Goal: Task Accomplishment & Management: Complete application form

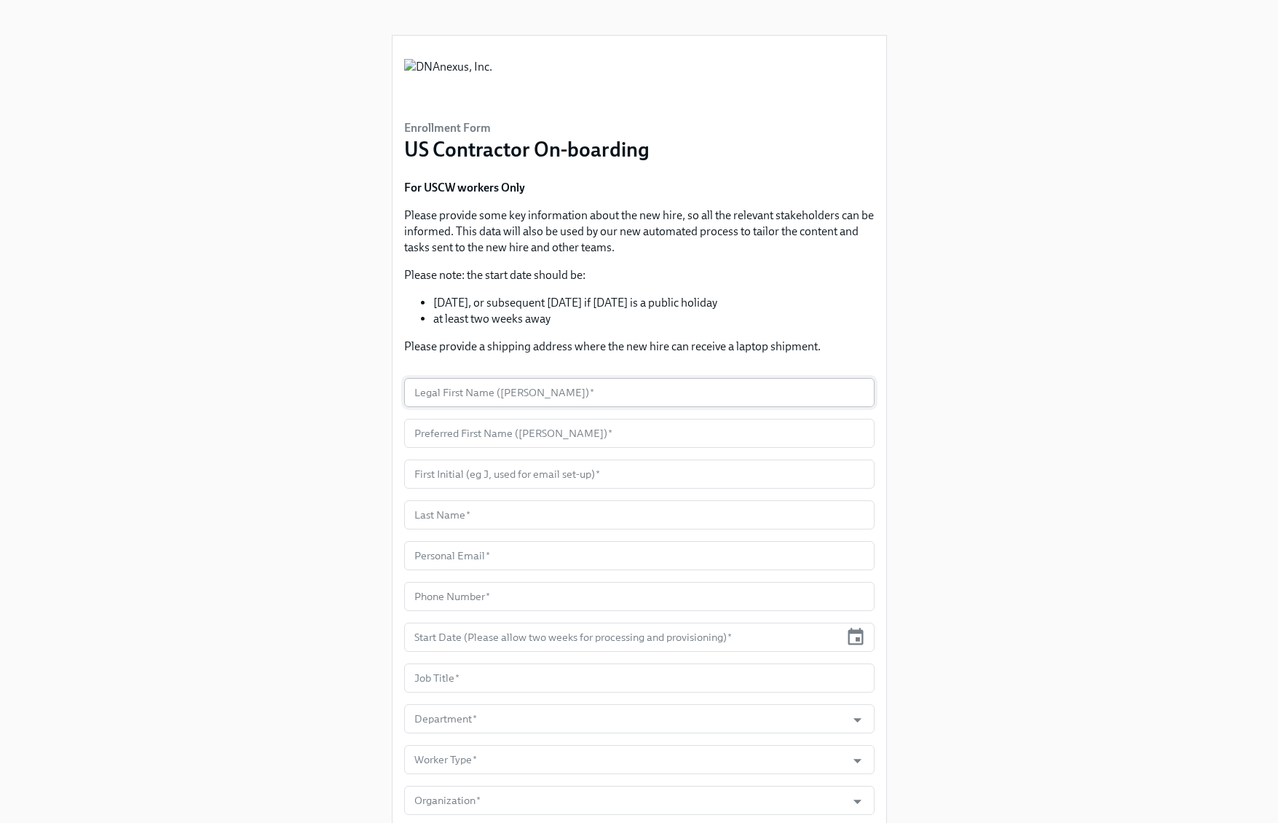
click at [611, 390] on input "text" at bounding box center [639, 392] width 470 height 29
paste input "[PERSON_NAME]"
type input "Cole"
click at [551, 466] on input "text" at bounding box center [639, 474] width 470 height 29
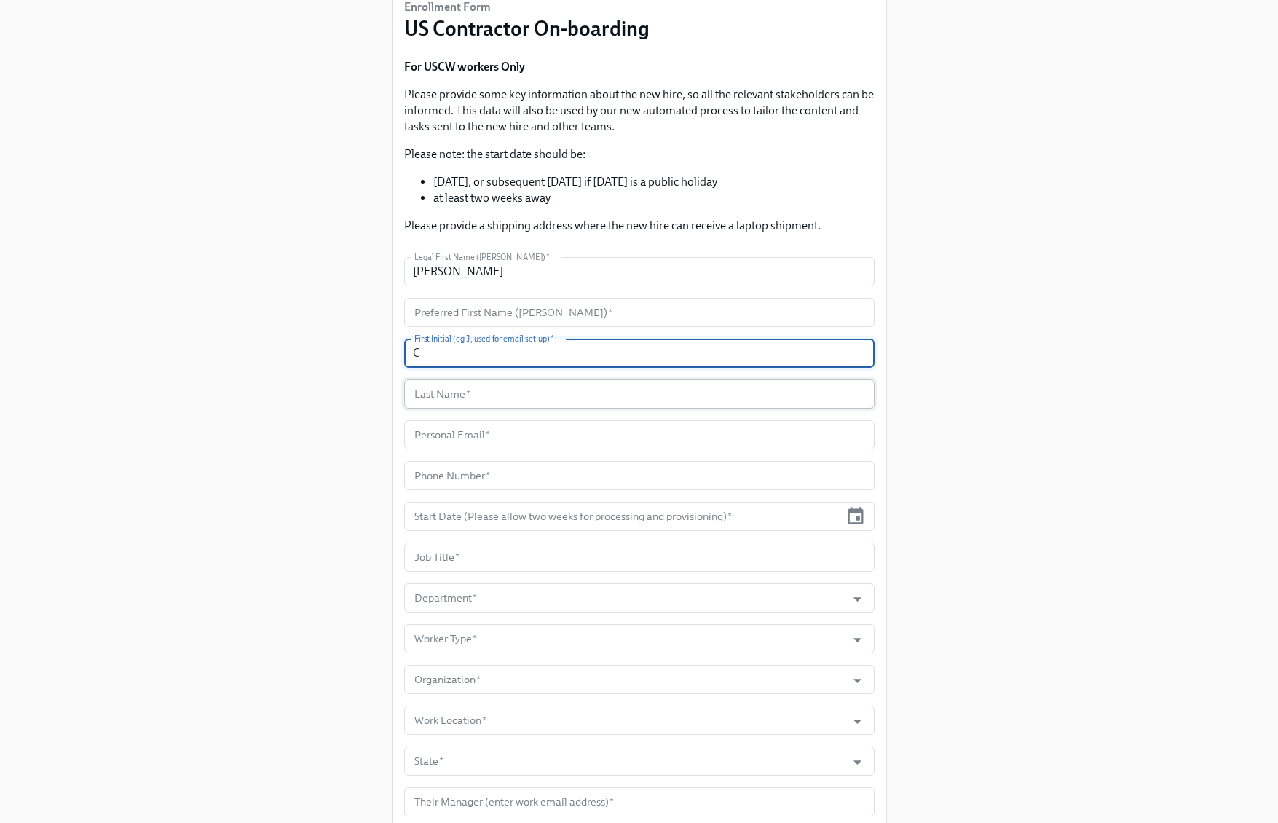
scroll to position [727, 0]
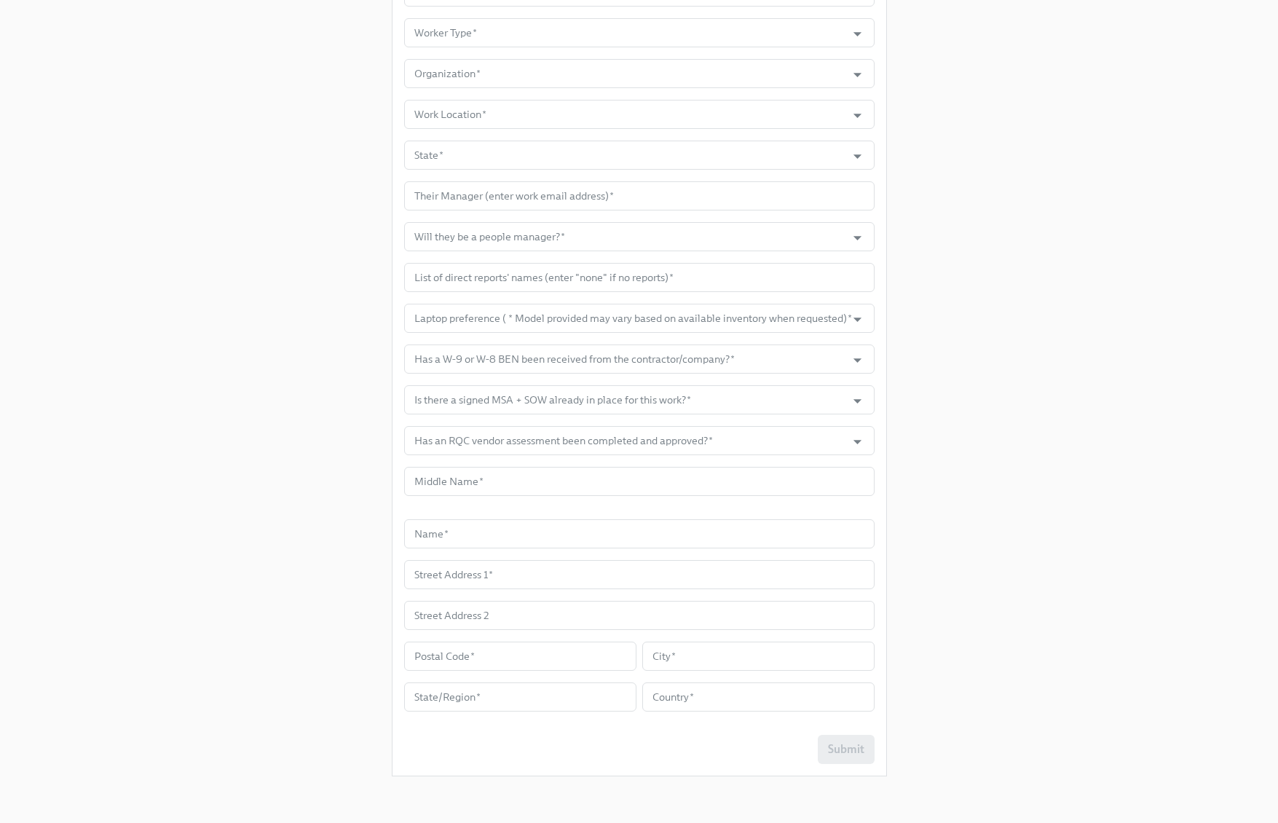
type input "C"
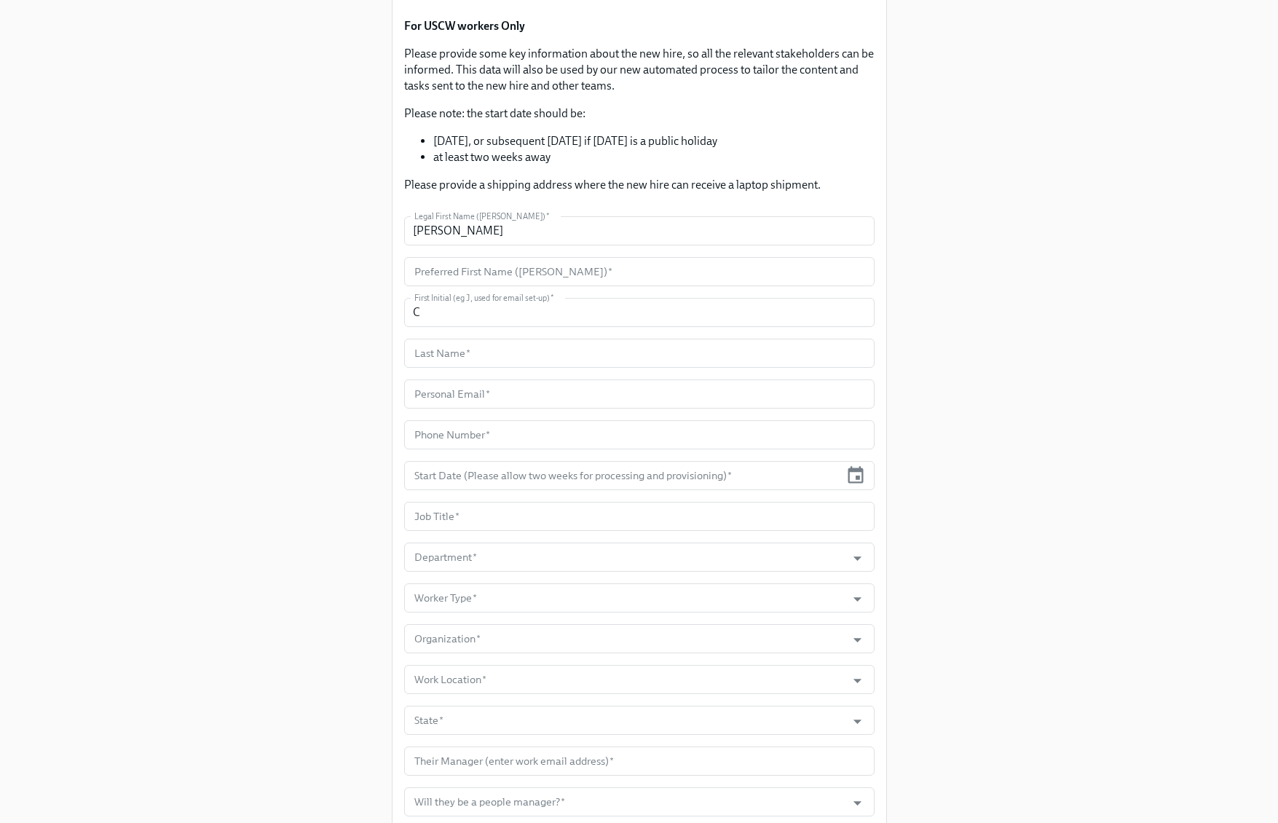
scroll to position [0, 0]
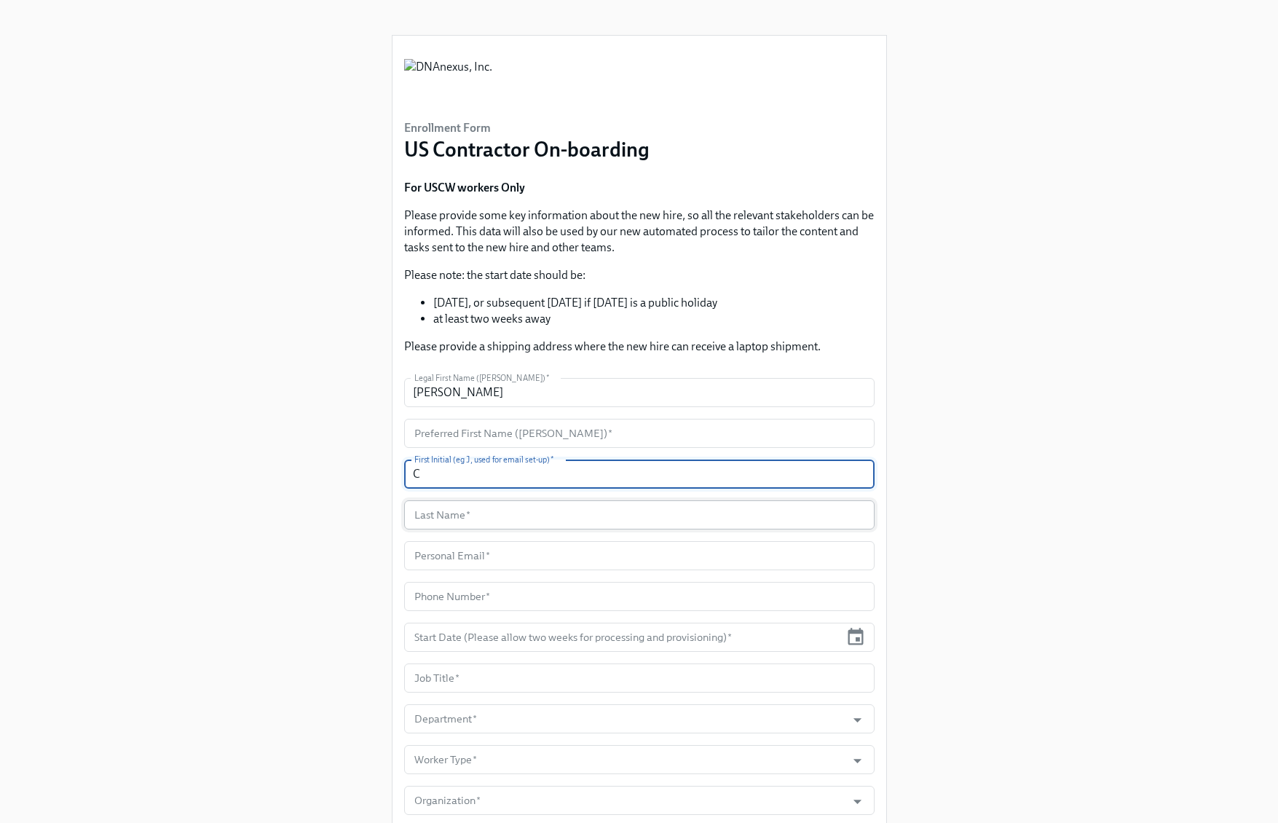
click at [468, 519] on input "text" at bounding box center [639, 514] width 470 height 29
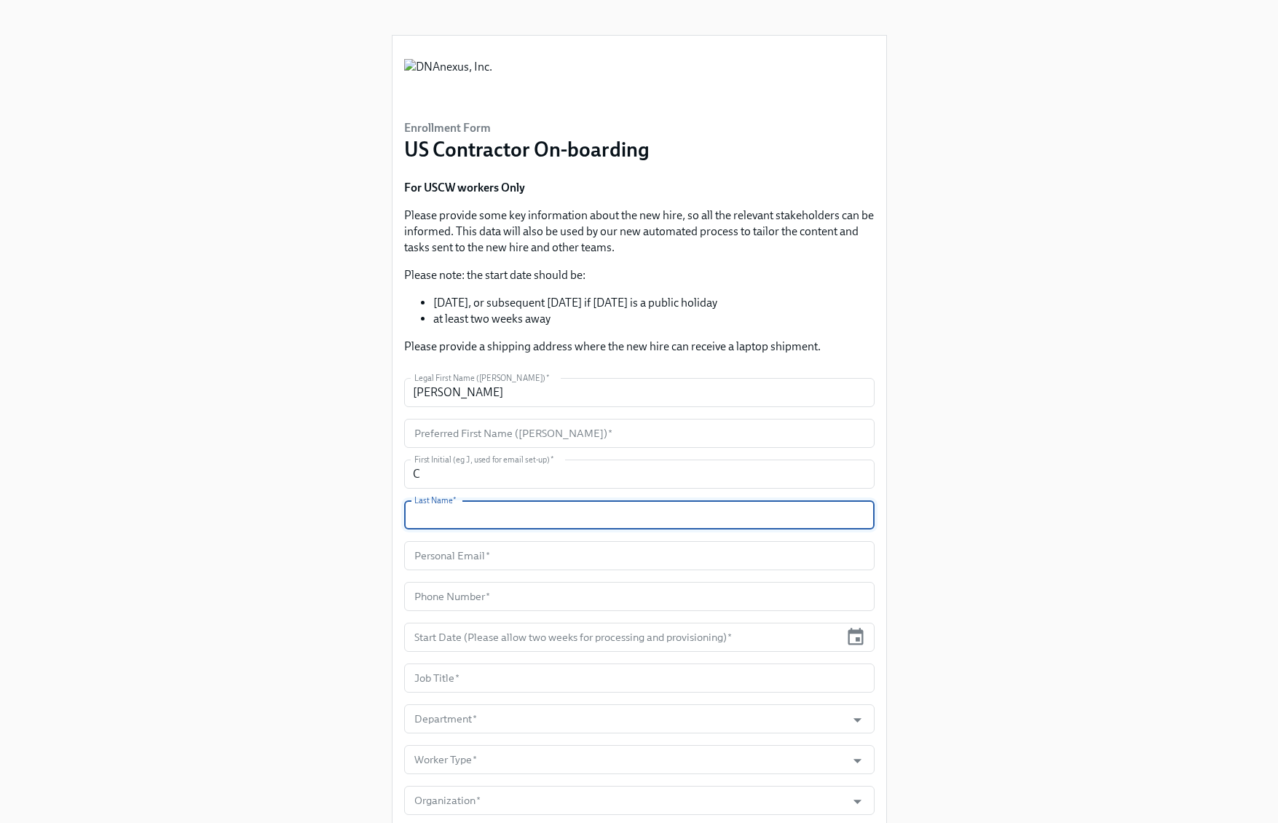
paste input "Marchlewski"
type input "Marchlewski"
click at [819, 467] on input "C" at bounding box center [639, 474] width 470 height 29
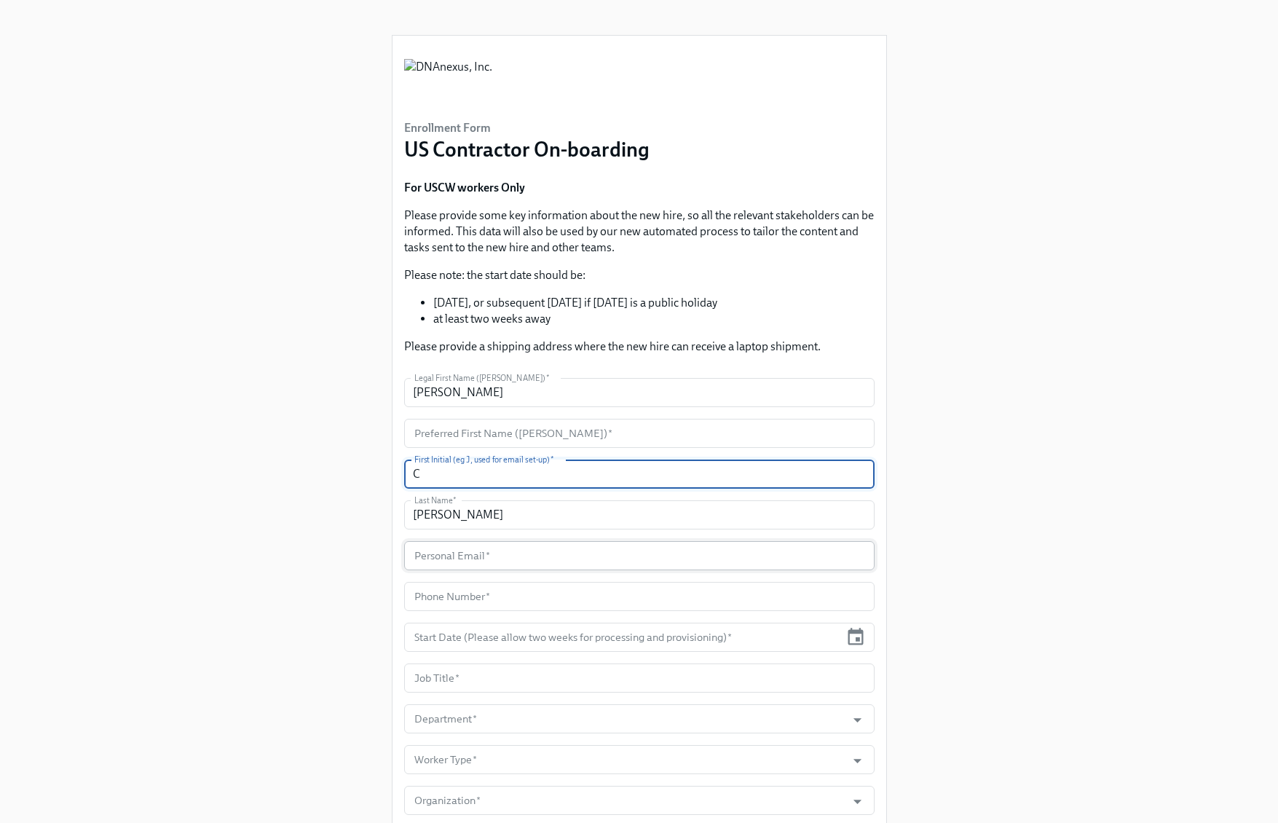
click at [567, 559] on input "text" at bounding box center [639, 555] width 470 height 29
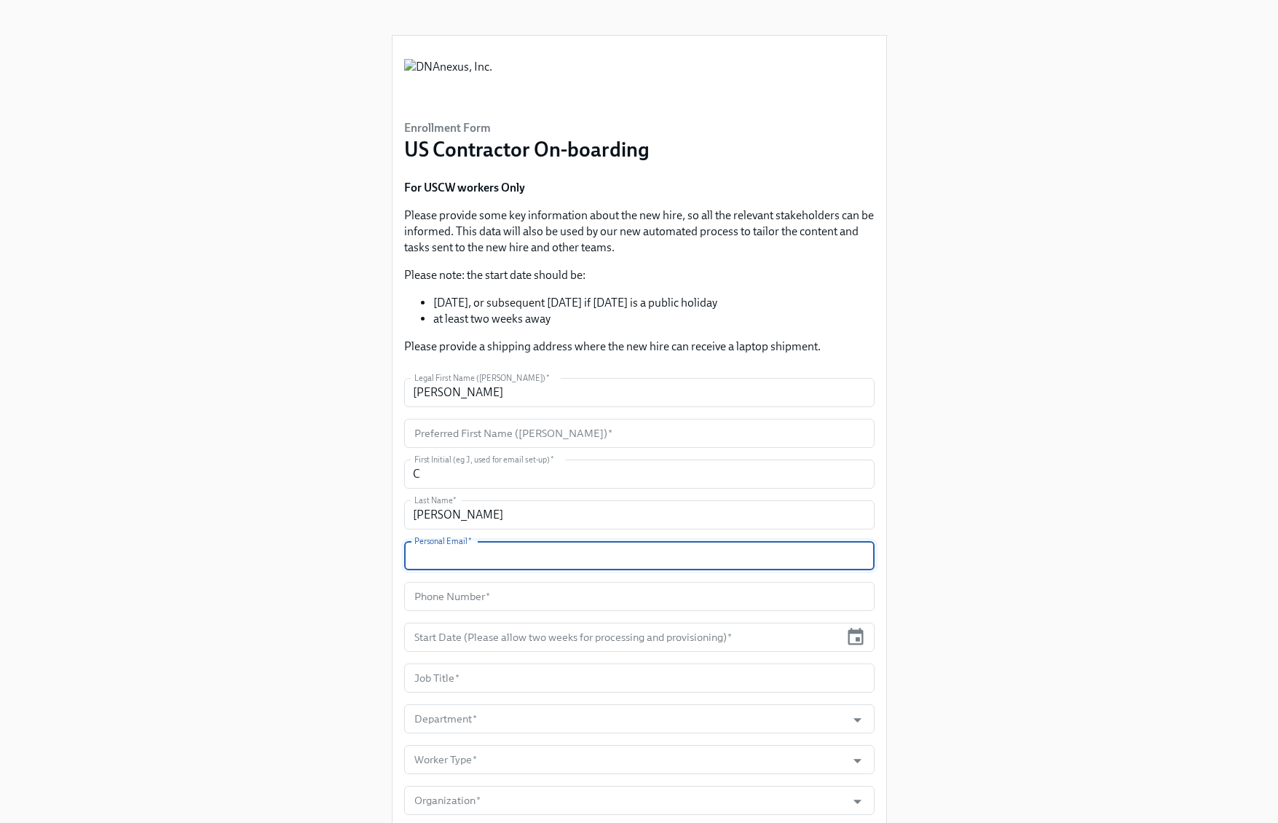
paste input "CMarchlewski@CrossCountry-Consulting.com"
type input "CMarchlewski@CrossCountry-Consulting.com"
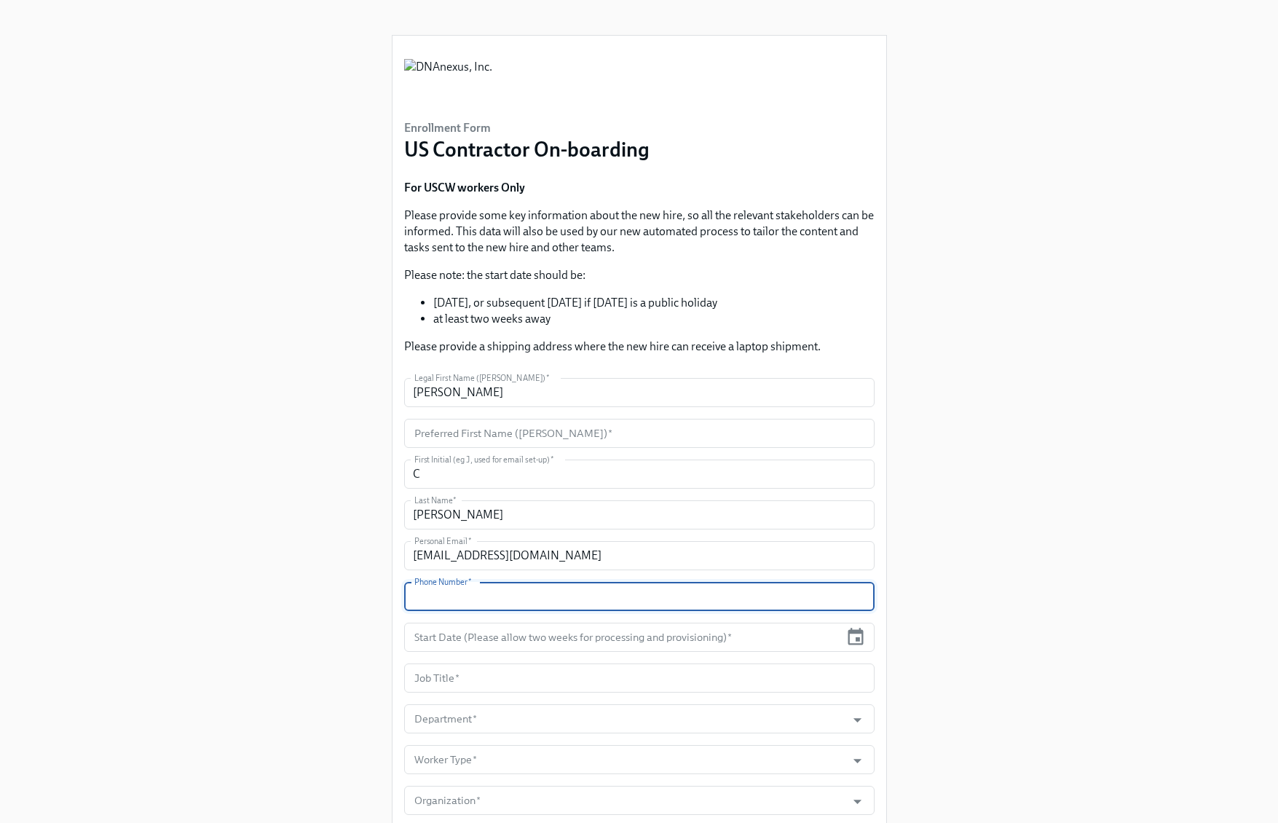
click at [510, 602] on input "text" at bounding box center [639, 596] width 470 height 29
type input "TBD"
click at [757, 630] on input "text" at bounding box center [622, 637] width 436 height 29
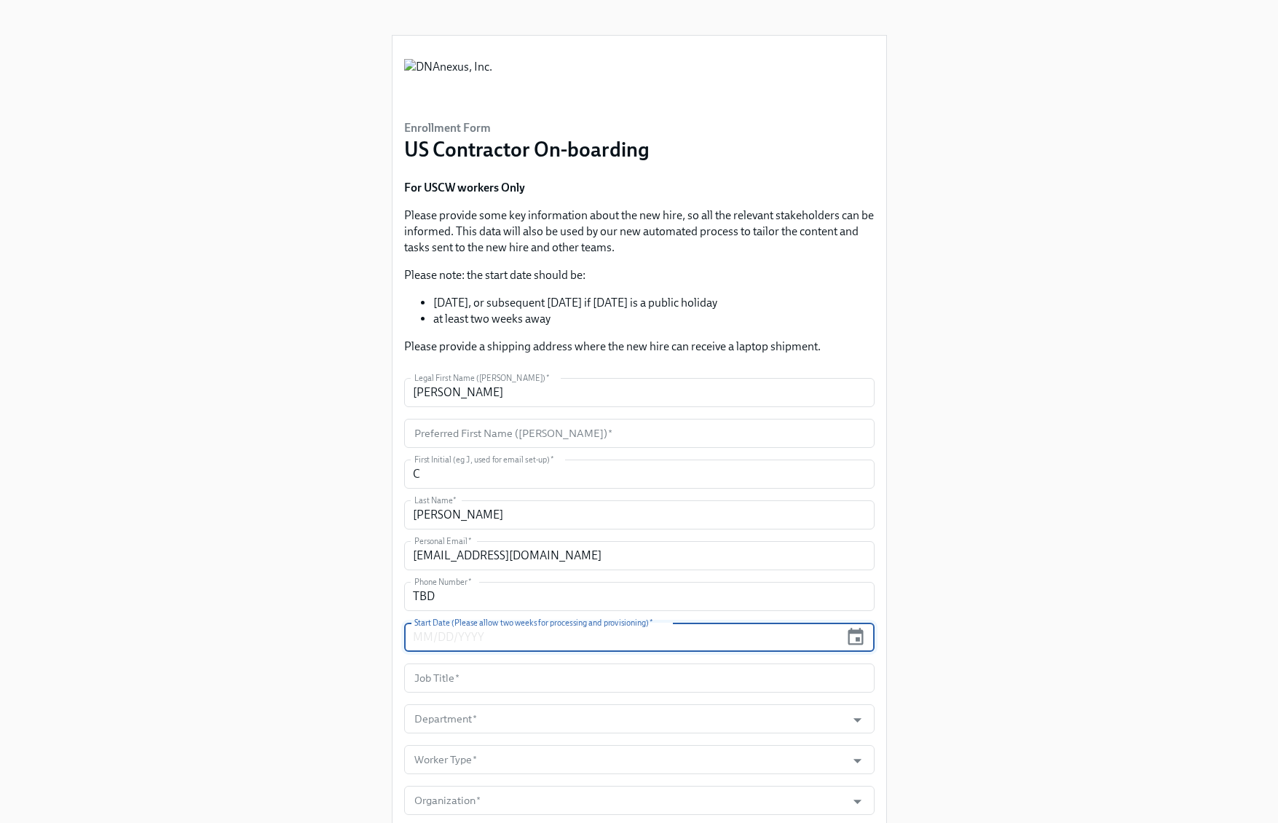
paste input "10/13/2025"
type input "10/13/2025"
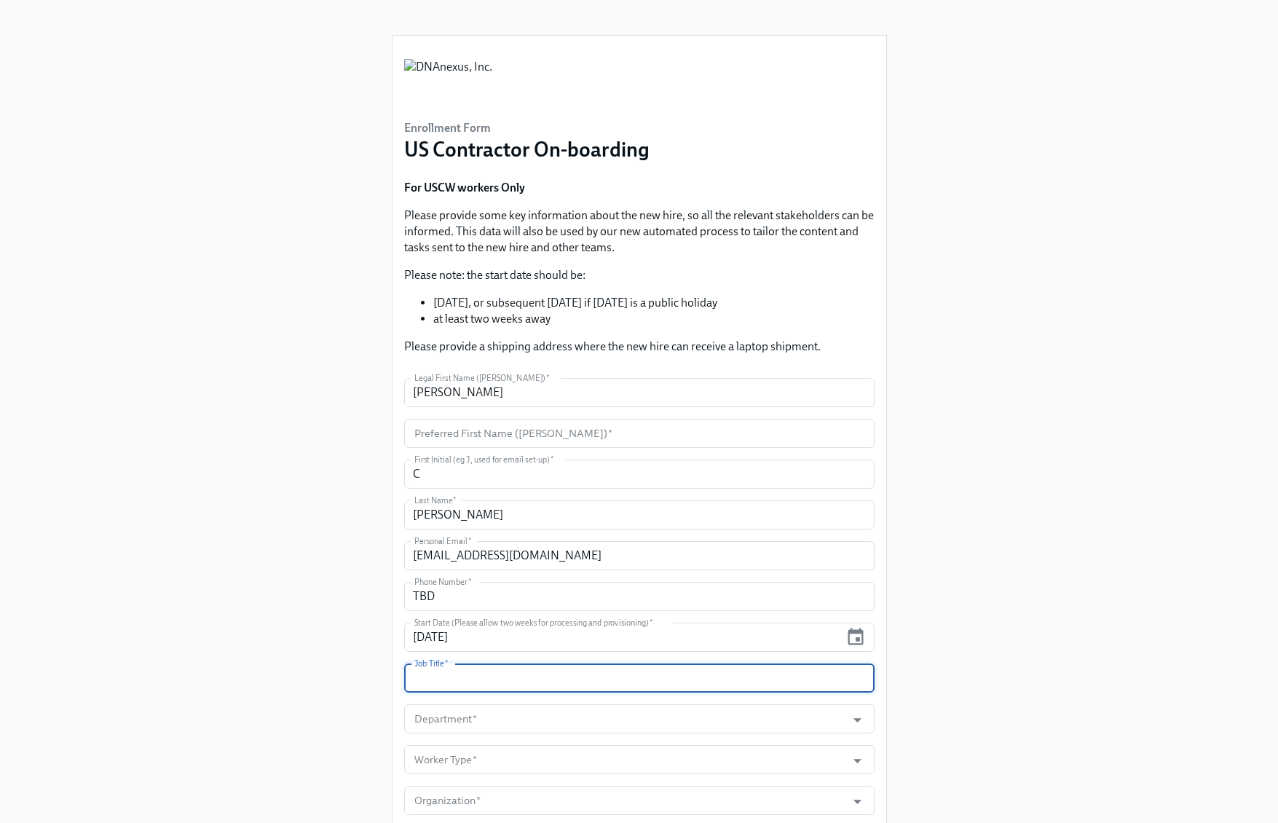
click at [733, 683] on input "text" at bounding box center [639, 677] width 470 height 29
paste input "Finance Process Consultant"
type input "Finance Process Consultant"
click at [615, 727] on input "Department   *" at bounding box center [625, 718] width 428 height 29
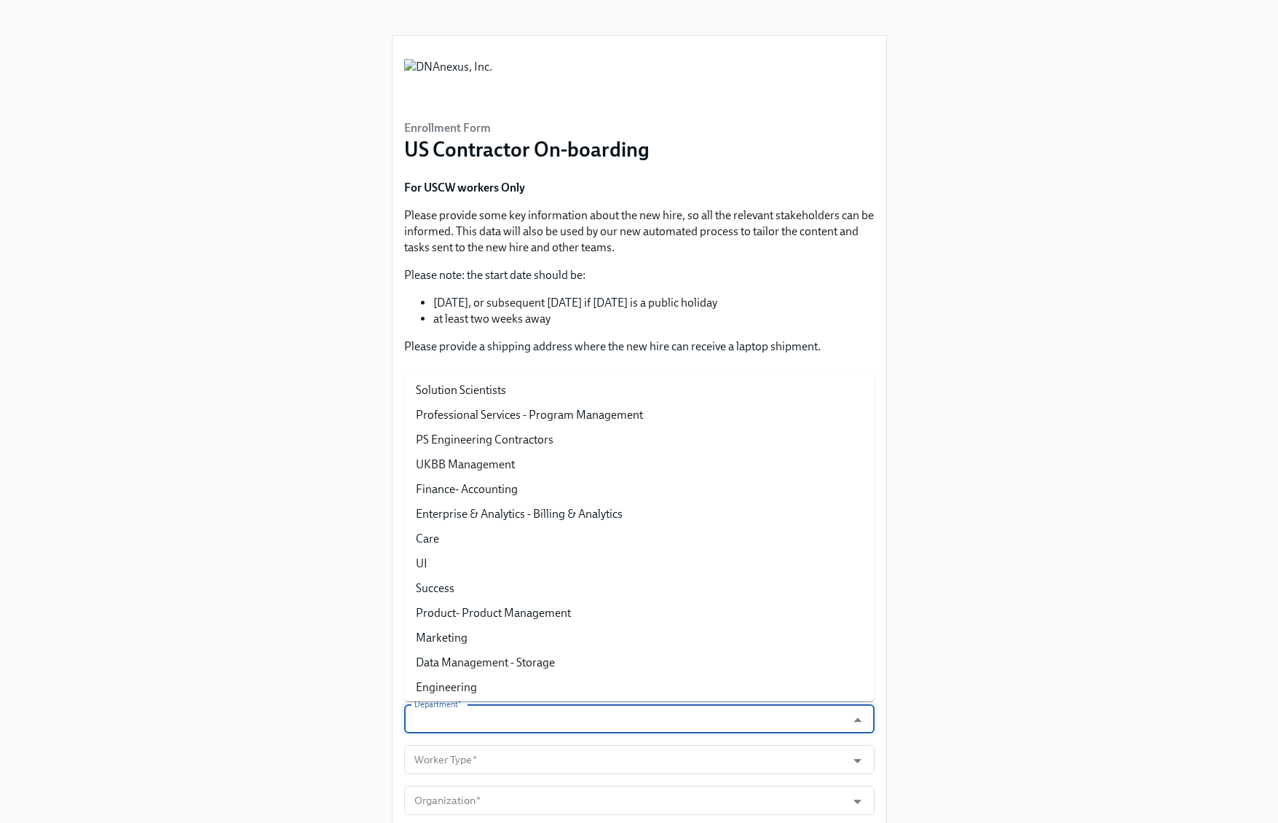
paste input "Finance- Accounting"
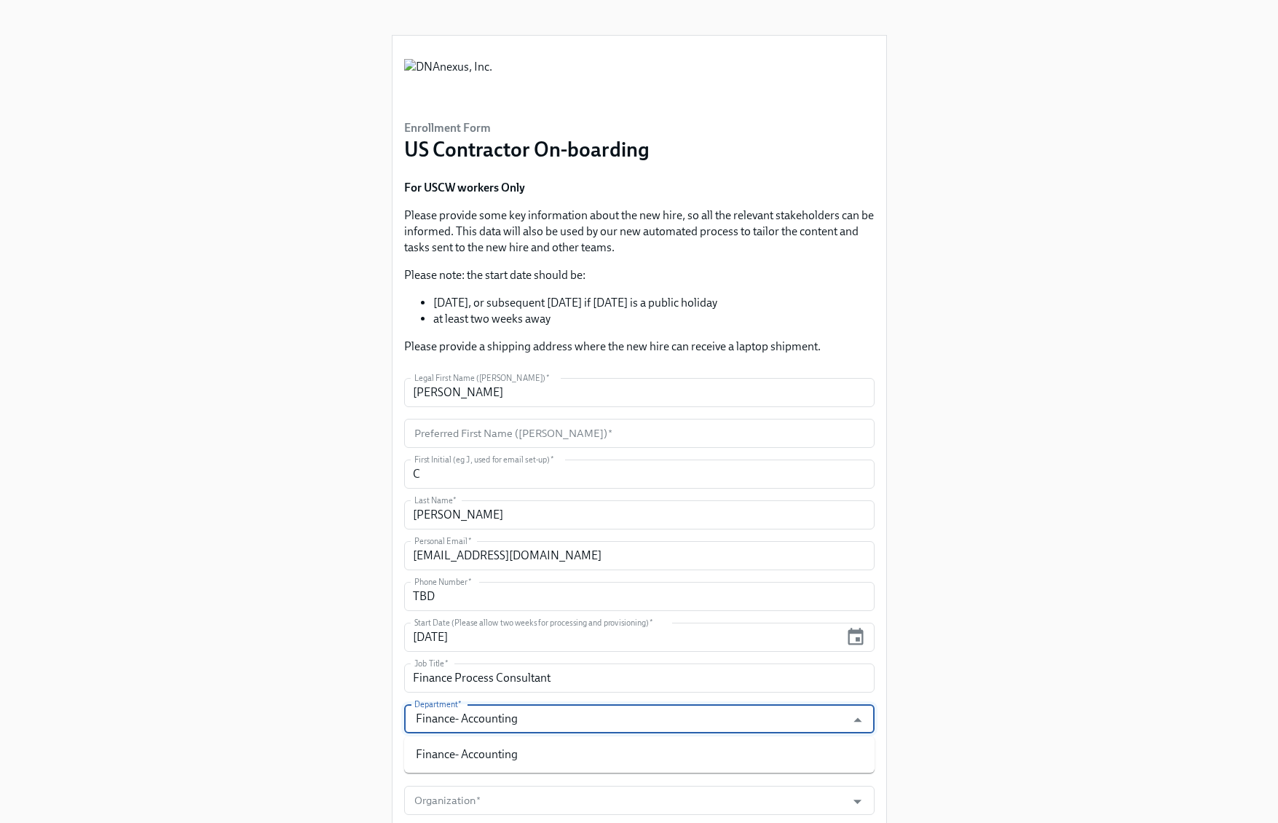
type input "Finance- Accounting"
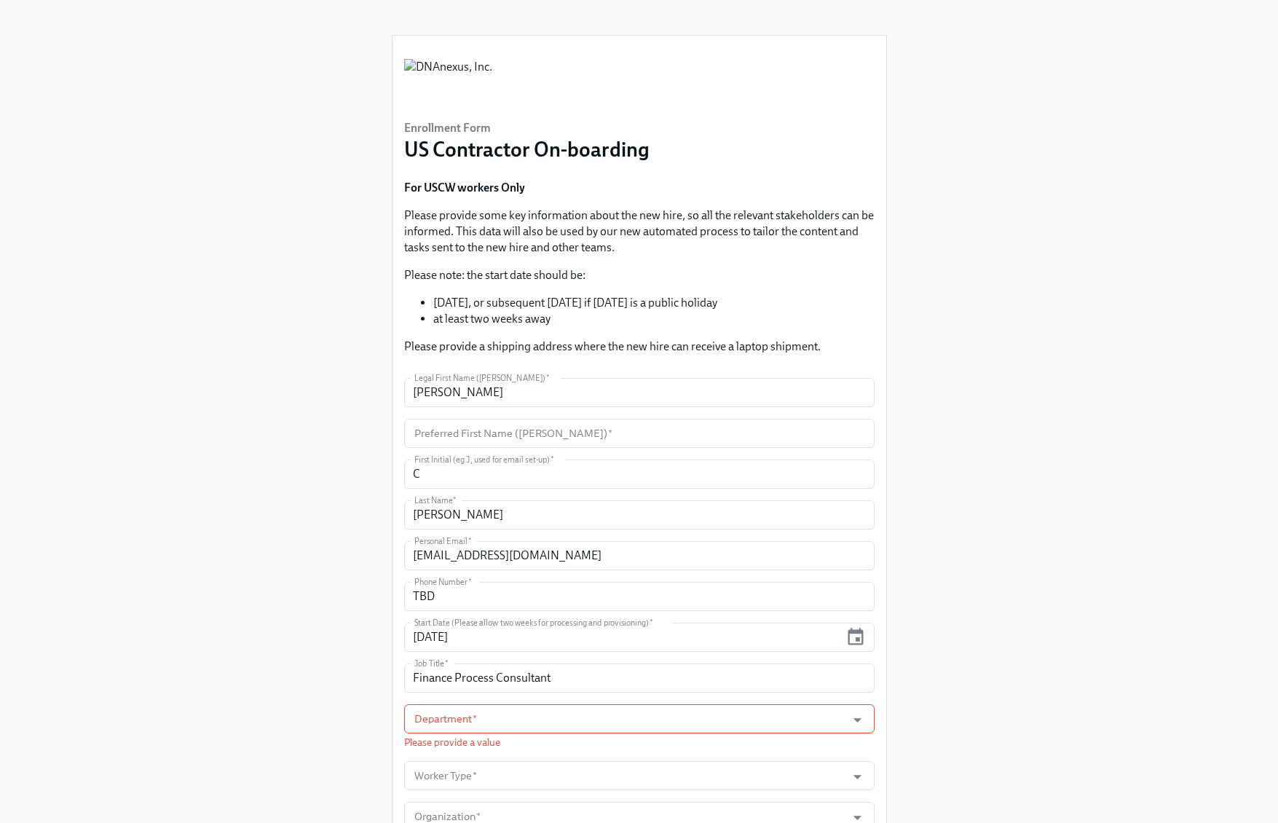
drag, startPoint x: 1048, startPoint y: 706, endPoint x: 986, endPoint y: 709, distance: 62.0
click at [1039, 708] on div "Enrollment Form US Contractor On-boarding For USCW workers Only Please provide …" at bounding box center [639, 765] width 1208 height 1531
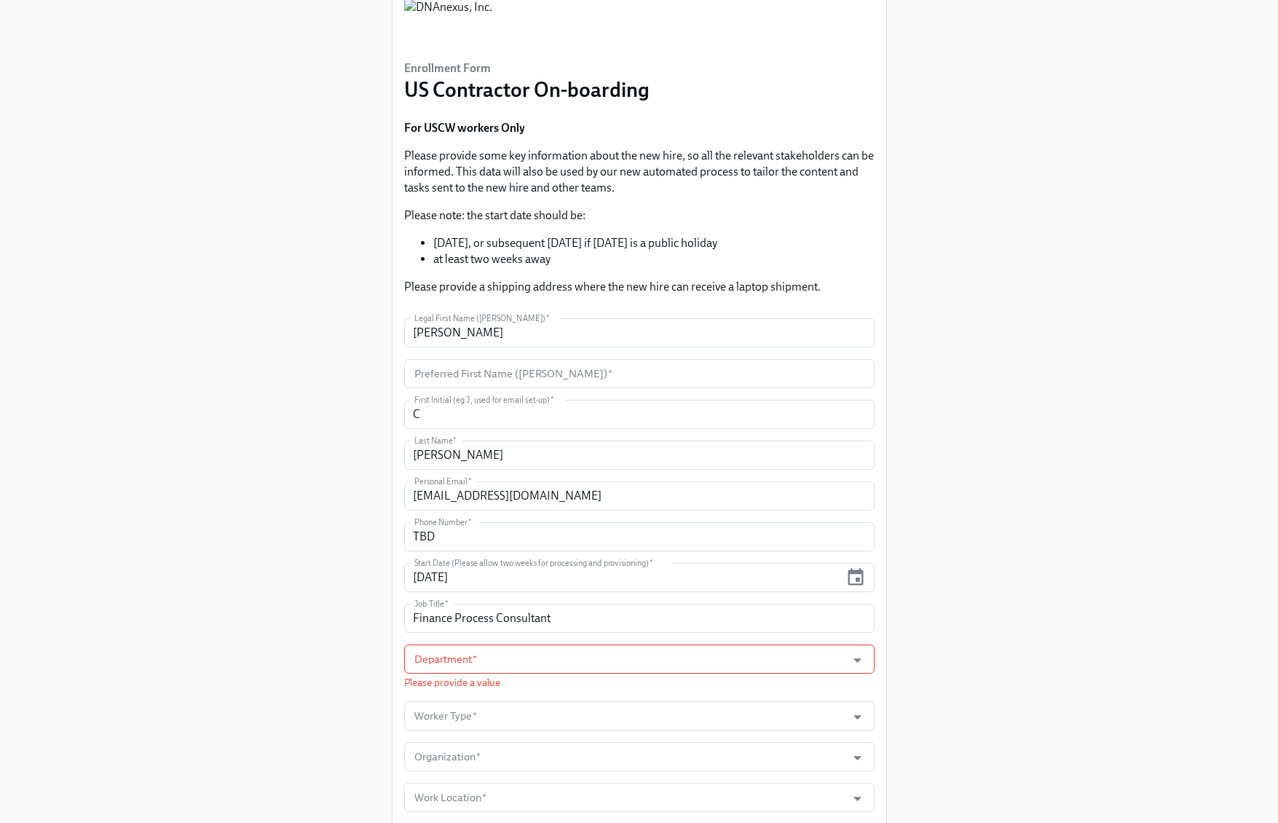
scroll to position [95, 0]
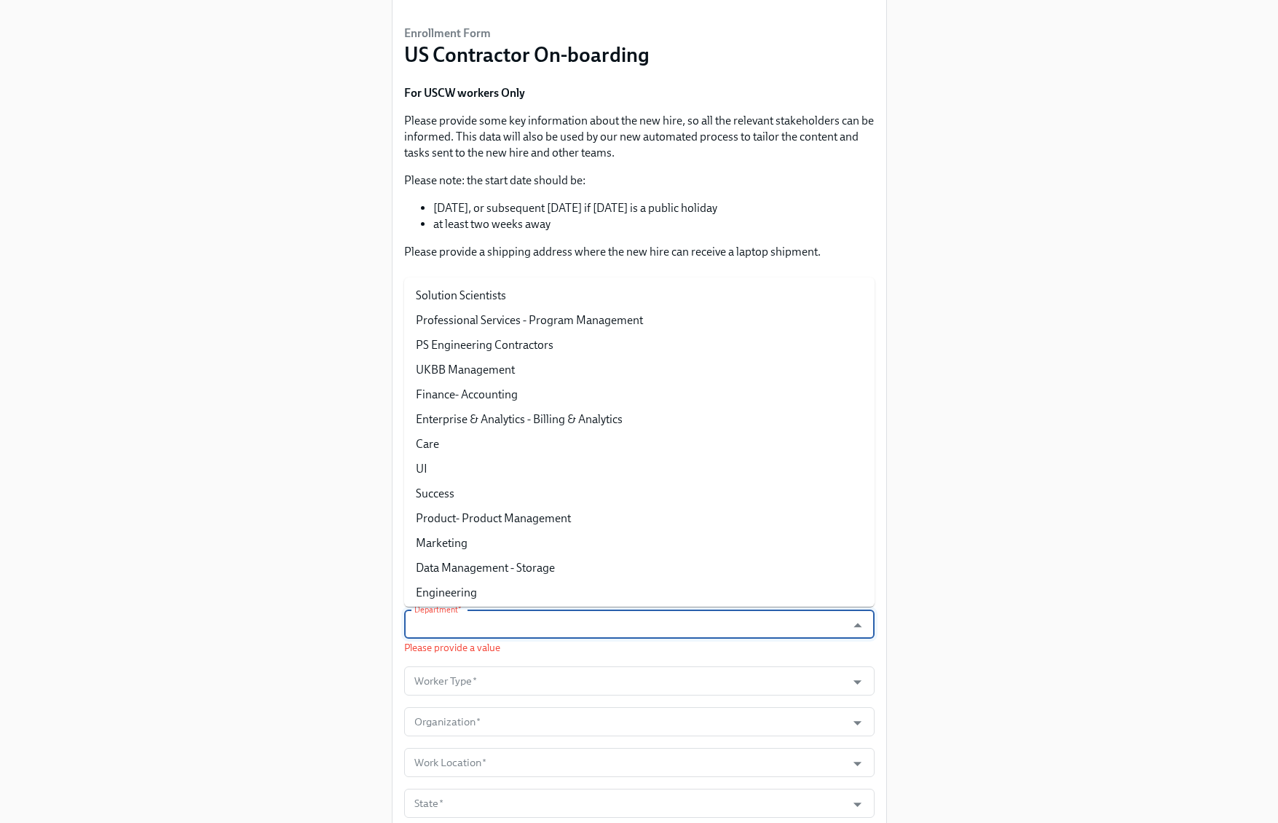
click at [796, 620] on input "Department   *" at bounding box center [625, 624] width 428 height 29
paste input "Finance- Accounting"
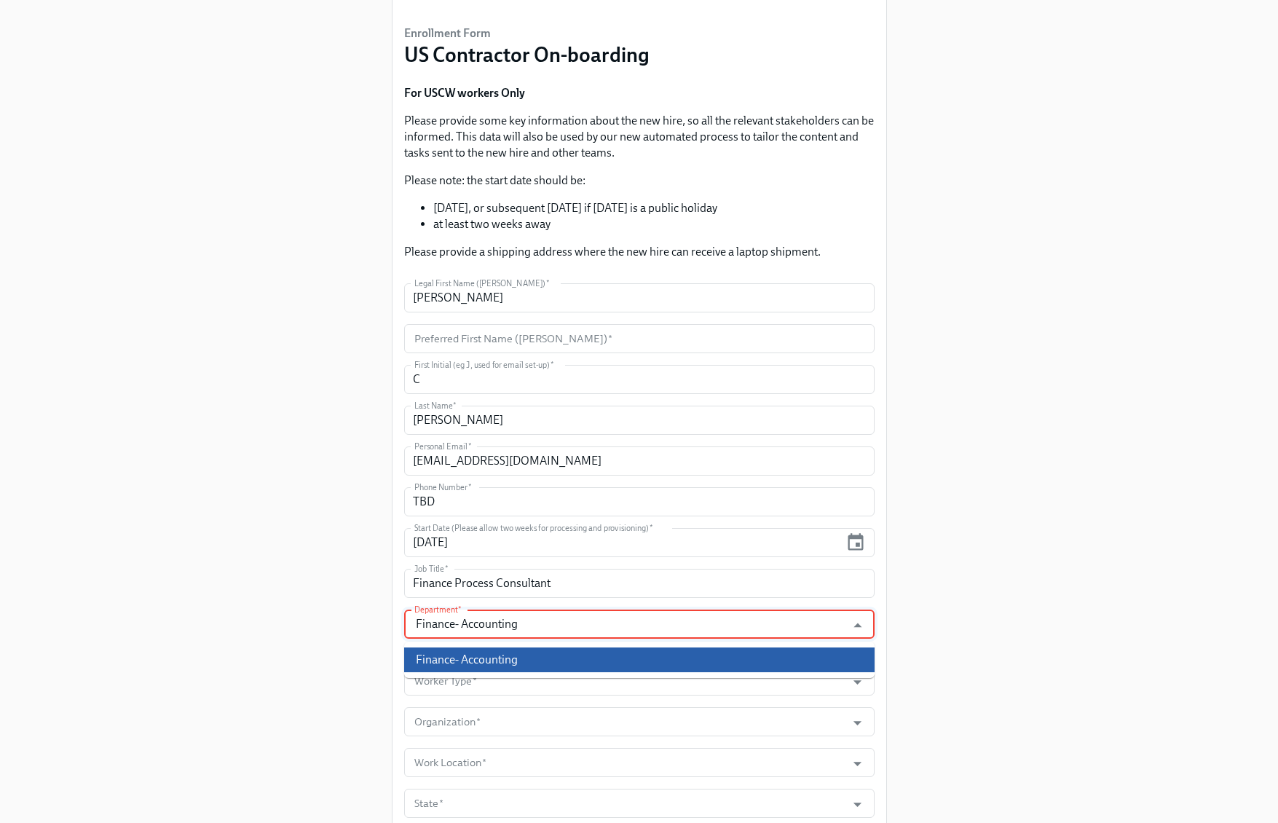
click at [516, 660] on li "Finance- Accounting" at bounding box center [639, 659] width 470 height 25
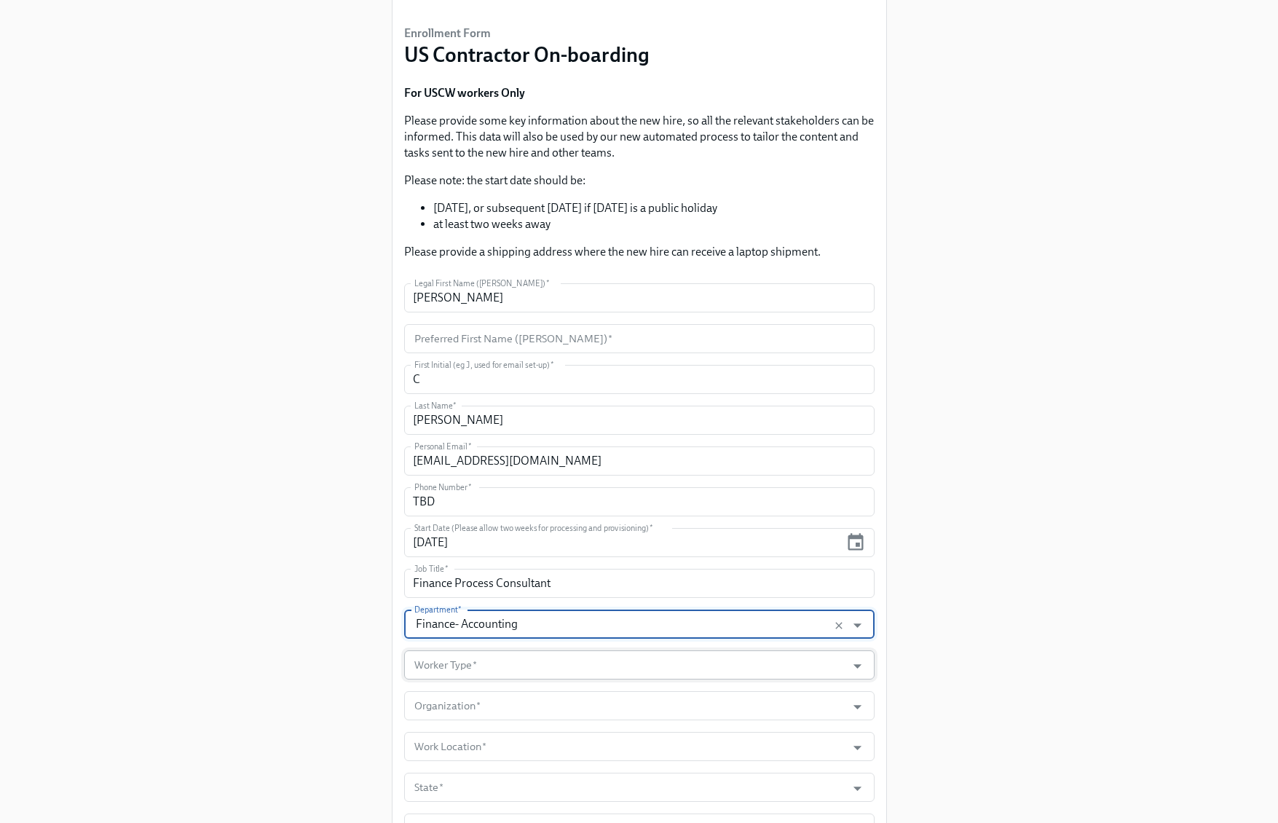
type input "Finance- Accounting"
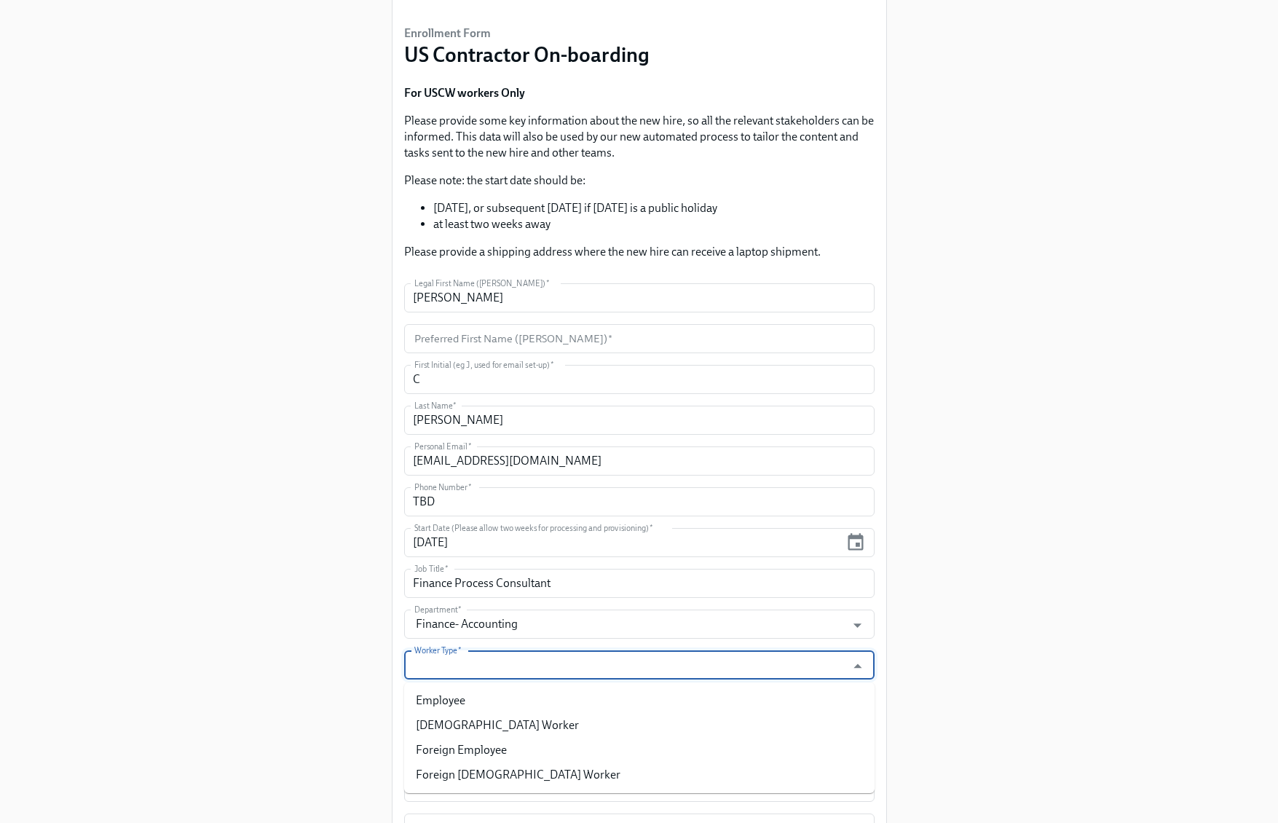
click at [522, 674] on input "Worker Type   *" at bounding box center [625, 664] width 428 height 29
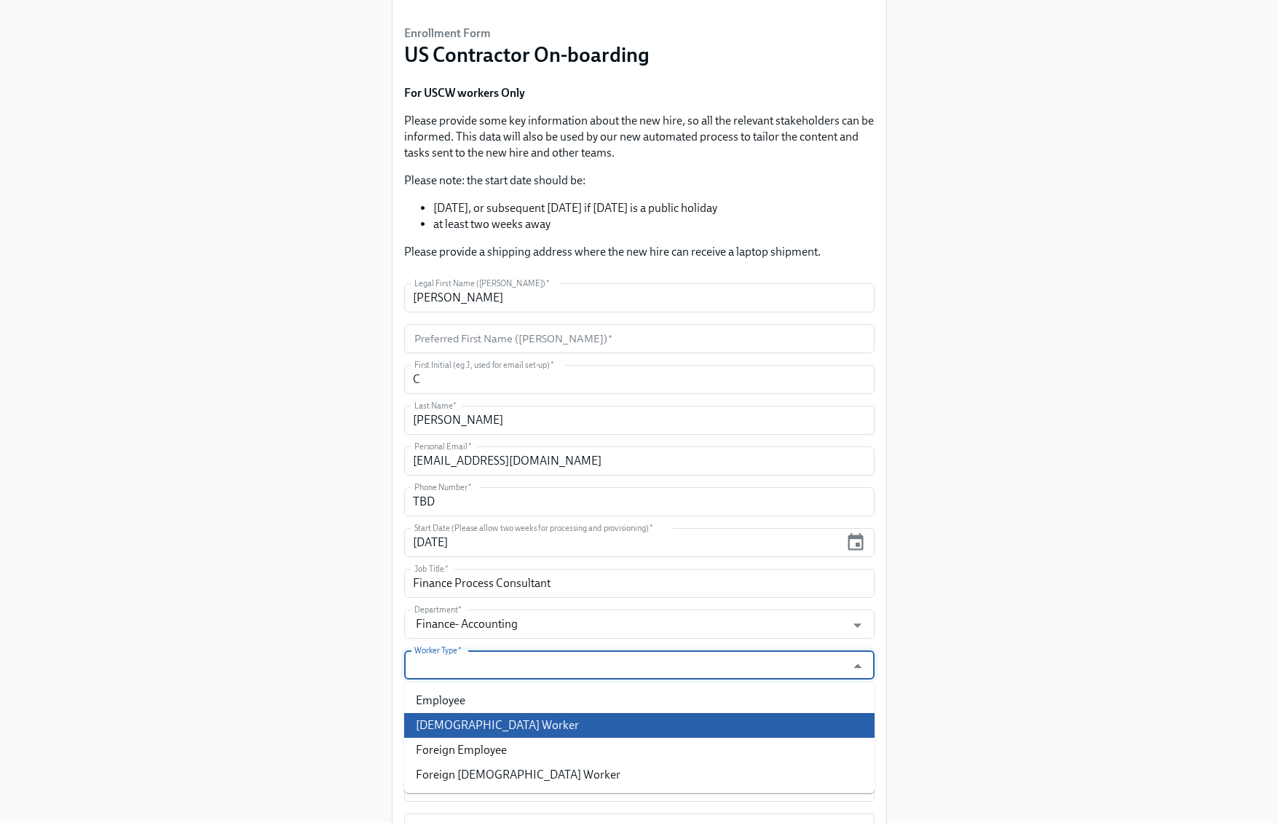
click at [508, 730] on li "Contingent Worker" at bounding box center [639, 725] width 470 height 25
type input "Contingent Worker"
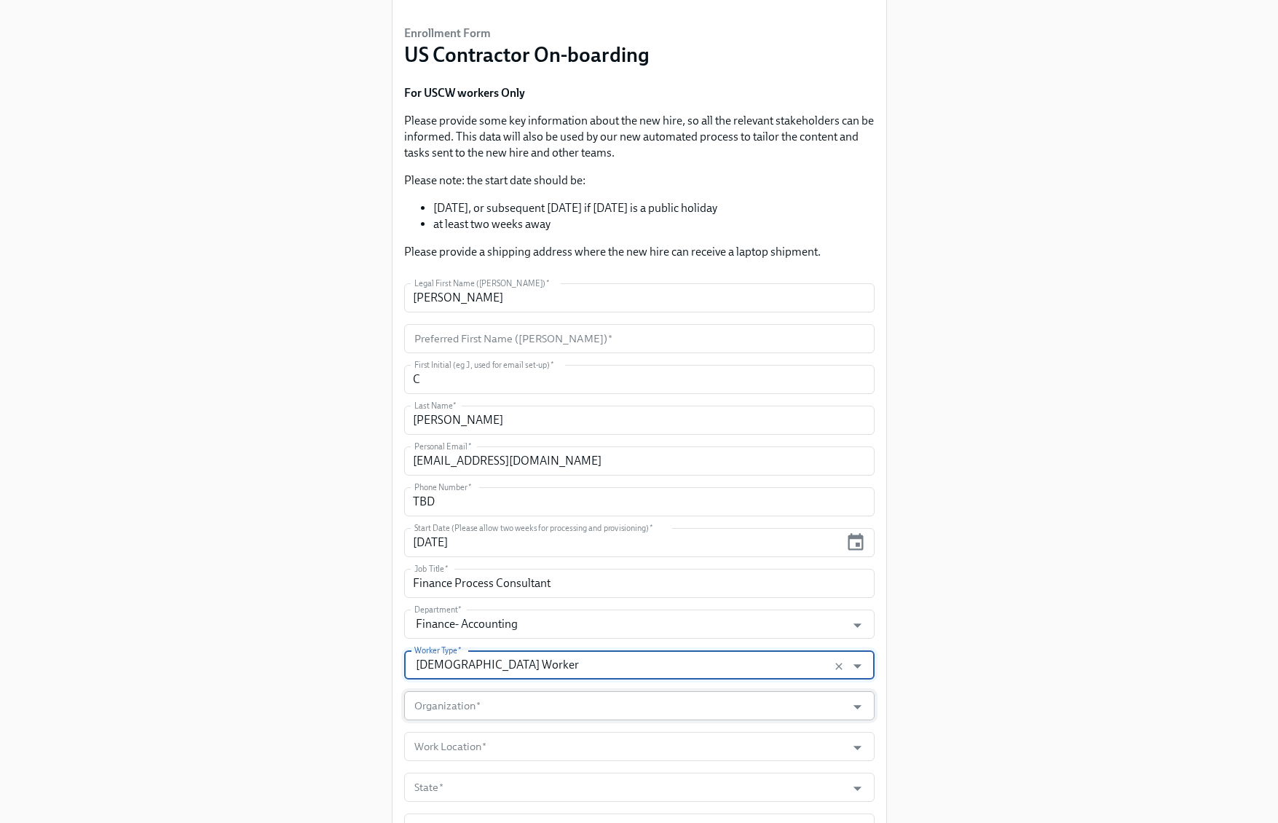
click at [528, 708] on input "Organization   *" at bounding box center [625, 705] width 428 height 29
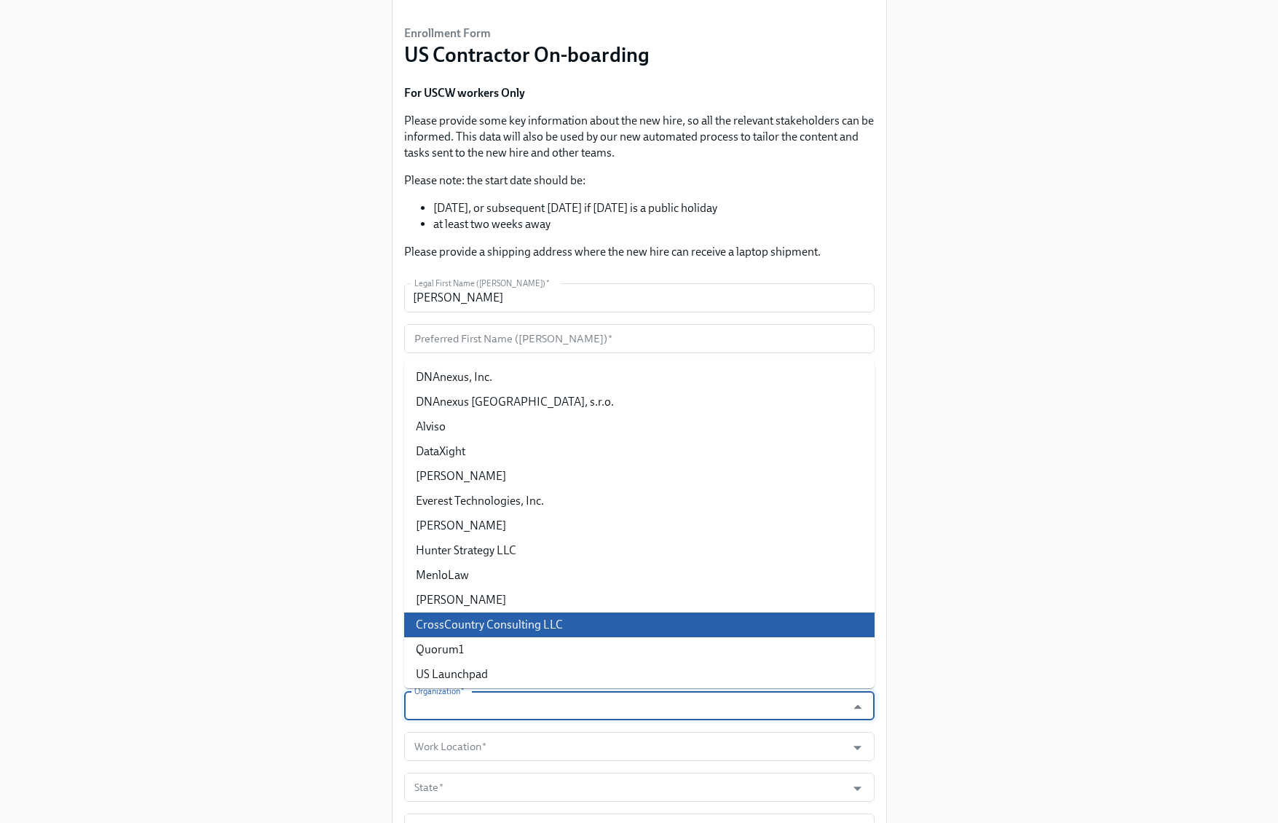
click at [527, 627] on li "CrossCountry Consulting LLC" at bounding box center [639, 625] width 470 height 25
type input "CrossCountry Consulting LLC"
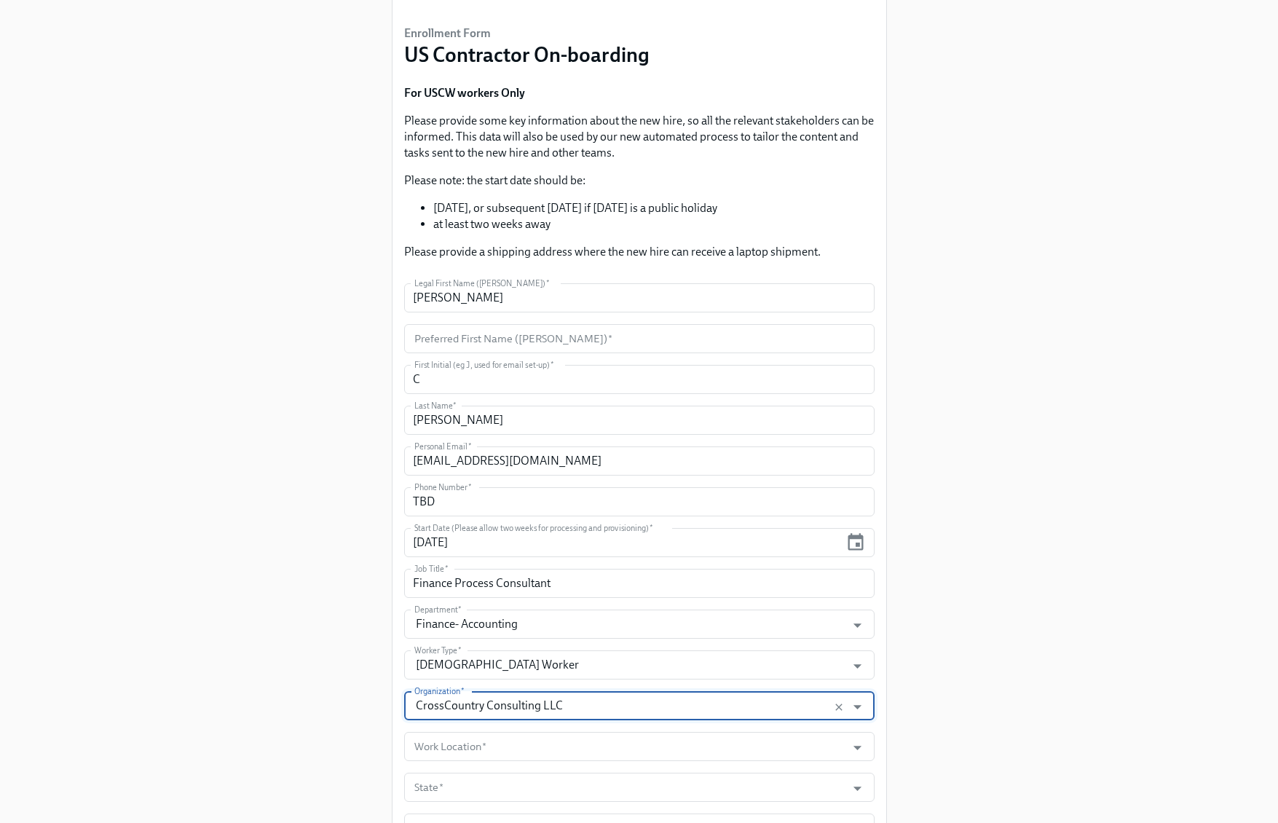
click at [529, 708] on input "CrossCountry Consulting LLC" at bounding box center [625, 705] width 428 height 29
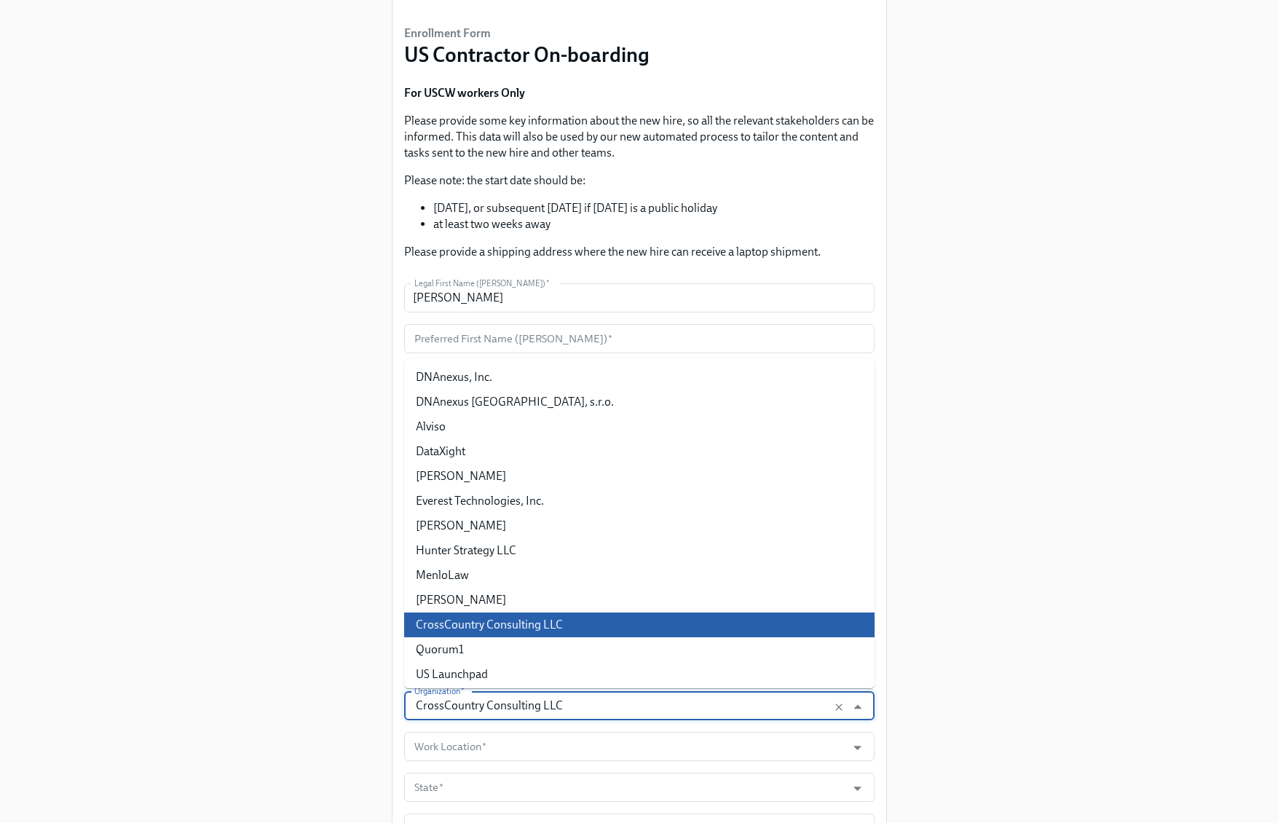
click at [529, 708] on input "CrossCountry Consulting LLC" at bounding box center [625, 705] width 428 height 29
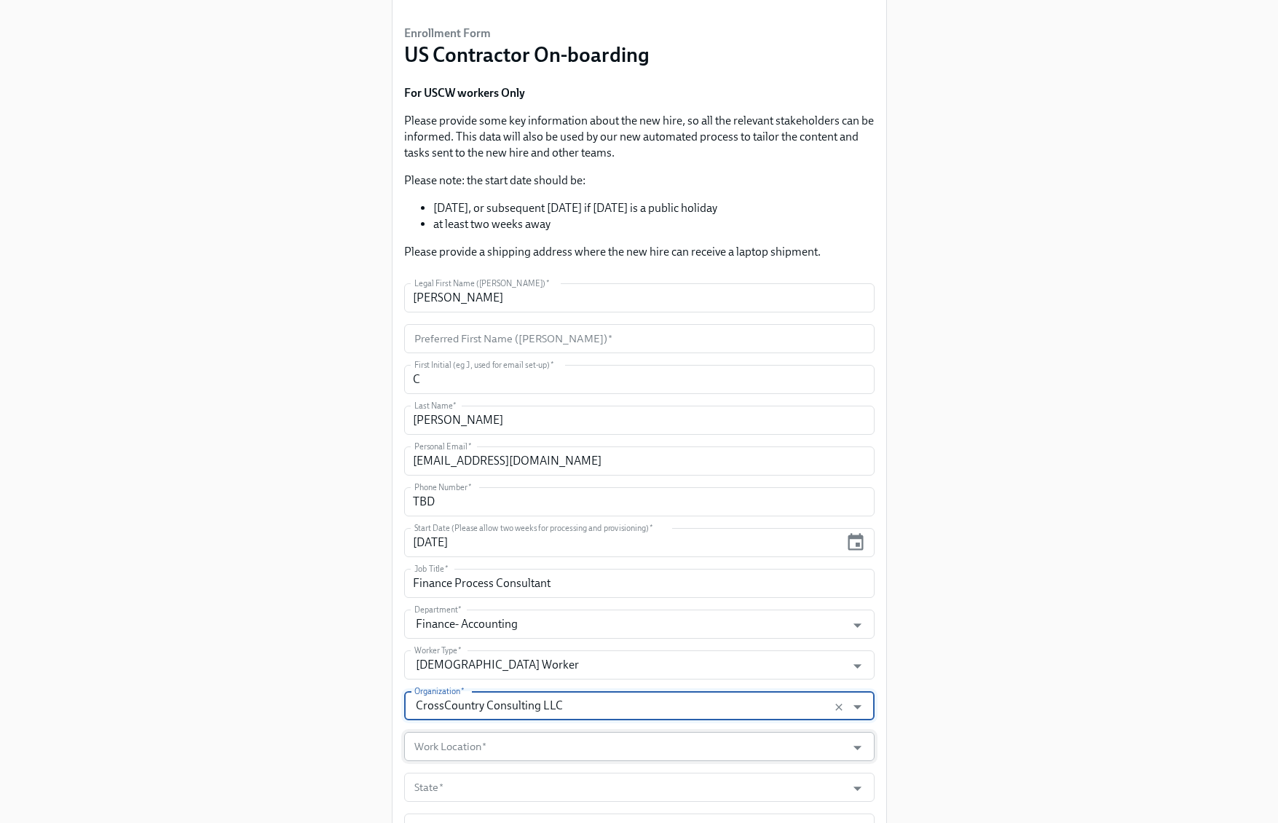
click at [607, 752] on input "Work Location   *" at bounding box center [625, 746] width 428 height 29
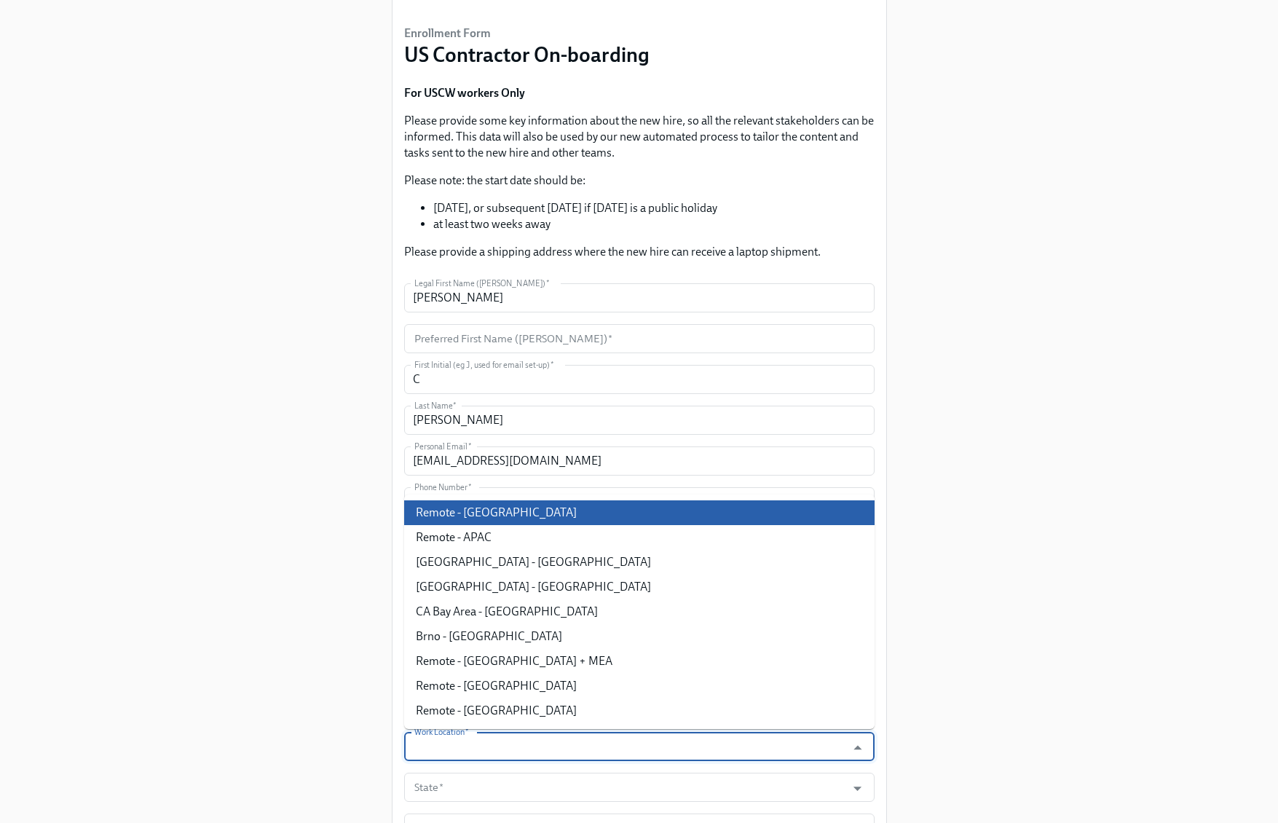
click at [491, 517] on li "Remote - [GEOGRAPHIC_DATA]" at bounding box center [639, 512] width 470 height 25
type input "Remote - [GEOGRAPHIC_DATA]"
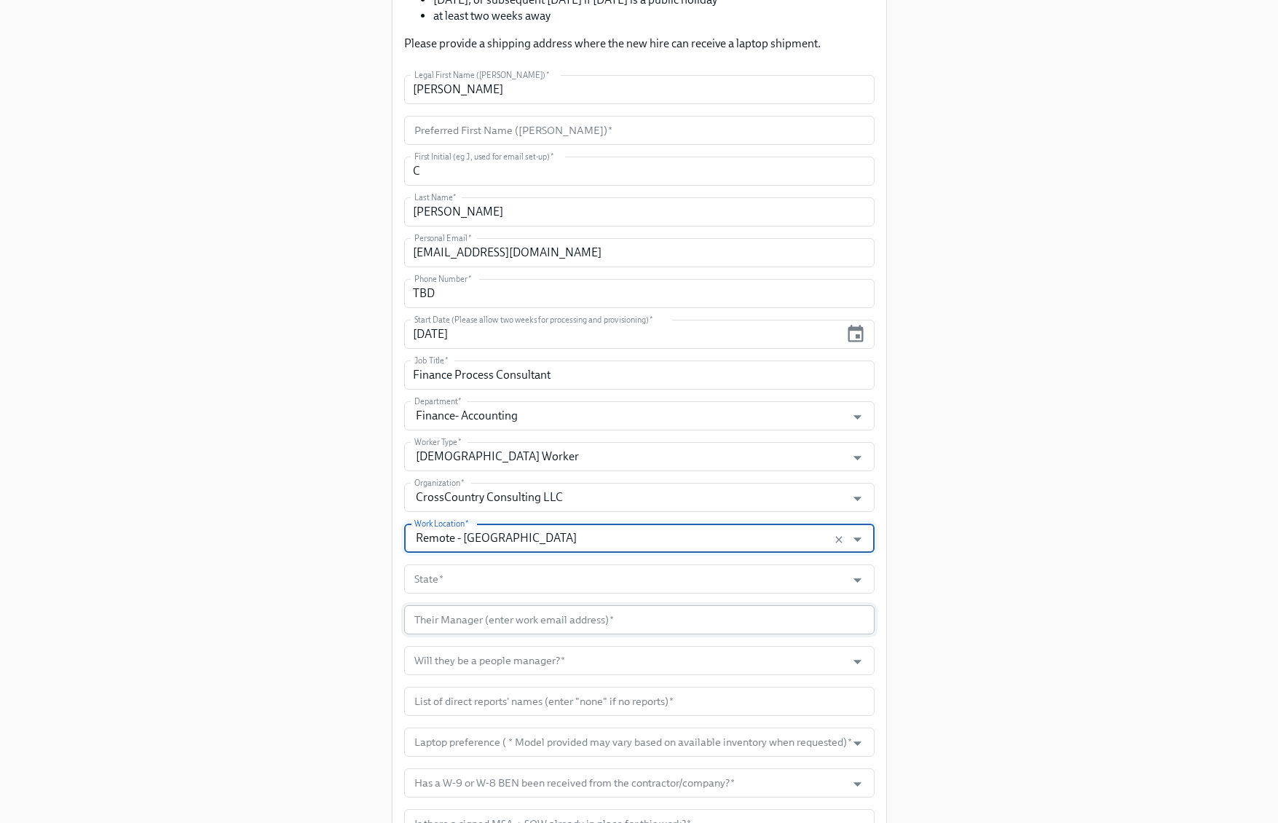
scroll to position [315, 0]
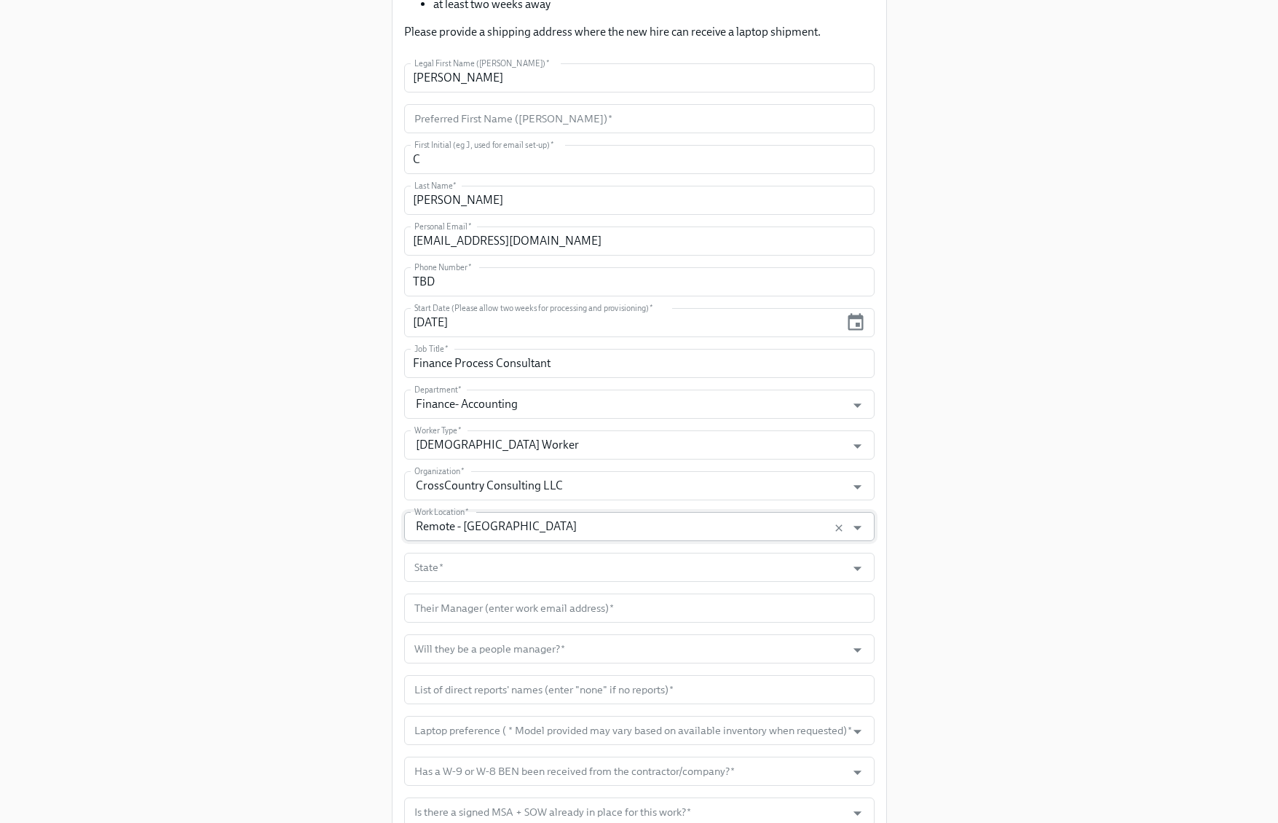
click at [583, 529] on input "Remote - [GEOGRAPHIC_DATA]" at bounding box center [625, 526] width 428 height 29
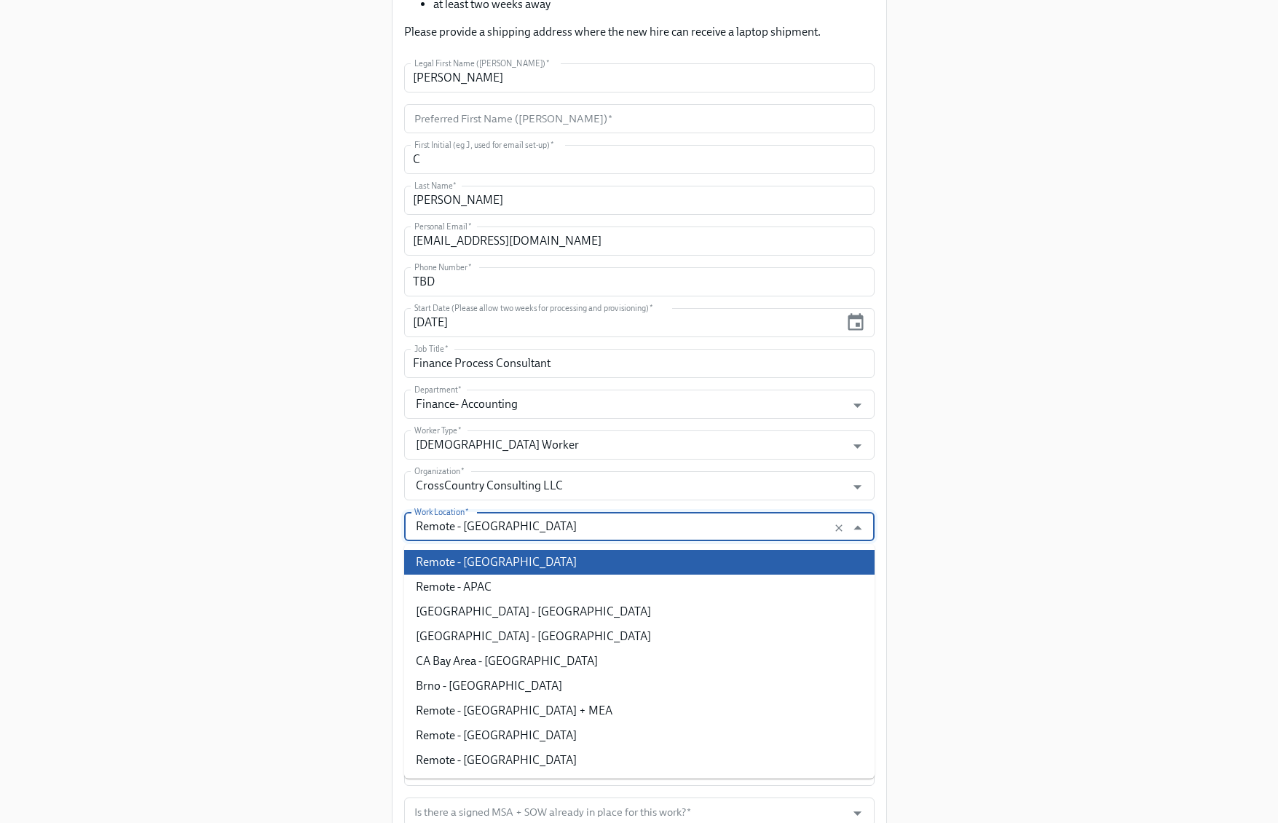
click at [583, 529] on input "Remote - [GEOGRAPHIC_DATA]" at bounding box center [625, 526] width 428 height 29
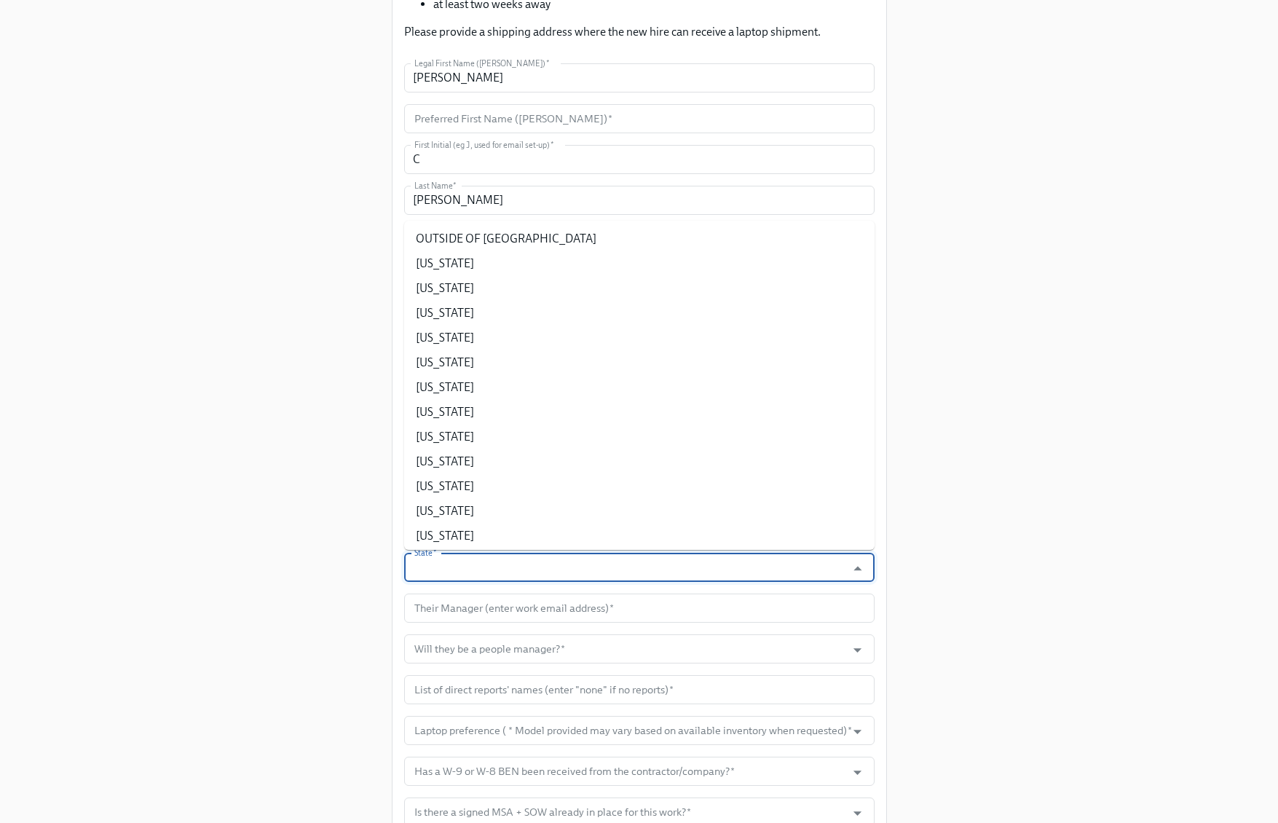
click at [621, 568] on input "State   *" at bounding box center [625, 567] width 428 height 29
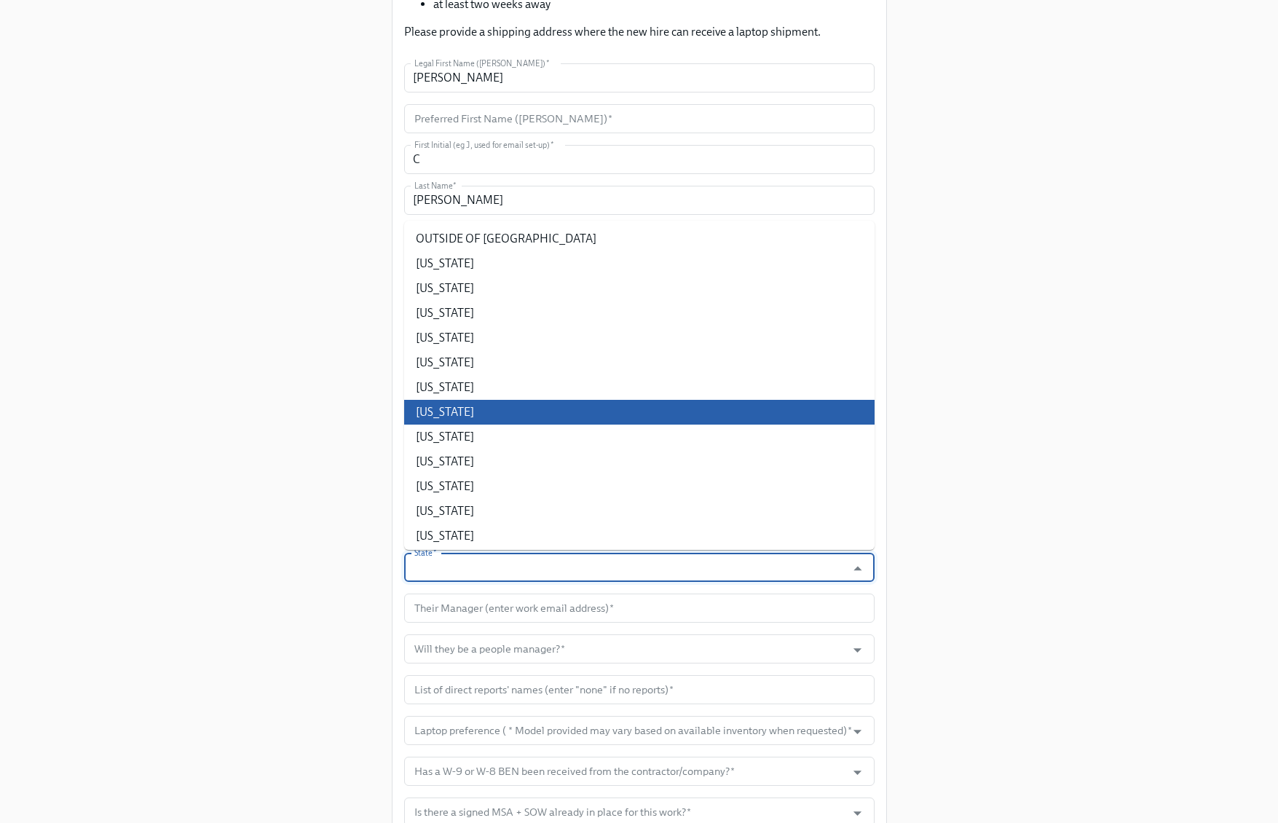
scroll to position [945, 0]
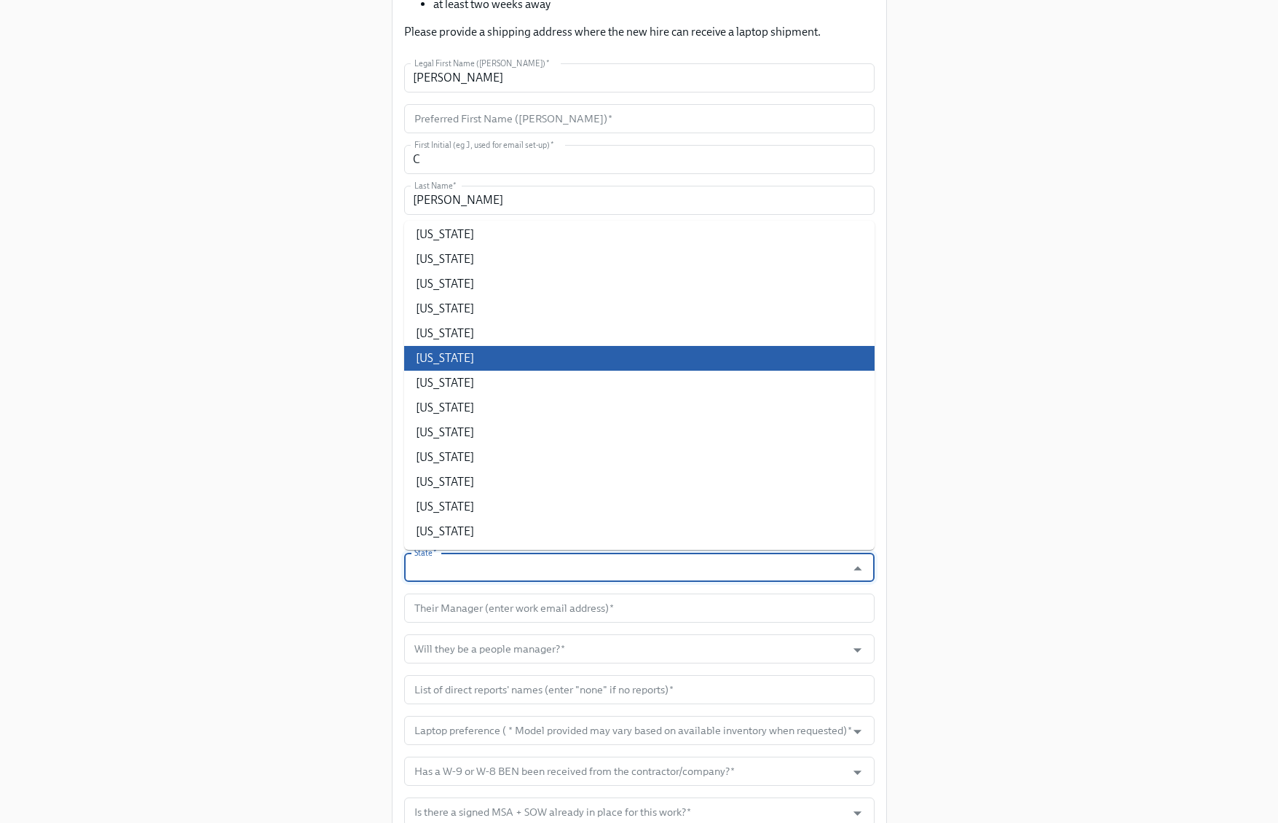
click at [541, 364] on li "Texas" at bounding box center [639, 358] width 470 height 25
type input "Texas"
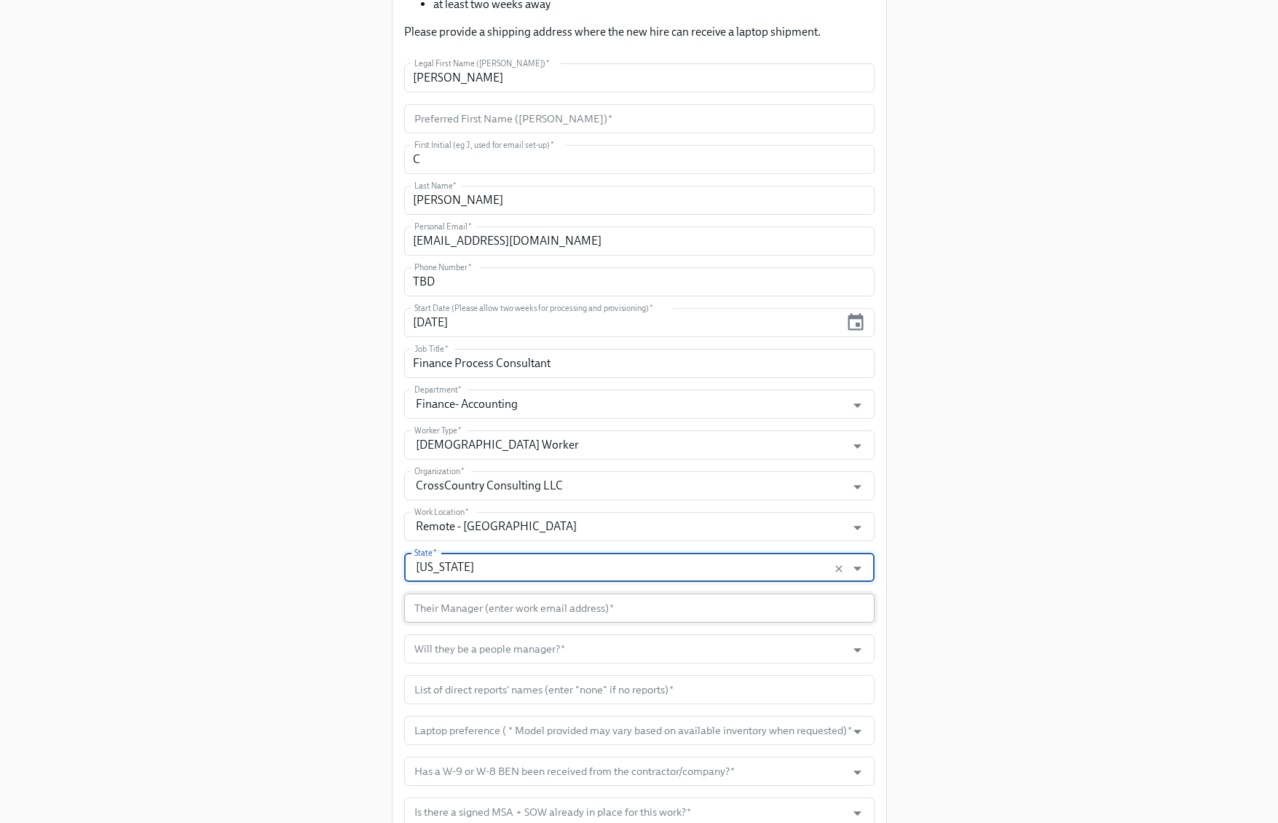
click at [470, 612] on input "text" at bounding box center [639, 608] width 470 height 29
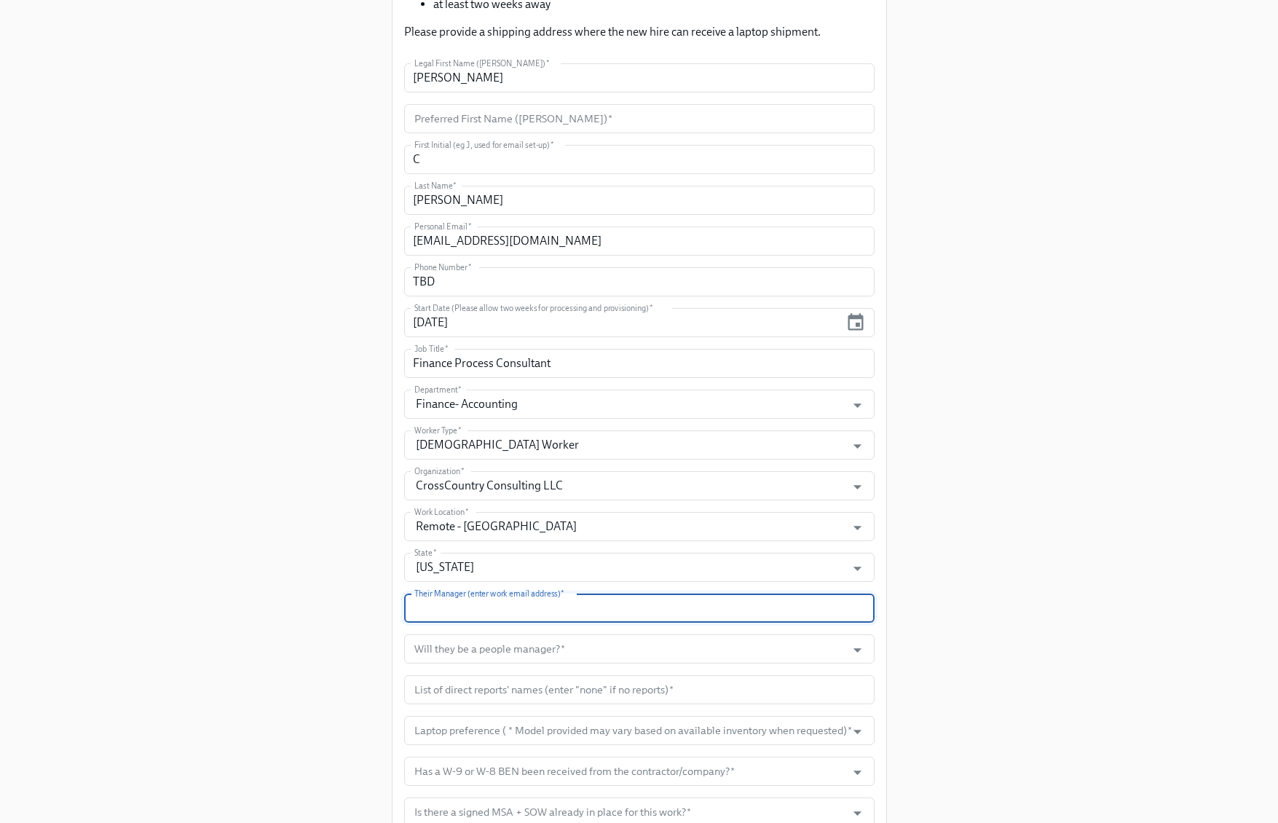
paste input "kmccartney@dnanexus.com"
type input "kmccartney@dnanexus.com"
click at [604, 647] on input "Will they be a people manager?   *" at bounding box center [625, 648] width 428 height 29
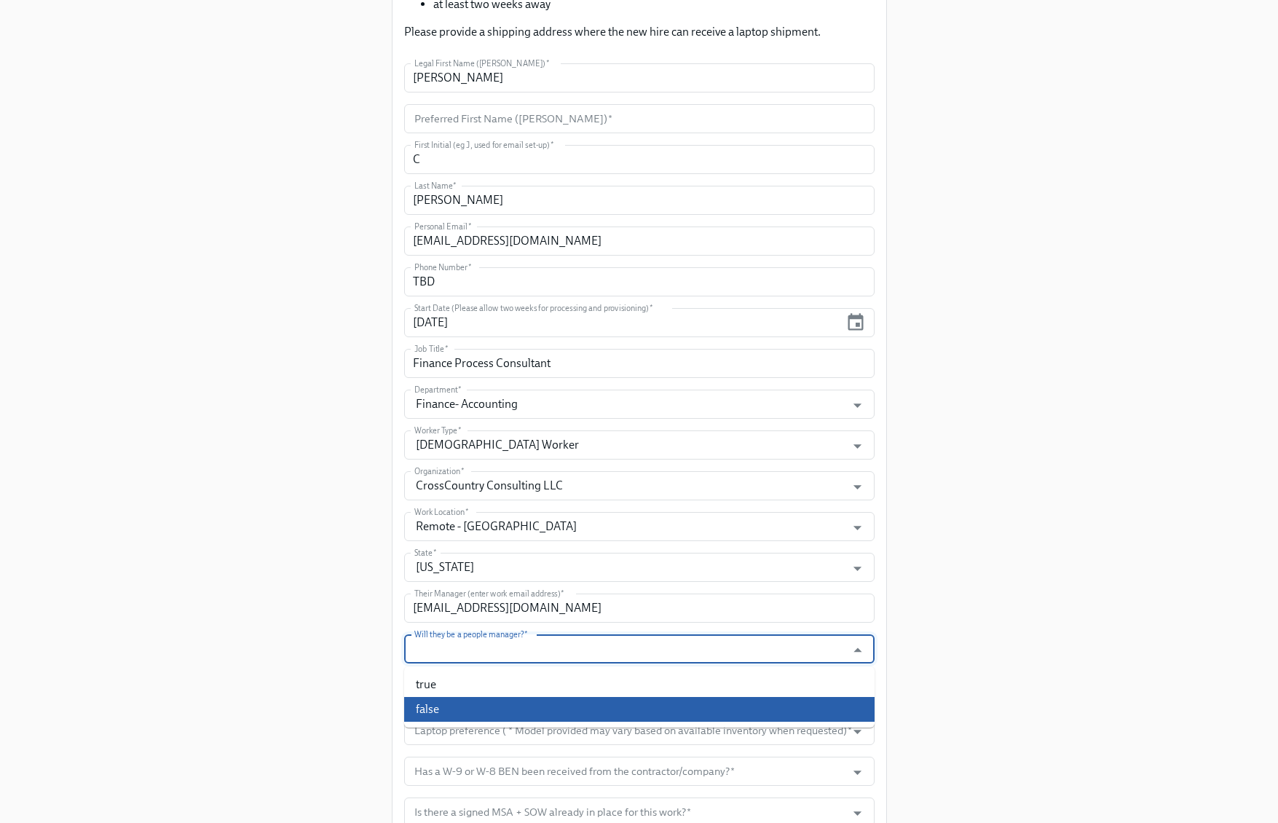
click at [531, 706] on li "false" at bounding box center [639, 709] width 470 height 25
type input "false"
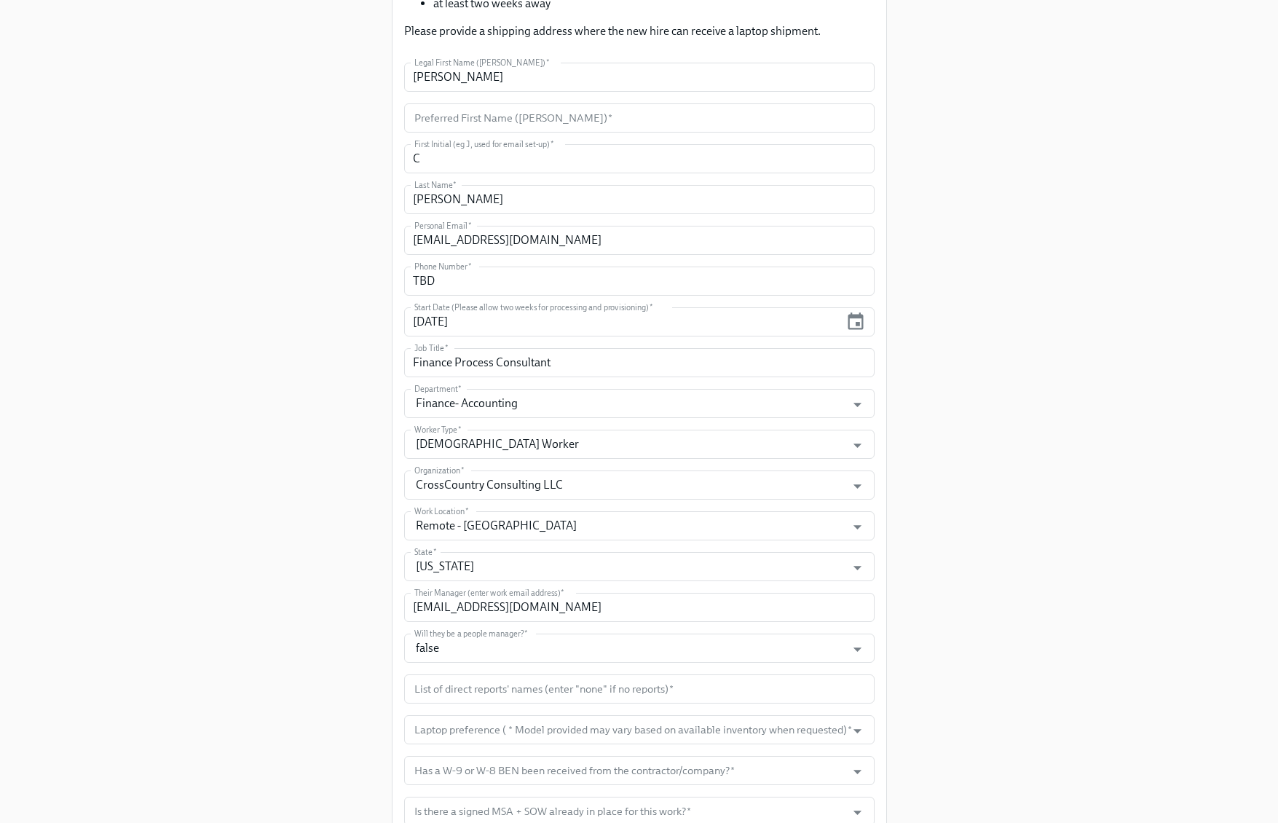
drag, startPoint x: 1017, startPoint y: 625, endPoint x: 993, endPoint y: 624, distance: 24.0
click at [1015, 625] on div "Enrollment Form US Contractor On-boarding For USCW workers Only Please provide …" at bounding box center [639, 442] width 1208 height 1515
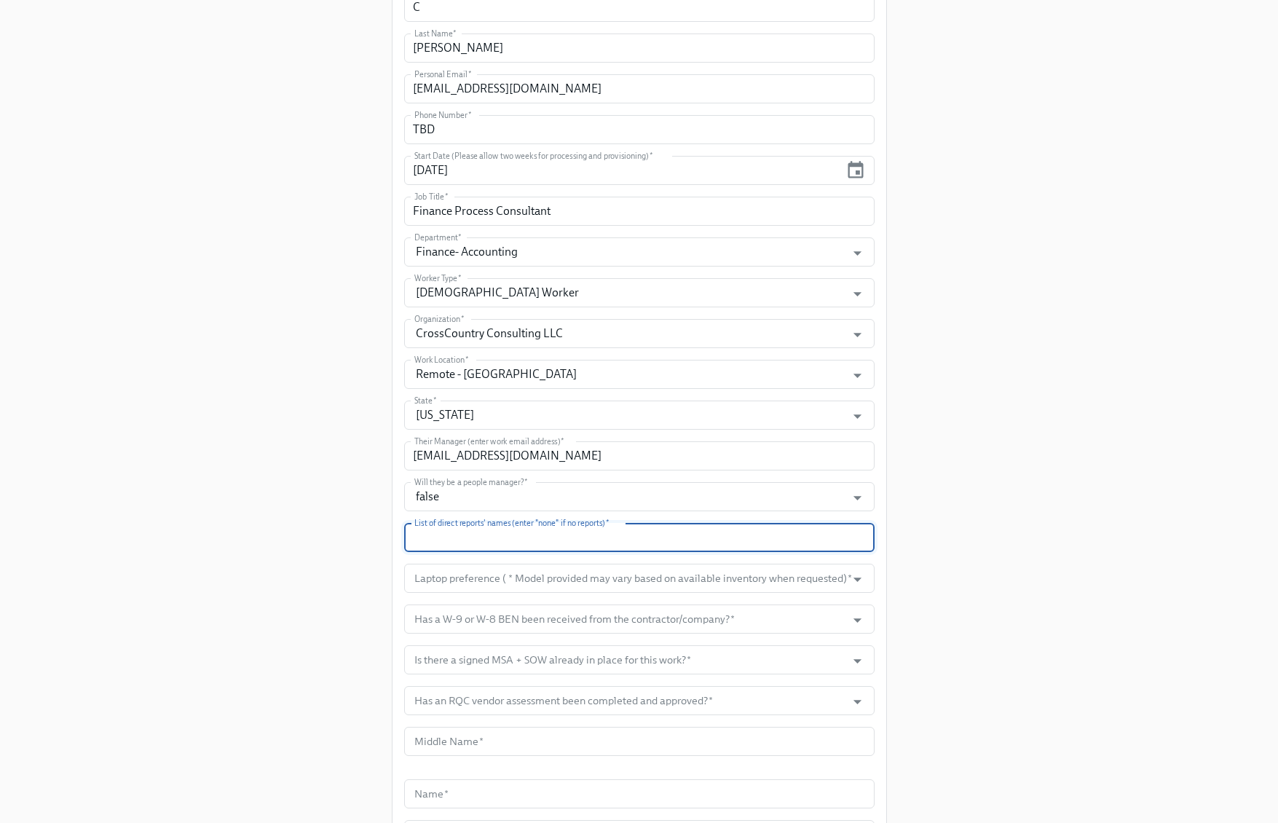
click at [706, 544] on input "text" at bounding box center [639, 537] width 470 height 29
type input "none"
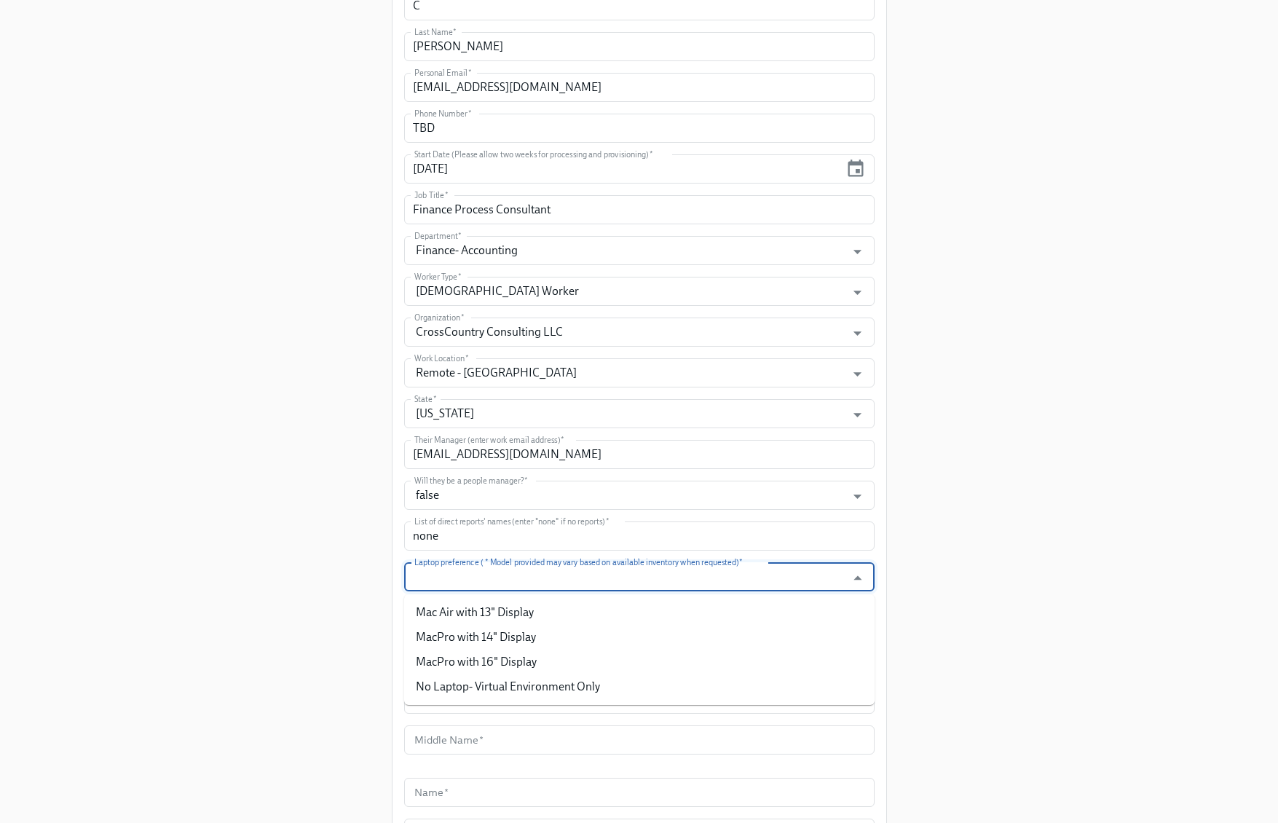
click at [699, 572] on input "Laptop preference ( * Model provided may vary based on available inventory when…" at bounding box center [625, 576] width 428 height 29
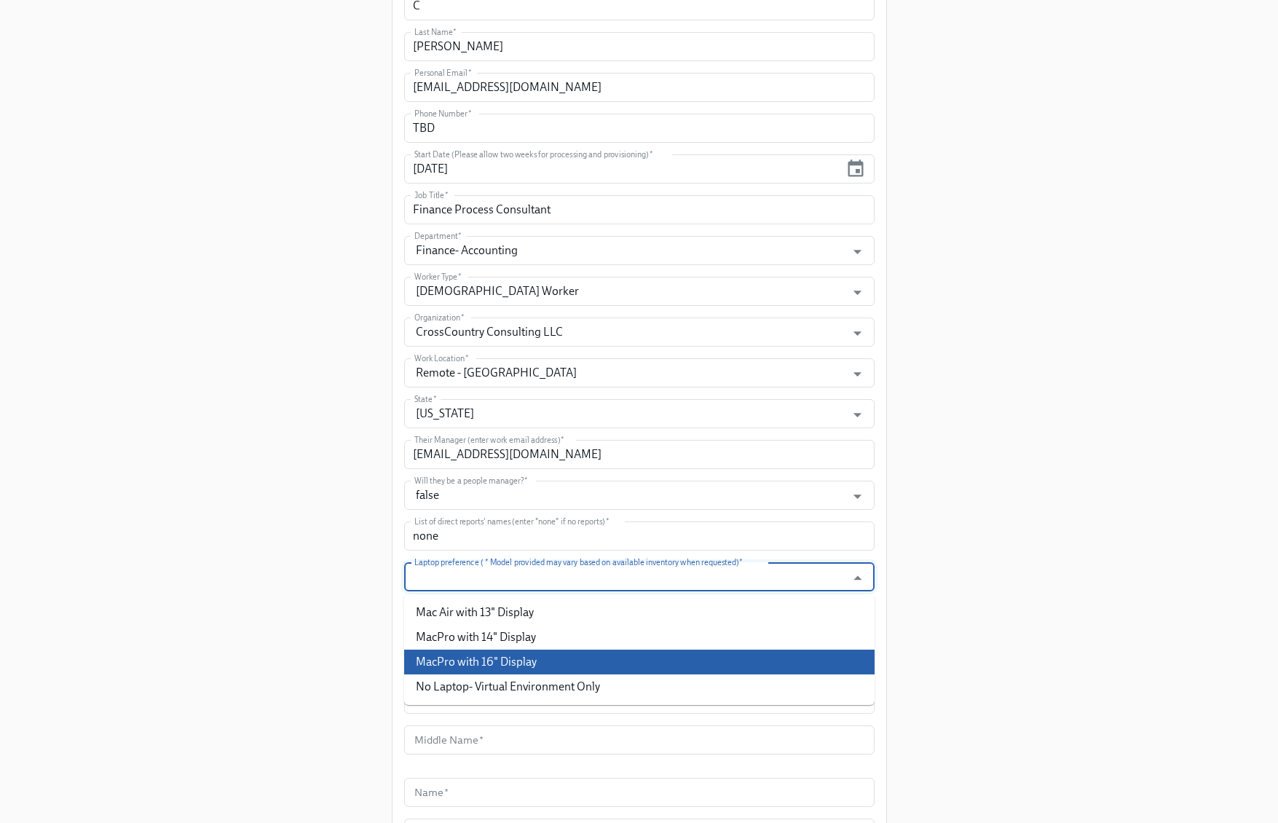
click at [610, 654] on li "MacPro with 16" Display" at bounding box center [639, 662] width 470 height 25
type input "MacPro with 16" Display"
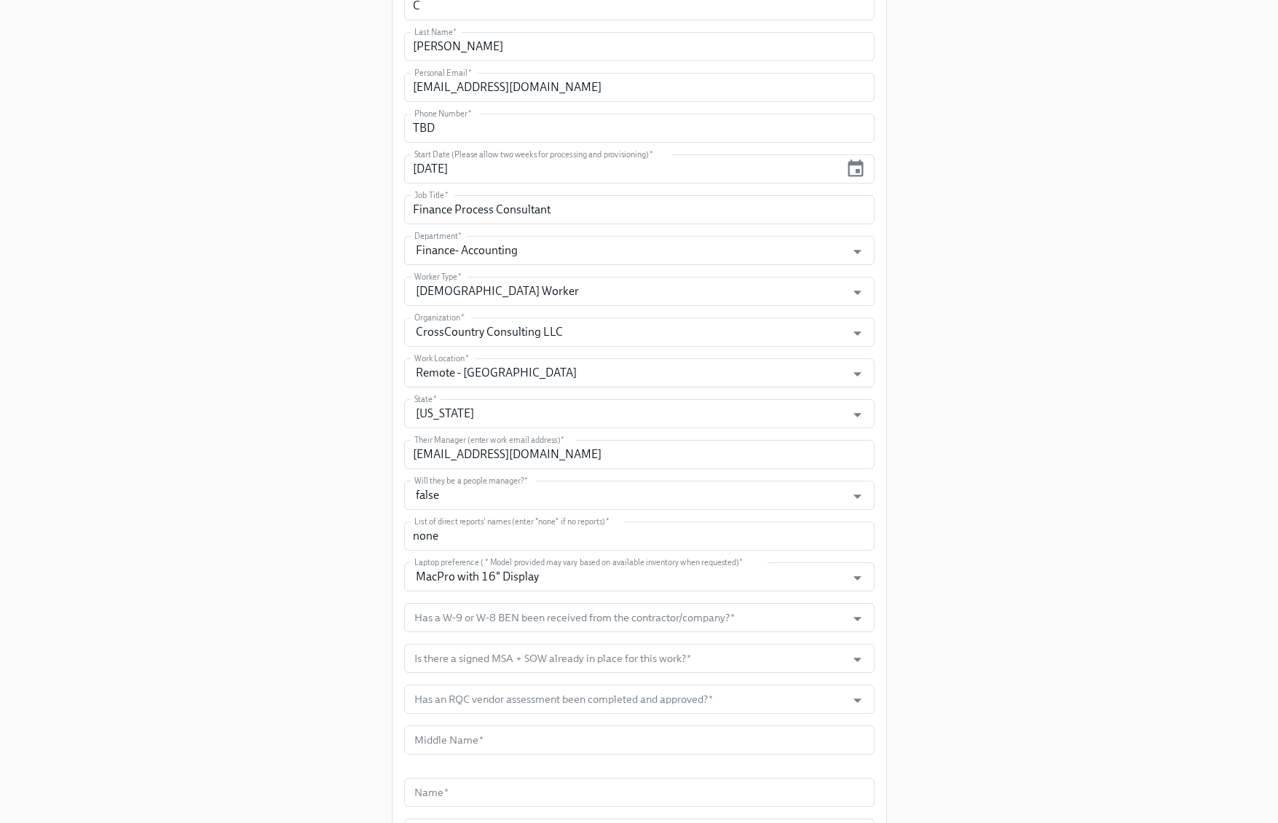
click at [970, 614] on div "Enrollment Form US Contractor On-boarding For USCW workers Only Please provide …" at bounding box center [639, 289] width 1208 height 1515
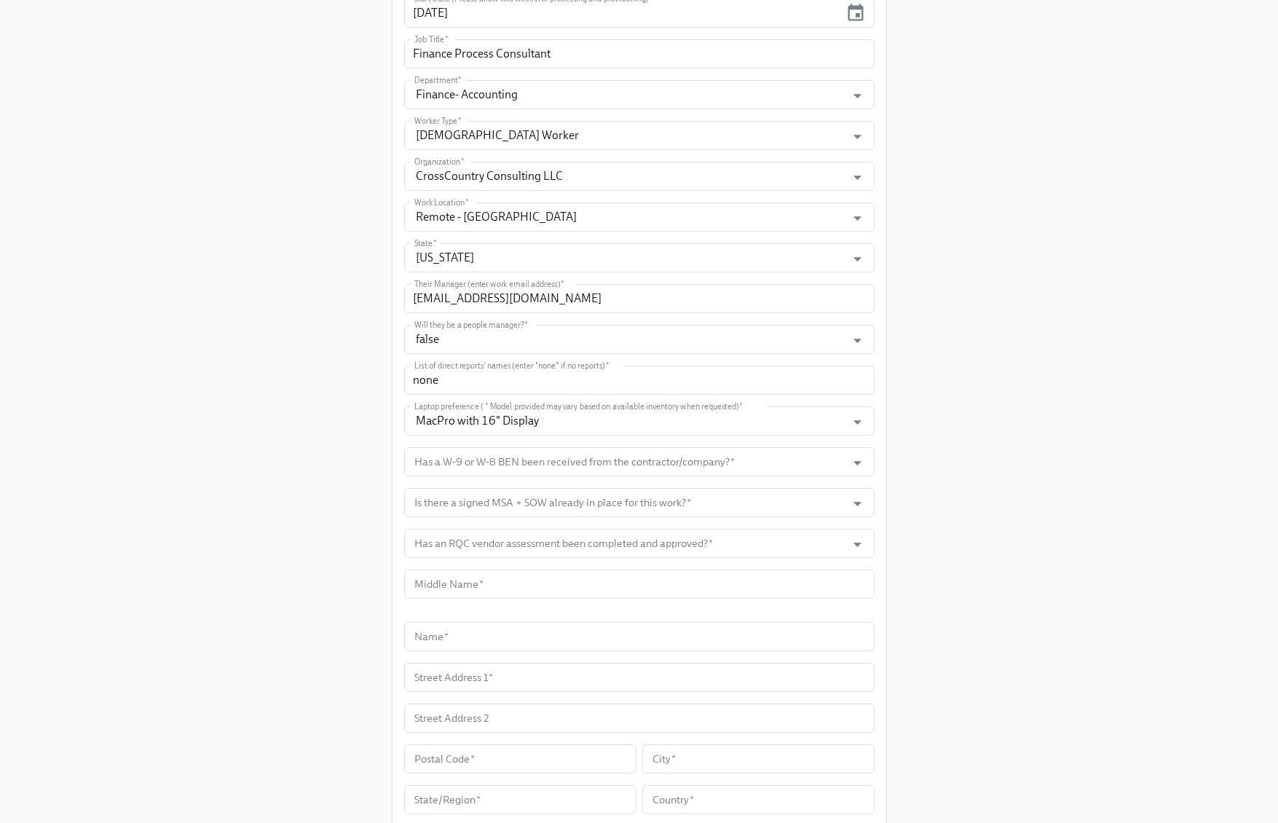
scroll to position [635, 0]
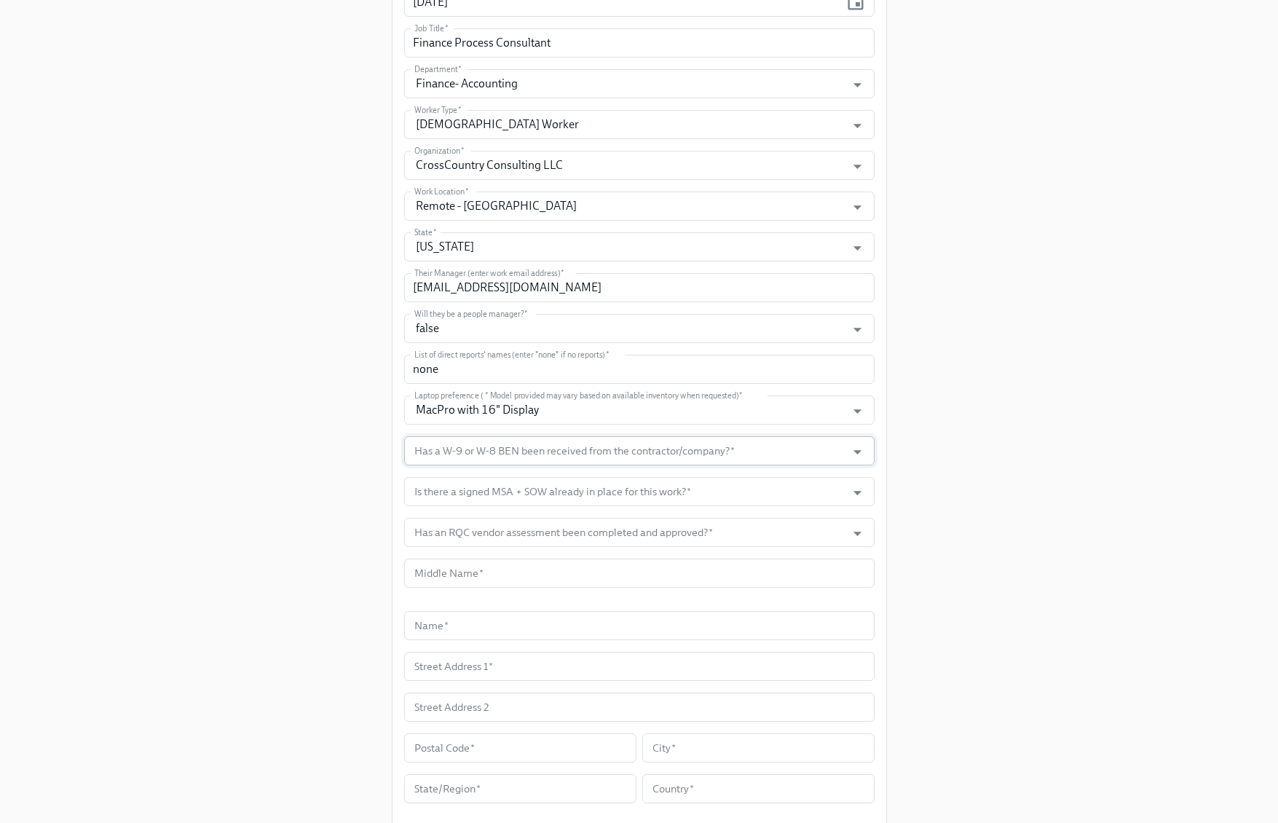
click at [784, 455] on input "Has a W-9 or W-8 BEN been received from the contractor/company?   *" at bounding box center [625, 450] width 428 height 29
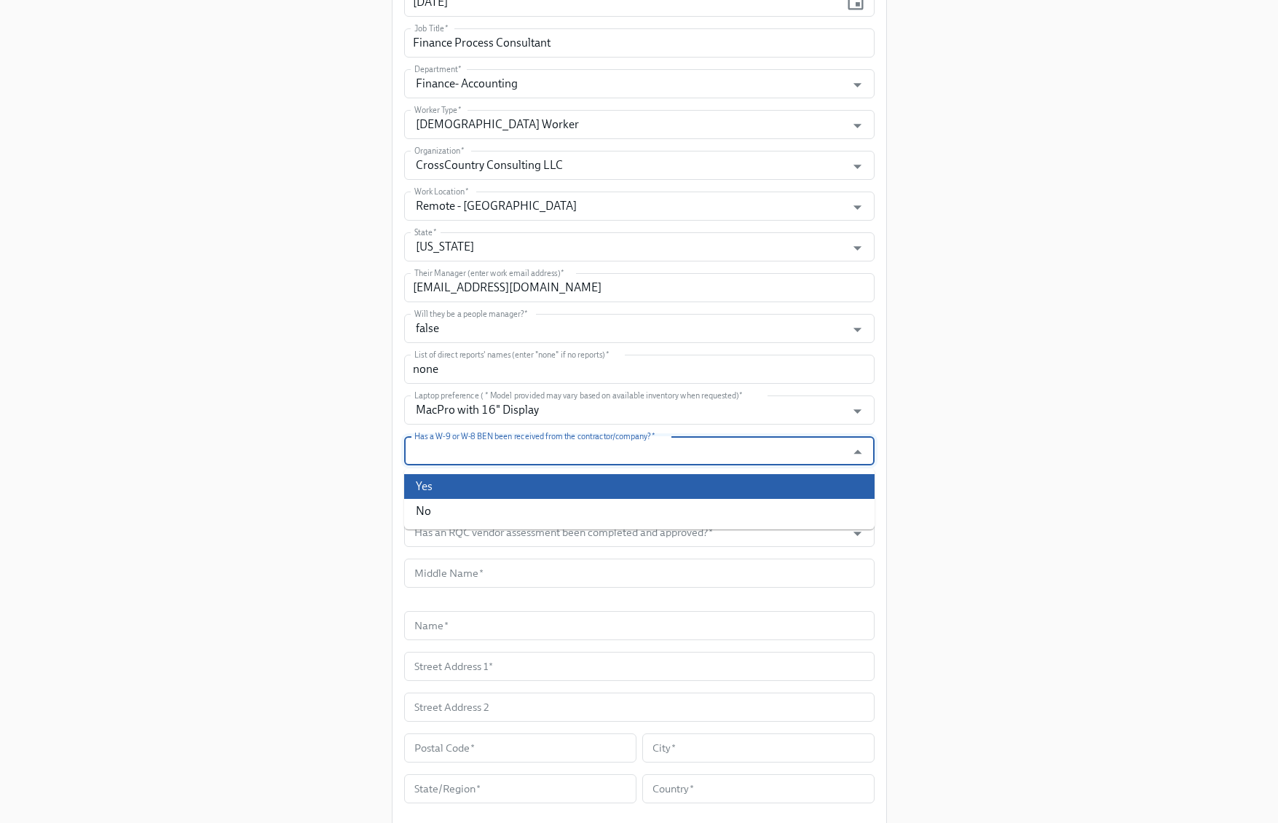
click at [610, 490] on li "Yes" at bounding box center [639, 486] width 470 height 25
type input "Yes"
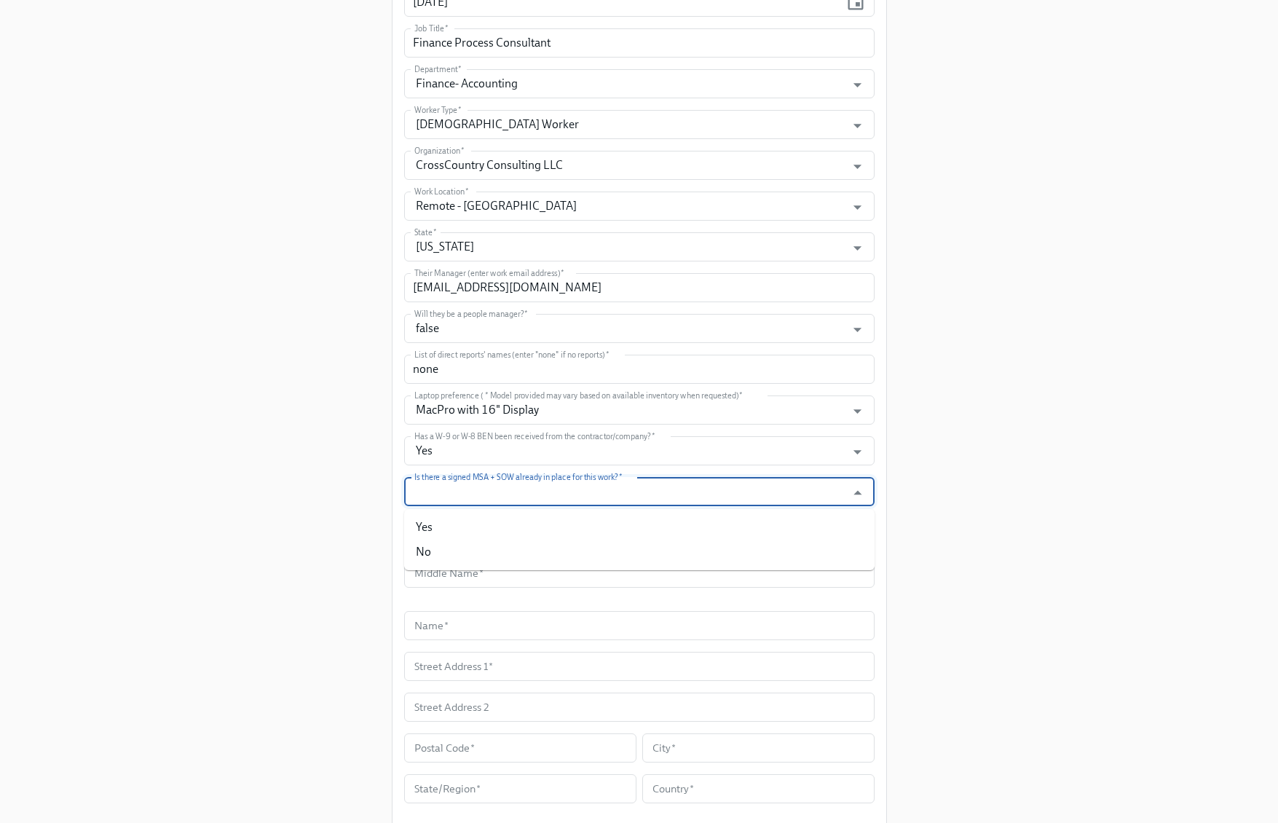
click at [617, 494] on input "Is there a signed MSA + SOW already in place for this work?   *" at bounding box center [625, 491] width 428 height 29
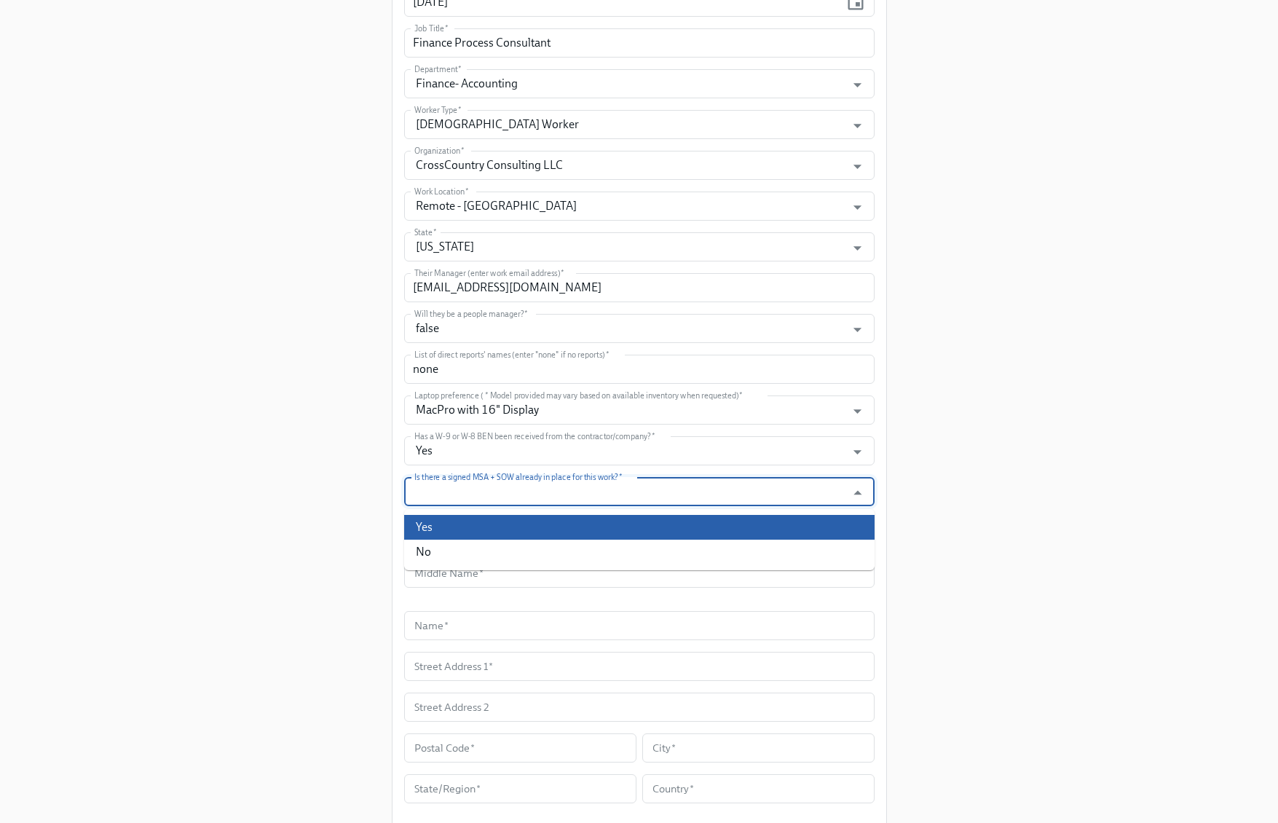
click at [577, 519] on li "Yes" at bounding box center [639, 527] width 470 height 25
type input "Yes"
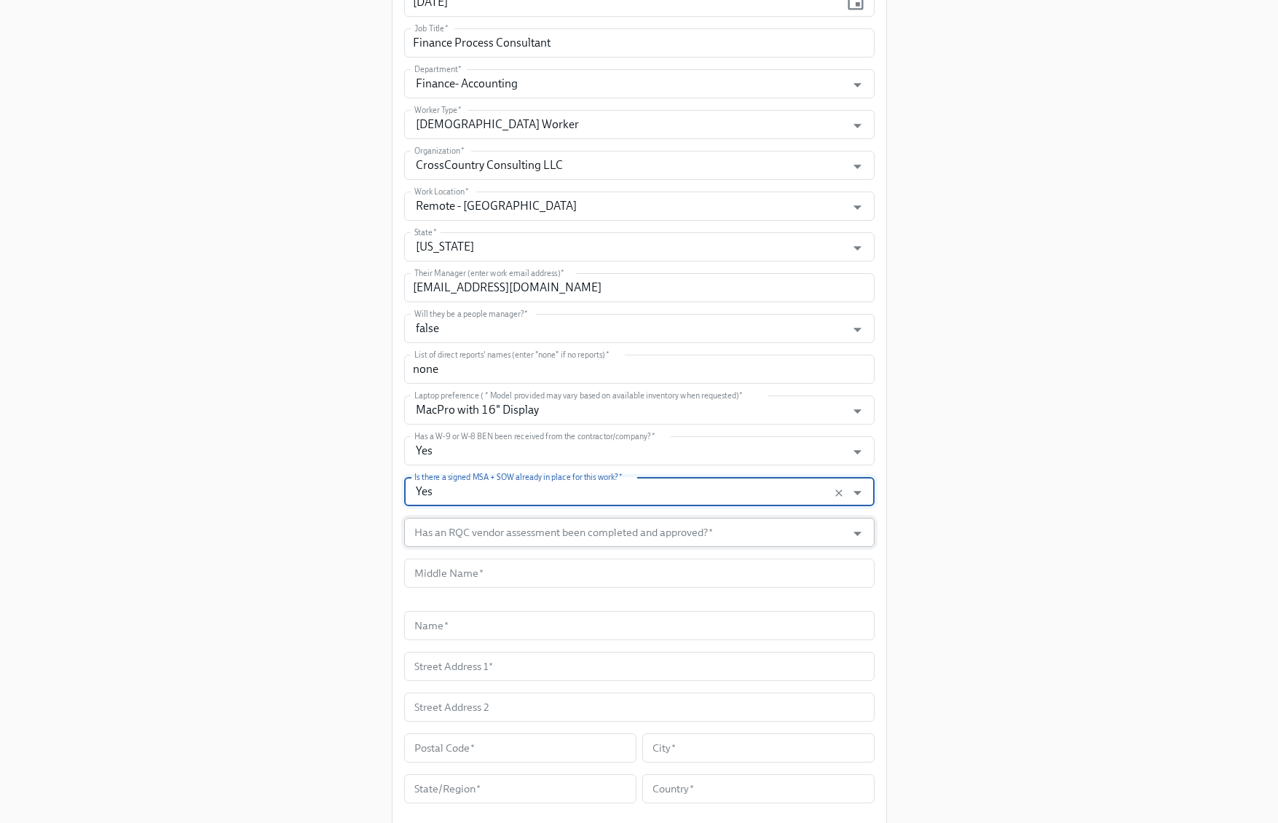
click at [599, 537] on input "Has an RQC vendor assessment been completed and approved?   *" at bounding box center [625, 532] width 428 height 29
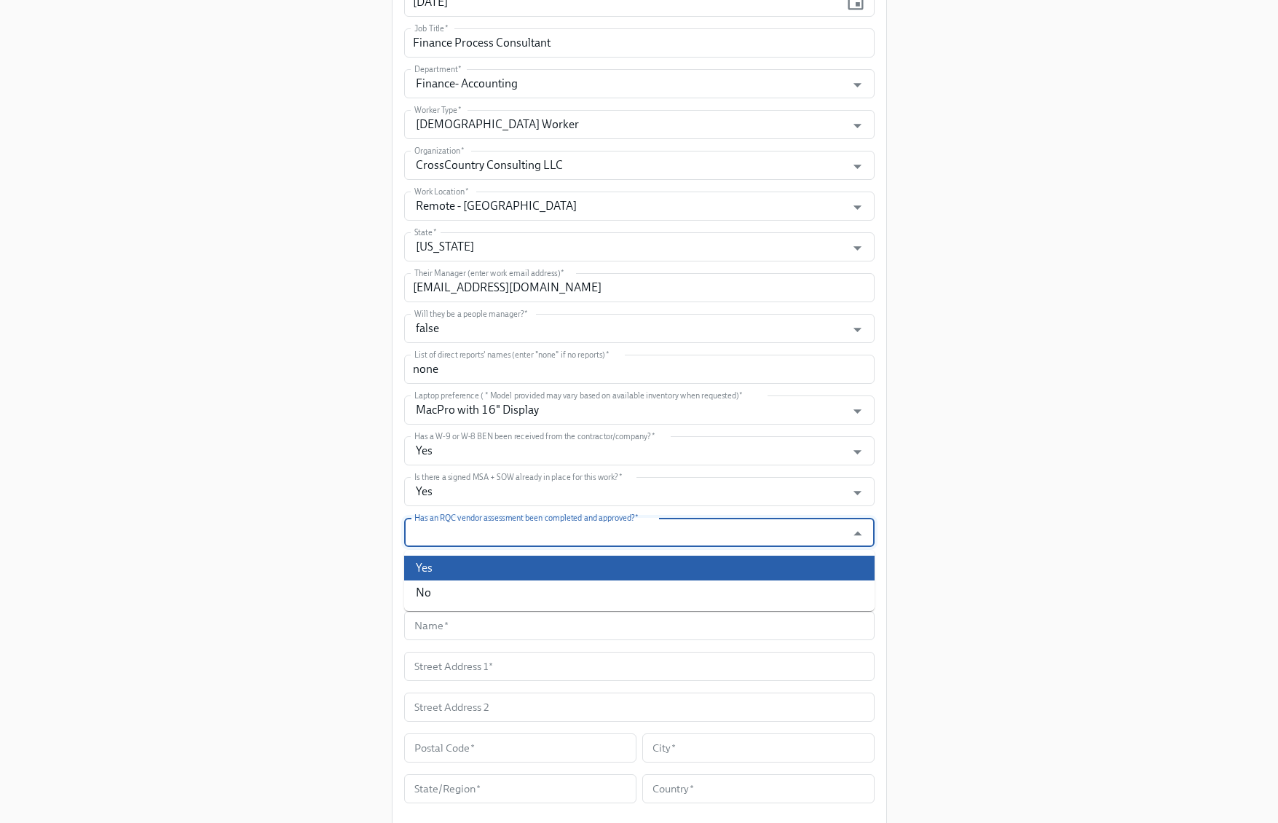
click at [574, 567] on li "Yes" at bounding box center [639, 568] width 470 height 25
type input "Yes"
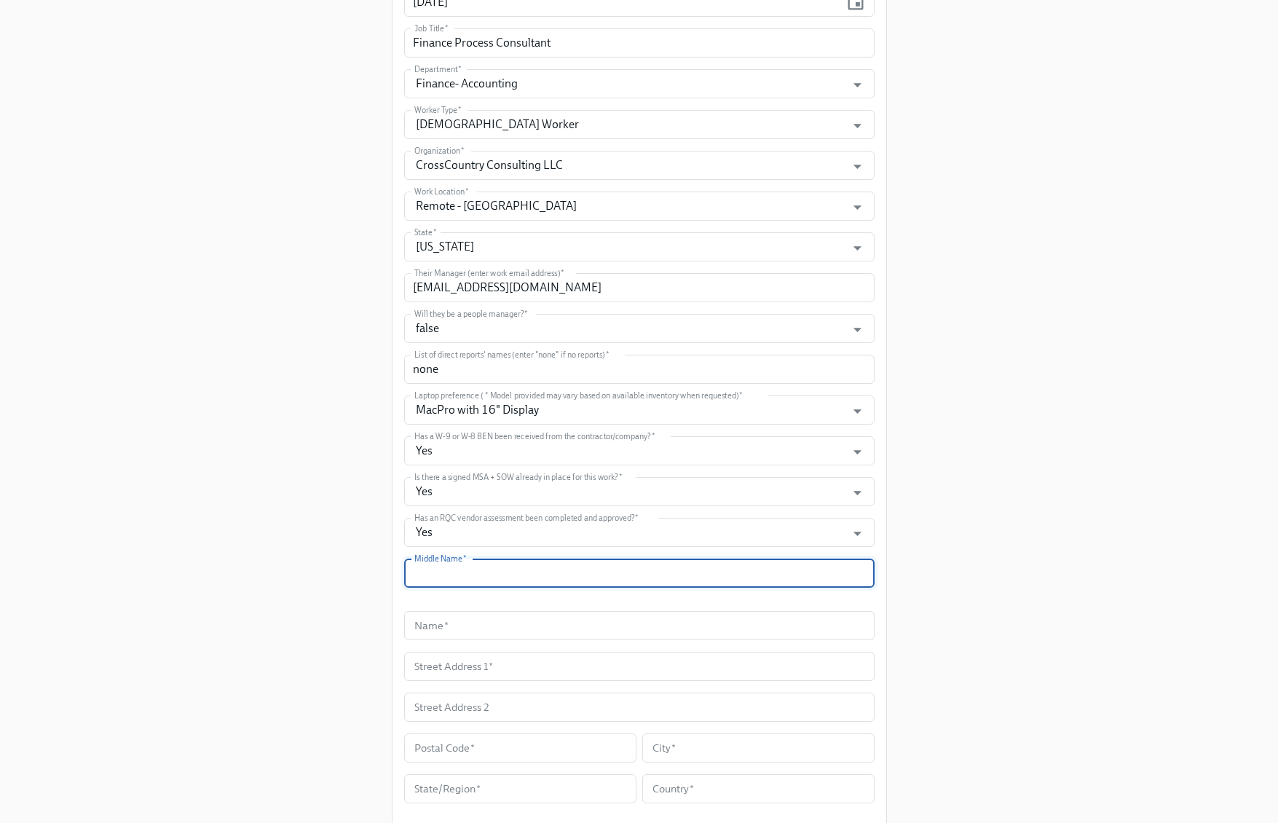
click at [841, 583] on input "text" at bounding box center [639, 573] width 470 height 29
click at [507, 621] on input "text" at bounding box center [639, 625] width 470 height 29
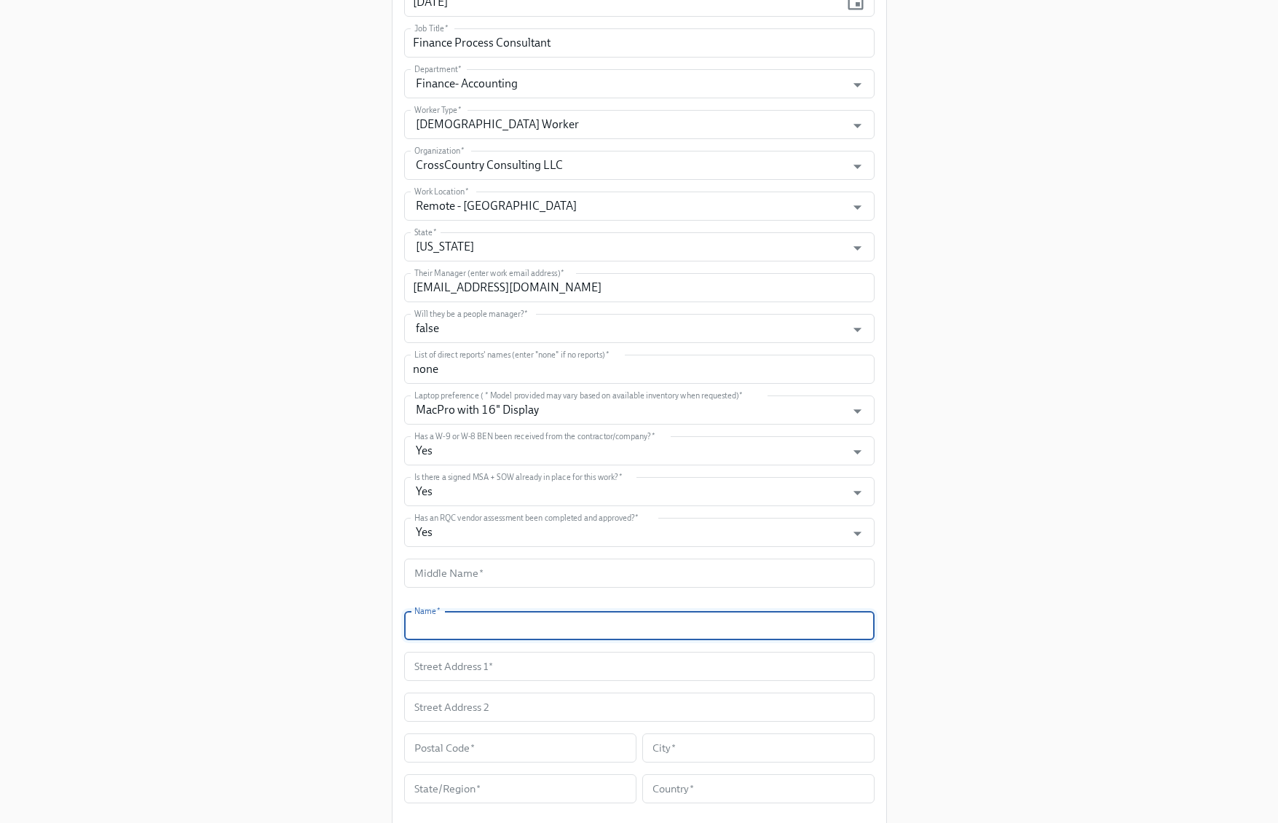
paste input "[PERSON_NAME]"
type input "[PERSON_NAME]"
click at [577, 658] on input "text" at bounding box center [639, 666] width 470 height 29
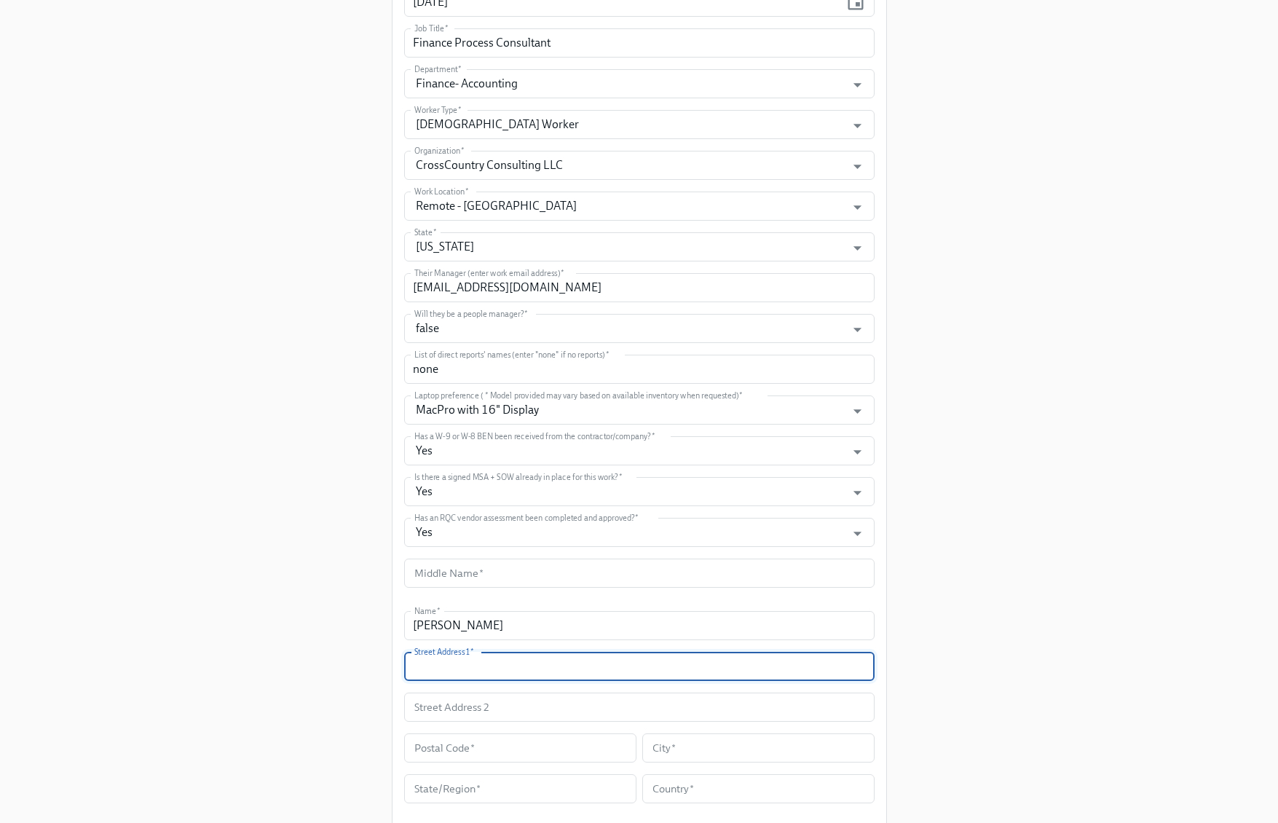
paste input "51 Rainey St."
type input "51 Rainey St."
click at [497, 749] on input "text" at bounding box center [520, 747] width 232 height 29
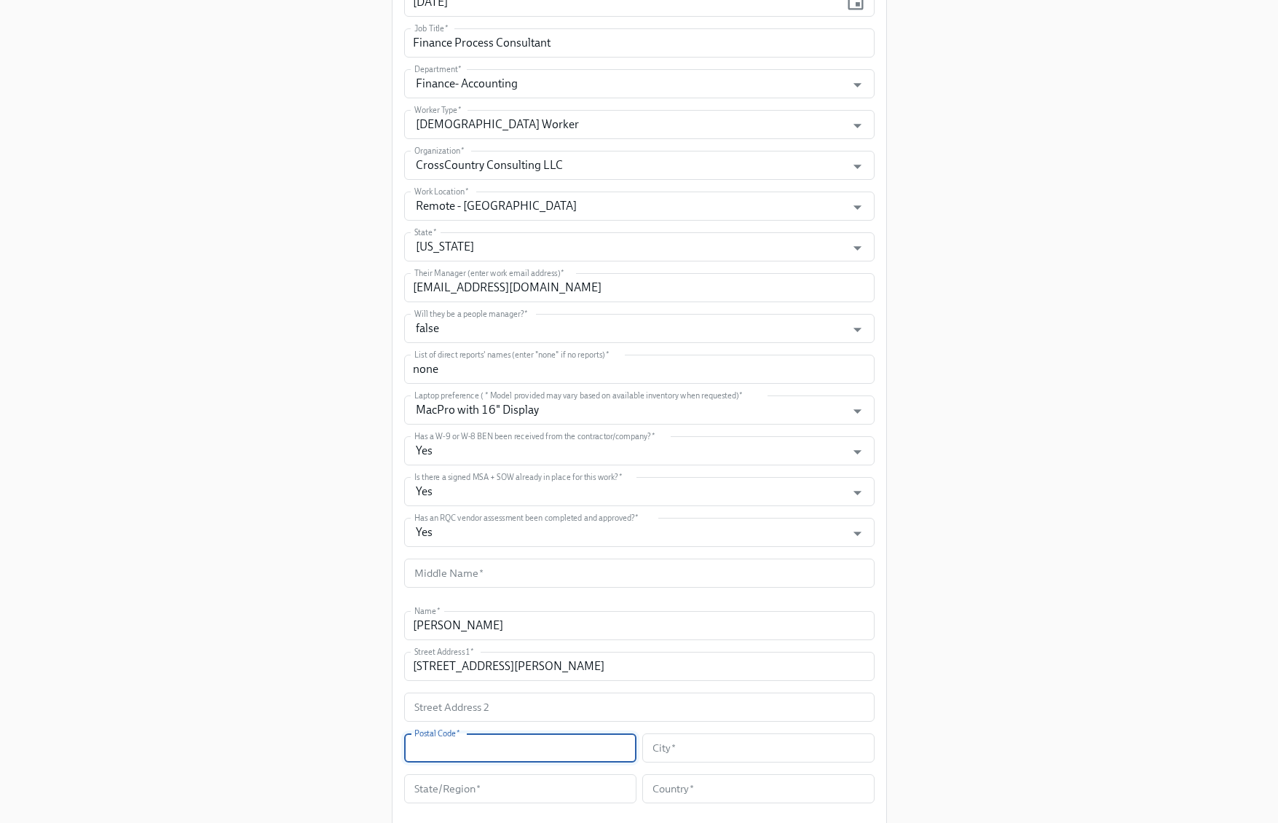
paste input "78701"
type input "78701"
click at [722, 749] on input "text" at bounding box center [758, 747] width 232 height 29
paste input "Austin"
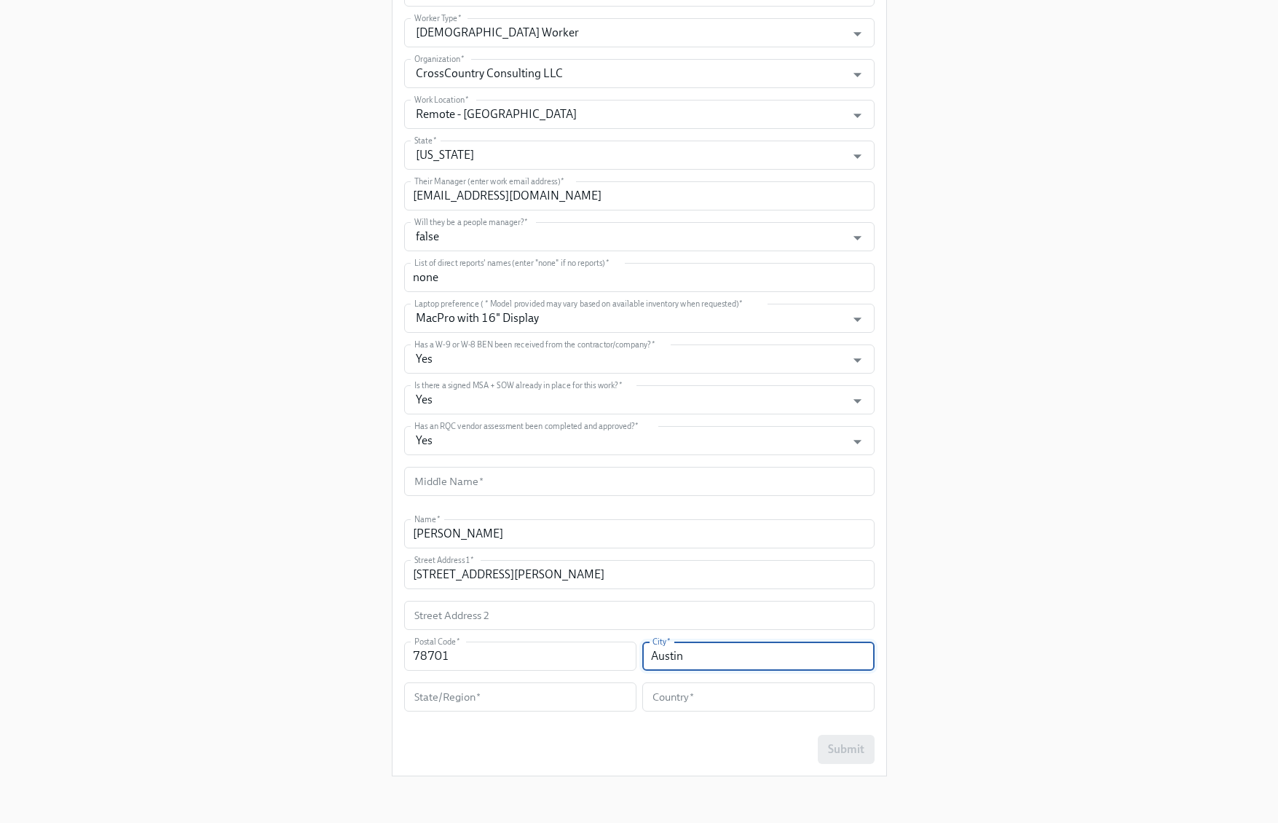
type input "Austin"
click at [491, 695] on input "text" at bounding box center [520, 696] width 232 height 29
paste input "TX"
type input "TX"
click at [683, 704] on input "text" at bounding box center [758, 696] width 232 height 29
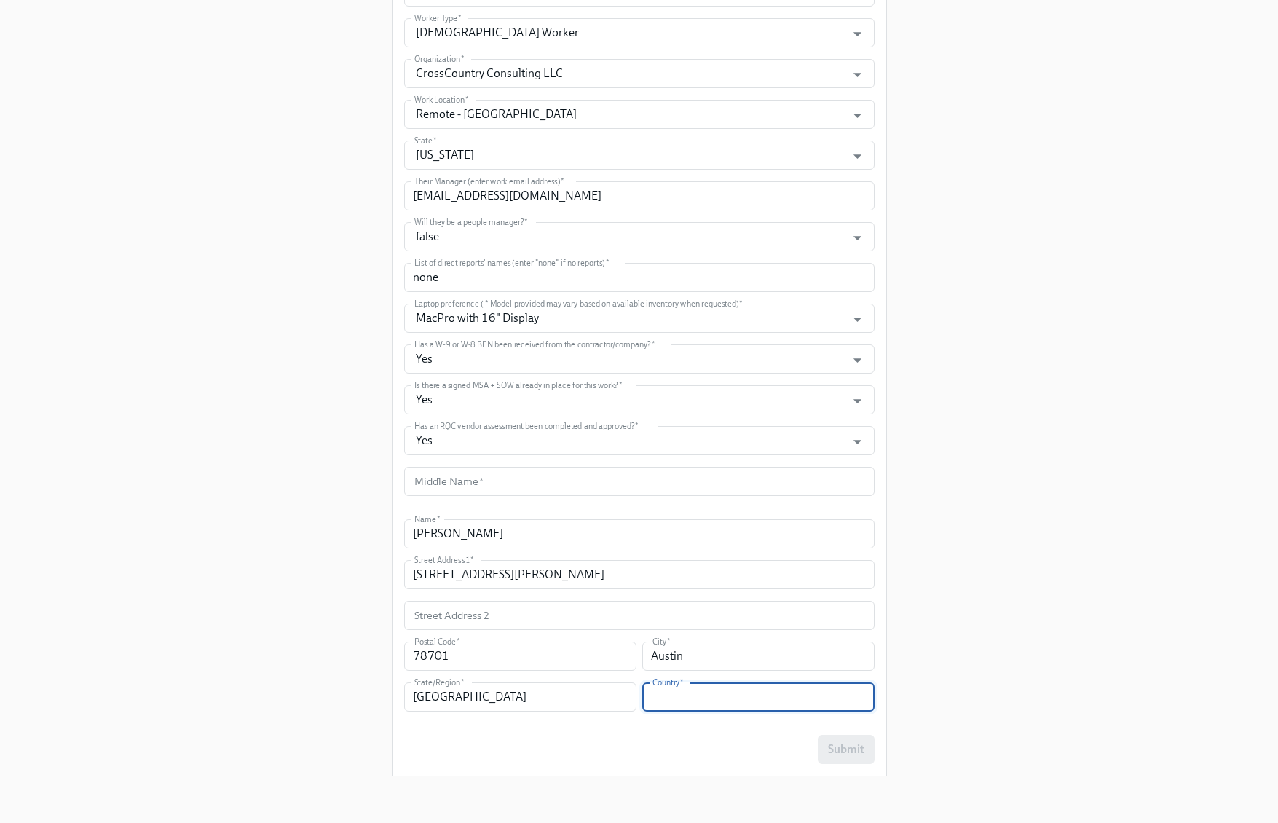
paste input "USA"
type input "USA"
click at [972, 709] on div "Enrollment Form US Contractor On-boarding For USCW workers Only Please provide …" at bounding box center [639, 30] width 1208 height 1515
click at [612, 470] on input "text" at bounding box center [639, 481] width 470 height 29
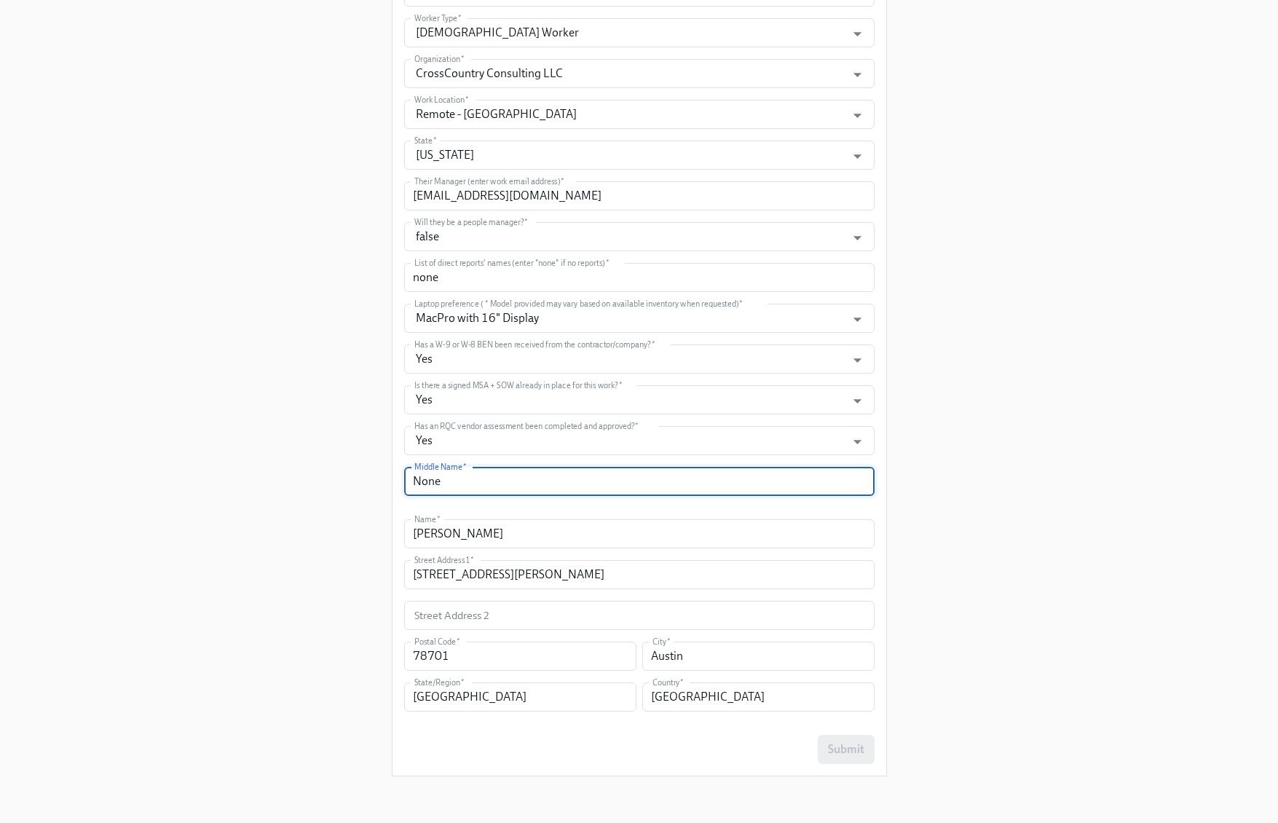
type input "None"
drag, startPoint x: 1149, startPoint y: 496, endPoint x: 1103, endPoint y: 492, distance: 45.4
click at [1148, 496] on div "Enrollment Form US Contractor On-boarding For USCW workers Only Please provide …" at bounding box center [639, 30] width 1208 height 1515
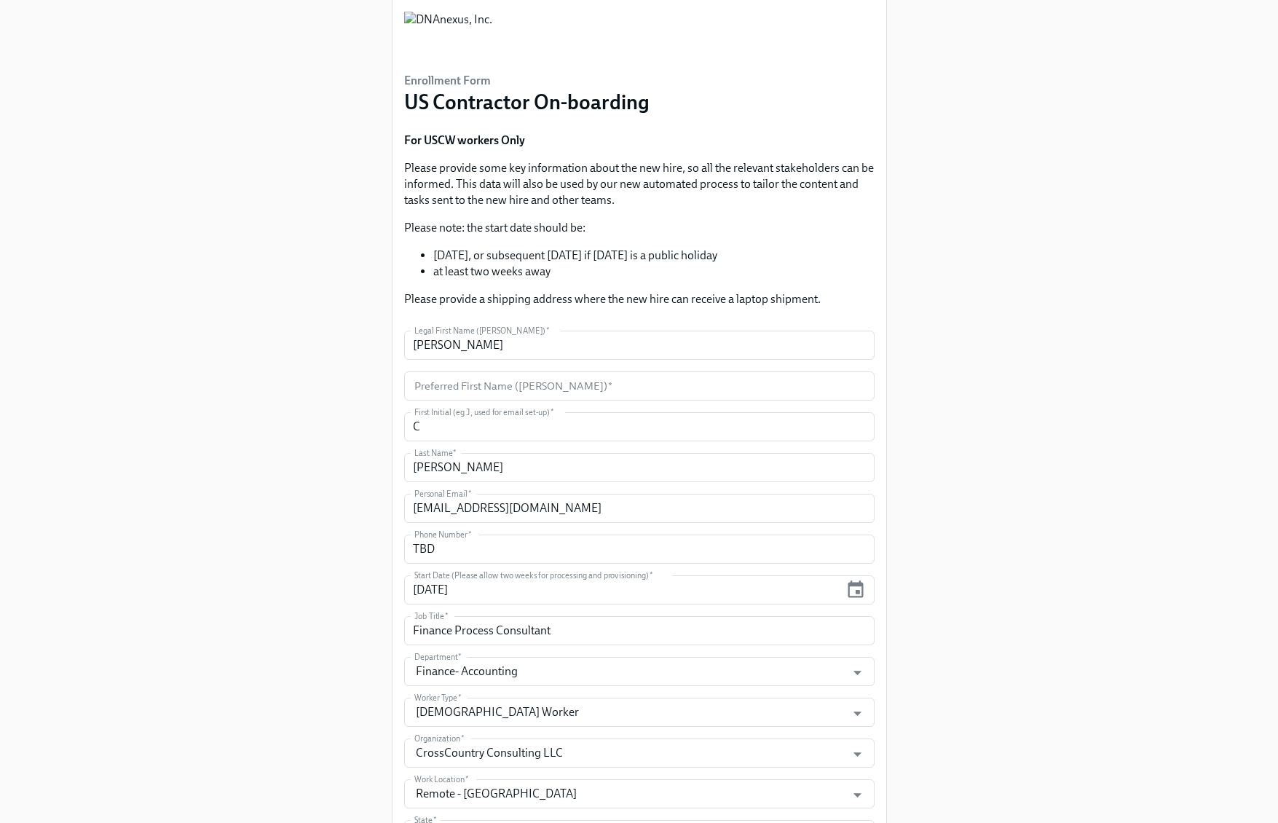
scroll to position [0, 0]
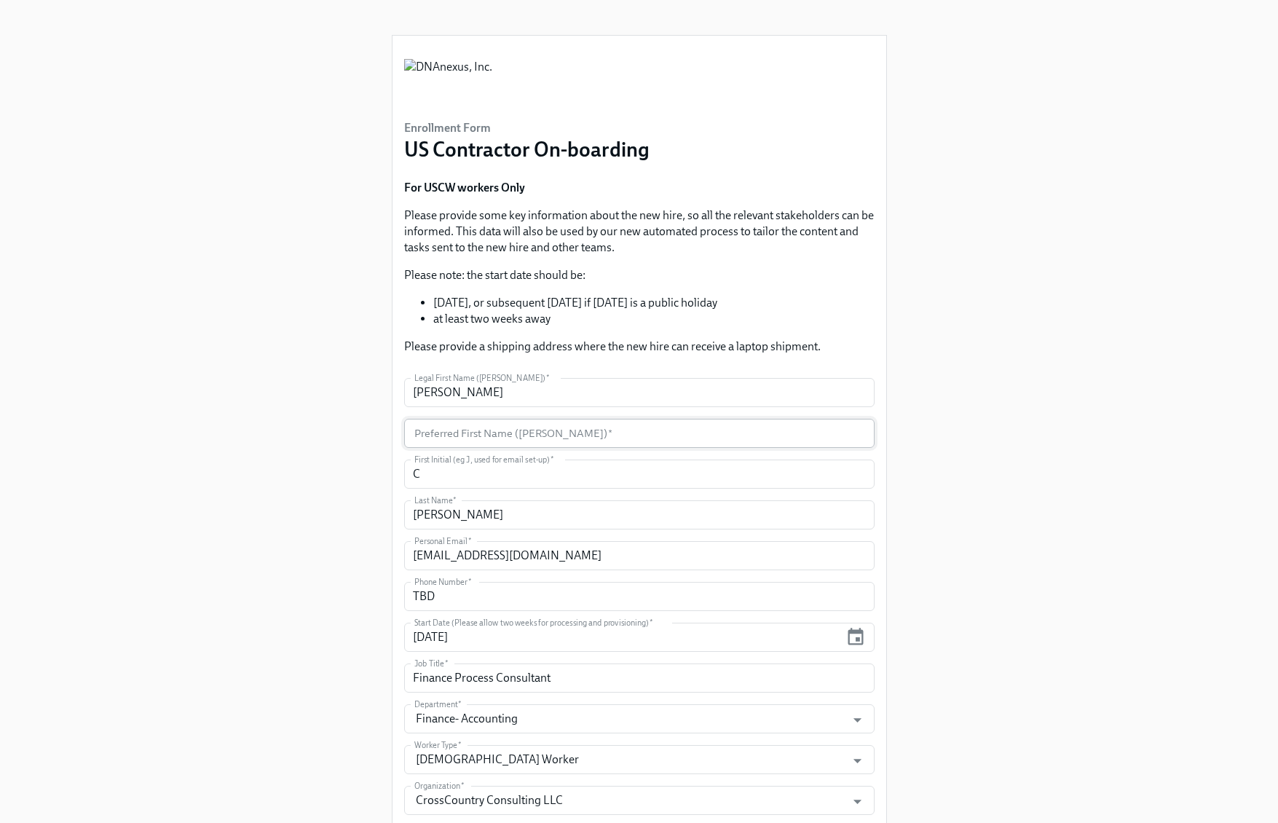
click at [521, 436] on input "text" at bounding box center [639, 433] width 470 height 29
type input "Cole"
click at [993, 405] on div "Enrollment Form US Contractor On-boarding For USCW workers Only Please provide …" at bounding box center [639, 757] width 1208 height 1515
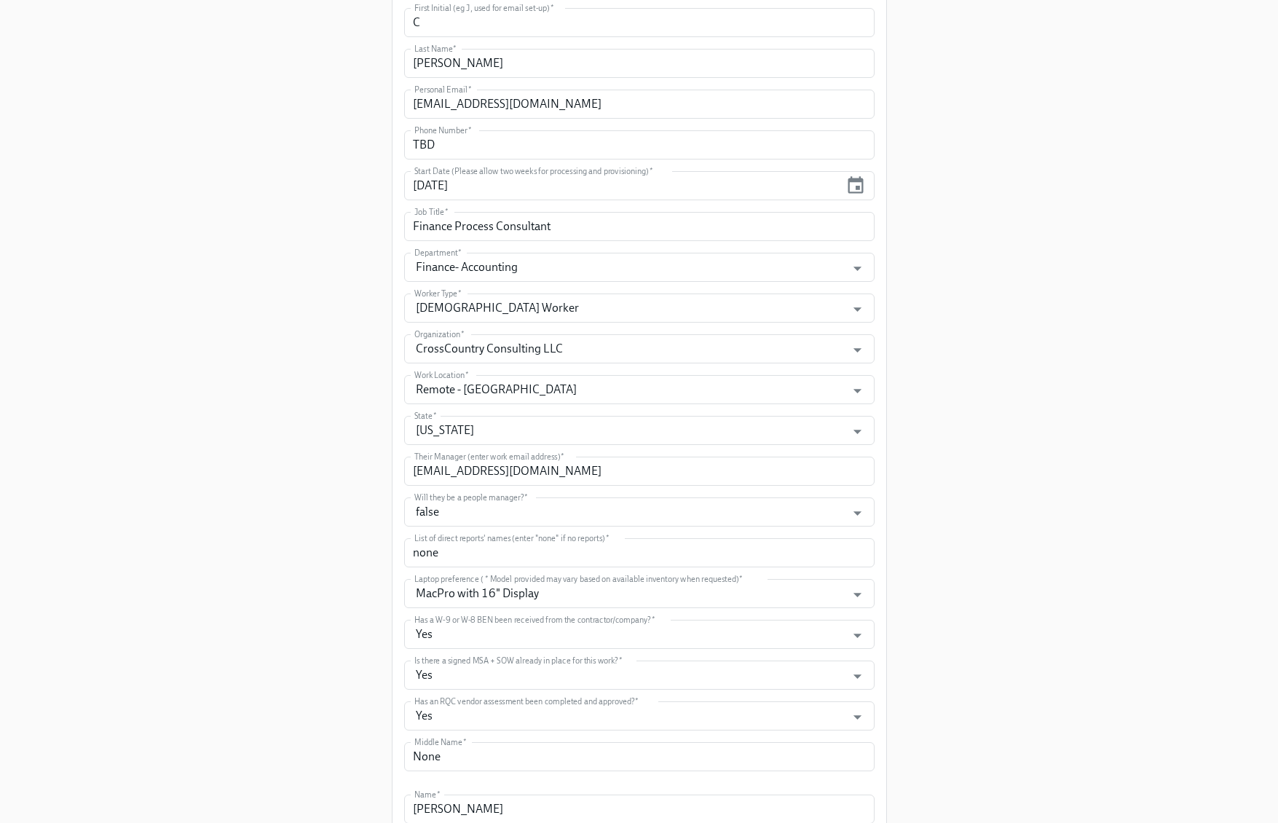
scroll to position [727, 0]
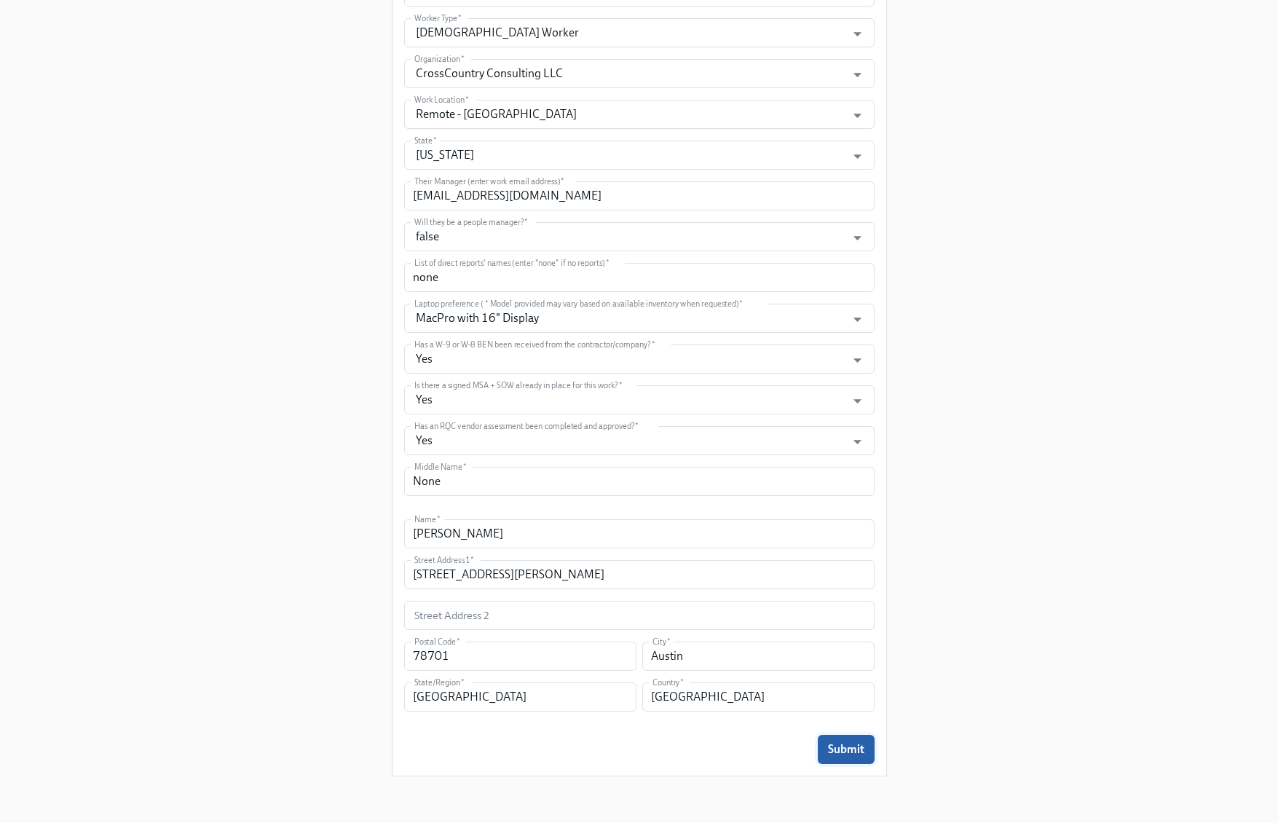
click at [841, 750] on span "Submit" at bounding box center [846, 749] width 36 height 15
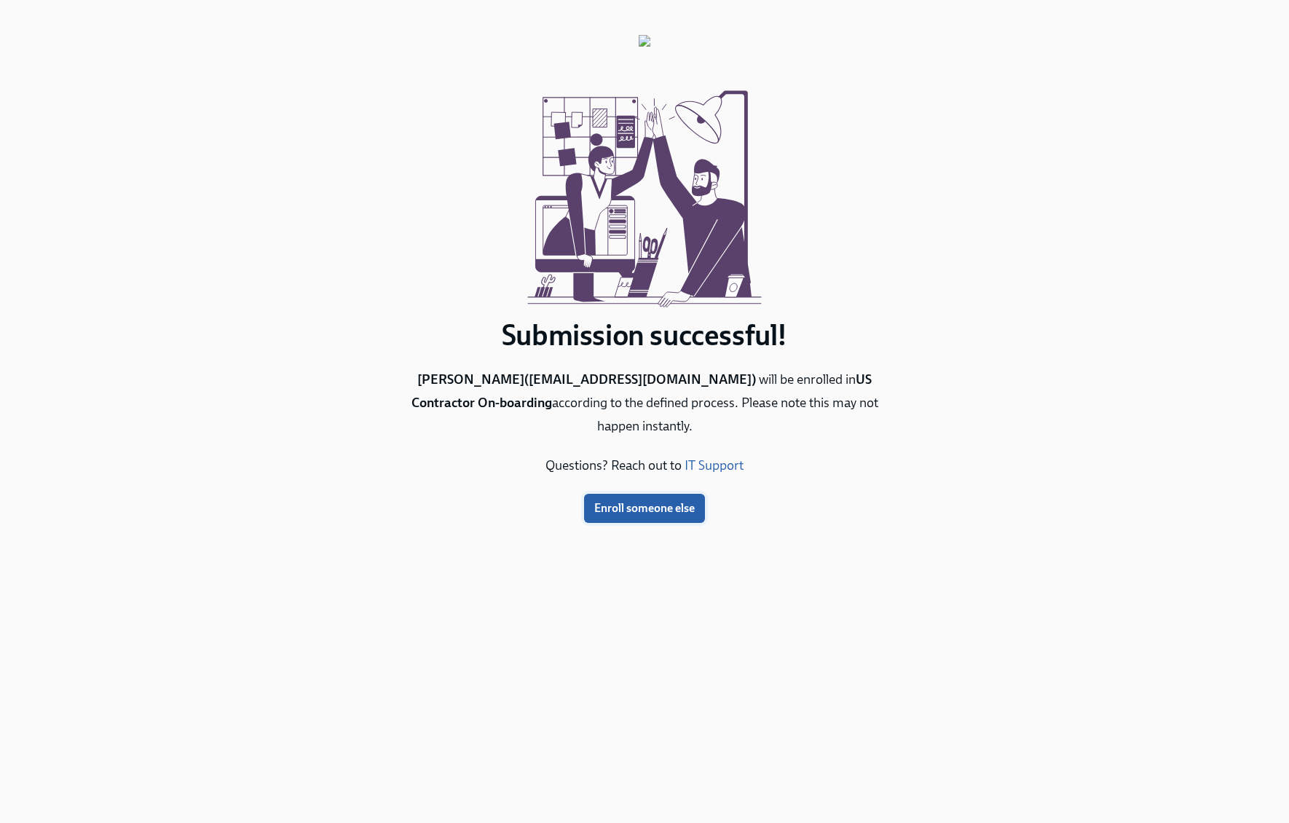
click at [637, 510] on span "Enroll someone else" at bounding box center [644, 508] width 101 height 15
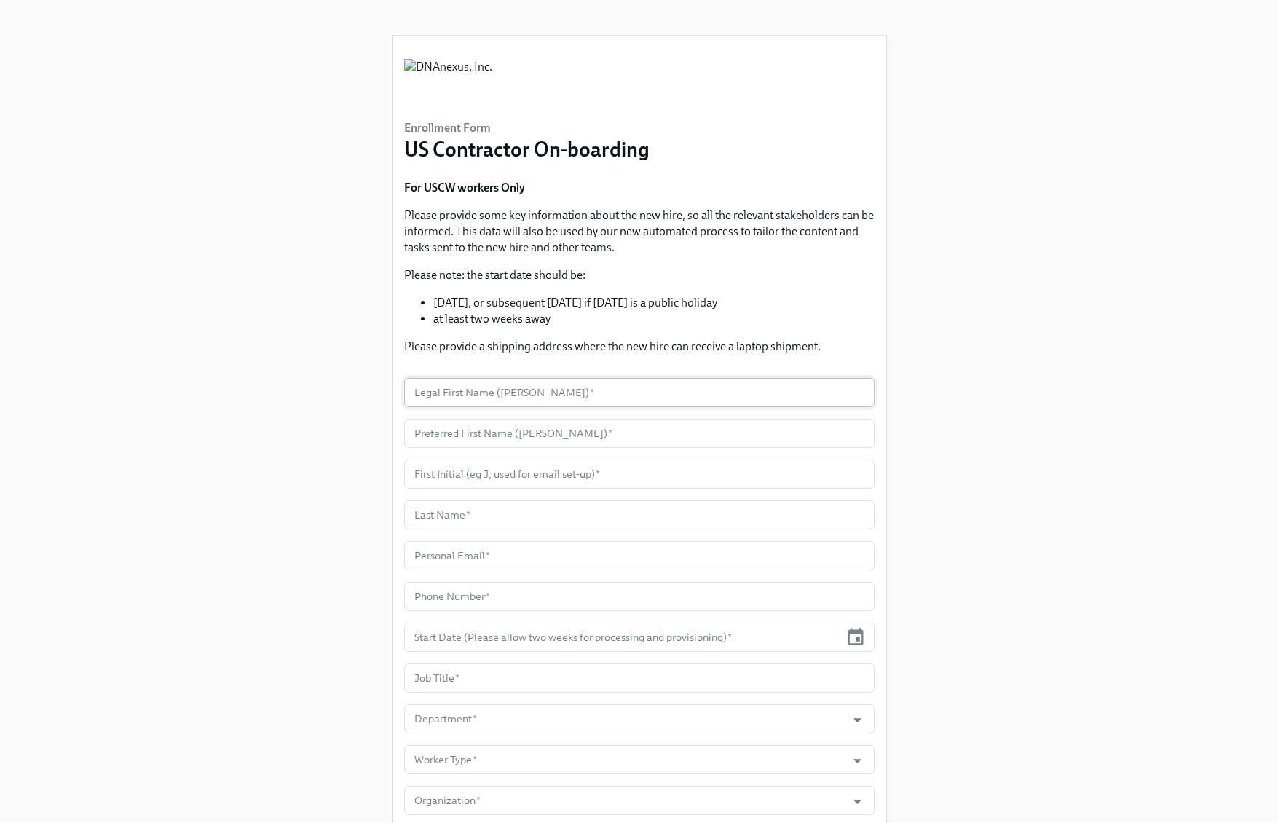
click at [499, 391] on input "text" at bounding box center [639, 392] width 470 height 29
paste input "Ashok"
type input "Ashok"
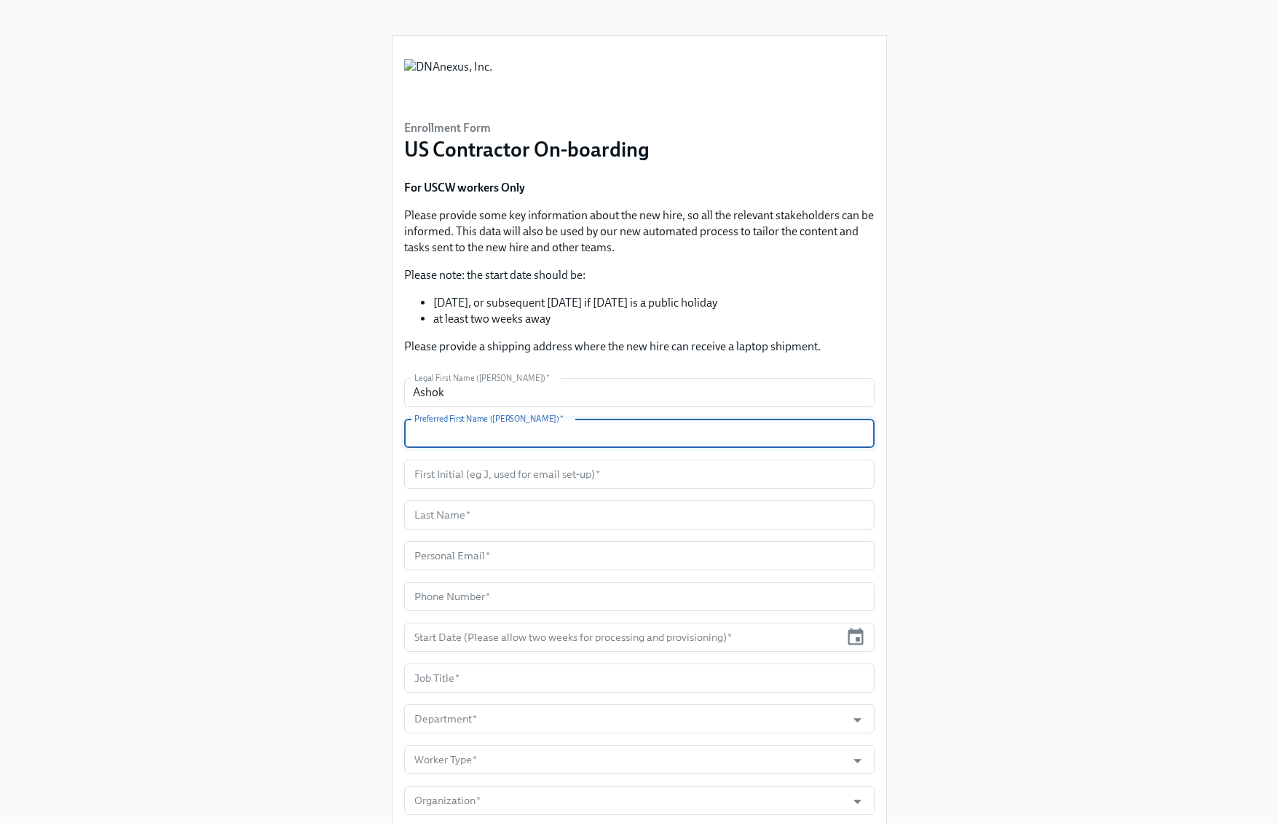
drag, startPoint x: 644, startPoint y: 438, endPoint x: 627, endPoint y: 433, distance: 17.3
click at [644, 438] on input "text" at bounding box center [639, 433] width 470 height 29
paste input "Ashok"
type input "Ashok"
click at [684, 475] on input "text" at bounding box center [639, 474] width 470 height 29
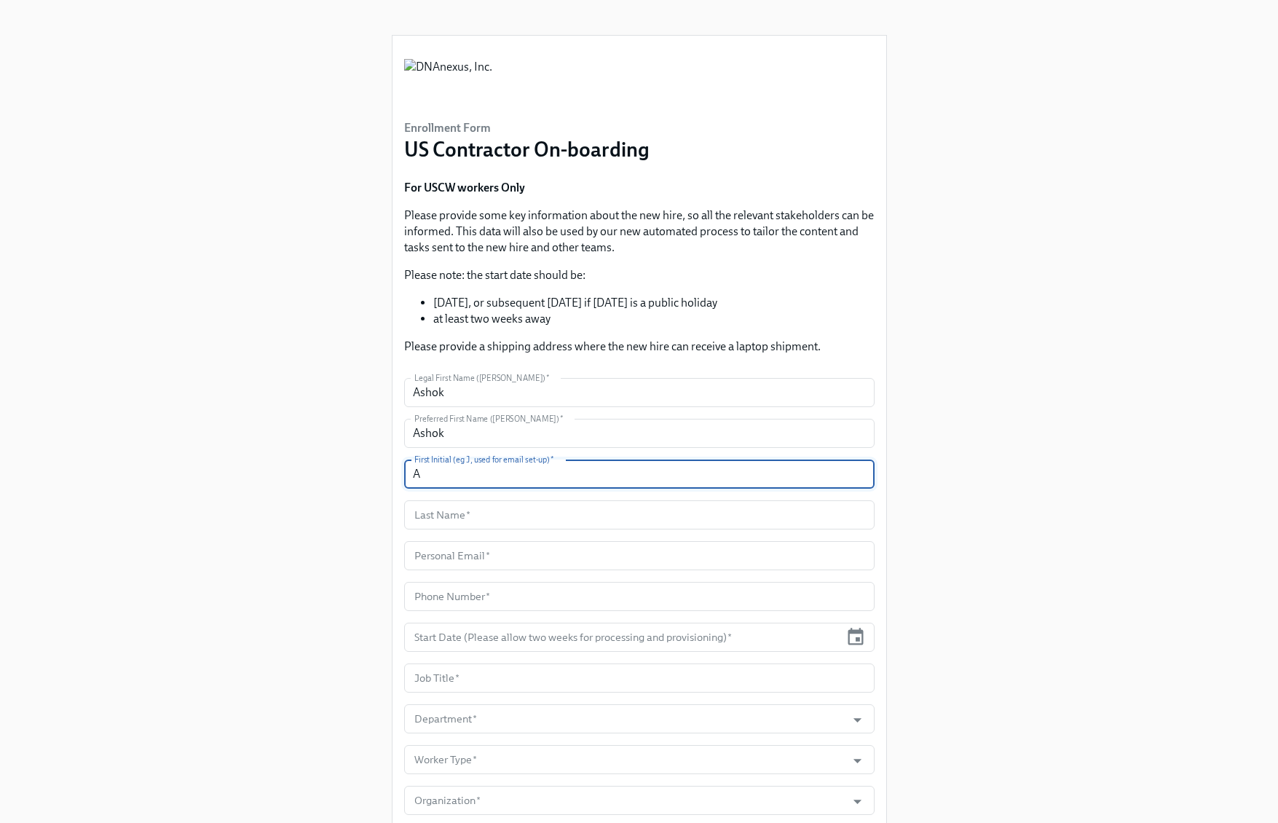
type input "A"
click at [551, 517] on input "text" at bounding box center [639, 514] width 470 height 29
paste input "Balaraju"
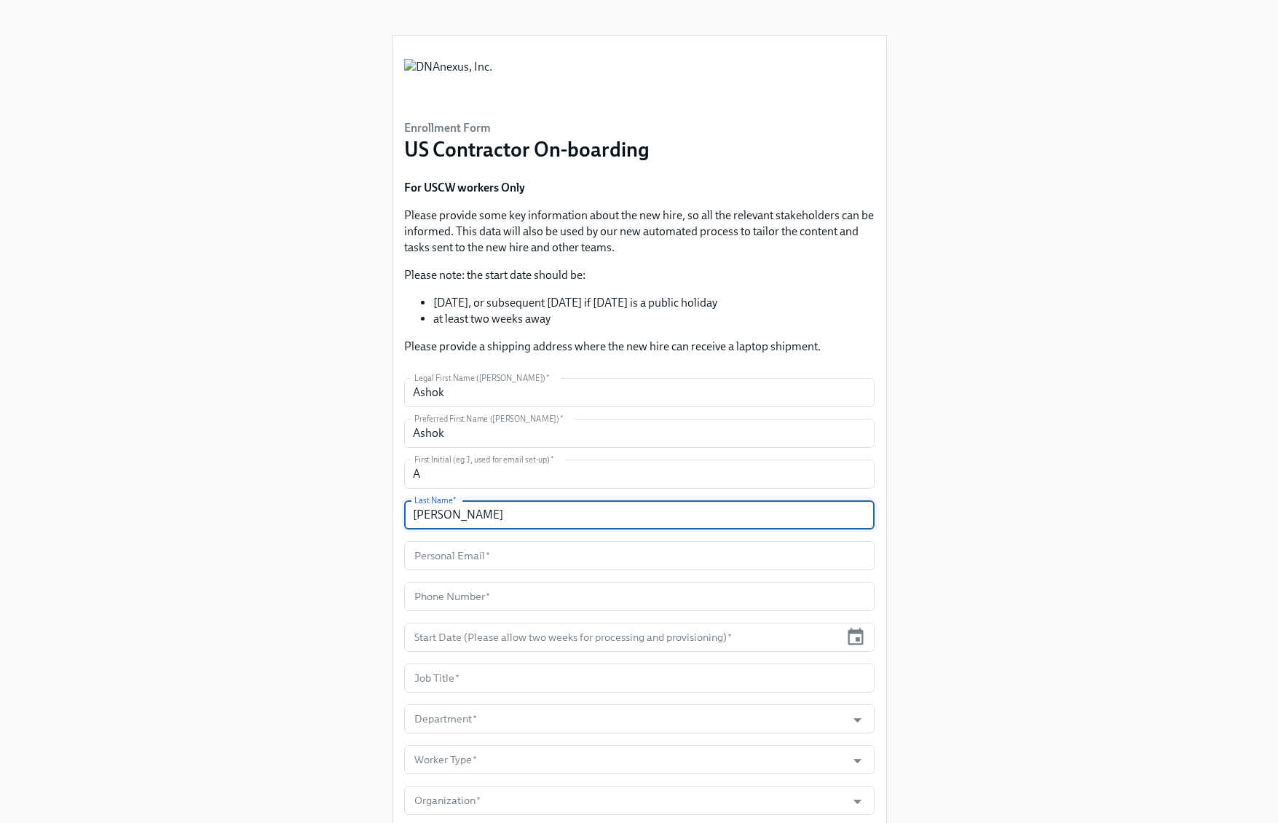
type input "Balaraju"
click at [543, 561] on input "text" at bounding box center [639, 555] width 470 height 29
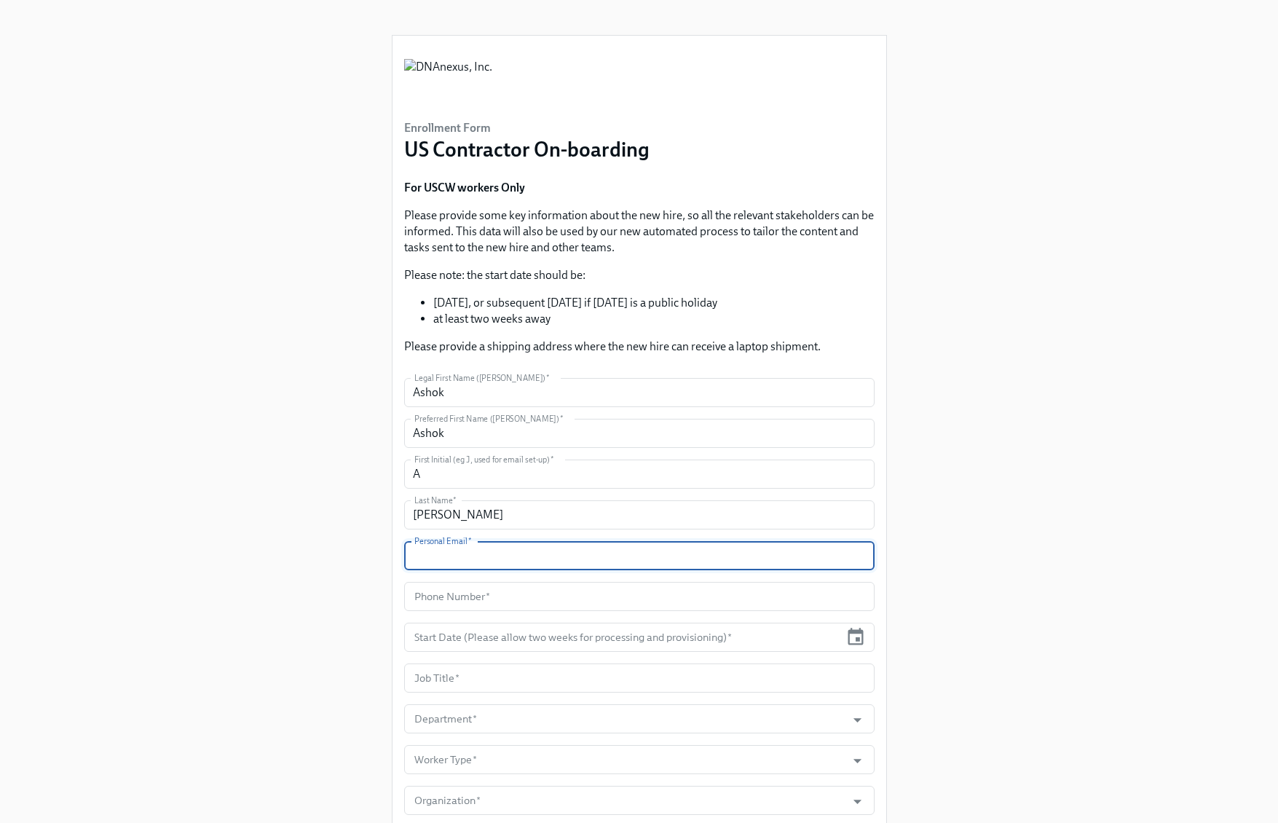
paste input "ABalaraju@CrossCountry-Consulting.com"
type input "ABalaraju@CrossCountry-Consulting.com"
click at [647, 594] on input "text" at bounding box center [639, 596] width 470 height 29
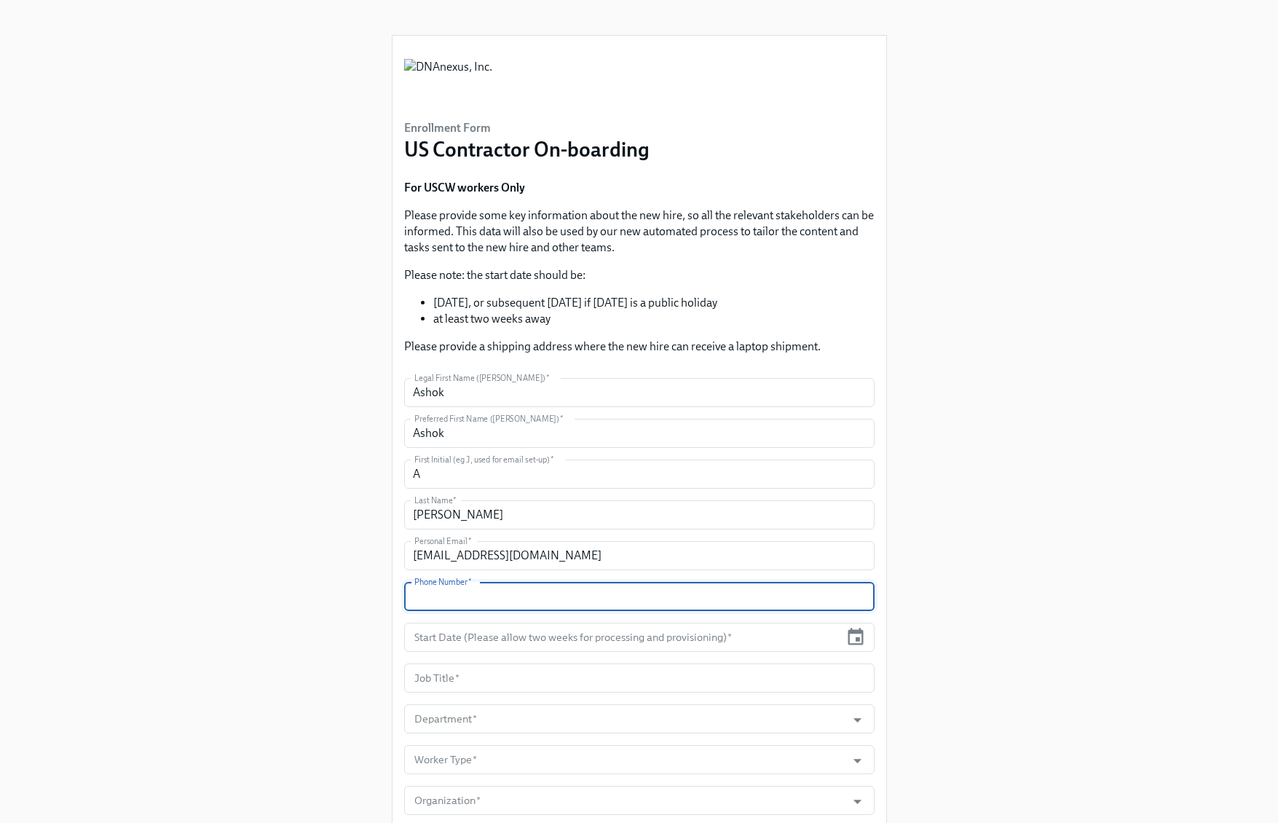
paste input "TBD"
type input "TBD"
drag, startPoint x: 678, startPoint y: 634, endPoint x: 716, endPoint y: 632, distance: 37.9
click at [678, 634] on input "text" at bounding box center [622, 637] width 436 height 29
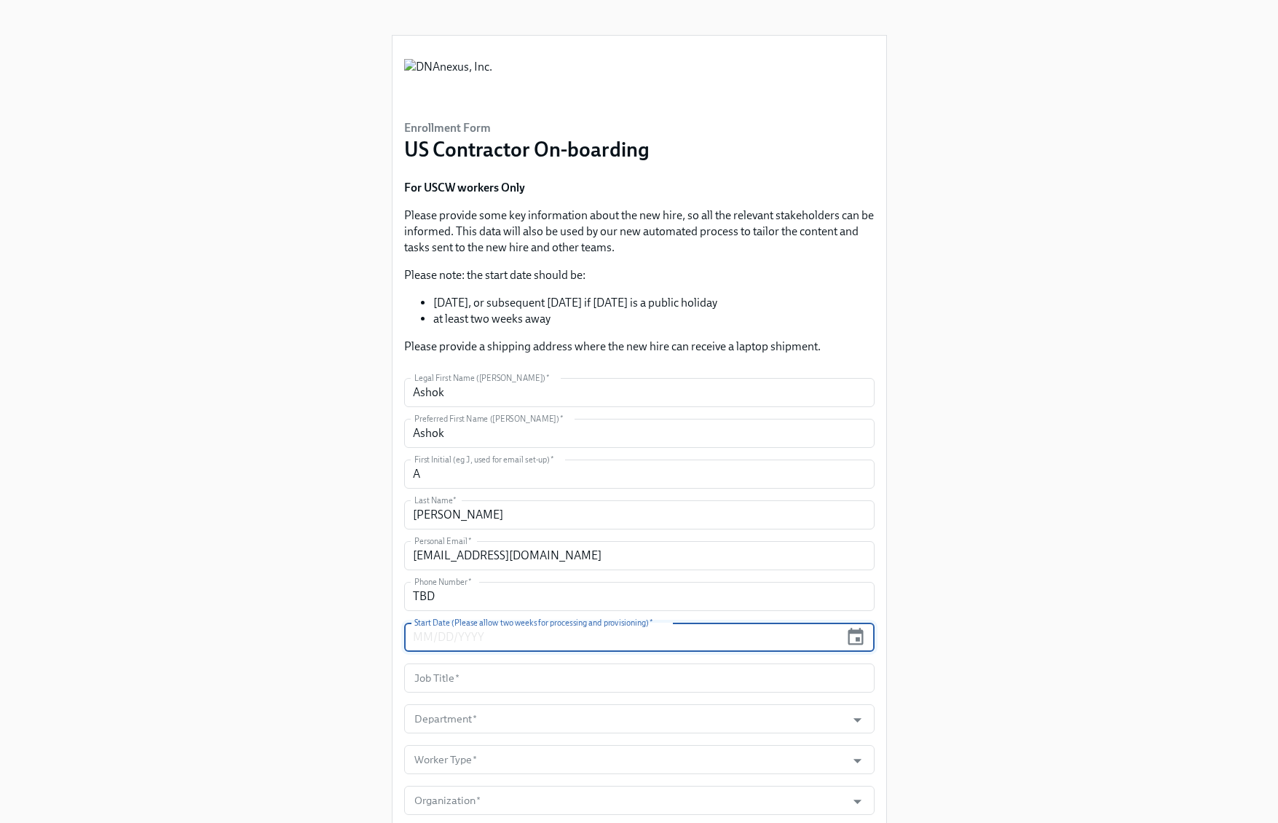
paste input "10/13/2025"
type input "10/13/2025"
click at [508, 677] on input "text" at bounding box center [639, 677] width 470 height 29
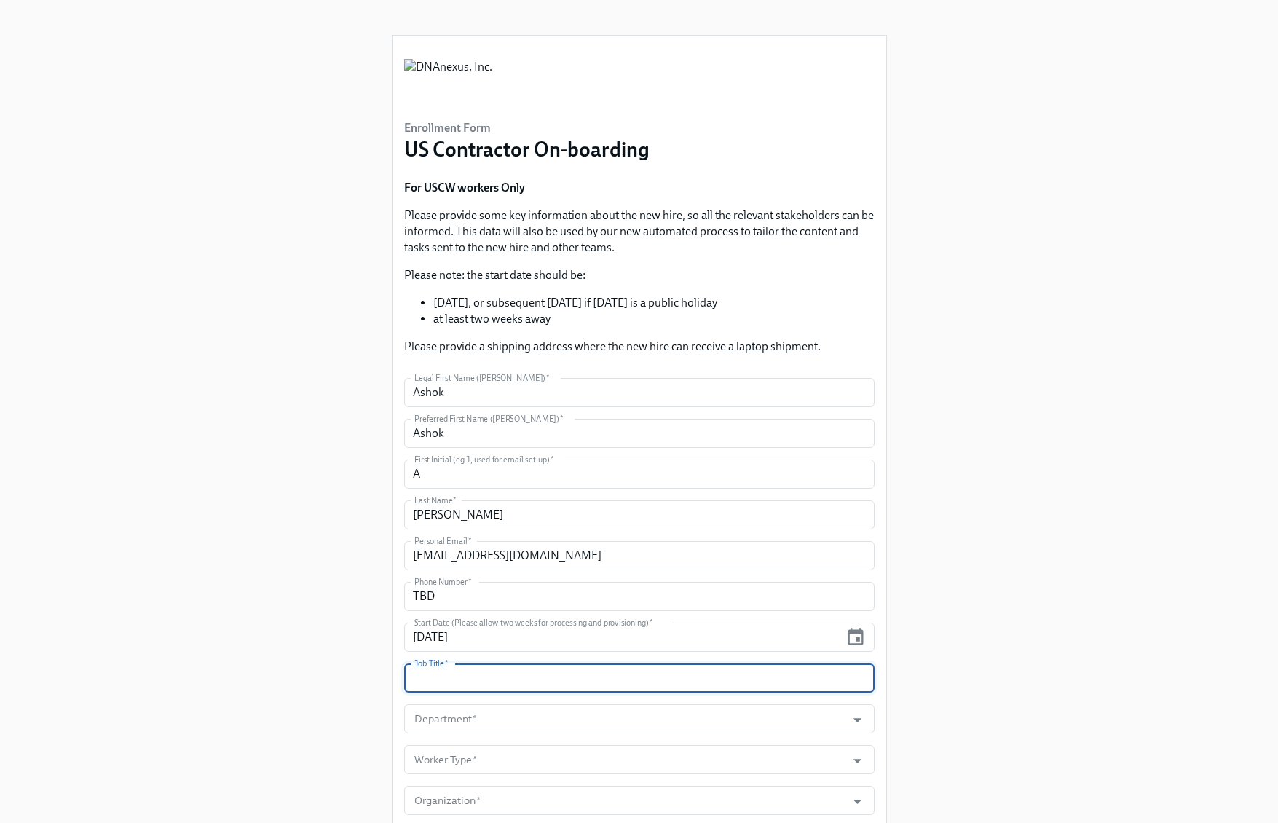
paste input "Finance Process Consultant"
type input "Finance Process Consultant"
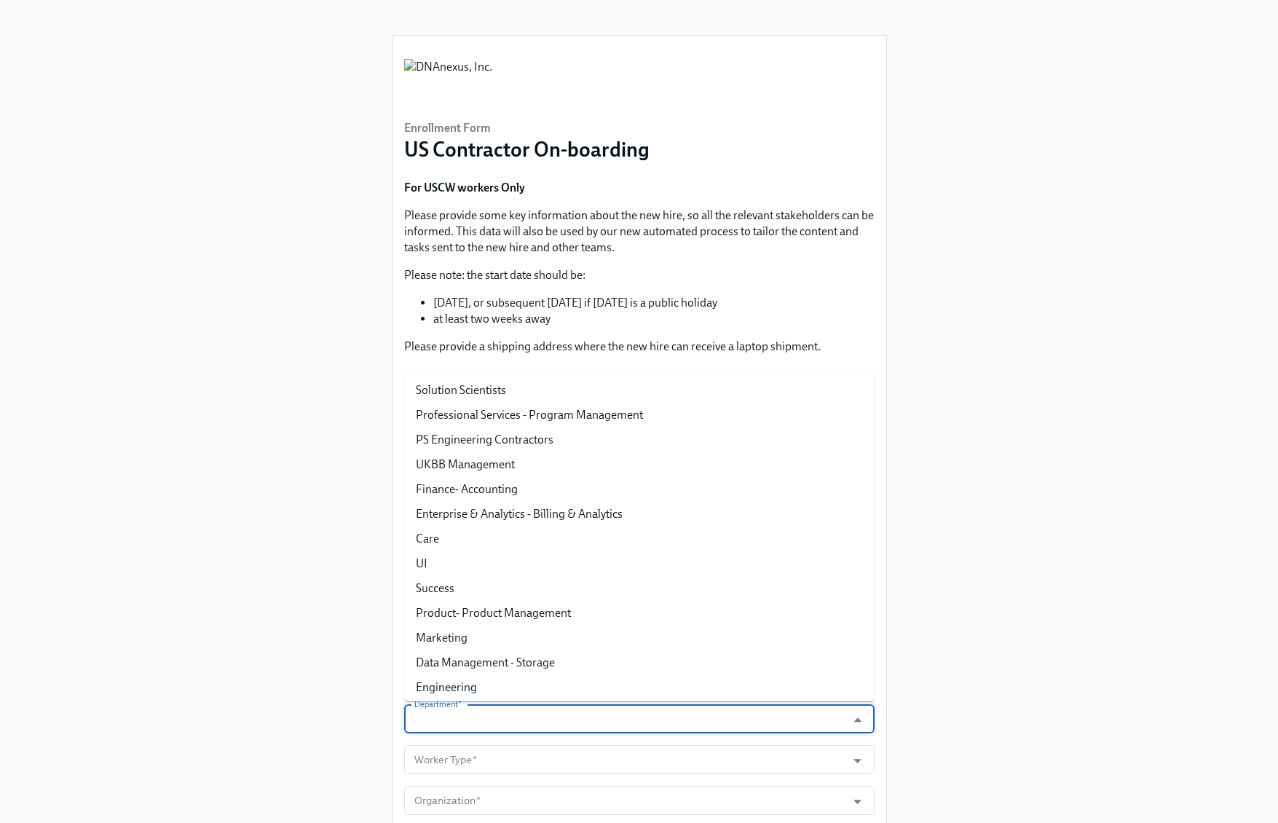
click at [690, 718] on input "Department   *" at bounding box center [625, 718] width 428 height 29
paste input "Finance- Accounting"
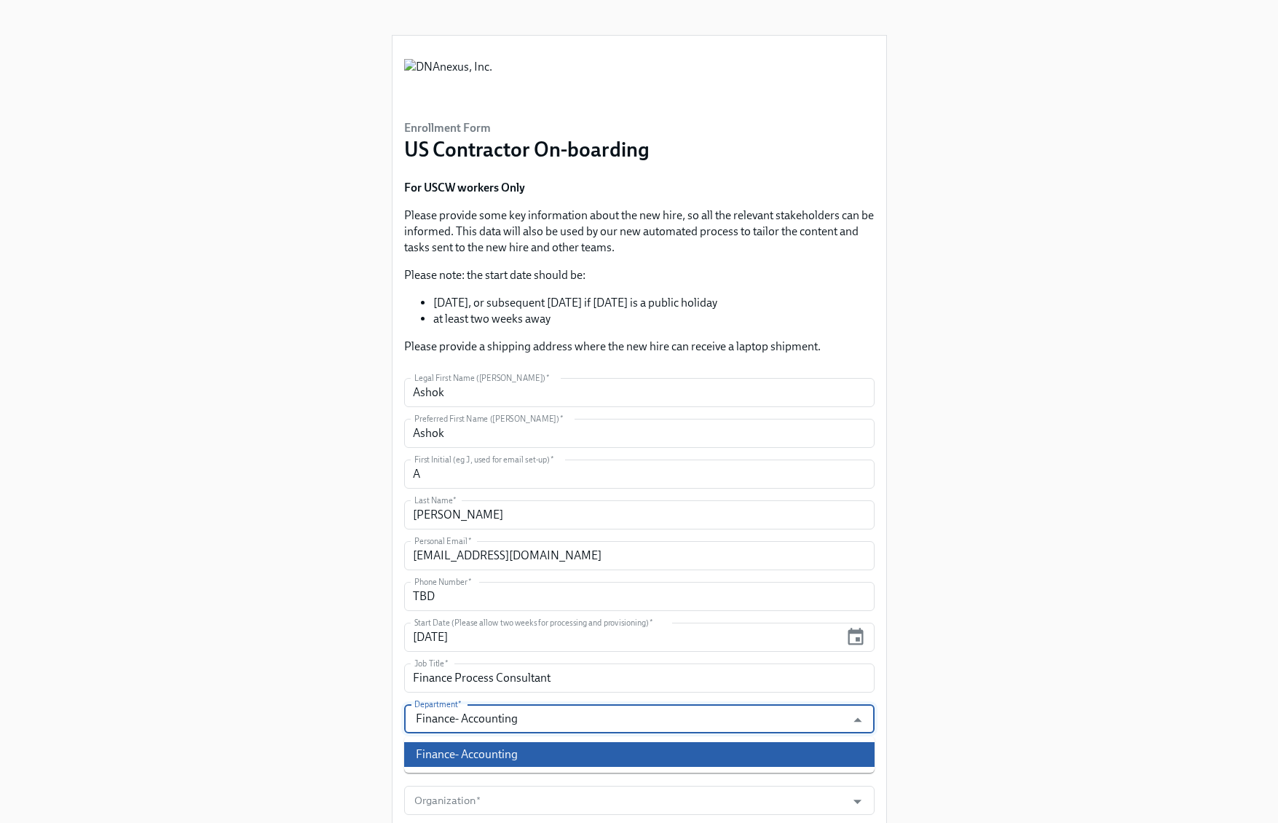
drag, startPoint x: 550, startPoint y: 747, endPoint x: 895, endPoint y: 739, distance: 345.3
click at [551, 747] on li "Finance- Accounting" at bounding box center [639, 754] width 470 height 25
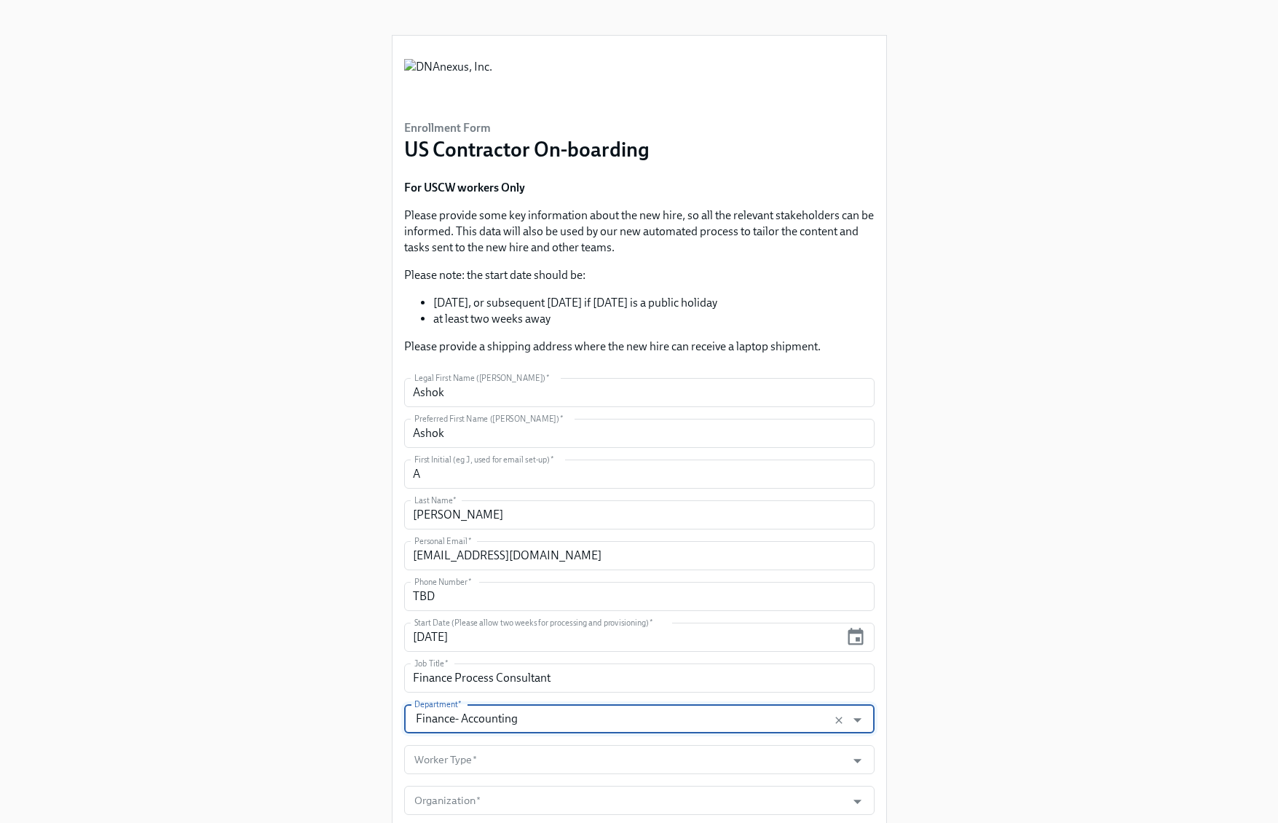
type input "Finance- Accounting"
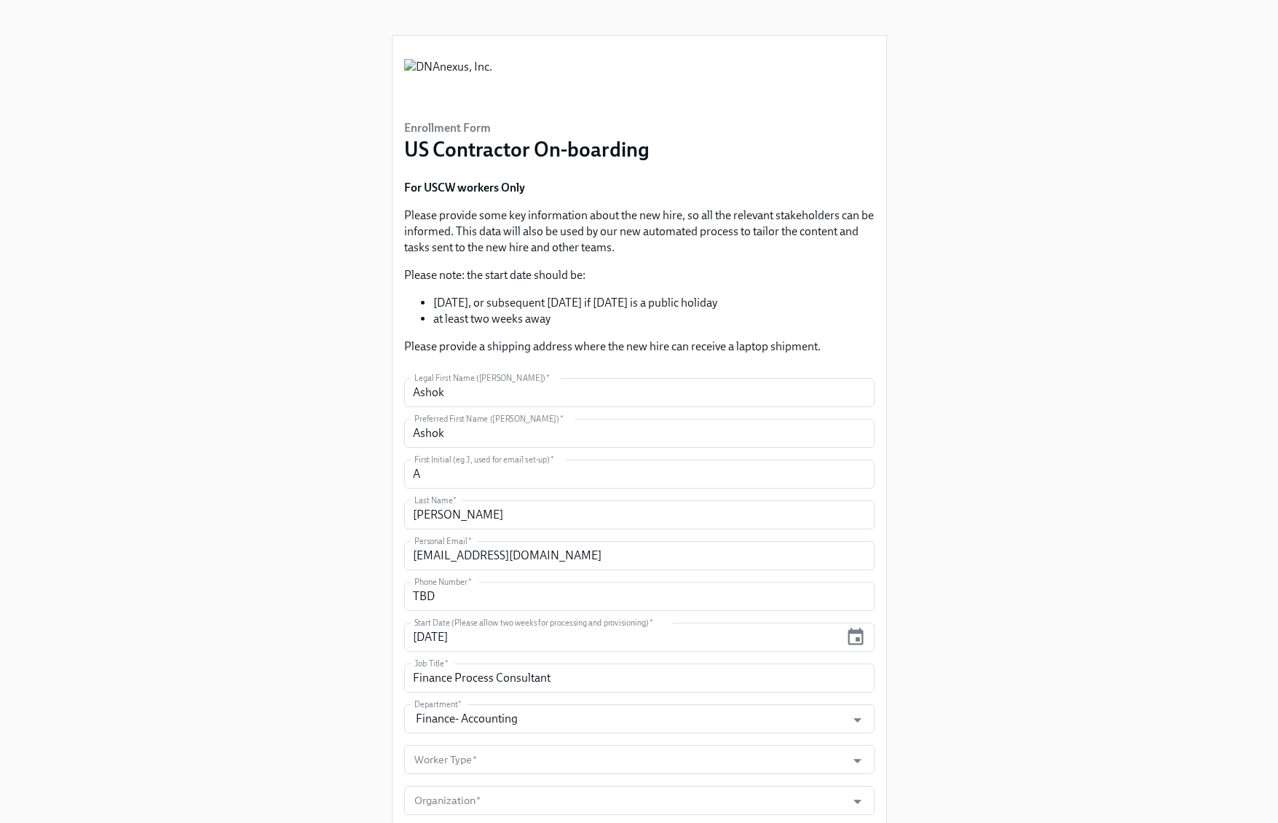
click at [1002, 726] on div "Enrollment Form US Contractor On-boarding For USCW workers Only Please provide …" at bounding box center [639, 757] width 1208 height 1515
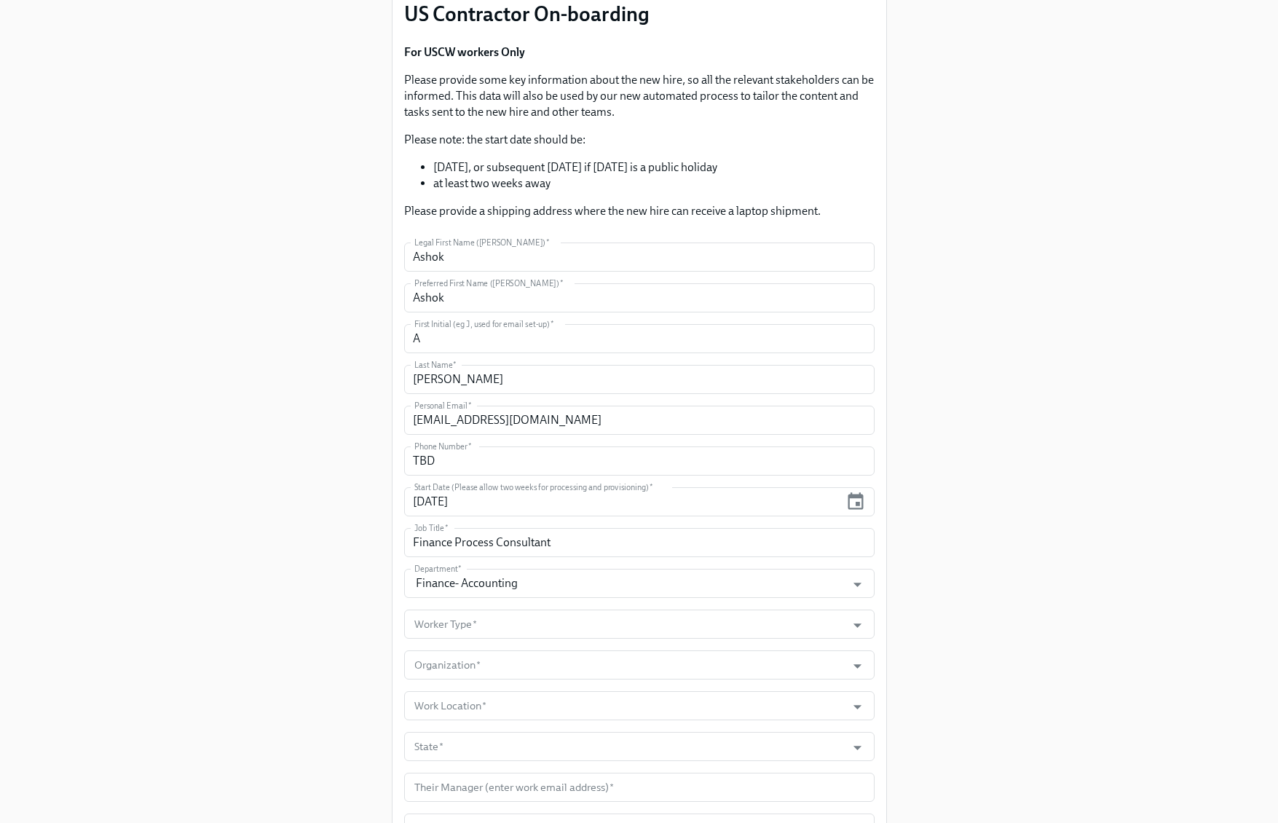
scroll to position [138, 0]
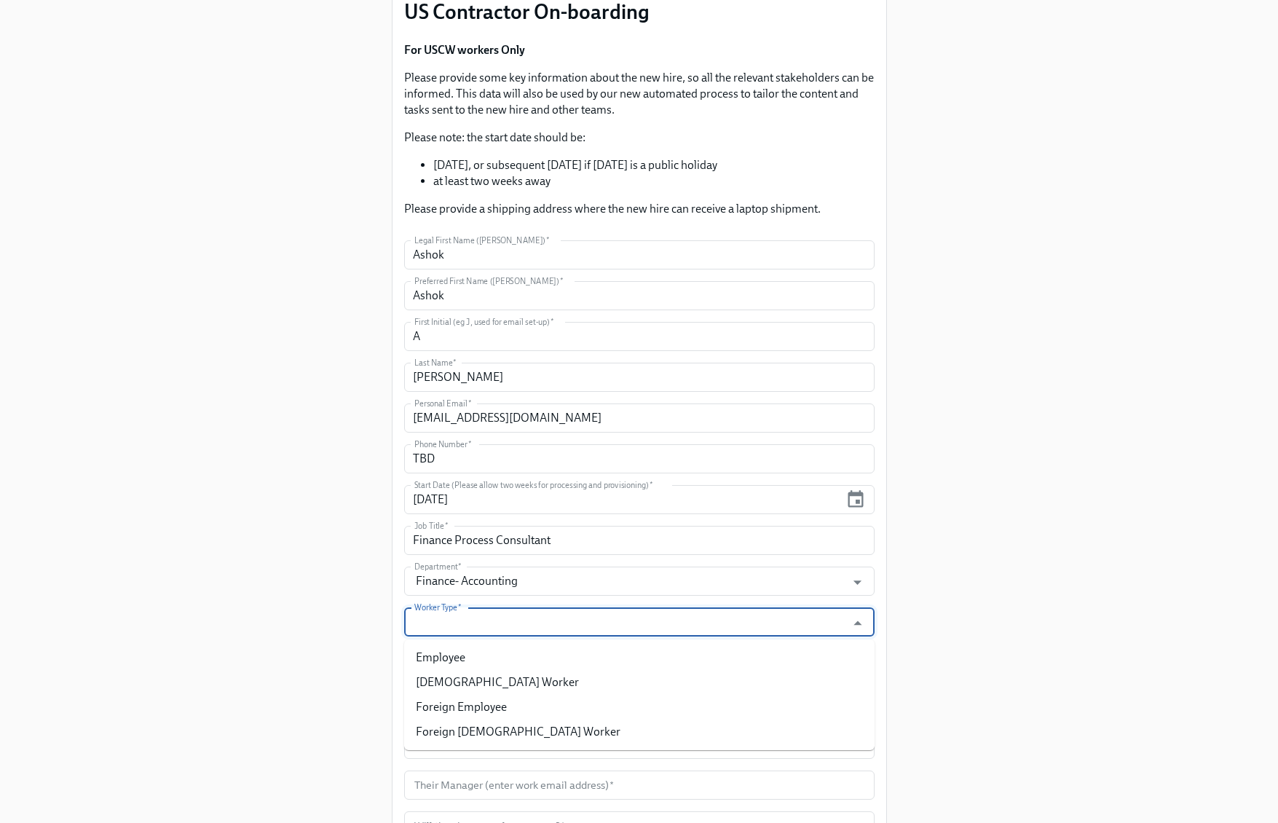
click at [797, 618] on input "Worker Type   *" at bounding box center [625, 621] width 428 height 29
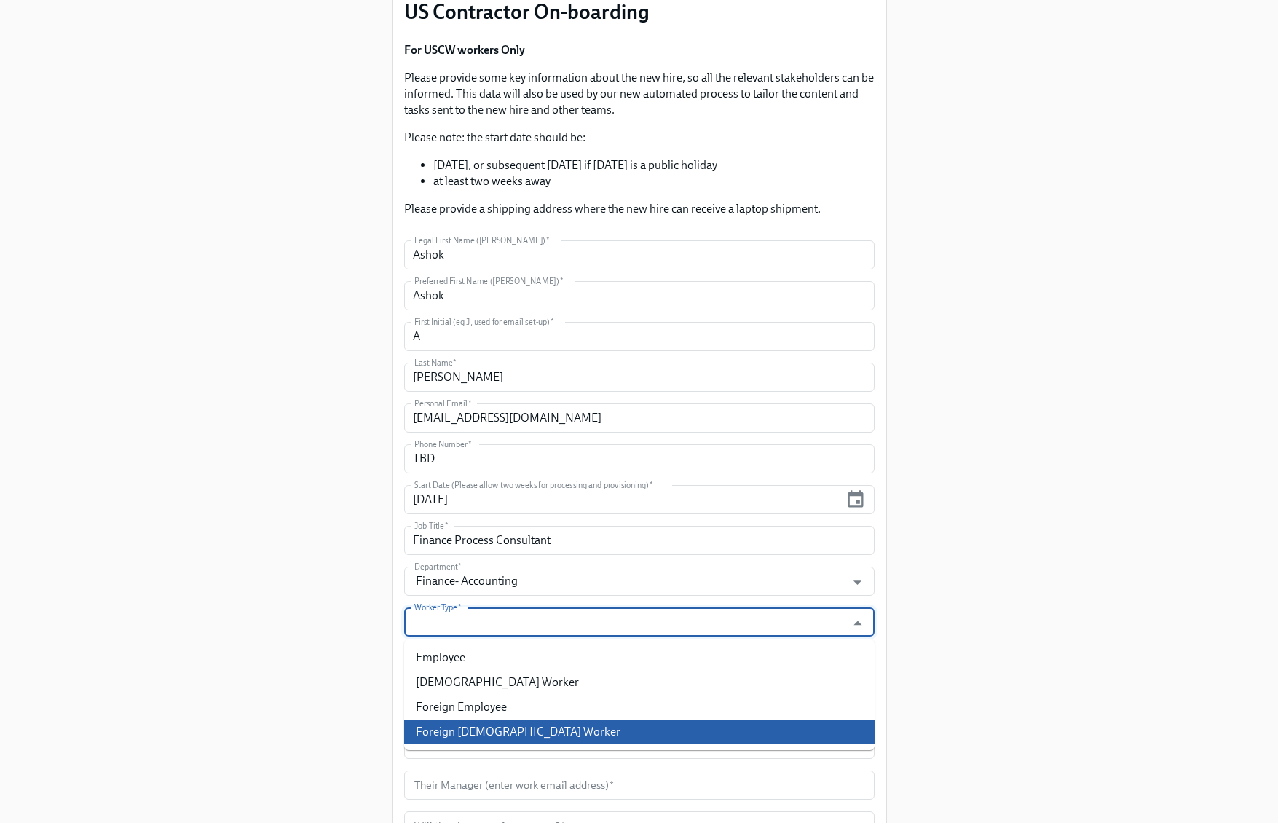
click at [705, 733] on li "Foreign Contingent Worker" at bounding box center [639, 732] width 470 height 25
type input "Foreign Contingent Worker"
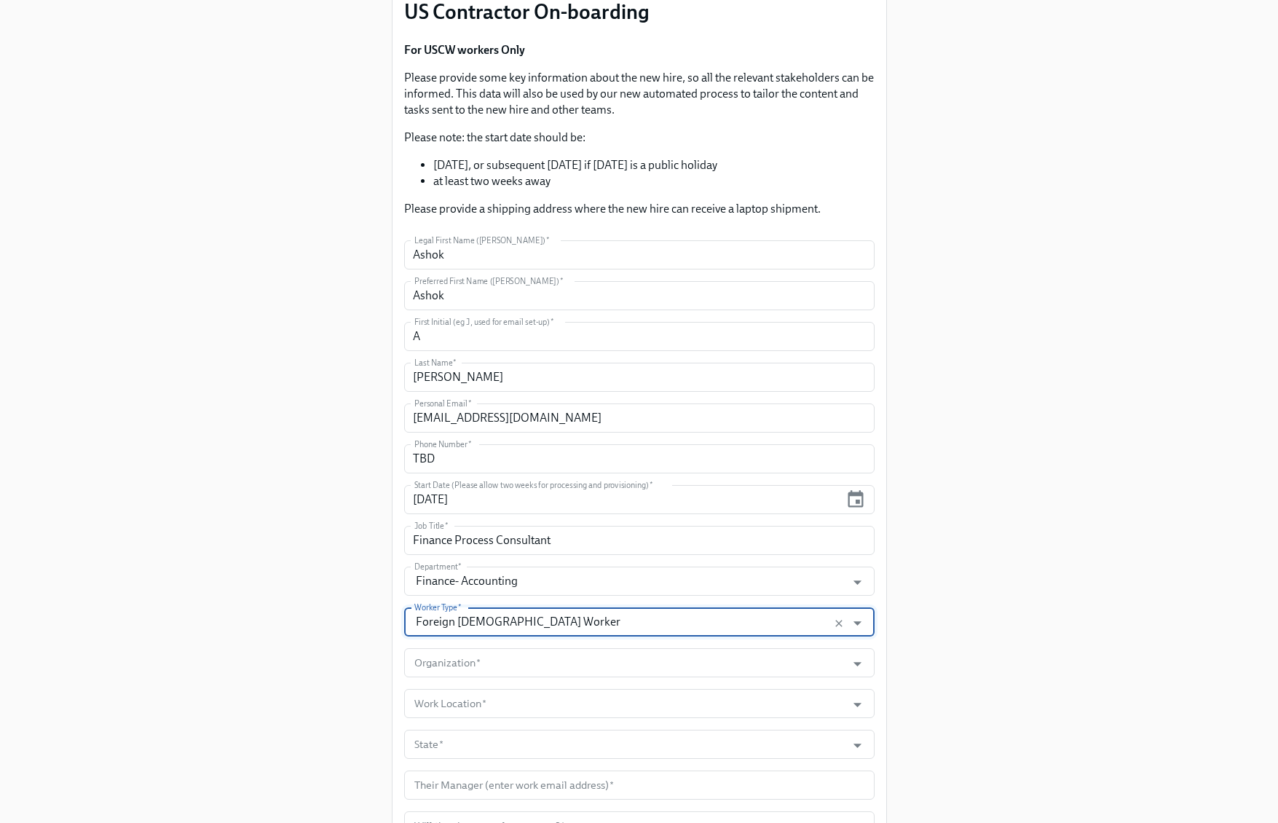
click at [960, 710] on div "Enrollment Form US Contractor On-boarding For USCW workers Only Please provide …" at bounding box center [639, 619] width 1208 height 1515
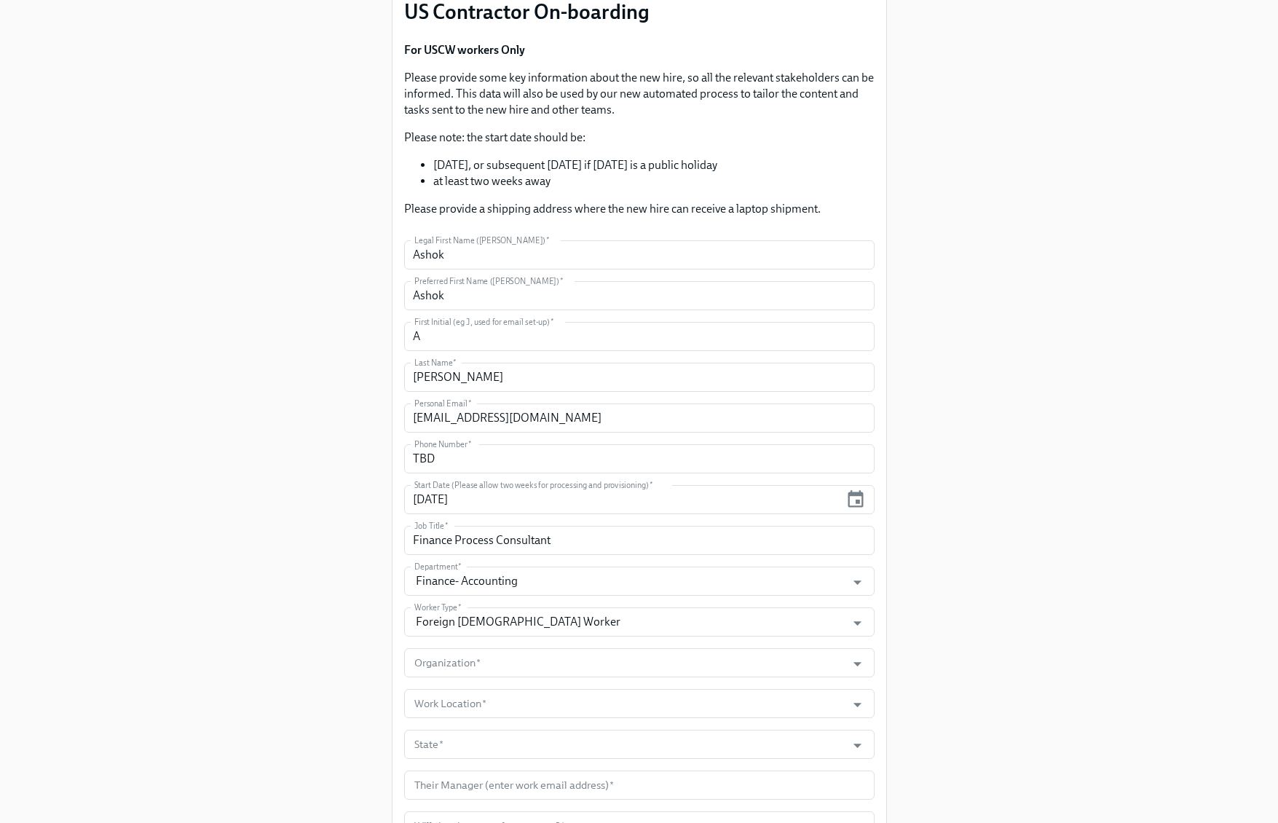
scroll to position [213, 0]
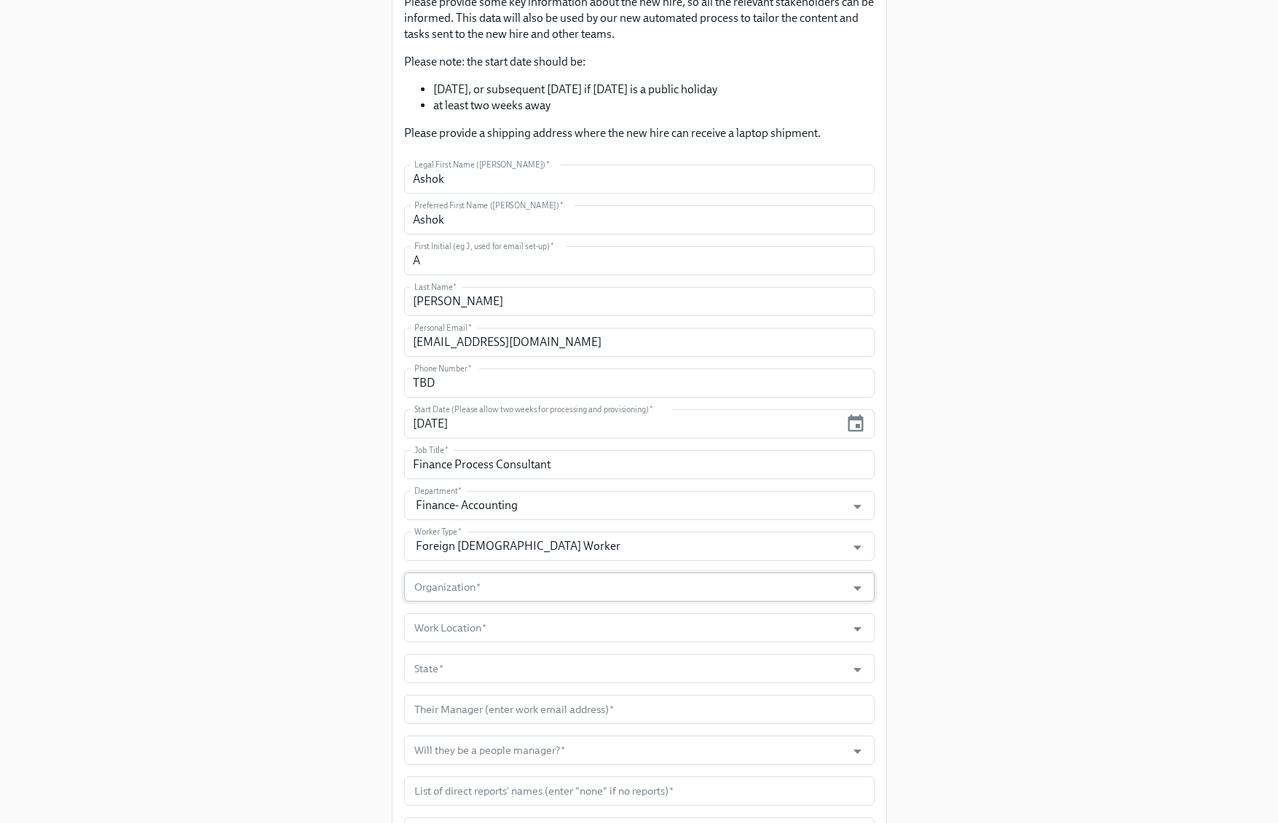
click at [680, 588] on input "Organization   *" at bounding box center [625, 586] width 428 height 29
paste input "CrossCountry Consulting LLC"
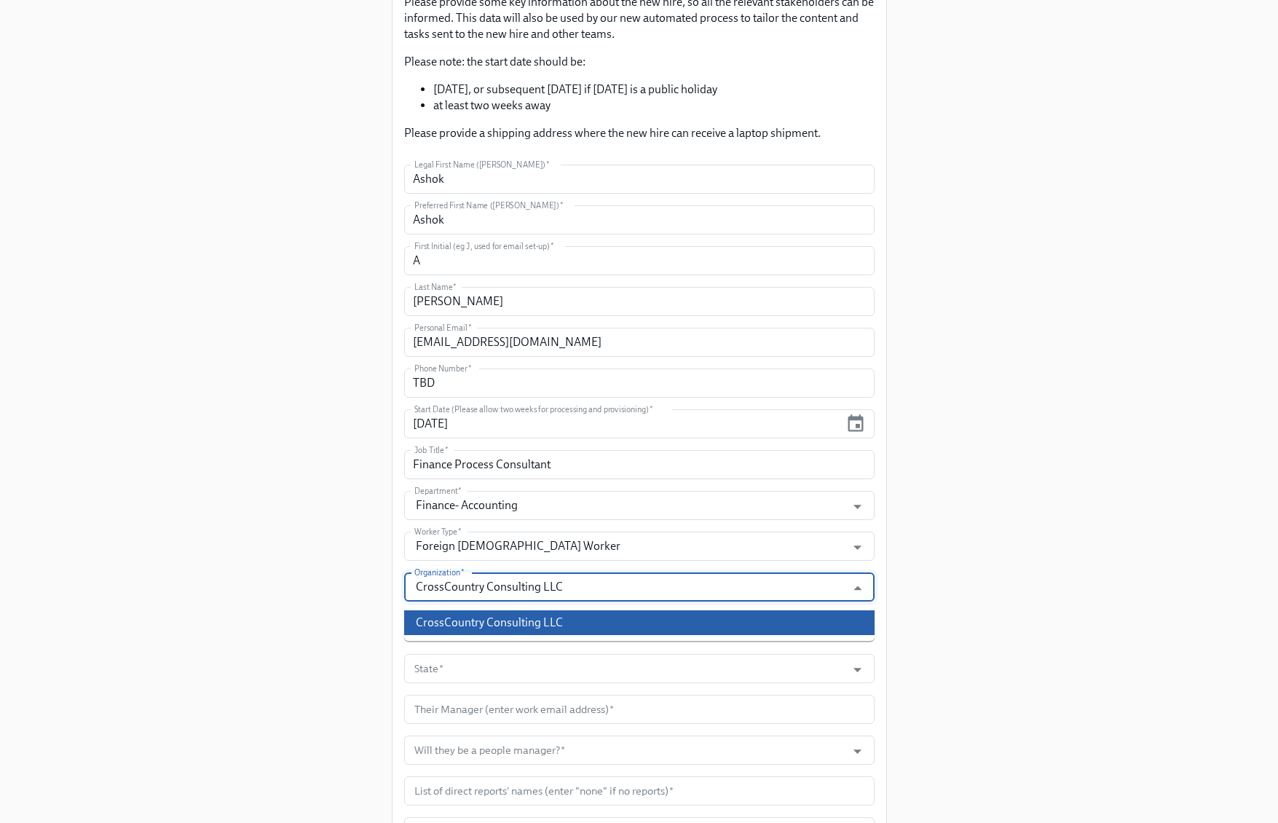
click at [578, 624] on li "CrossCountry Consulting LLC" at bounding box center [639, 622] width 470 height 25
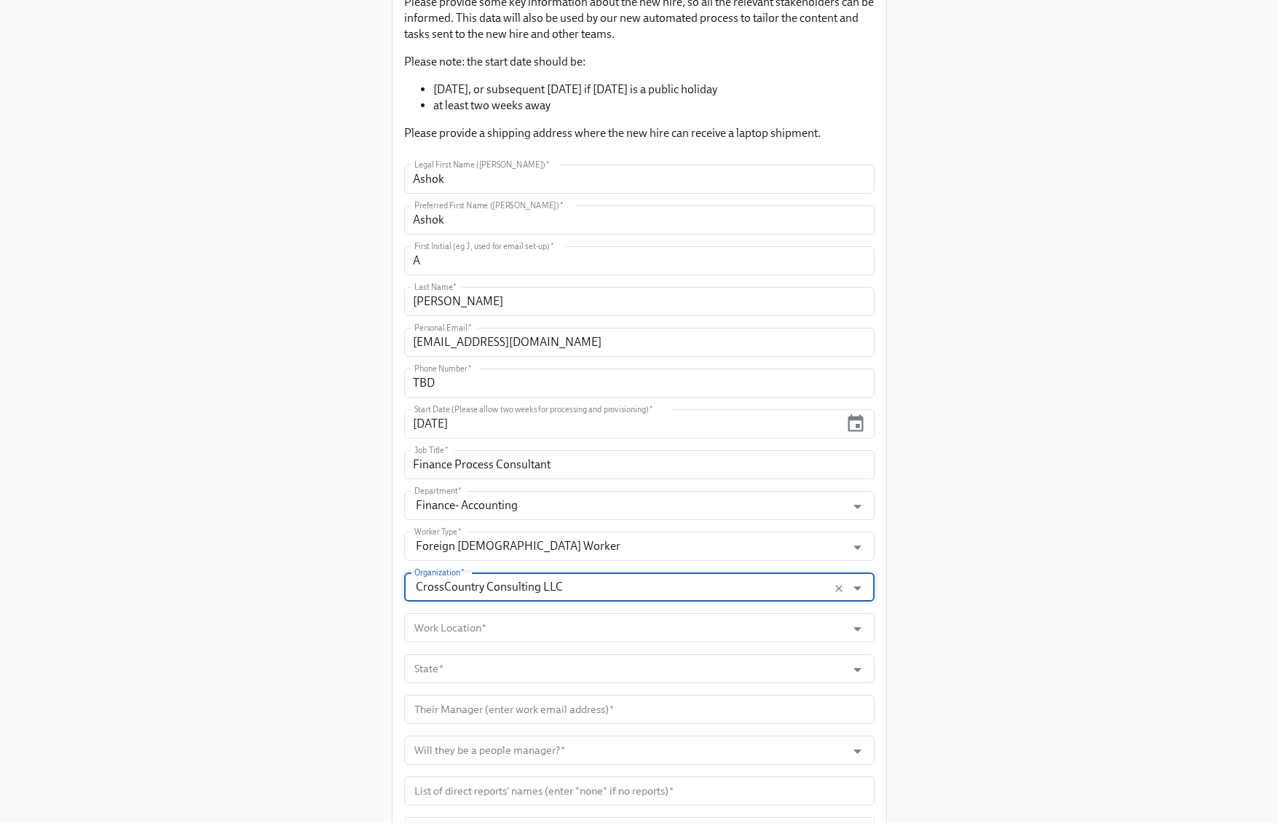
type input "CrossCountry Consulting LLC"
click at [788, 621] on input "Work Location   *" at bounding box center [625, 627] width 428 height 29
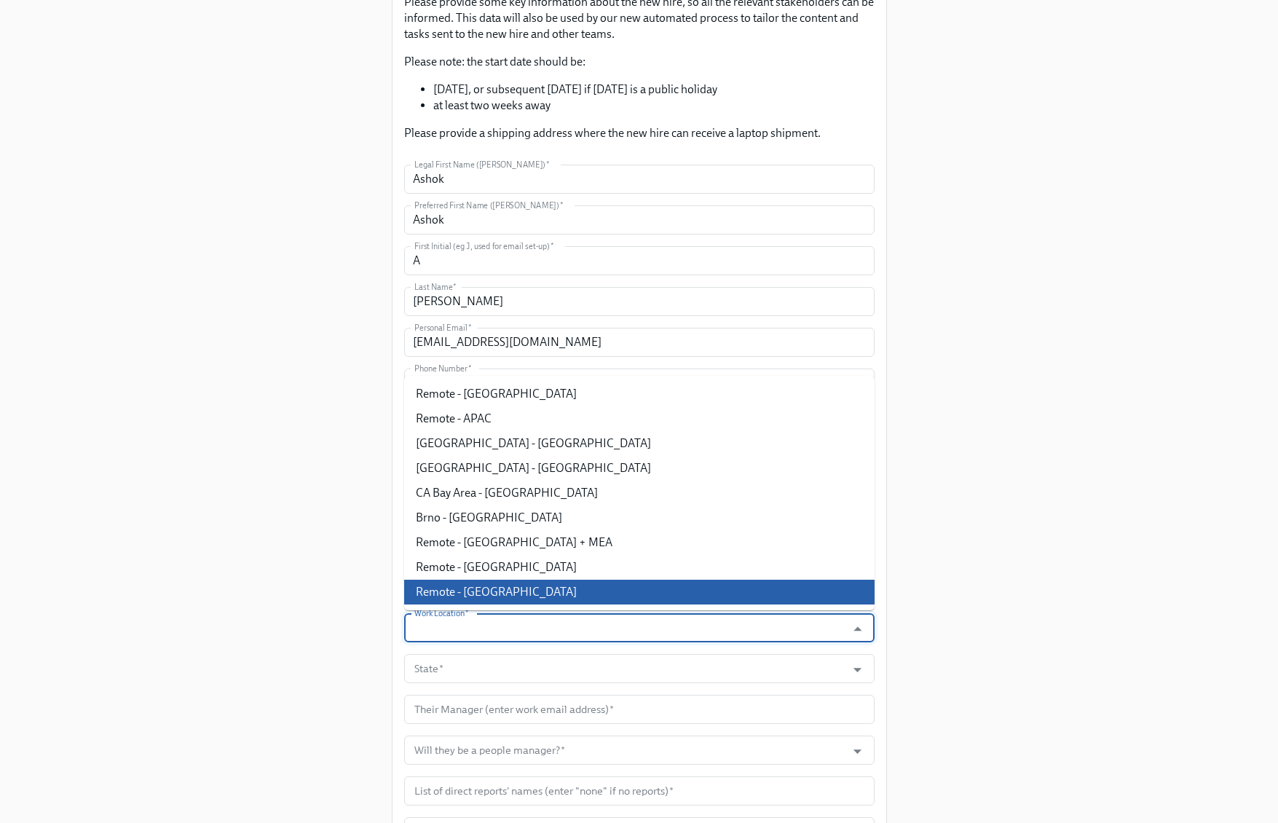
click at [572, 594] on li "Remote - [GEOGRAPHIC_DATA]" at bounding box center [639, 592] width 470 height 25
type input "Remote - [GEOGRAPHIC_DATA]"
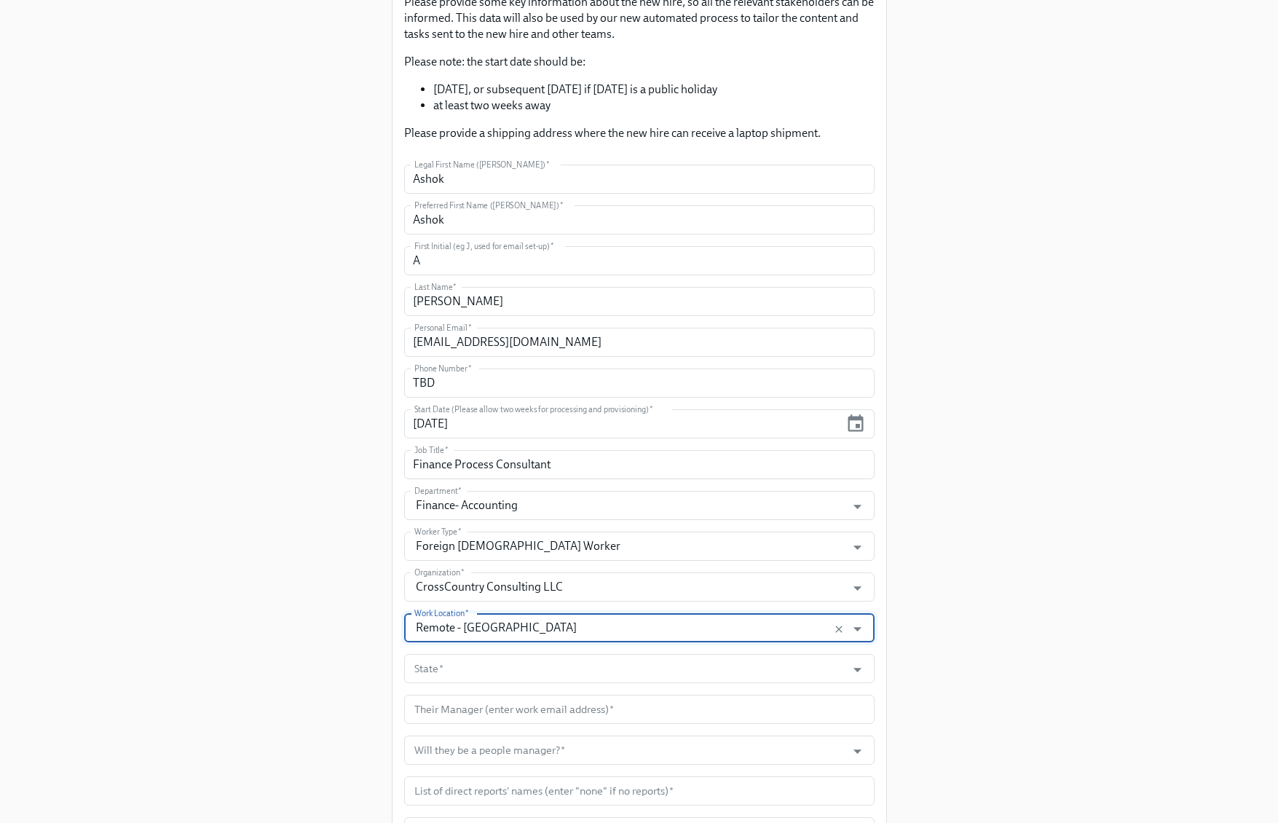
click at [1186, 613] on div "Enrollment Form US Contractor On-boarding For USCW workers Only Please provide …" at bounding box center [639, 544] width 1208 height 1515
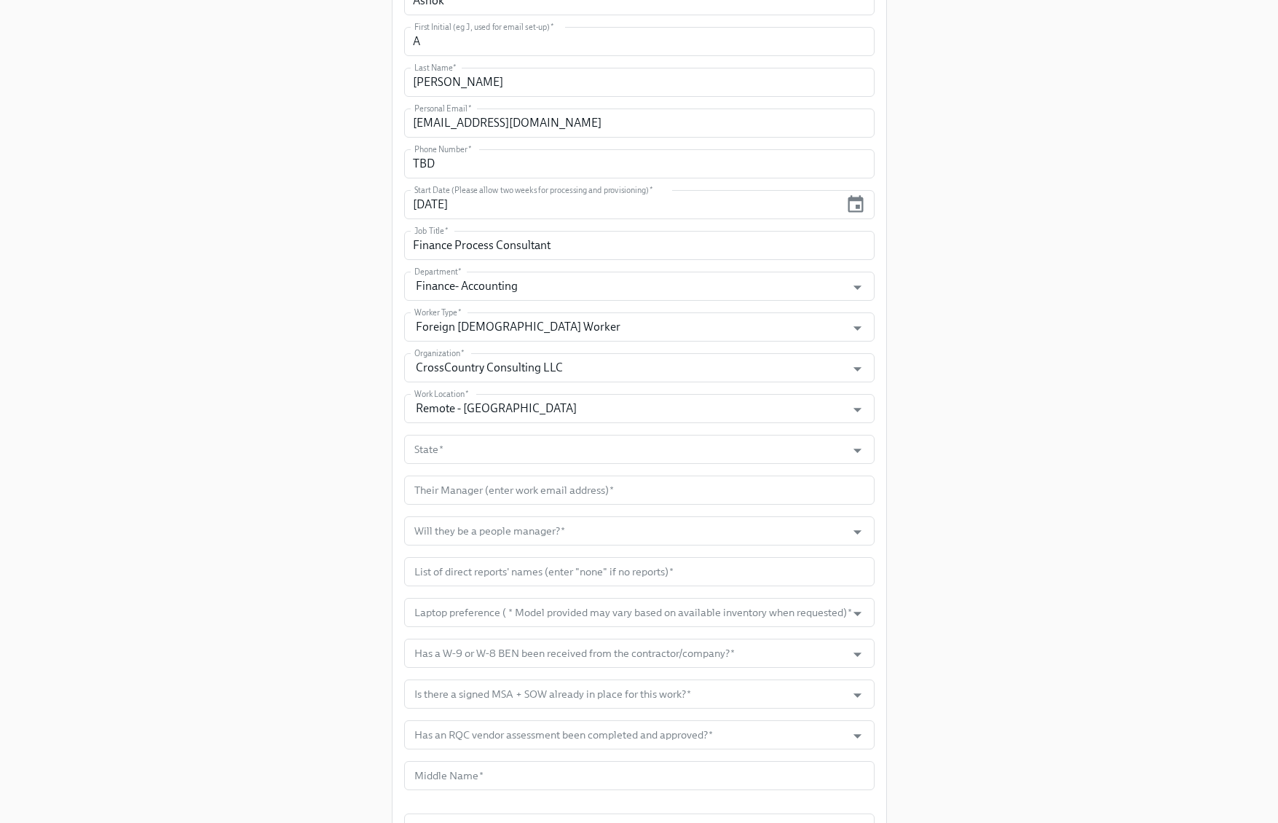
scroll to position [441, 0]
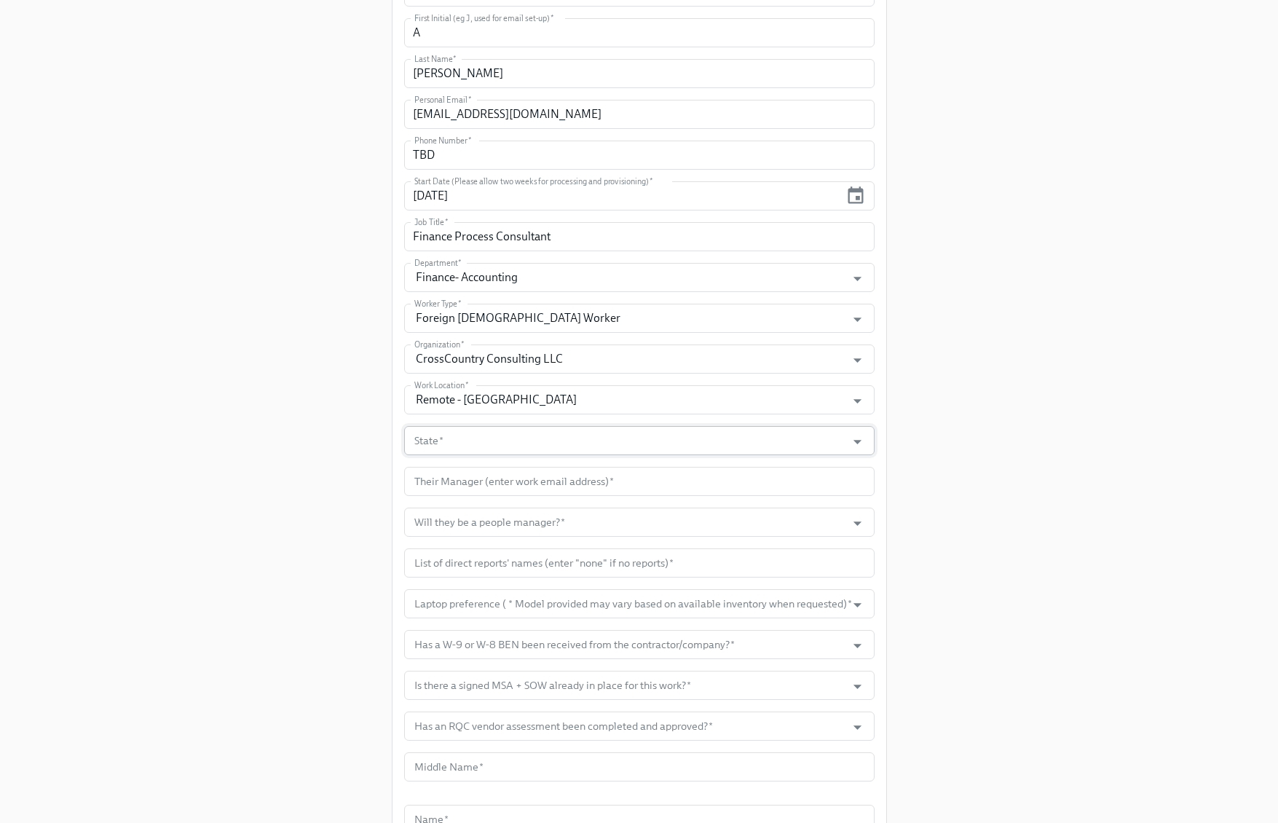
click at [832, 438] on div at bounding box center [848, 441] width 37 height 23
click at [851, 446] on icon "Open" at bounding box center [858, 442] width 20 height 20
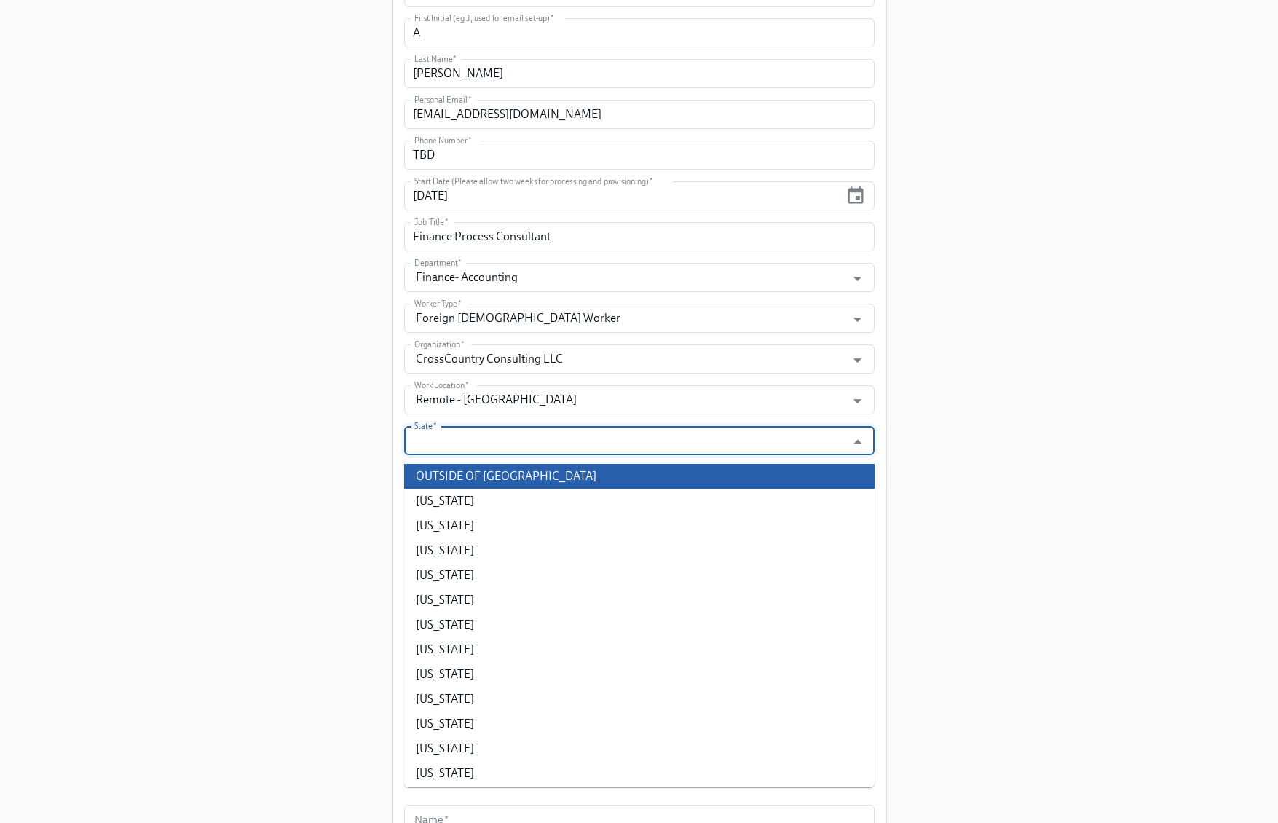
scroll to position [20, 0]
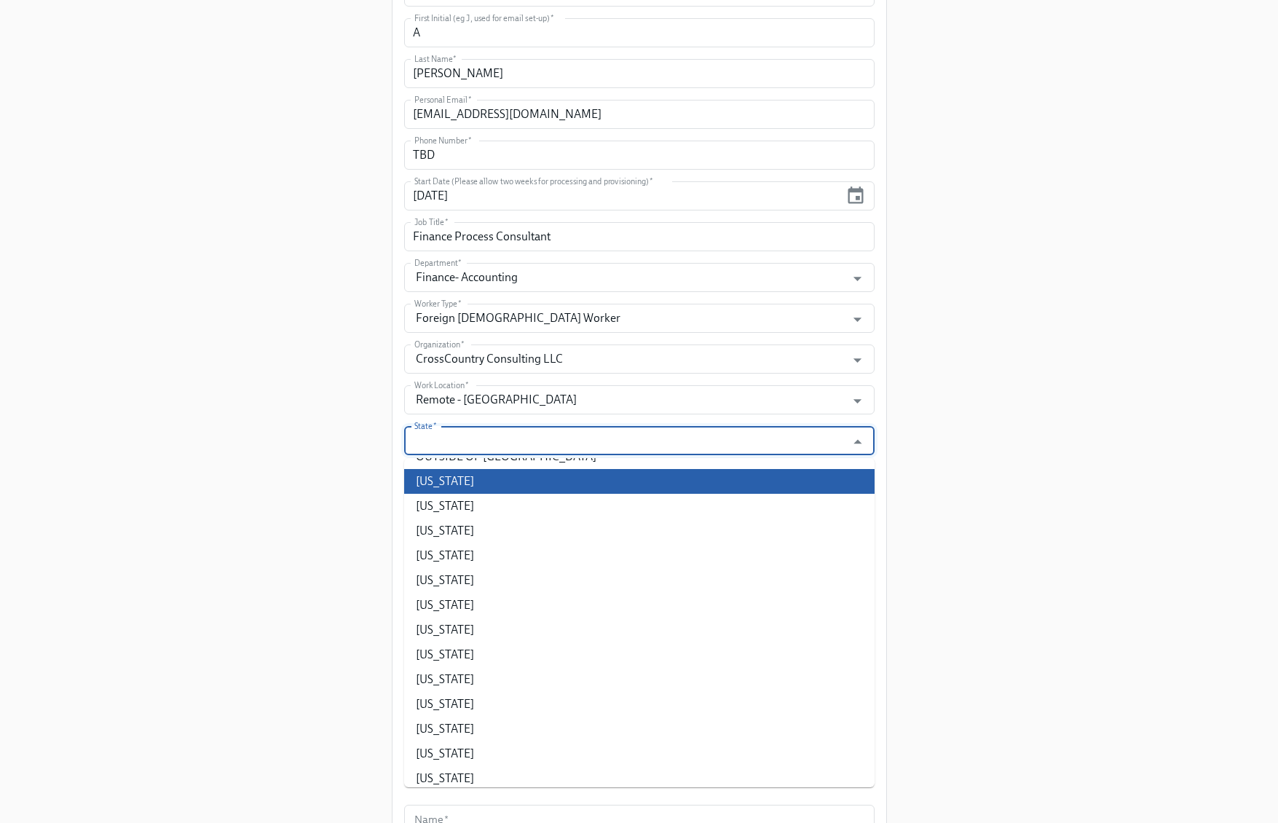
click at [819, 476] on li "Alabama" at bounding box center [639, 481] width 470 height 25
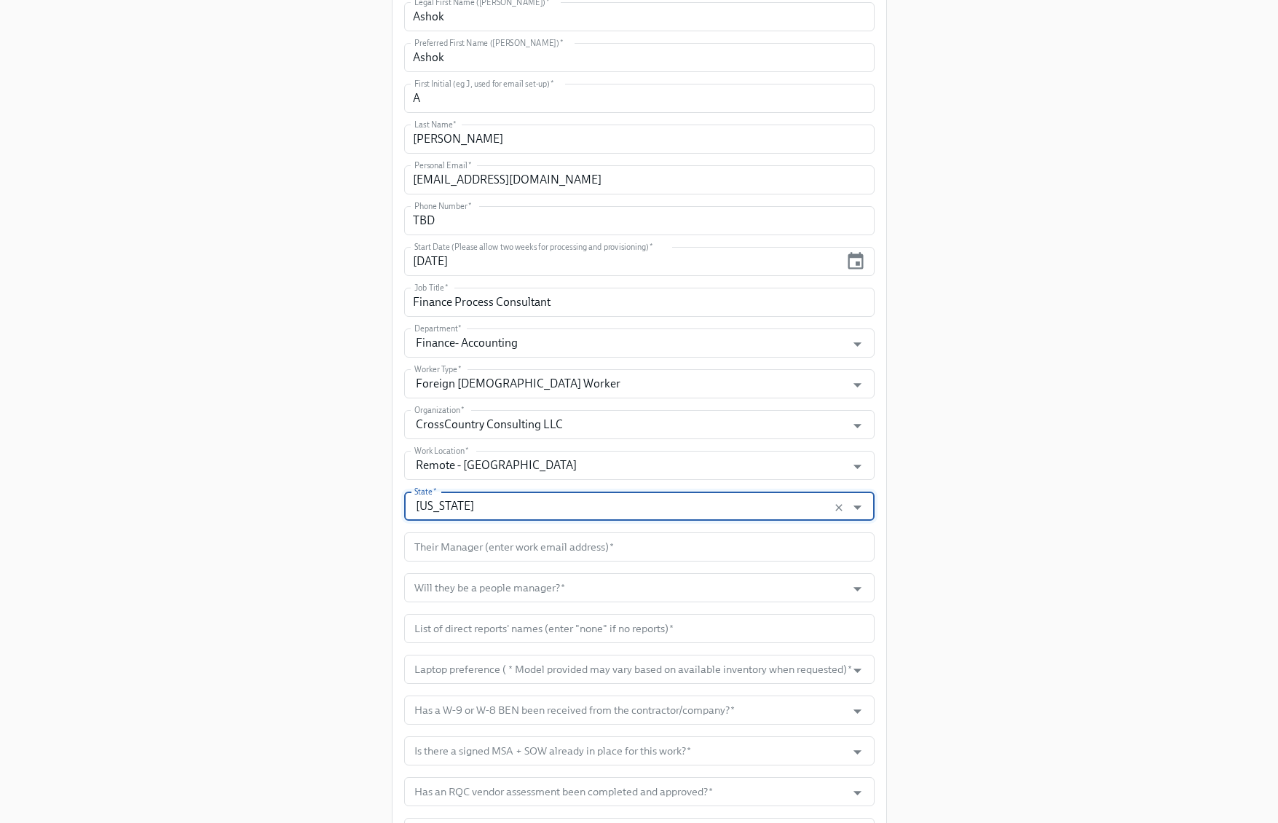
scroll to position [371, 0]
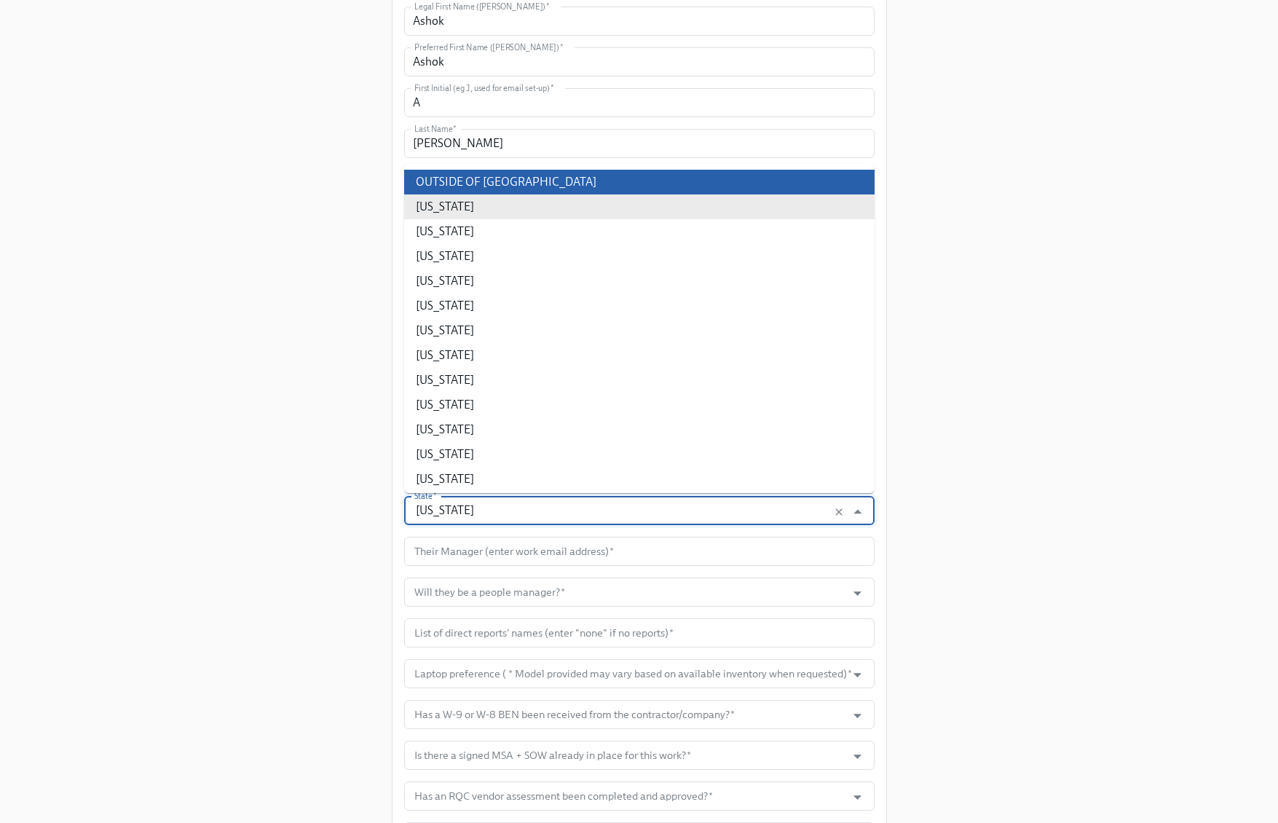
click at [583, 172] on li "OUTSIDE OF US" at bounding box center [639, 182] width 470 height 25
type input "OUTSIDE OF US"
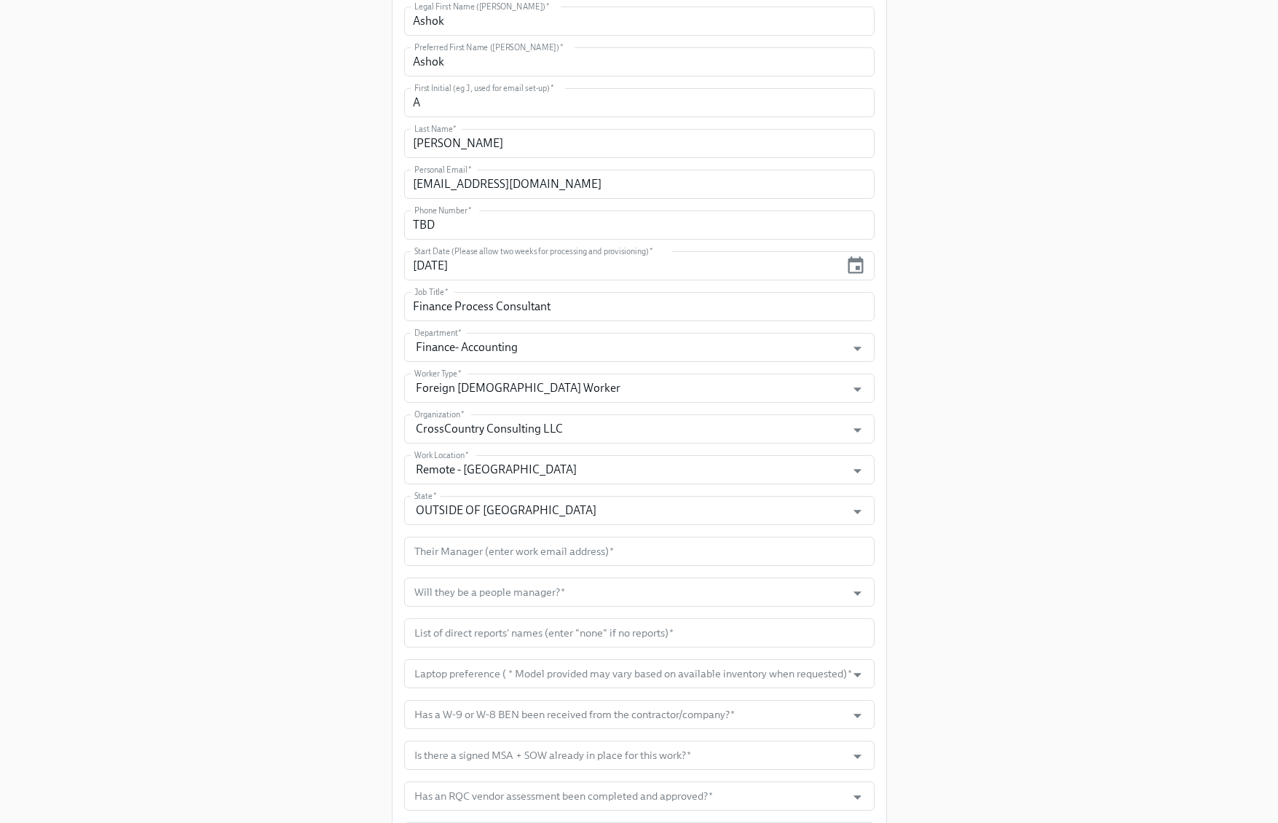
click at [937, 446] on div "Enrollment Form US Contractor On-boarding For USCW workers Only Please provide …" at bounding box center [639, 386] width 1208 height 1515
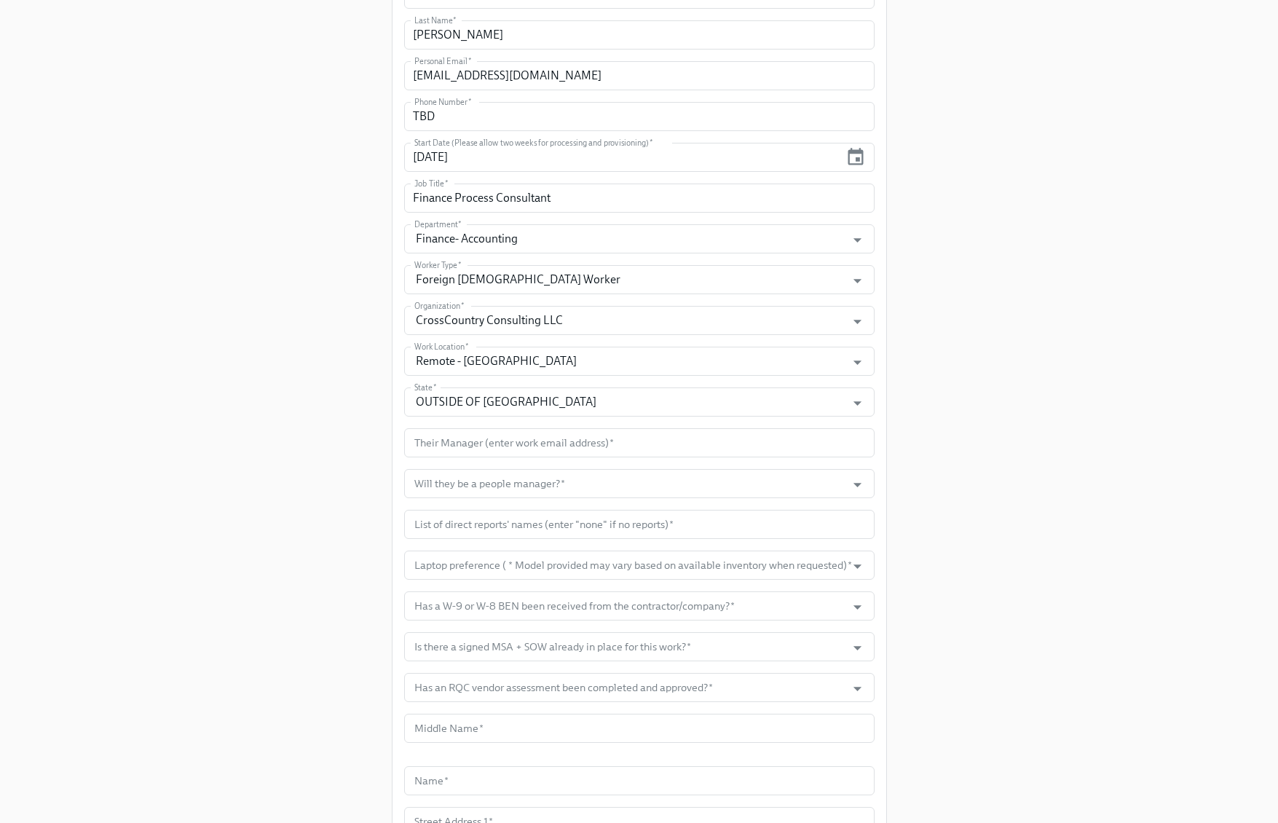
scroll to position [482, 0]
click at [673, 444] on input "text" at bounding box center [639, 440] width 470 height 29
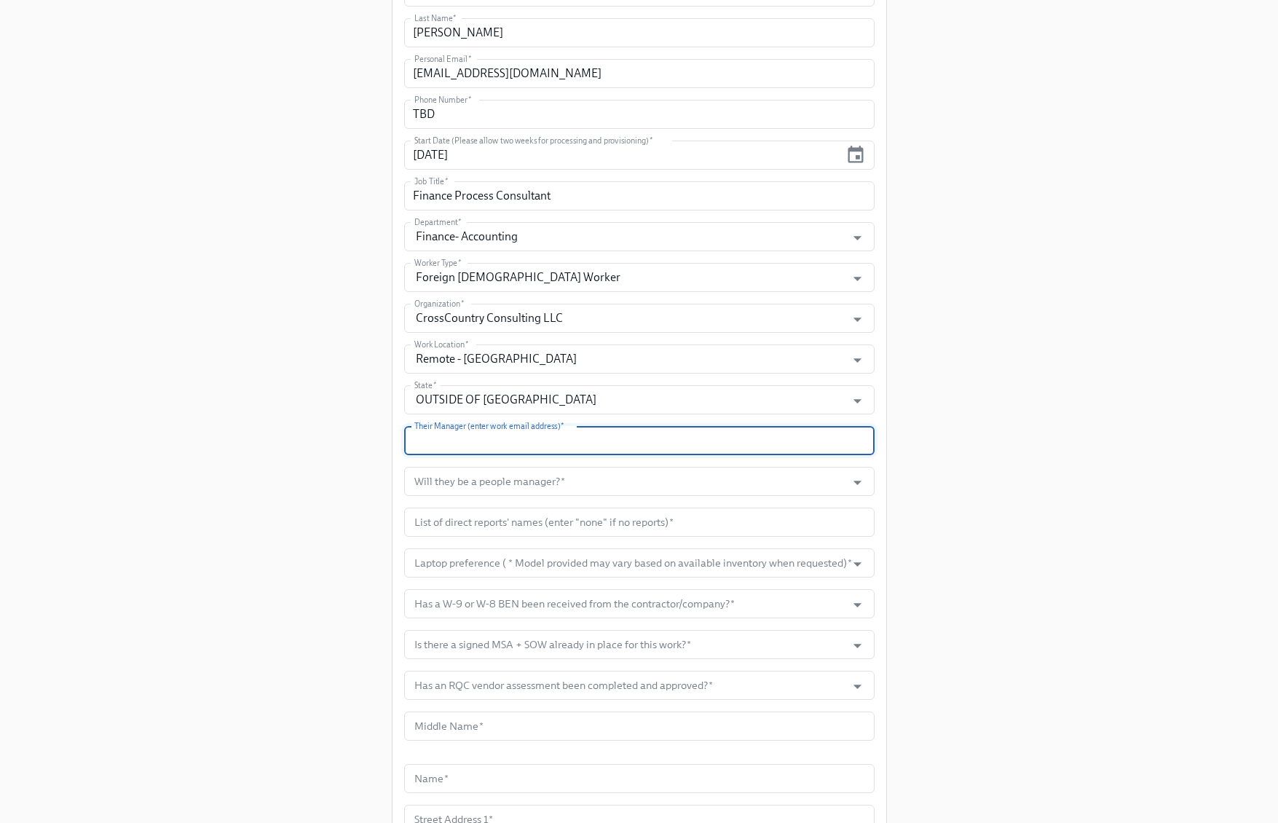
click at [673, 444] on input "text" at bounding box center [639, 440] width 470 height 29
paste input "kmccartney@dnanexus.com"
type input "kmccartney@dnanexus.com"
click at [681, 478] on input "Will they be a people manager?   *" at bounding box center [625, 481] width 428 height 29
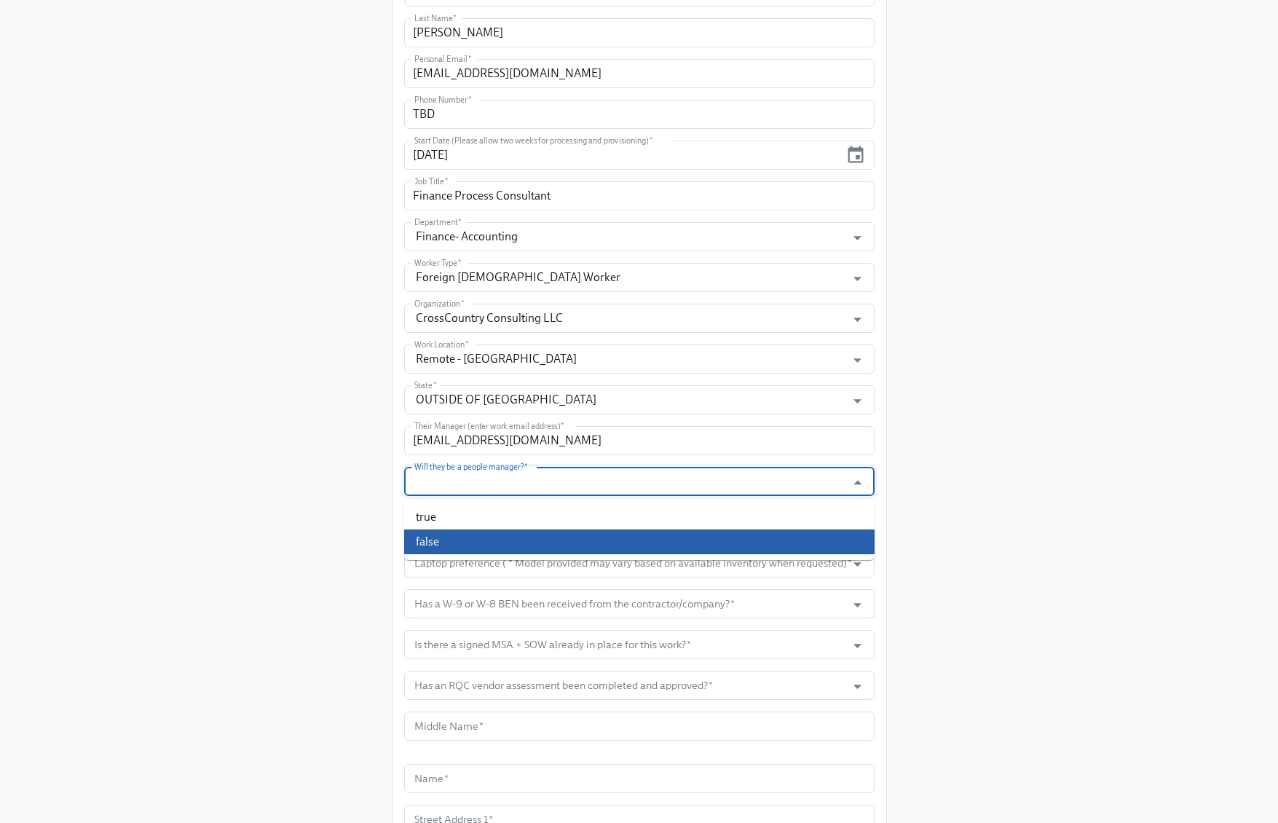
click at [586, 547] on li "false" at bounding box center [639, 541] width 470 height 25
type input "false"
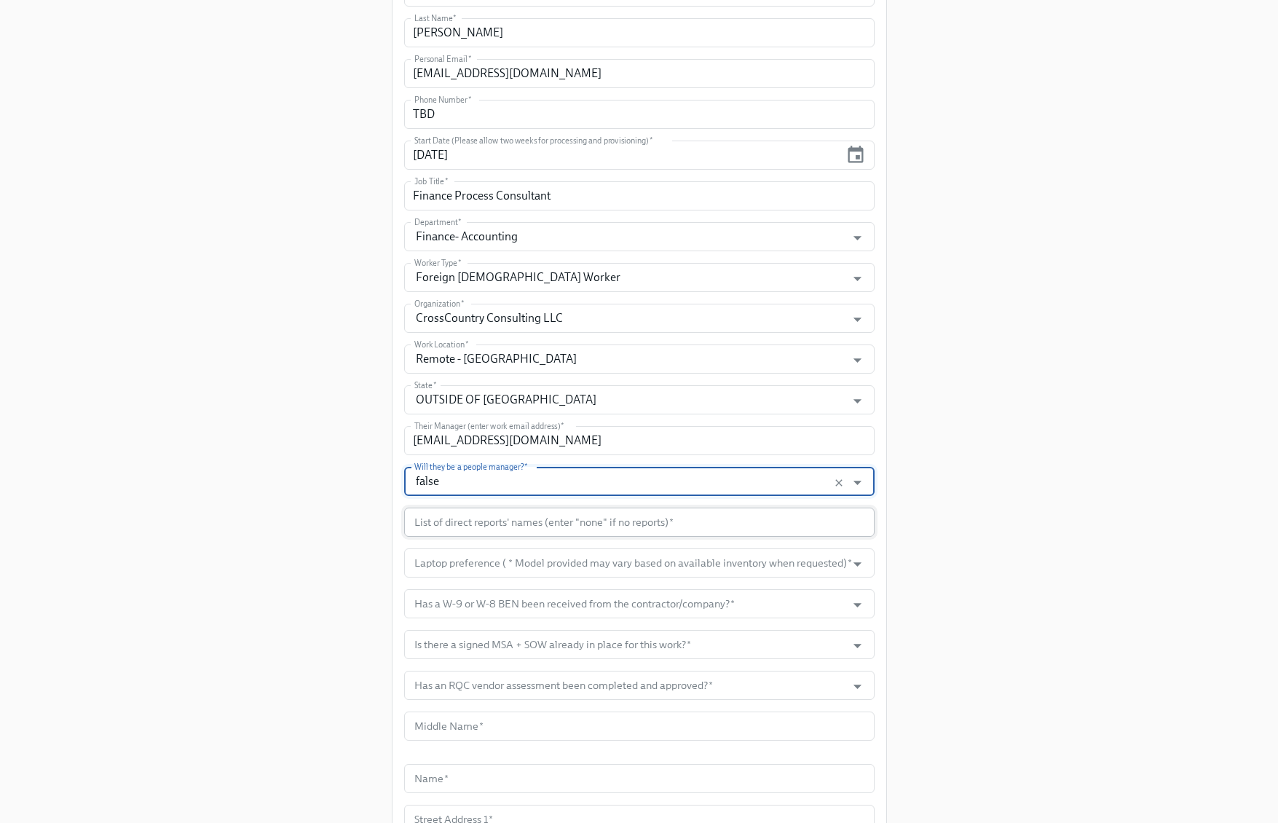
click at [604, 524] on input "text" at bounding box center [639, 522] width 470 height 29
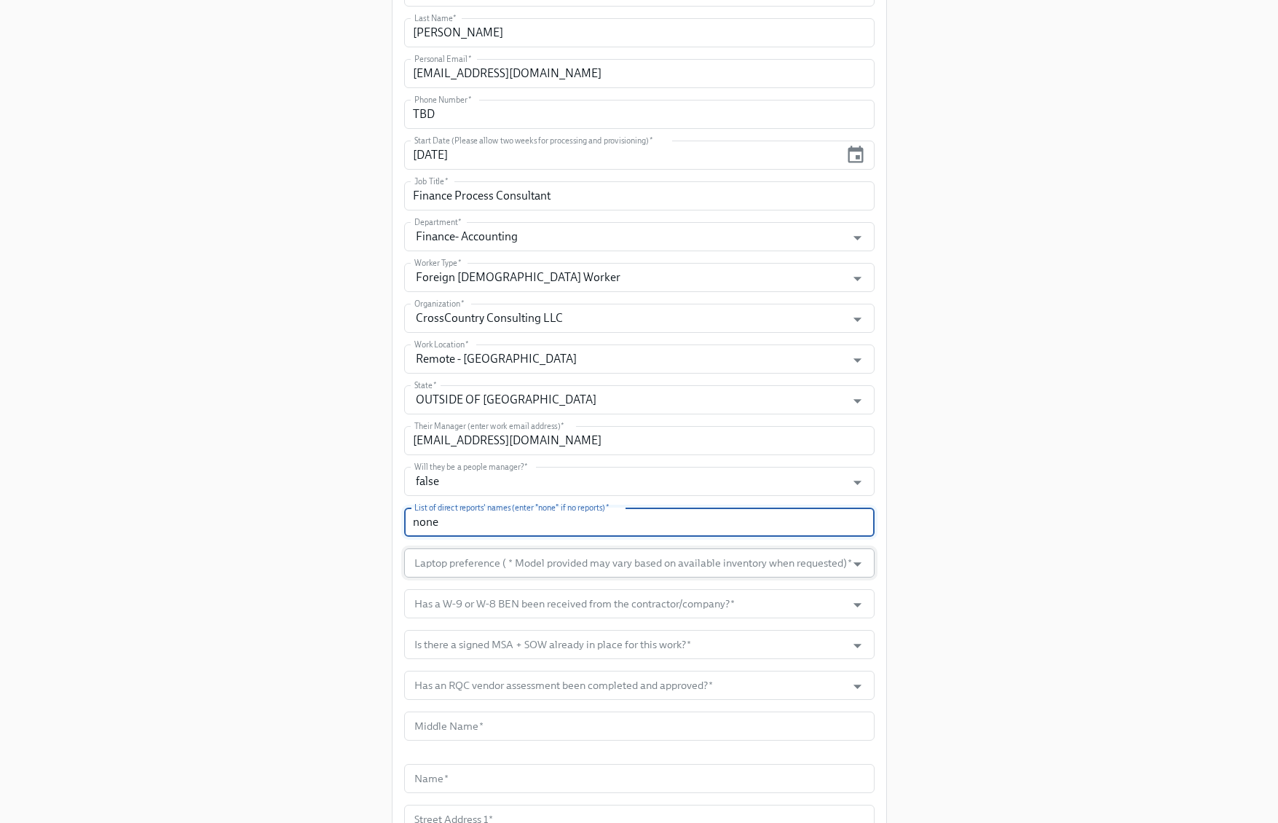
type input "none"
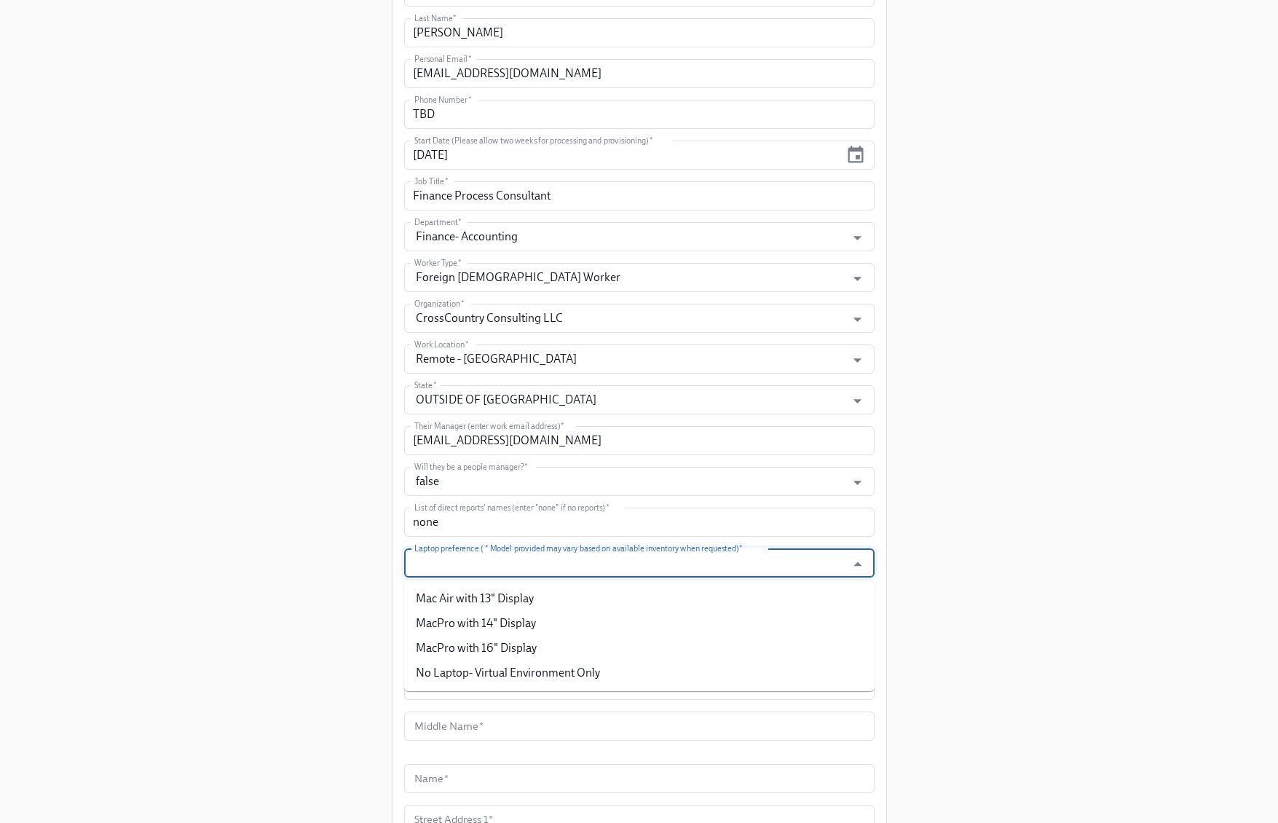
click at [639, 569] on input "Laptop preference ( * Model provided may vary based on available inventory when…" at bounding box center [625, 562] width 428 height 29
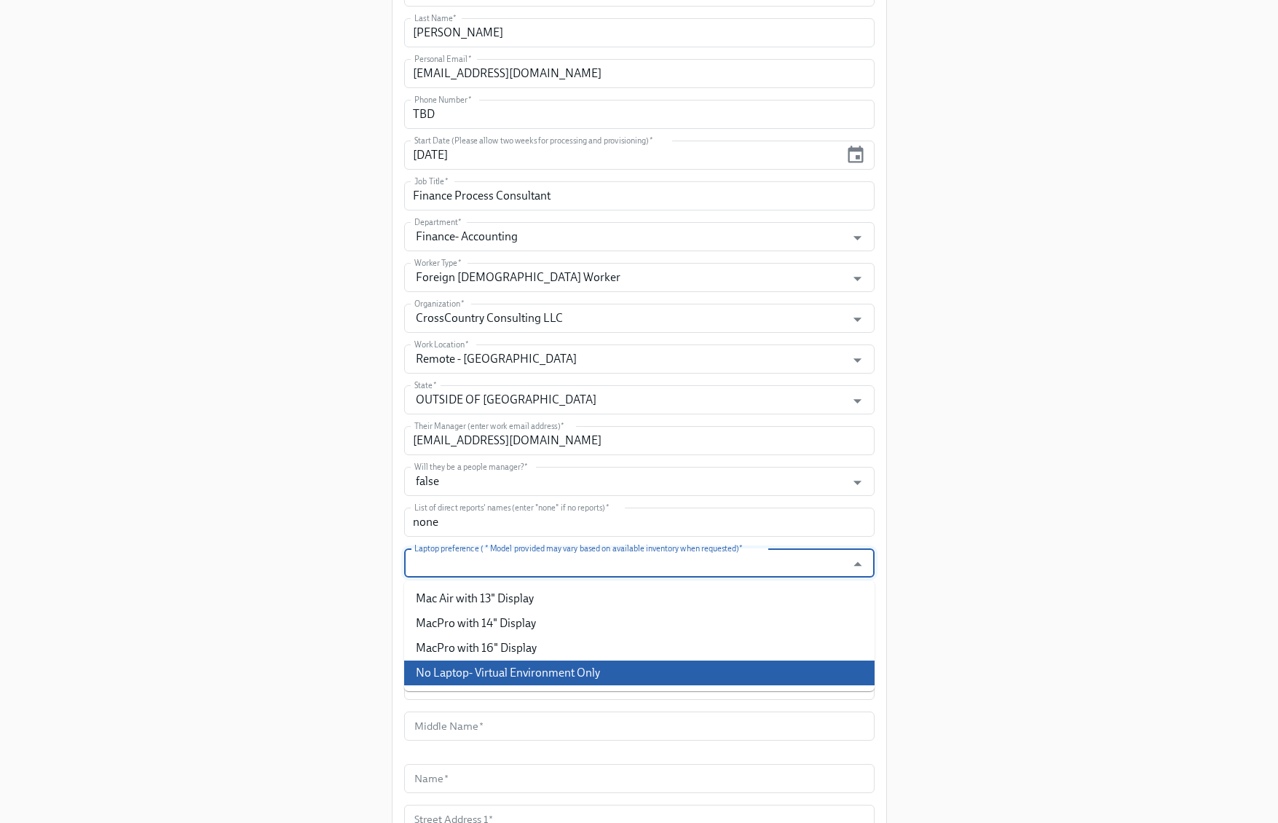
click at [572, 669] on li "No Laptop- Virtual Environment Only" at bounding box center [639, 673] width 470 height 25
type input "No Laptop- Virtual Environment Only"
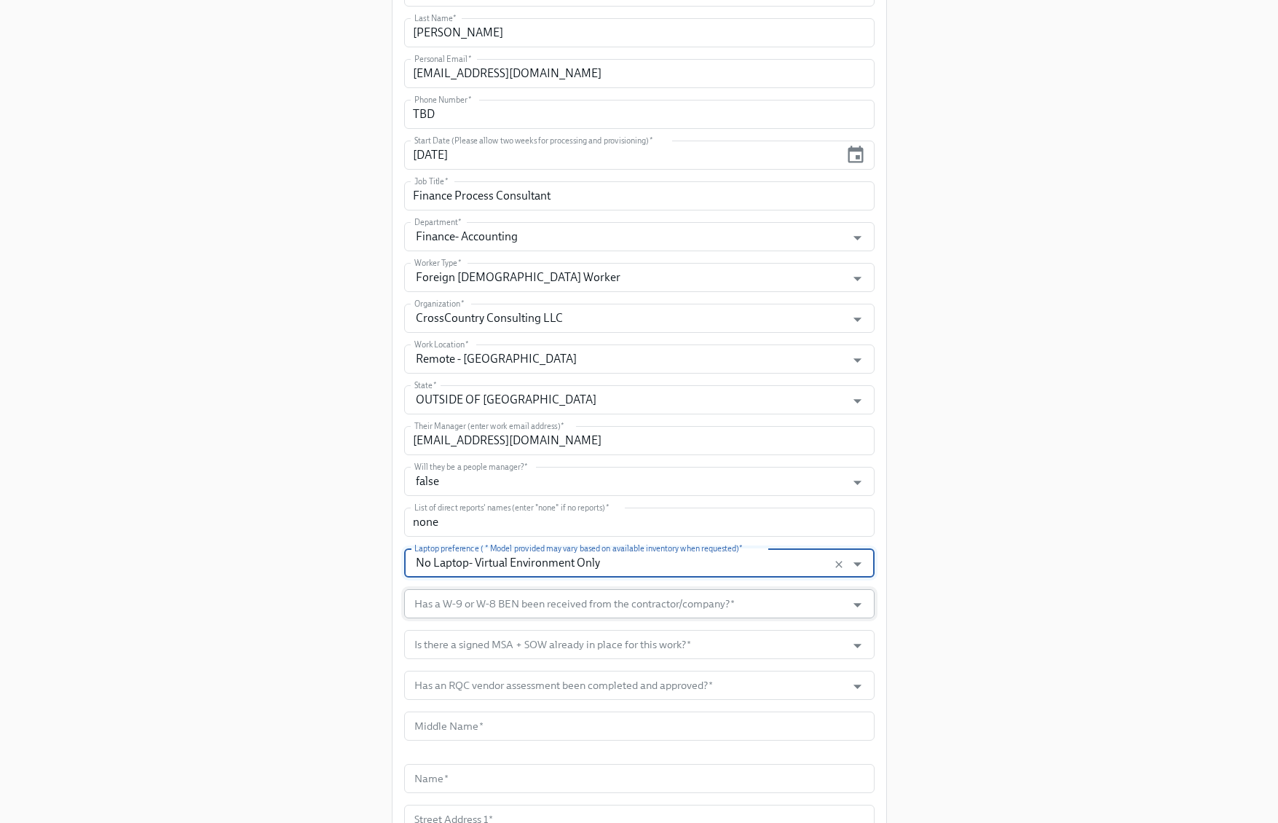
drag, startPoint x: 907, startPoint y: 607, endPoint x: 826, endPoint y: 603, distance: 80.9
click at [902, 607] on div "Enrollment Form US Contractor On-boarding For USCW workers Only Please provide …" at bounding box center [639, 275] width 1208 height 1515
click at [811, 599] on input "Has a W-9 or W-8 BEN been received from the contractor/company?   *" at bounding box center [625, 603] width 428 height 29
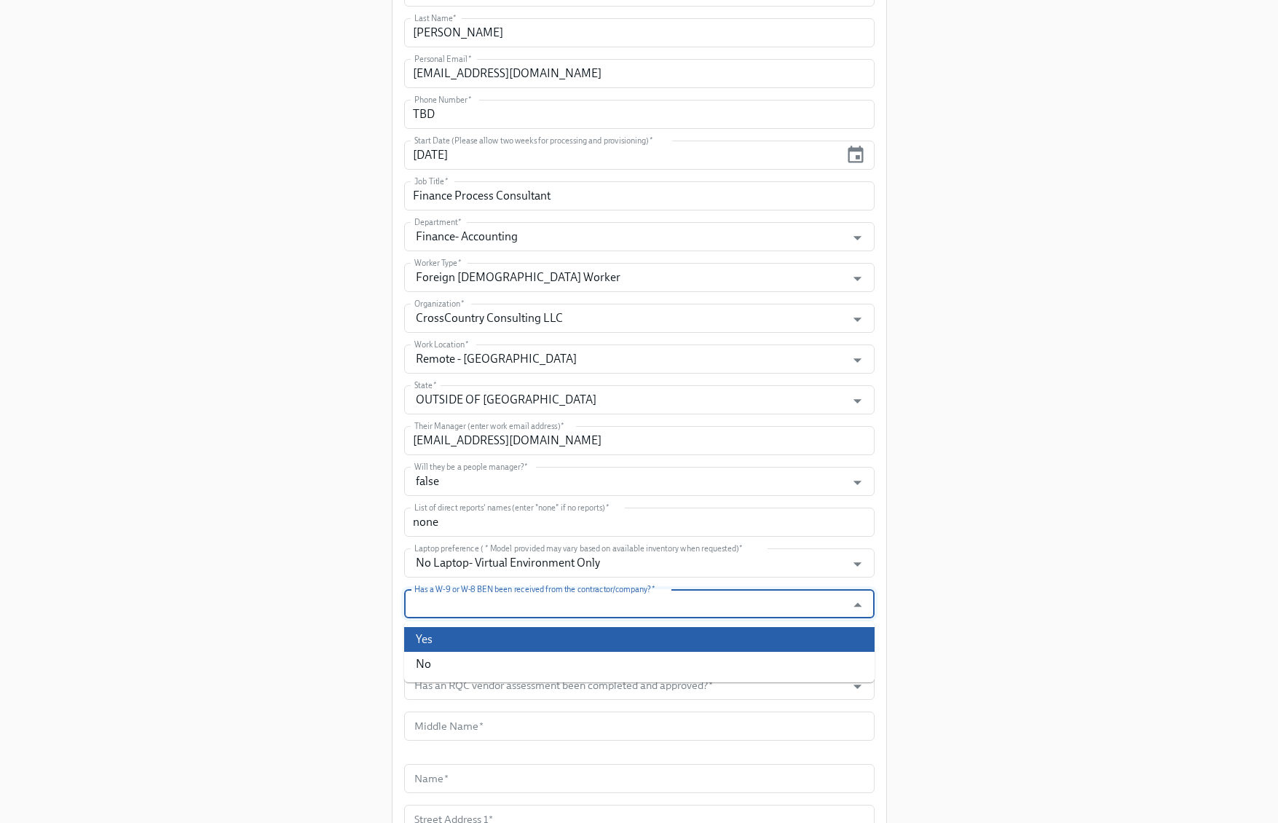
click at [685, 631] on li "Yes" at bounding box center [639, 639] width 470 height 25
type input "Yes"
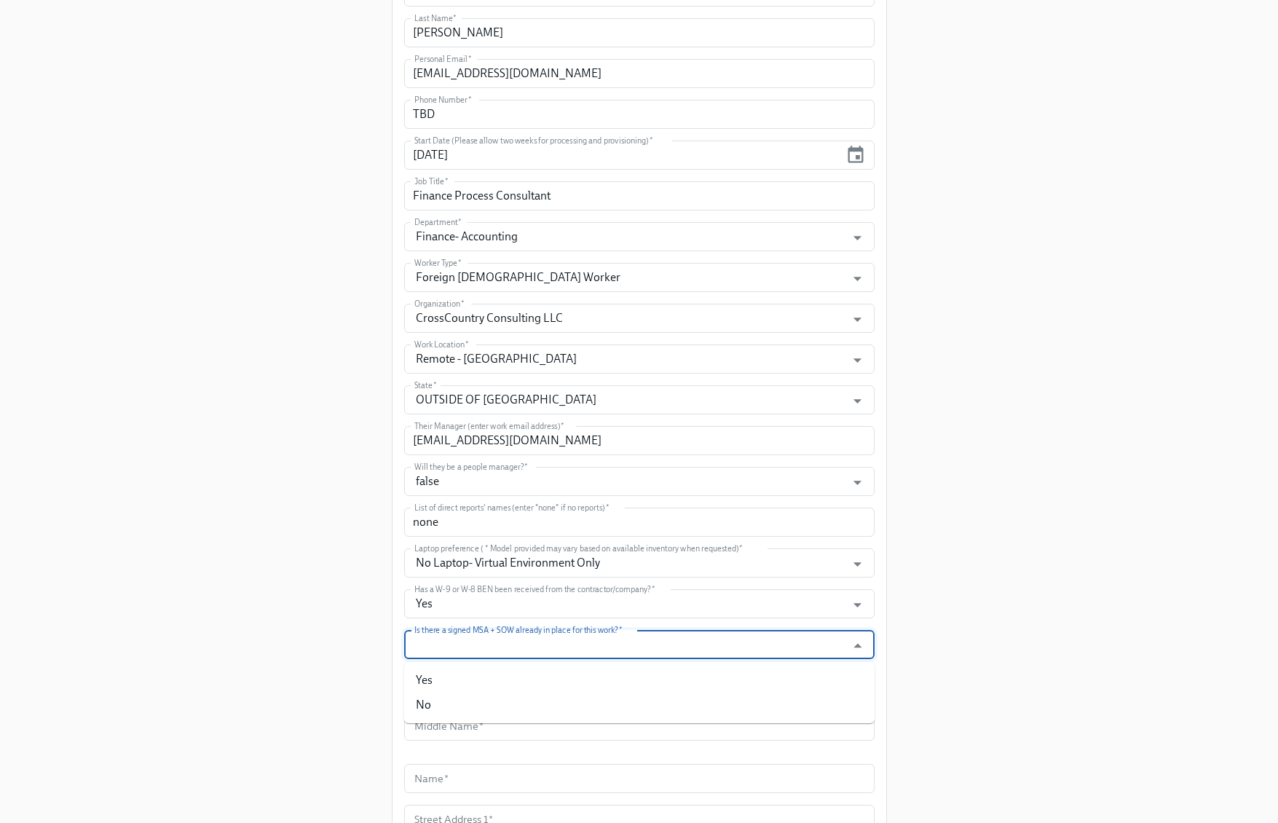
click at [663, 648] on input "Is there a signed MSA + SOW already in place for this work?   *" at bounding box center [625, 644] width 428 height 29
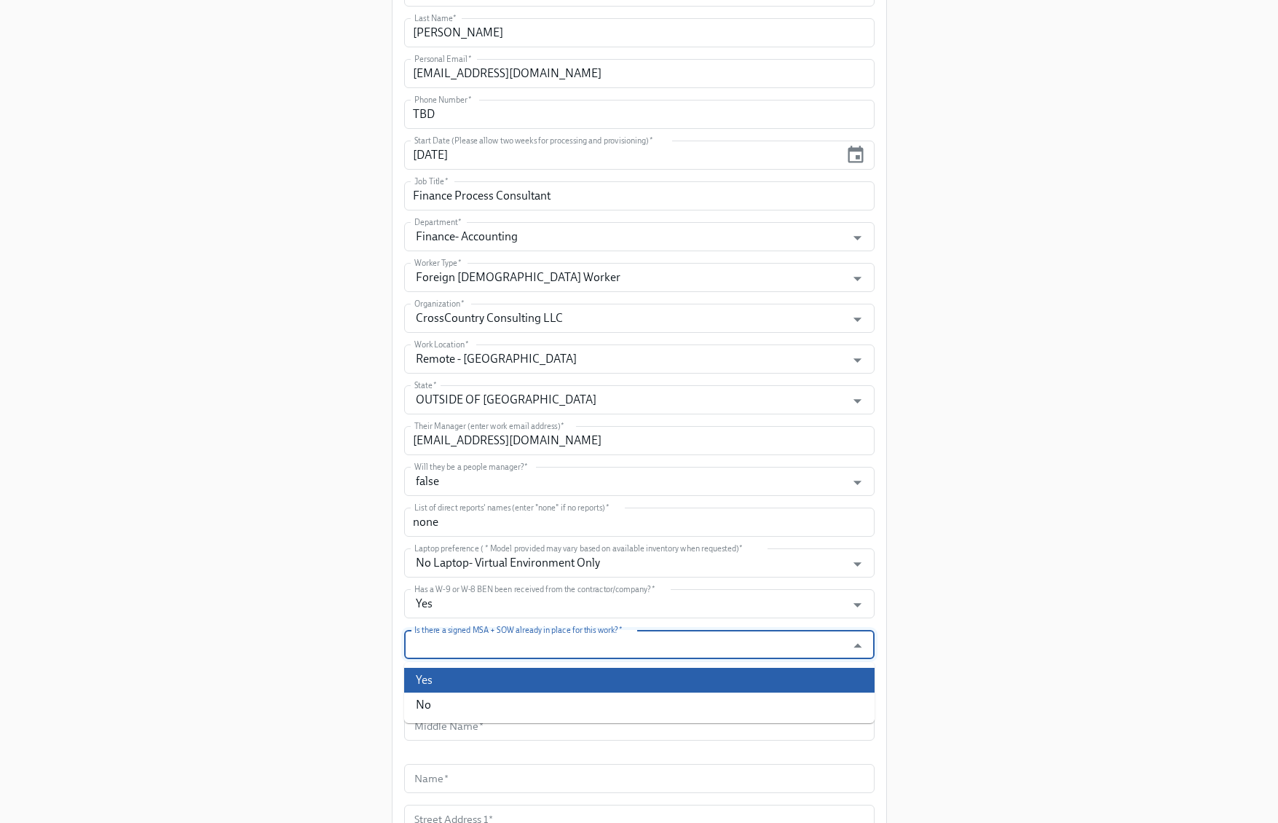
click at [613, 669] on li "Yes" at bounding box center [639, 680] width 470 height 25
type input "Yes"
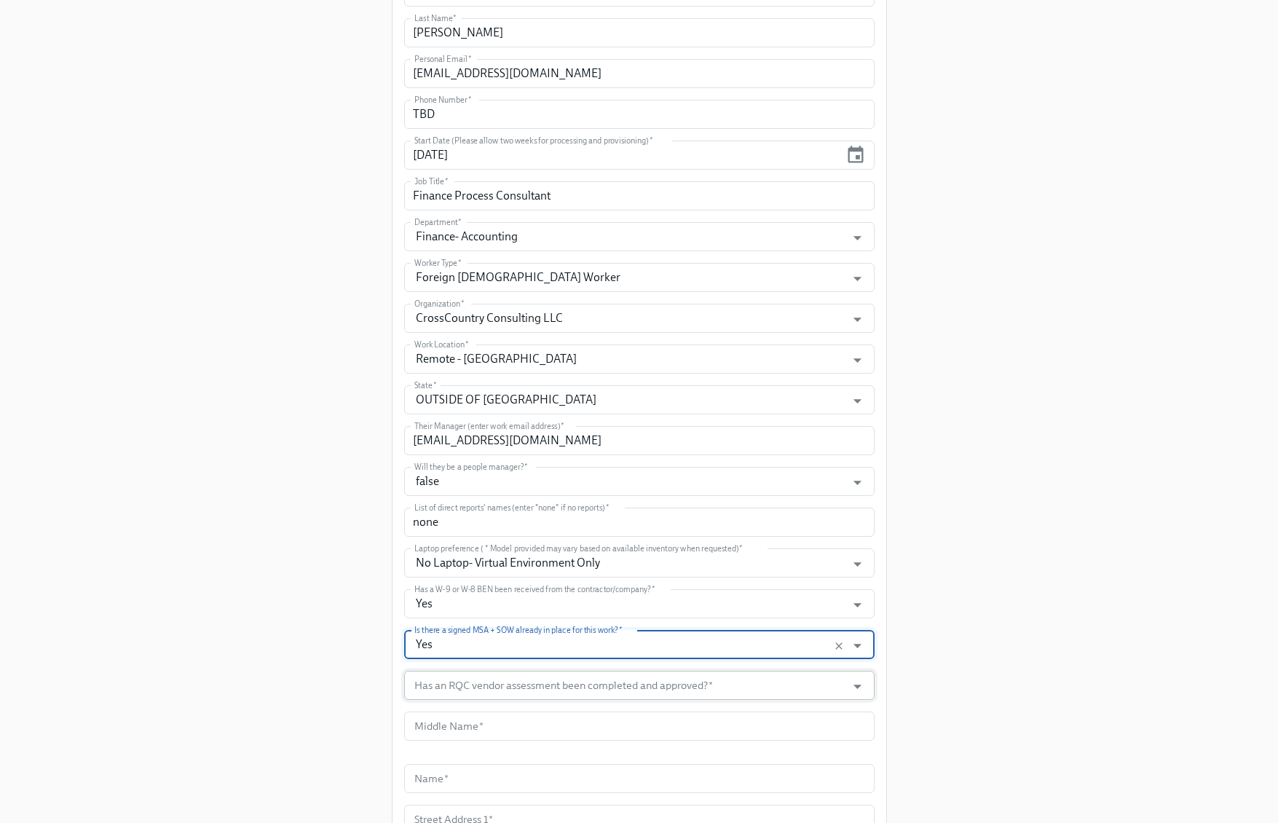
click at [607, 681] on input "Has an RQC vendor assessment been completed and approved?   *" at bounding box center [625, 685] width 428 height 29
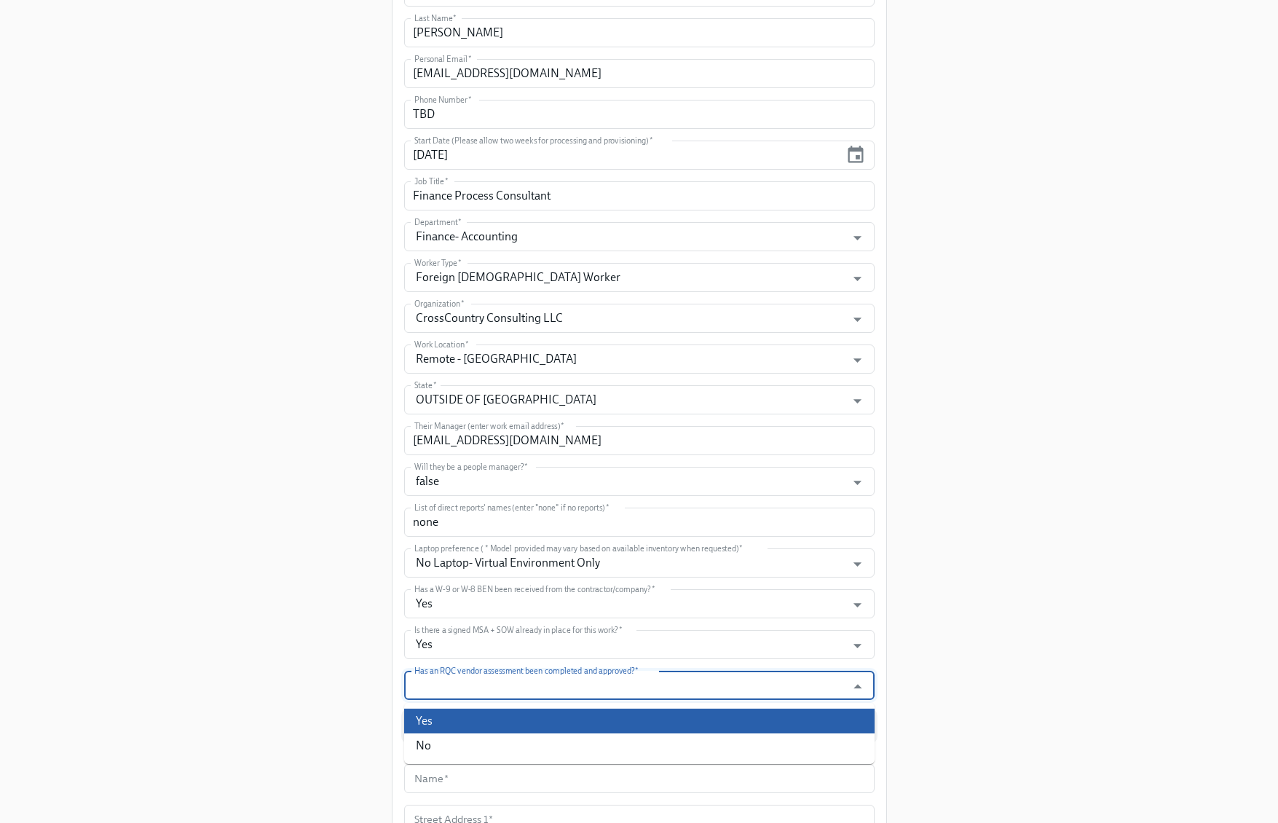
drag, startPoint x: 552, startPoint y: 720, endPoint x: 567, endPoint y: 713, distance: 16.6
click at [552, 720] on li "Yes" at bounding box center [639, 721] width 470 height 25
type input "Yes"
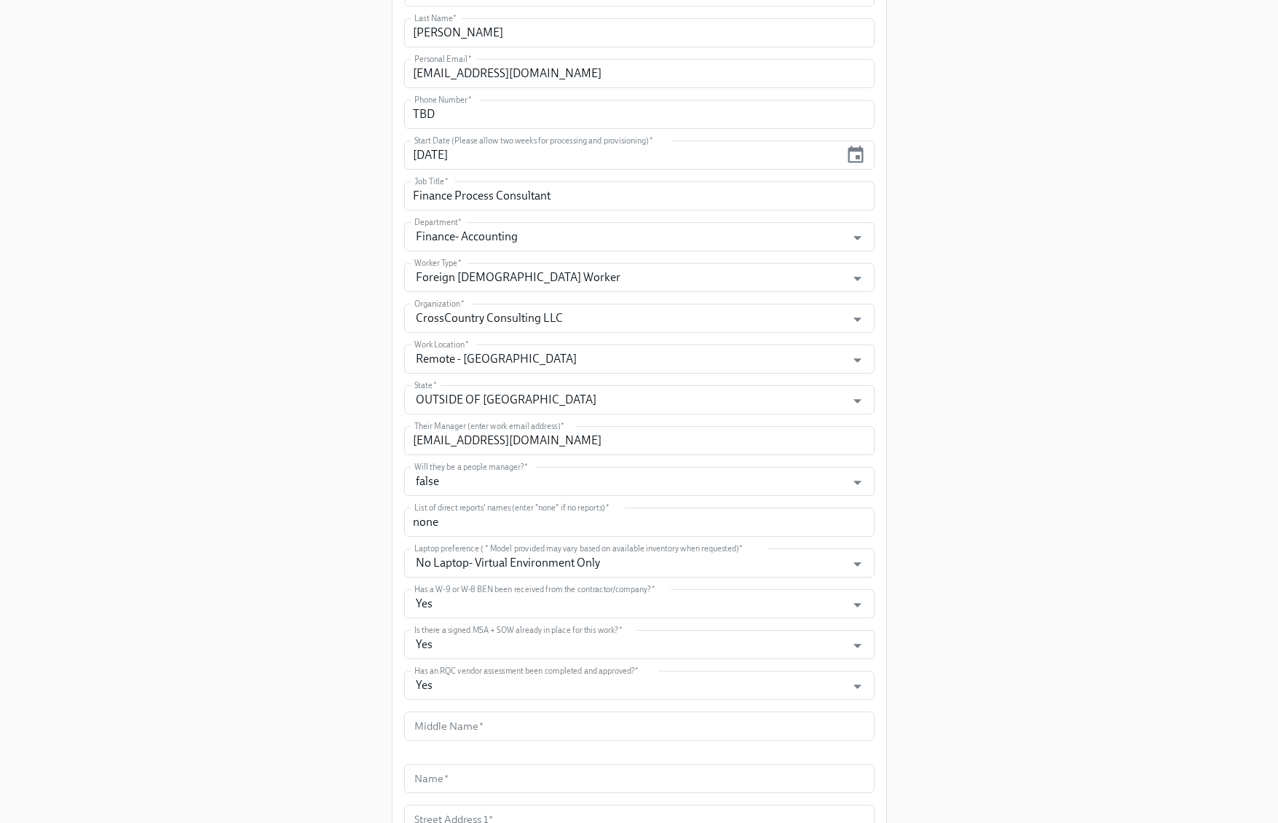
drag, startPoint x: 1095, startPoint y: 661, endPoint x: 1087, endPoint y: 661, distance: 8.0
click at [1094, 661] on div "Enrollment Form US Contractor On-boarding For USCW workers Only Please provide …" at bounding box center [639, 275] width 1208 height 1515
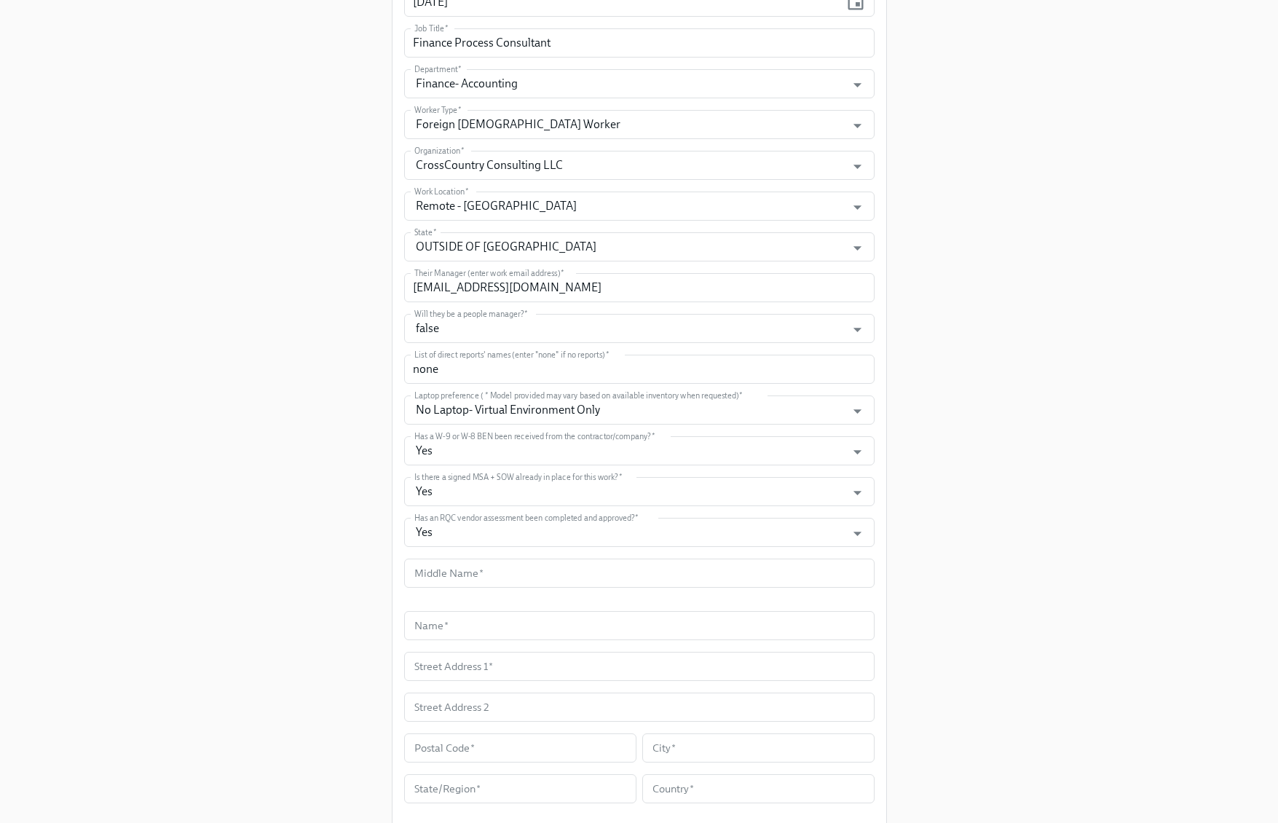
scroll to position [645, 0]
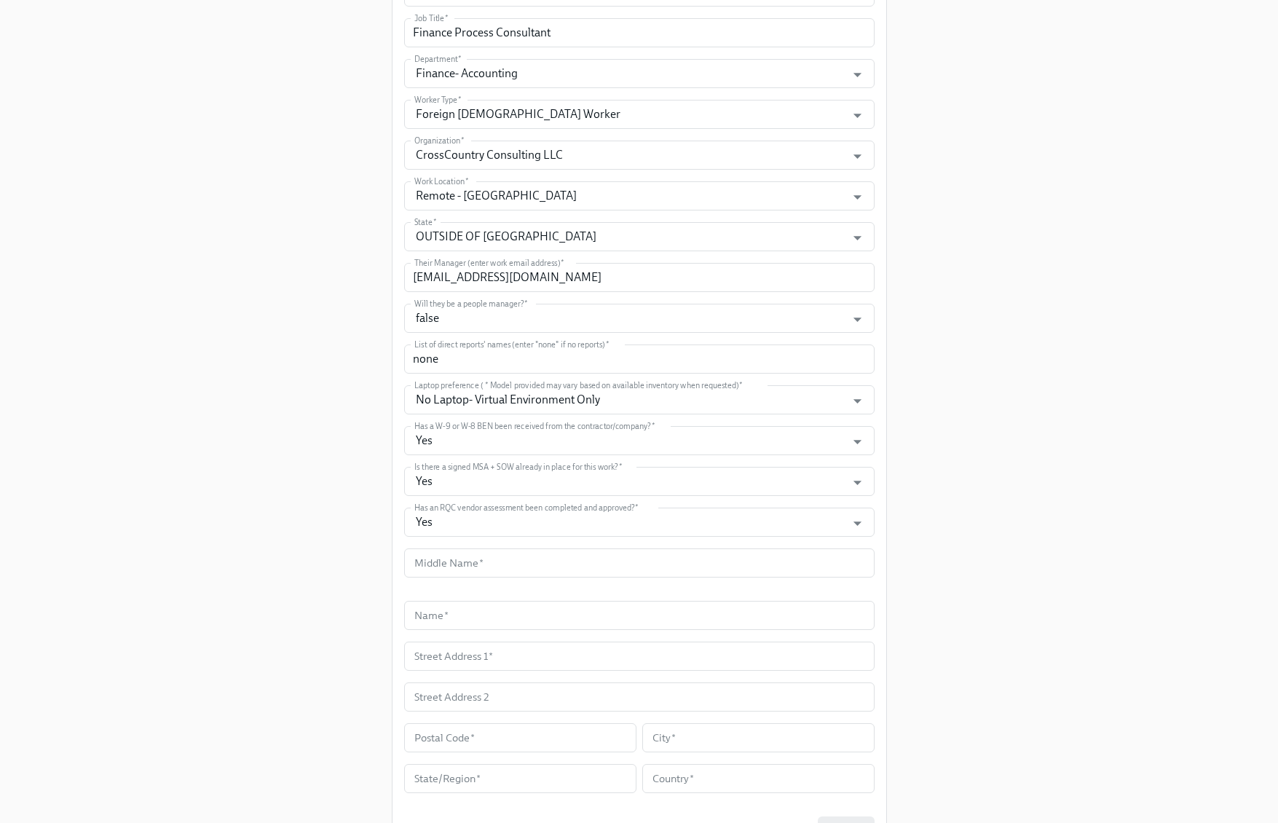
drag, startPoint x: 591, startPoint y: 610, endPoint x: 581, endPoint y: 588, distance: 23.5
click at [591, 610] on input "text" at bounding box center [639, 615] width 470 height 29
paste input "[PERSON_NAME]"
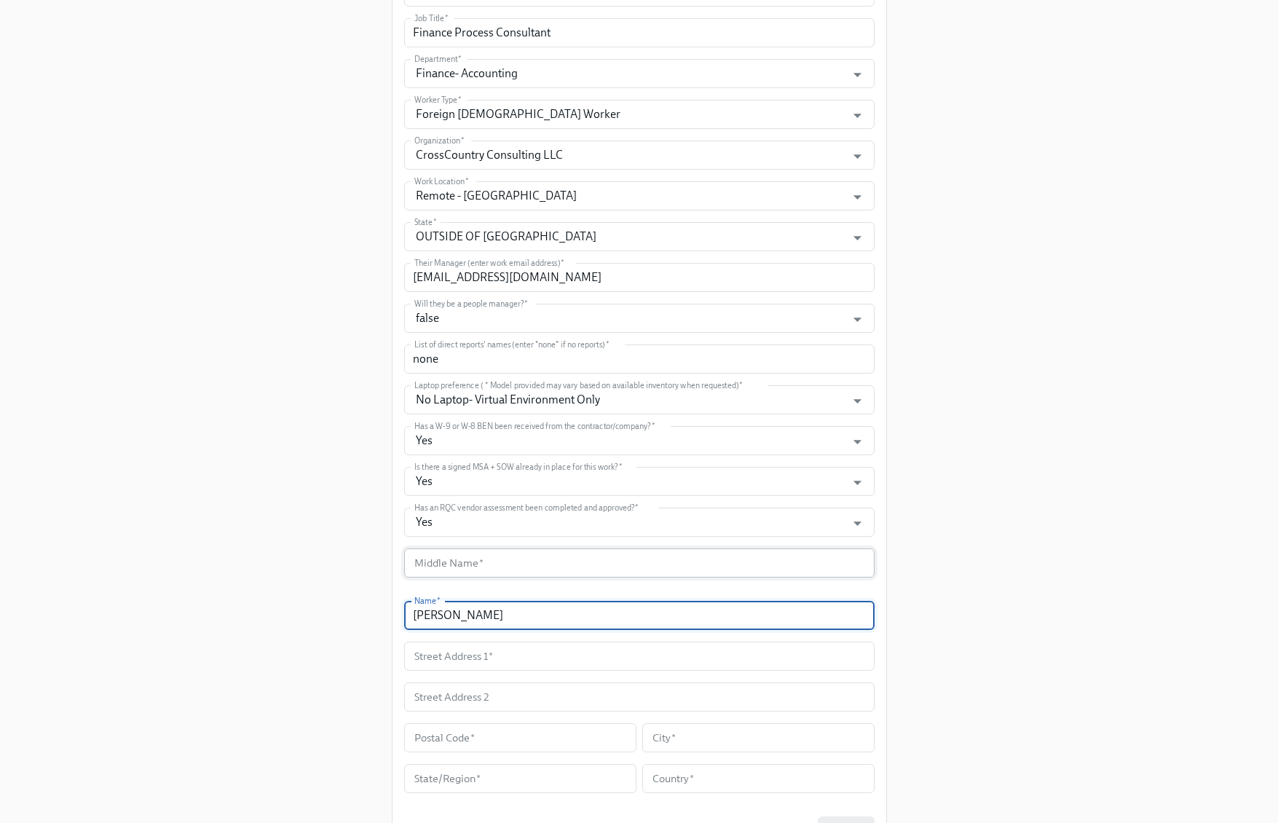
type input "[PERSON_NAME]"
click at [570, 563] on input "text" at bounding box center [639, 562] width 470 height 29
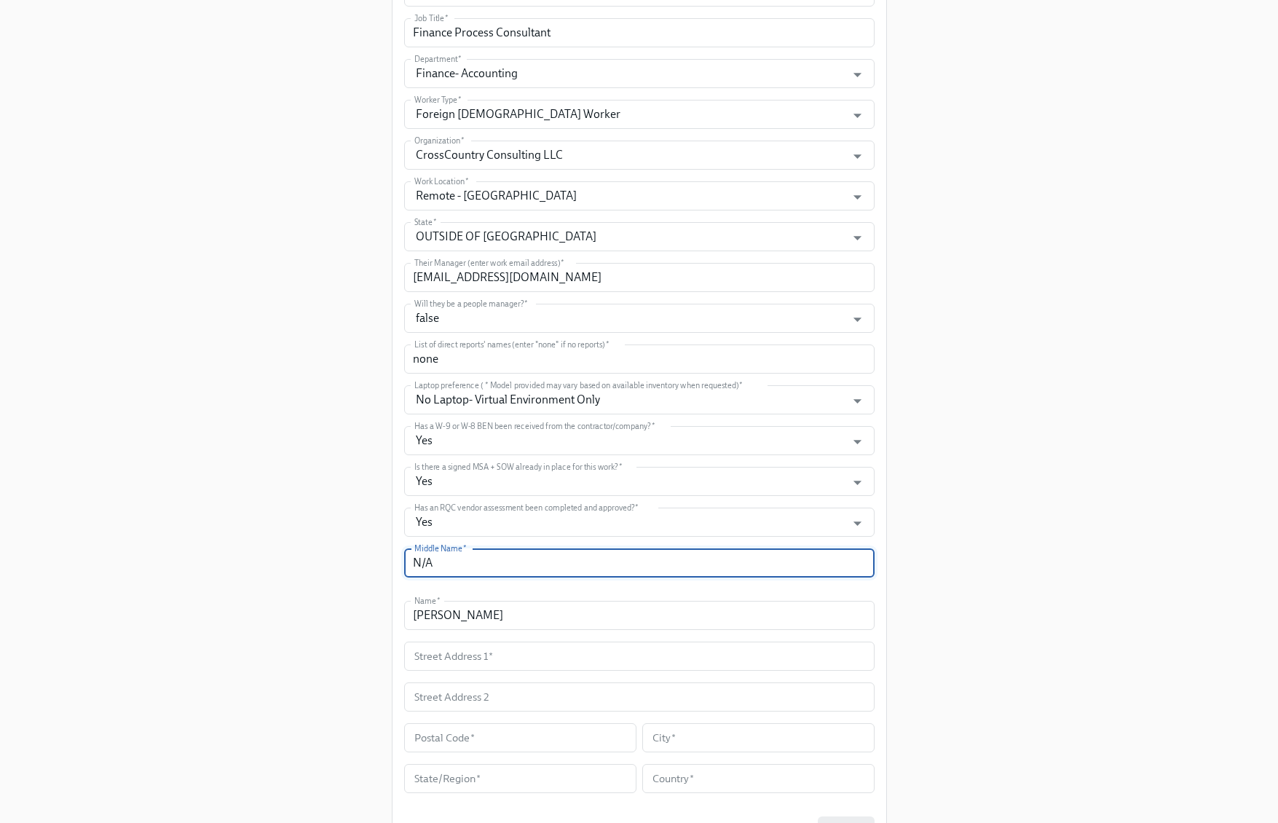
type input "N/A"
click at [582, 660] on input "text" at bounding box center [639, 656] width 470 height 29
click at [583, 660] on input "text" at bounding box center [639, 656] width 470 height 29
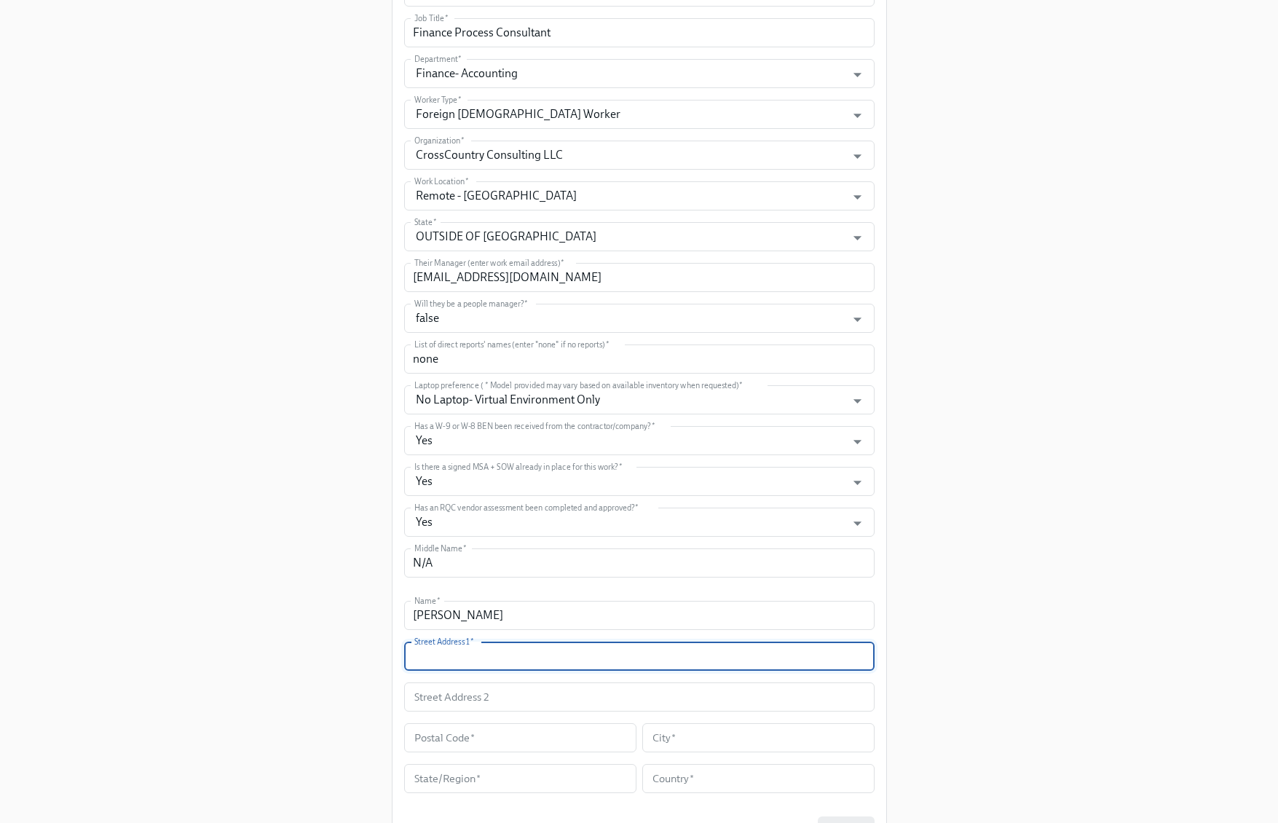
paste input "204 Willis Ave"
type input "204 Willis Ave"
click at [487, 735] on input "text" at bounding box center [520, 737] width 232 height 29
paste input "L1N7C6"
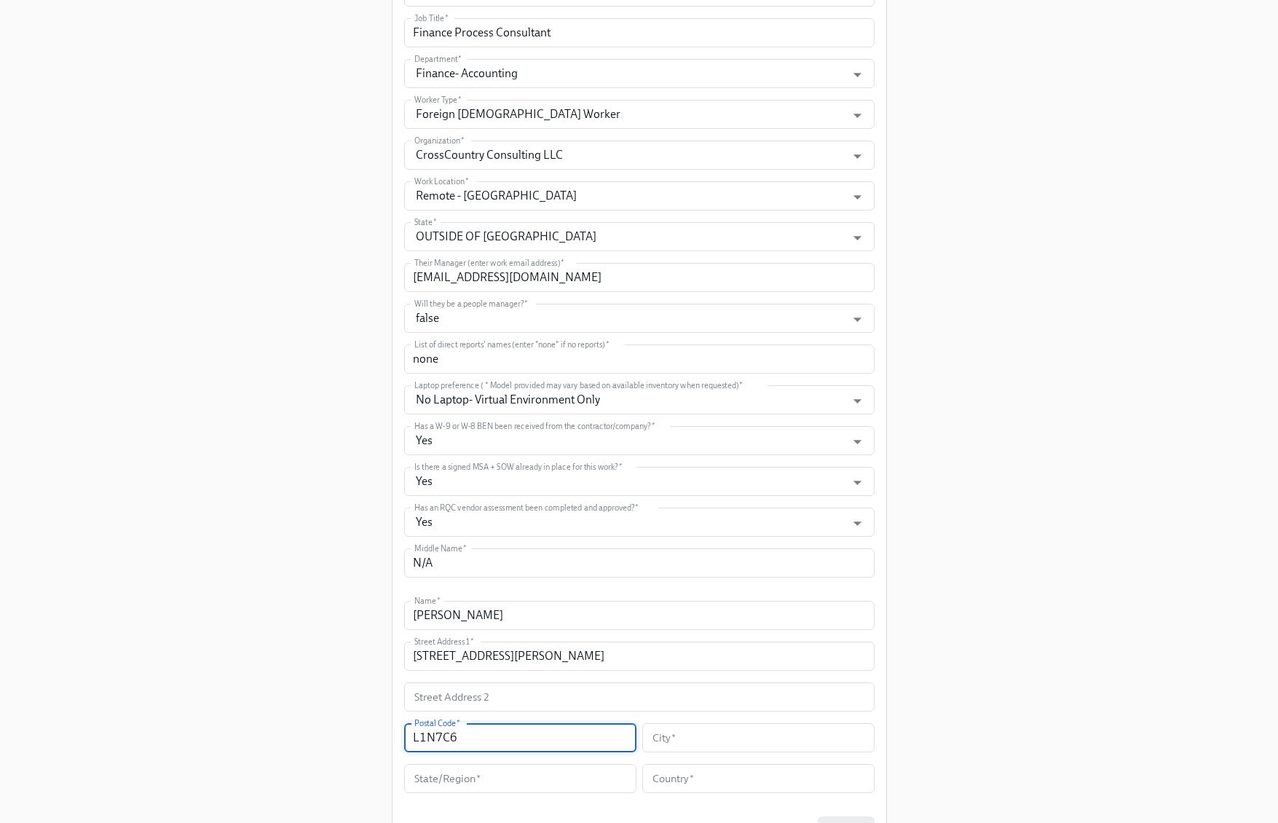
type input "L1N7C6"
click at [684, 741] on input "text" at bounding box center [758, 737] width 232 height 29
paste input "Whitby"
type input "Whitby"
click at [567, 776] on input "text" at bounding box center [520, 778] width 232 height 29
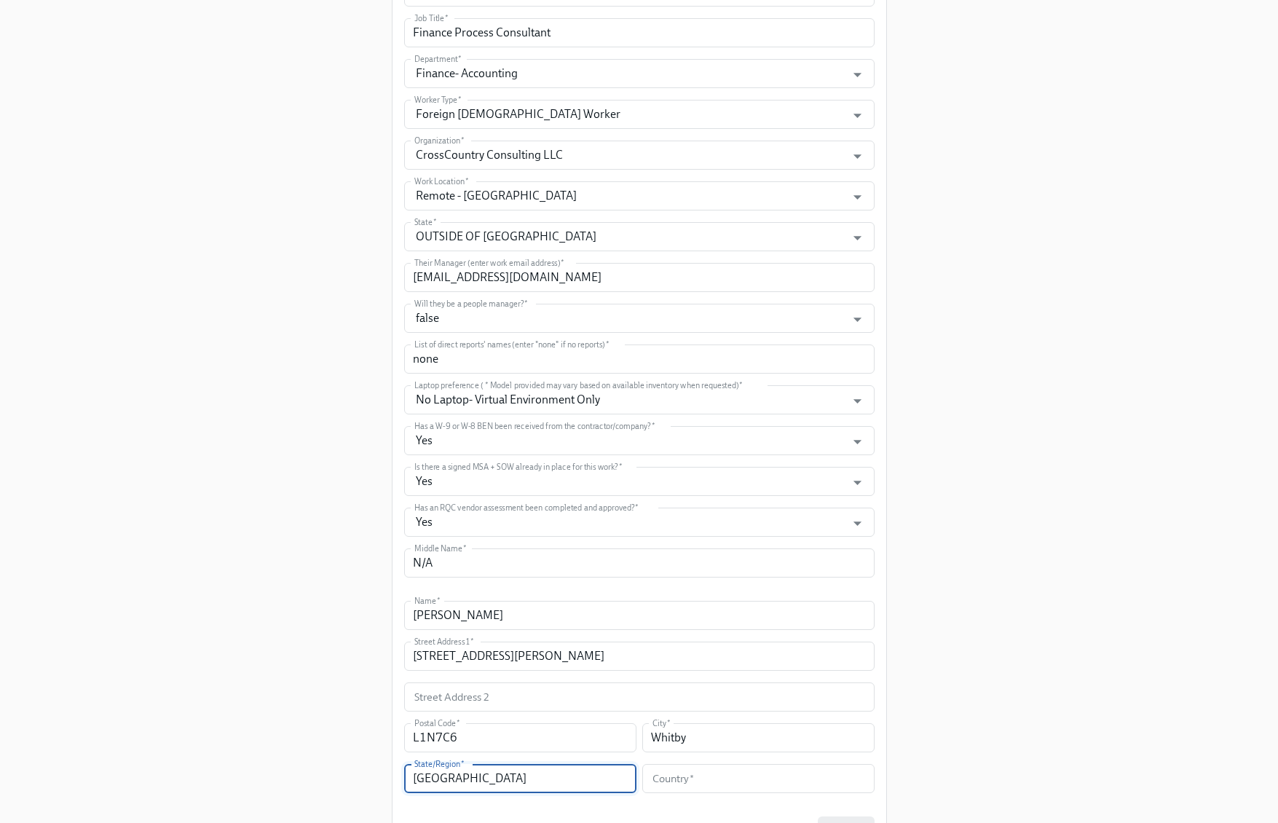
type input "Ontario"
click at [786, 796] on form "Legal First Name (eg Jennifer)   * Ashok Legal First Name (eg Jennifer) * Prefe…" at bounding box center [639, 289] width 470 height 1113
click at [782, 777] on input "text" at bounding box center [758, 778] width 232 height 29
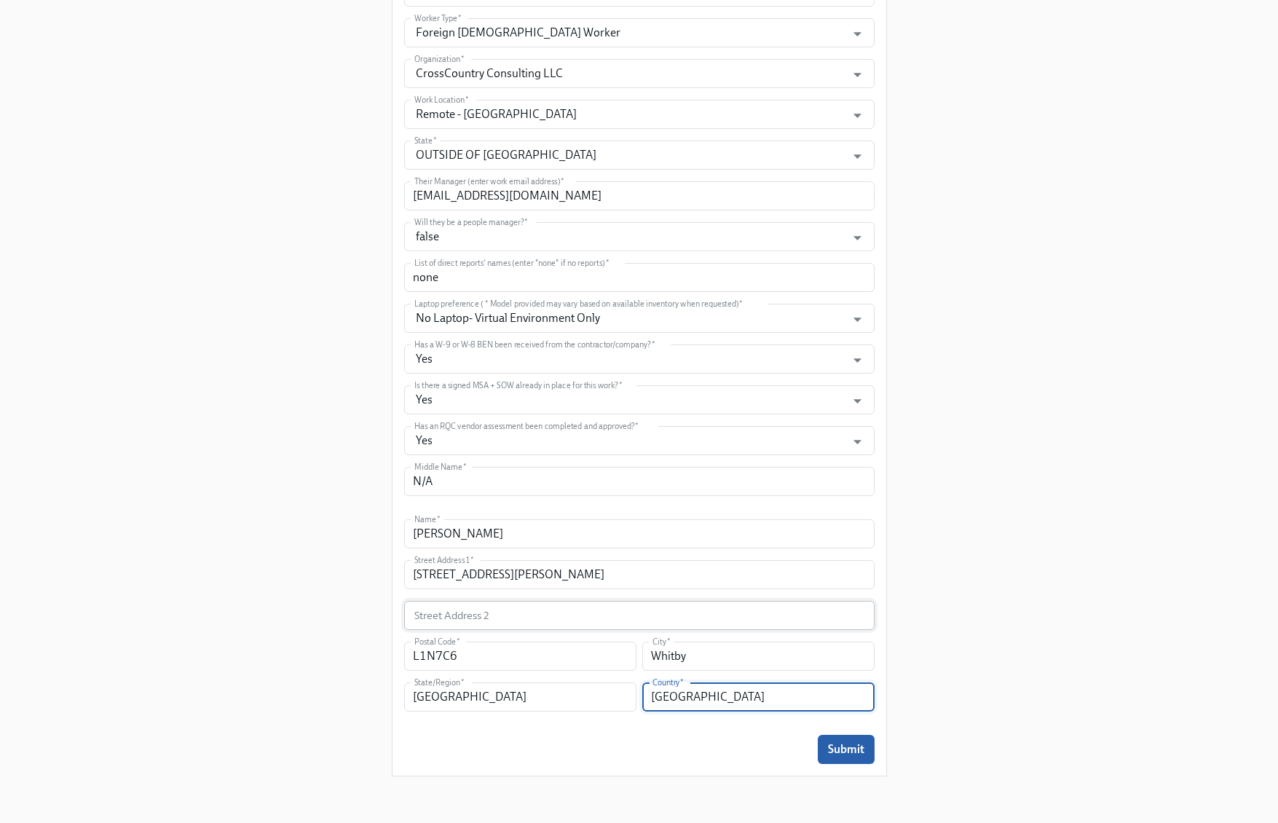
scroll to position [727, 0]
type input "Canada"
click at [860, 763] on button "Submit" at bounding box center [846, 749] width 57 height 29
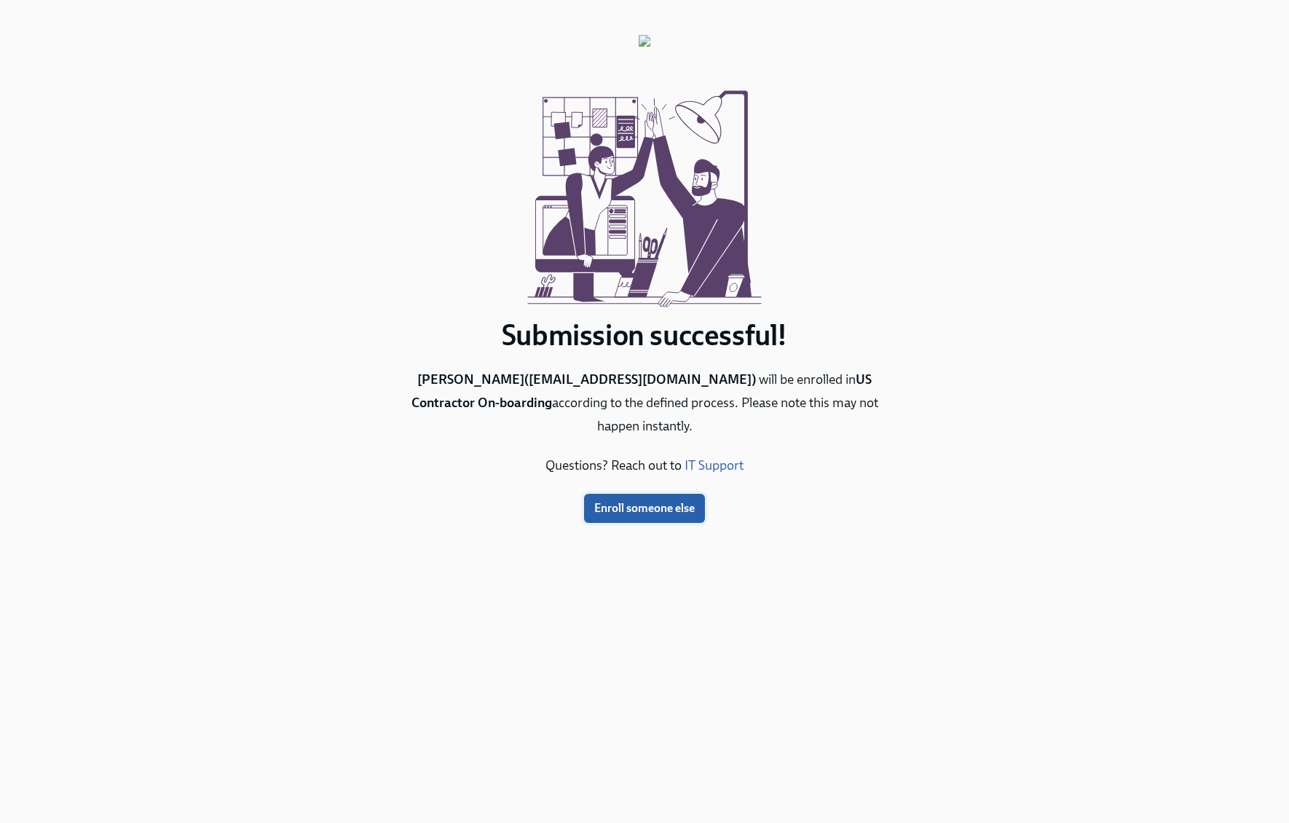
click at [657, 517] on button "Enroll someone else" at bounding box center [644, 508] width 121 height 29
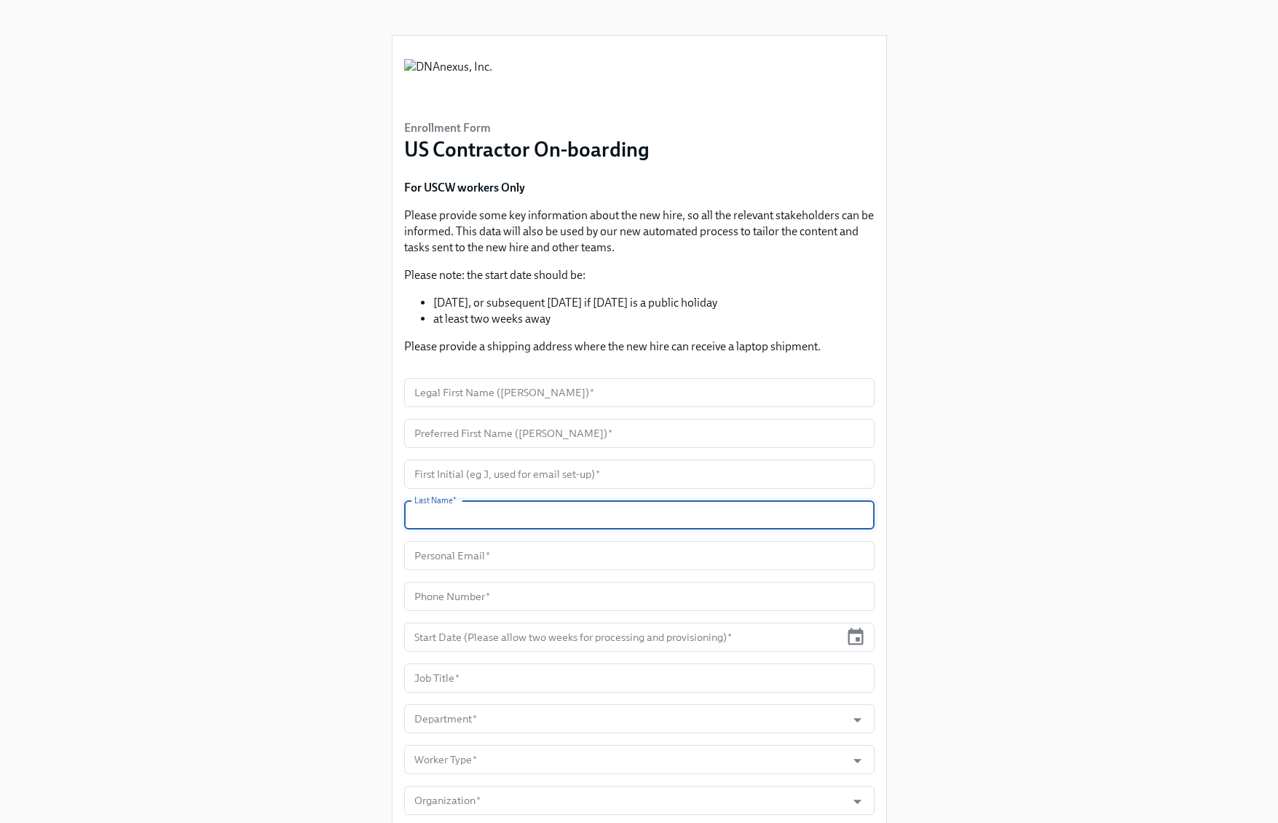
click at [657, 517] on input "text" at bounding box center [639, 514] width 470 height 29
click at [454, 393] on input "text" at bounding box center [639, 392] width 470 height 29
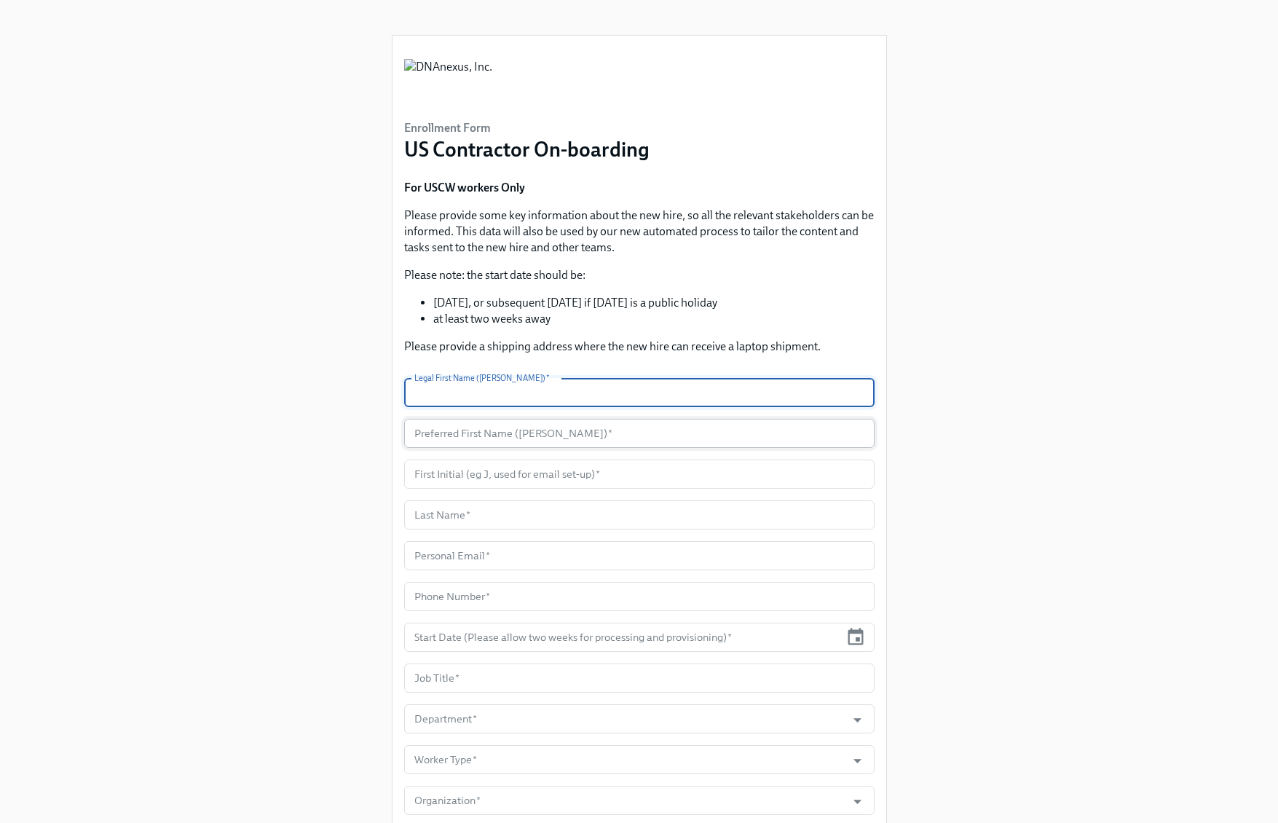
paste input "Akash"
type input "Akash"
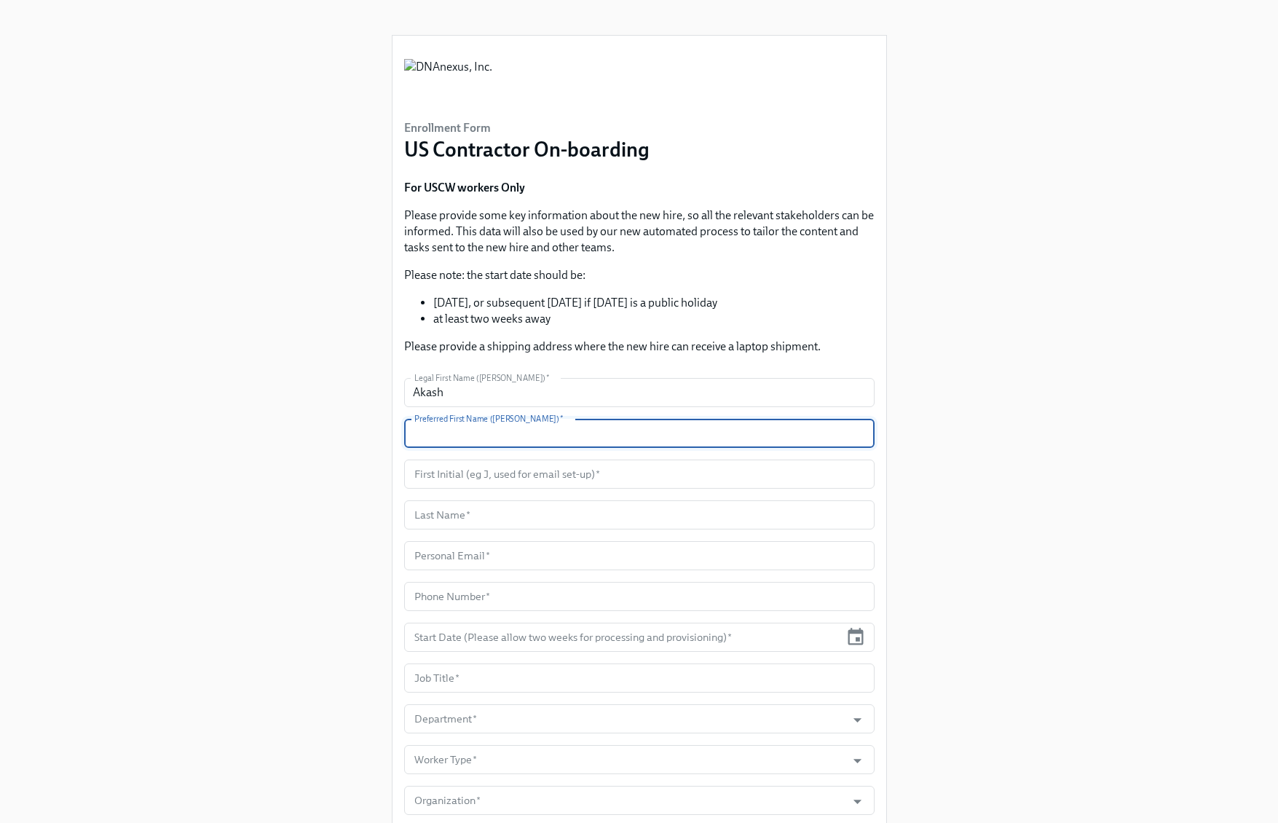
click at [452, 430] on input "text" at bounding box center [639, 433] width 470 height 29
paste input "Akash"
type input "Akash"
click at [446, 460] on input "text" at bounding box center [639, 474] width 470 height 29
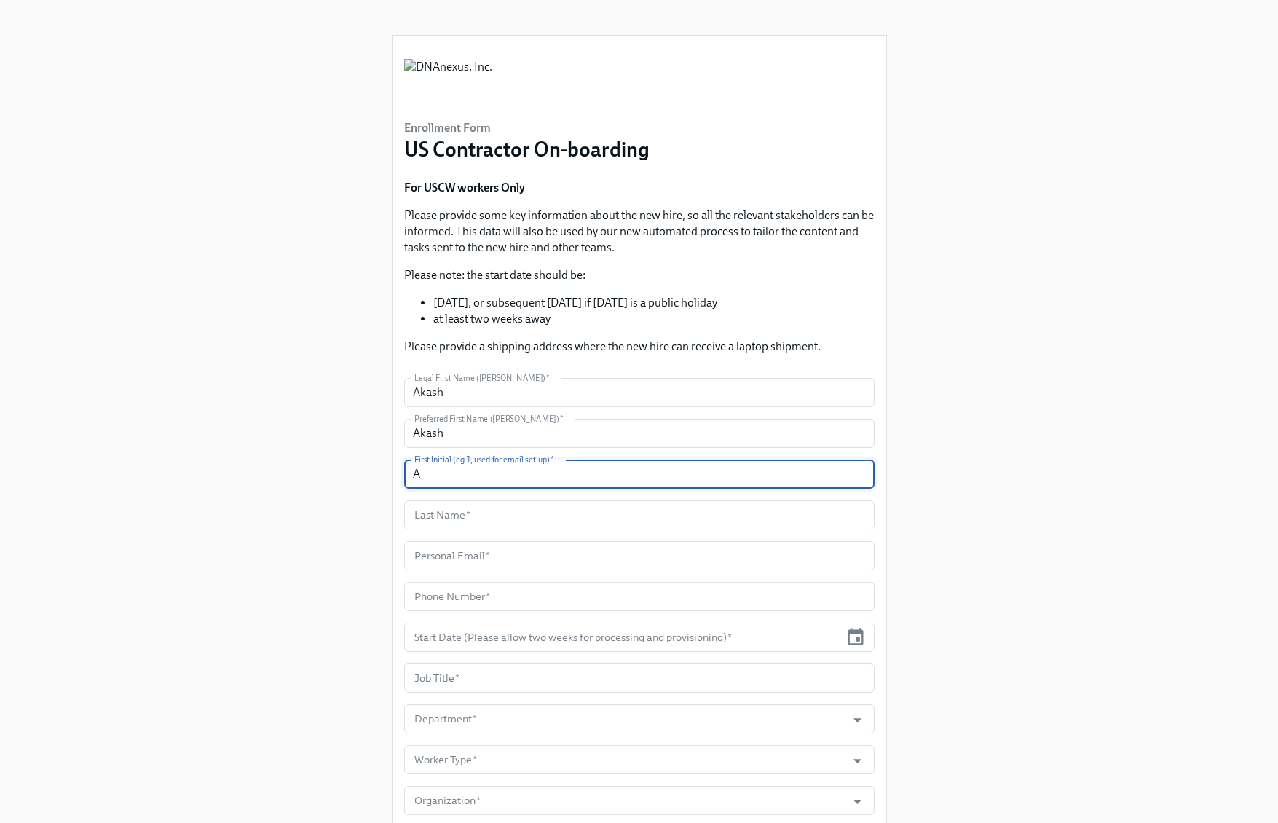
type input "A"
click at [609, 521] on input "text" at bounding box center [639, 514] width 470 height 29
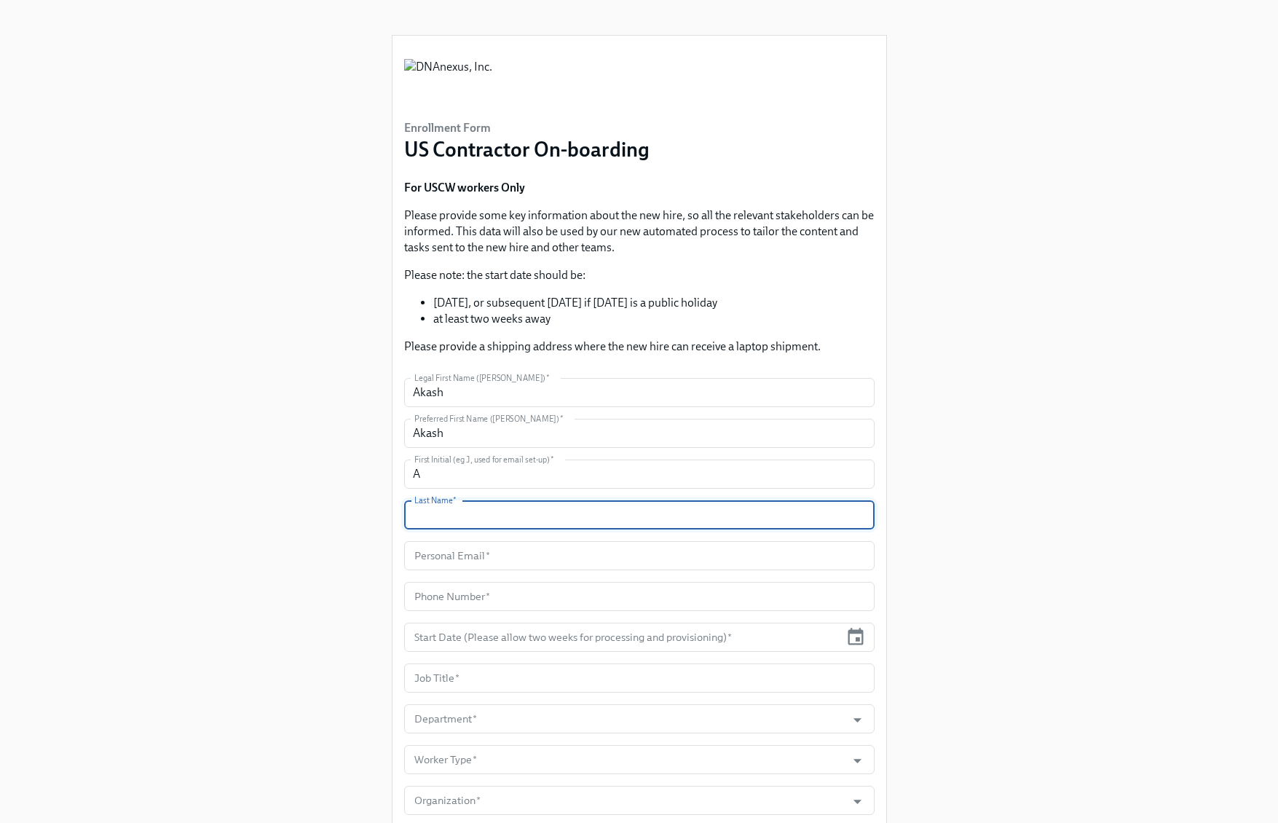
paste input "Aggarwal"
type input "Aggarwal"
click at [752, 560] on input "text" at bounding box center [639, 555] width 470 height 29
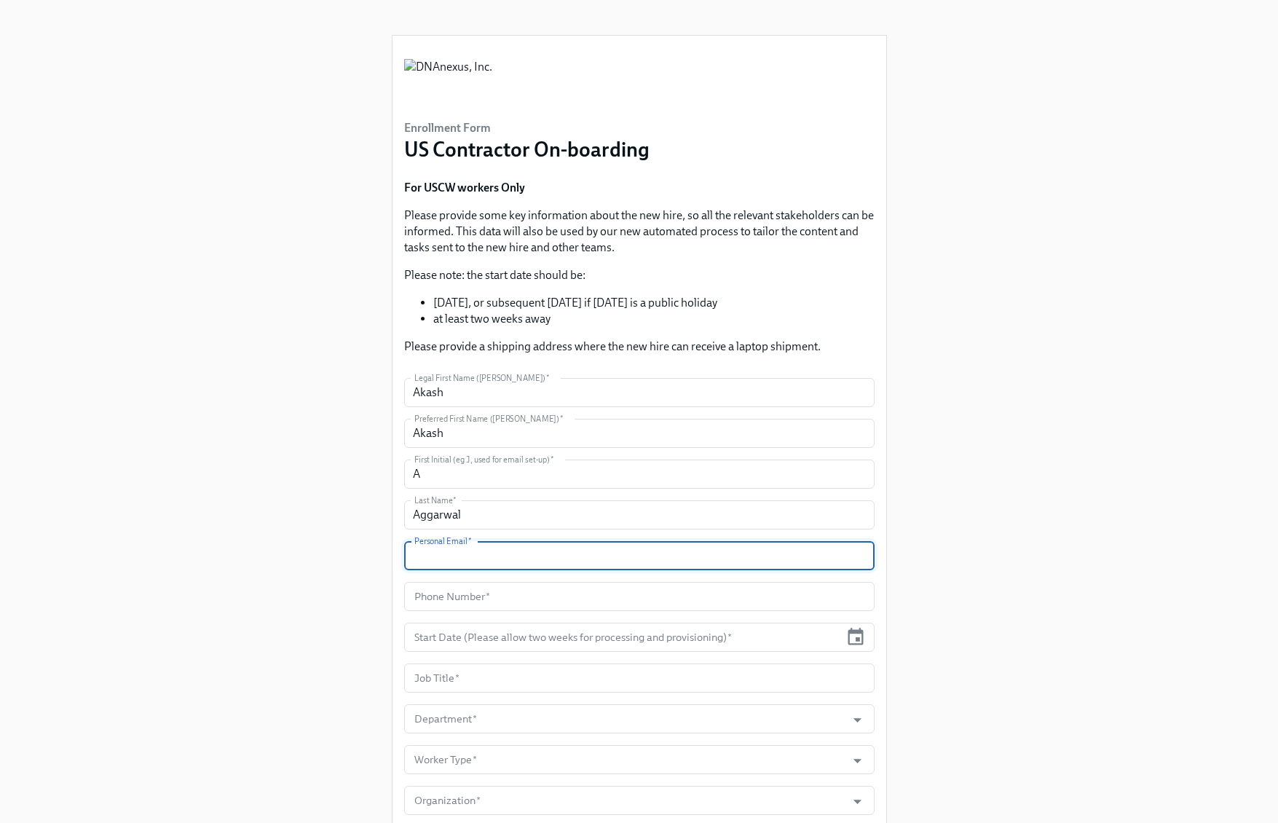
paste input "aaggarwal@crosscountry-consulting.com"
type input "aaggarwal@crosscountry-consulting.com"
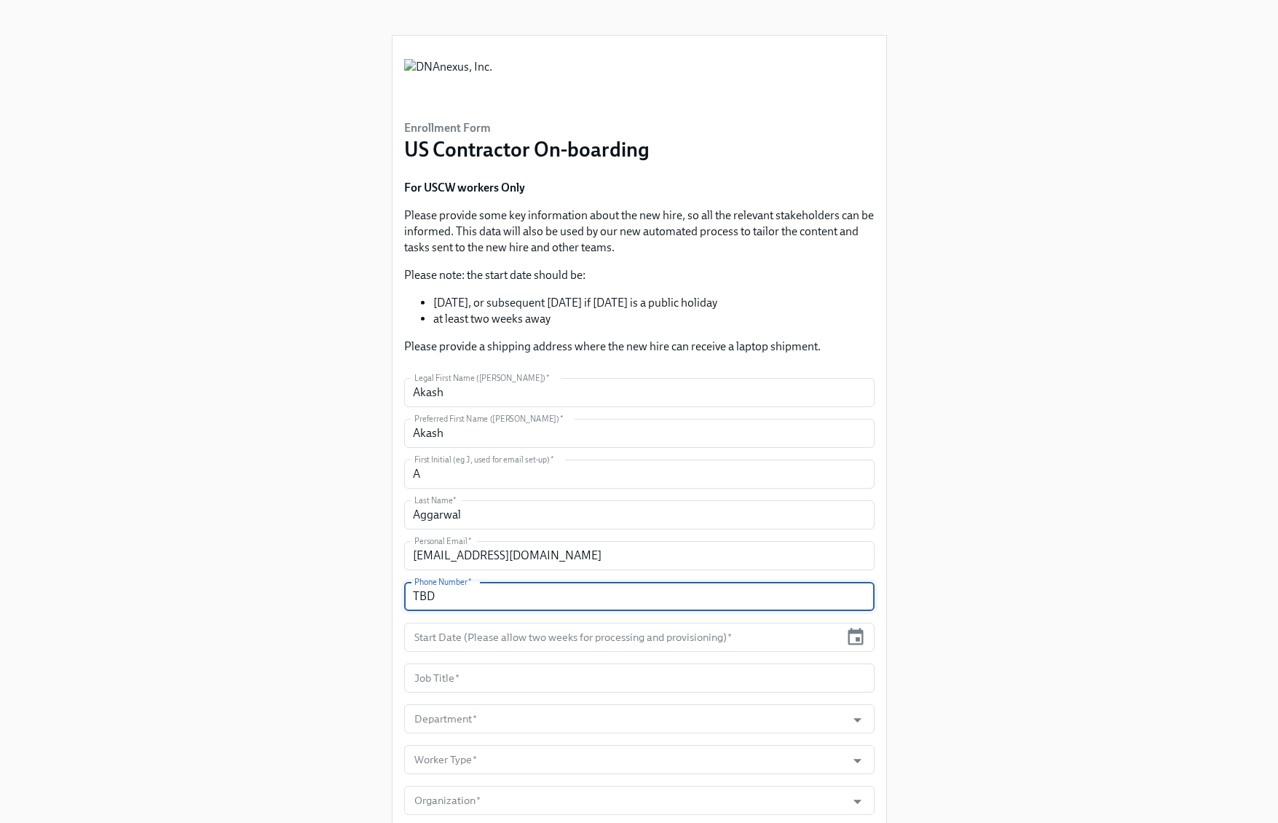
type input "TBD"
click at [696, 631] on input "text" at bounding box center [622, 637] width 436 height 29
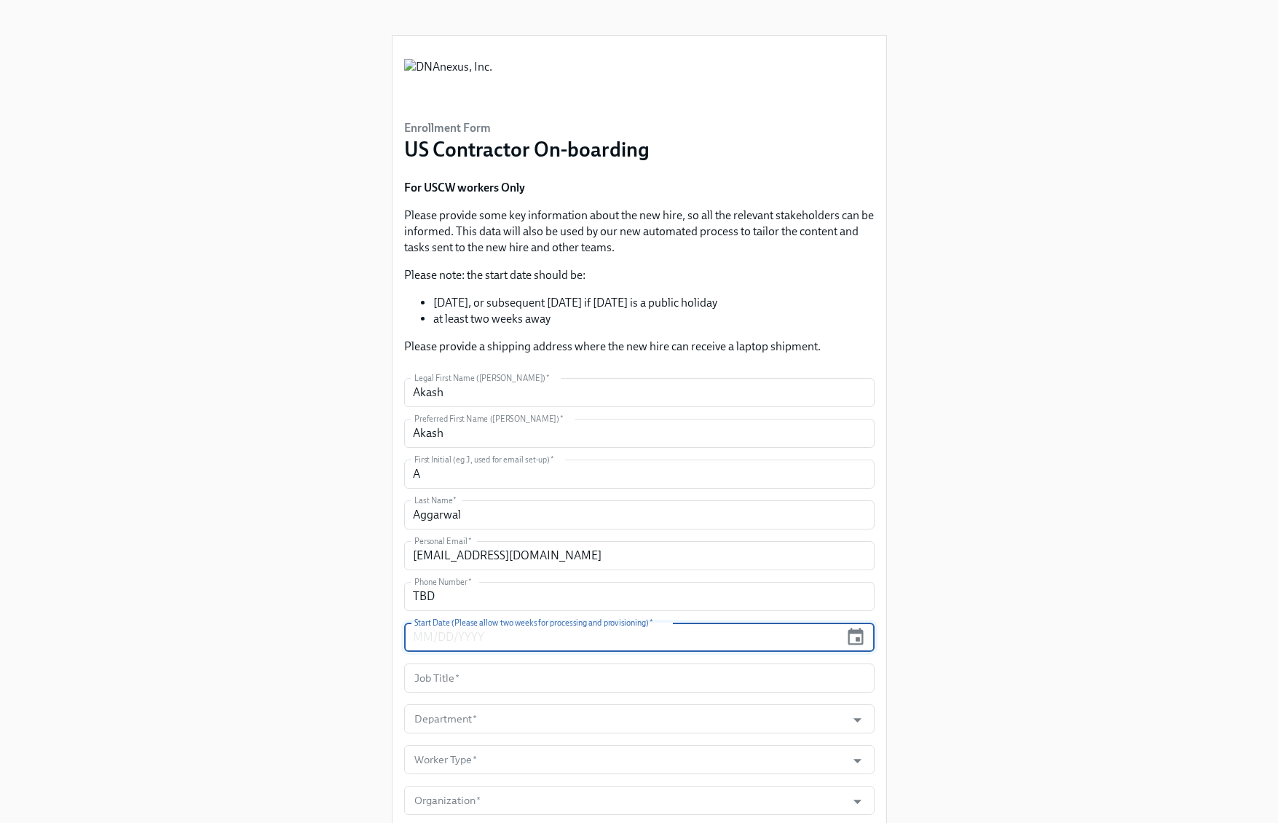
paste input "10/13/2025"
type input "10/13/2025"
click at [563, 674] on input "text" at bounding box center [639, 677] width 470 height 29
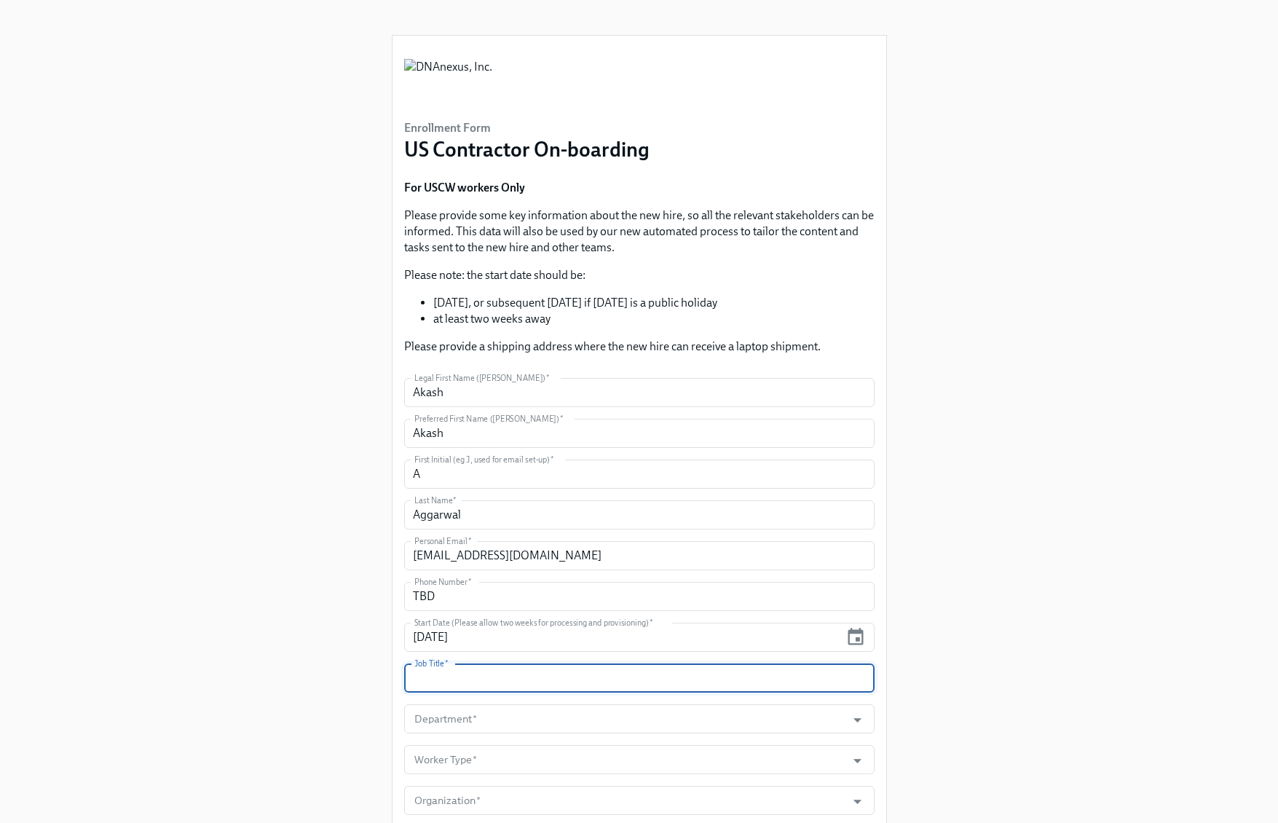
paste input "Finance Process Consultant"
type input "Finance Process Consultant"
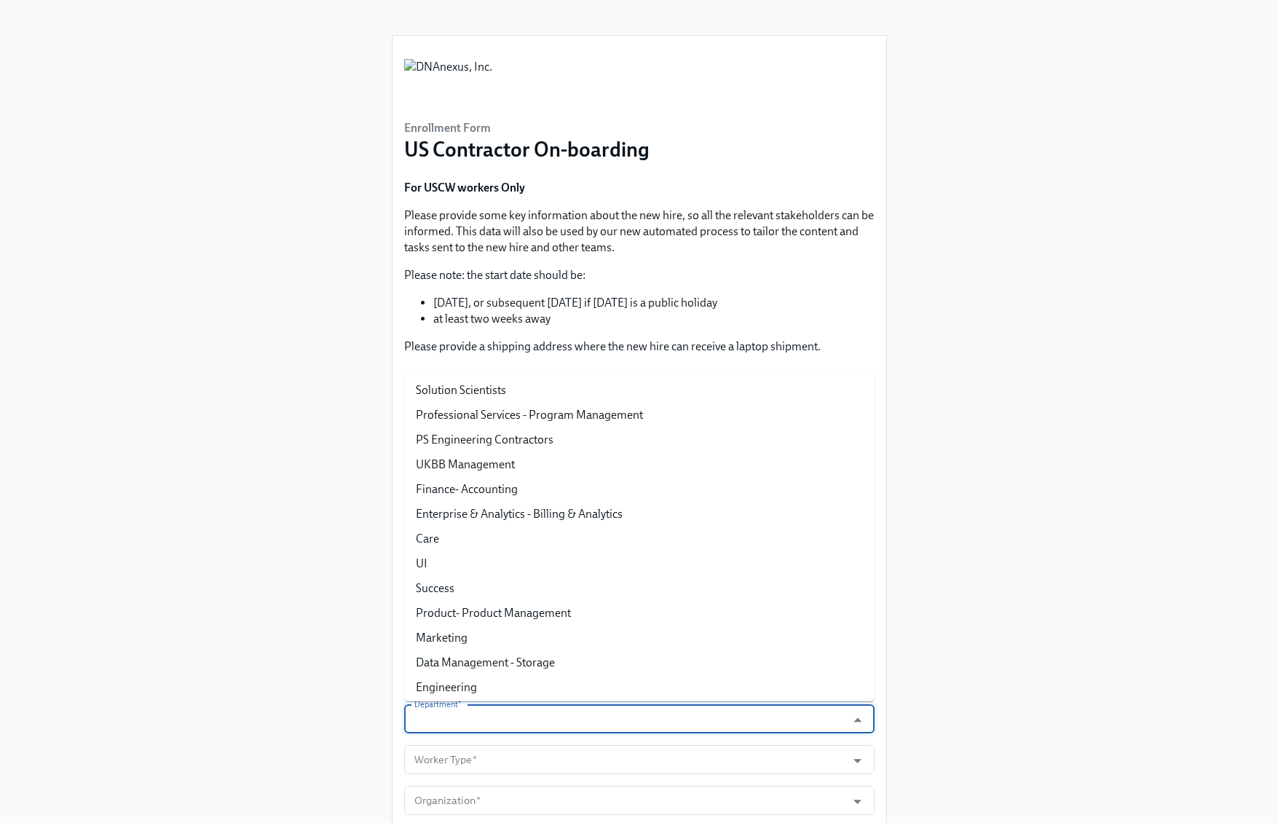
click at [799, 721] on input "Department   *" at bounding box center [625, 718] width 428 height 29
paste input "Finance- Accounting"
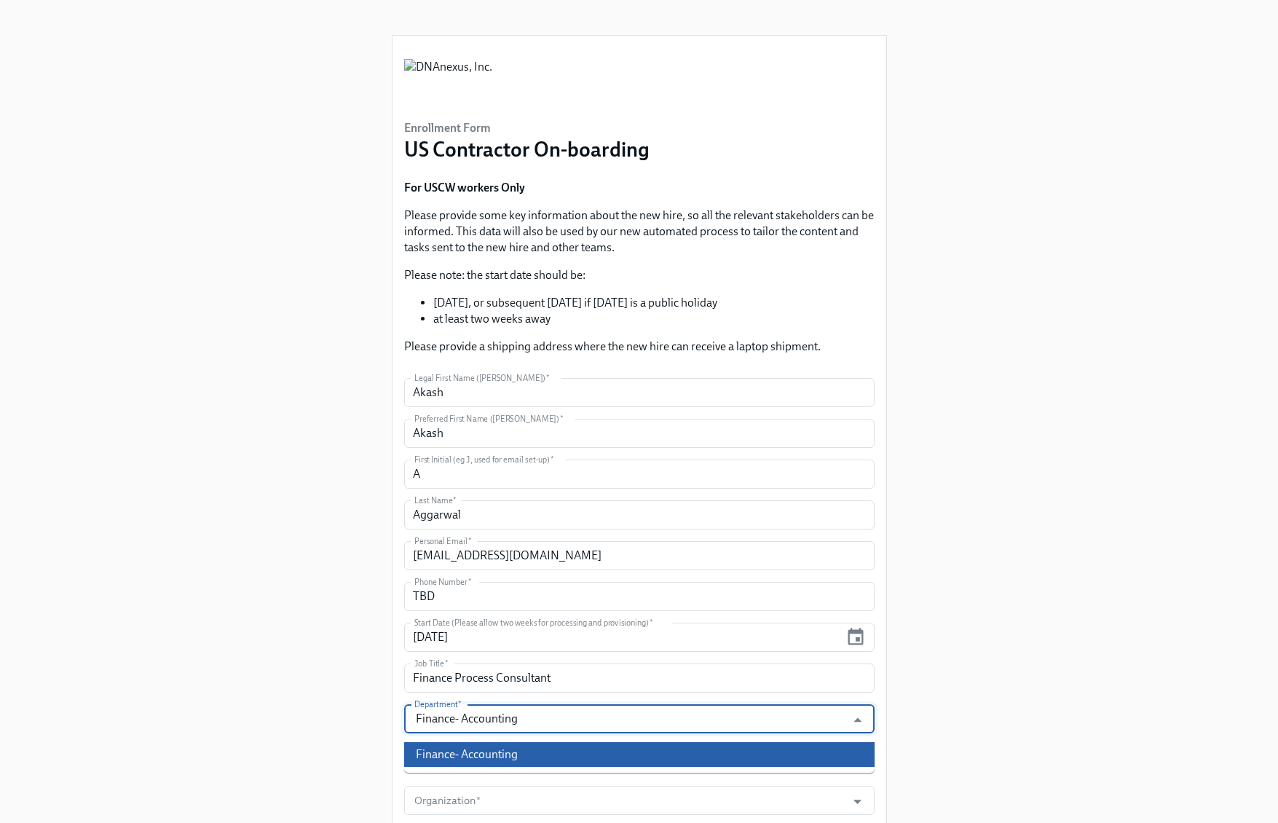
drag, startPoint x: 556, startPoint y: 755, endPoint x: 722, endPoint y: 735, distance: 168.0
click at [556, 755] on li "Finance- Accounting" at bounding box center [639, 754] width 470 height 25
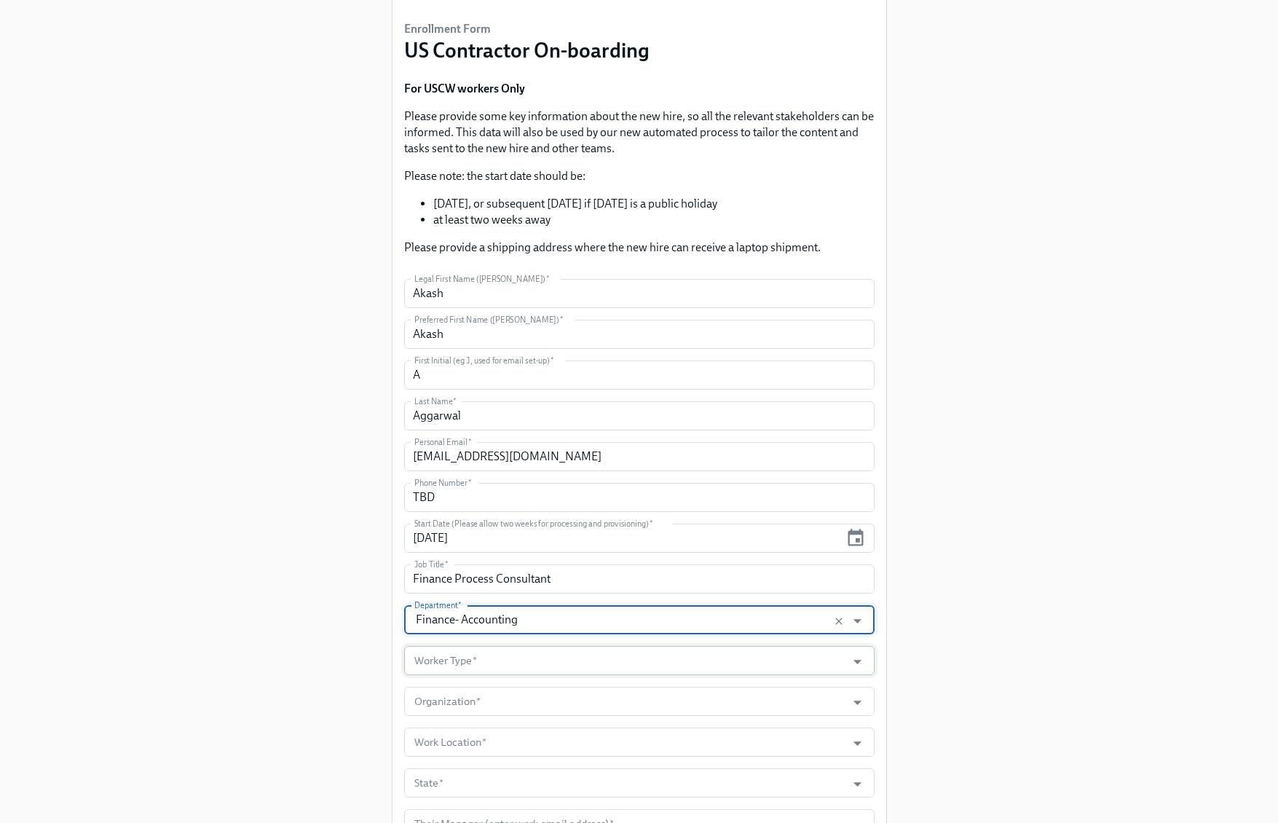
scroll to position [108, 0]
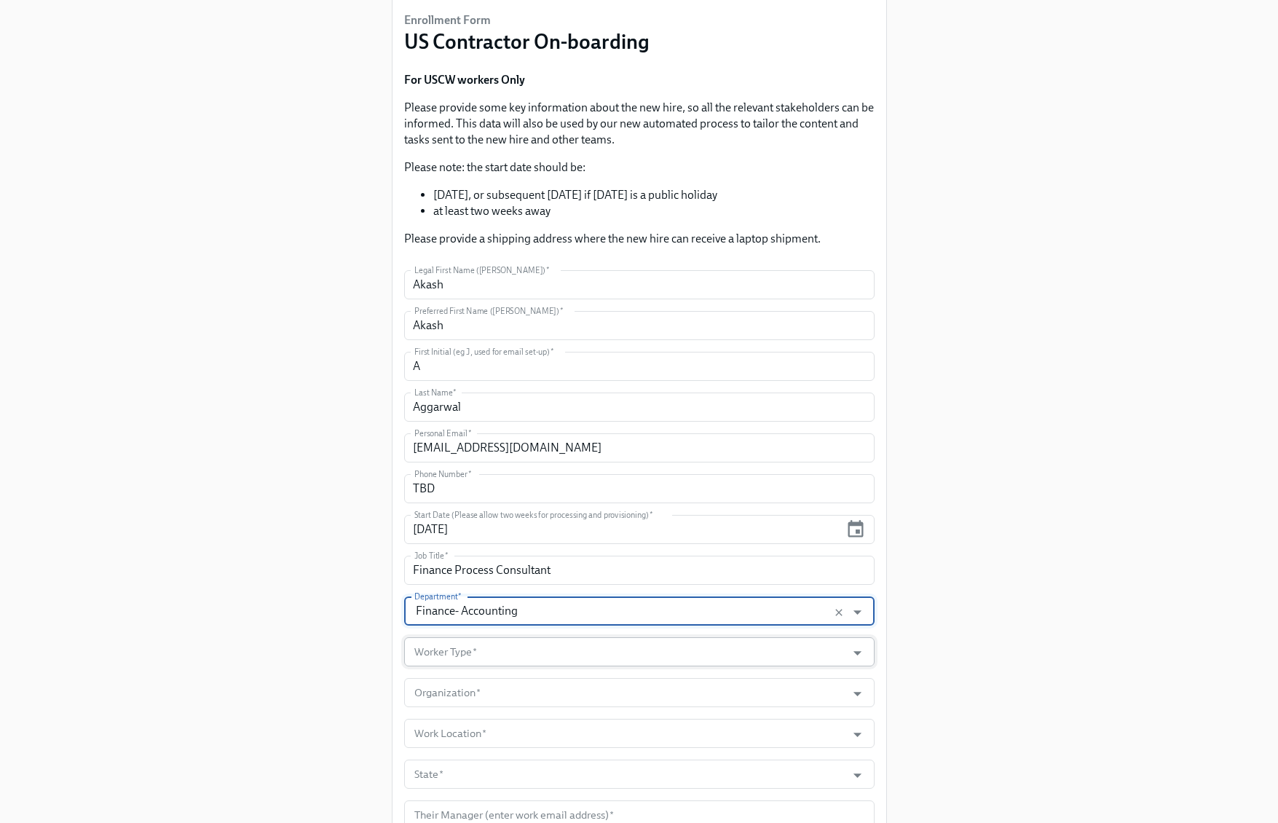
type input "Finance- Accounting"
drag, startPoint x: 783, startPoint y: 657, endPoint x: 793, endPoint y: 644, distance: 16.6
click at [783, 657] on input "Worker Type   *" at bounding box center [625, 651] width 428 height 29
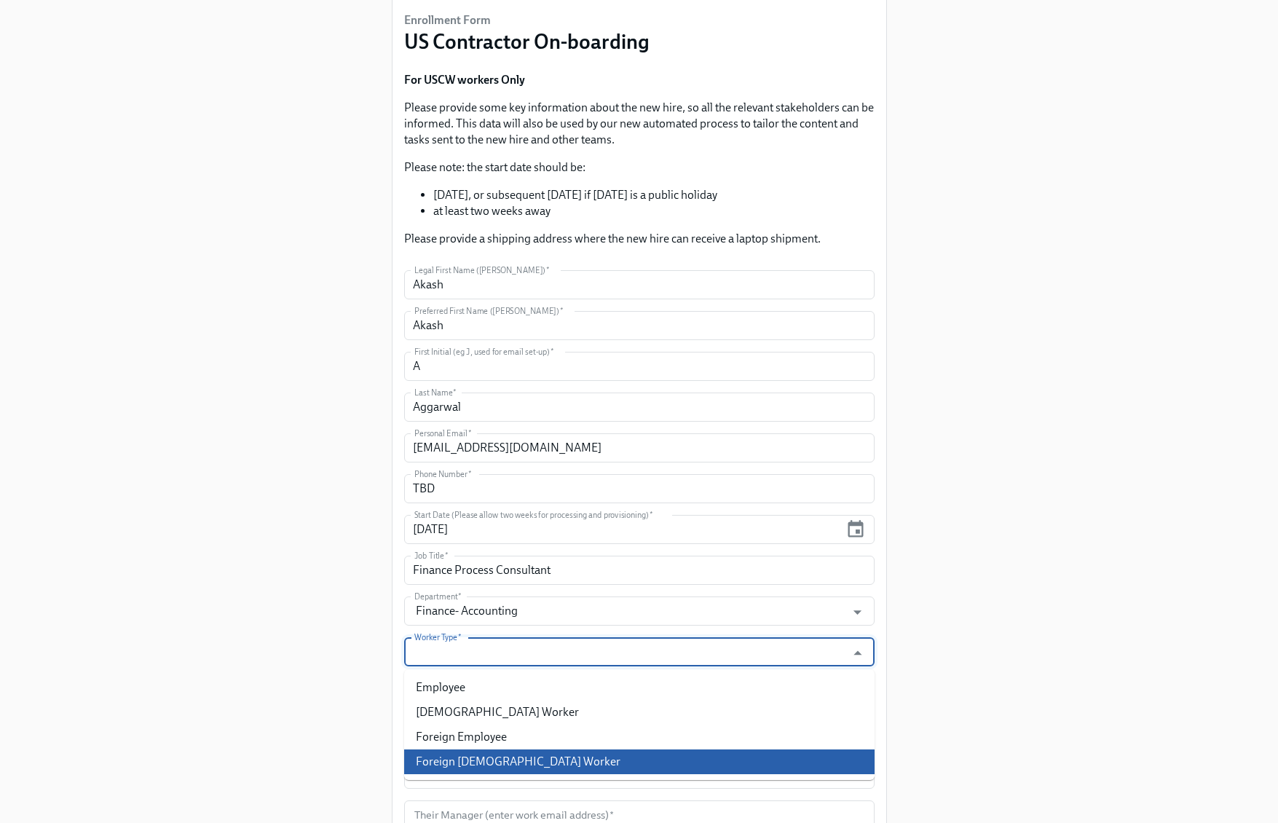
click at [604, 753] on li "Foreign Contingent Worker" at bounding box center [639, 761] width 470 height 25
type input "Foreign Contingent Worker"
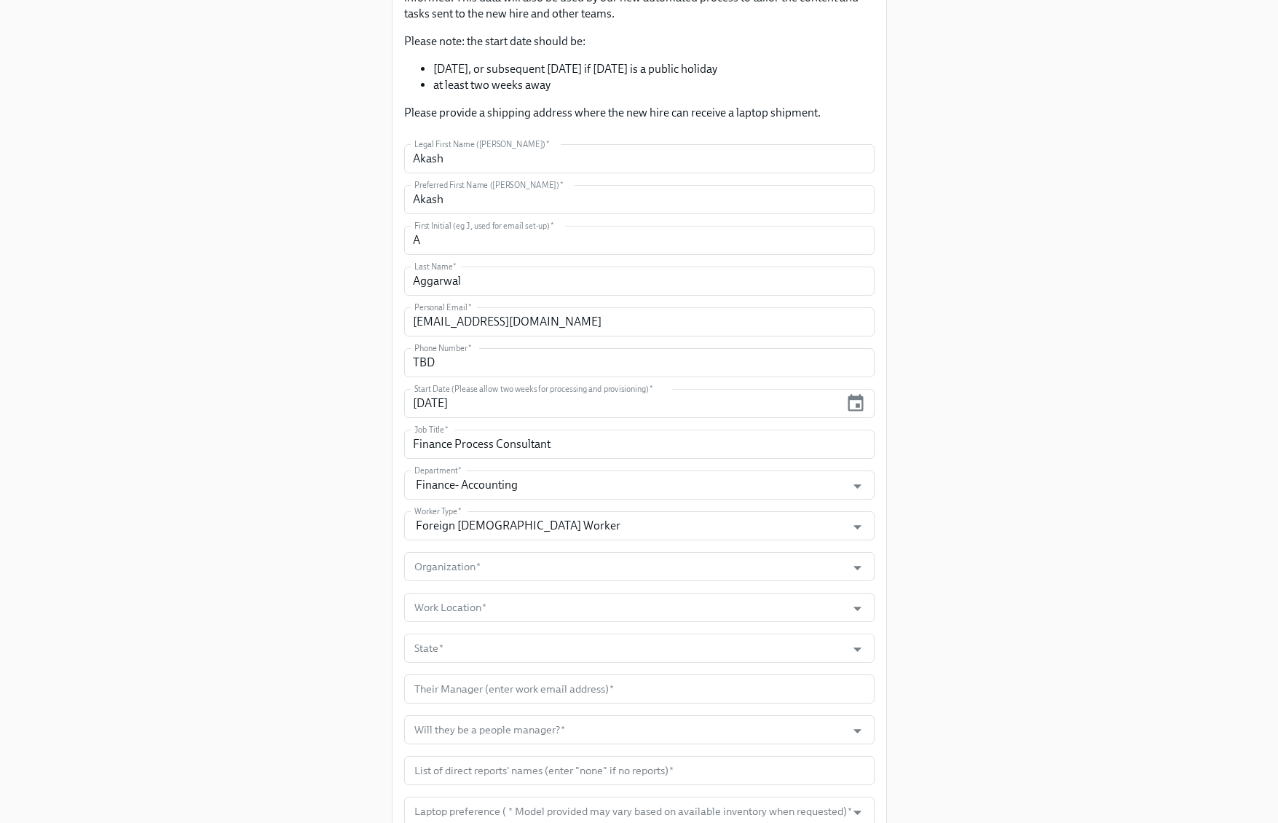
scroll to position [236, 0]
click at [645, 557] on input "Organization   *" at bounding box center [625, 564] width 428 height 29
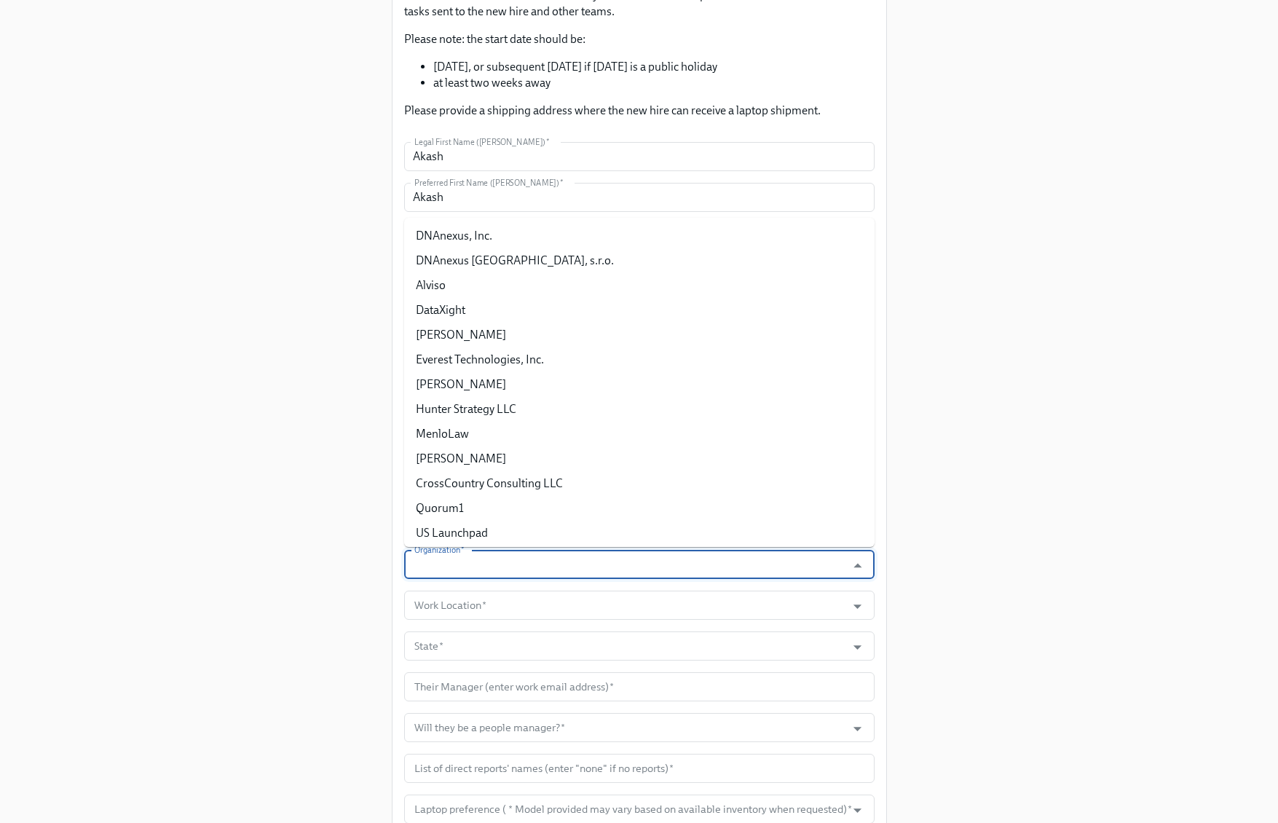
paste input "CrossCountry Consulting LLC"
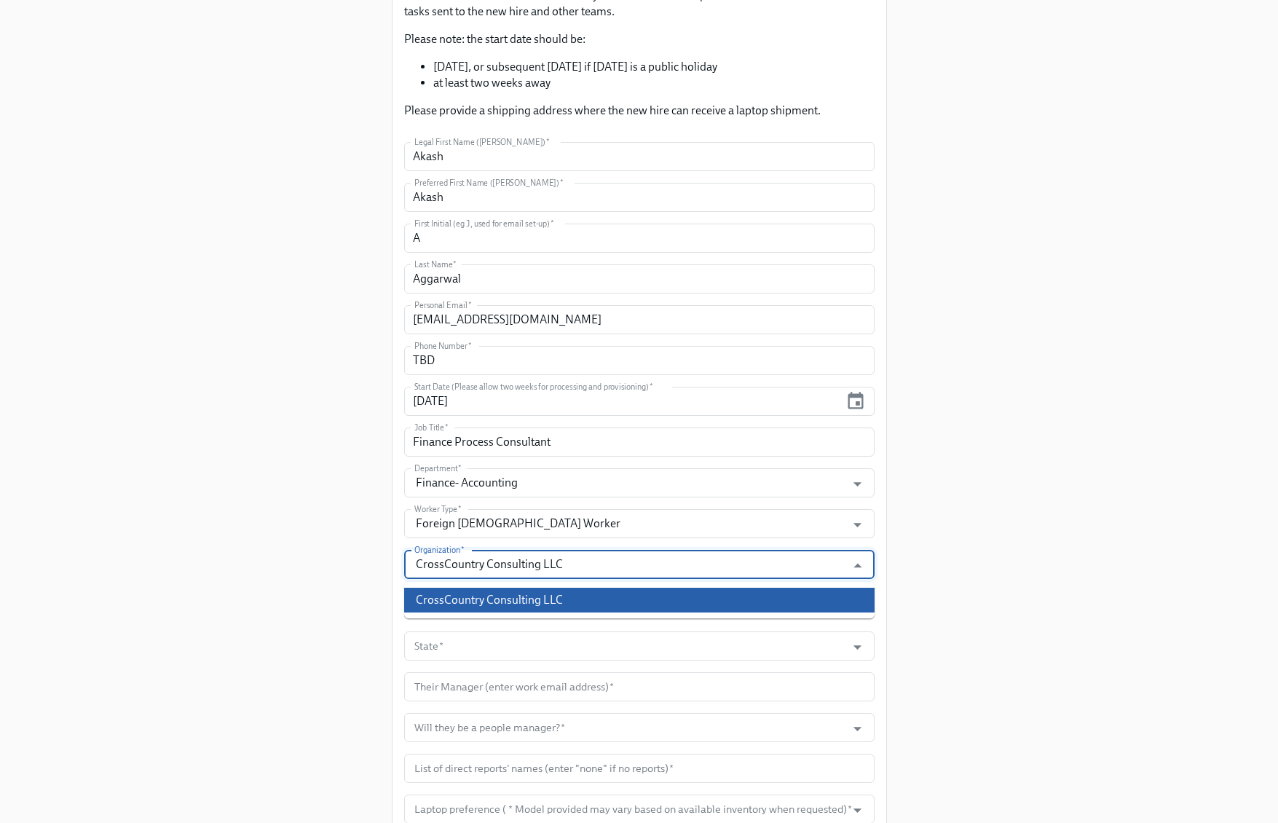
click at [527, 607] on li "CrossCountry Consulting LLC" at bounding box center [639, 600] width 470 height 25
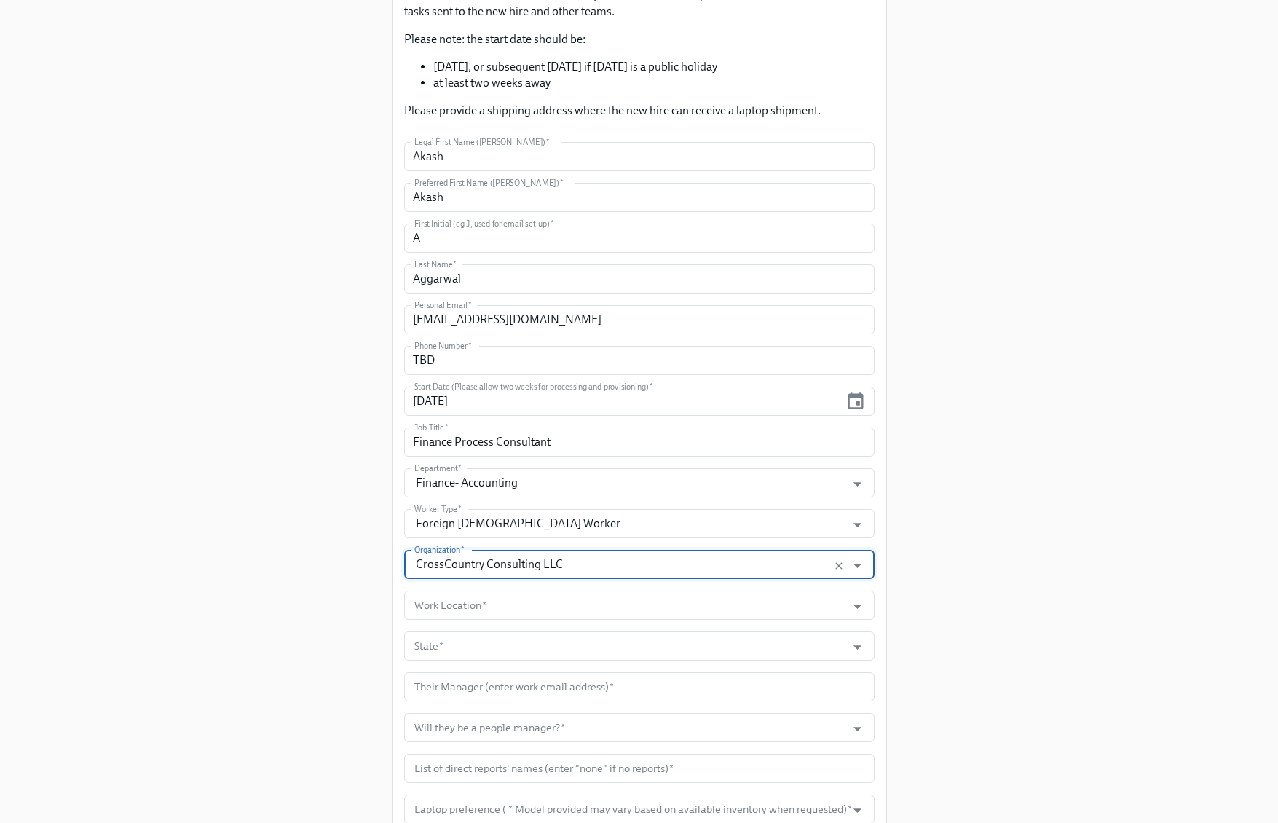
type input "CrossCountry Consulting LLC"
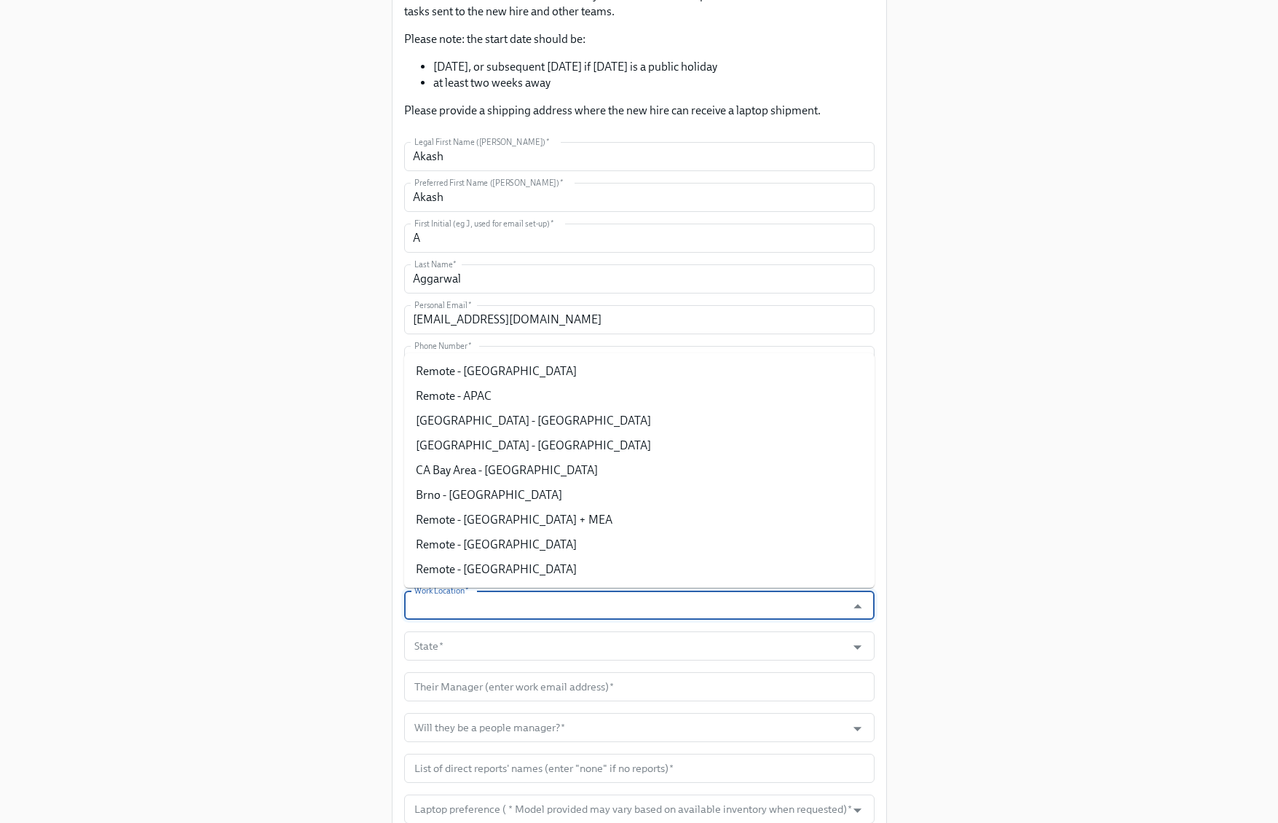
click at [521, 604] on input "Work Location   *" at bounding box center [625, 605] width 428 height 29
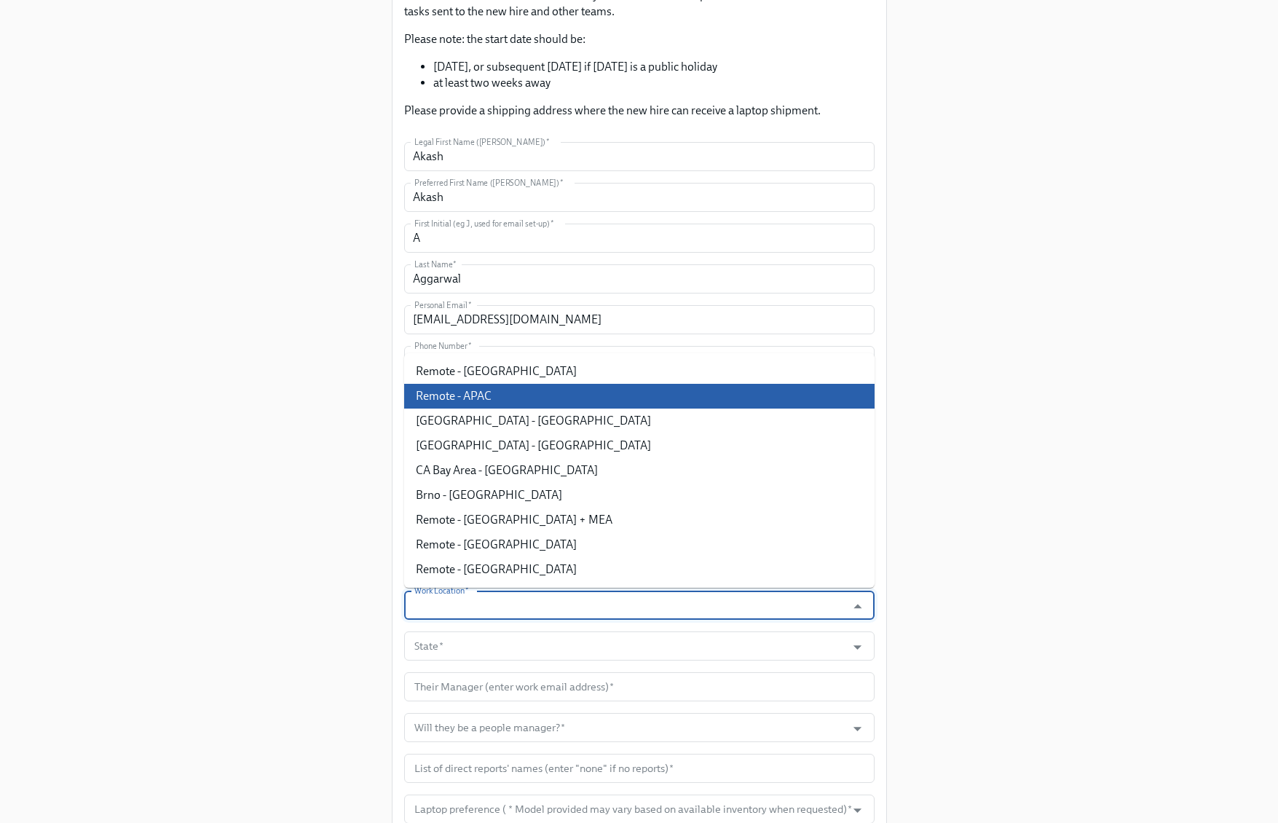
drag, startPoint x: 508, startPoint y: 395, endPoint x: 497, endPoint y: 422, distance: 29.1
click at [508, 395] on li "Remote - APAC" at bounding box center [639, 396] width 470 height 25
type input "Remote - APAC"
click at [462, 612] on input "Remote - APAC" at bounding box center [625, 605] width 428 height 29
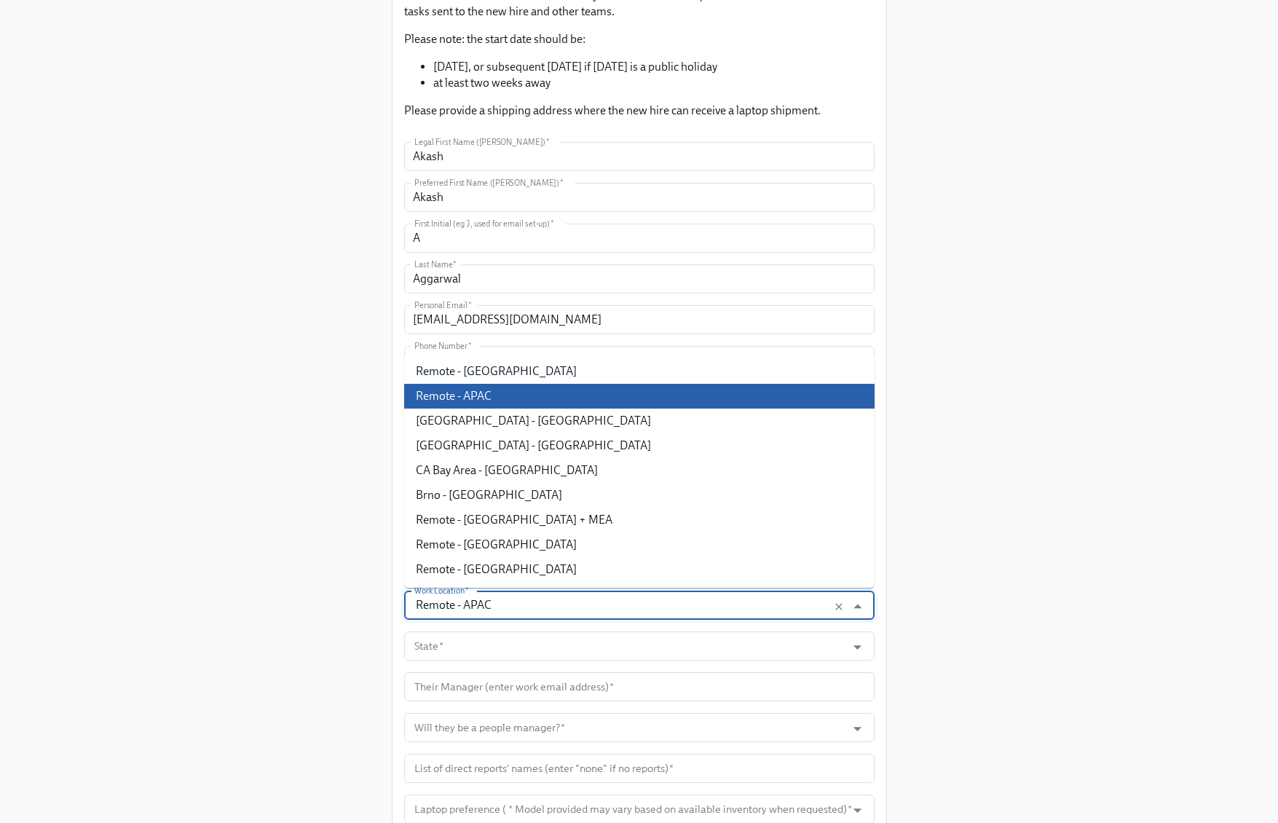
click at [462, 612] on input "Remote - APAC" at bounding box center [625, 605] width 428 height 29
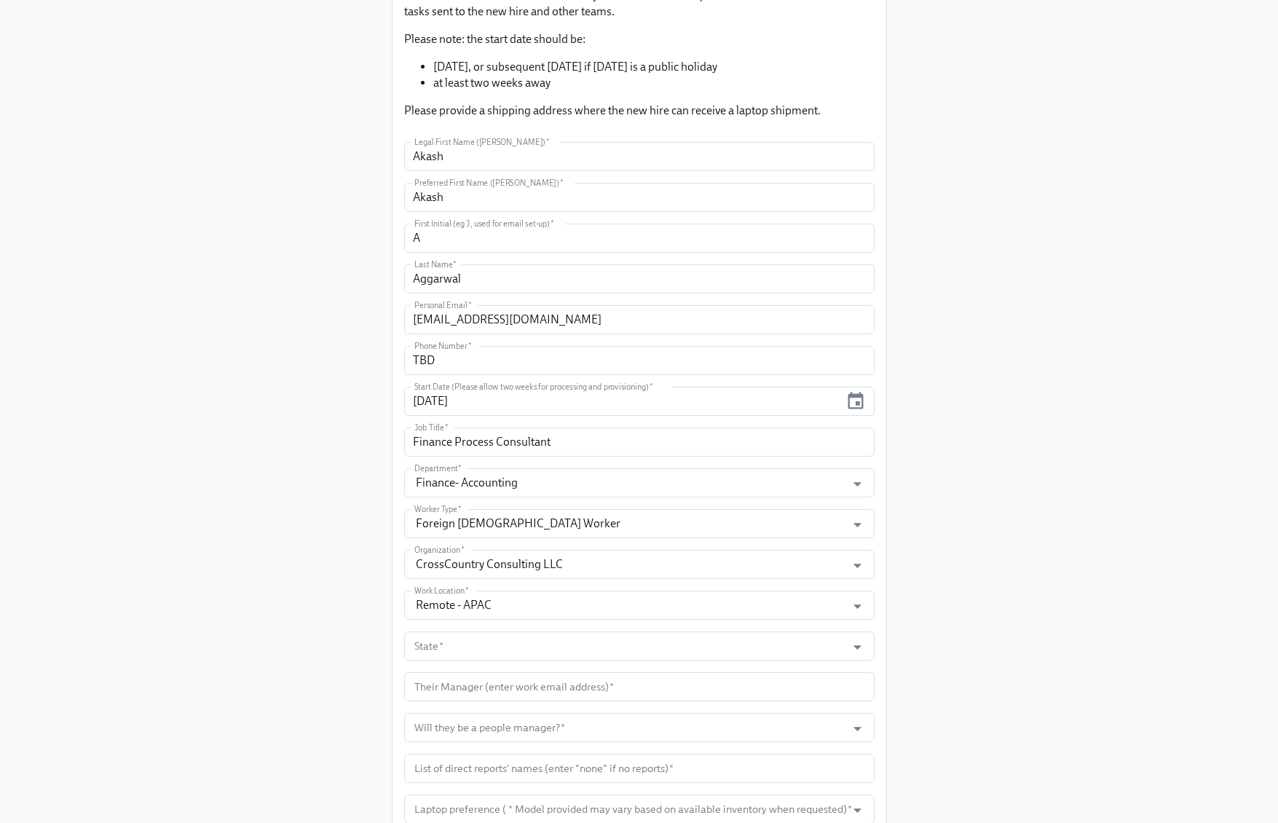
scroll to position [235, 0]
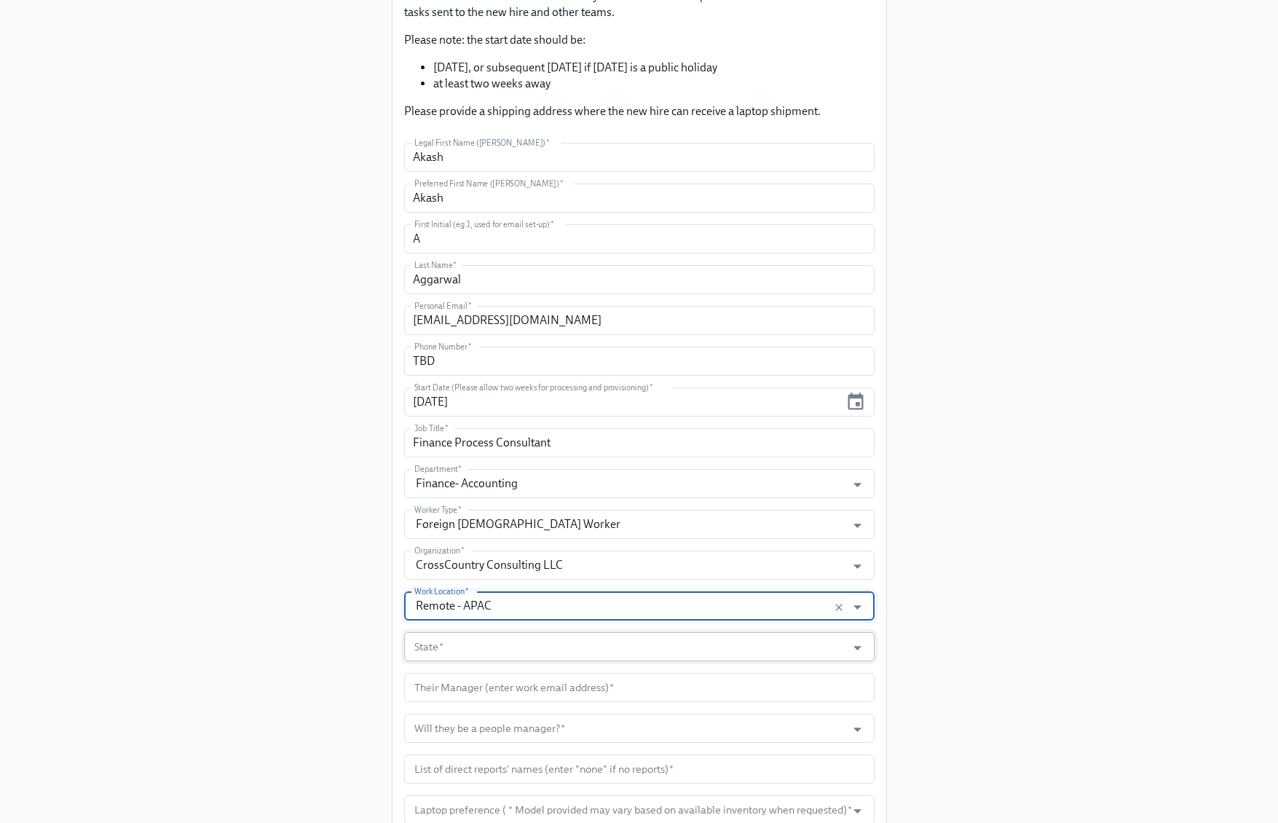
click at [466, 649] on input "State   *" at bounding box center [625, 646] width 428 height 29
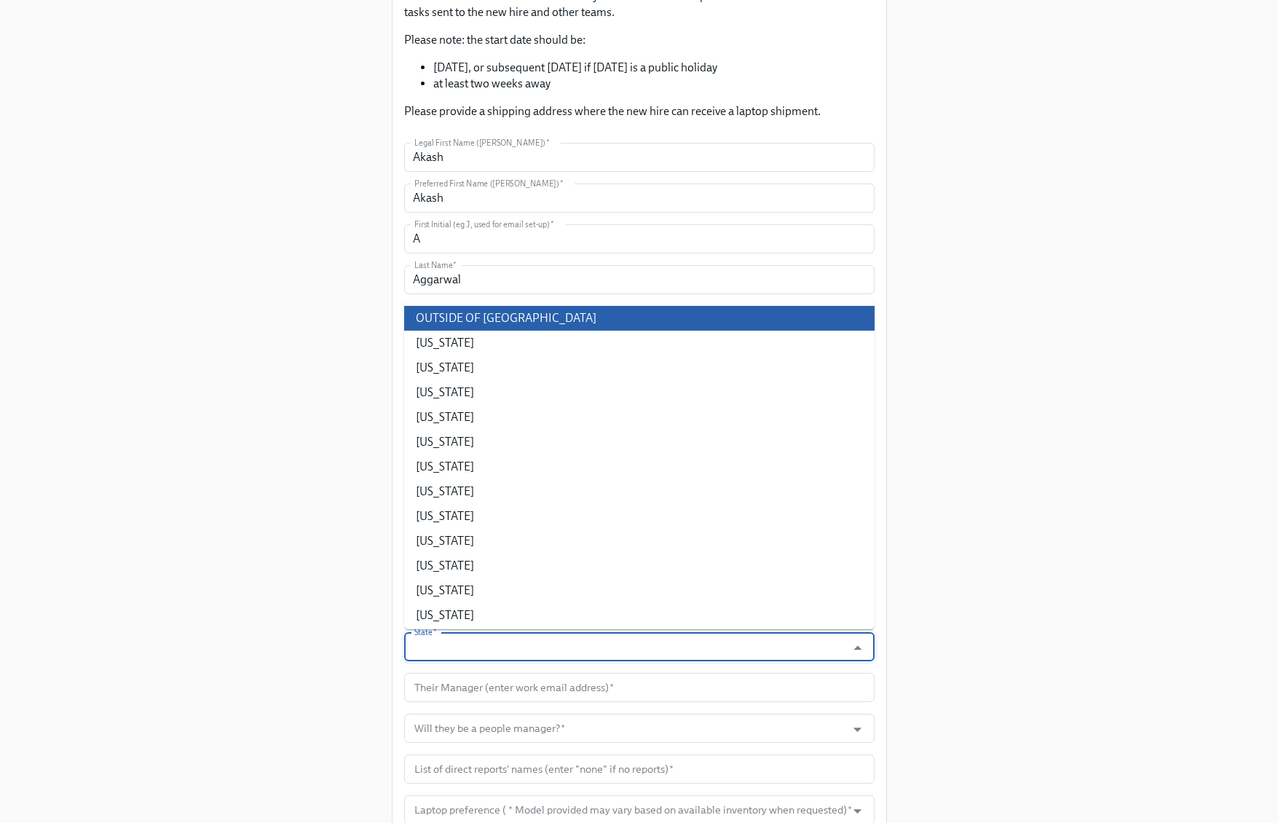
click at [527, 327] on li "OUTSIDE OF US" at bounding box center [639, 318] width 470 height 25
type input "OUTSIDE OF US"
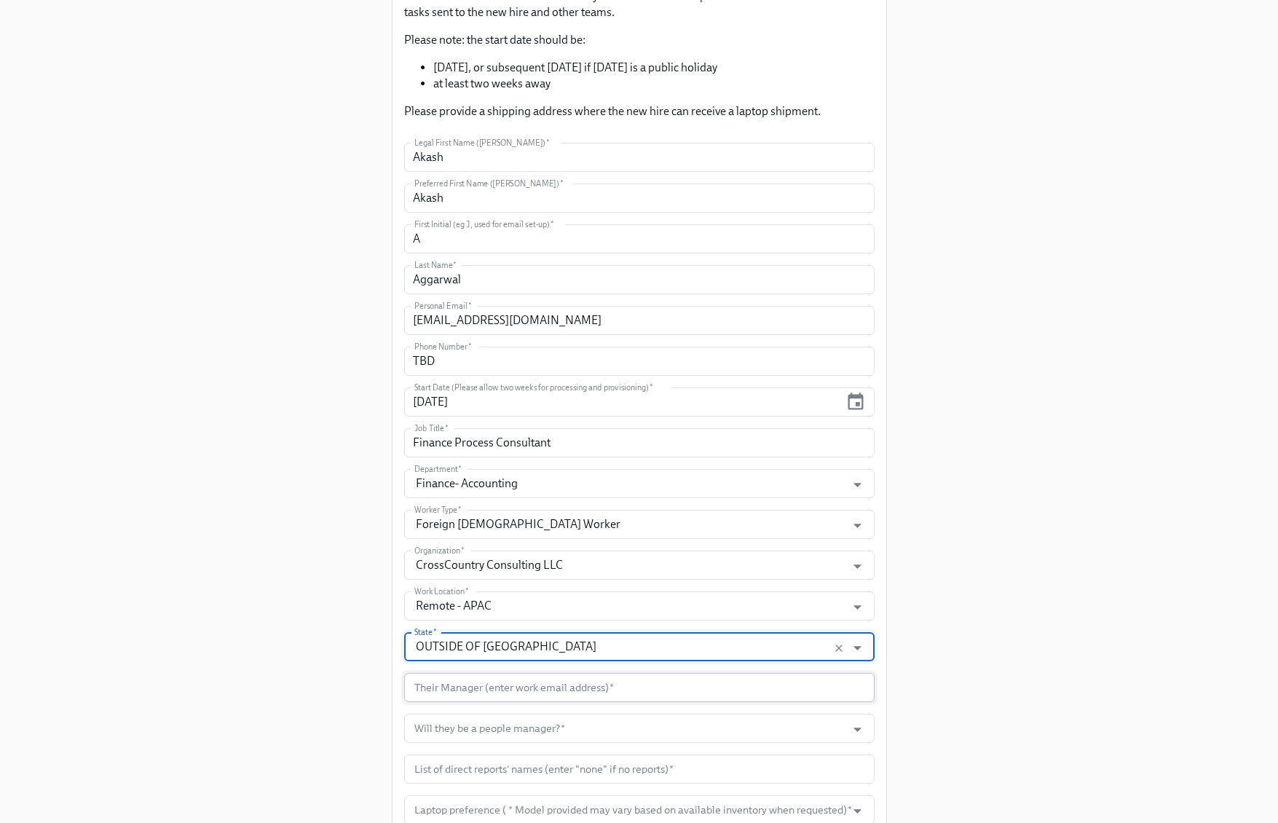
click at [488, 680] on input "text" at bounding box center [639, 687] width 470 height 29
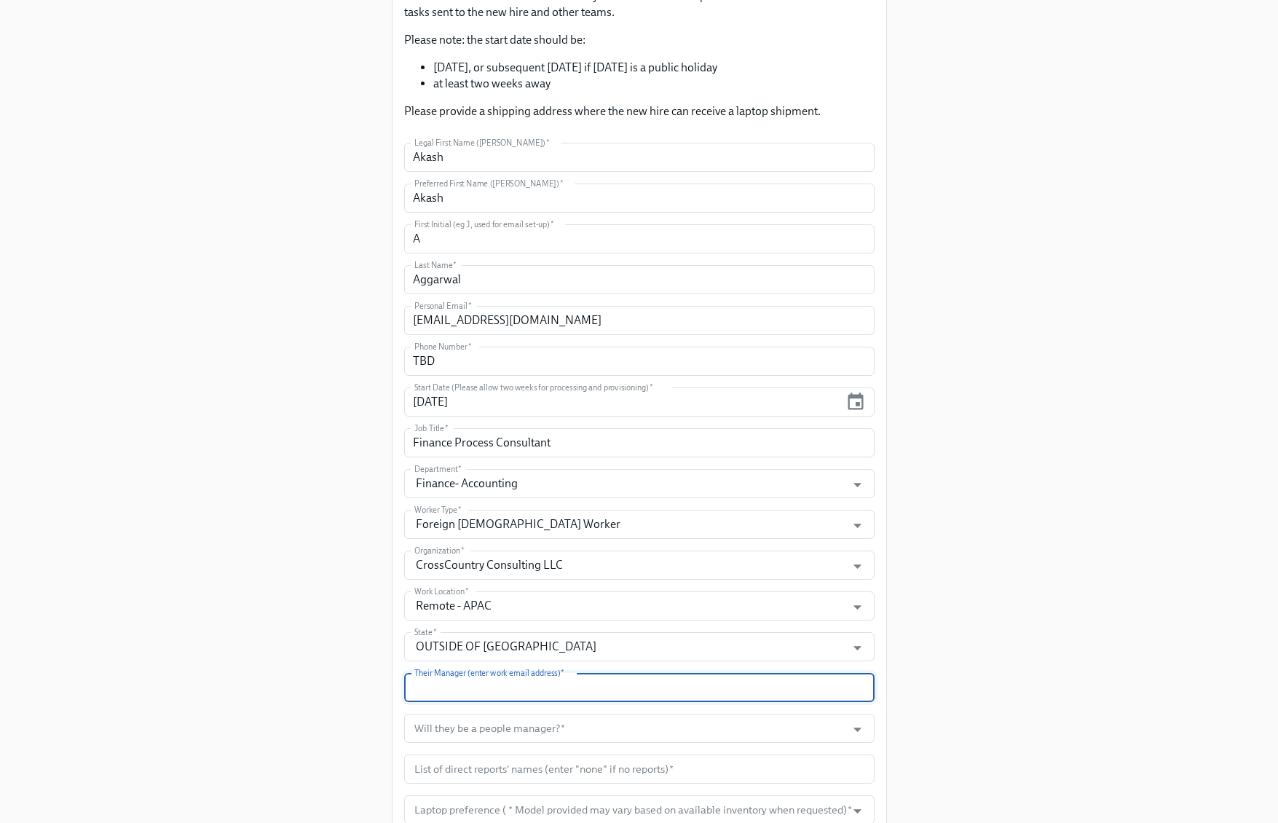
paste input "kmccartney@dnanexus.com"
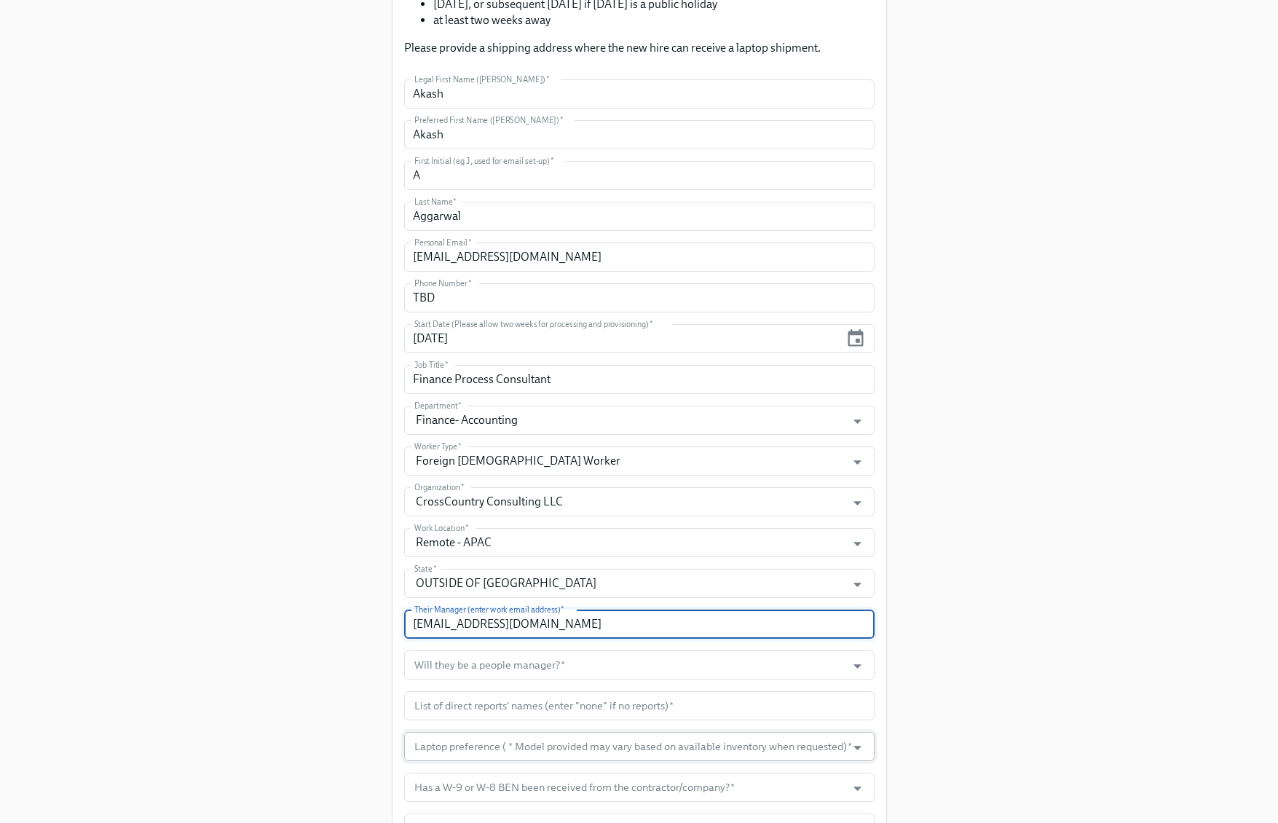
scroll to position [374, 0]
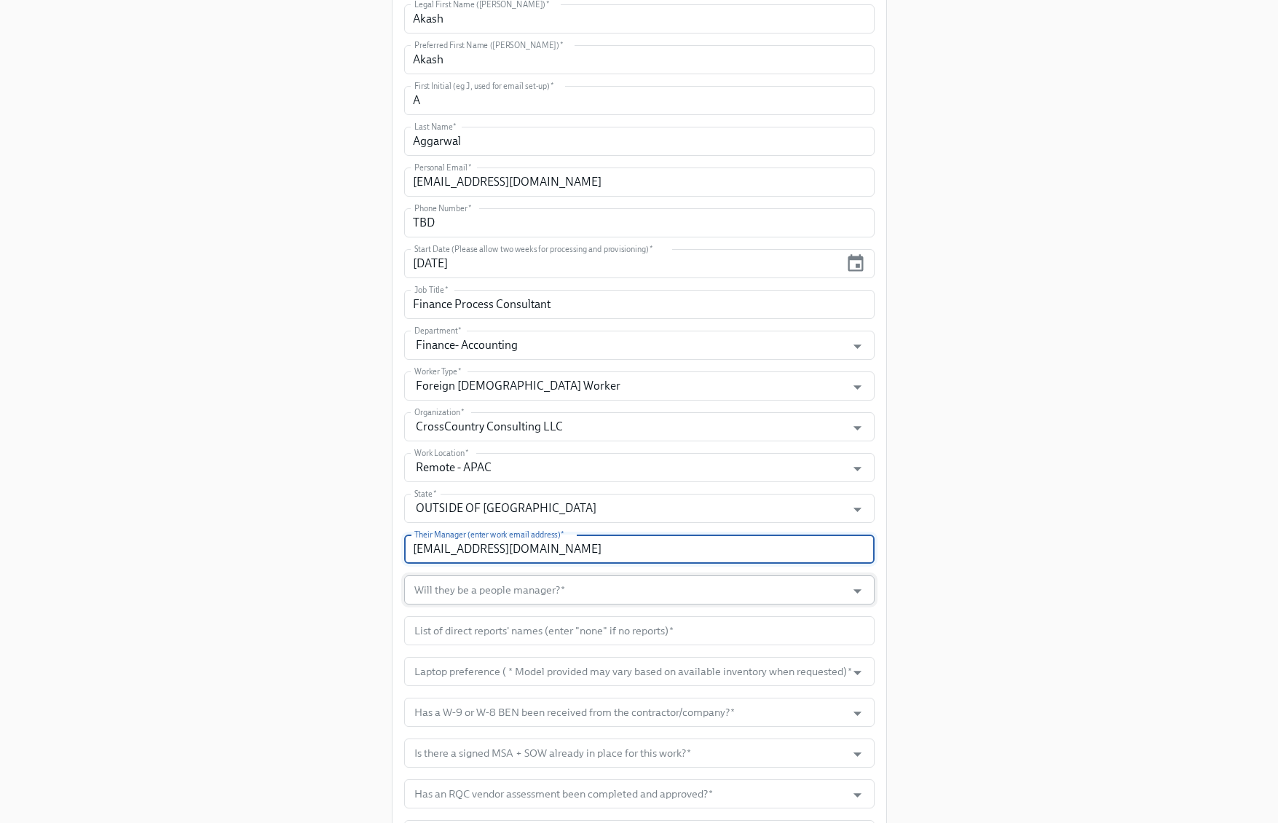
type input "kmccartney@dnanexus.com"
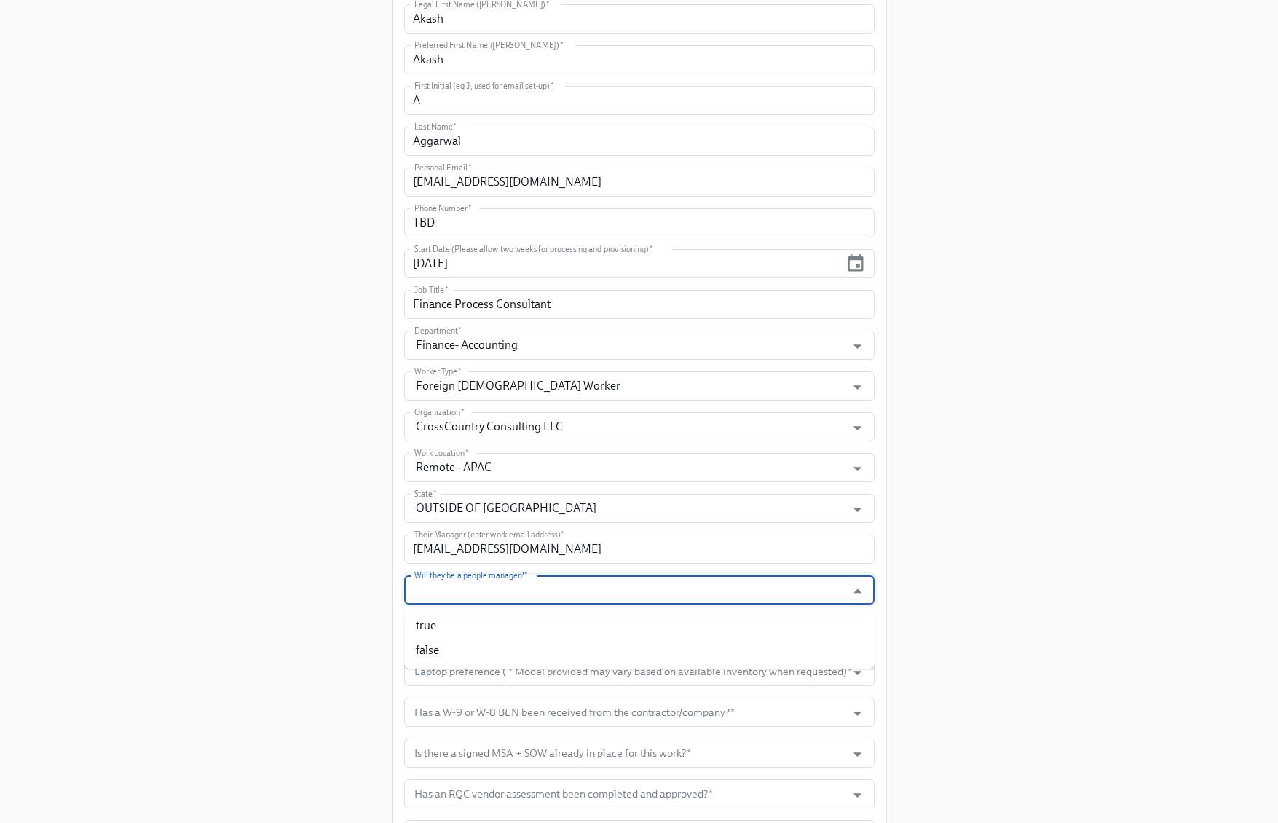
click at [519, 596] on input "Will they be a people manager?   *" at bounding box center [625, 589] width 428 height 29
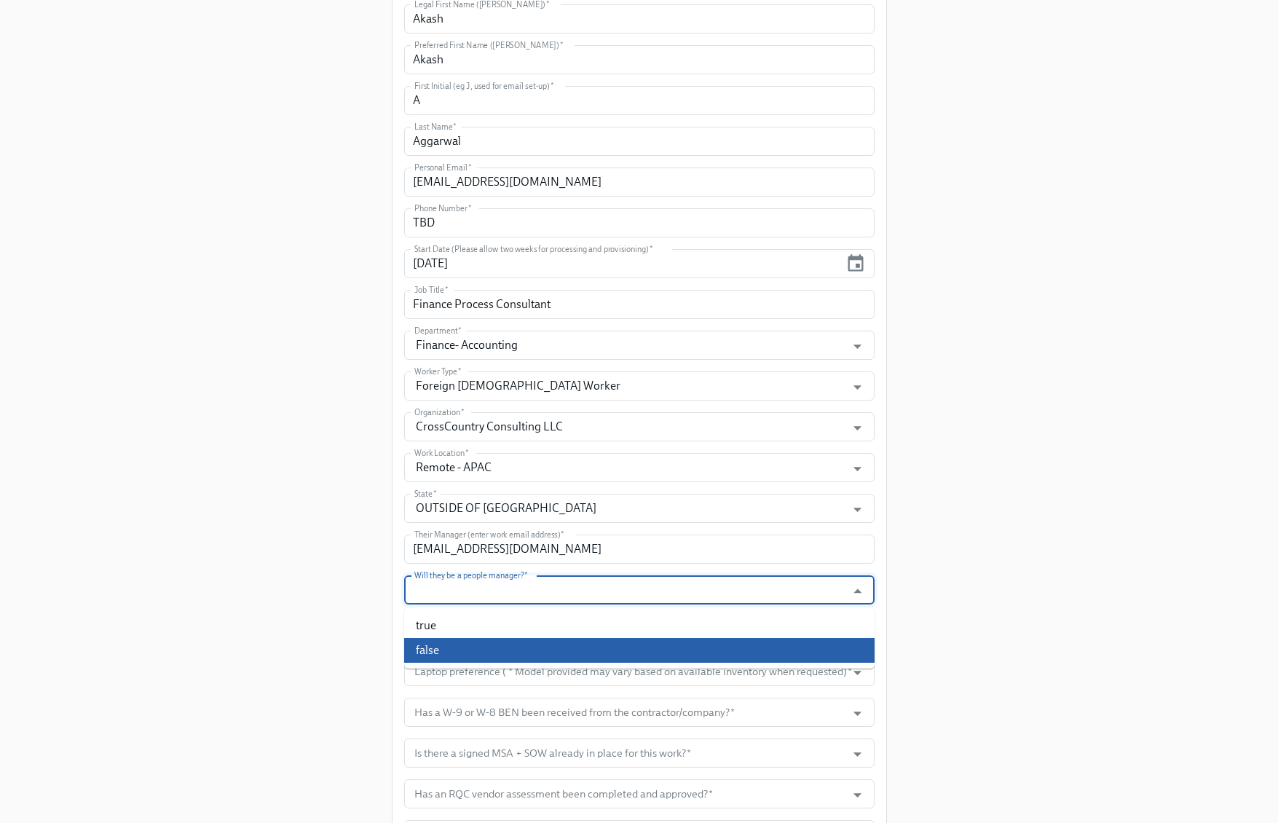
click at [474, 643] on li "false" at bounding box center [639, 650] width 470 height 25
type input "false"
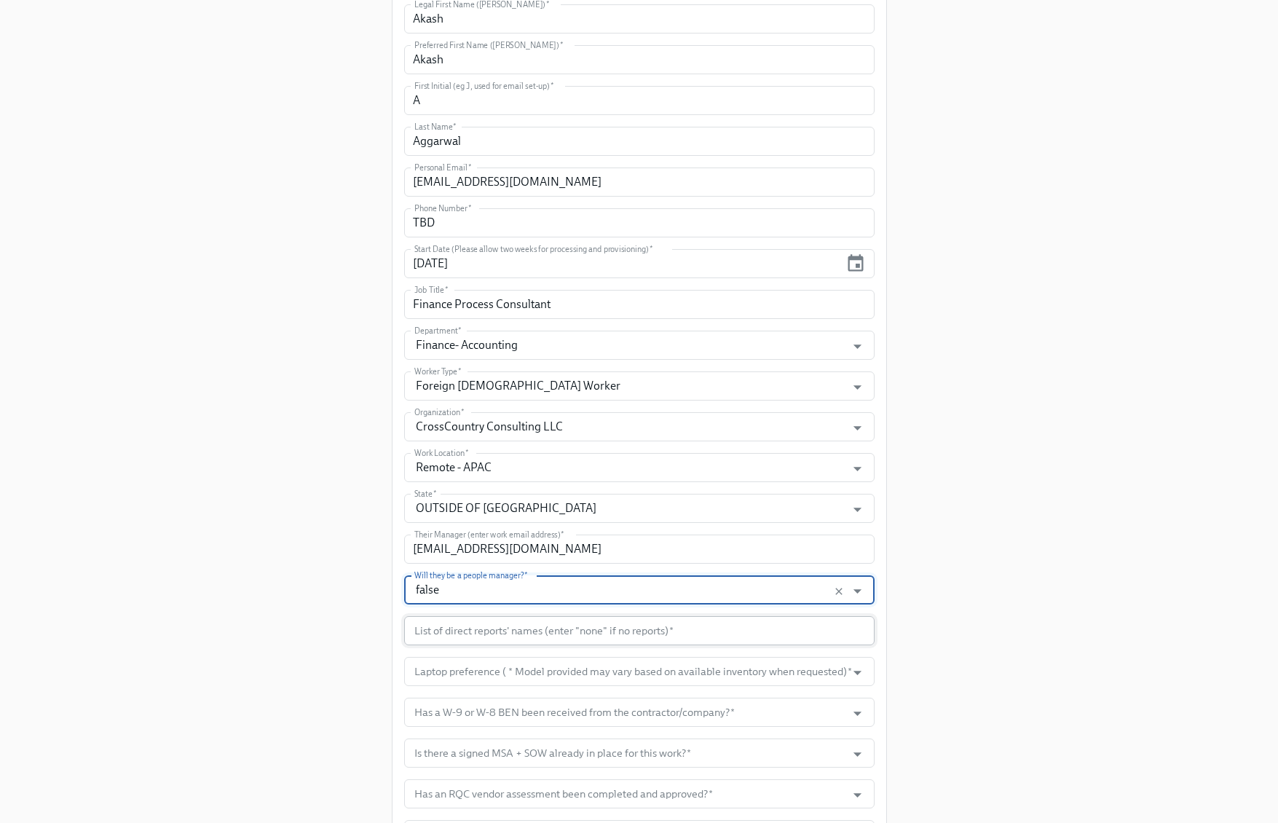
click at [474, 634] on input "text" at bounding box center [639, 630] width 470 height 29
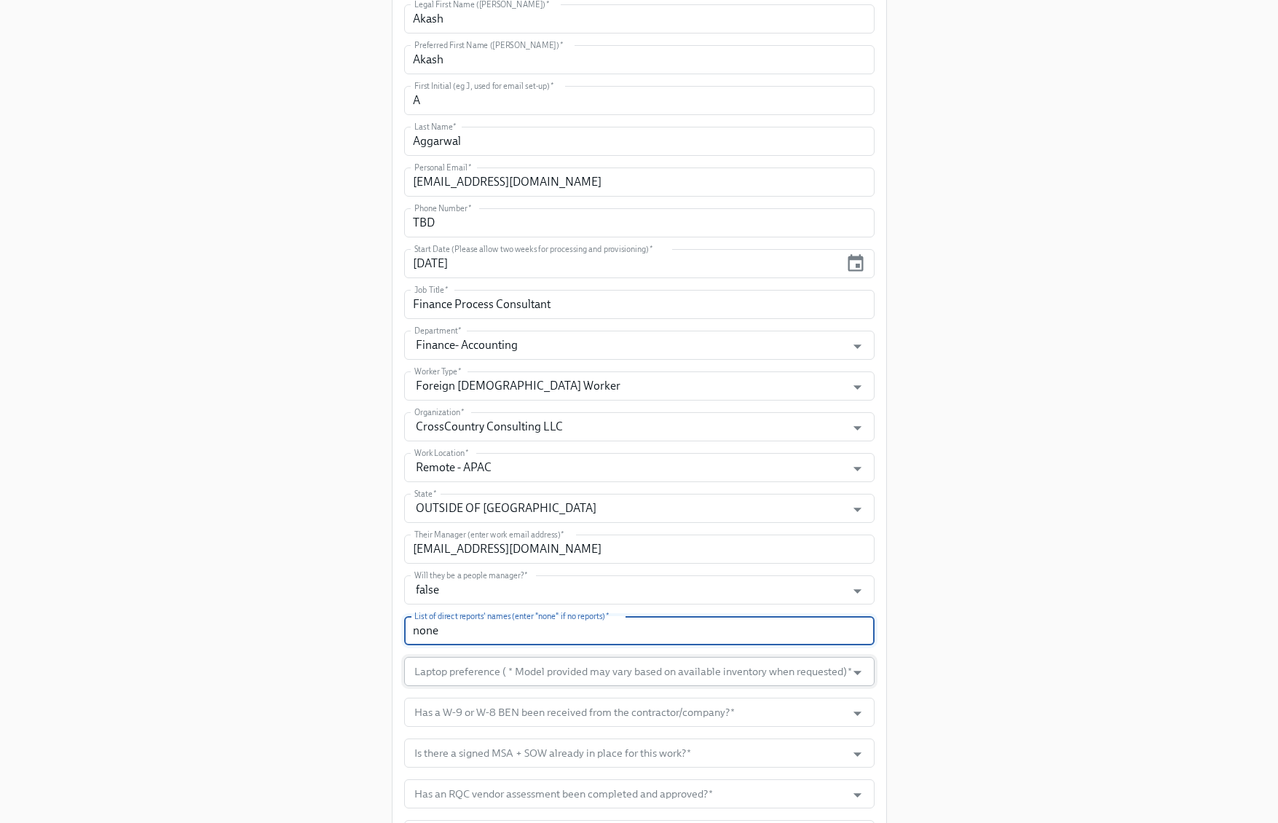
type input "none"
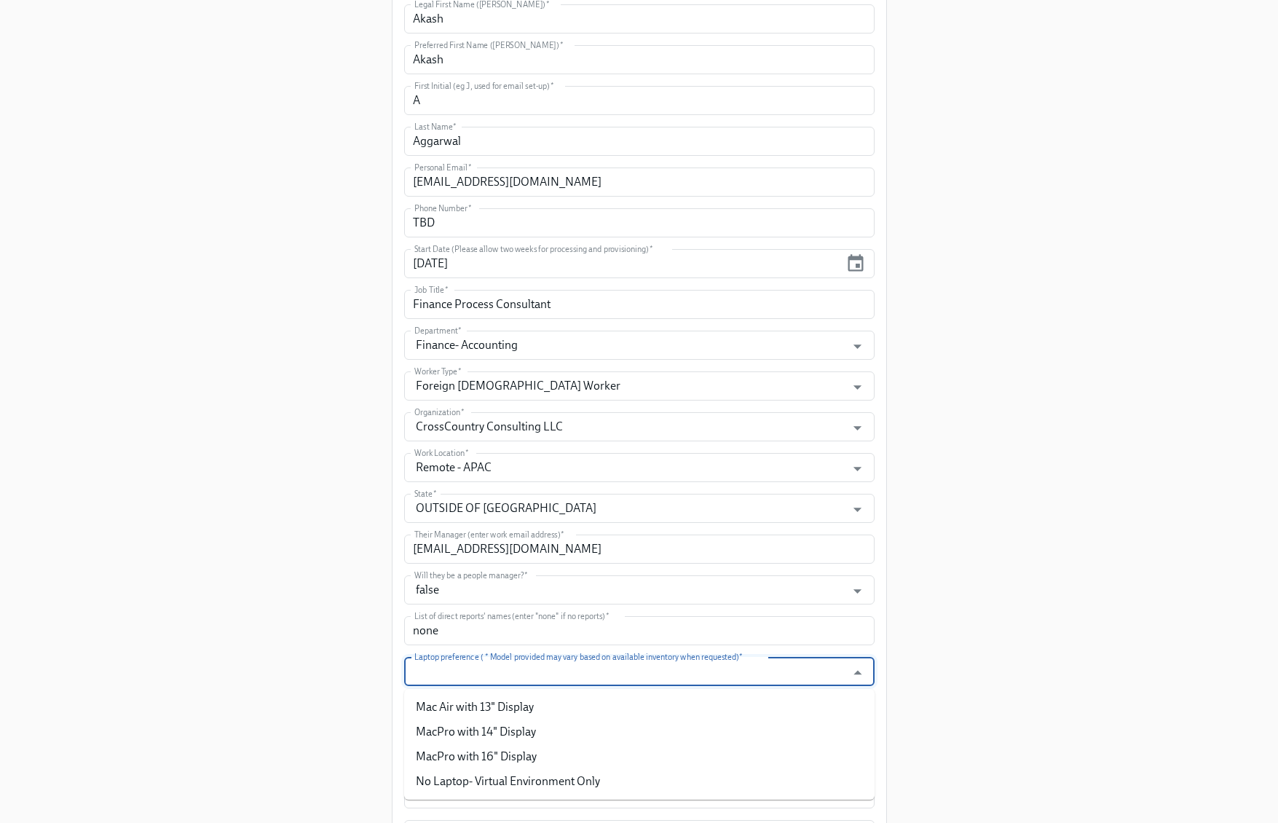
click at [470, 677] on input "Laptop preference ( * Model provided may vary based on available inventory when…" at bounding box center [625, 671] width 428 height 29
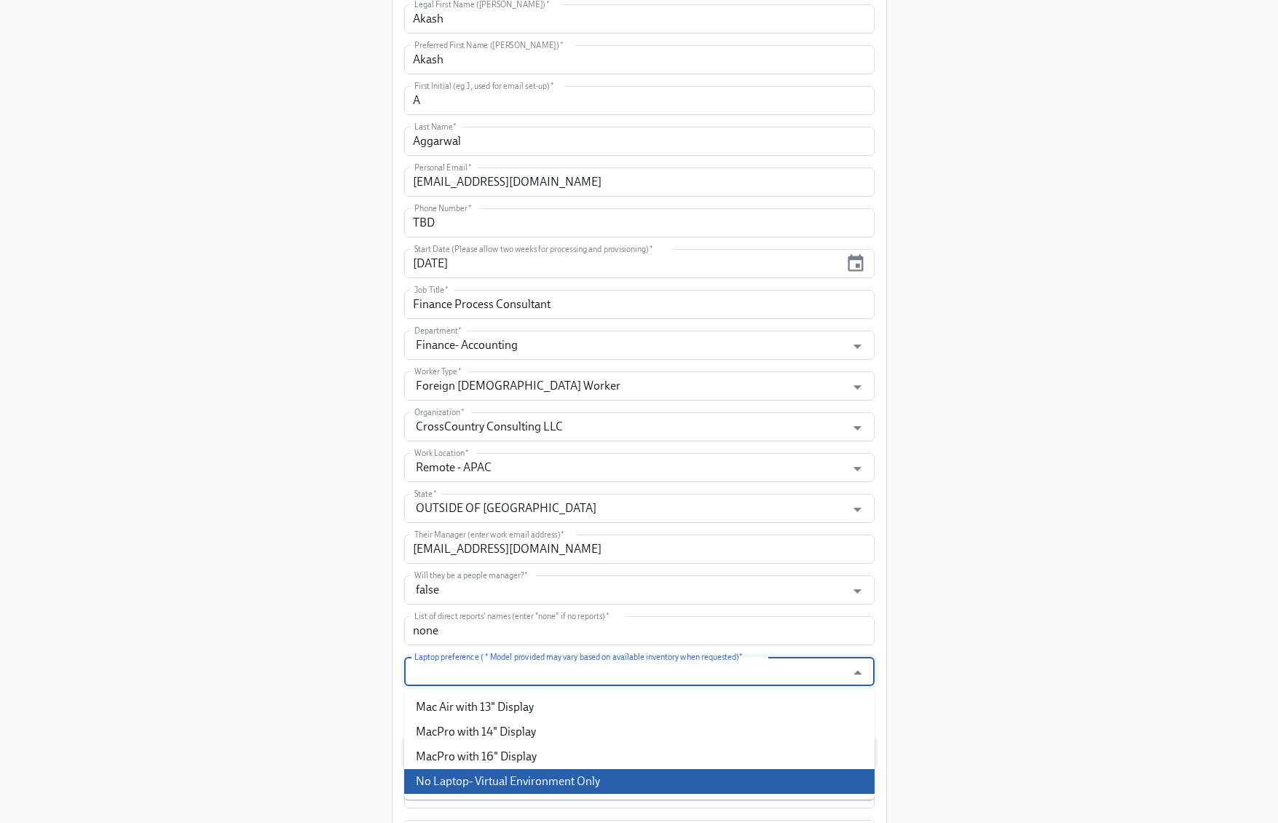
drag, startPoint x: 503, startPoint y: 785, endPoint x: 481, endPoint y: 753, distance: 38.8
click at [503, 785] on li "No Laptop- Virtual Environment Only" at bounding box center [639, 781] width 470 height 25
type input "No Laptop- Virtual Environment Only"
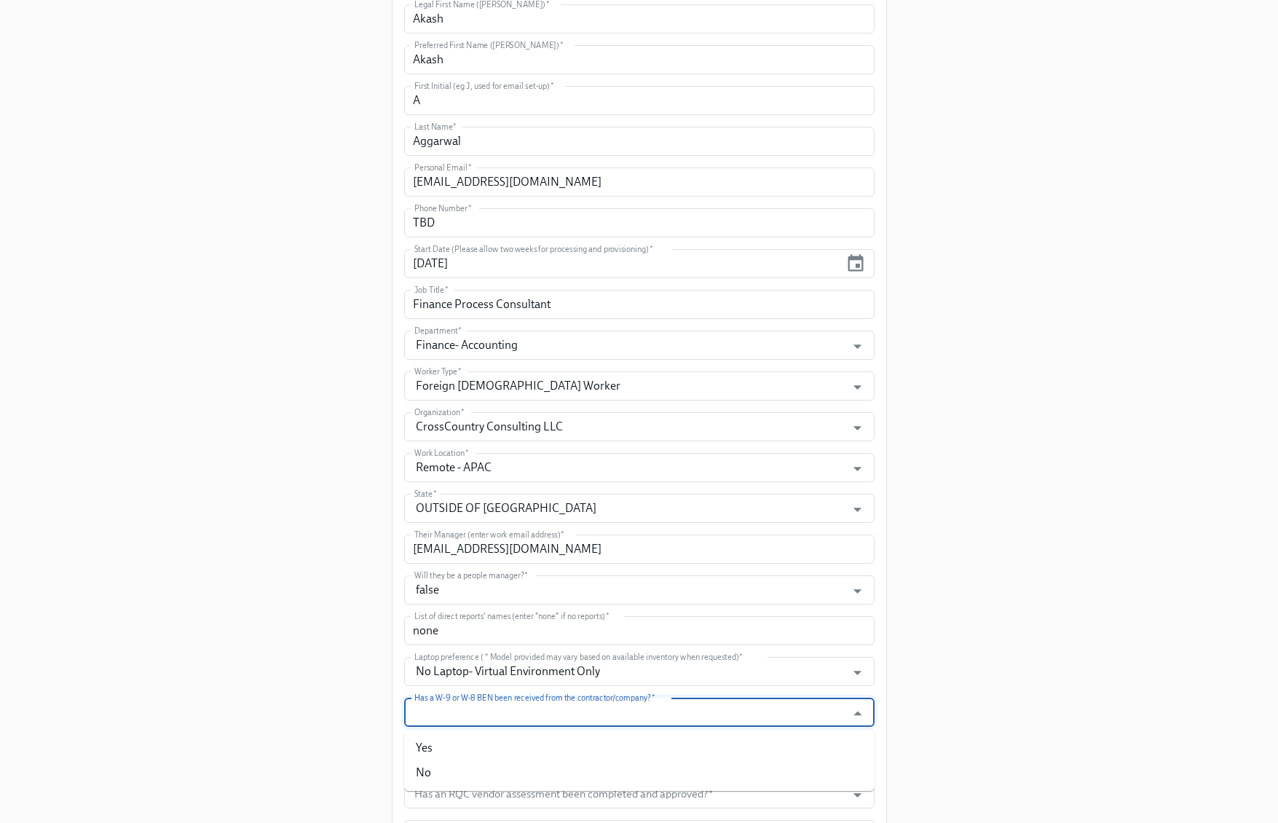
click at [489, 716] on input "Has a W-9 or W-8 BEN been received from the contractor/company?   *" at bounding box center [625, 712] width 428 height 29
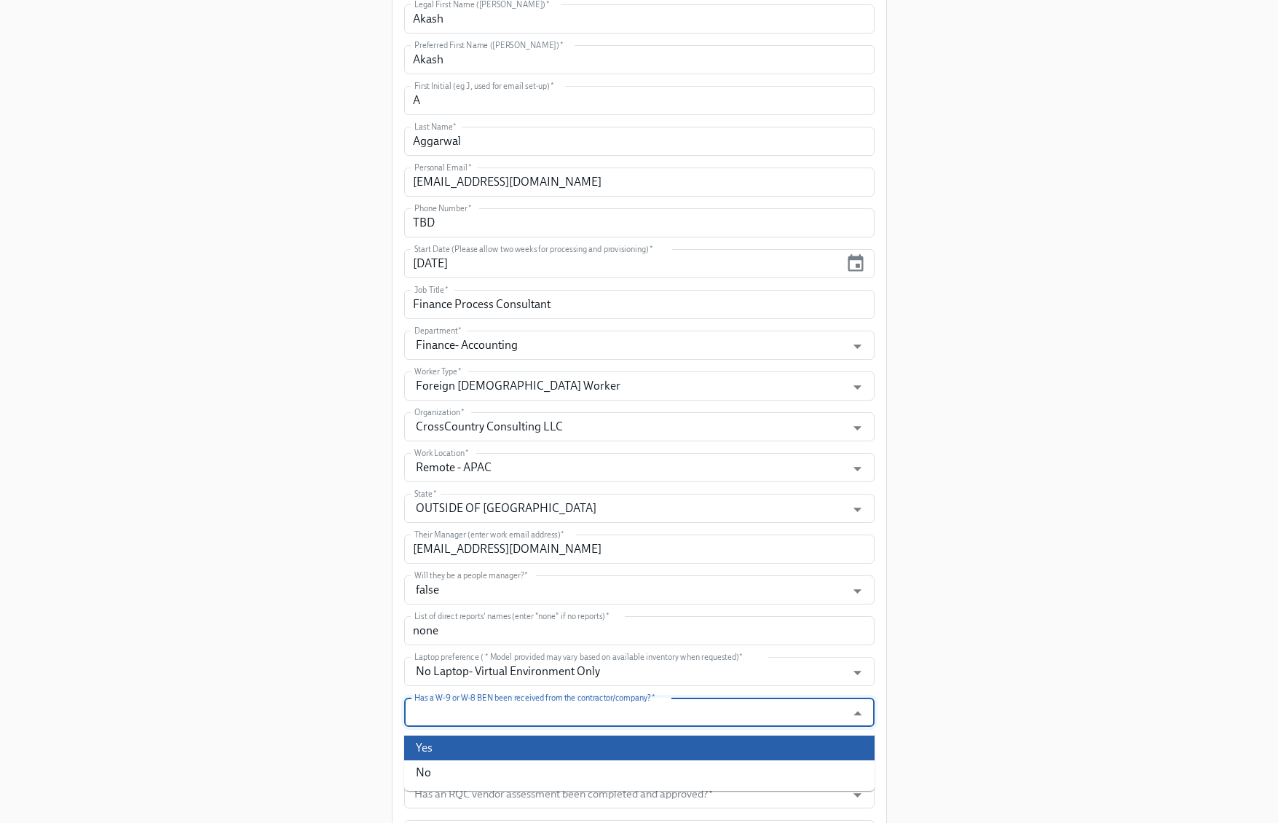
click at [468, 738] on li "Yes" at bounding box center [639, 748] width 470 height 25
type input "Yes"
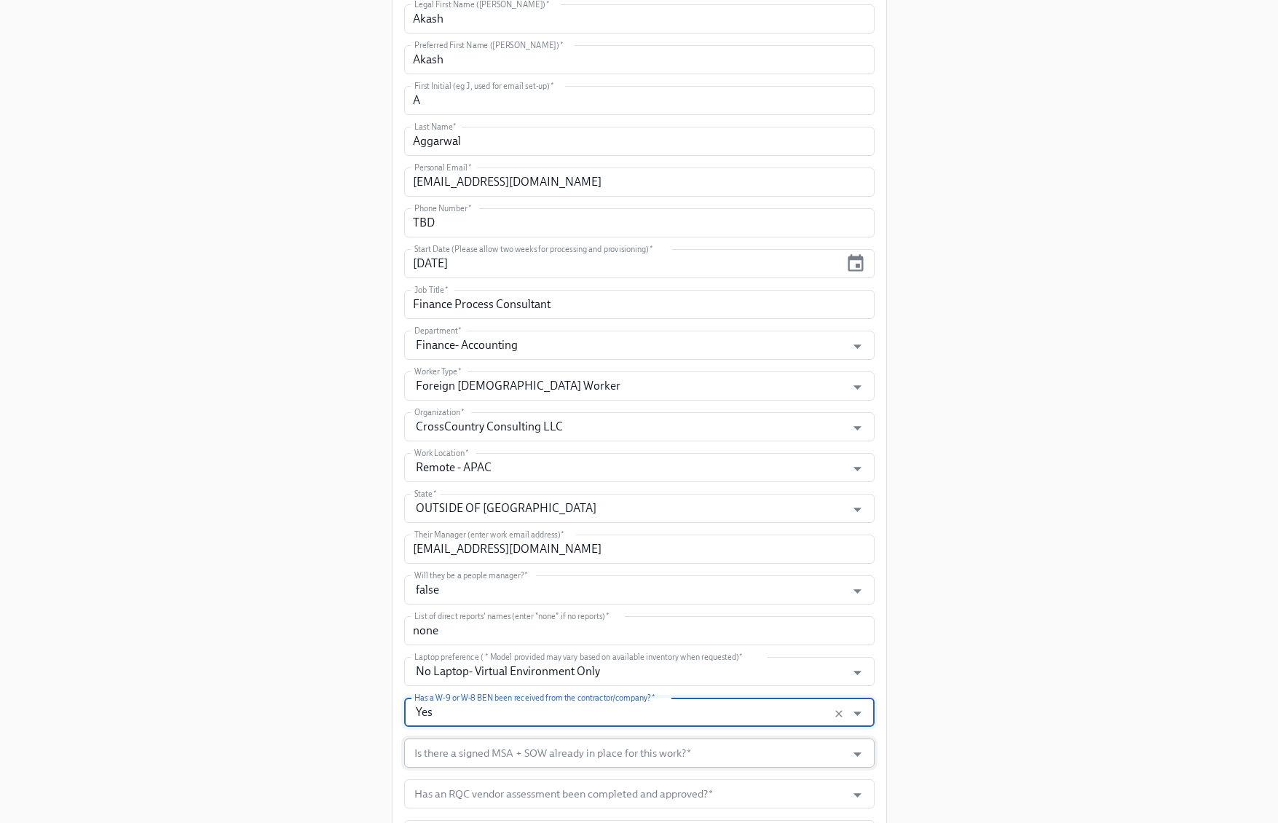
click at [471, 750] on input "Is there a signed MSA + SOW already in place for this work?   *" at bounding box center [625, 752] width 428 height 29
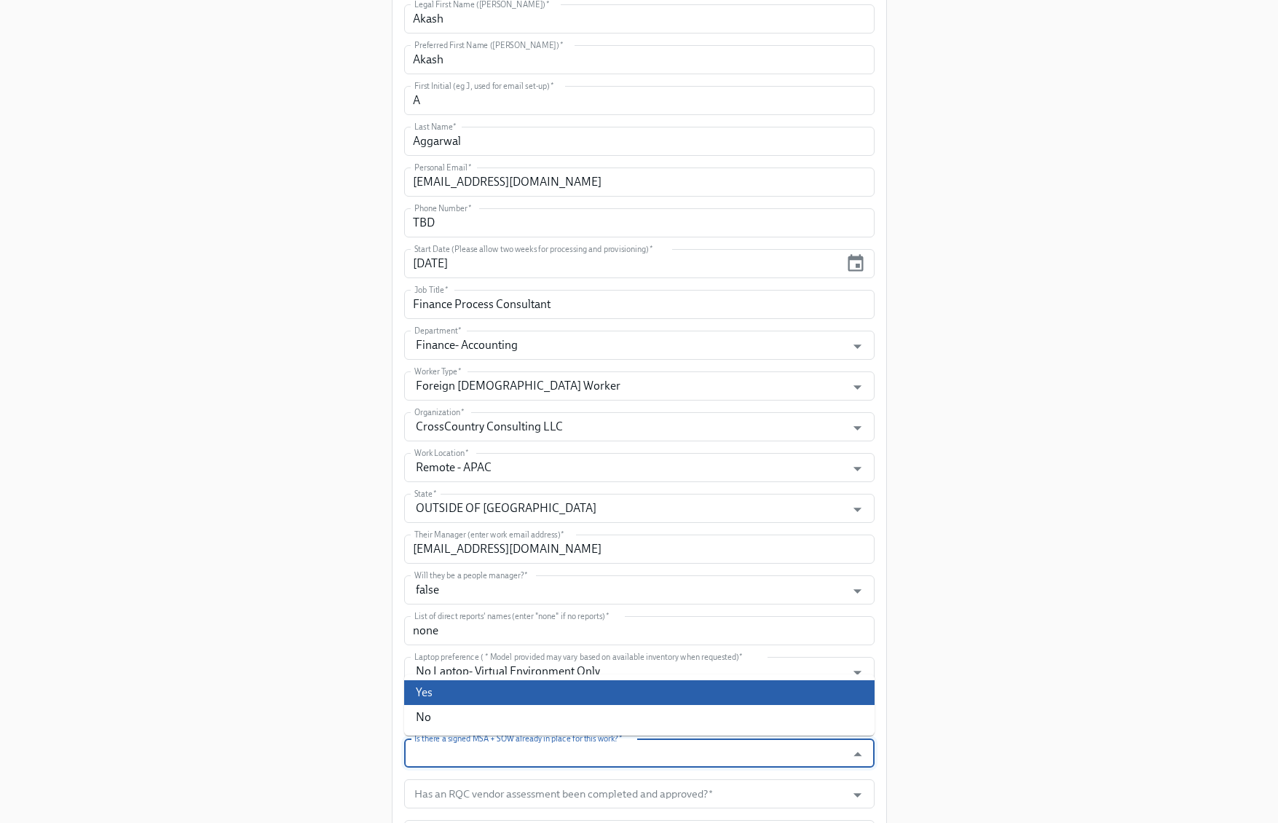
click at [444, 692] on li "Yes" at bounding box center [639, 692] width 470 height 25
type input "Yes"
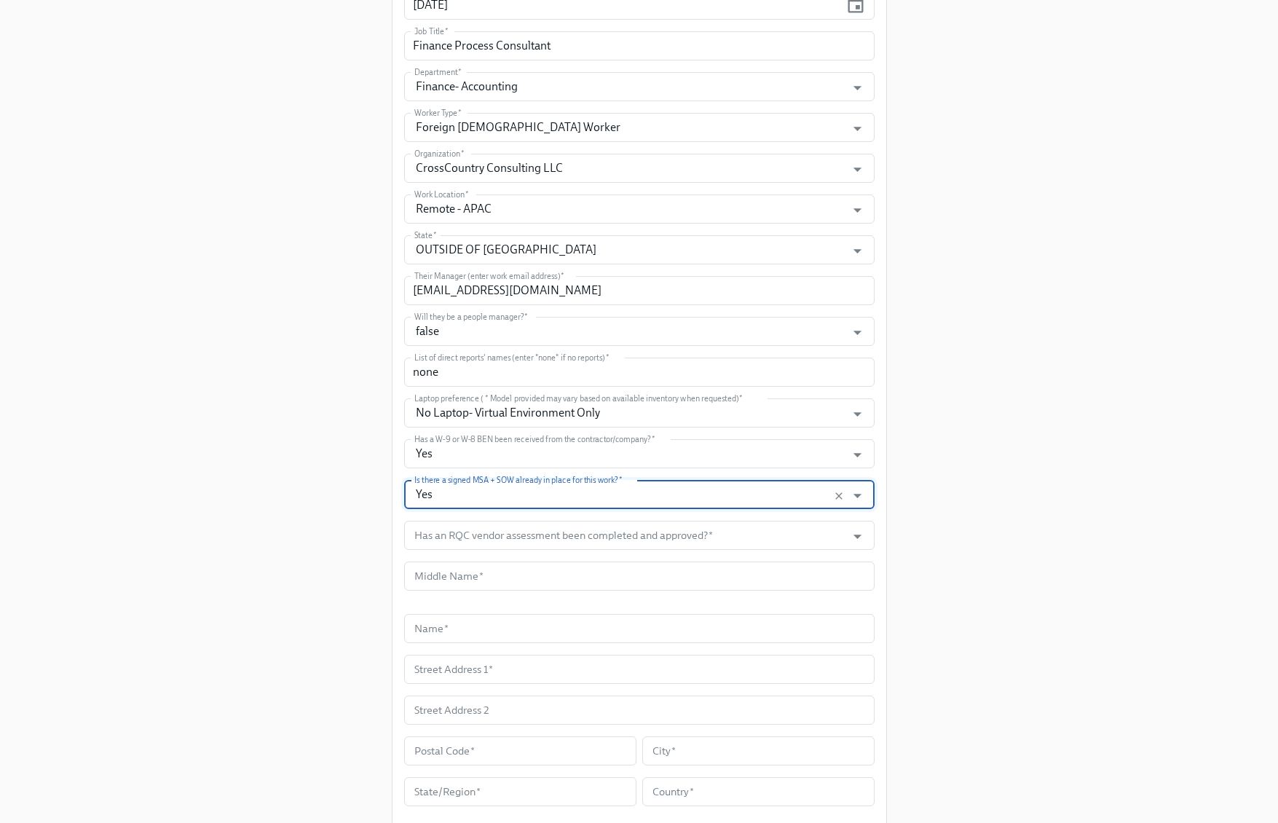
scroll to position [727, 0]
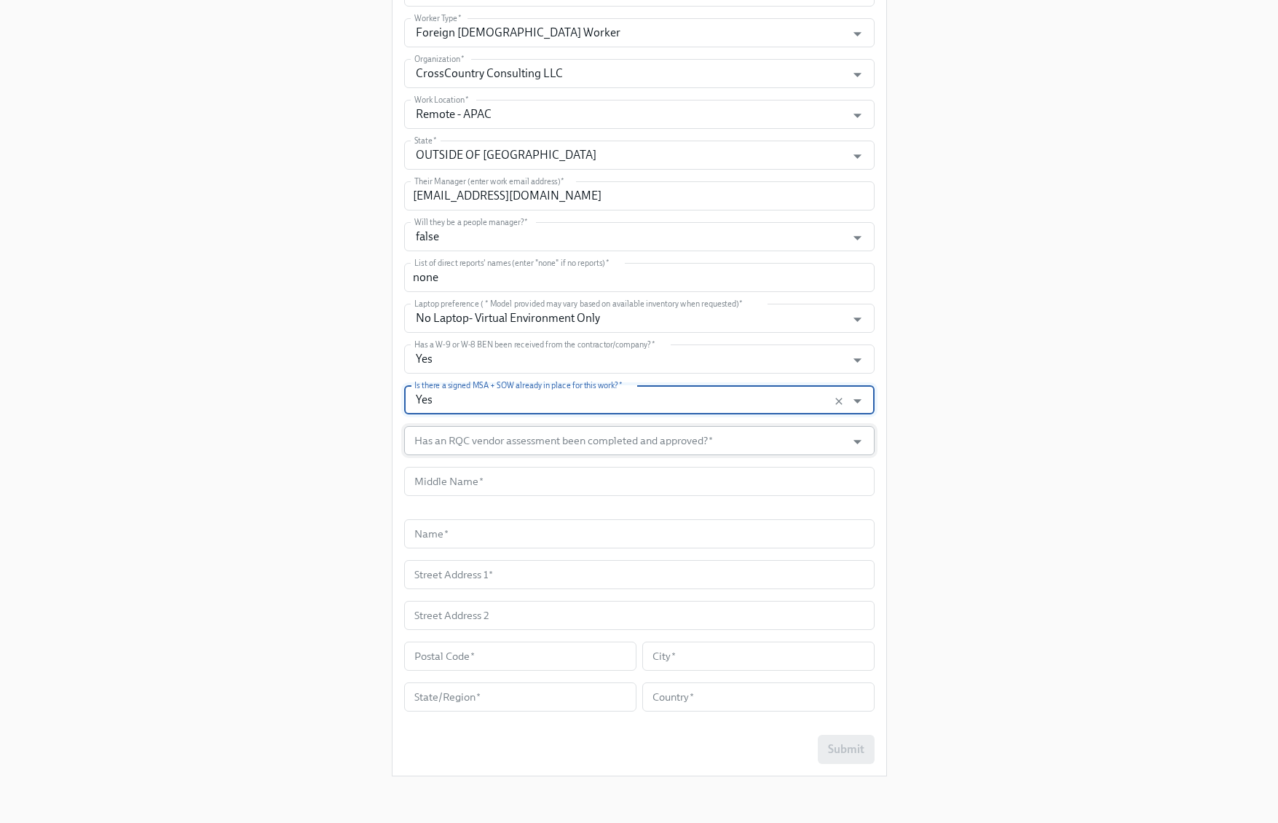
click at [543, 438] on input "Has an RQC vendor assessment been completed and approved?   *" at bounding box center [625, 440] width 428 height 29
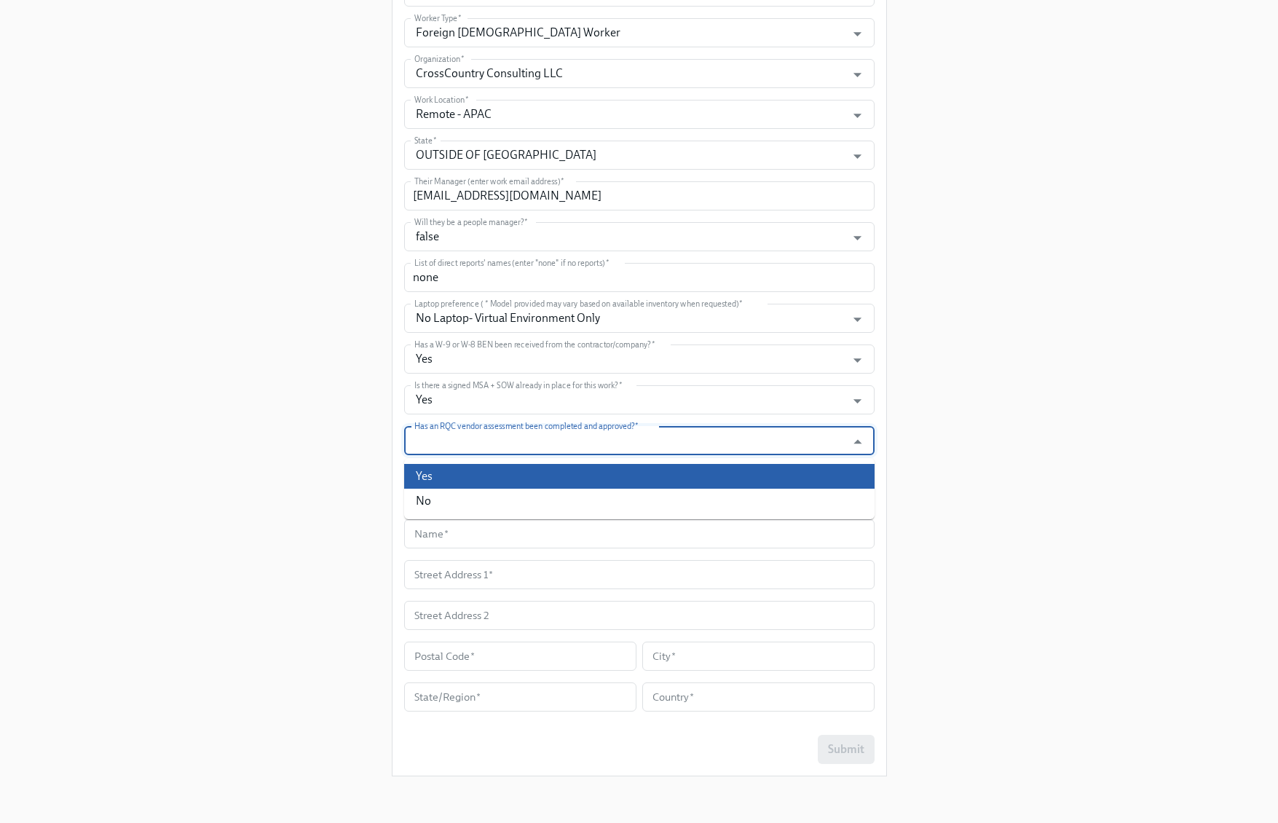
click at [479, 472] on li "Yes" at bounding box center [639, 476] width 470 height 25
type input "Yes"
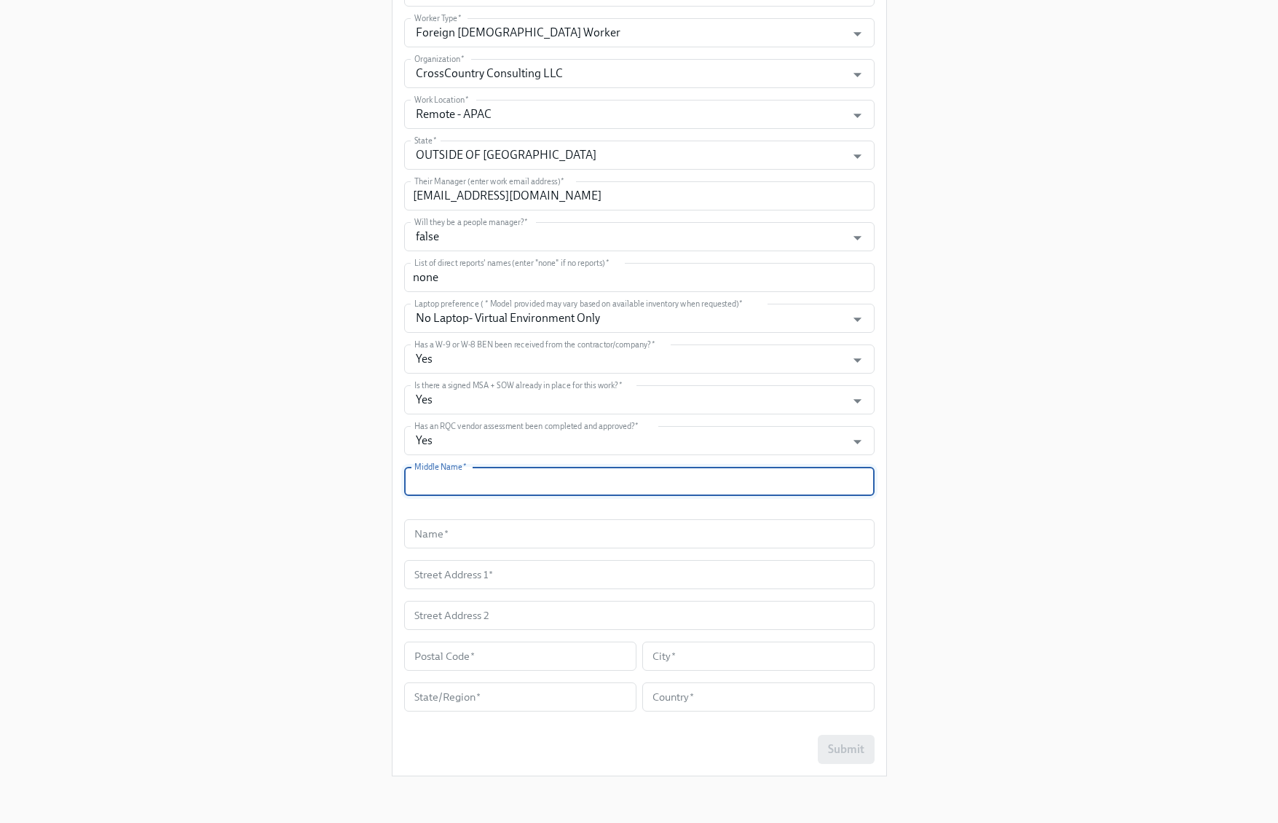
click at [498, 489] on input "text" at bounding box center [639, 481] width 470 height 29
click at [616, 485] on input "text" at bounding box center [639, 481] width 470 height 29
paste input "N/A"
type input "N/A"
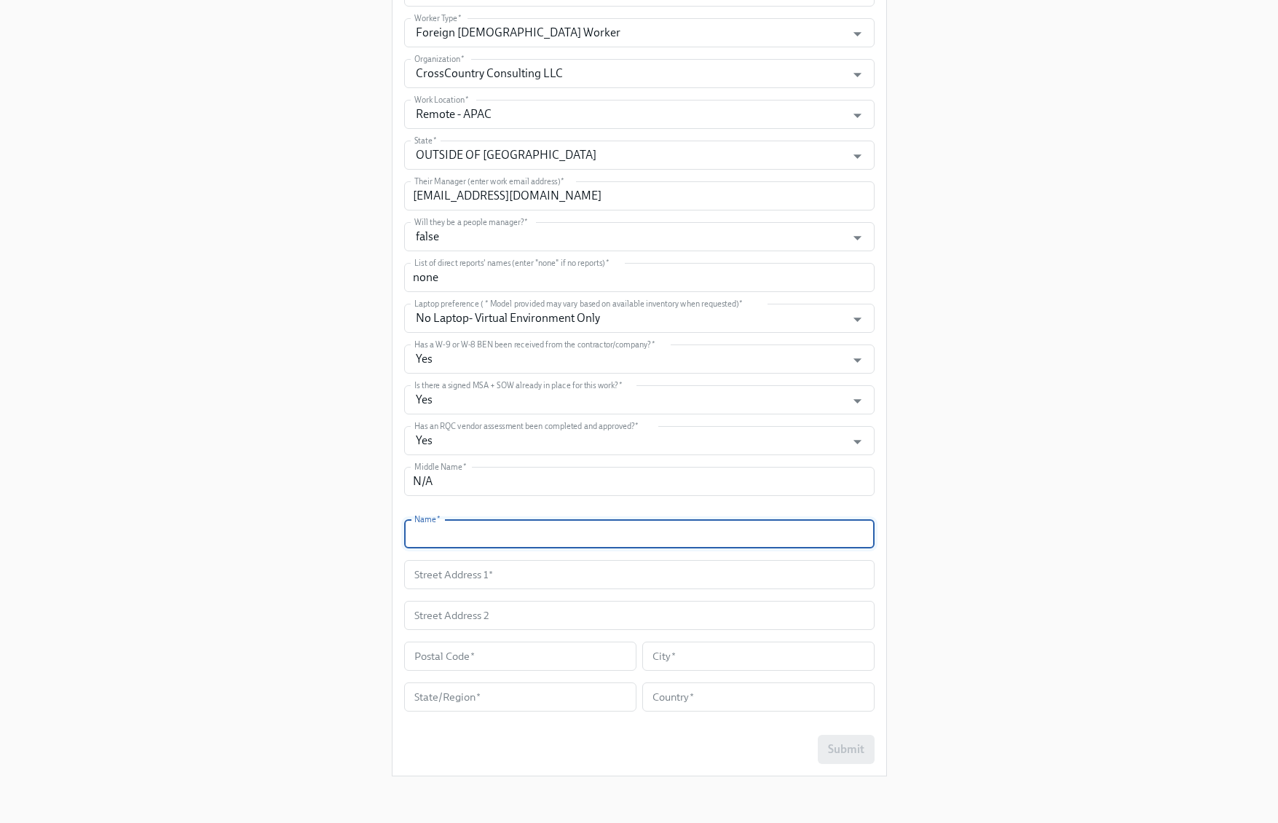
click at [629, 537] on input "text" at bounding box center [639, 533] width 470 height 29
paste input "[PERSON_NAME]"
type input "[PERSON_NAME]"
click at [536, 572] on input "text" at bounding box center [639, 574] width 470 height 29
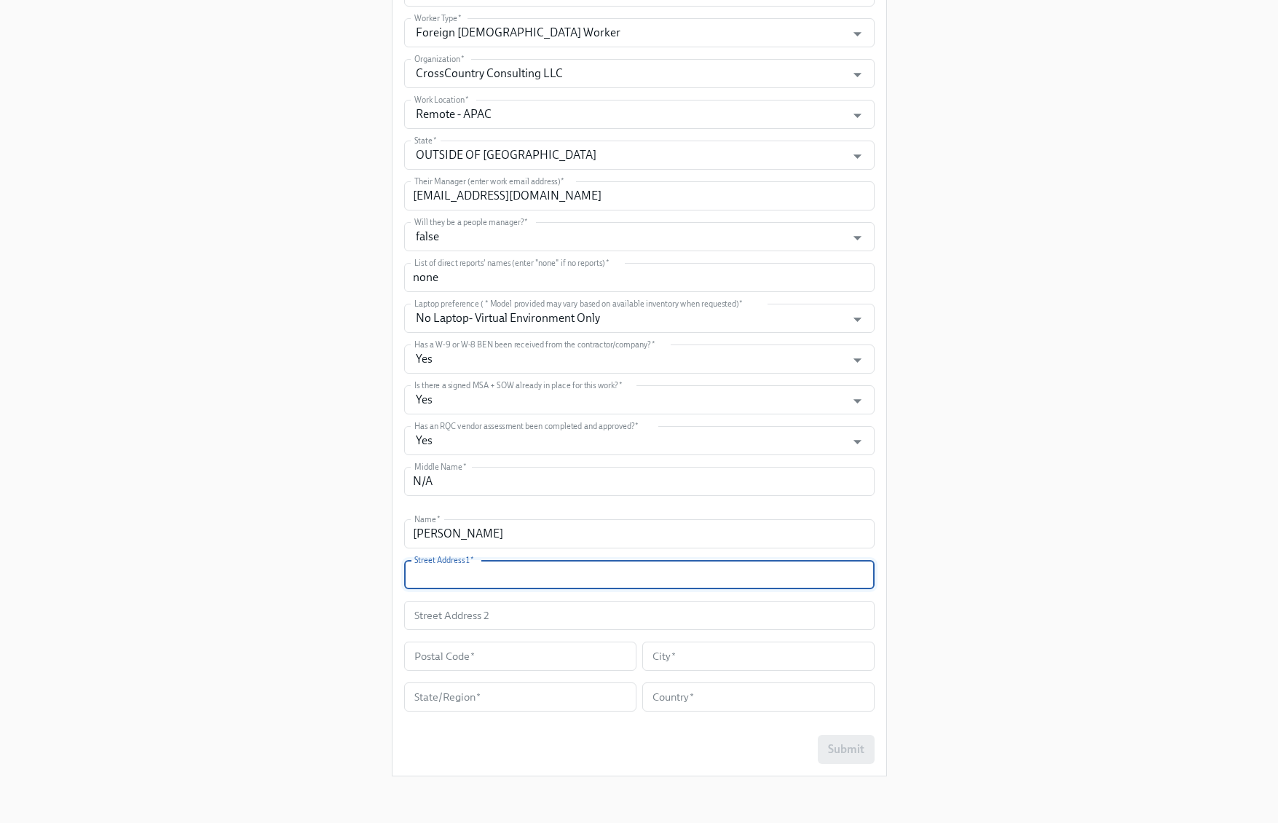
paste input "4-12, Boravanipeta, Gara Mandalam, Salihundam, Srikakulam"
type input "4-12, Boravanipeta, Gara Mandalam, Salihundam, Srikakulam"
click at [484, 656] on input "text" at bounding box center [520, 656] width 232 height 29
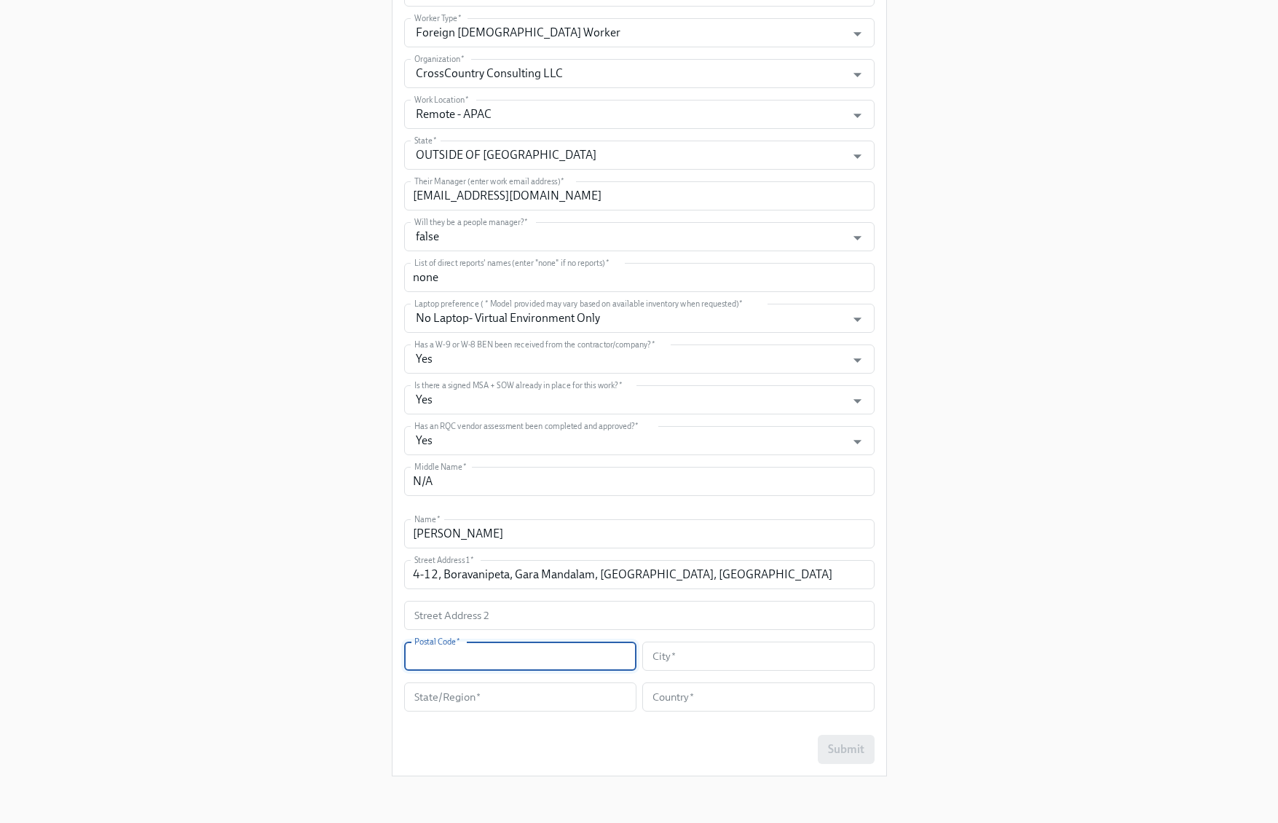
paste input "532405"
type input "532405"
click at [543, 705] on input "text" at bounding box center [520, 696] width 232 height 29
paste input "Andhra Pradesh"
type input "Andhra Pradesh"
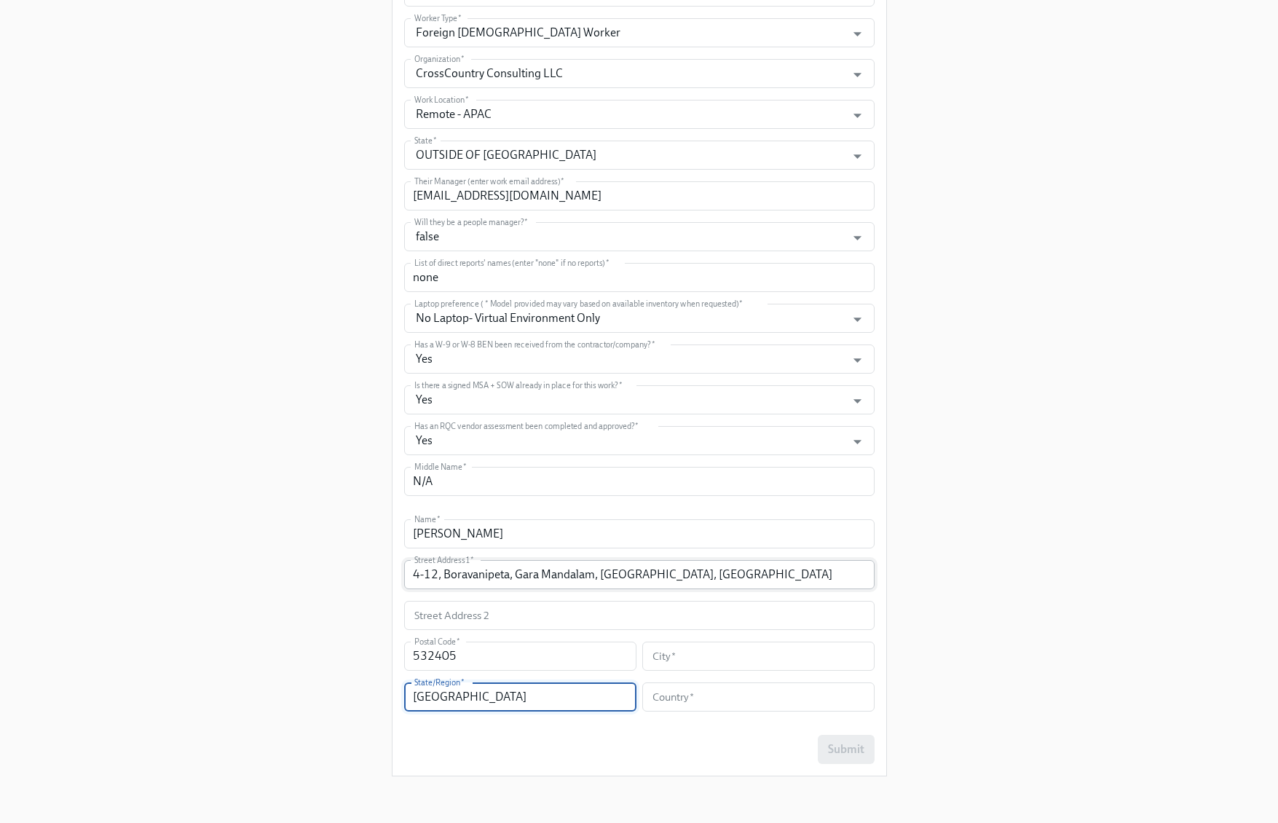
click at [682, 578] on input "4-12, Boravanipeta, Gara Mandalam, Salihundam, Srikakulam" at bounding box center [639, 574] width 470 height 29
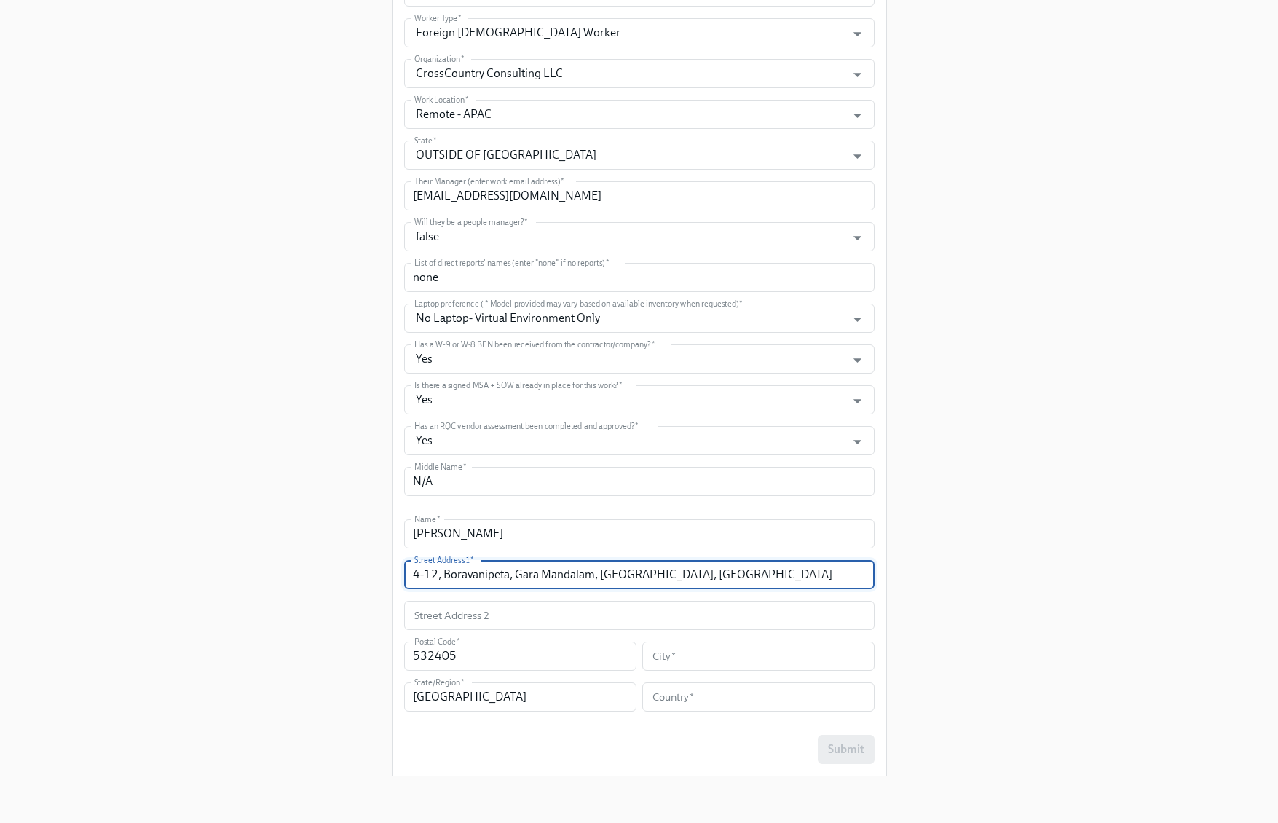
click at [682, 578] on input "4-12, Boravanipeta, Gara Mandalam, Salihundam, Srikakulam" at bounding box center [639, 574] width 470 height 29
type input "4-12, Boravanipeta, Gara Mandalam, Salihundam,"
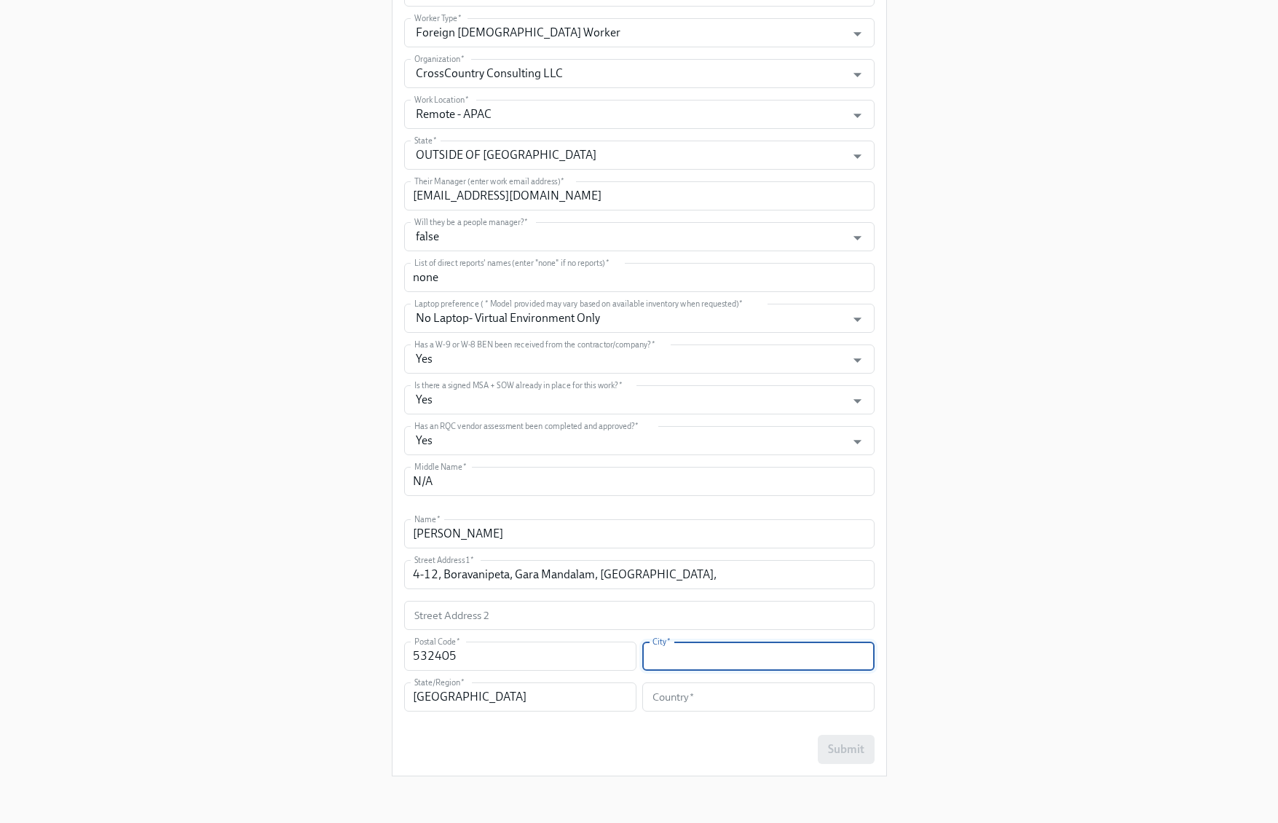
click at [699, 649] on input "text" at bounding box center [758, 656] width 232 height 29
paste input "Srikakulam"
type input "Srikakulam"
click at [690, 563] on input "4-12, Boravanipeta, Gara Mandalam, Salihundam," at bounding box center [639, 574] width 470 height 29
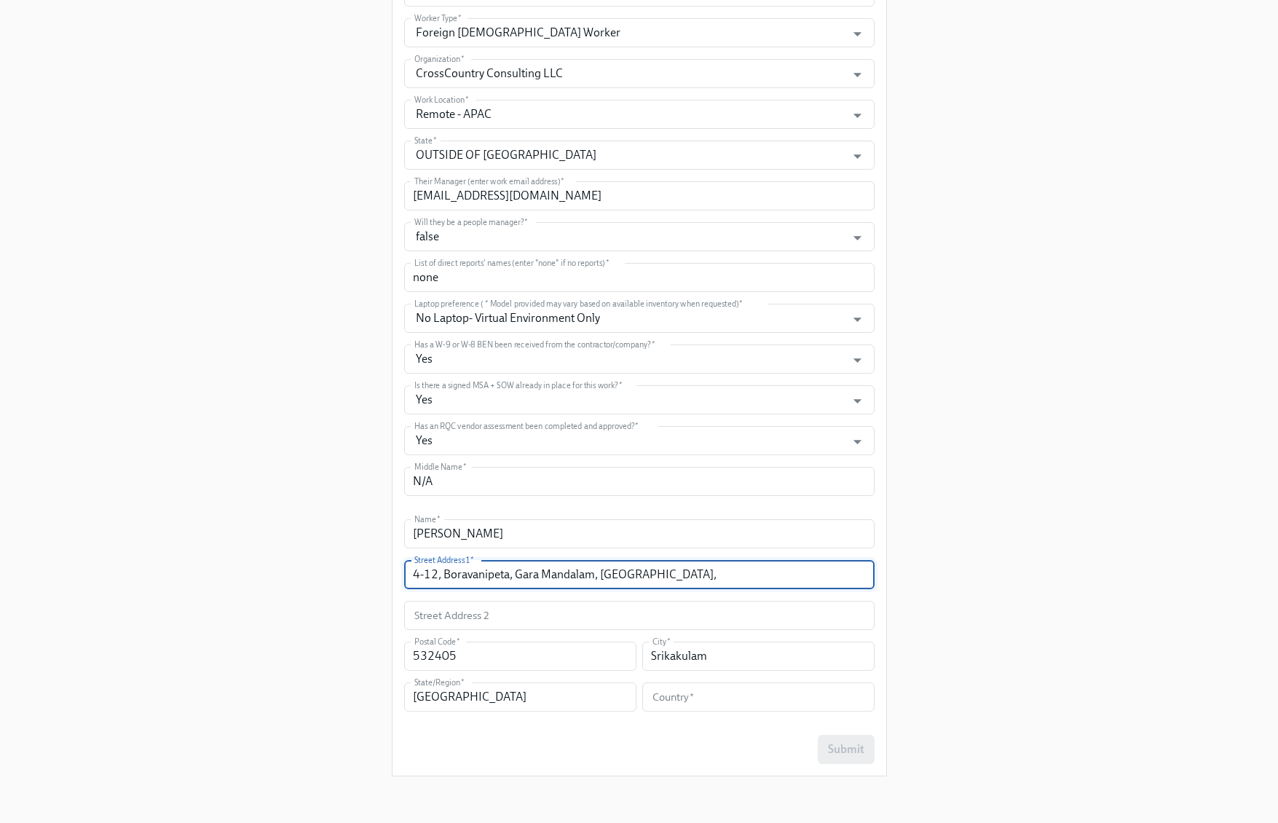
click at [674, 574] on input "4-12, Boravanipeta, Gara Mandalam, Salihundam," at bounding box center [639, 574] width 470 height 29
type input "4-12, Boravanipeta, Gara Mandalam, Salihundam"
click at [701, 702] on input "text" at bounding box center [758, 696] width 232 height 29
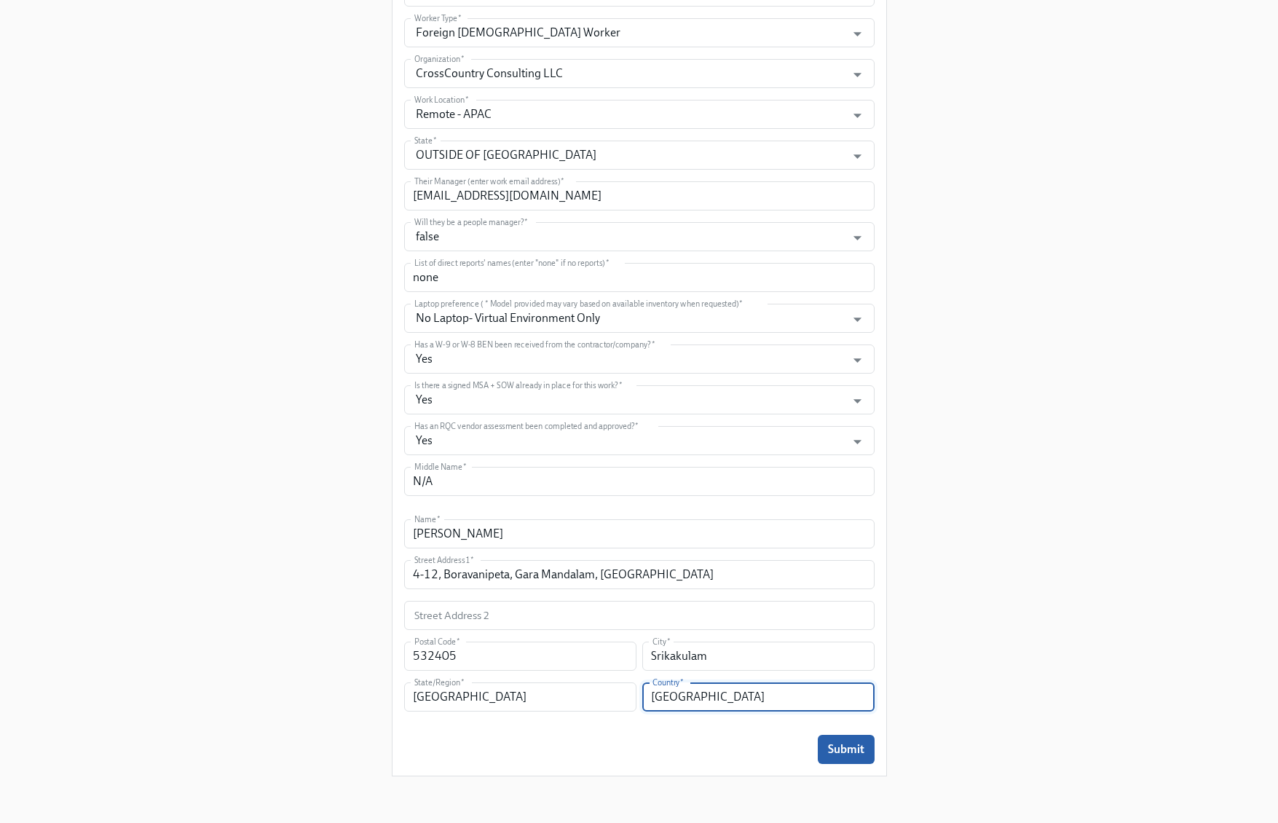
type input "India"
click at [856, 766] on div "Enrollment Form US Contractor On-boarding For USCW workers Only Please provide …" at bounding box center [640, 42] width 494 height 1467
click at [838, 728] on form "Legal First Name (eg Jennifer)   * Akash Legal First Name (eg Jennifer) * Prefe…" at bounding box center [639, 207] width 470 height 1113
click at [830, 741] on button "Submit" at bounding box center [846, 749] width 57 height 29
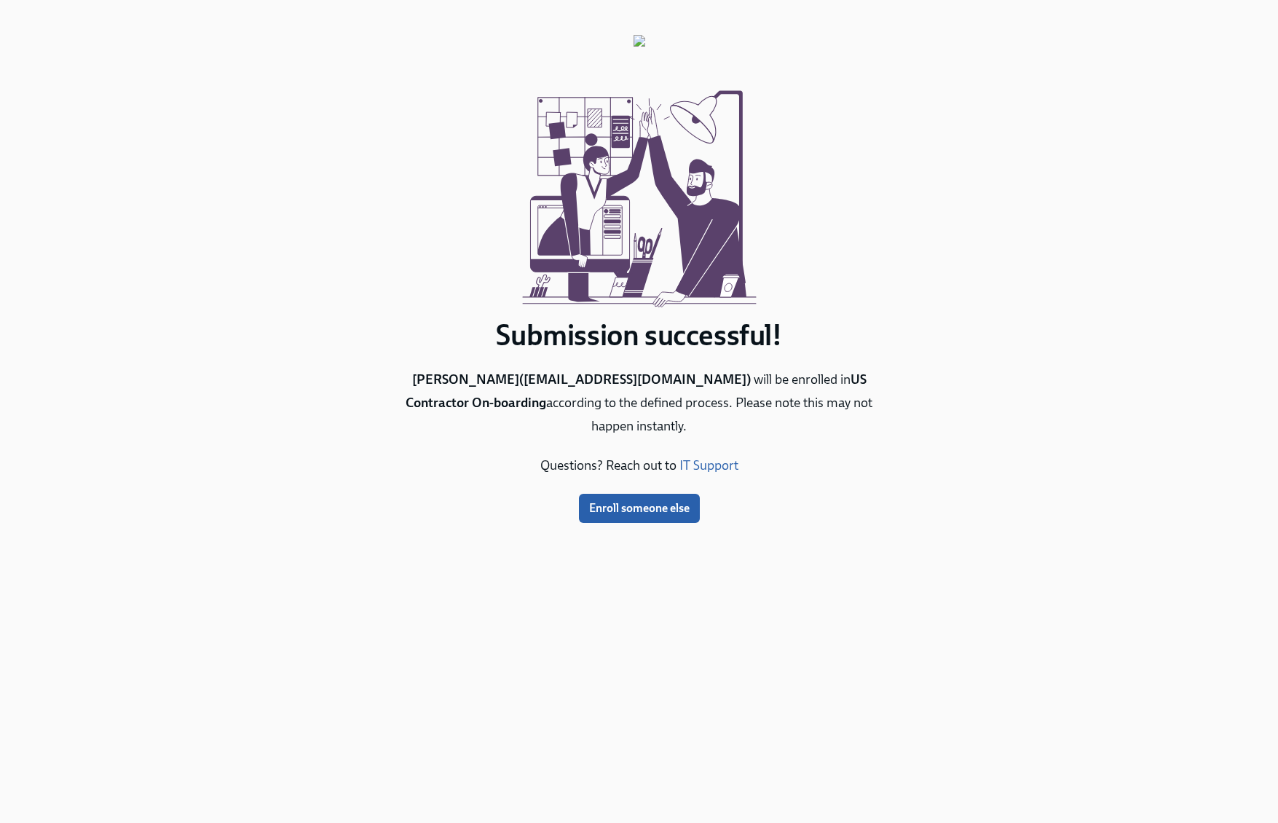
scroll to position [0, 0]
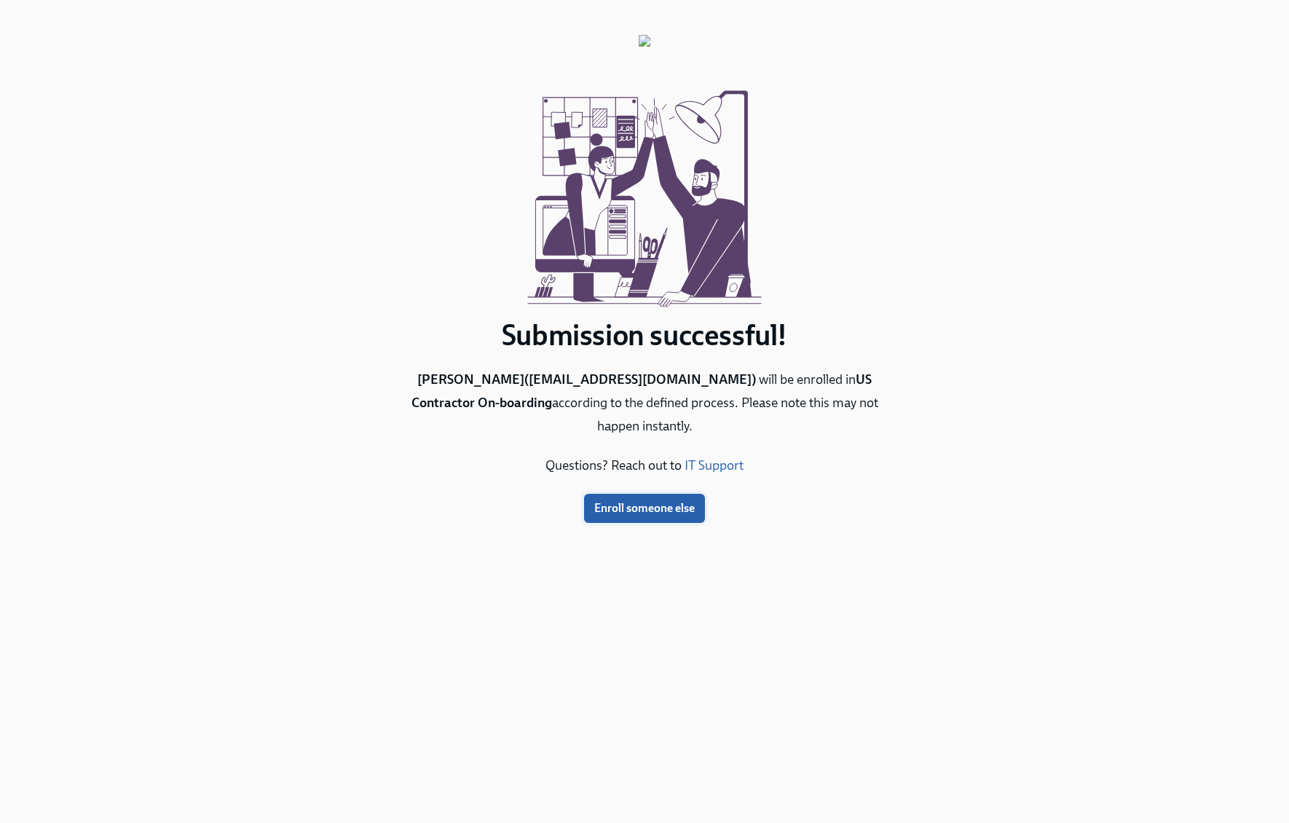
click at [634, 498] on button "Enroll someone else" at bounding box center [644, 508] width 121 height 29
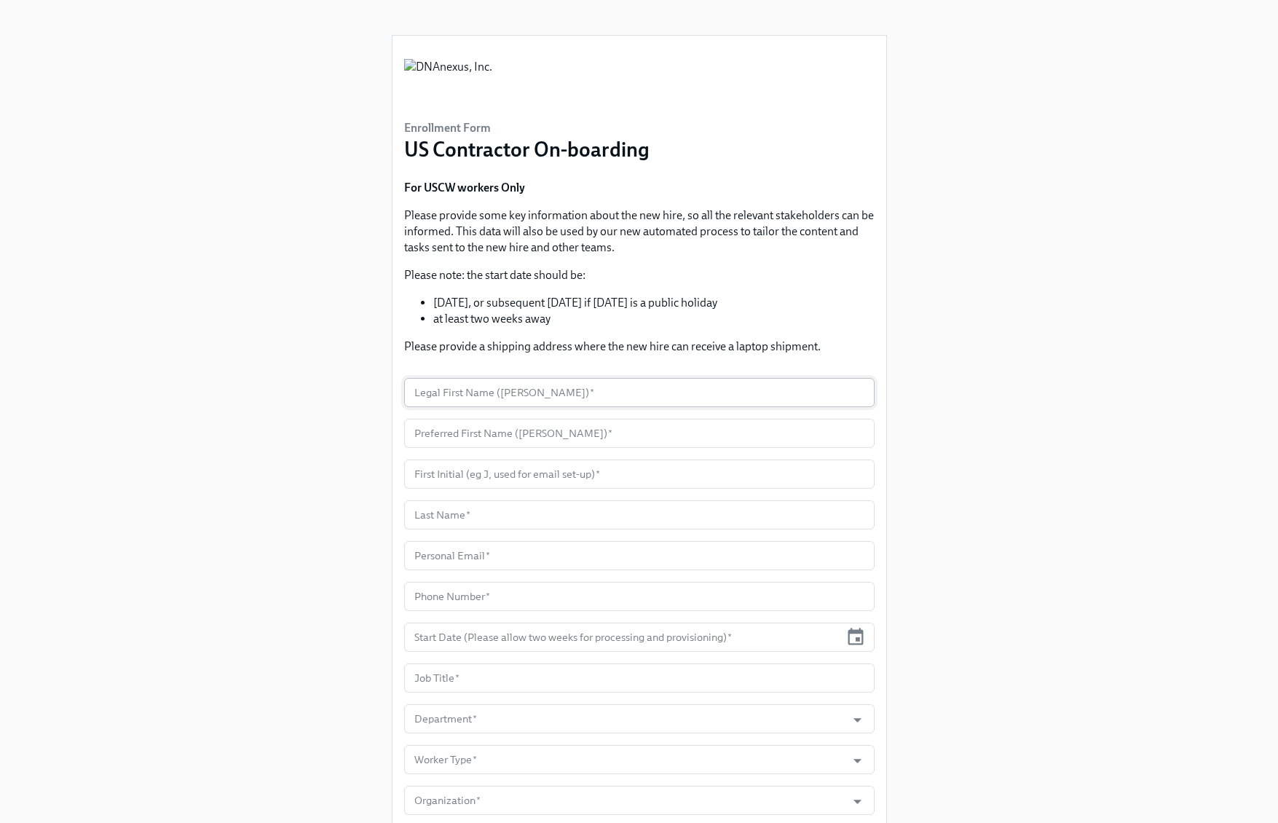
click at [625, 392] on input "text" at bounding box center [639, 392] width 470 height 29
paste input "Janelle"
type input "Janelle"
click at [575, 426] on input "text" at bounding box center [639, 433] width 470 height 29
paste input "Janelle"
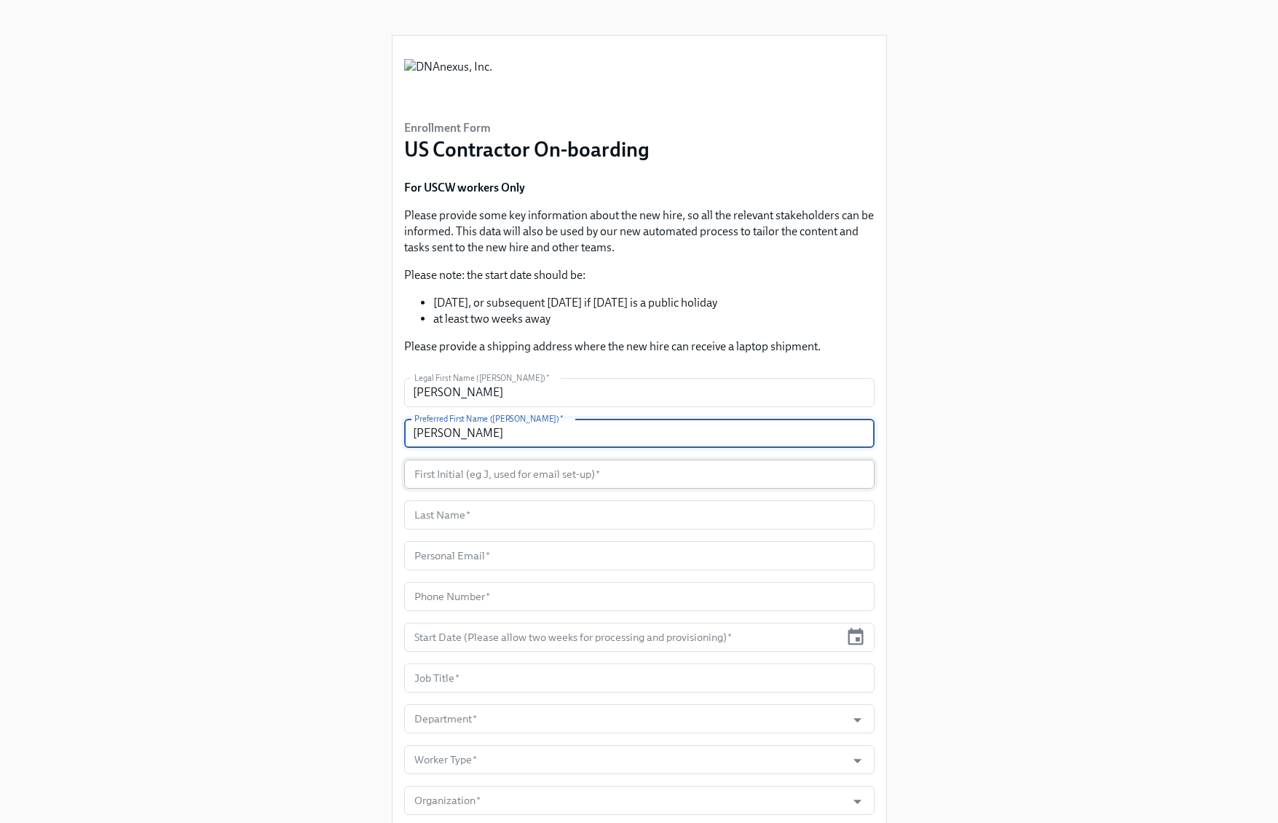
type input "Janelle"
click at [537, 464] on input "text" at bounding box center [639, 474] width 470 height 29
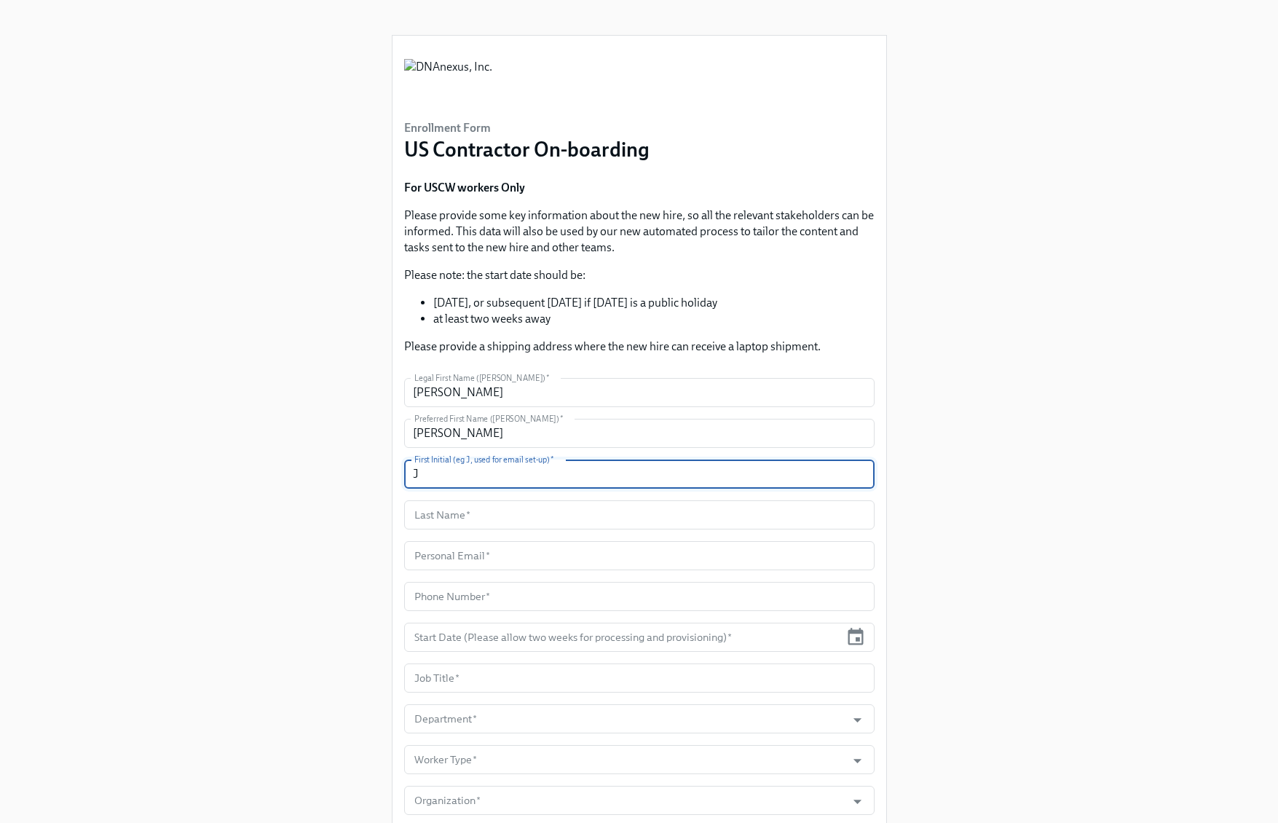
type input "J"
click at [491, 521] on input "text" at bounding box center [639, 514] width 470 height 29
paste input "Hunter"
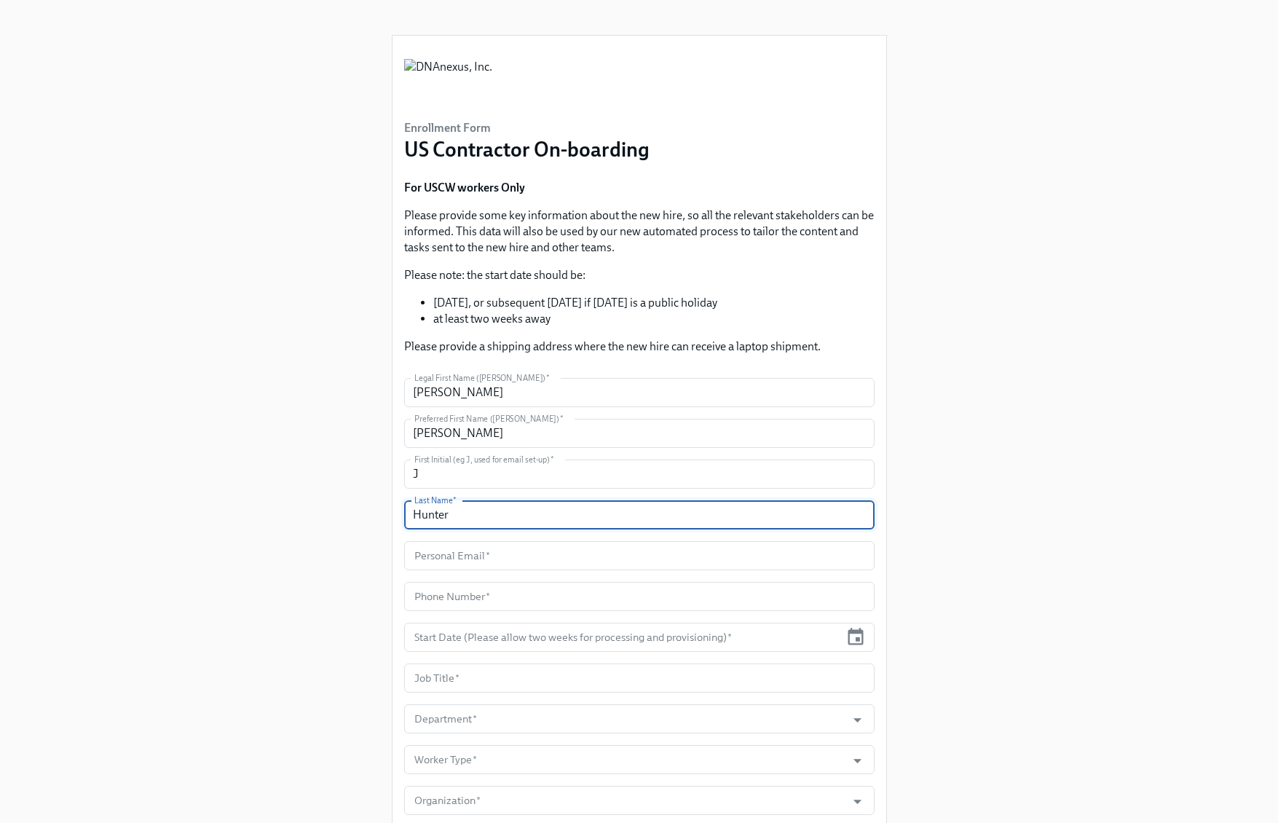
type input "Hunter"
click at [441, 554] on input "text" at bounding box center [639, 555] width 470 height 29
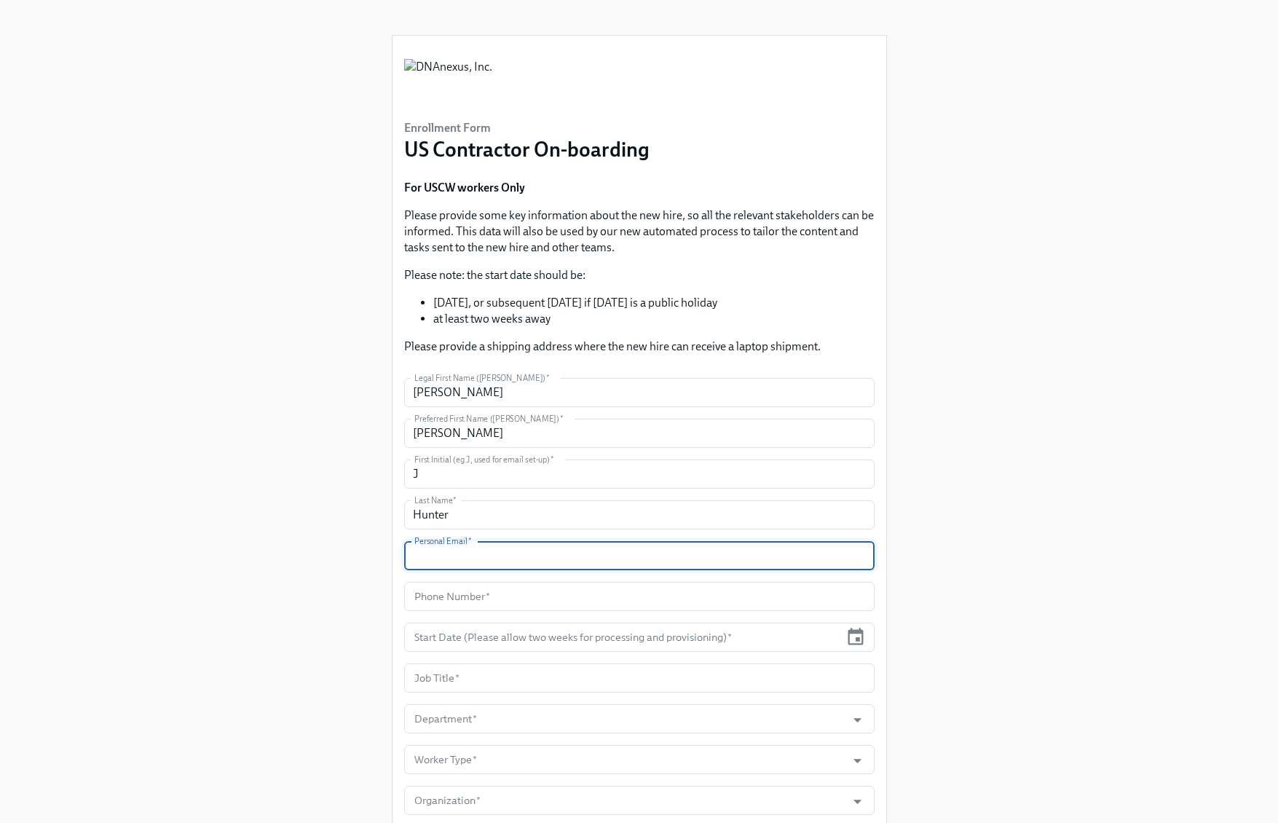
click at [441, 554] on input "text" at bounding box center [639, 555] width 470 height 29
paste input "JHunter@CrossCountry-Consulting.com"
type input "JHunter@CrossCountry-Consulting.com"
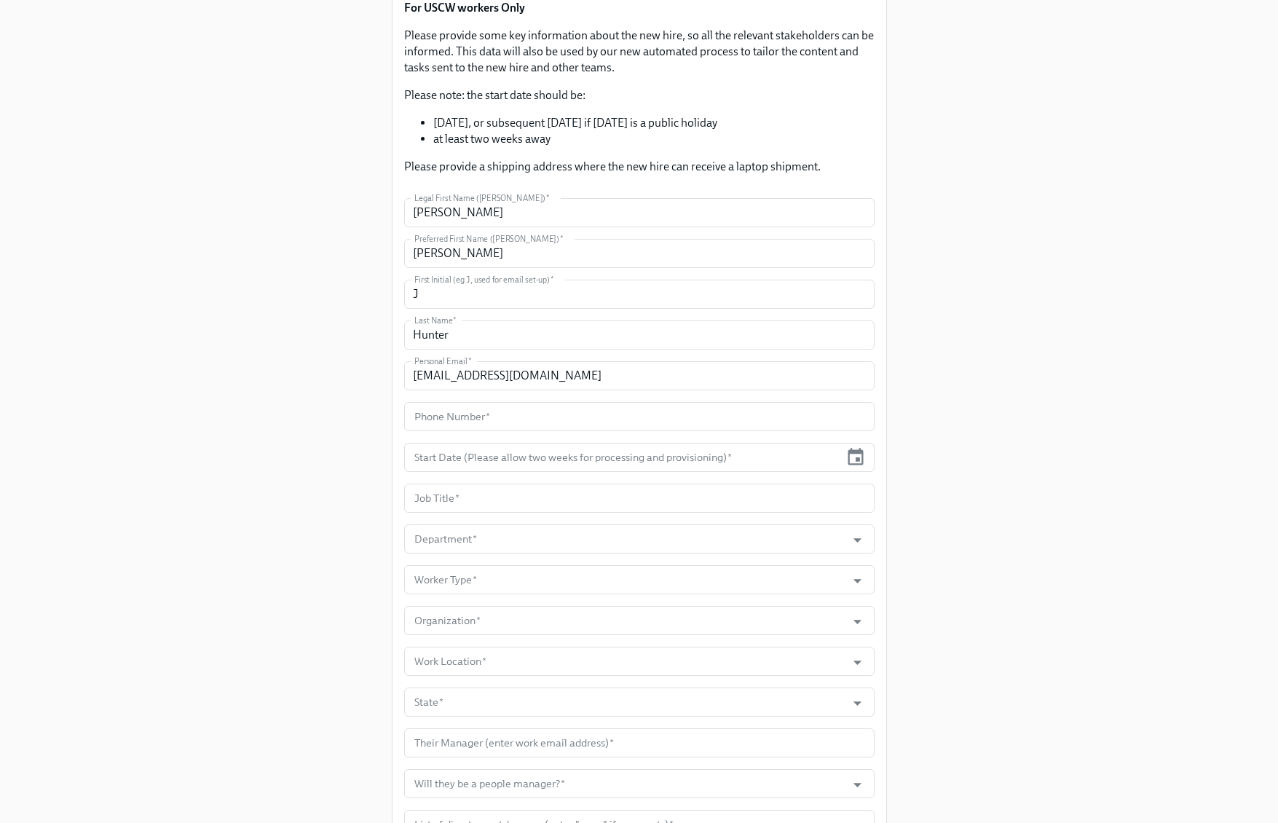
scroll to position [196, 0]
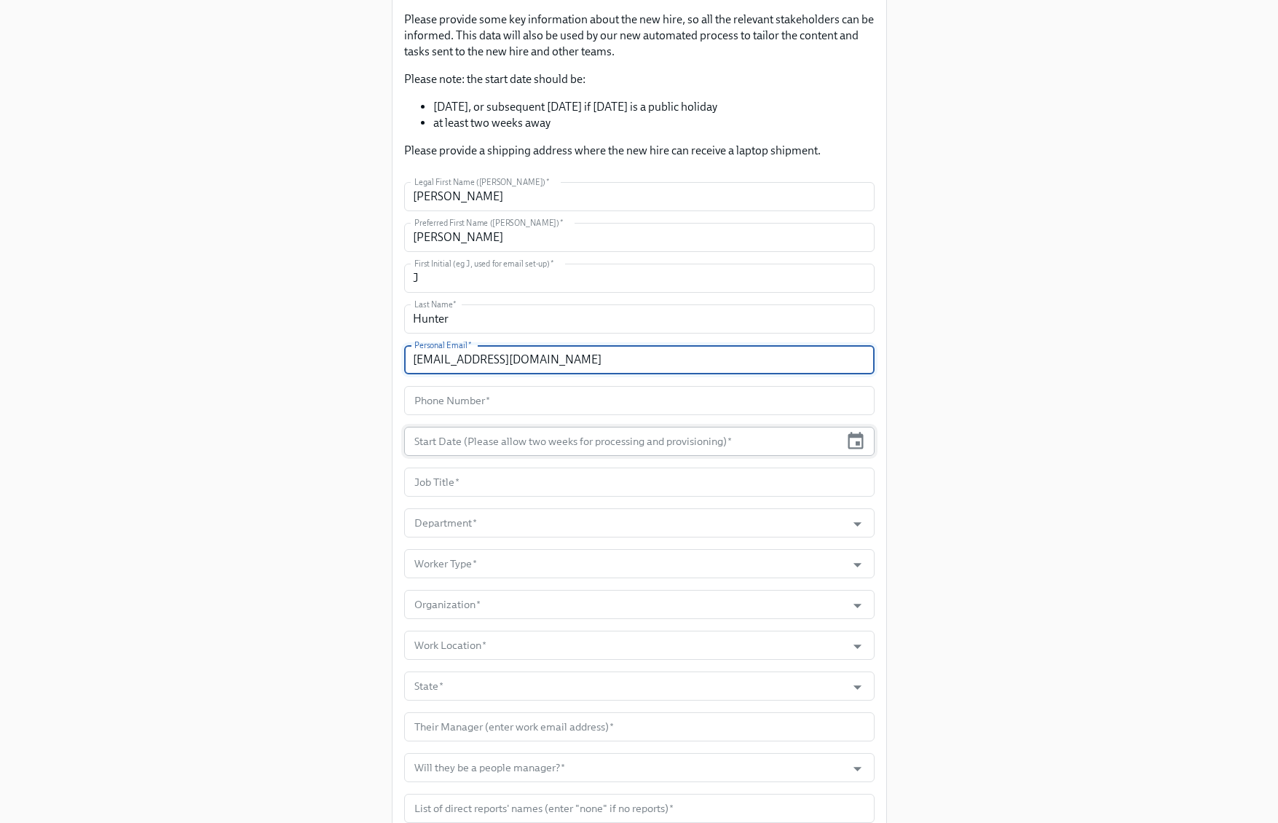
drag, startPoint x: 718, startPoint y: 438, endPoint x: 720, endPoint y: 429, distance: 8.9
click at [718, 438] on input "text" at bounding box center [622, 441] width 436 height 29
paste input "10/13/2025"
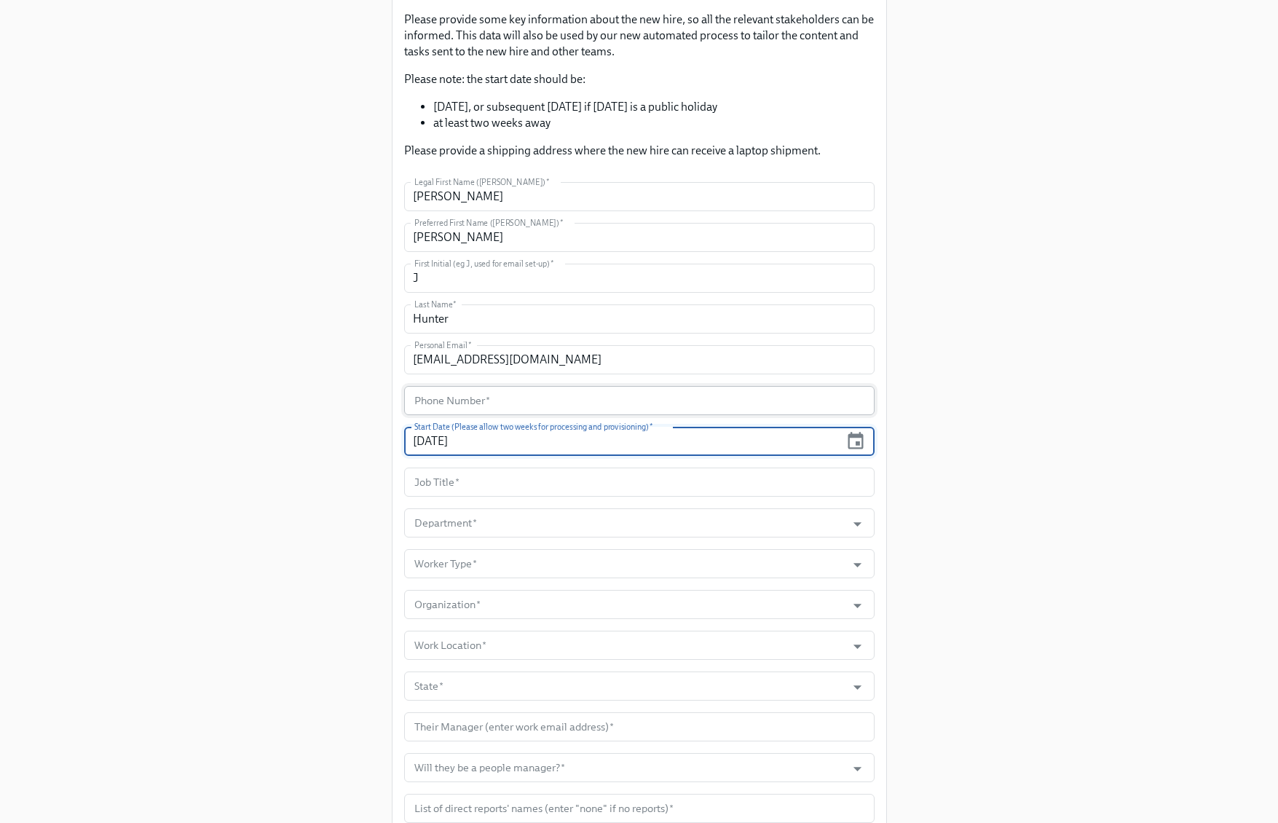
type input "10/13/2025"
click at [711, 408] on input "text" at bounding box center [639, 400] width 470 height 29
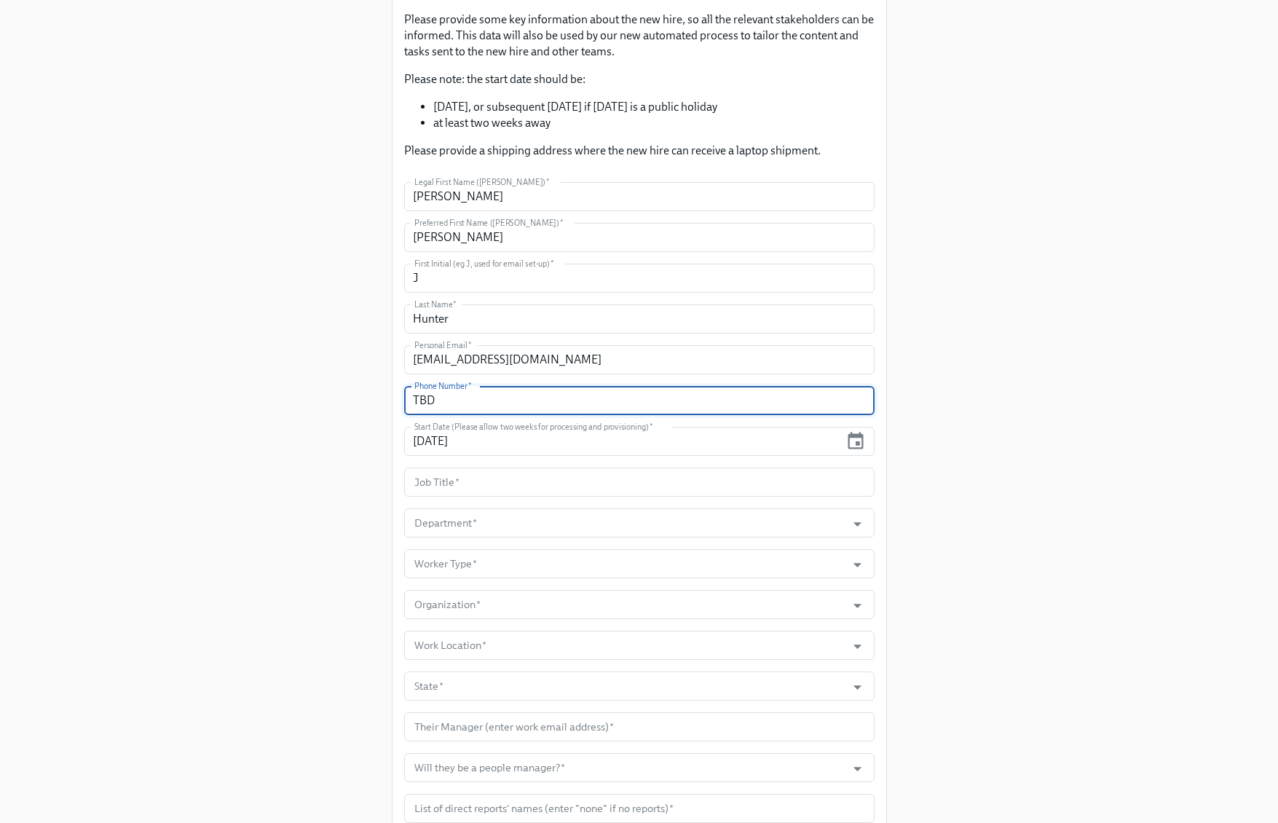
type input "TBD"
click at [607, 487] on input "text" at bounding box center [639, 482] width 470 height 29
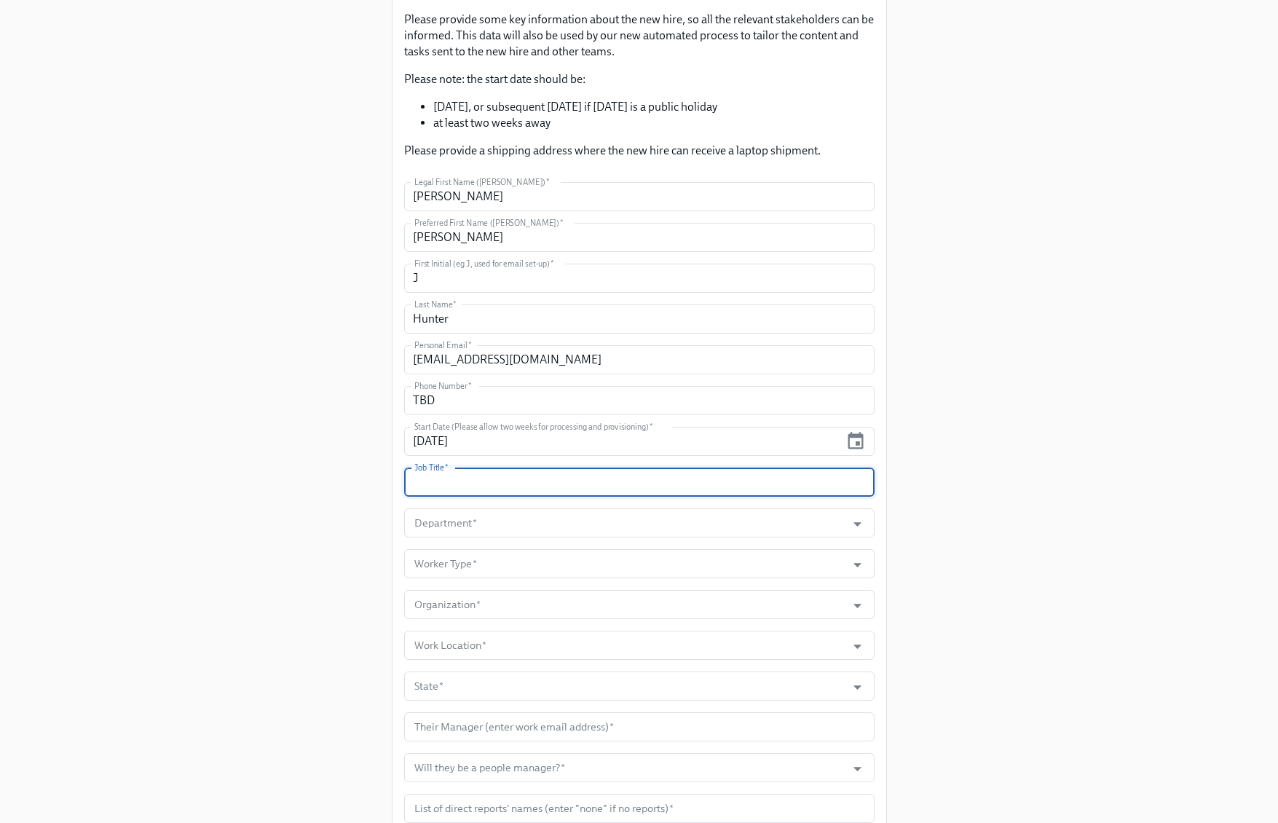
paste input "Finance Process Consultant"
type input "Finance Process Consultant"
drag, startPoint x: 543, startPoint y: 537, endPoint x: 544, endPoint y: 529, distance: 8.1
click at [543, 535] on form "Legal First Name (eg Jennifer)   * Janelle Legal First Name (eg Jennifer) * Pre…" at bounding box center [639, 738] width 470 height 1113
click at [555, 526] on input "Department   *" at bounding box center [625, 522] width 428 height 29
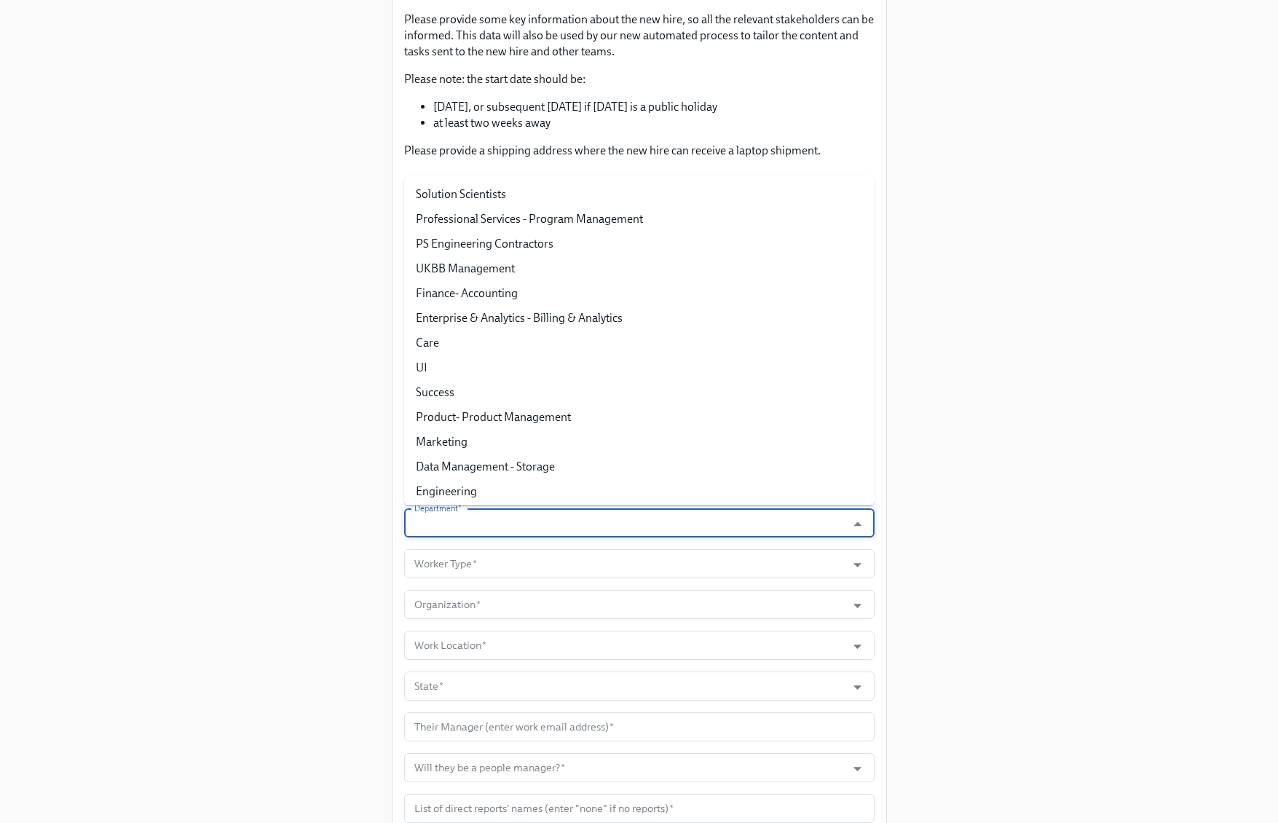
paste input "Finance- Accounting"
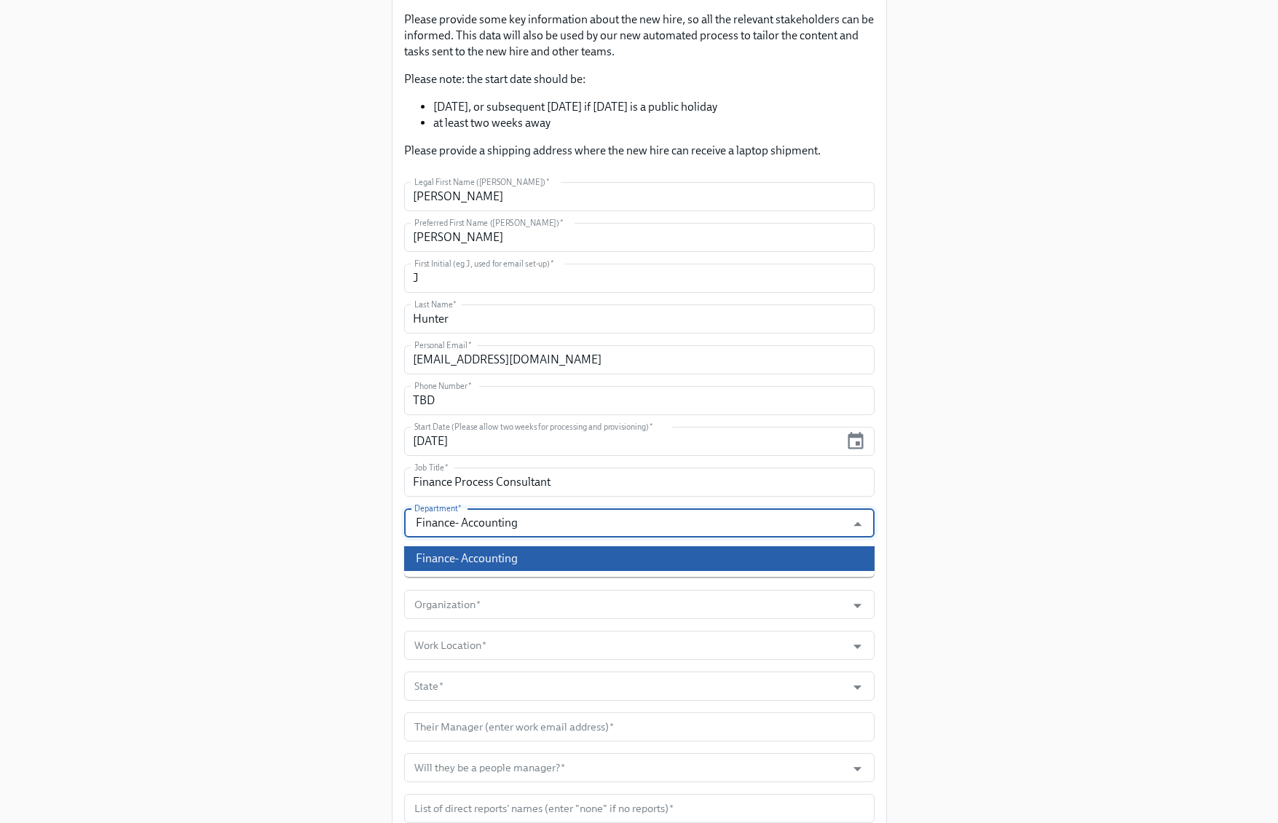
click at [816, 555] on li "Finance- Accounting" at bounding box center [639, 558] width 470 height 25
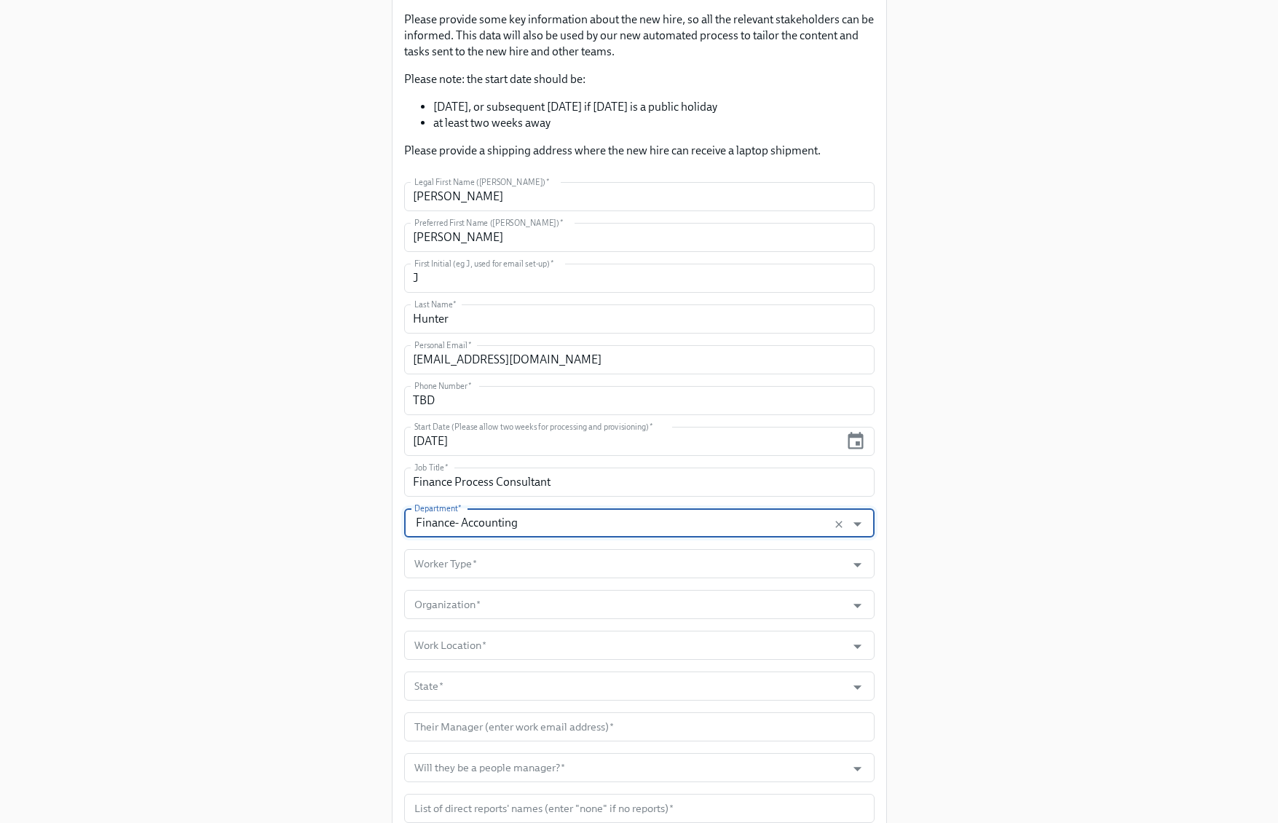
type input "Finance- Accounting"
click at [669, 566] on input "Worker Type   *" at bounding box center [625, 563] width 428 height 29
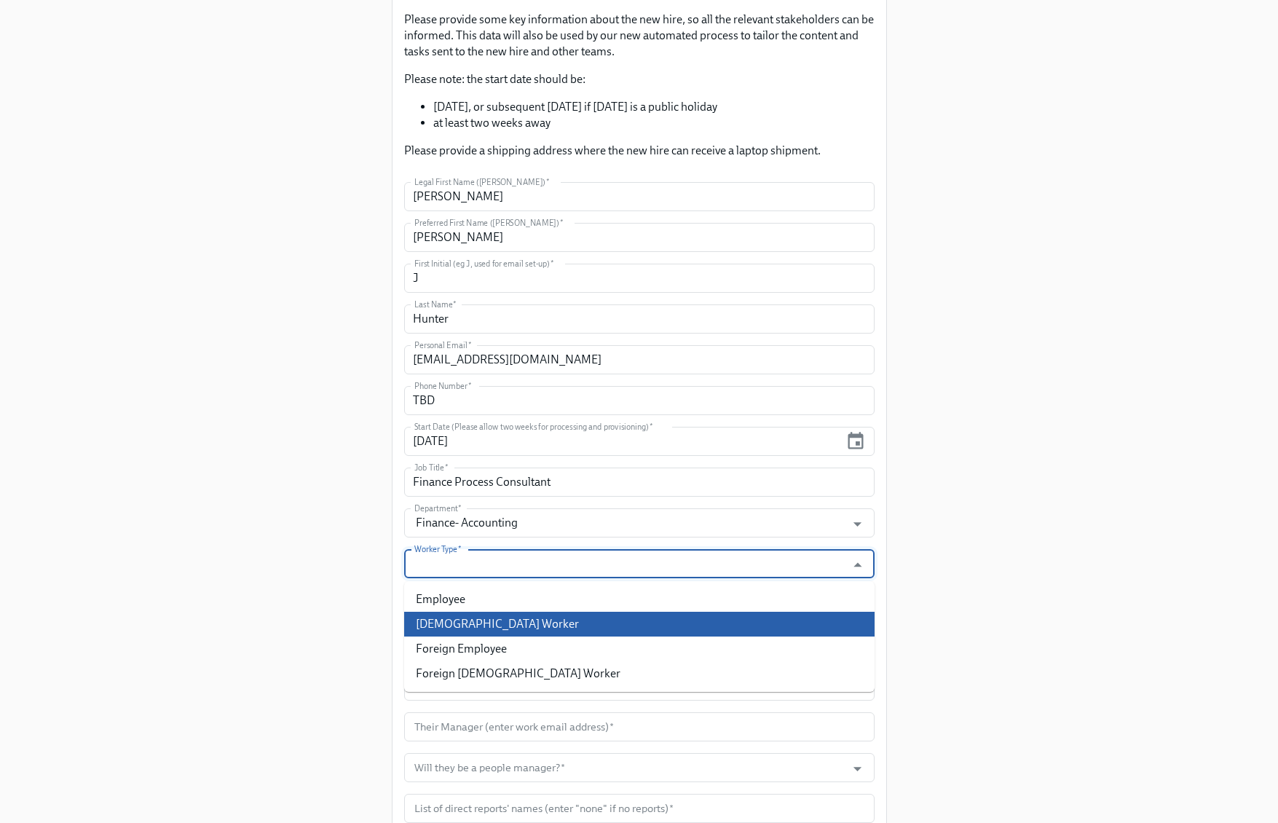
click at [605, 622] on li "Contingent Worker" at bounding box center [639, 624] width 470 height 25
type input "Contingent Worker"
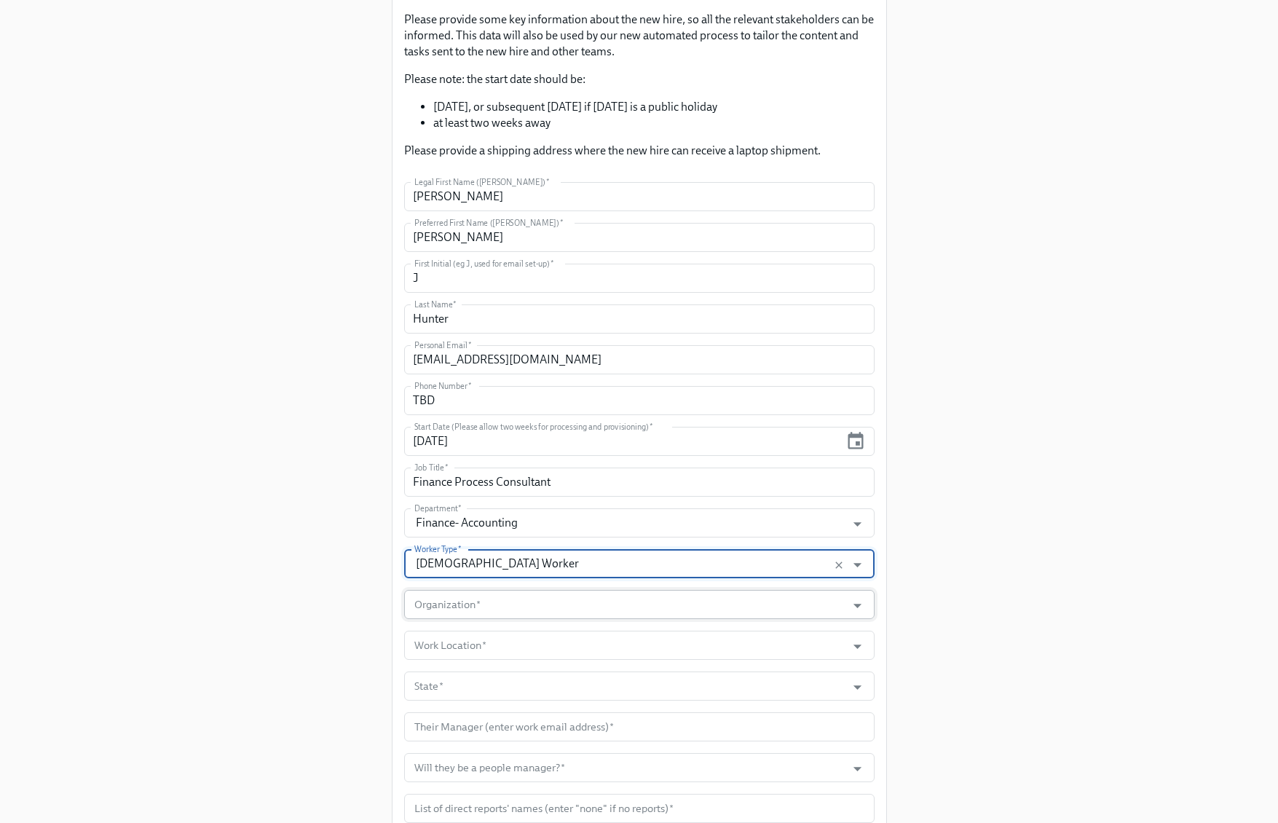
click at [749, 602] on input "Organization   *" at bounding box center [625, 604] width 428 height 29
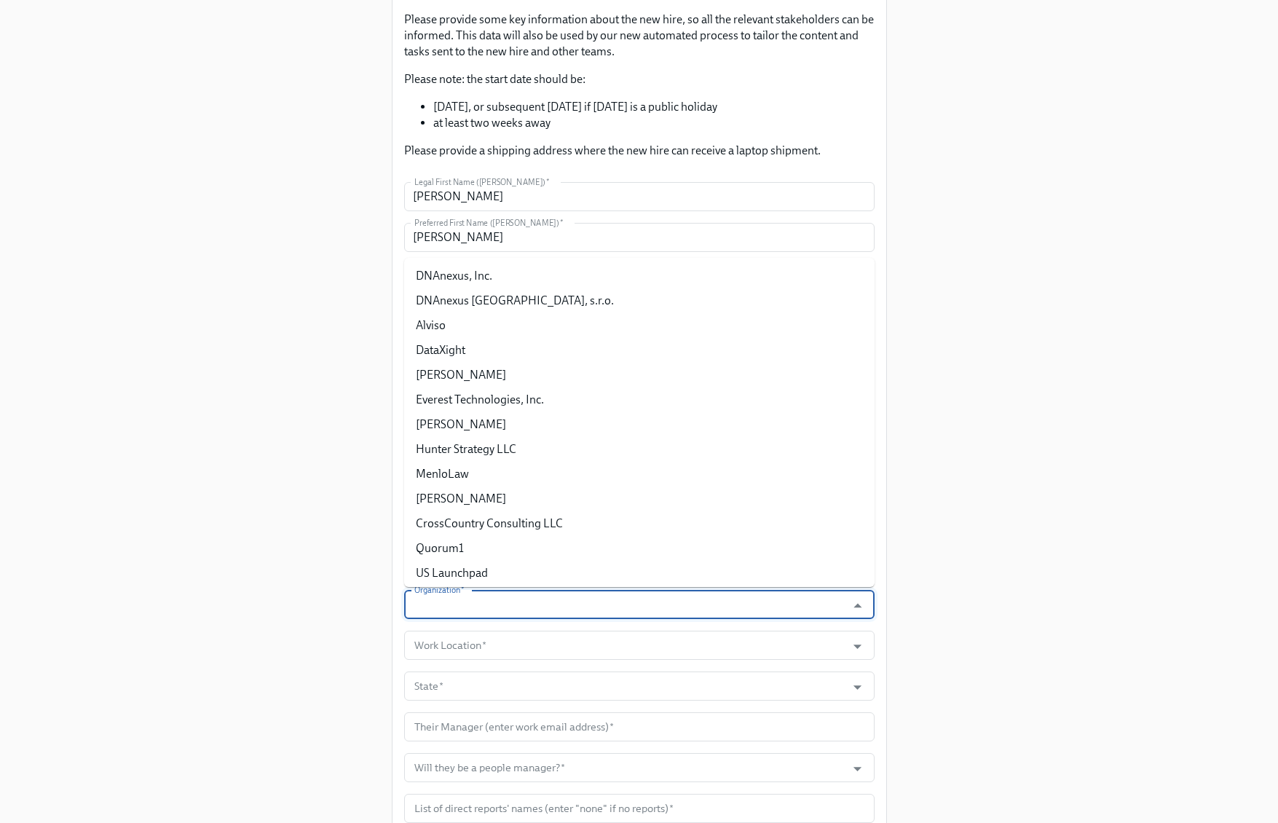
paste input "CrossCountry Consulting LLC"
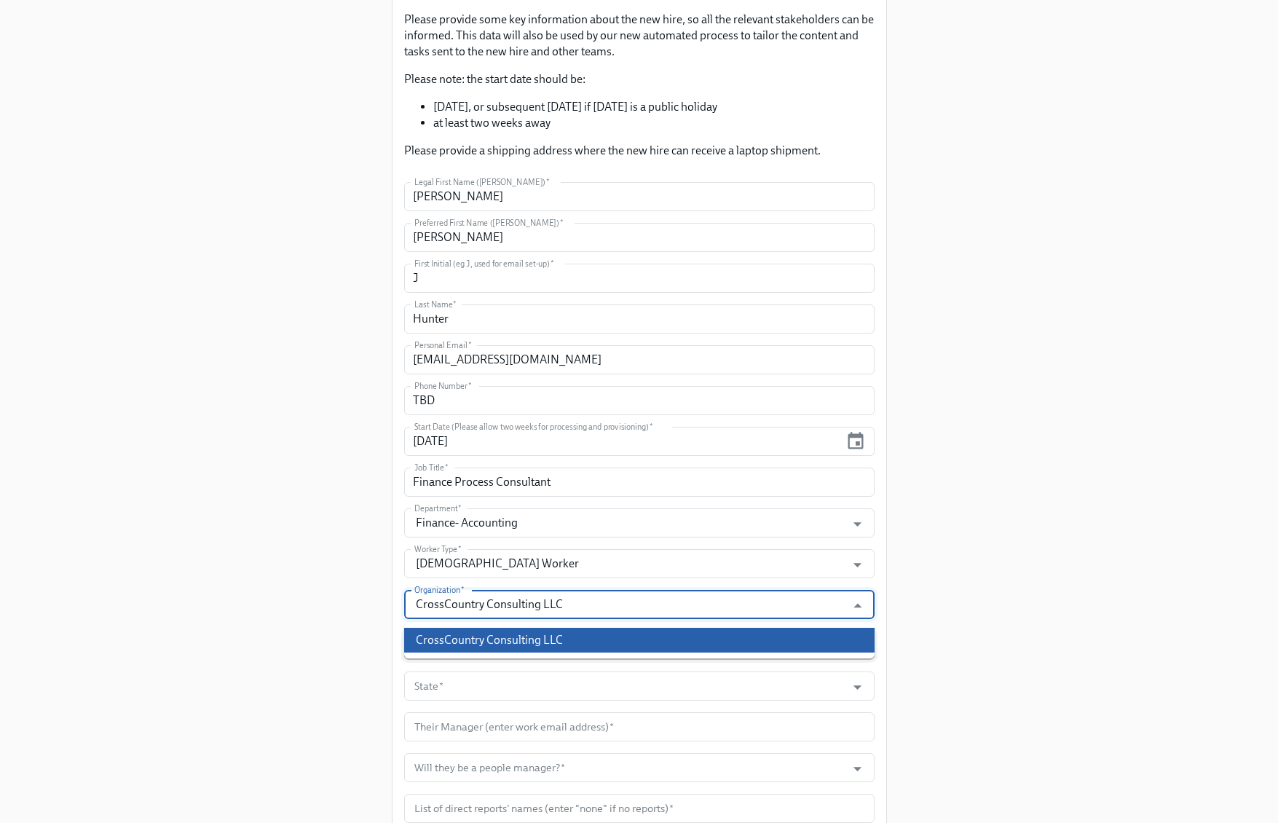
click at [516, 637] on li "CrossCountry Consulting LLC" at bounding box center [639, 640] width 470 height 25
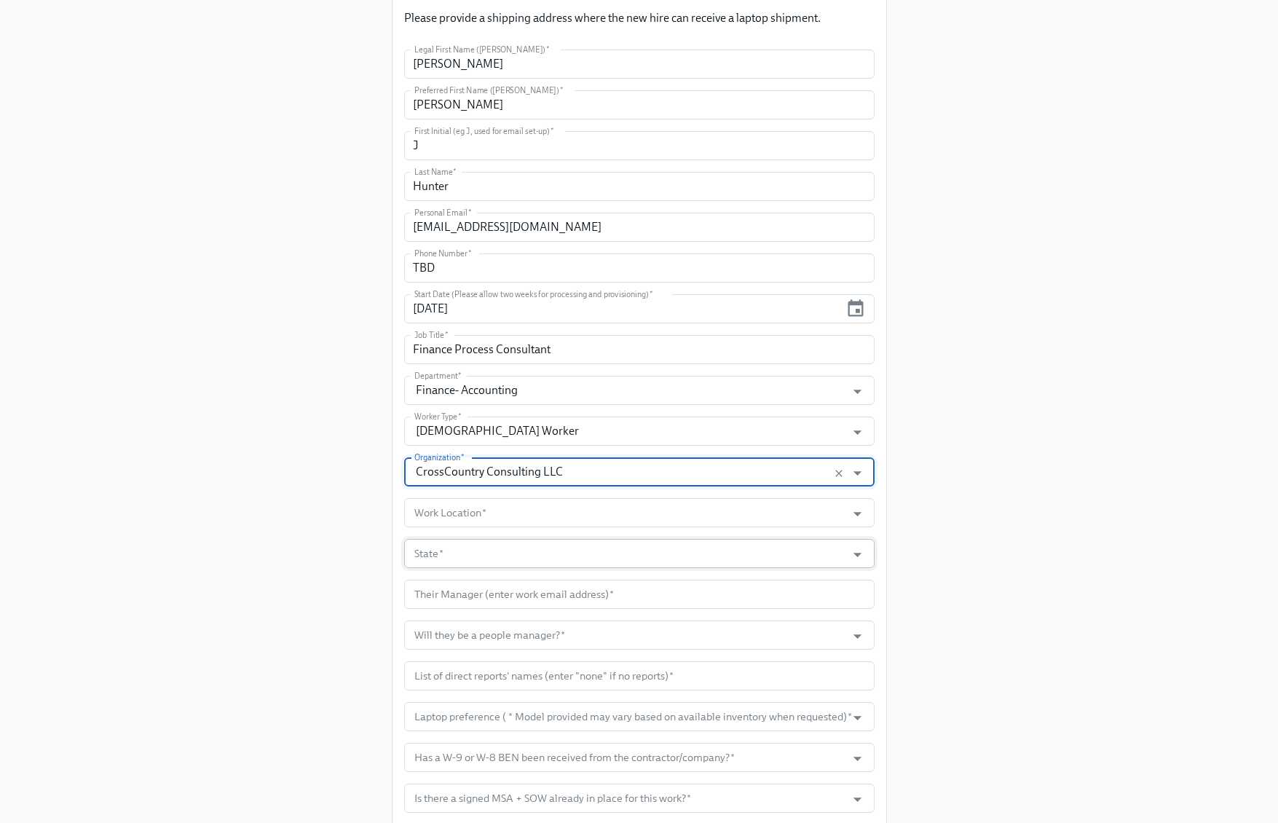
scroll to position [330, 0]
type input "CrossCountry Consulting LLC"
click at [596, 510] on input "Work Location   *" at bounding box center [625, 511] width 428 height 29
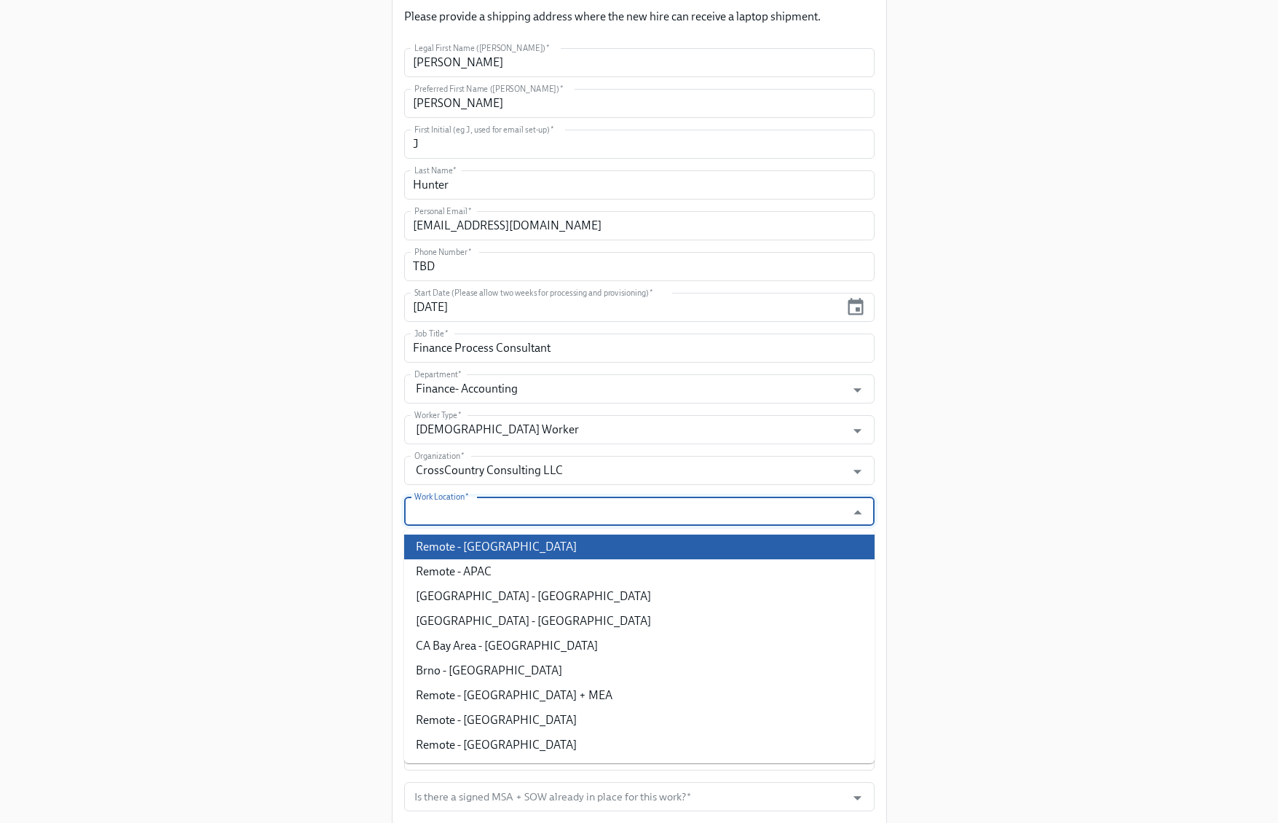
click at [561, 540] on li "Remote - [GEOGRAPHIC_DATA]" at bounding box center [639, 547] width 470 height 25
type input "Remote - [GEOGRAPHIC_DATA]"
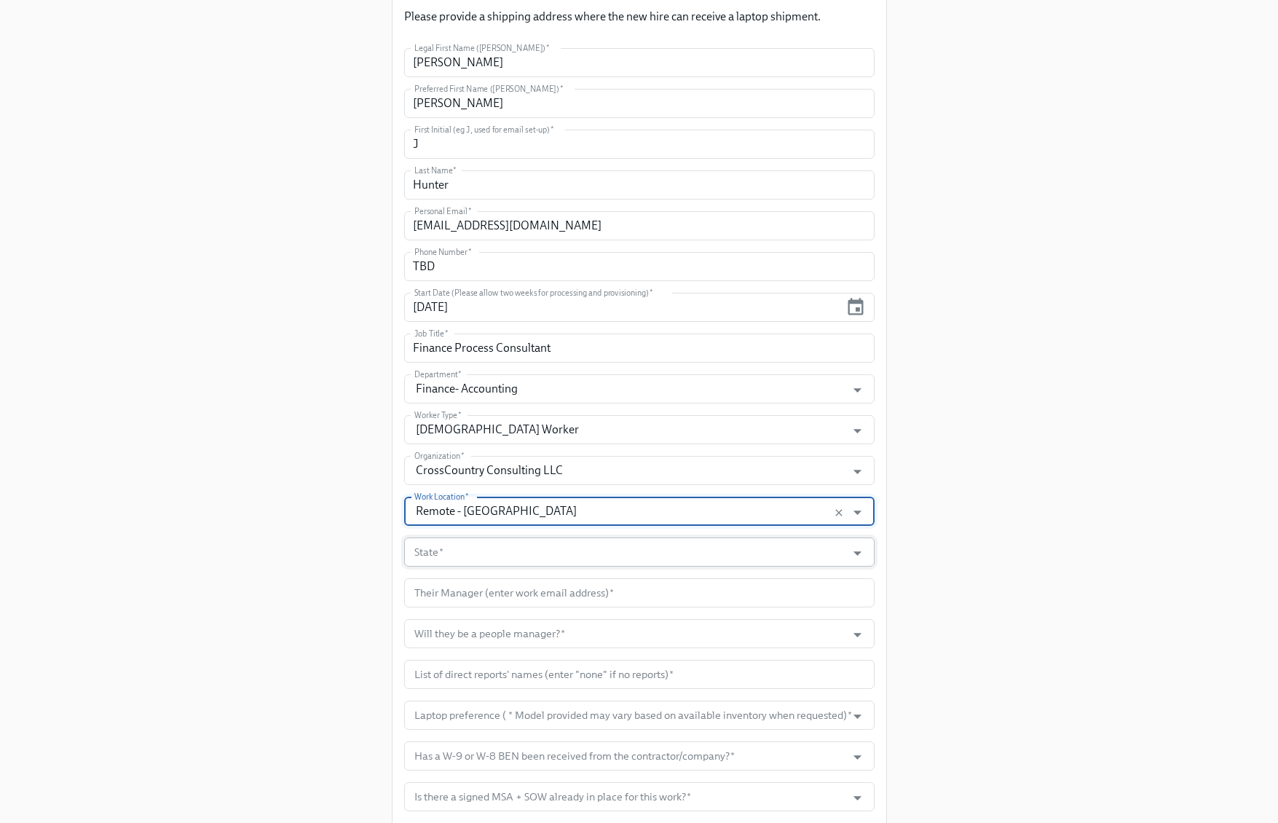
click at [619, 547] on input "State   *" at bounding box center [625, 551] width 428 height 29
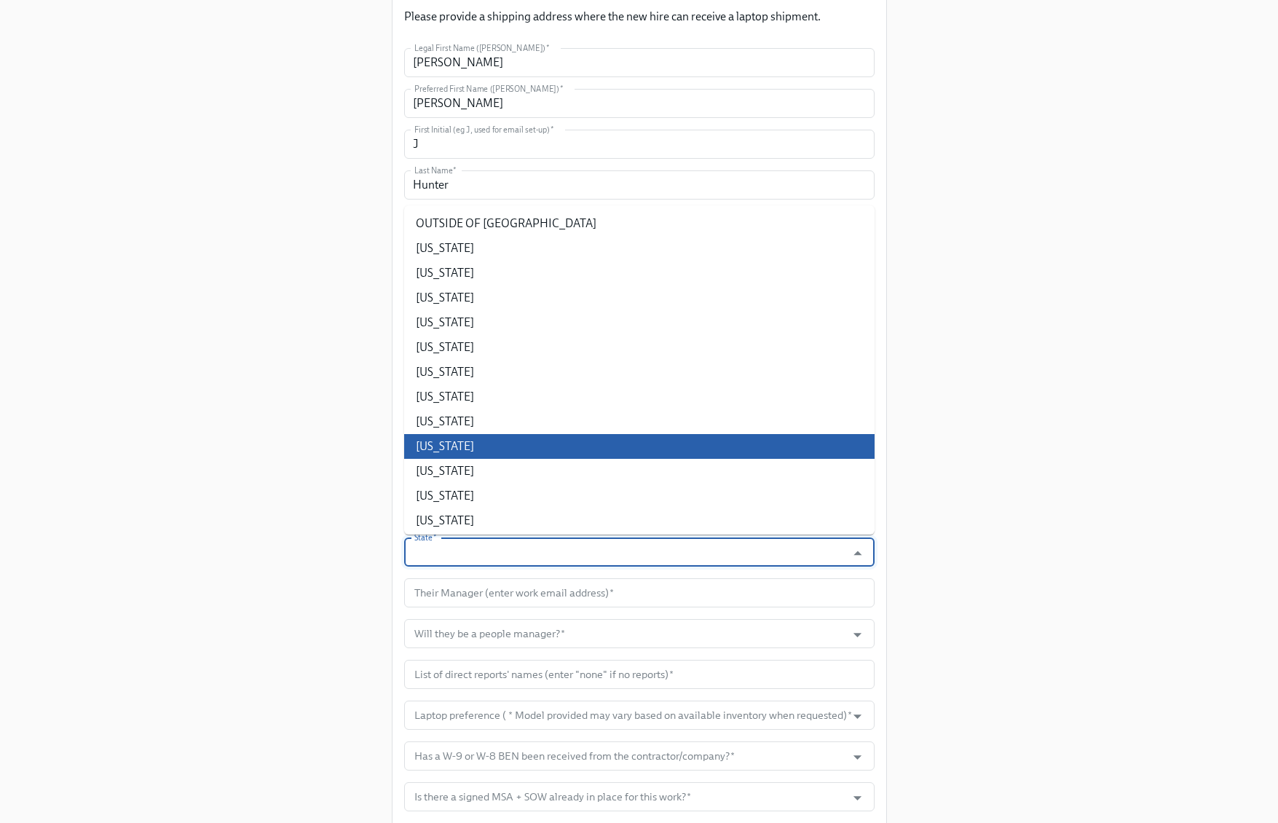
click at [487, 445] on li "Florida" at bounding box center [639, 446] width 470 height 25
type input "Florida"
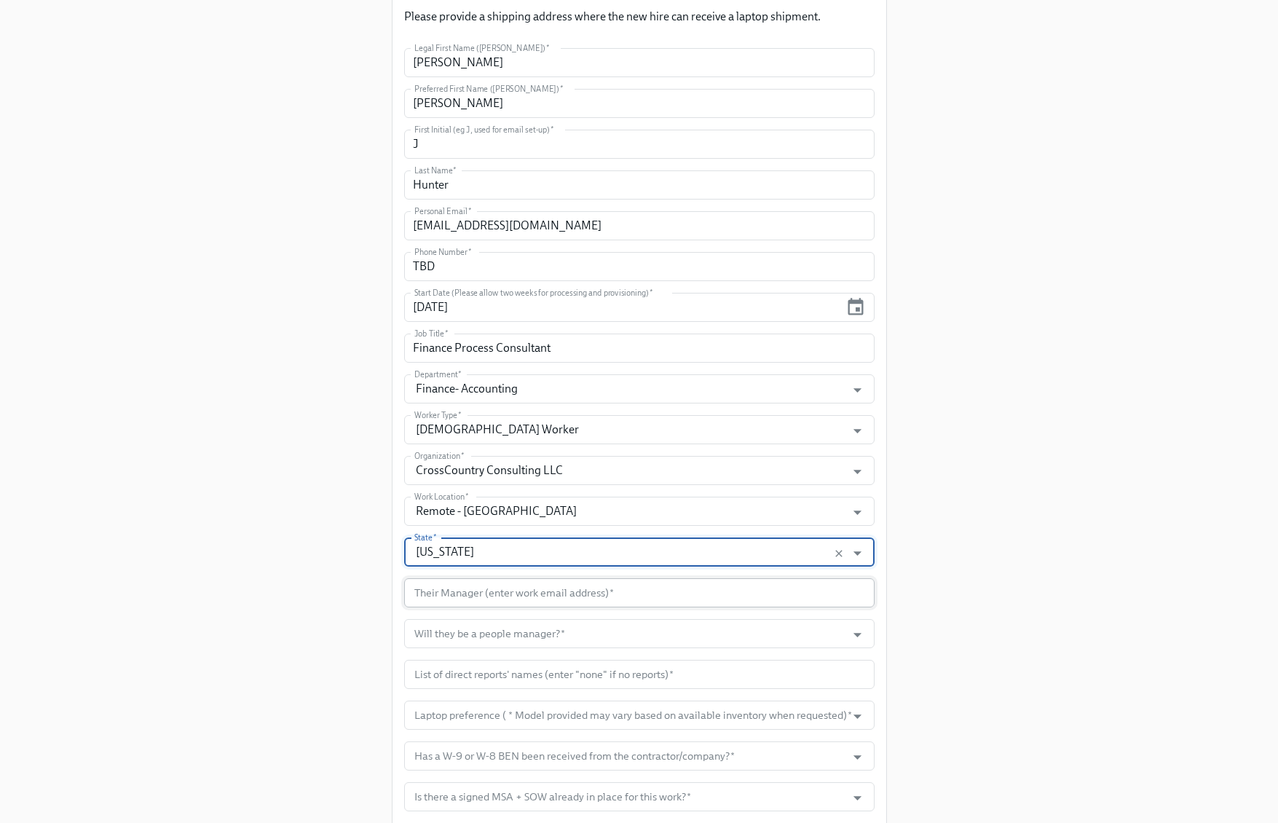
click at [694, 596] on input "text" at bounding box center [639, 592] width 470 height 29
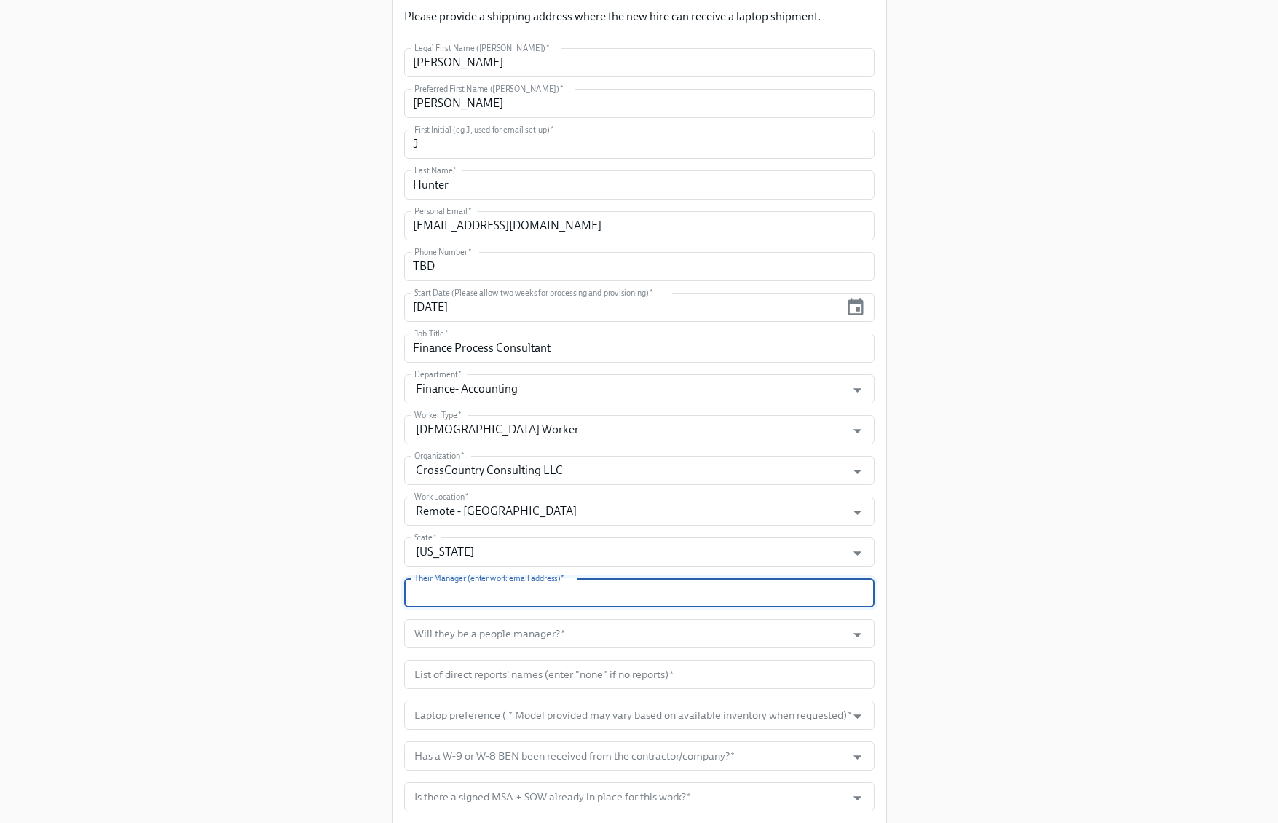
click at [490, 593] on input "text" at bounding box center [639, 592] width 470 height 29
paste input "kmccartney@dnanexus.com"
type input "kmccartney@dnanexus.com"
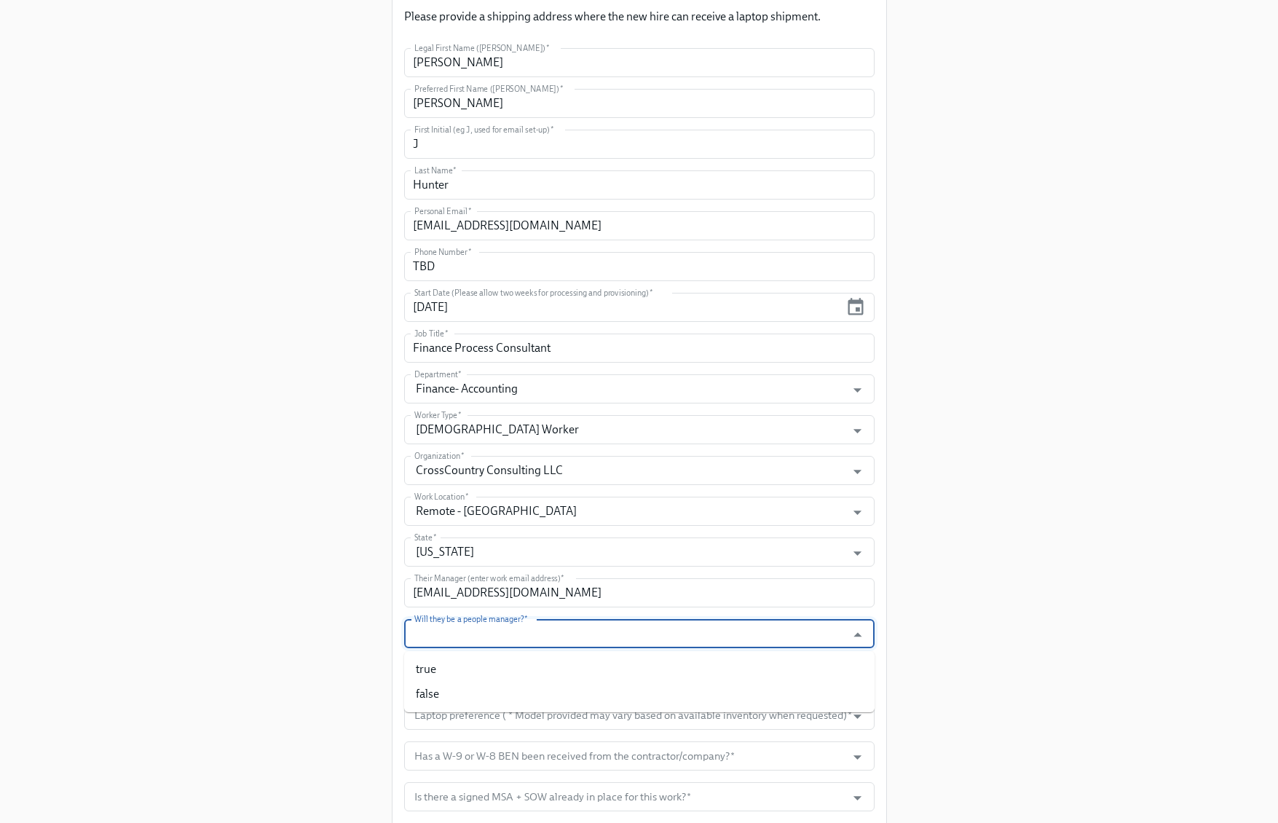
click at [636, 625] on input "Will they be a people manager?   *" at bounding box center [625, 633] width 428 height 29
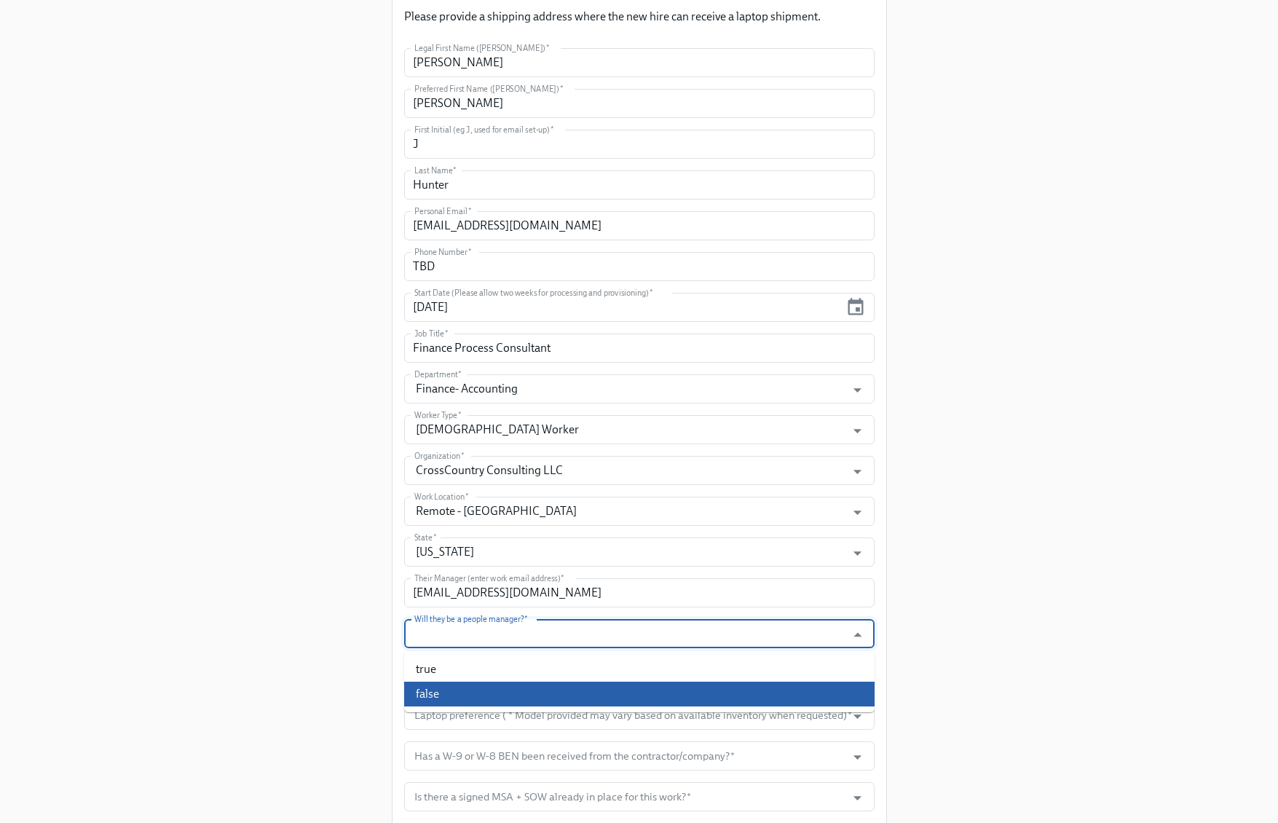
click at [527, 693] on li "false" at bounding box center [639, 694] width 470 height 25
type input "false"
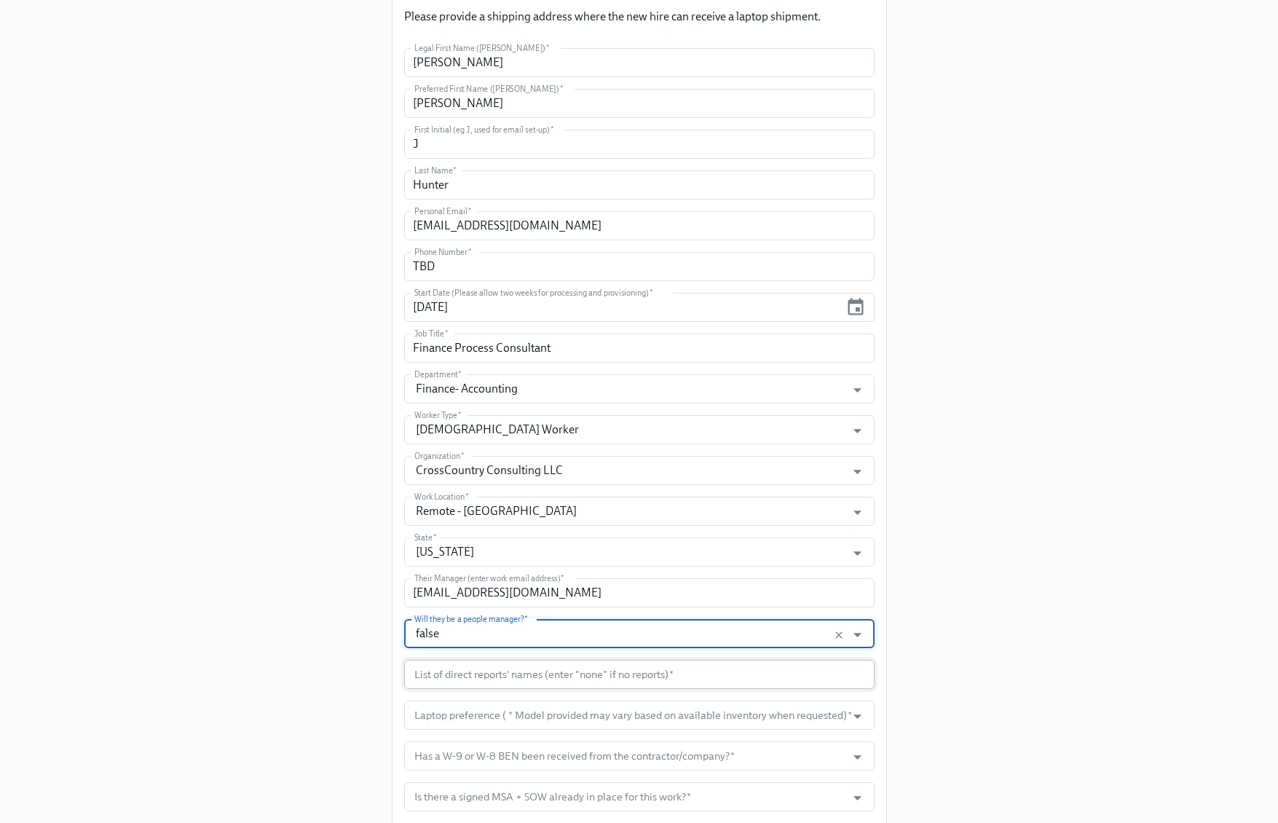
click at [588, 675] on input "text" at bounding box center [639, 674] width 470 height 29
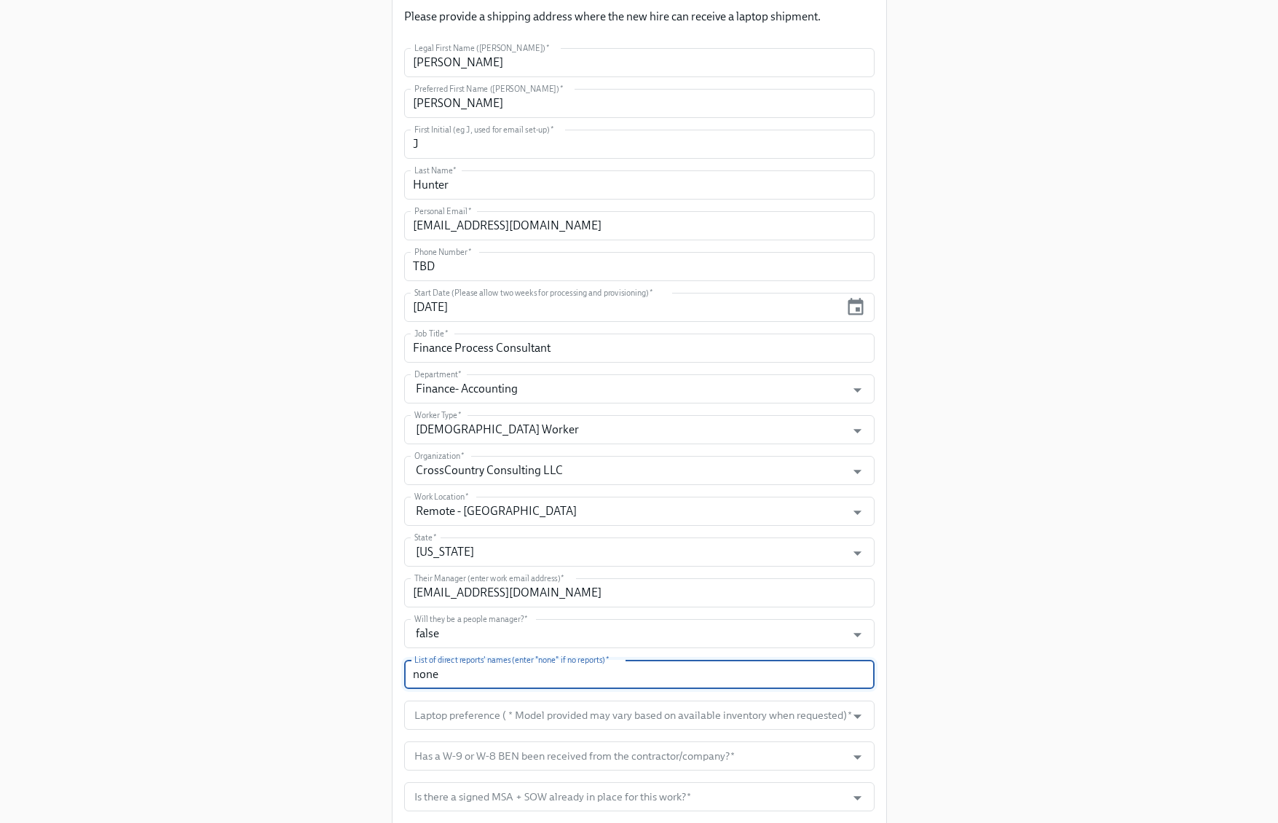
type input "none"
drag, startPoint x: 693, startPoint y: 695, endPoint x: 683, endPoint y: 712, distance: 20.2
click at [693, 696] on form "Legal First Name (eg Jennifer)   * Janelle Legal First Name (eg Jennifer) * Pre…" at bounding box center [639, 604] width 470 height 1113
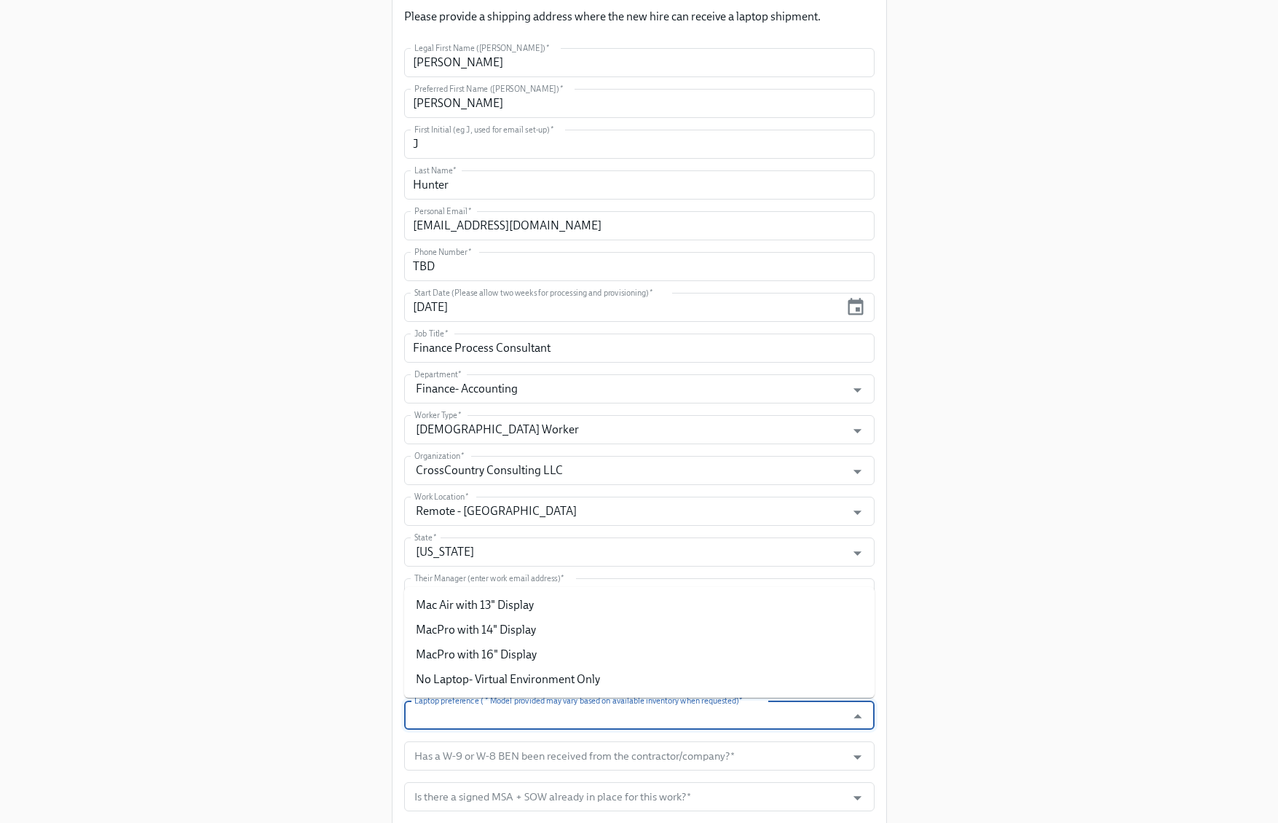
drag, startPoint x: 682, startPoint y: 714, endPoint x: 686, endPoint y: 704, distance: 10.8
click at [682, 714] on input "Laptop preference ( * Model provided may vary based on available inventory when…" at bounding box center [625, 715] width 428 height 29
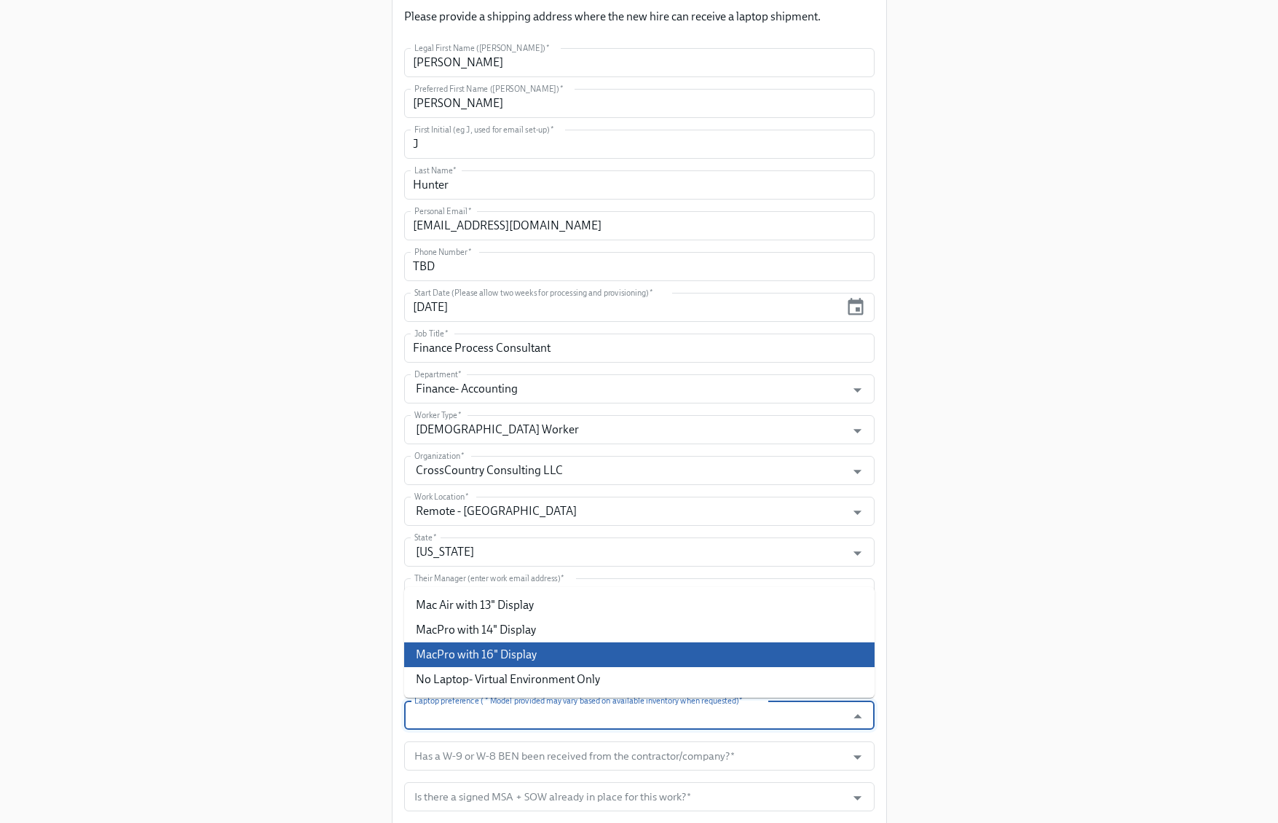
click at [575, 653] on li "MacPro with 16" Display" at bounding box center [639, 654] width 470 height 25
type input "MacPro with 16" Display"
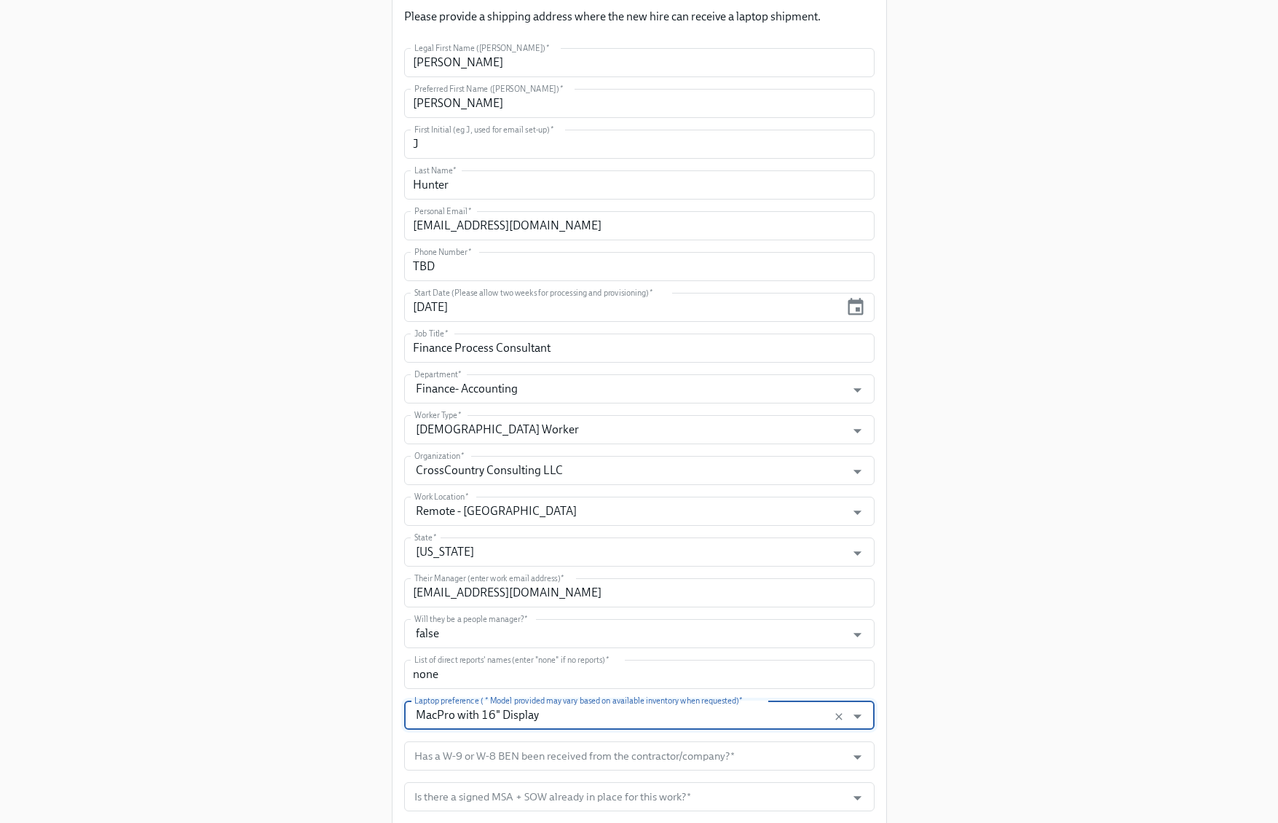
click at [1005, 677] on div "Enrollment Form US Contractor On-boarding For USCW workers Only Please provide …" at bounding box center [639, 427] width 1208 height 1515
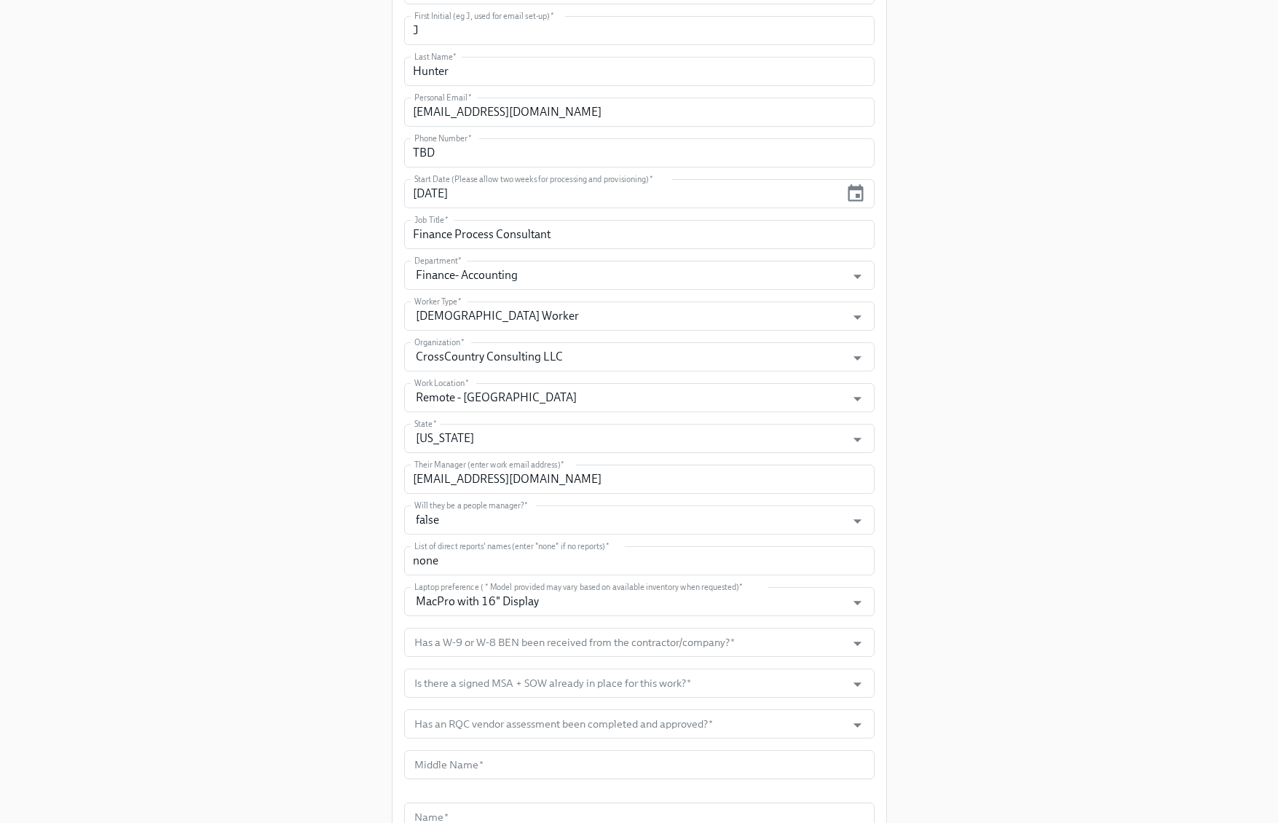
scroll to position [488, 0]
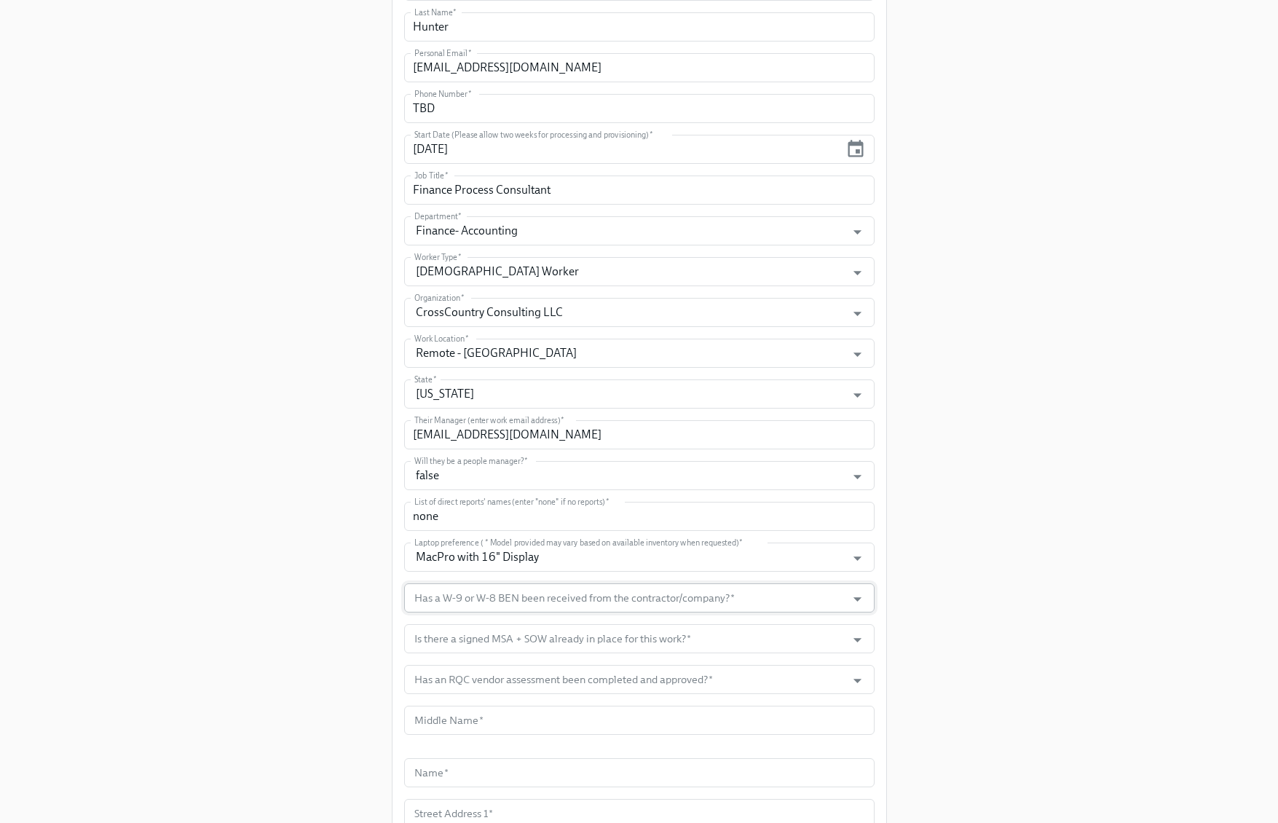
click at [734, 598] on input "Has a W-9 or W-8 BEN been received from the contractor/company?   *" at bounding box center [625, 597] width 428 height 29
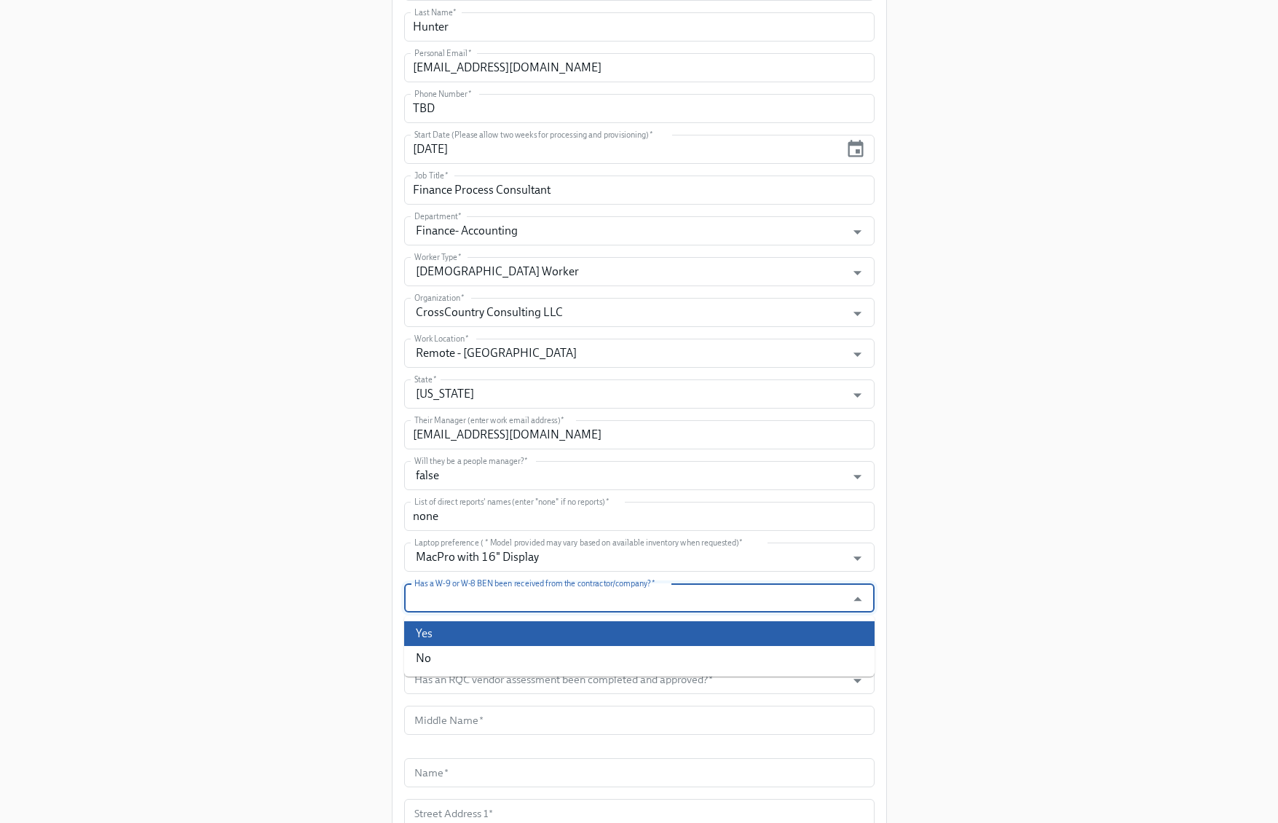
click at [615, 631] on li "Yes" at bounding box center [639, 633] width 470 height 25
type input "Yes"
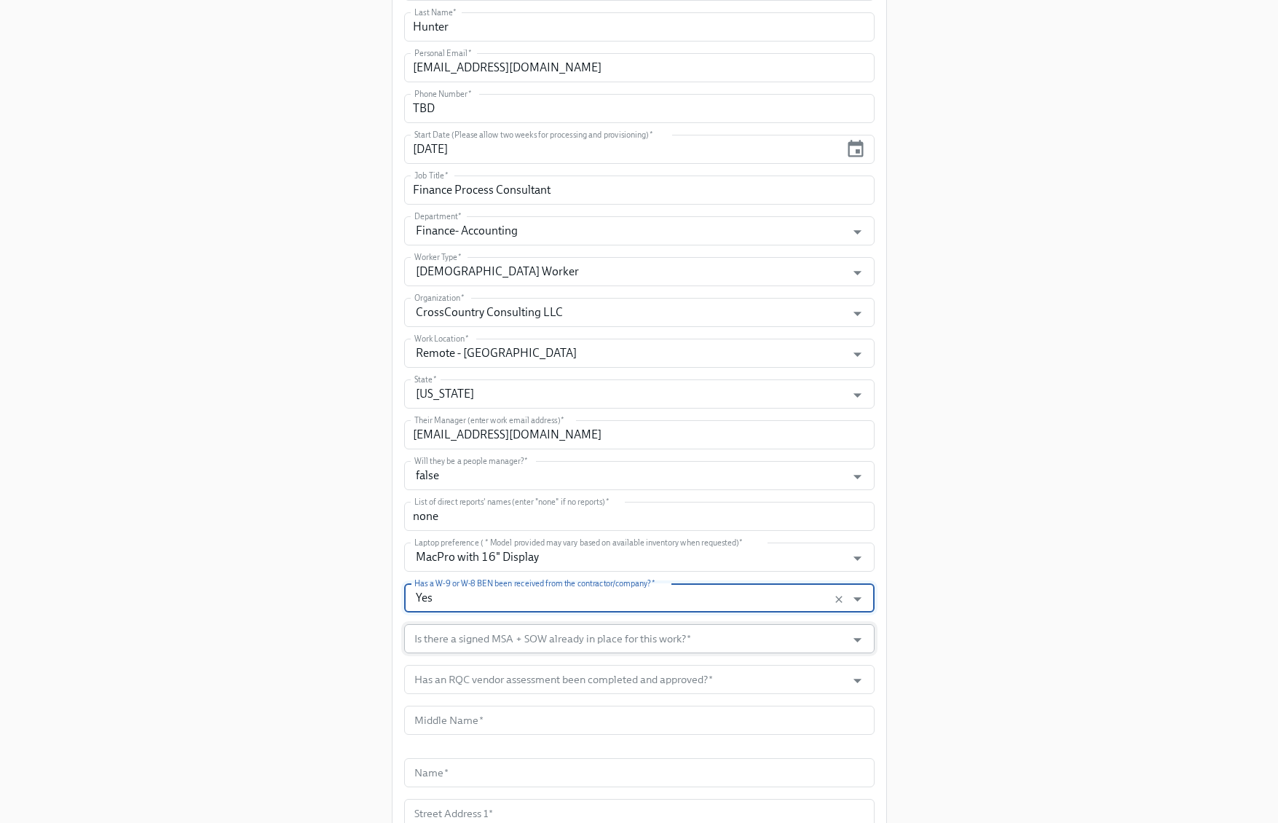
click at [599, 650] on input "Is there a signed MSA + SOW already in place for this work?   *" at bounding box center [625, 638] width 428 height 29
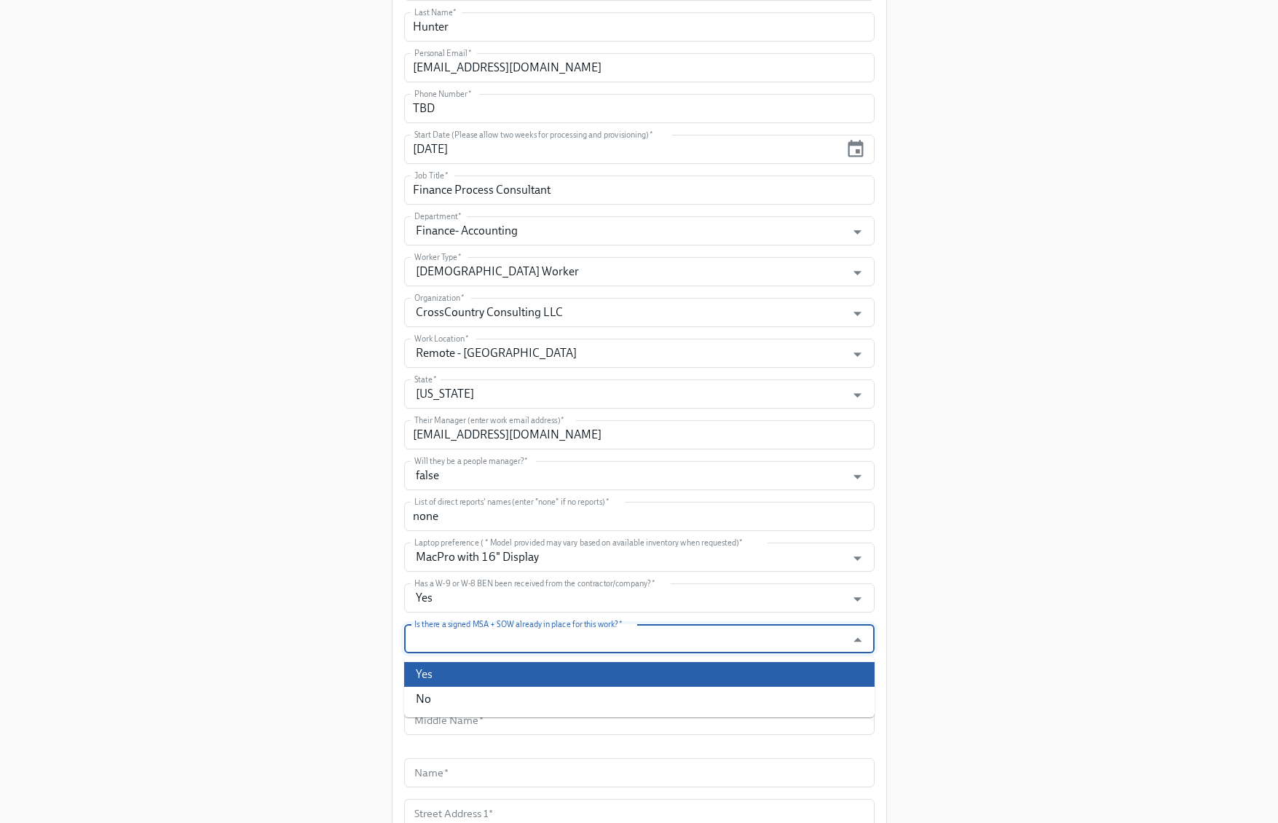
click at [545, 662] on li "Yes" at bounding box center [639, 674] width 470 height 25
type input "Yes"
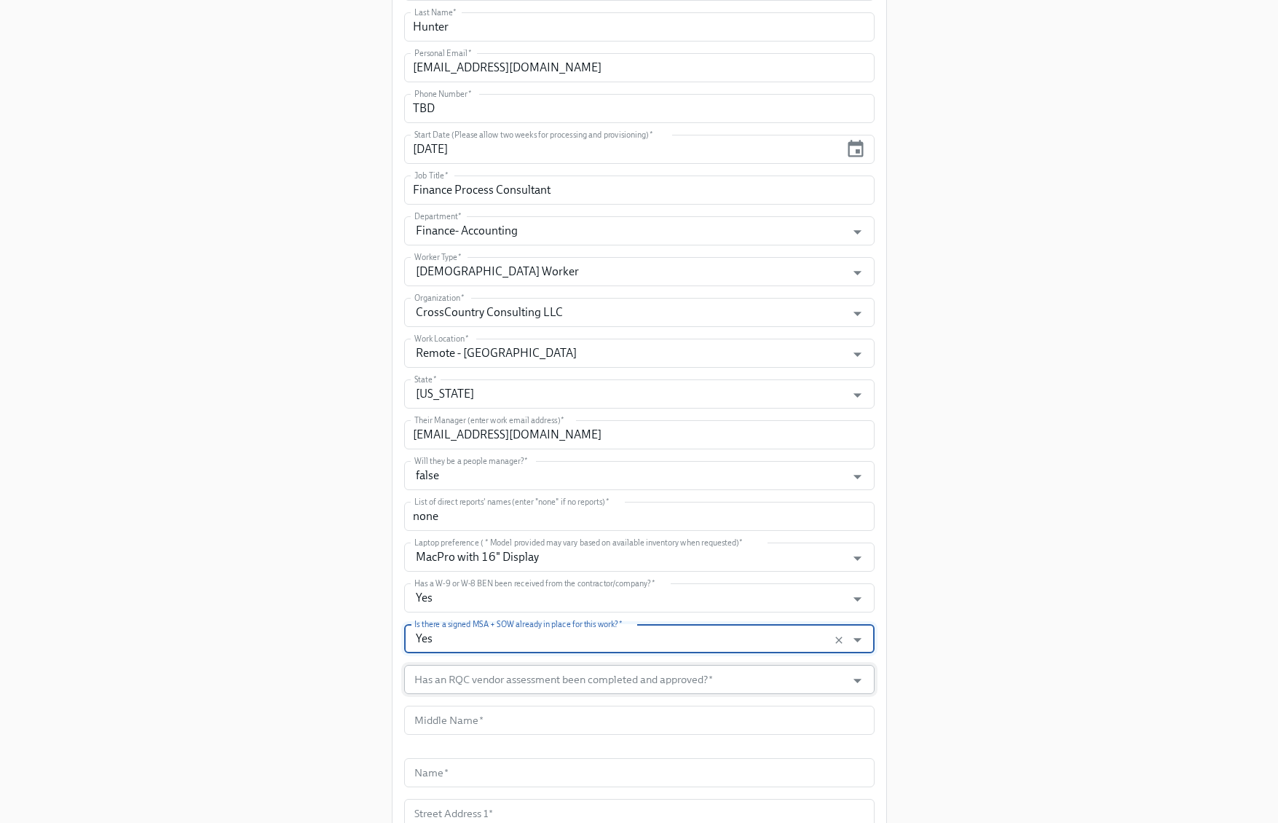
click at [545, 685] on input "Has an RQC vendor assessment been completed and approved?   *" at bounding box center [625, 679] width 428 height 29
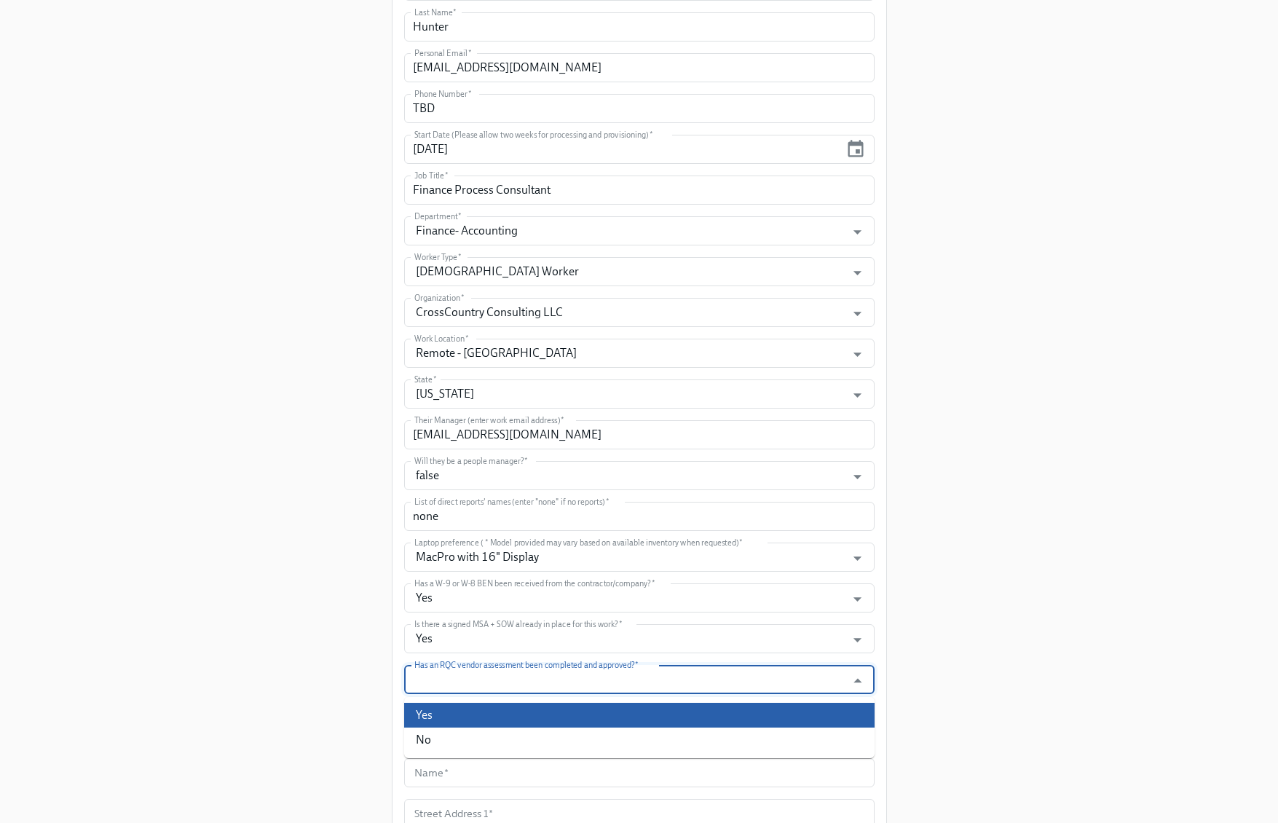
click at [475, 704] on li "Yes" at bounding box center [639, 715] width 470 height 25
type input "Yes"
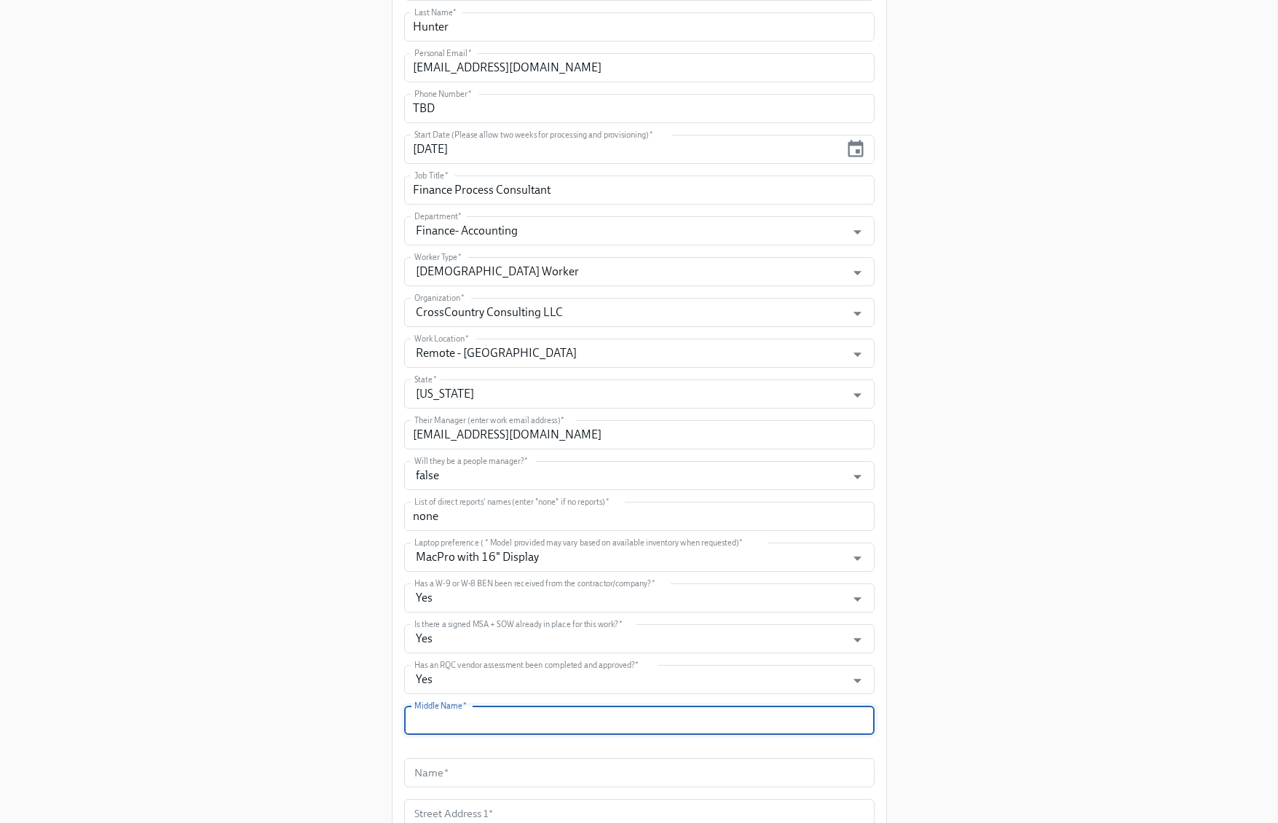
click at [578, 720] on input "text" at bounding box center [639, 720] width 470 height 29
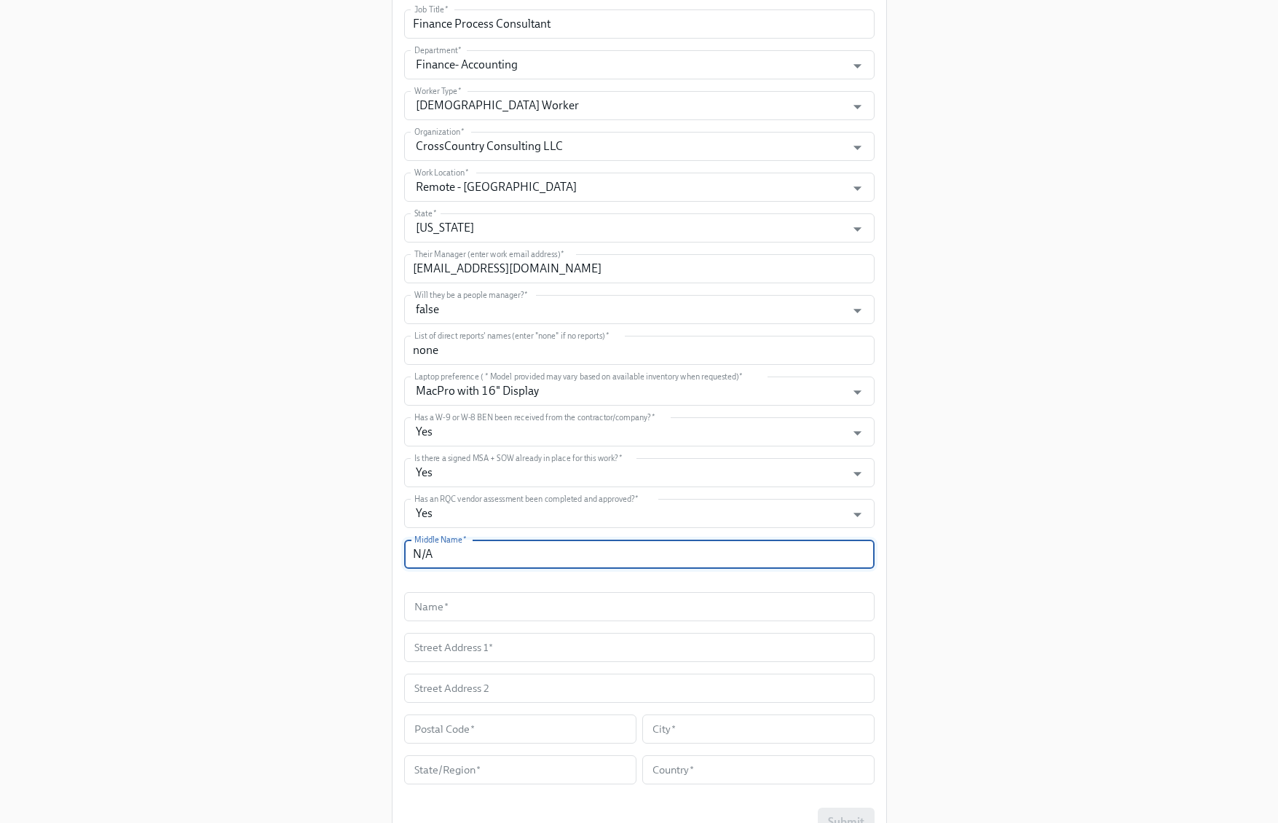
scroll to position [662, 0]
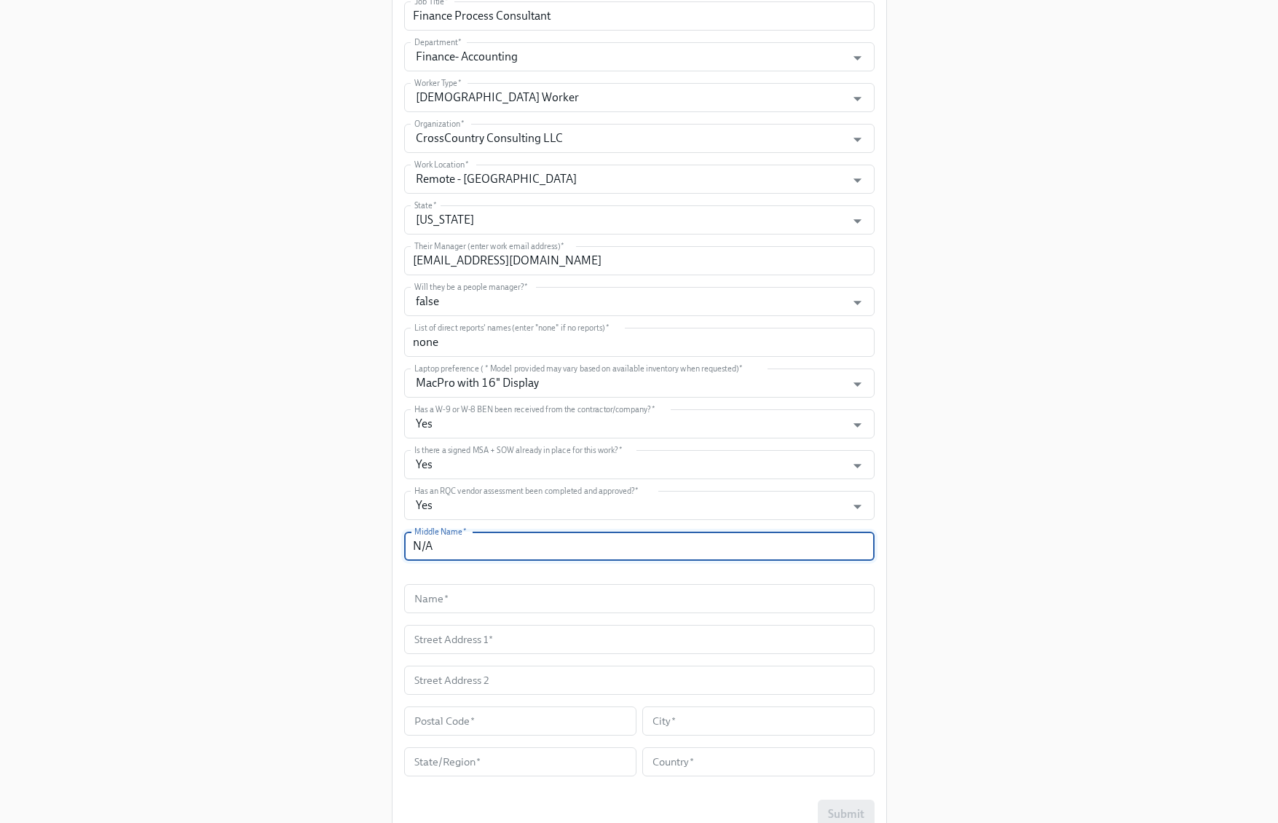
type input "N/A"
click at [548, 601] on input "text" at bounding box center [639, 598] width 470 height 29
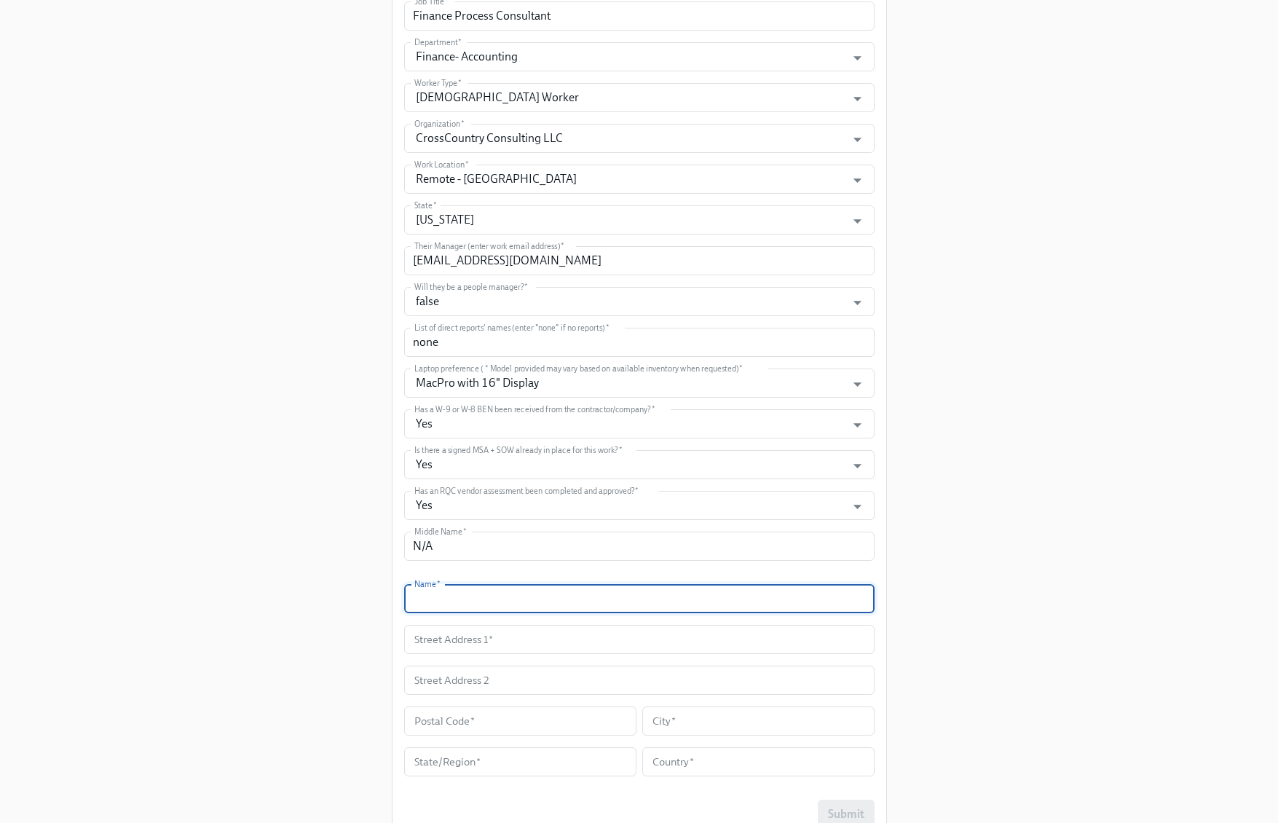
paste input "[PERSON_NAME]"
type input "[PERSON_NAME]"
click at [492, 638] on input "text" at bounding box center [639, 639] width 470 height 29
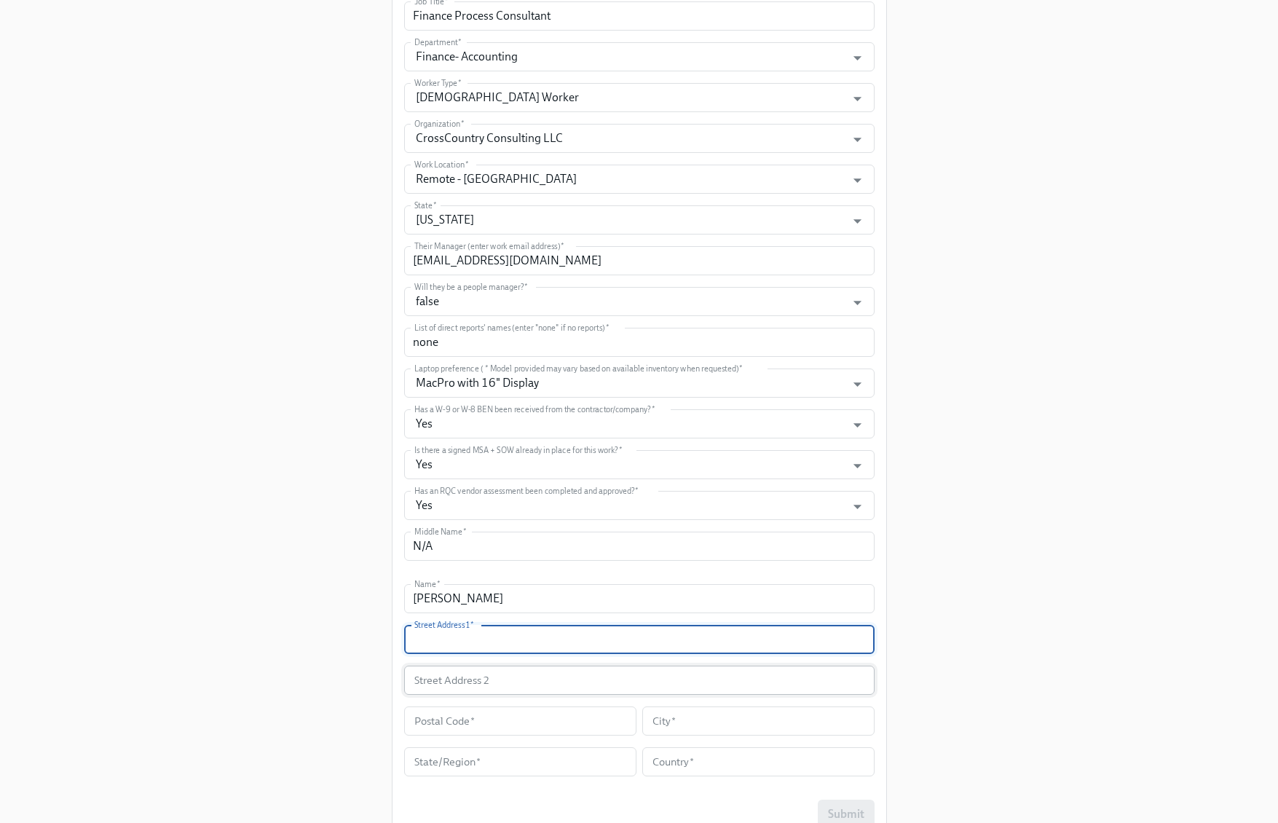
paste input "8904 Westerland Drive"
type input "8904 Westerland Drive"
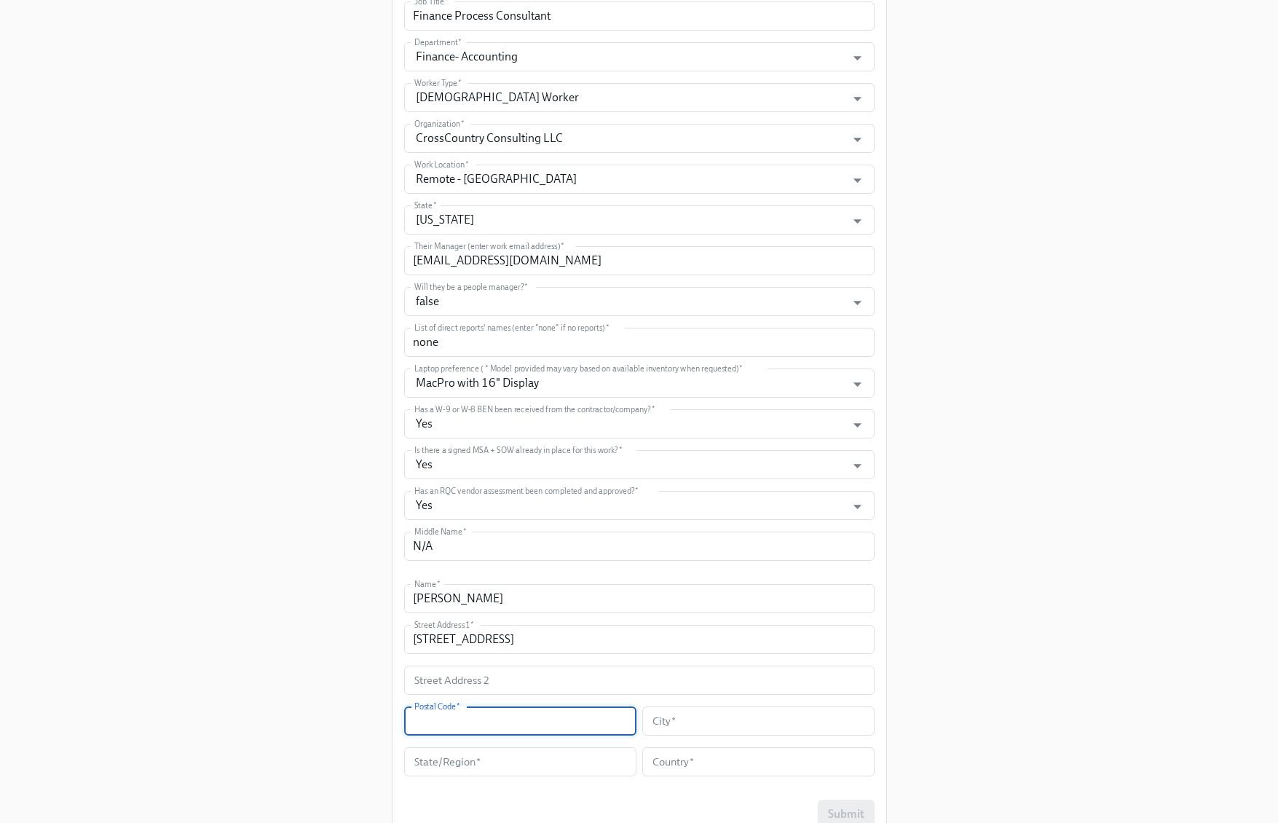
click at [459, 718] on input "text" at bounding box center [520, 720] width 232 height 29
paste input "34637"
type input "34637"
click at [698, 707] on input "text" at bounding box center [758, 720] width 232 height 29
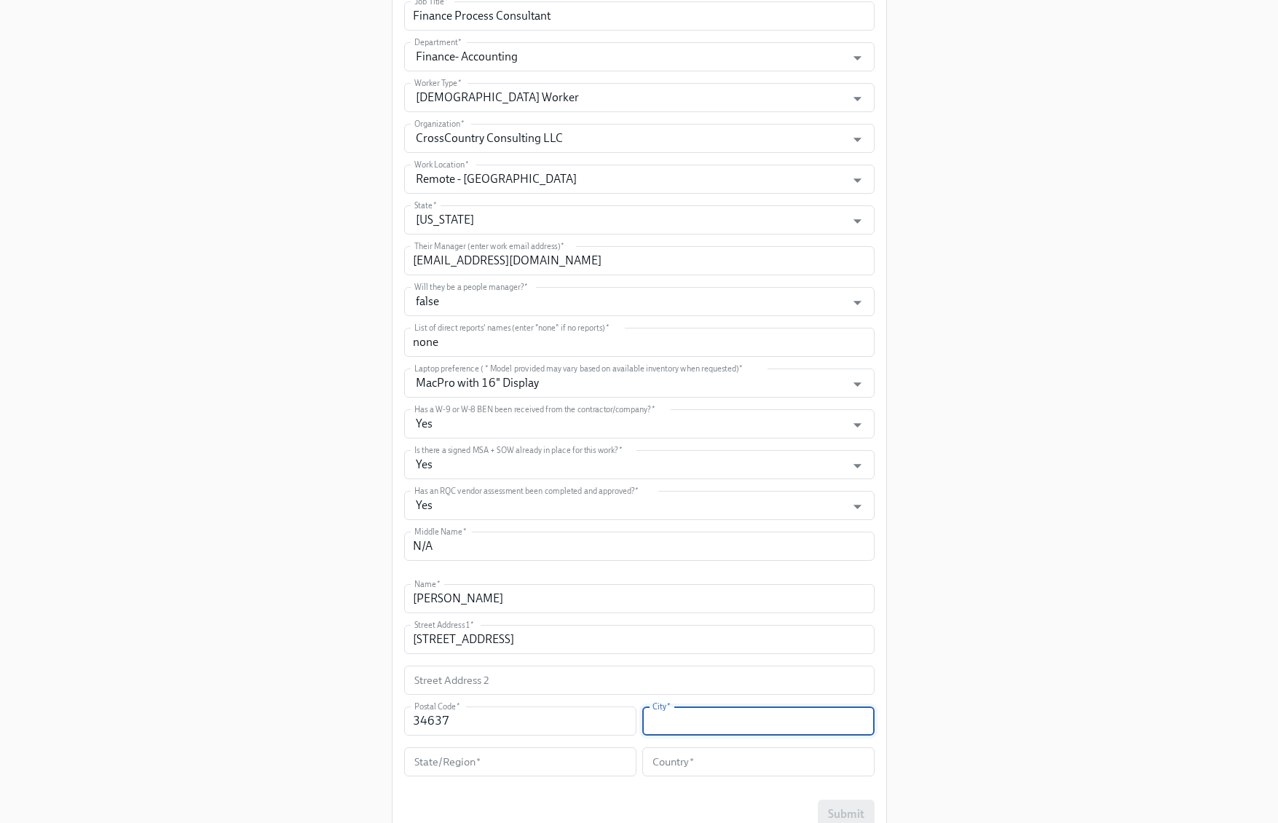
click at [736, 724] on input "text" at bounding box center [758, 720] width 232 height 29
paste input "Land O Lakes"
type input "Land O Lakes"
click at [534, 761] on input "text" at bounding box center [520, 761] width 232 height 29
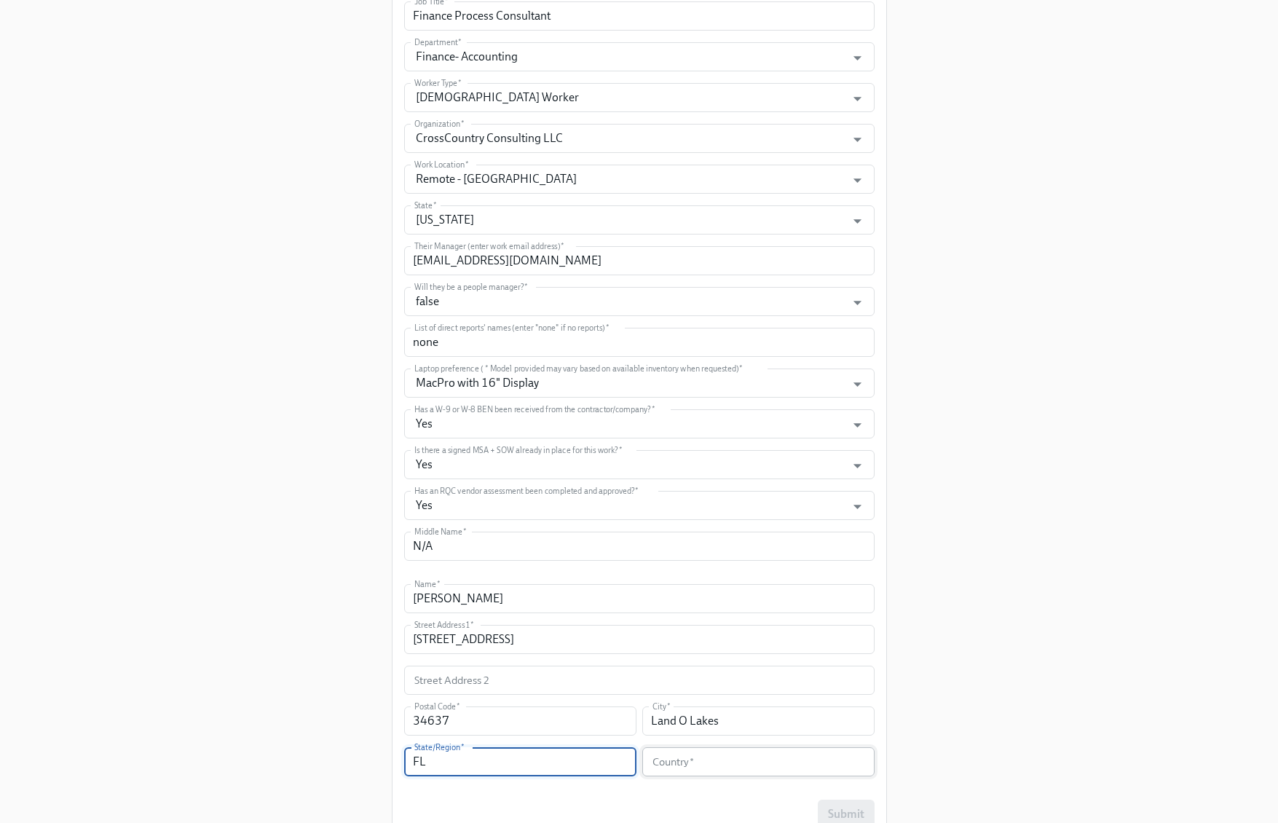
type input "FL"
click at [689, 755] on input "text" at bounding box center [758, 761] width 232 height 29
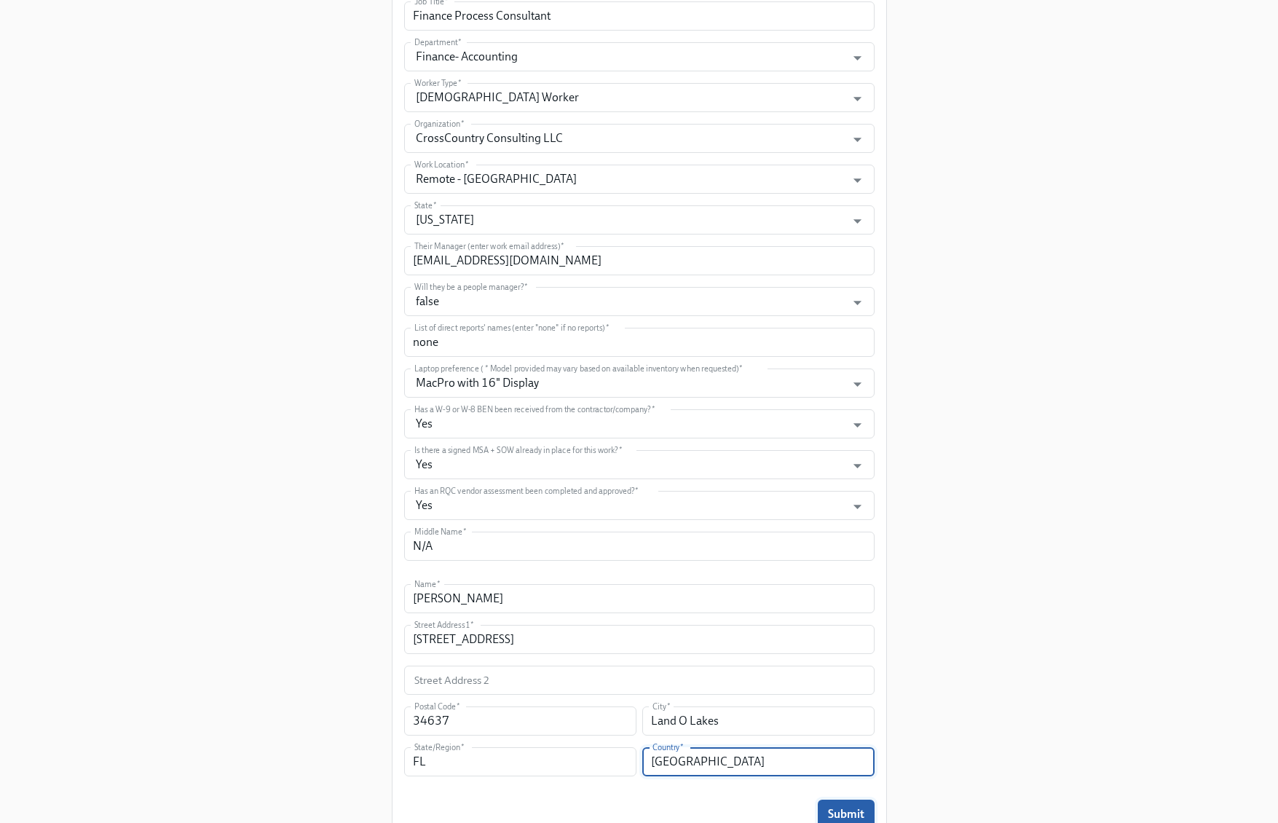
type input "USA"
click at [838, 800] on button "Submit" at bounding box center [846, 814] width 57 height 29
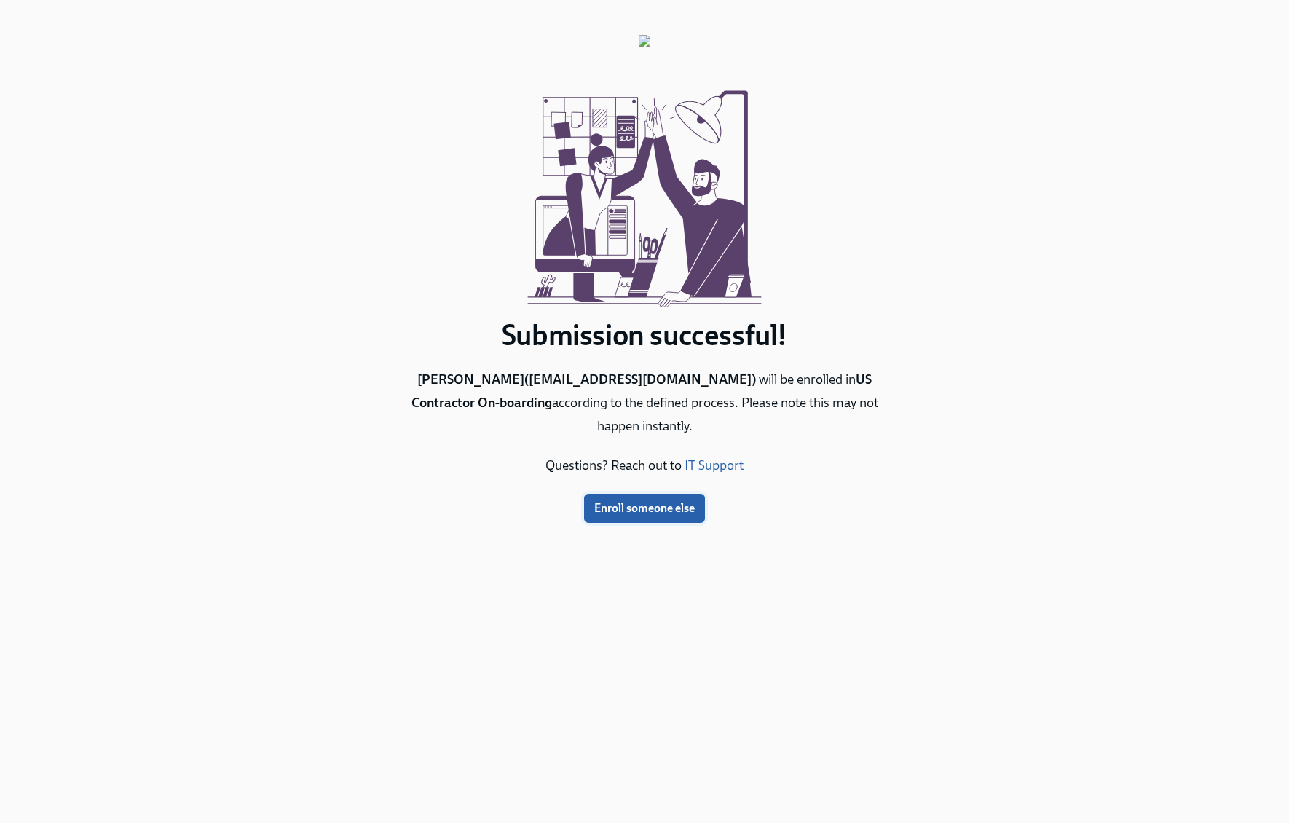
click at [647, 508] on span "Enroll someone else" at bounding box center [644, 508] width 101 height 15
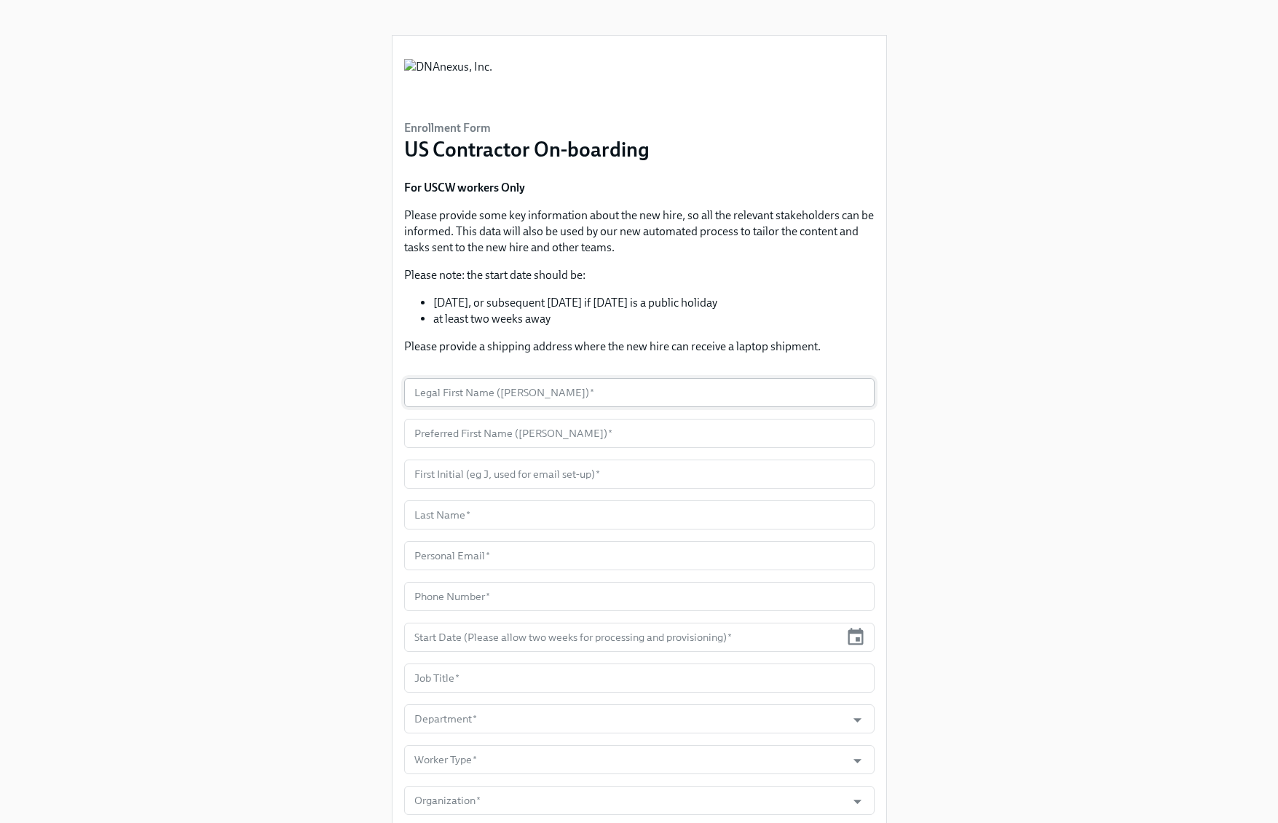
click at [556, 402] on input "text" at bounding box center [639, 392] width 470 height 29
paste input "Appy"
type input "Appy"
click at [529, 436] on input "text" at bounding box center [639, 433] width 470 height 29
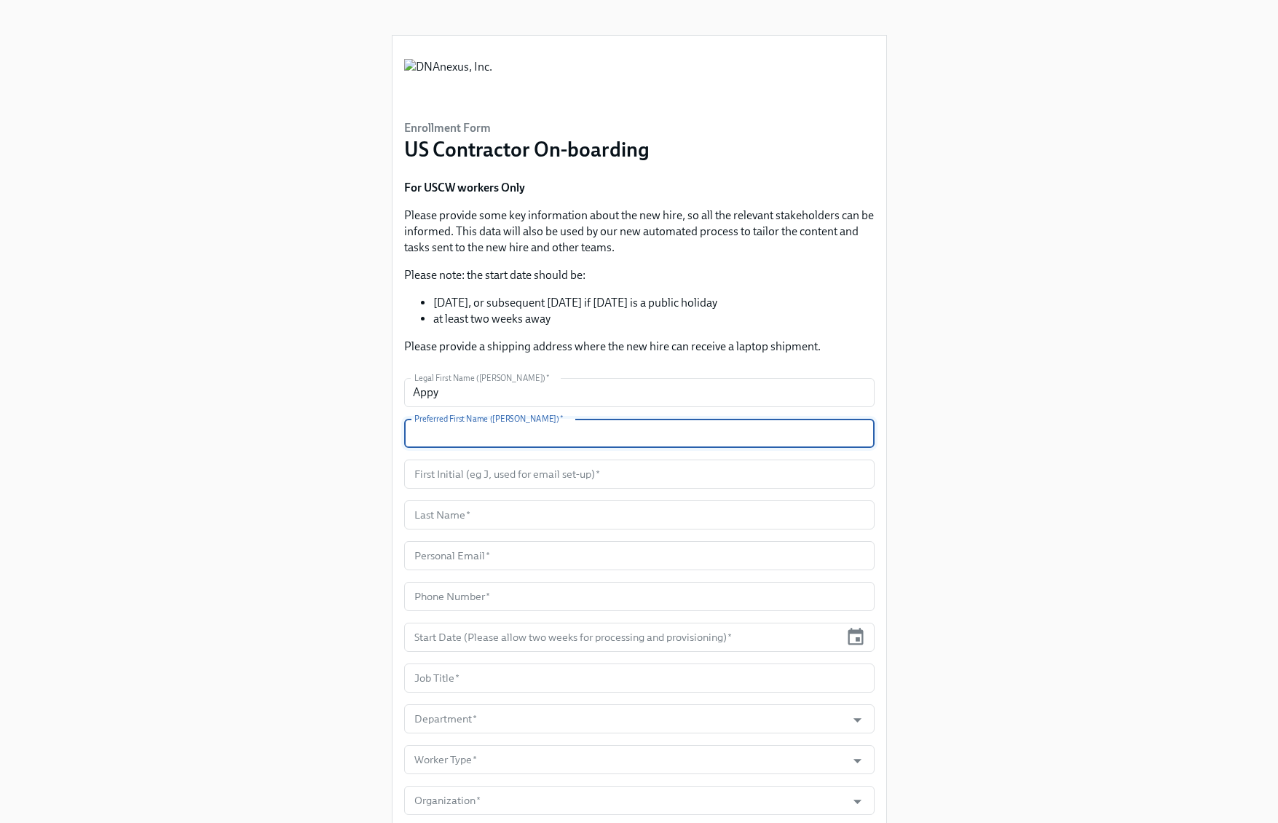
paste input "Appy"
type input "Appy"
click at [537, 481] on input "text" at bounding box center [639, 474] width 470 height 29
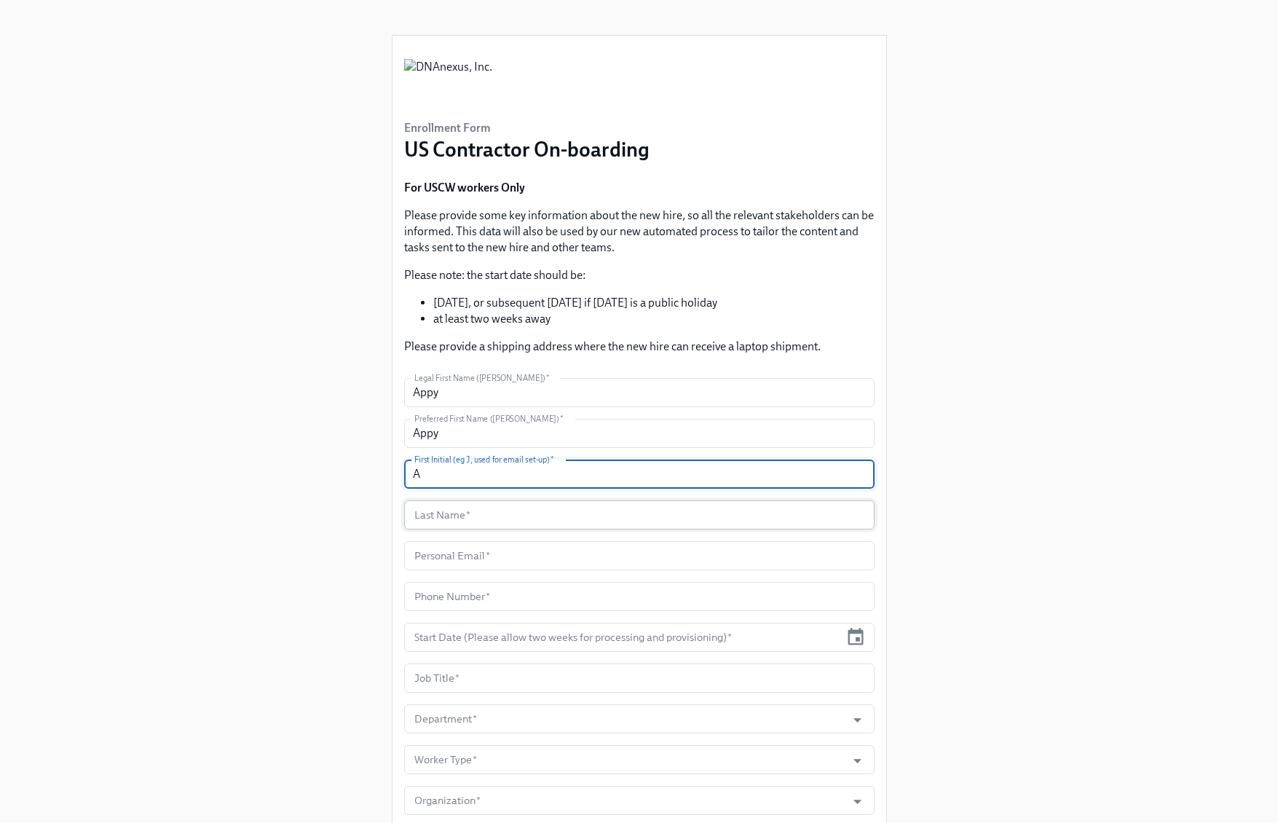
type input "A"
drag, startPoint x: 510, startPoint y: 516, endPoint x: 1287, endPoint y: 476, distance: 778.2
click at [512, 516] on input "text" at bounding box center [639, 514] width 470 height 29
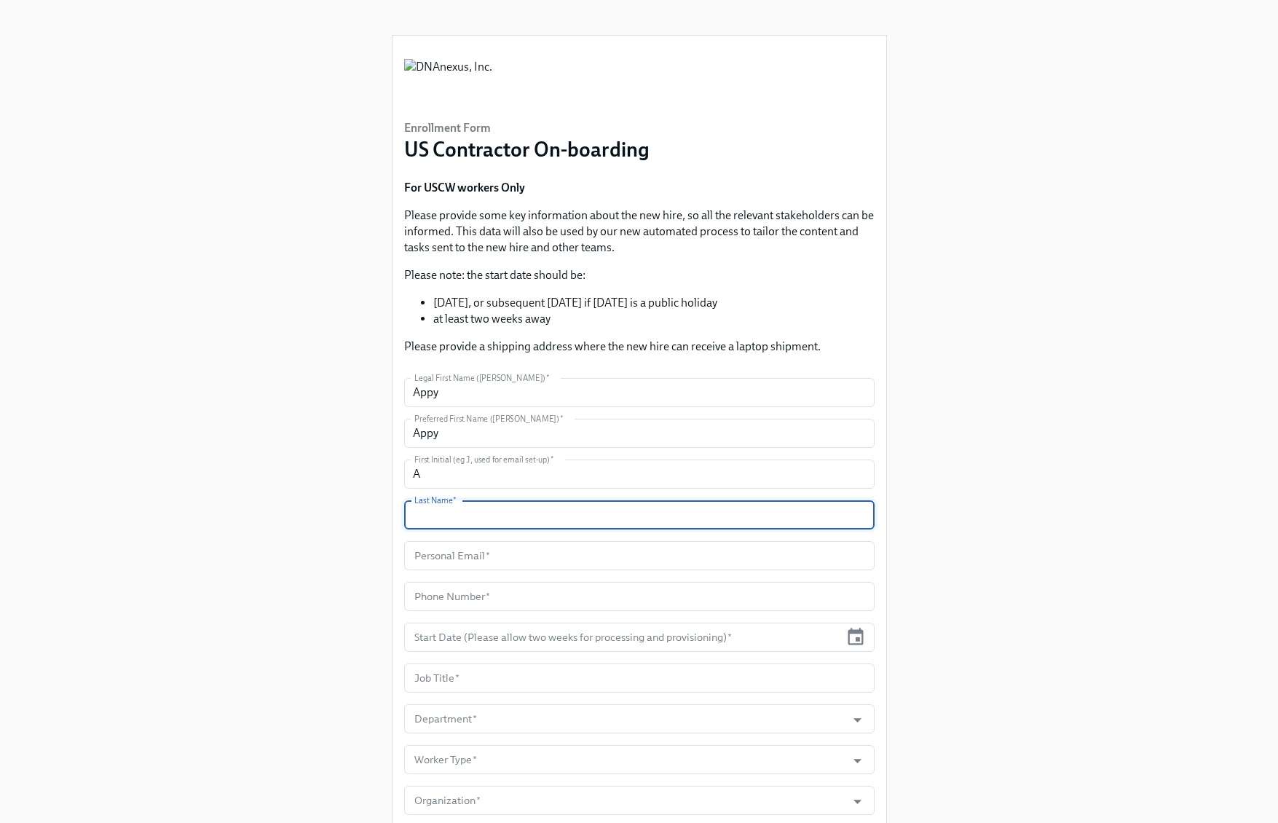
drag, startPoint x: 548, startPoint y: 521, endPoint x: 581, endPoint y: 518, distance: 33.6
click at [548, 520] on input "text" at bounding box center [639, 514] width 470 height 29
paste input "Nahar"
type input "Nahar"
click at [462, 549] on input "text" at bounding box center [639, 555] width 470 height 29
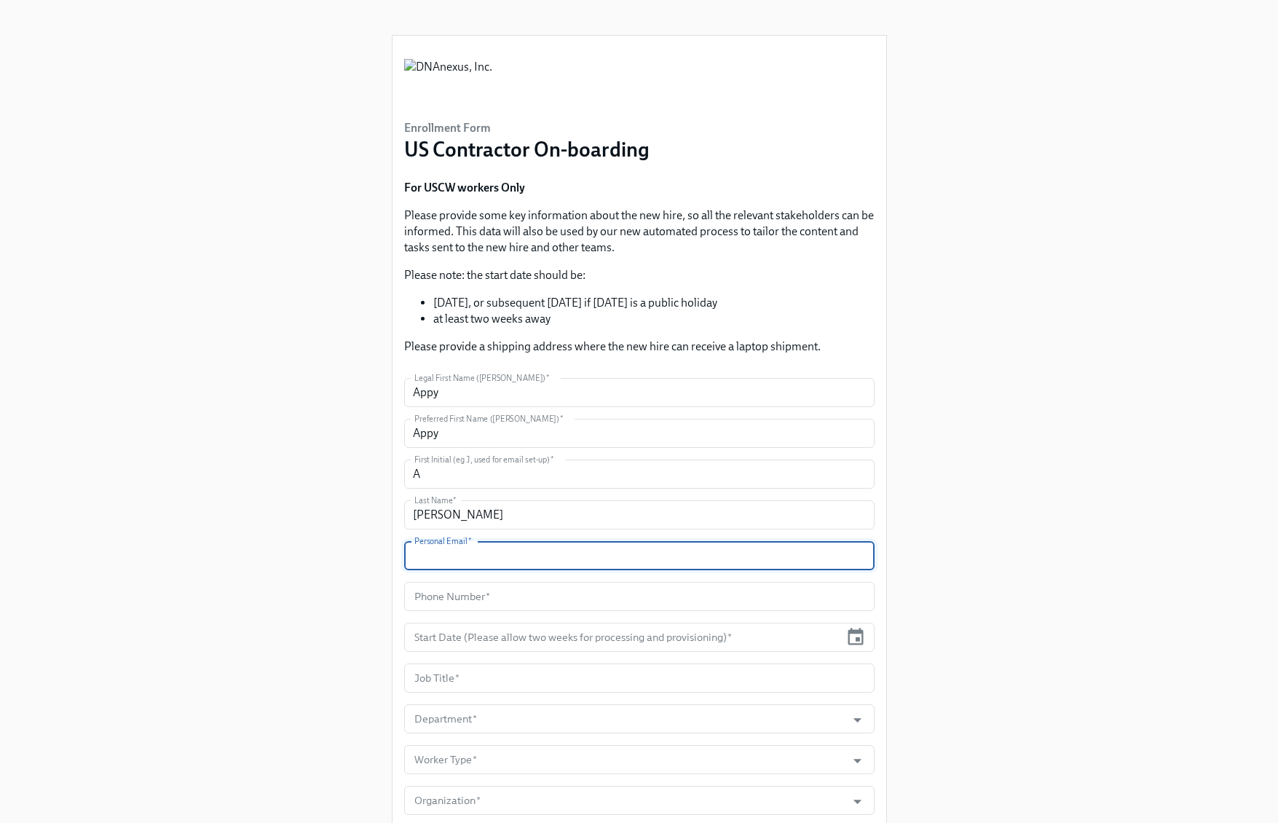
paste input "anahar@CrossCountry-Consulting.com"
type input "anahar@CrossCountry-Consulting.com"
click at [575, 601] on input "text" at bounding box center [639, 596] width 470 height 29
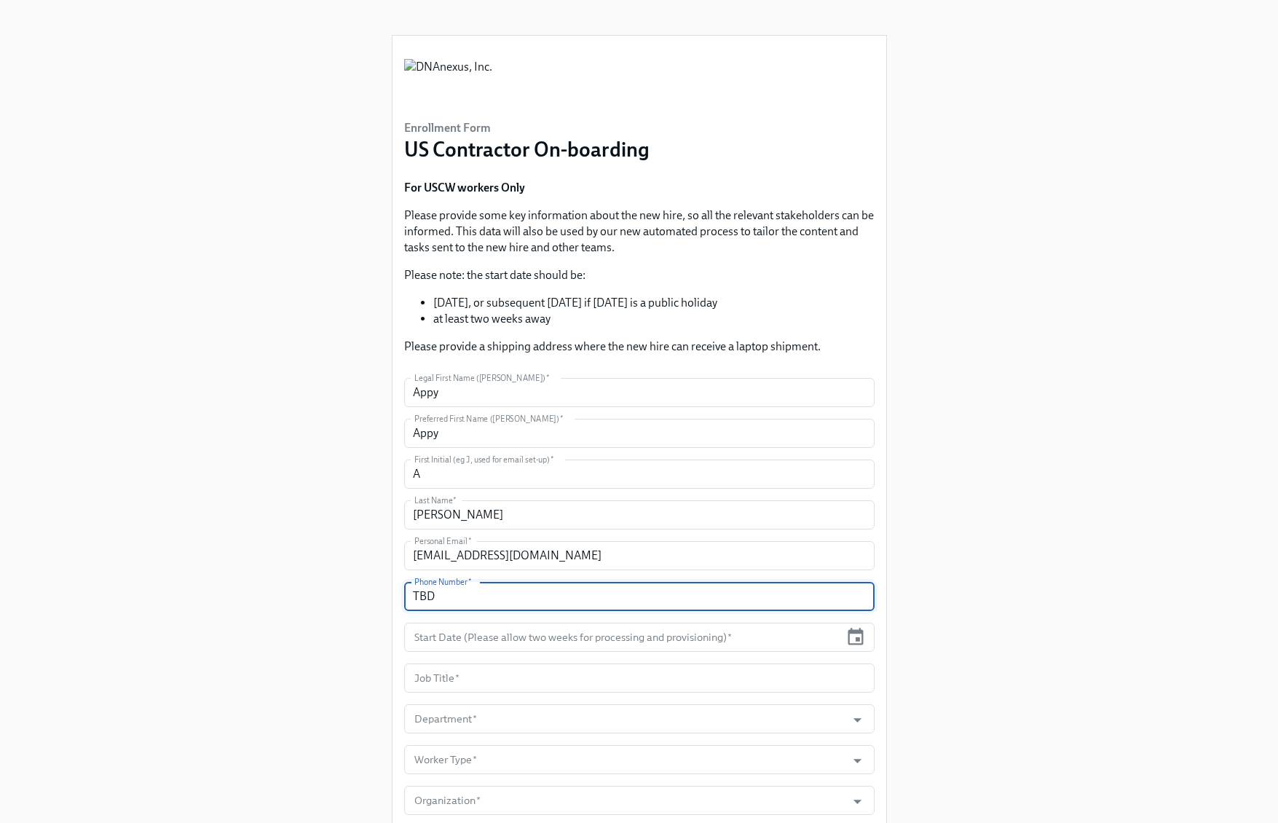
type input "TBD"
click at [712, 640] on input "text" at bounding box center [622, 637] width 436 height 29
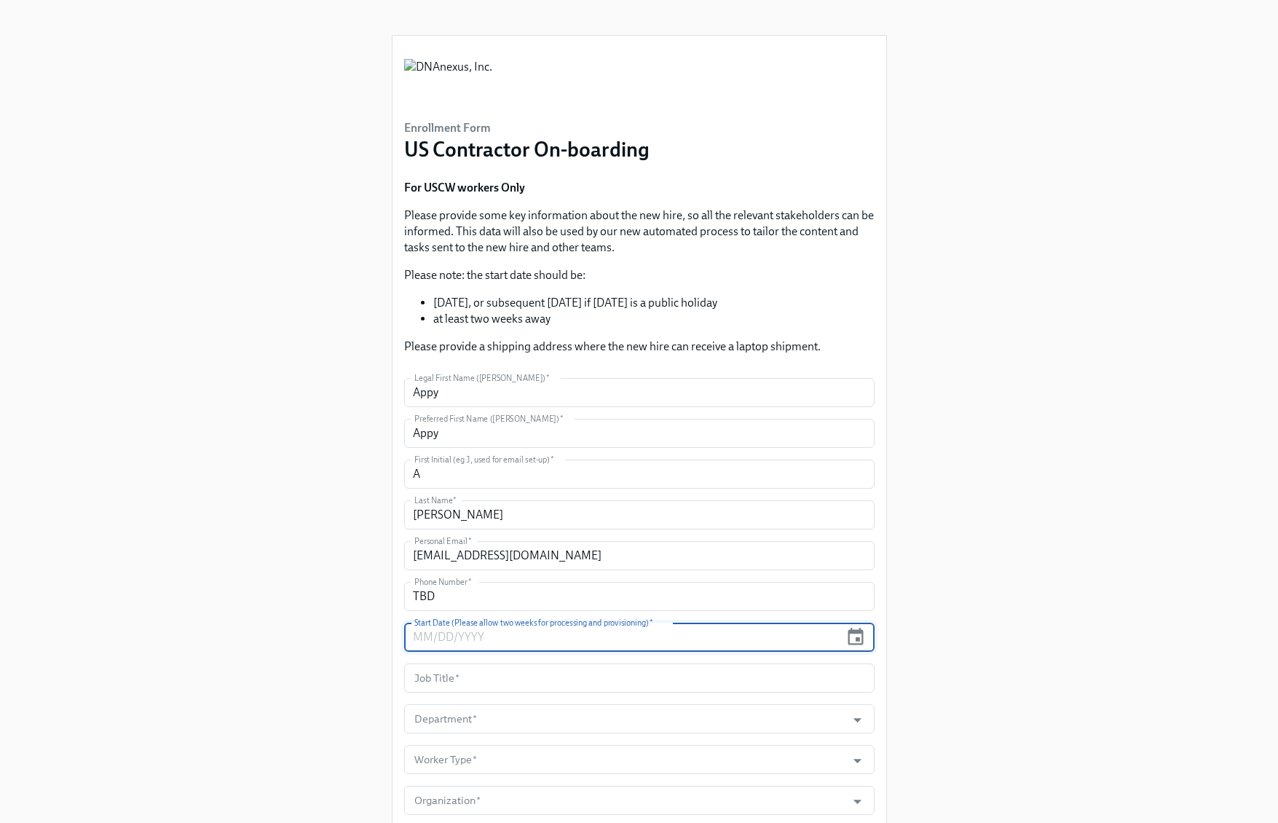
paste input "10/13/2025"
type input "10/13/2025"
click at [650, 680] on input "text" at bounding box center [639, 677] width 470 height 29
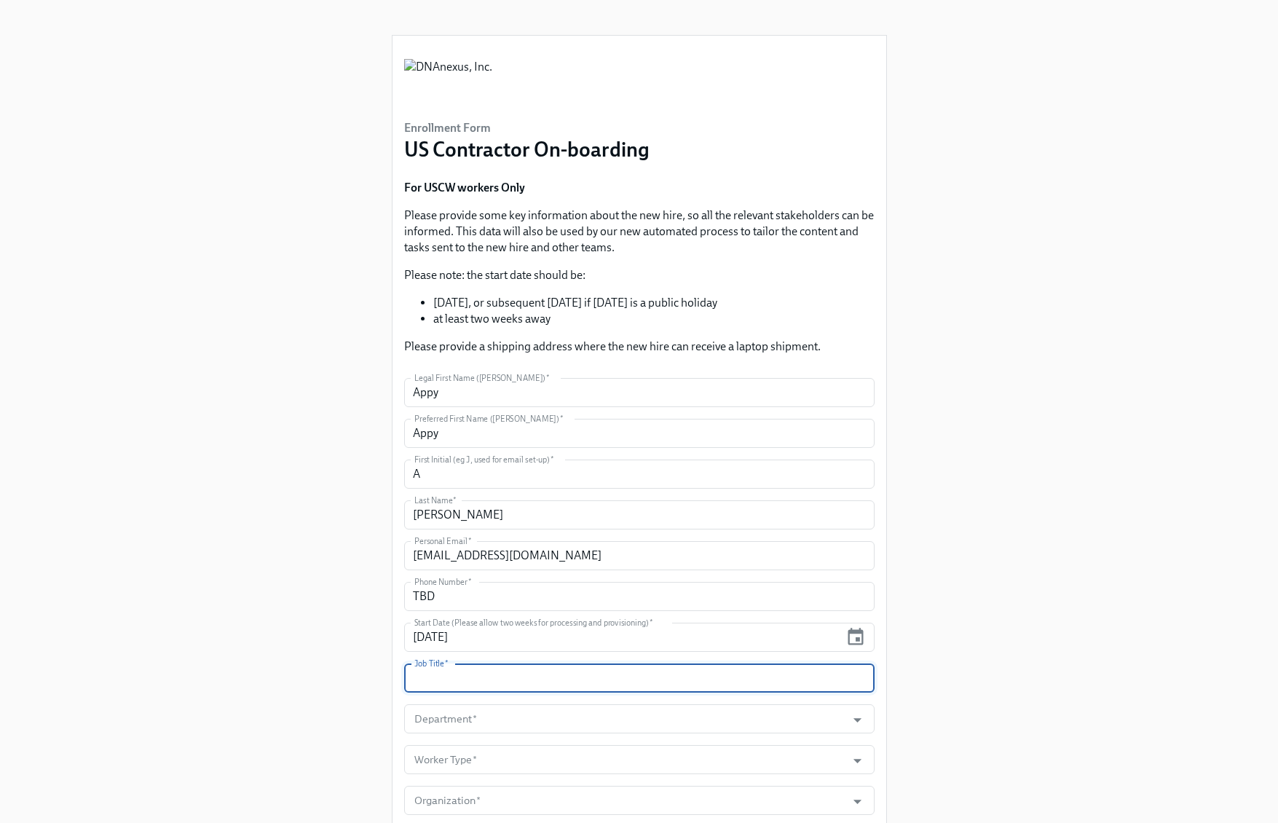
paste input "Finance Process Consultant"
type input "Finance Process Consultant"
click at [633, 720] on input "Department   *" at bounding box center [625, 718] width 428 height 29
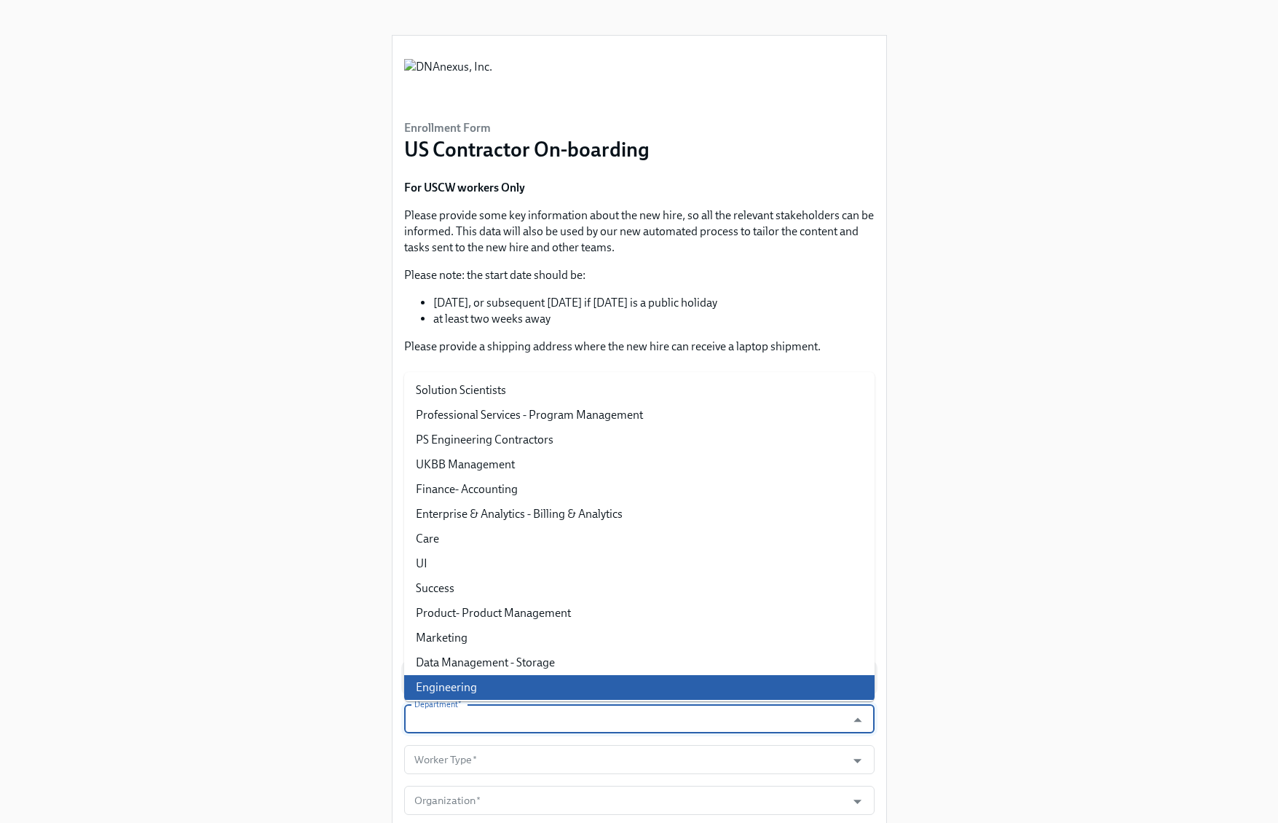
paste input "Finance- Accounting"
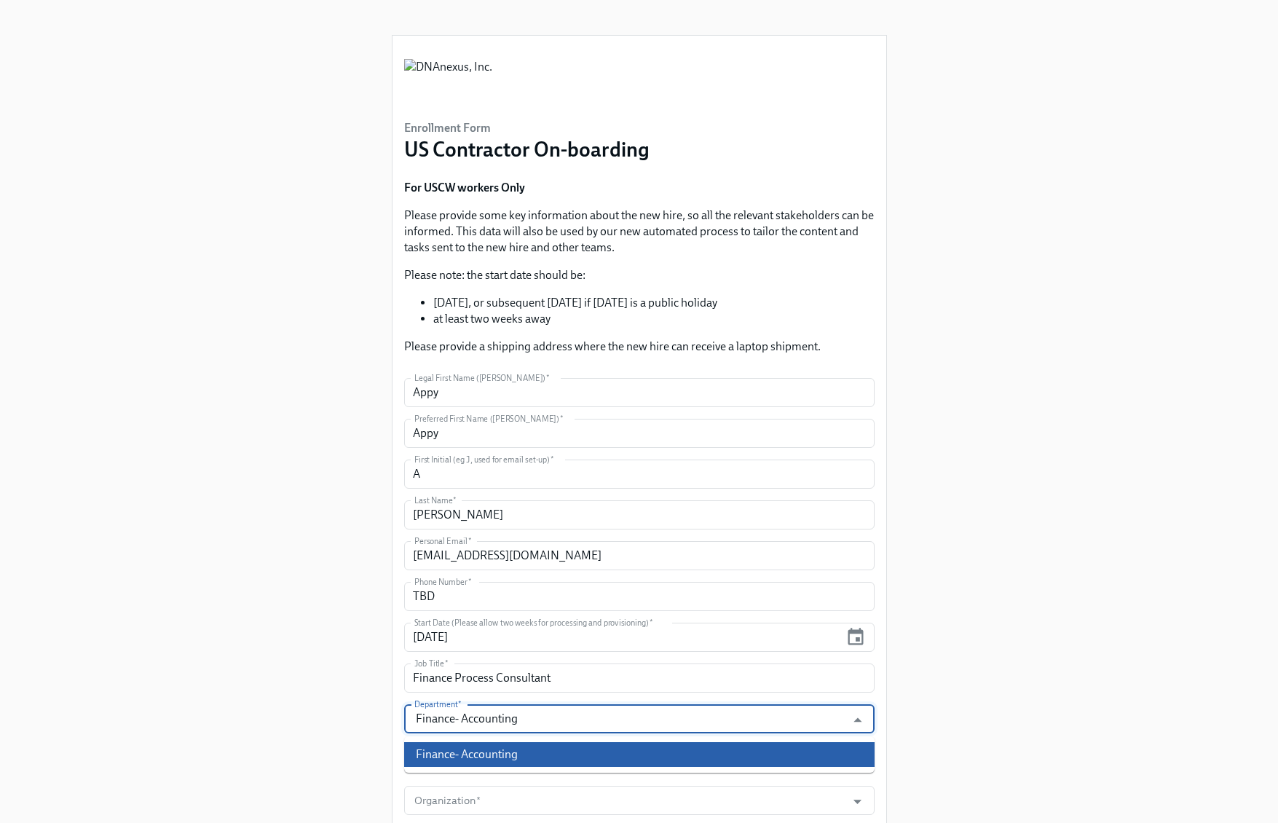
click at [491, 753] on li "Finance- Accounting" at bounding box center [639, 754] width 470 height 25
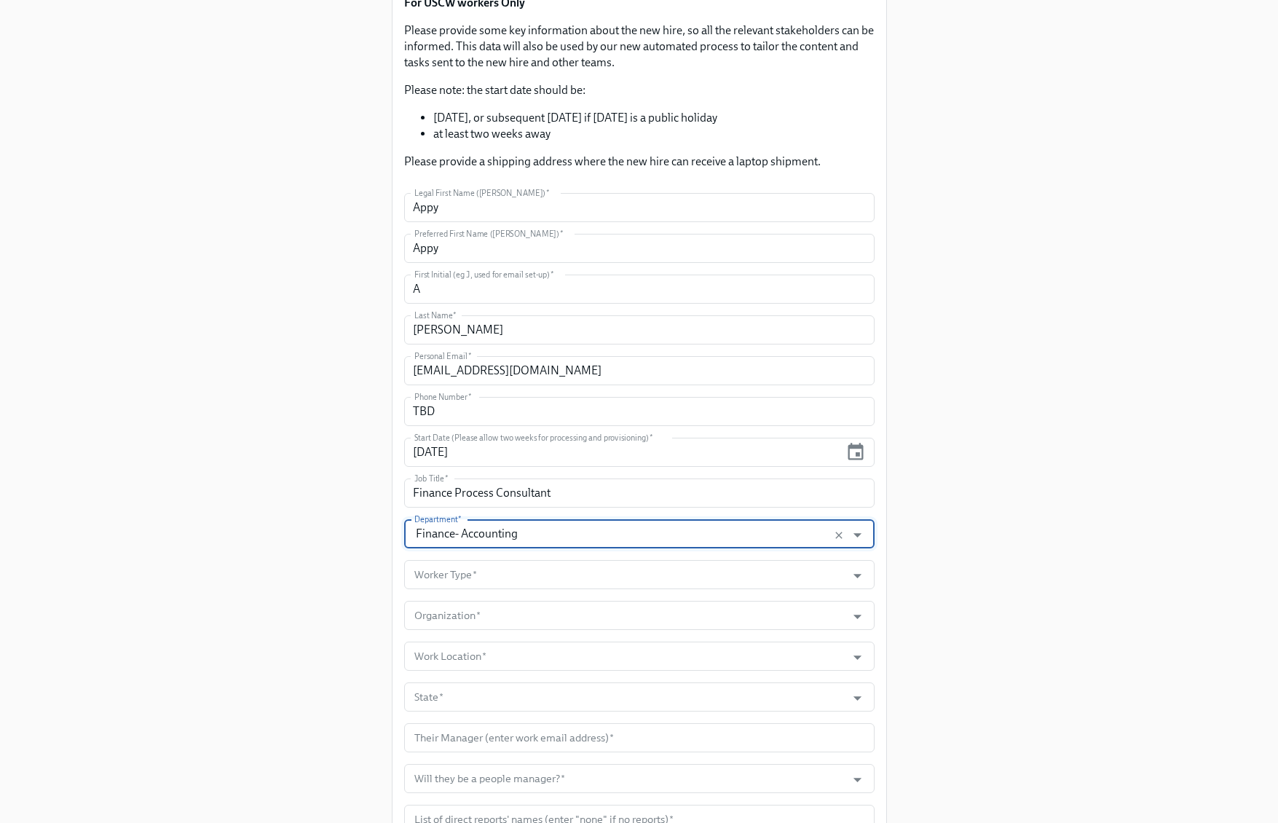
scroll to position [191, 0]
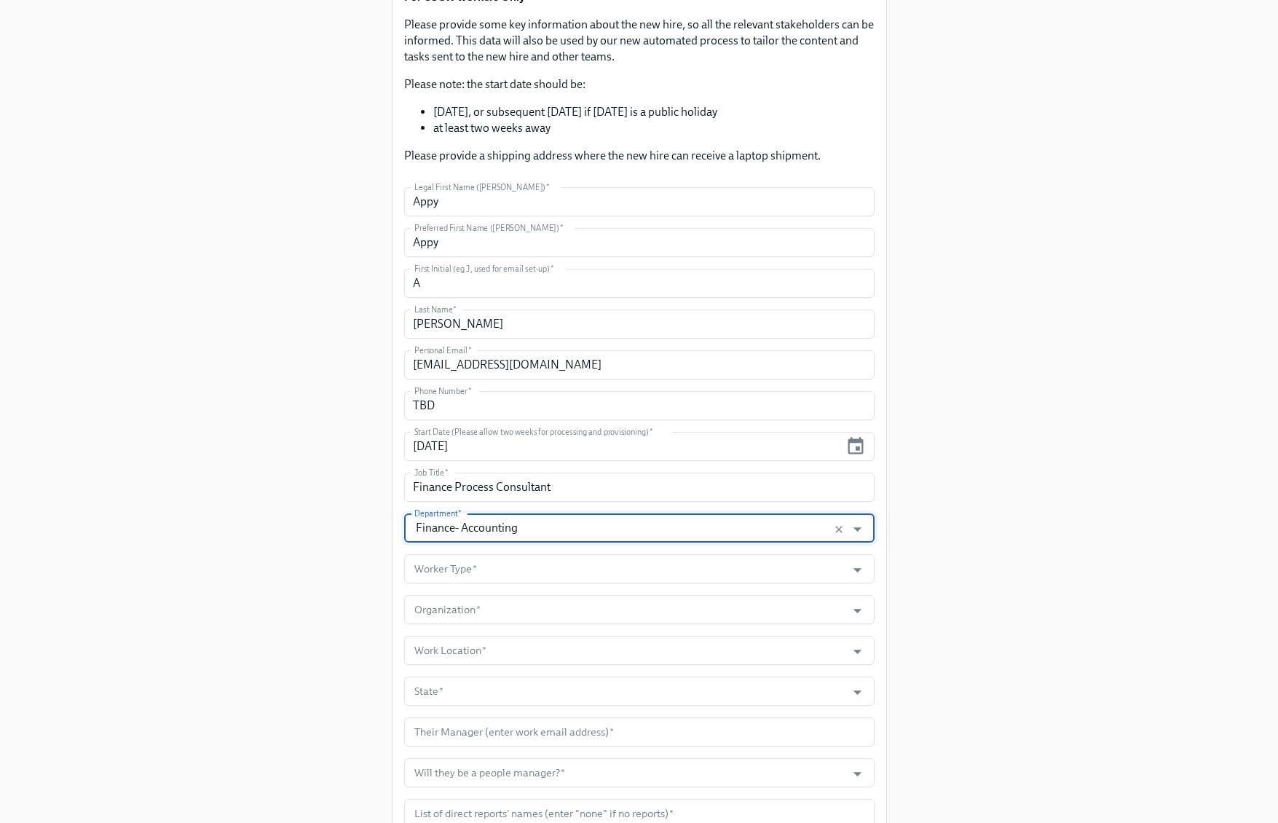
type input "Finance- Accounting"
click at [554, 563] on input "Worker Type   *" at bounding box center [625, 568] width 428 height 29
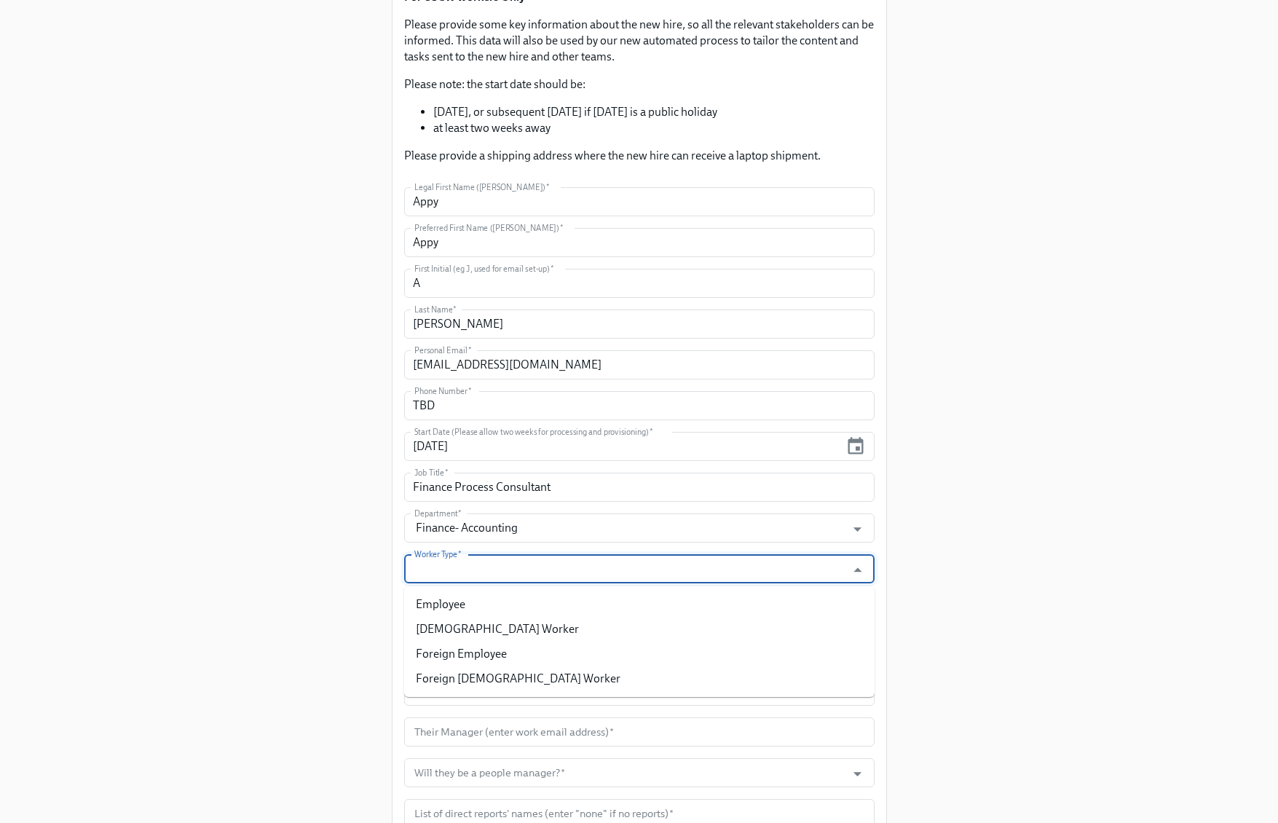
paste input "CrossCountry Consulting LLC"
type input "CrossCountry Consulting LLC"
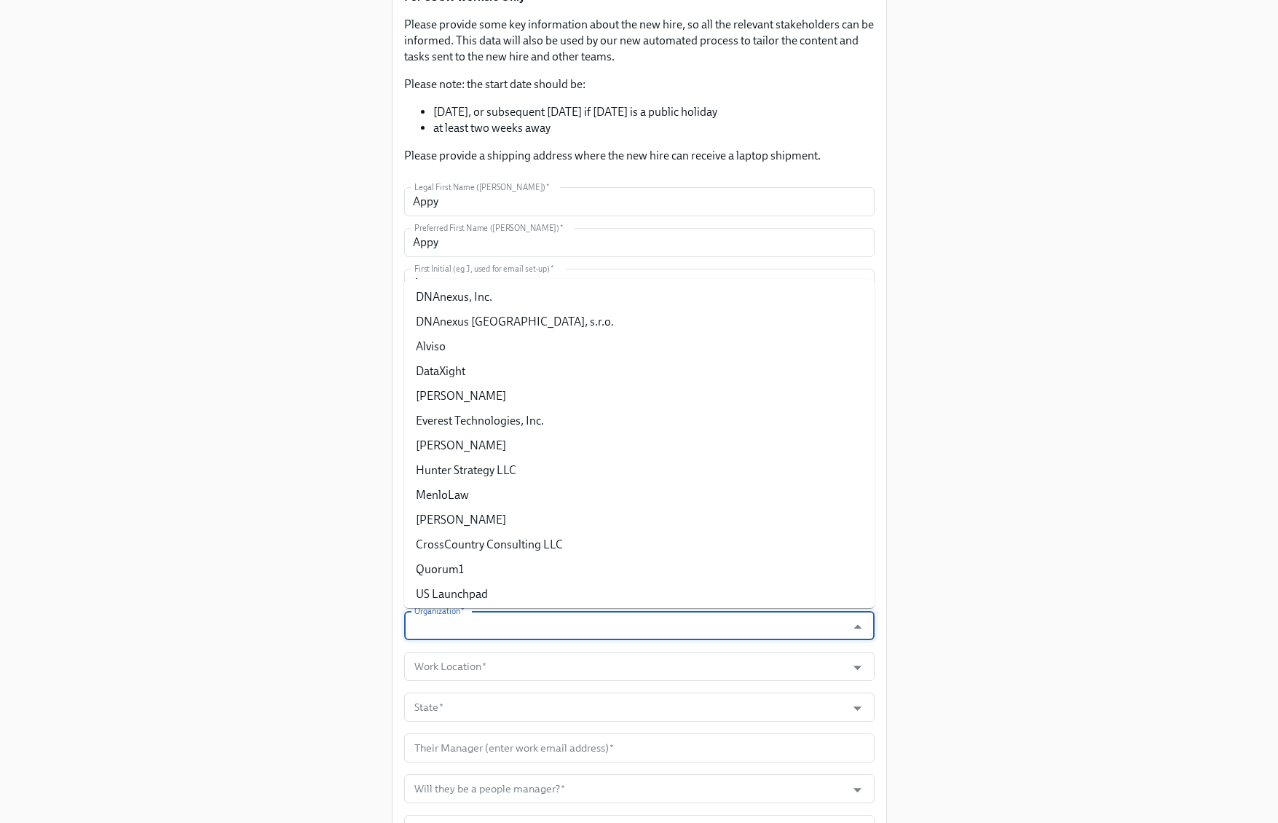
click at [545, 611] on input "Organization   *" at bounding box center [625, 625] width 428 height 29
paste input "CrossCountry Consulting LLC"
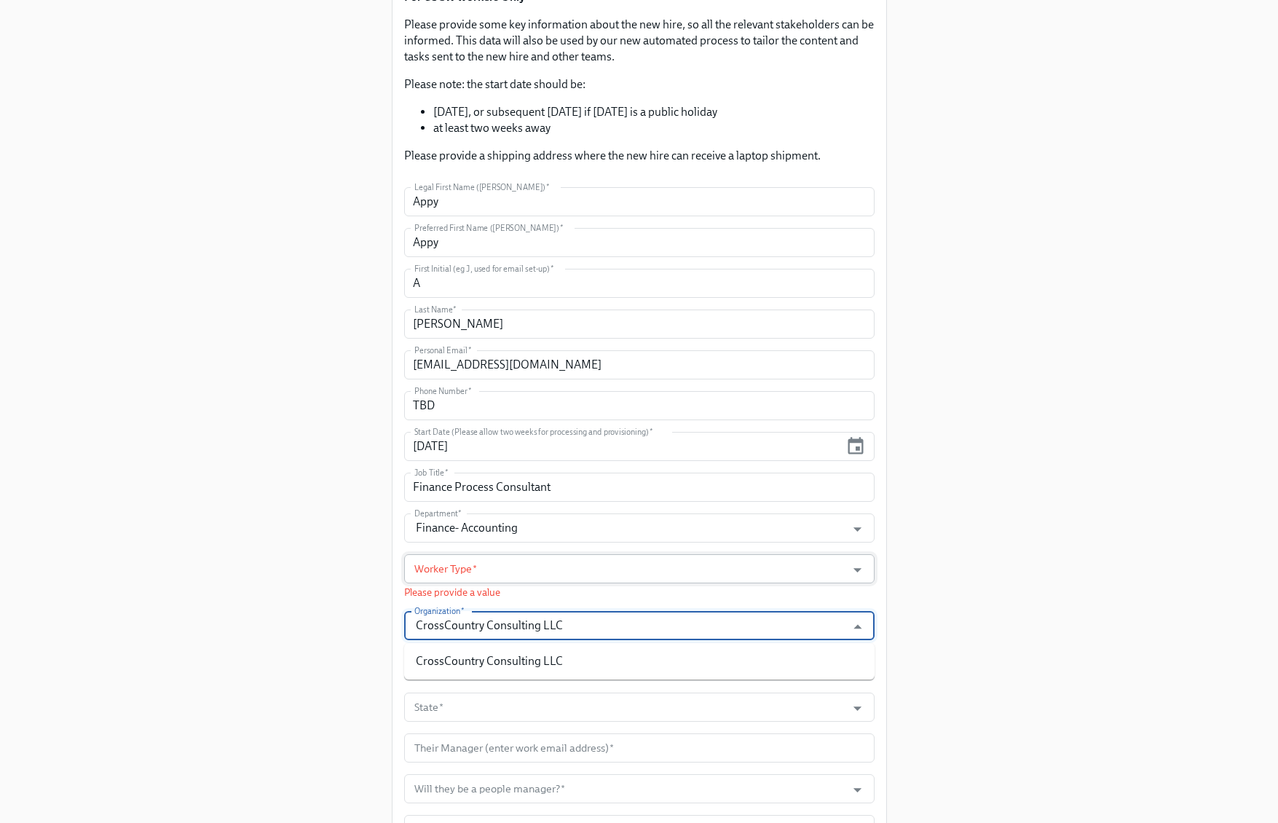
type input "CrossCountry Consulting LLC"
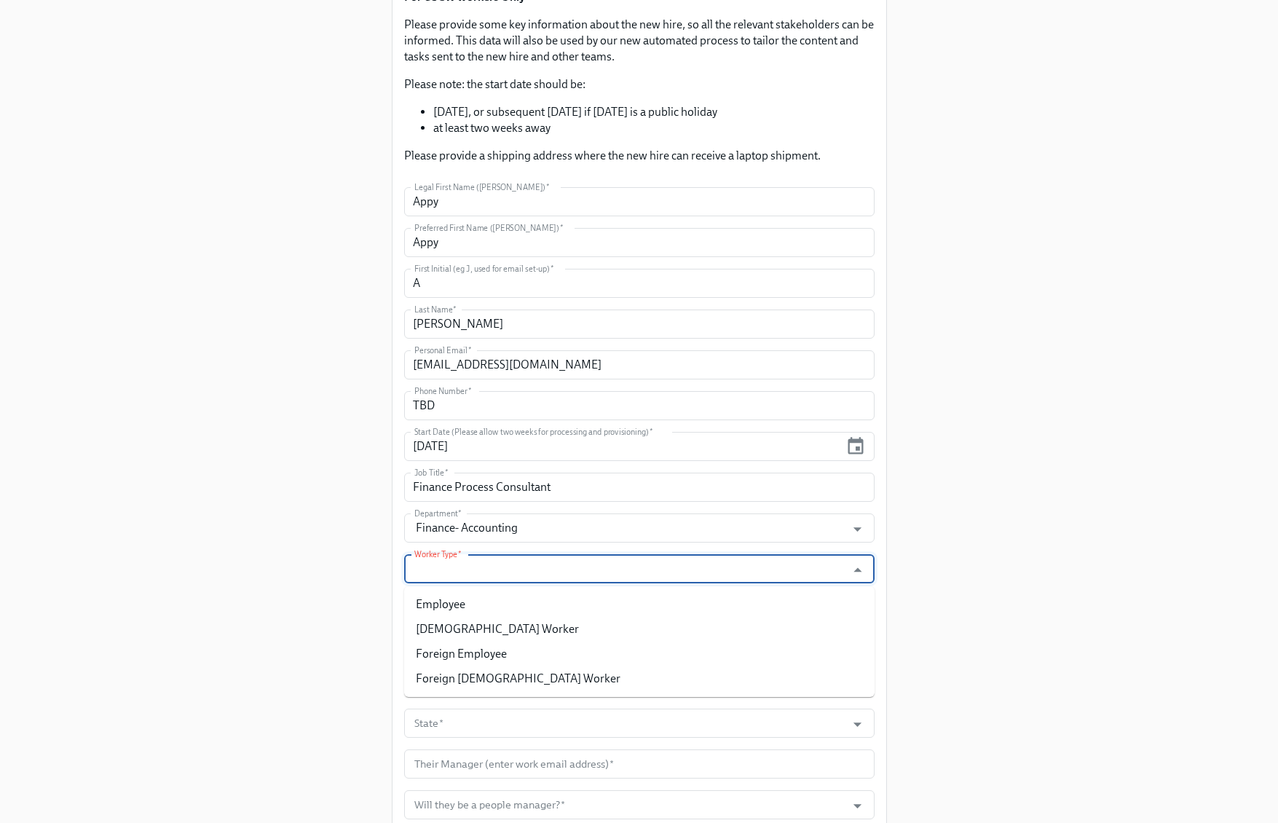
click at [542, 562] on input "Worker Type   *" at bounding box center [625, 568] width 428 height 29
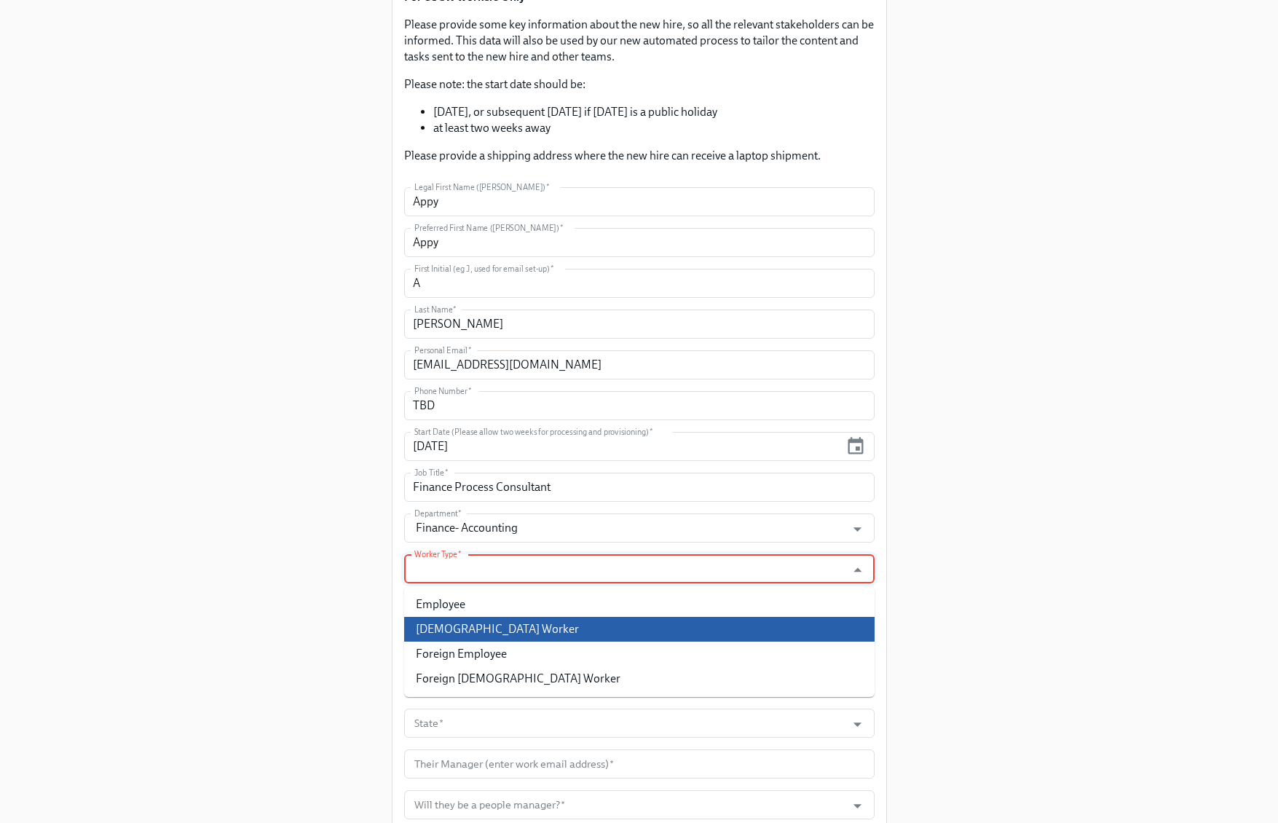
click at [508, 626] on li "Contingent Worker" at bounding box center [639, 629] width 470 height 25
type input "Contingent Worker"
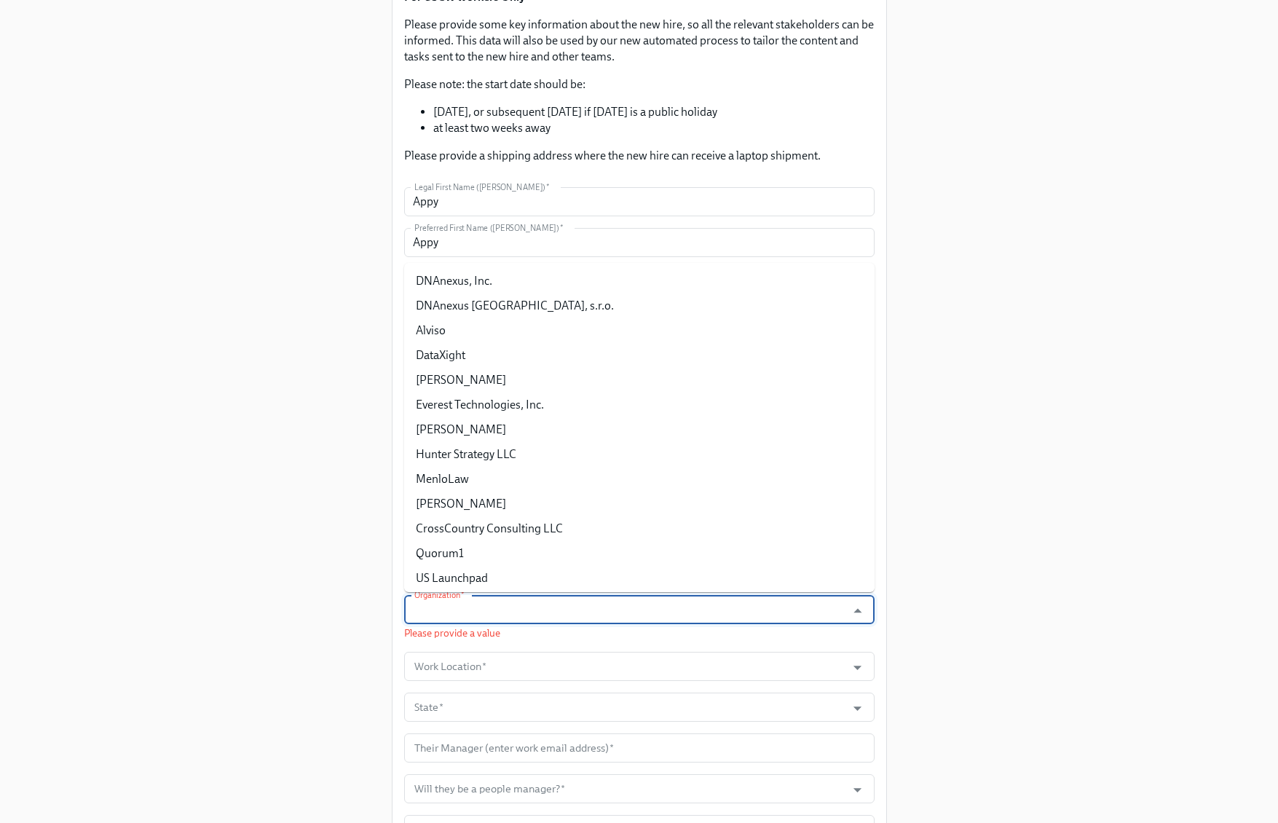
click at [645, 604] on input "Organization   *" at bounding box center [625, 609] width 428 height 29
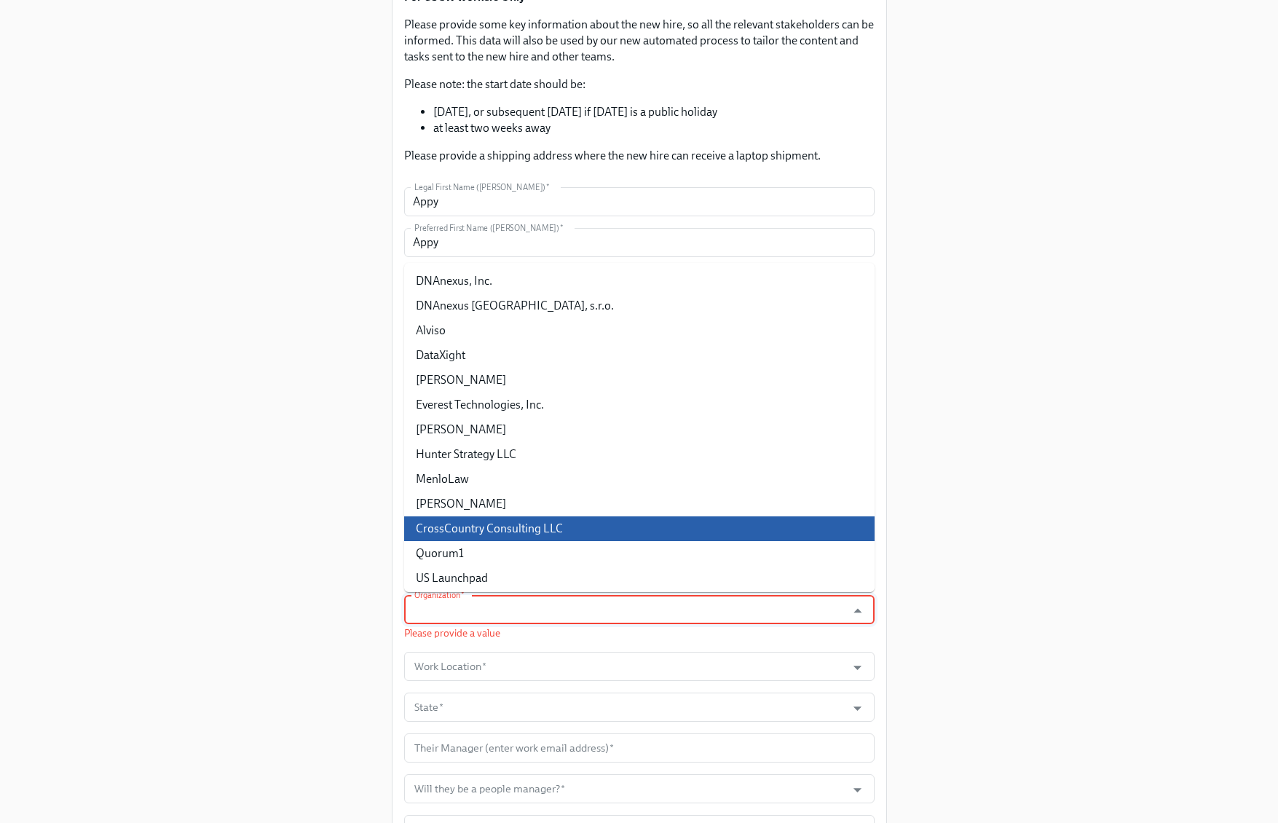
click at [561, 531] on li "CrossCountry Consulting LLC" at bounding box center [639, 528] width 470 height 25
type input "CrossCountry Consulting LLC"
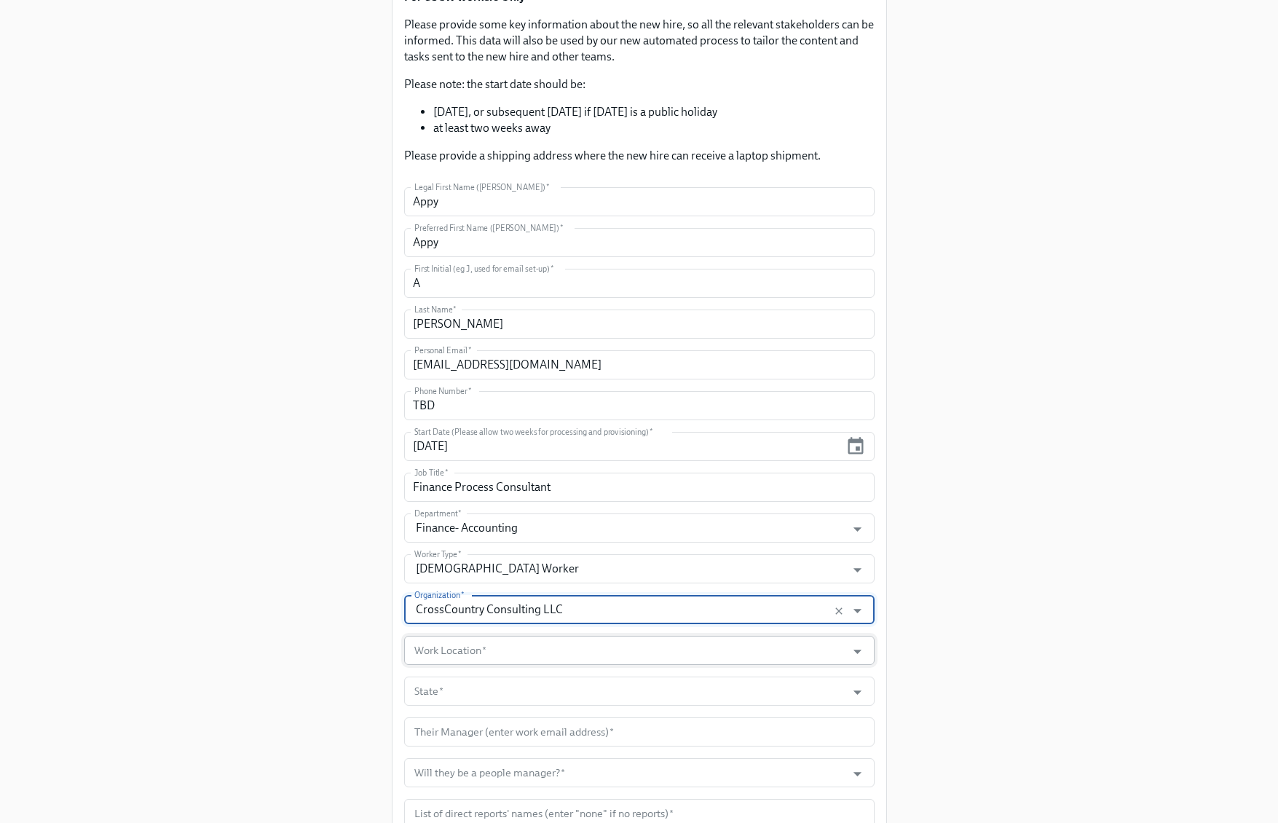
drag, startPoint x: 495, startPoint y: 637, endPoint x: 489, endPoint y: 645, distance: 8.9
click at [494, 637] on input "Work Location   *" at bounding box center [625, 650] width 428 height 29
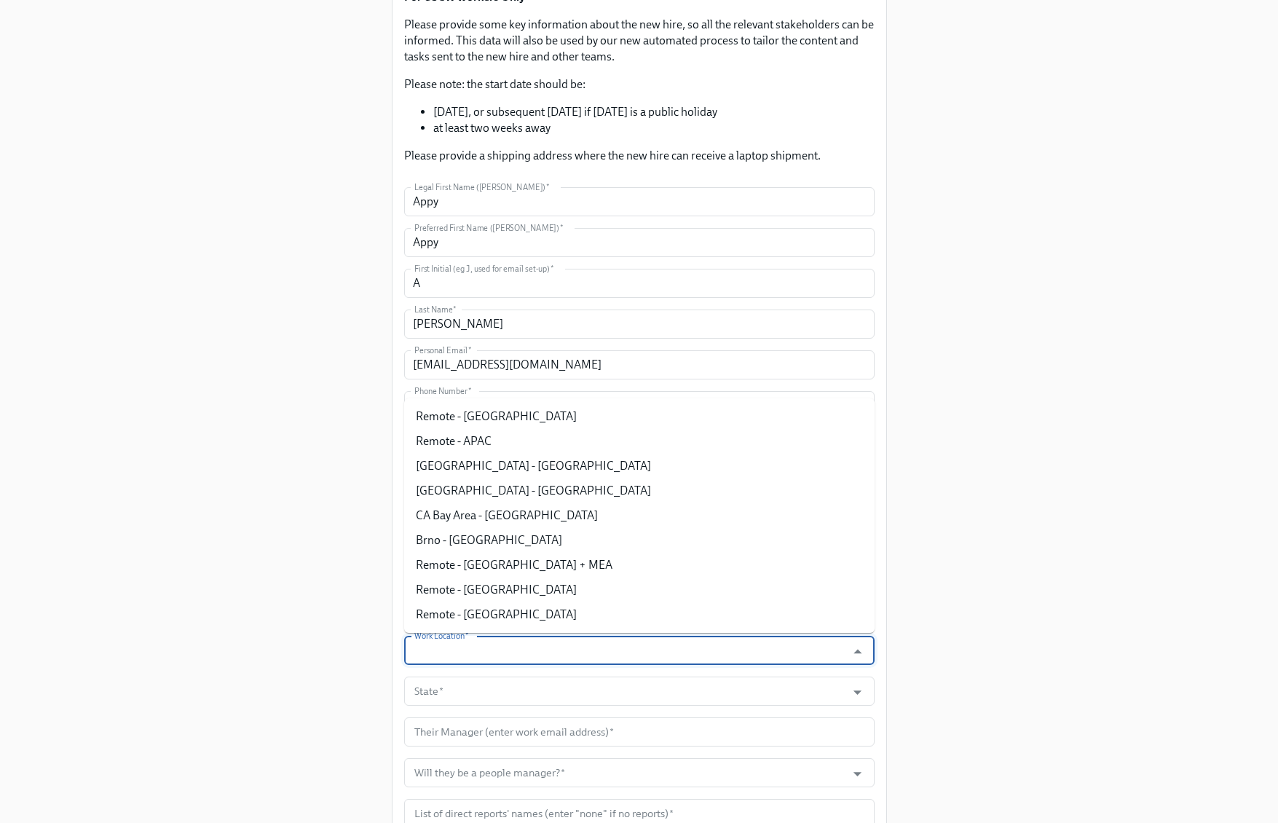
paste input "Remote - [GEOGRAPHIC_DATA]"
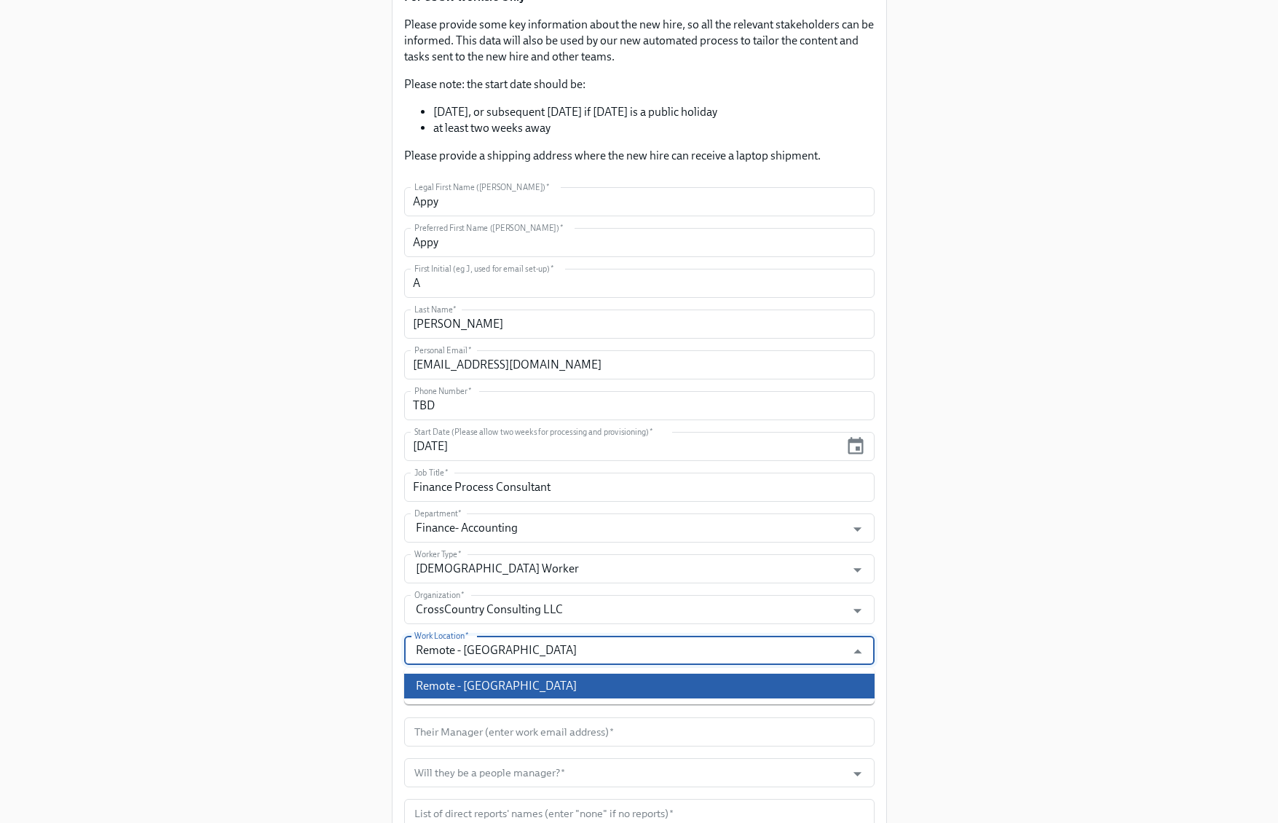
click at [468, 682] on li "Remote - [GEOGRAPHIC_DATA]" at bounding box center [639, 686] width 470 height 25
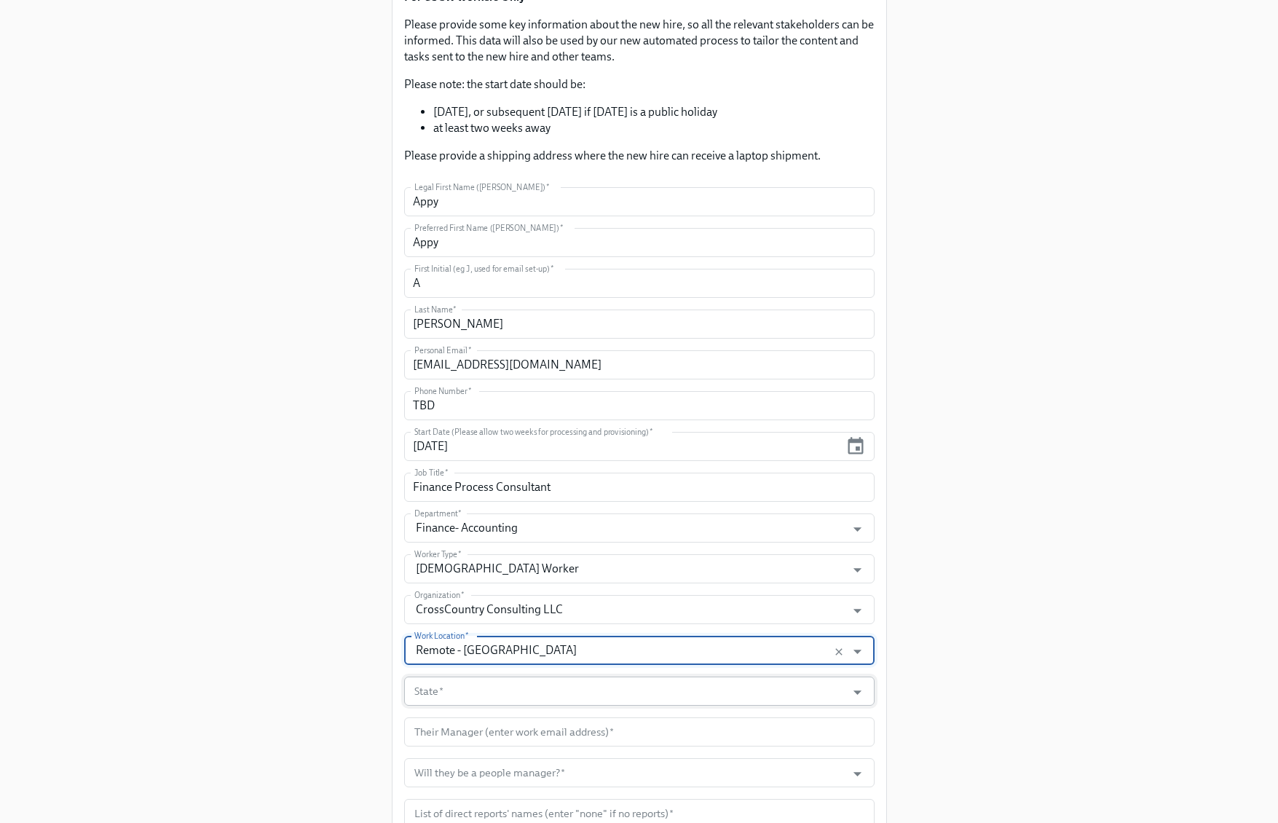
type input "Remote - [GEOGRAPHIC_DATA]"
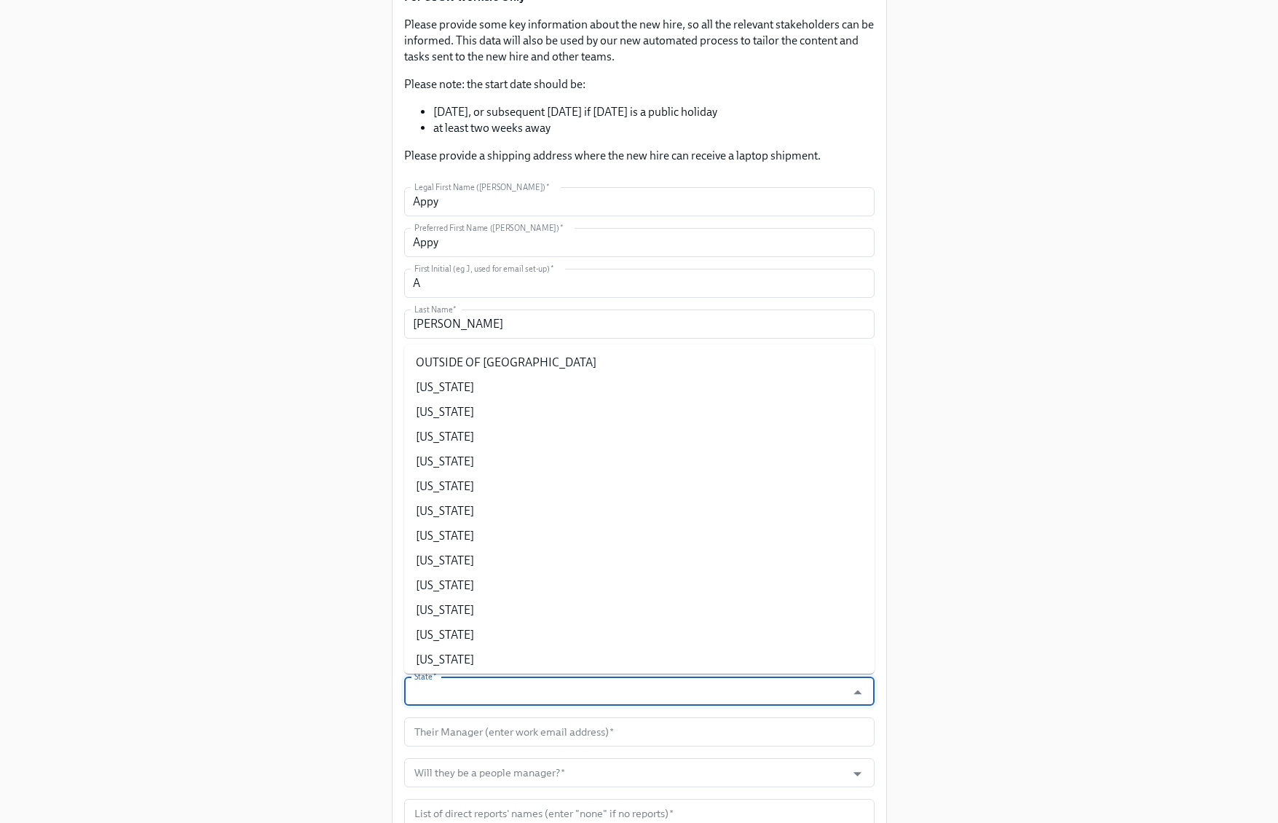
click at [458, 697] on input "State   *" at bounding box center [625, 691] width 428 height 29
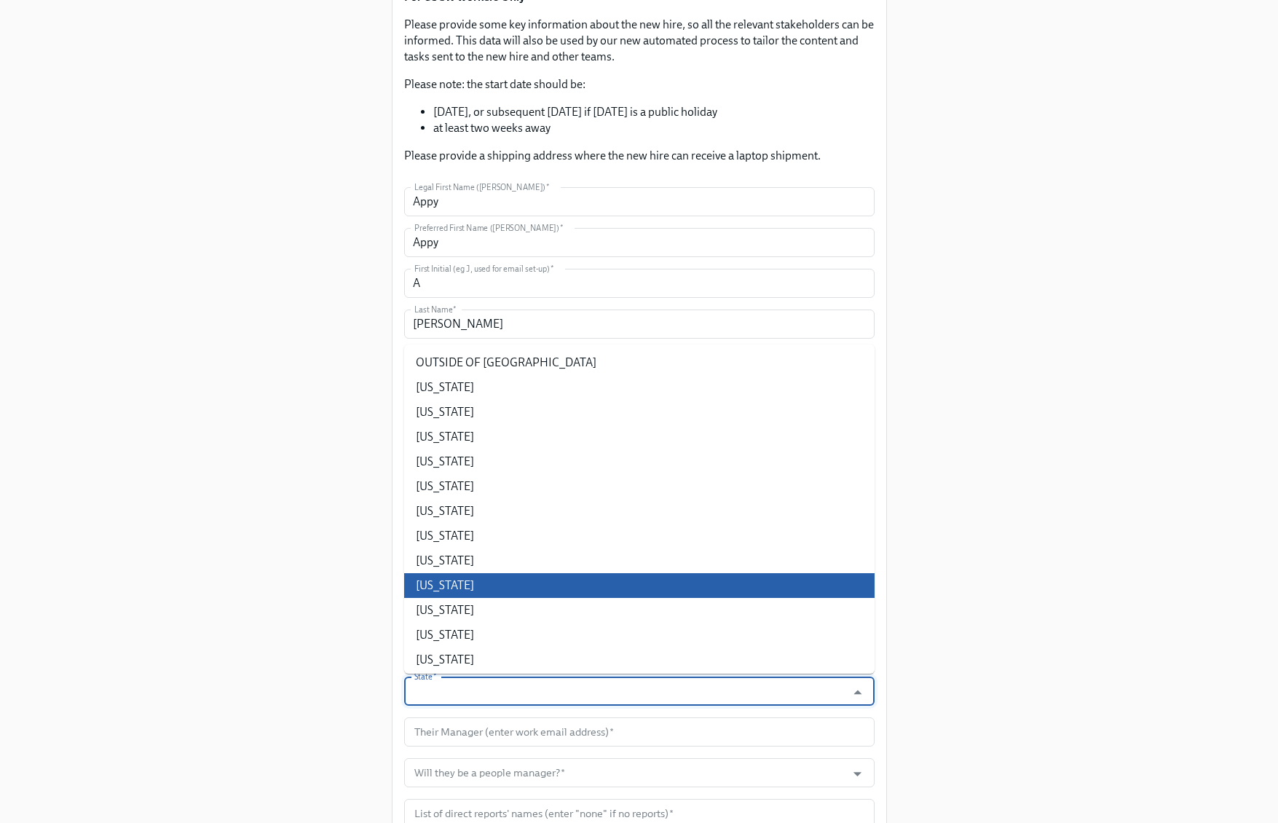
click at [454, 580] on li "Florida" at bounding box center [639, 585] width 470 height 25
type input "Florida"
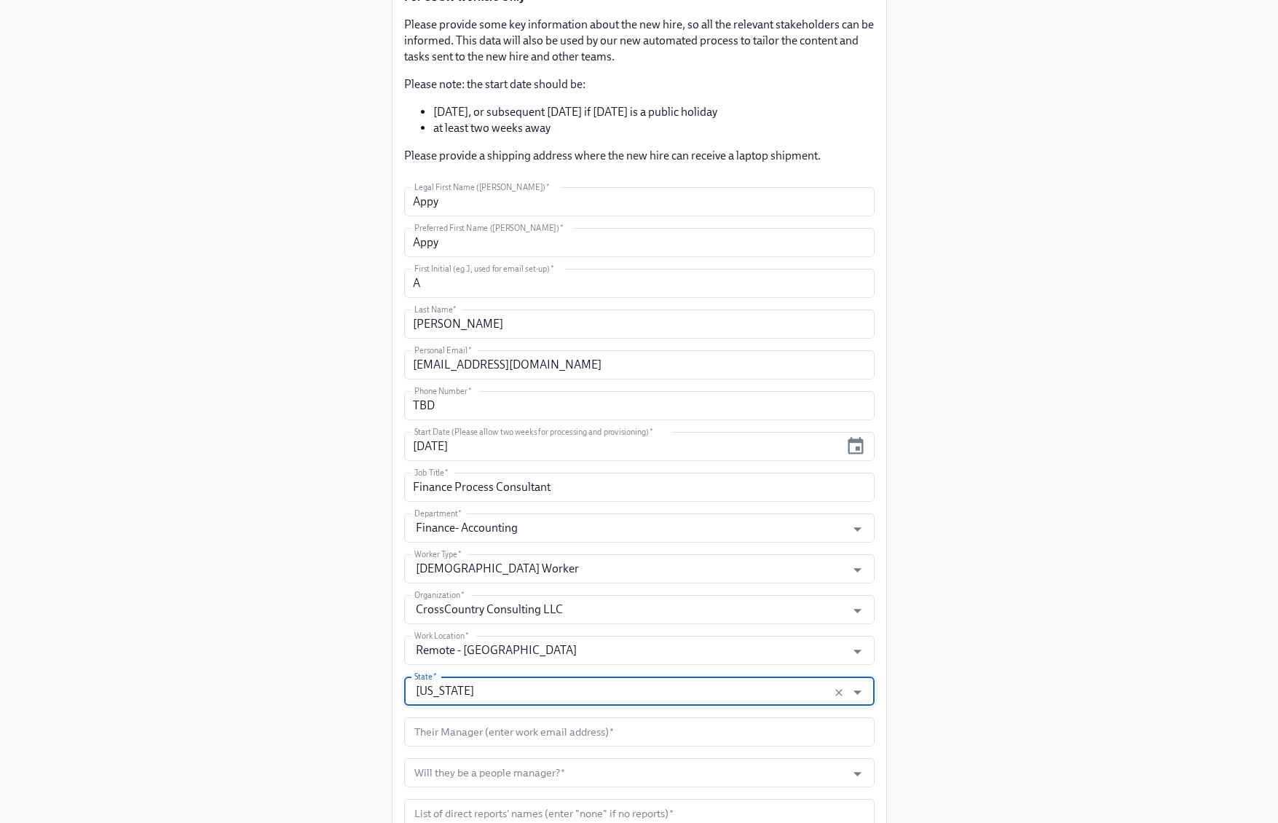
click at [974, 615] on div "Enrollment Form US Contractor On-boarding For USCW workers Only Please provide …" at bounding box center [639, 566] width 1208 height 1515
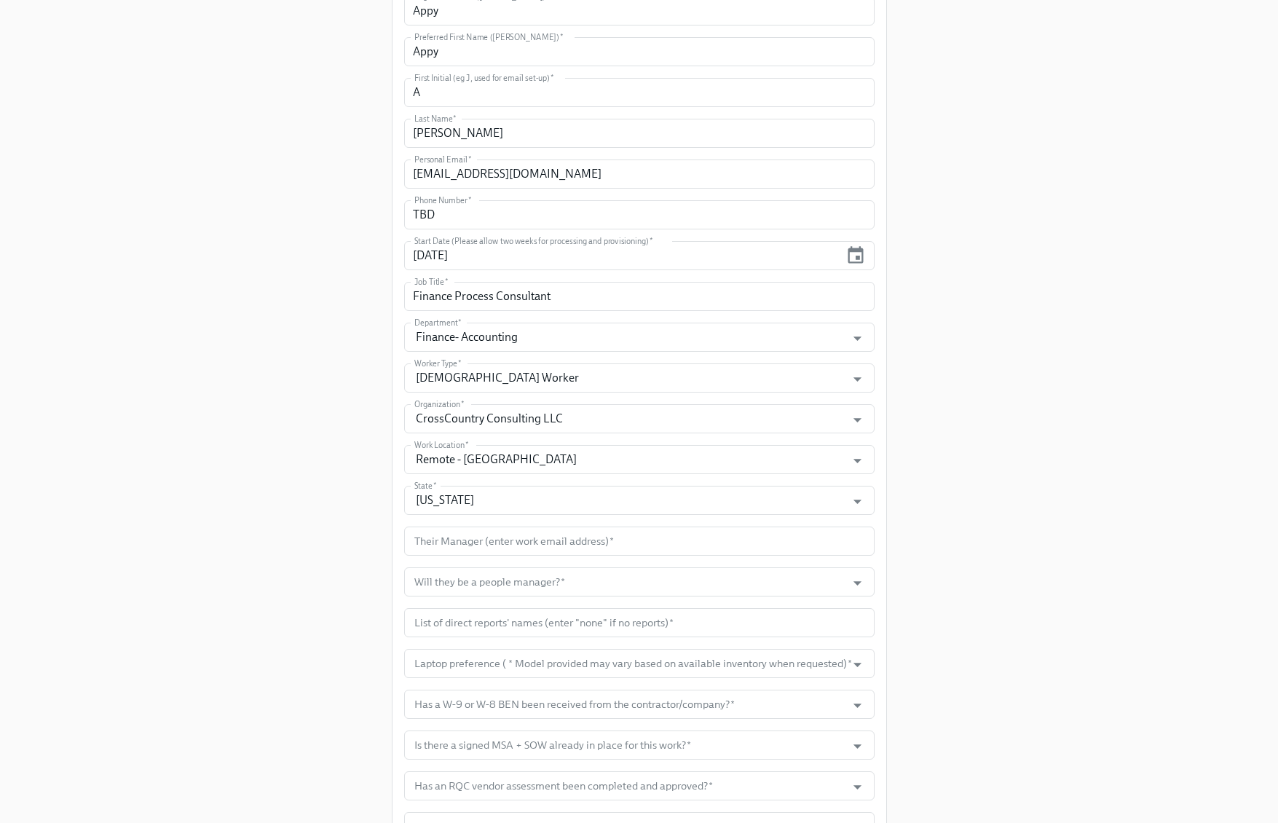
scroll to position [408, 0]
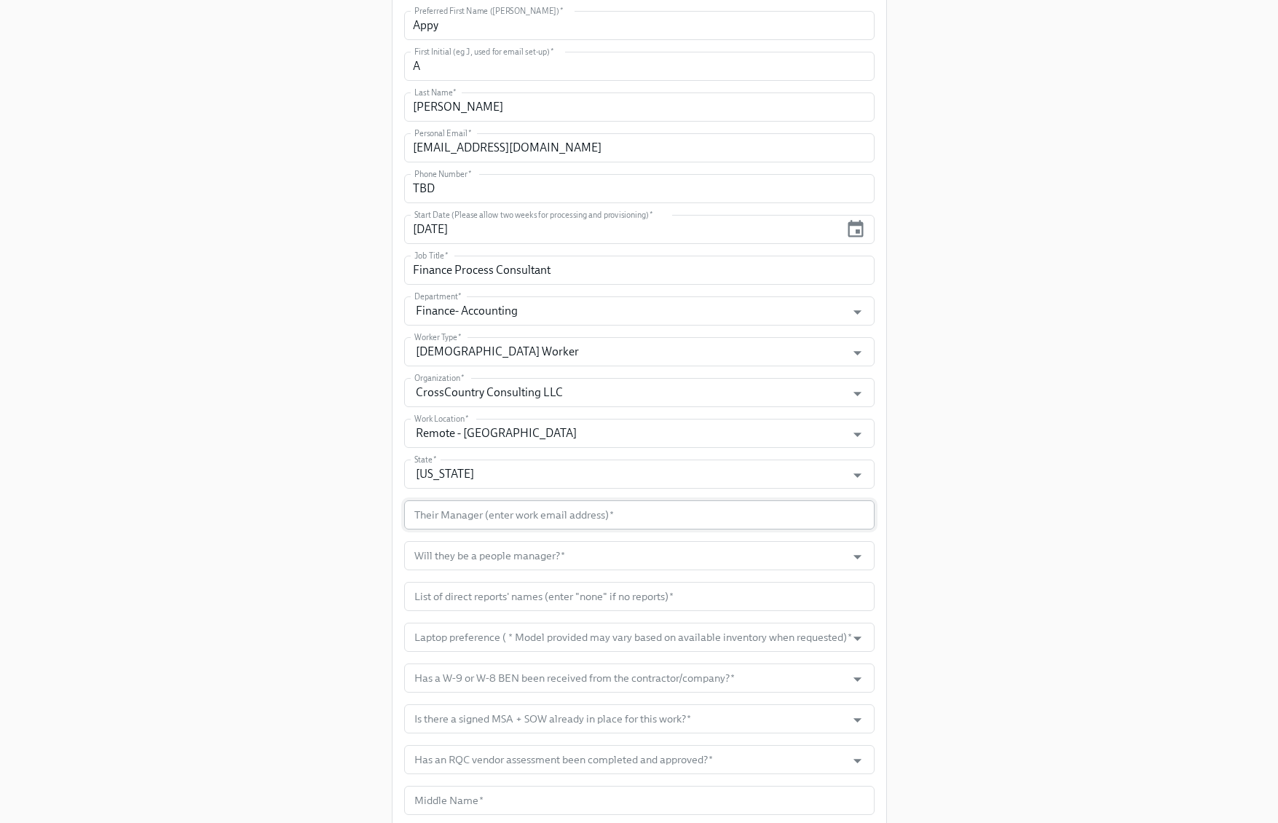
click at [639, 514] on input "text" at bounding box center [639, 514] width 470 height 29
paste input "kmccartney@dnanexus.com"
type input "kmccartney@dnanexus.com"
click at [819, 537] on form "Legal First Name (eg Jennifer)   * Appy Legal First Name (eg Jennifer) * Prefer…" at bounding box center [639, 526] width 470 height 1113
click at [797, 545] on input "Will they be a people manager?   *" at bounding box center [625, 555] width 428 height 29
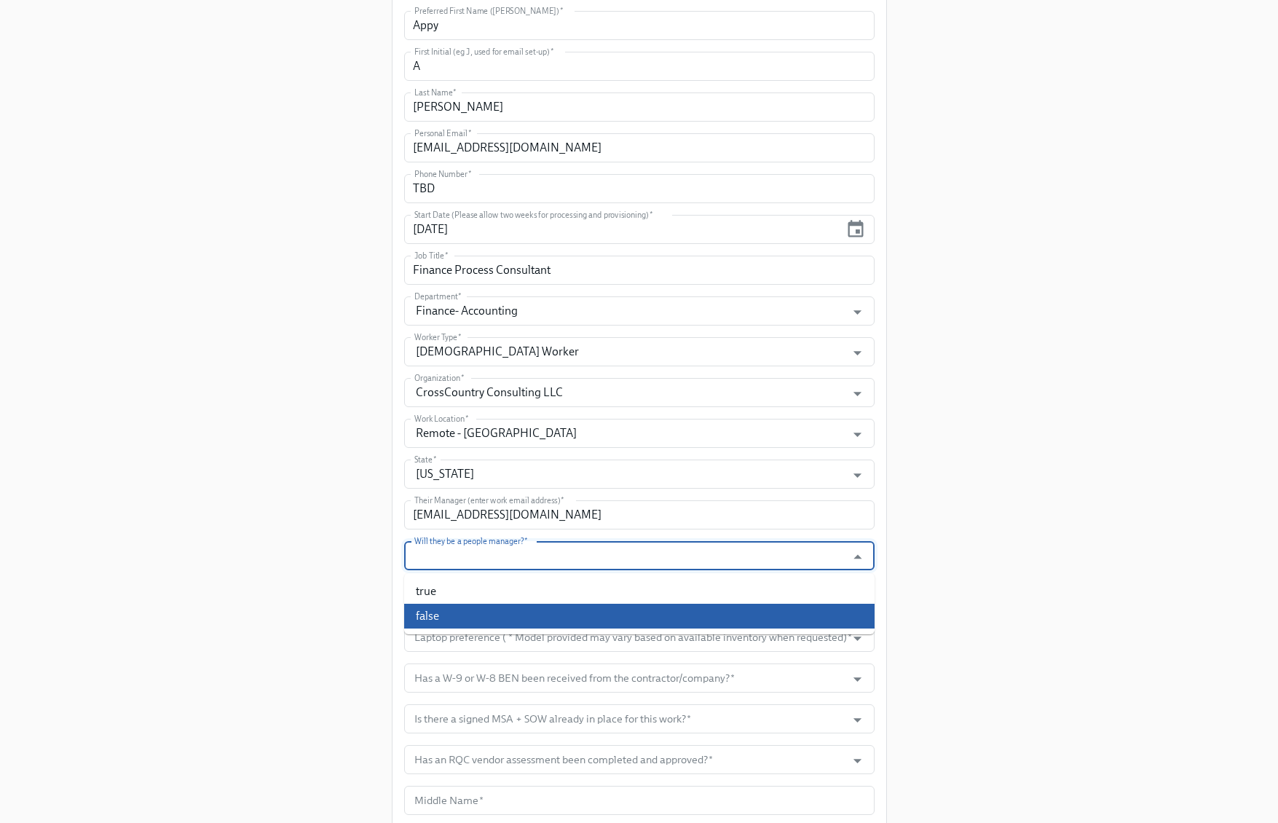
click at [596, 614] on li "false" at bounding box center [639, 616] width 470 height 25
type input "false"
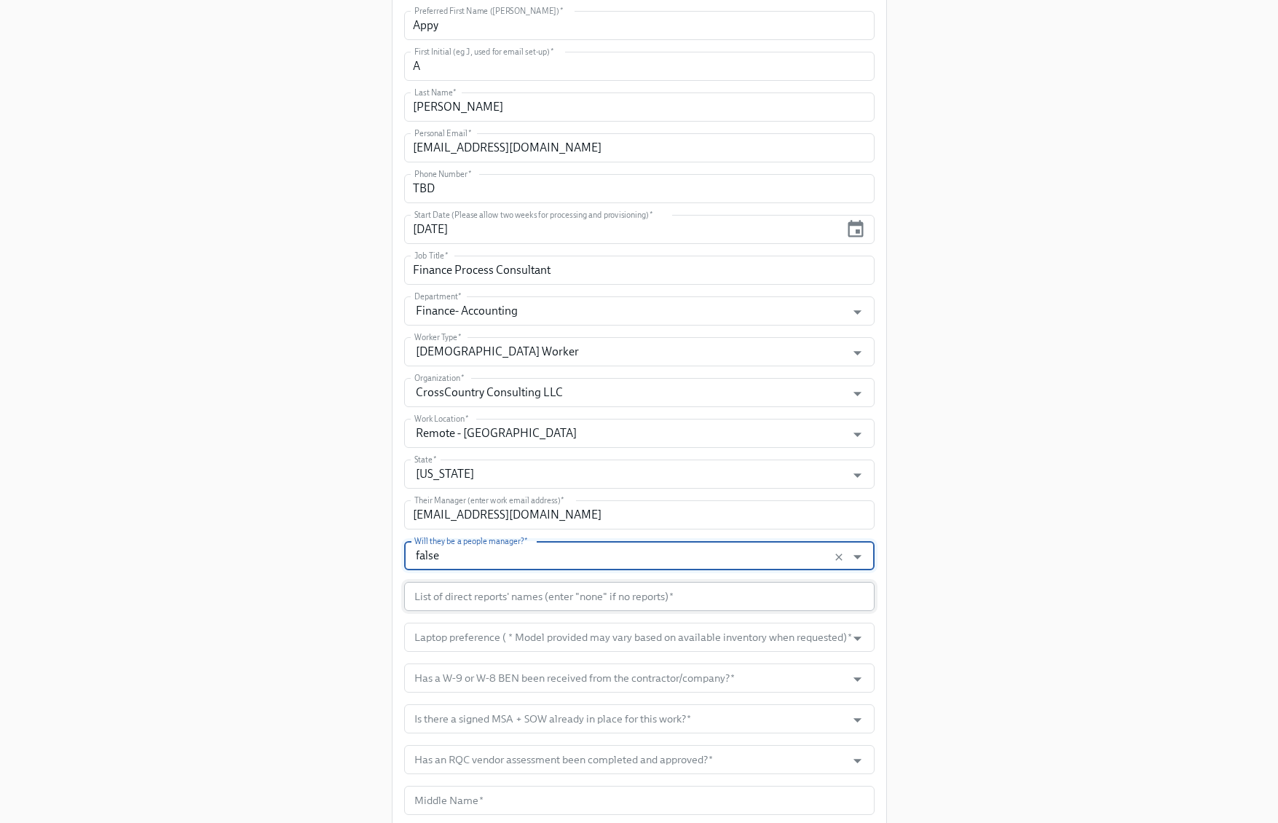
click at [583, 606] on input "text" at bounding box center [639, 596] width 470 height 29
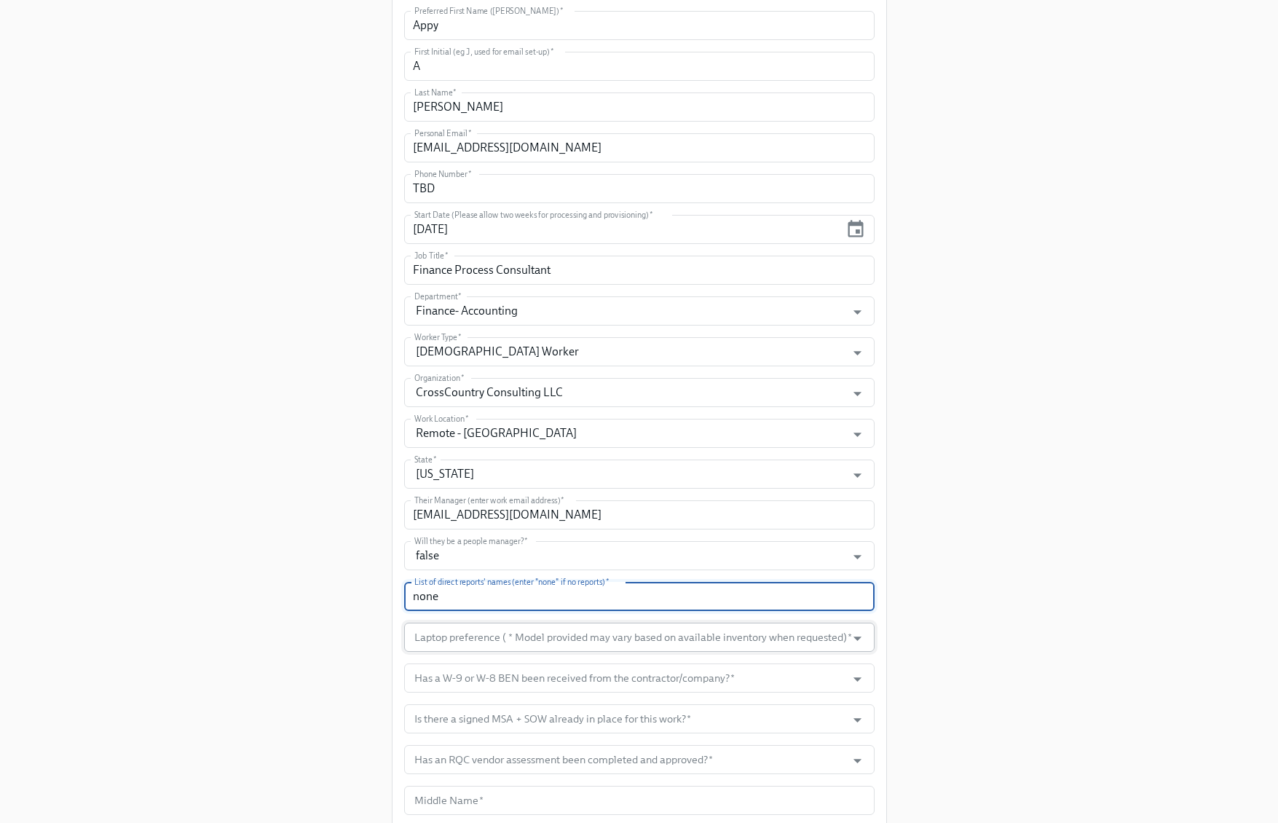
type input "none"
click at [589, 628] on input "Laptop preference ( * Model provided may vary based on available inventory when…" at bounding box center [625, 637] width 428 height 29
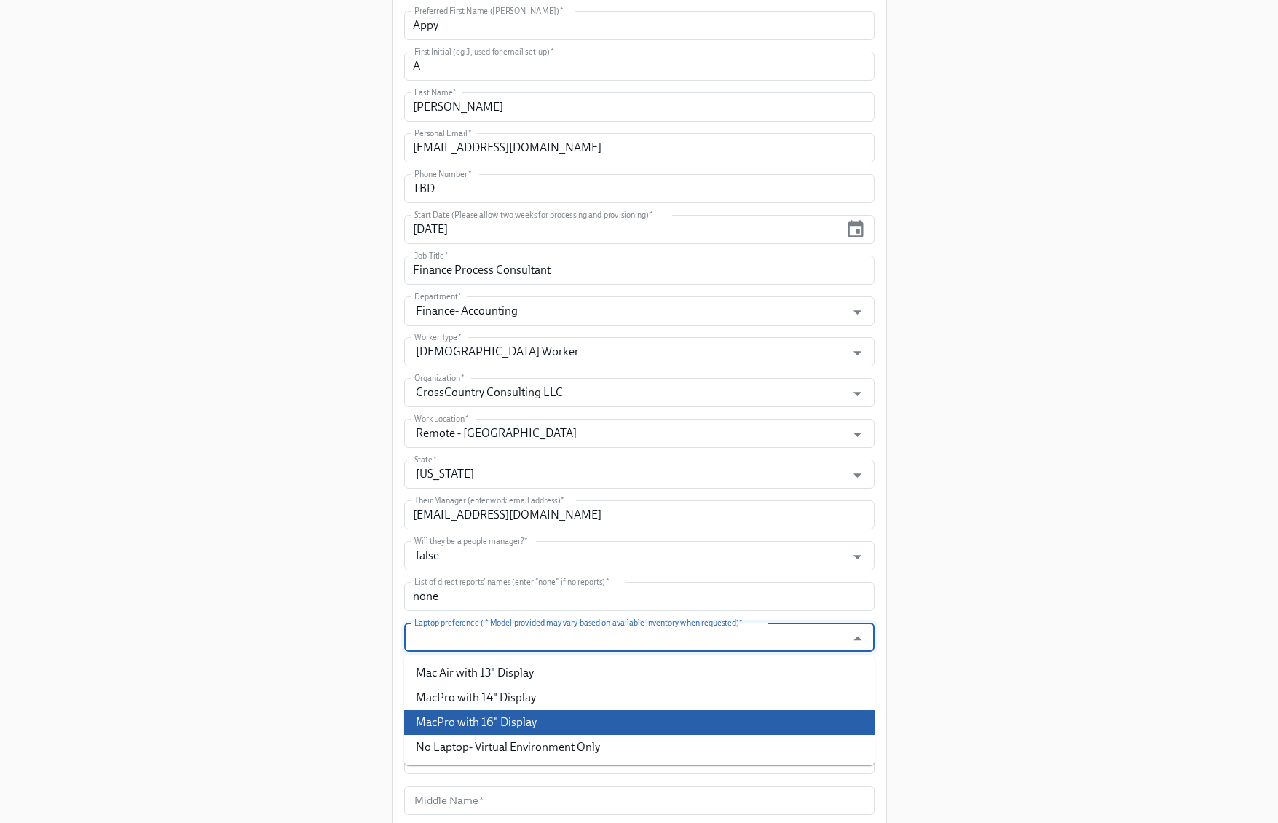
click at [532, 728] on li "MacPro with 16" Display" at bounding box center [639, 722] width 470 height 25
type input "MacPro with 16" Display"
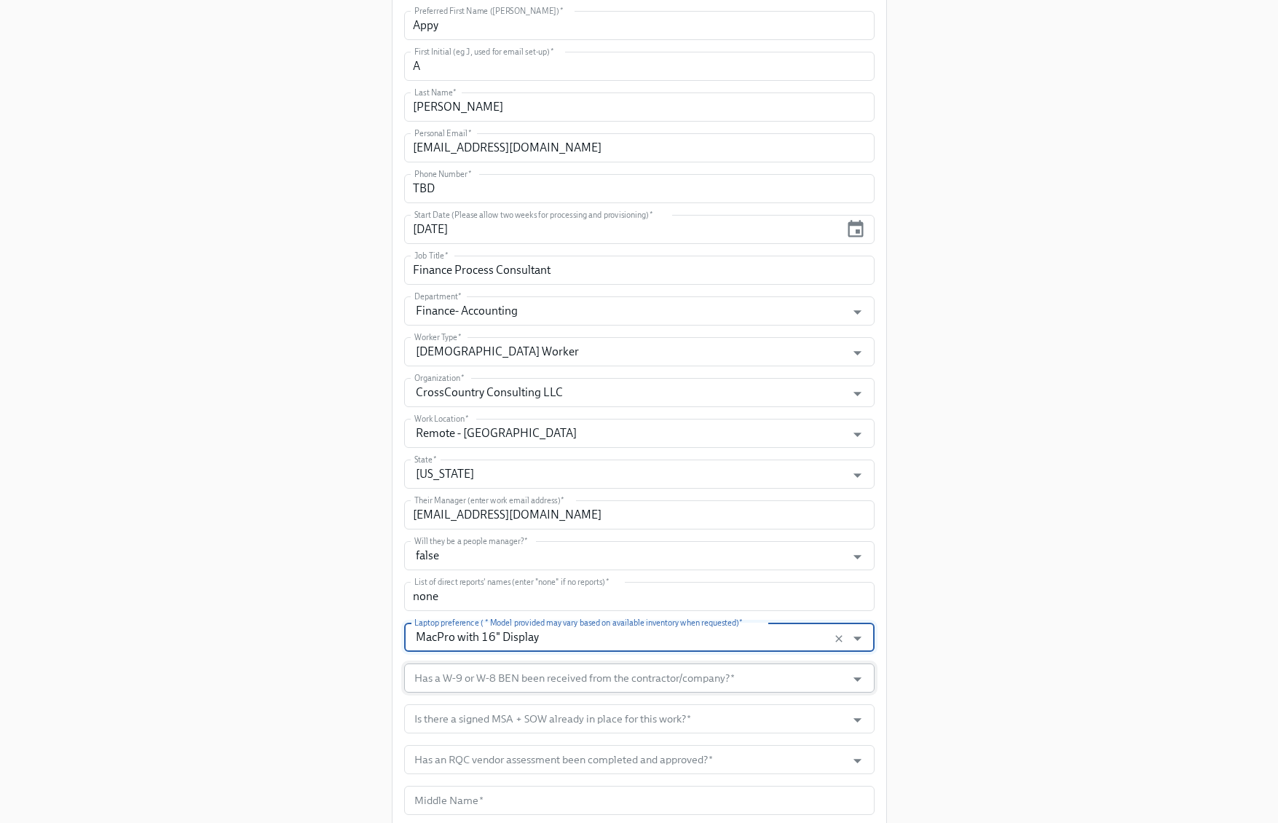
click at [610, 677] on input "Has a W-9 or W-8 BEN been received from the contractor/company?   *" at bounding box center [625, 677] width 428 height 29
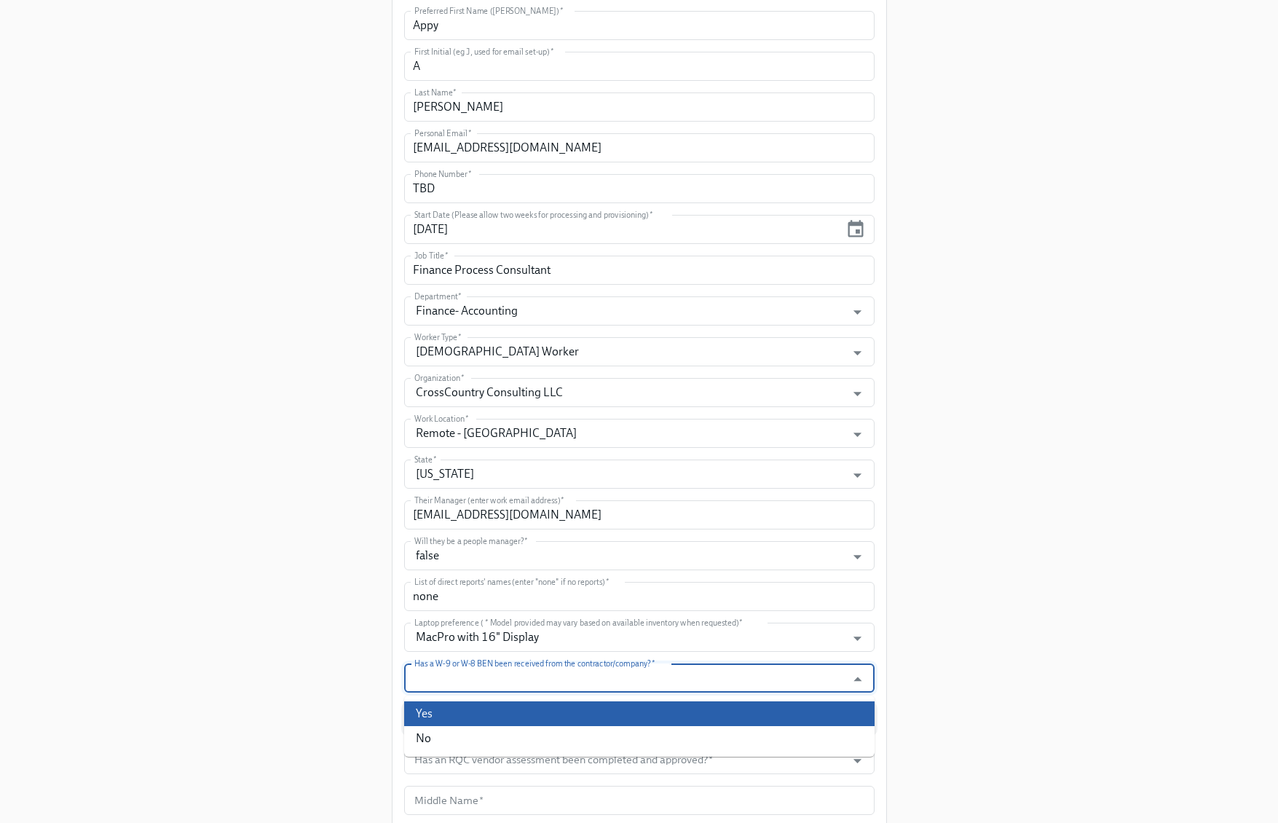
click at [548, 711] on li "Yes" at bounding box center [639, 713] width 470 height 25
type input "Yes"
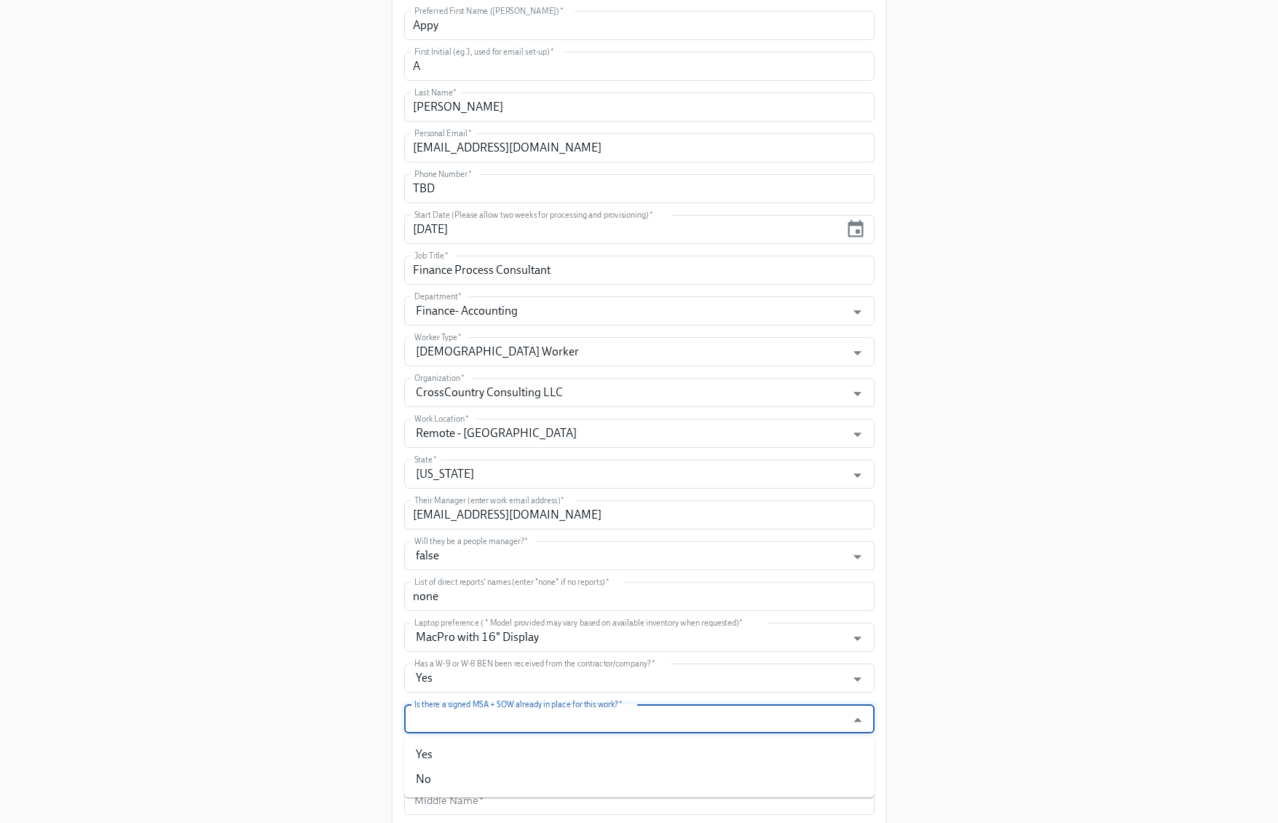
drag, startPoint x: 555, startPoint y: 725, endPoint x: 540, endPoint y: 730, distance: 15.2
click at [555, 725] on input "Is there a signed MSA + SOW already in place for this work?   *" at bounding box center [625, 718] width 428 height 29
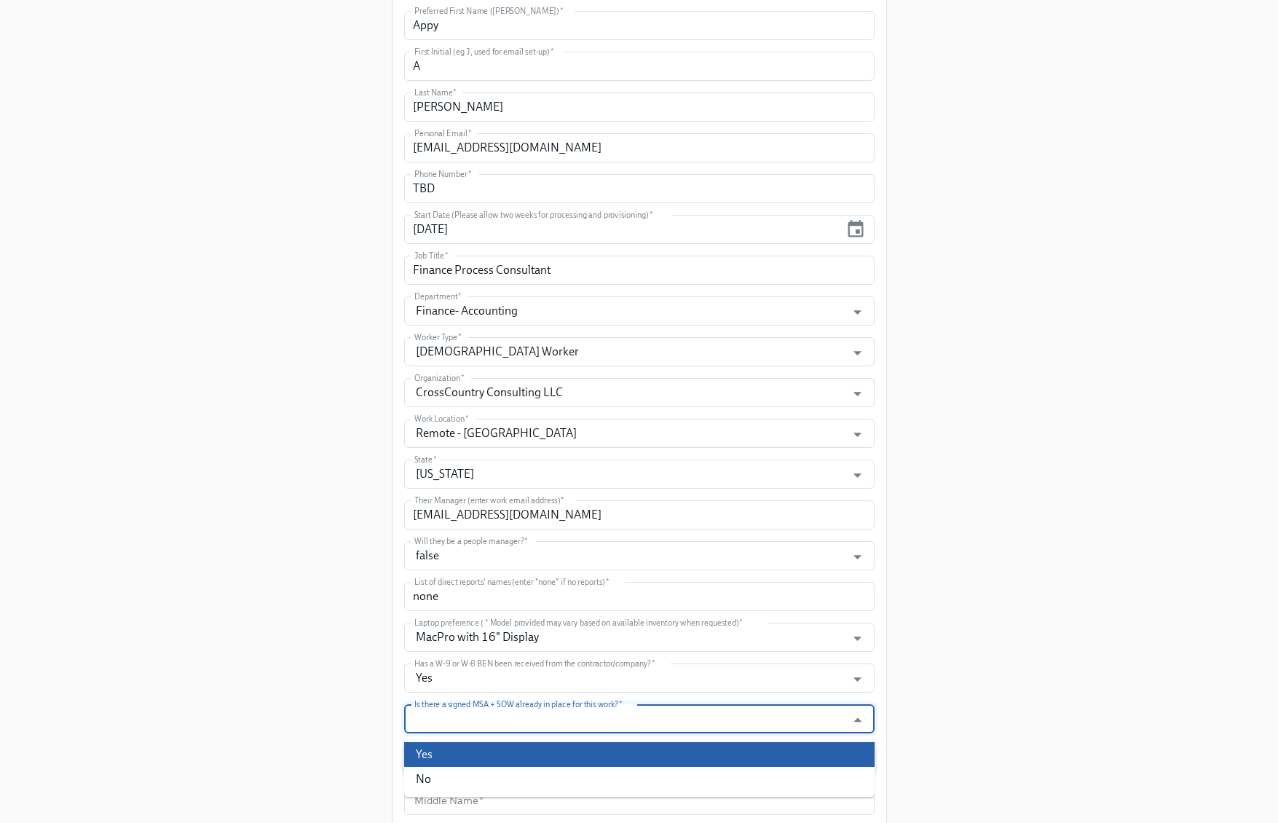
click at [483, 745] on li "Yes" at bounding box center [639, 754] width 470 height 25
type input "Yes"
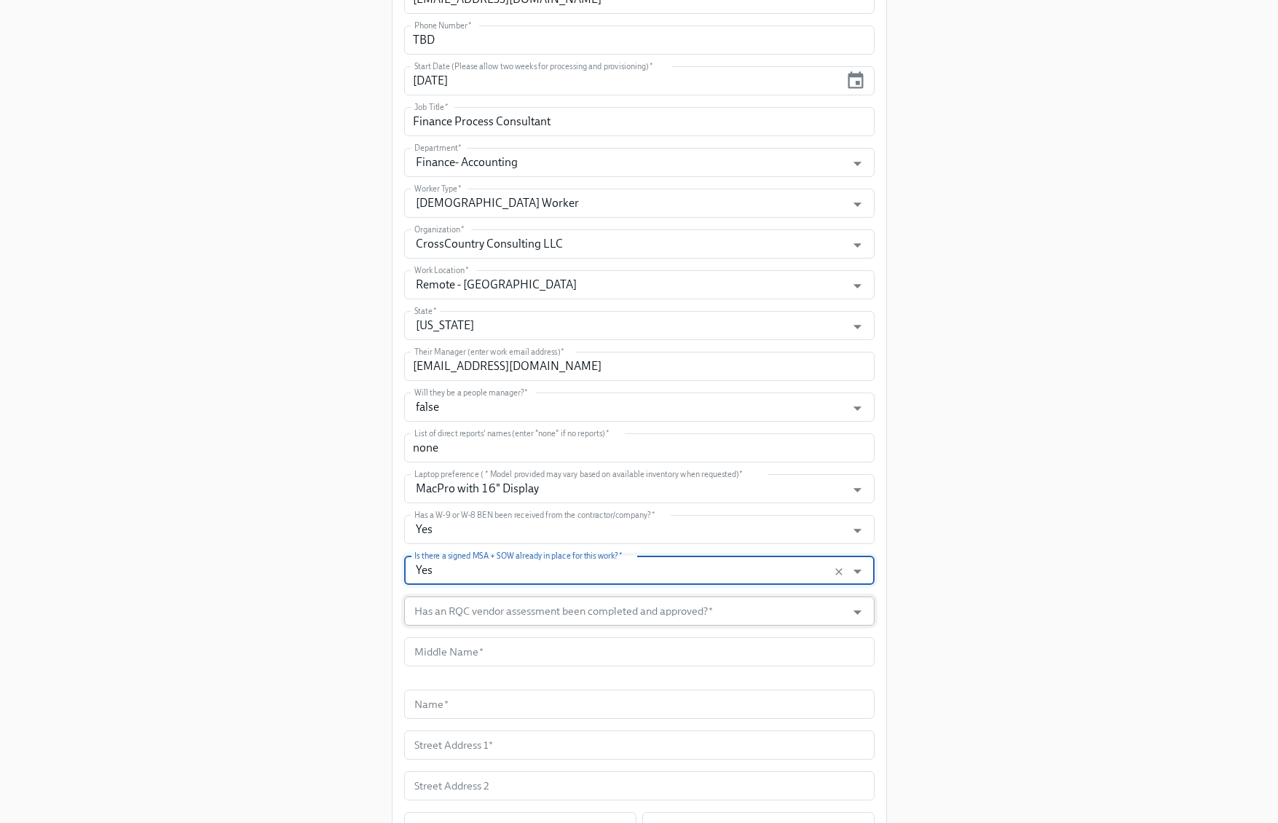
scroll to position [567, 0]
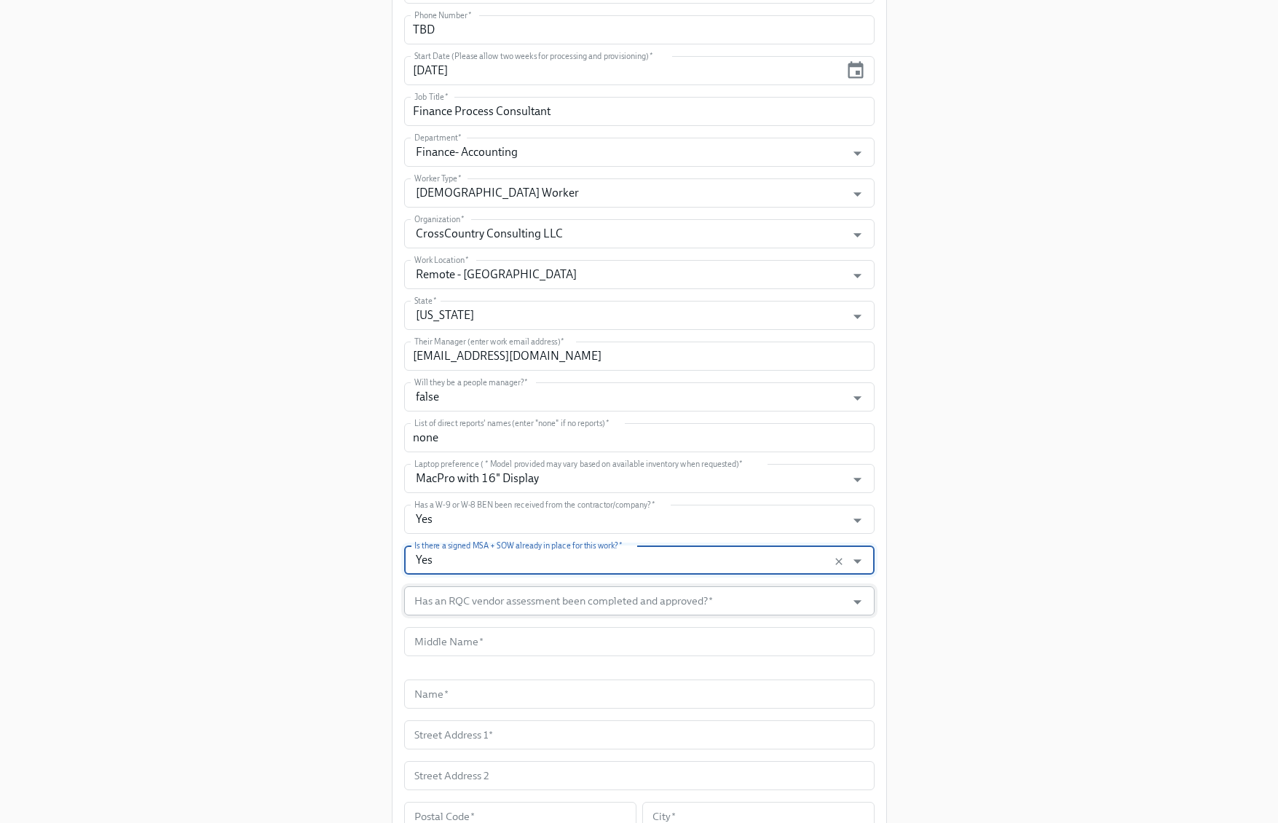
click at [592, 631] on input "text" at bounding box center [639, 641] width 470 height 29
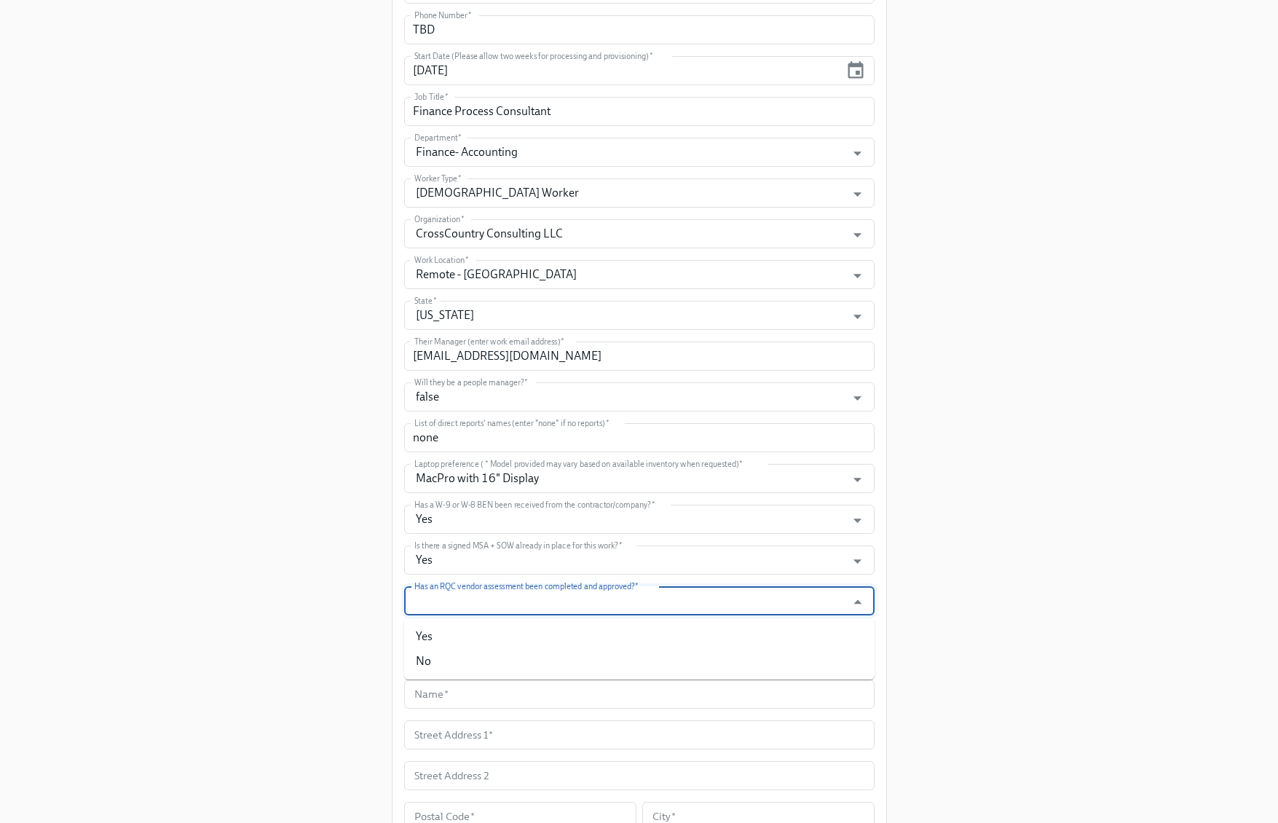
click at [591, 604] on input "Has an RQC vendor assessment been completed and approved?   *" at bounding box center [625, 600] width 428 height 29
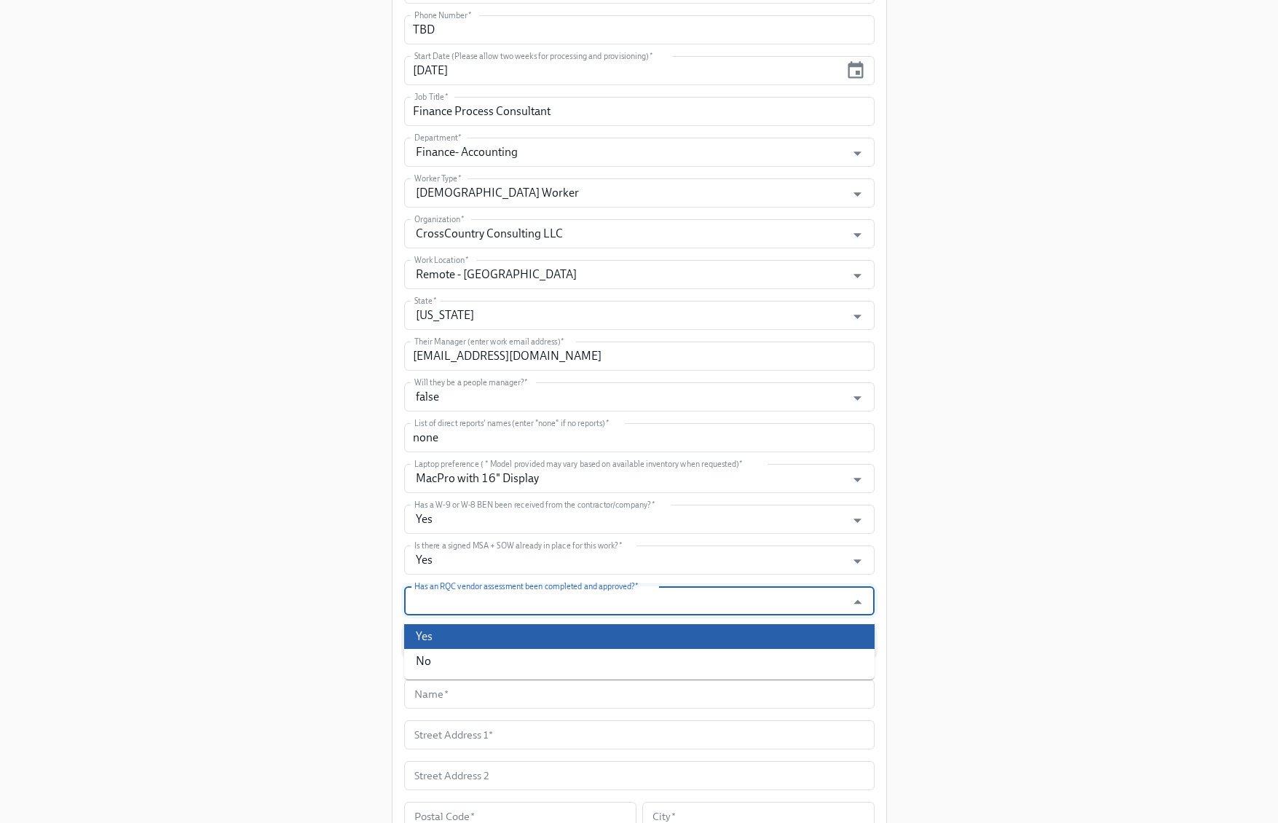
drag, startPoint x: 545, startPoint y: 630, endPoint x: 564, endPoint y: 627, distance: 19.2
click at [545, 630] on li "Yes" at bounding box center [639, 636] width 470 height 25
type input "Yes"
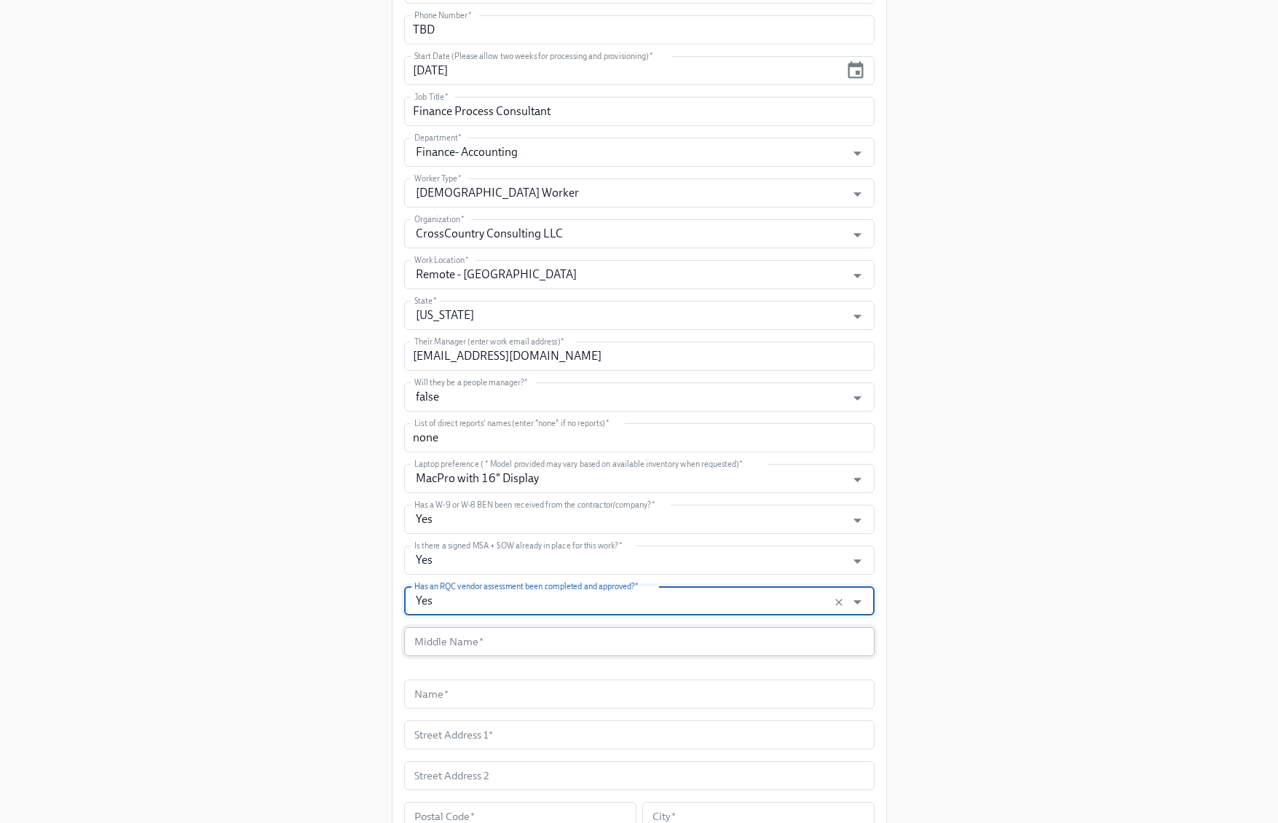
click at [560, 636] on input "text" at bounding box center [639, 641] width 470 height 29
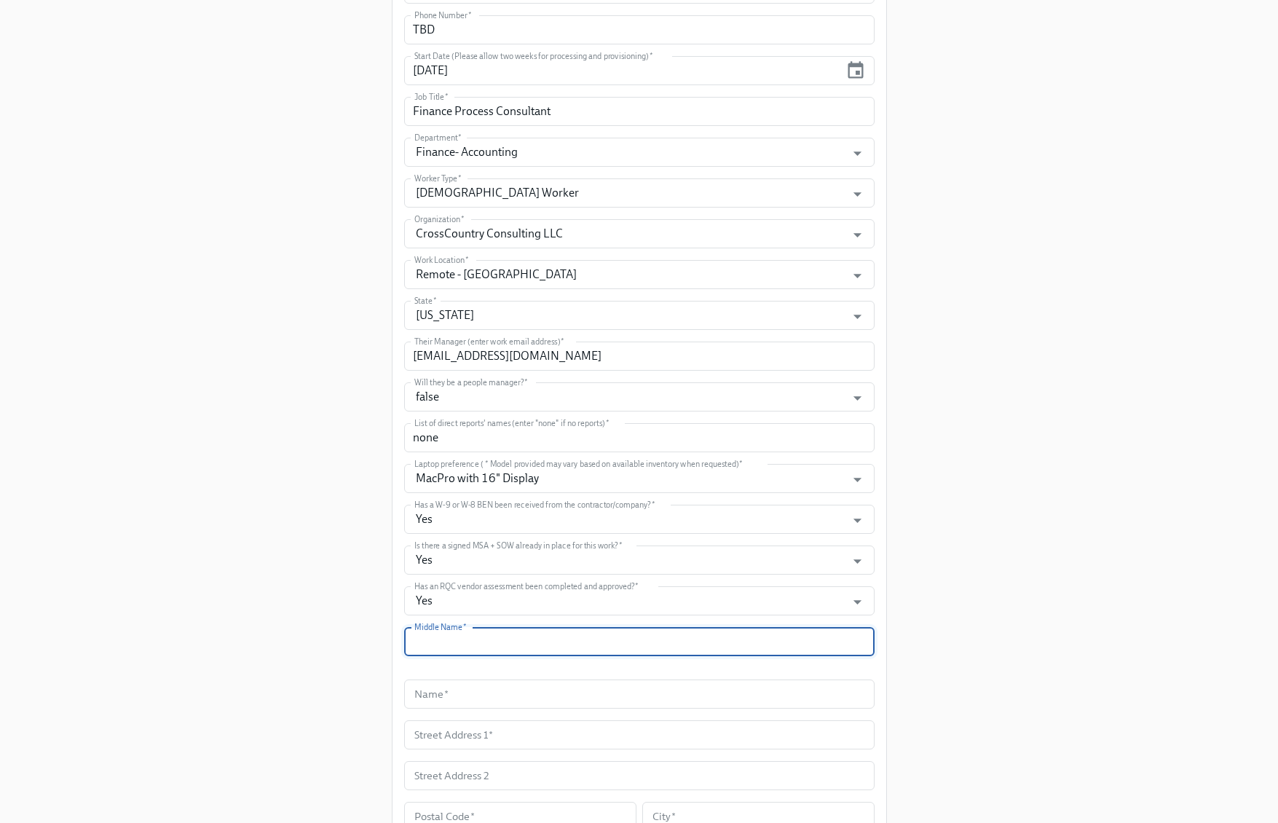
paste input "N/A"
type input "N/A"
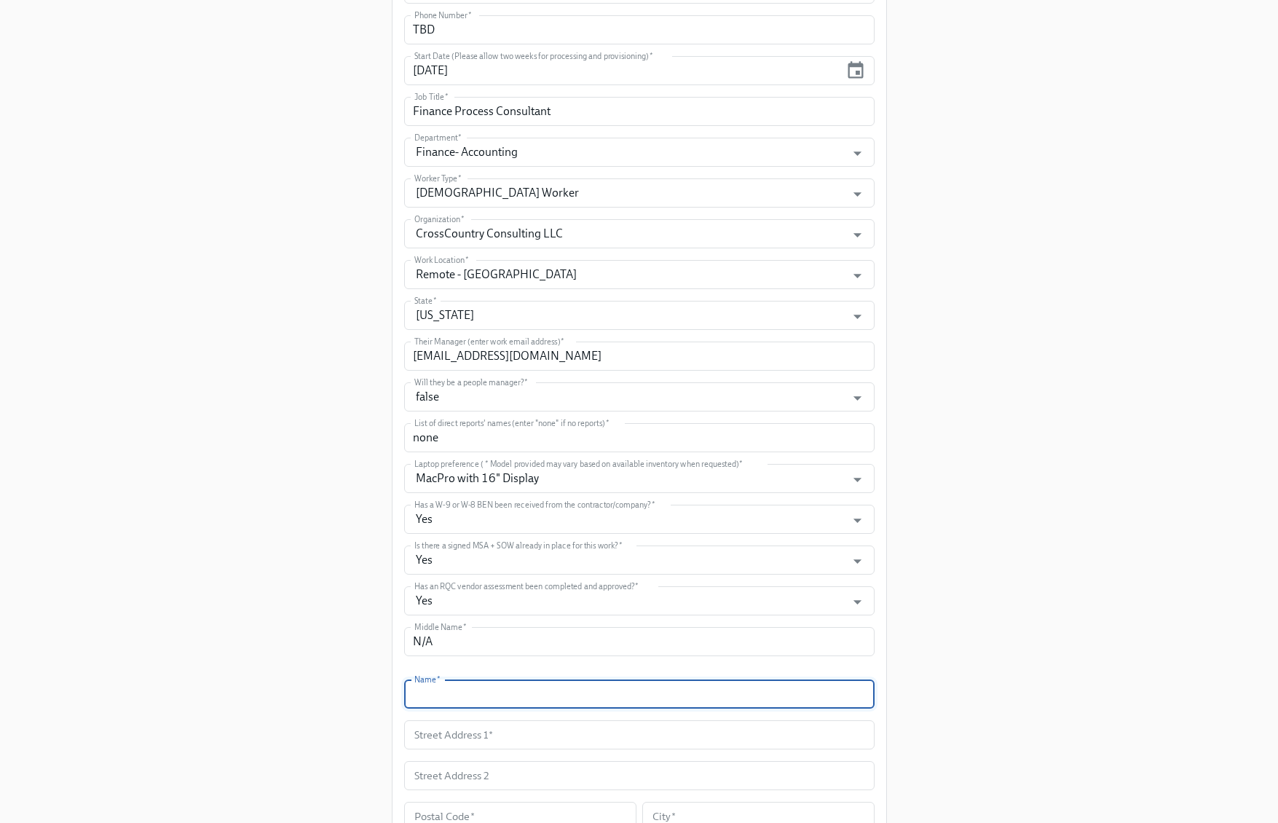
click at [457, 693] on input "text" at bounding box center [639, 694] width 470 height 29
paste input "Appy [PERSON_NAME]"
type input "Appy [PERSON_NAME]"
click at [475, 734] on input "text" at bounding box center [639, 734] width 470 height 29
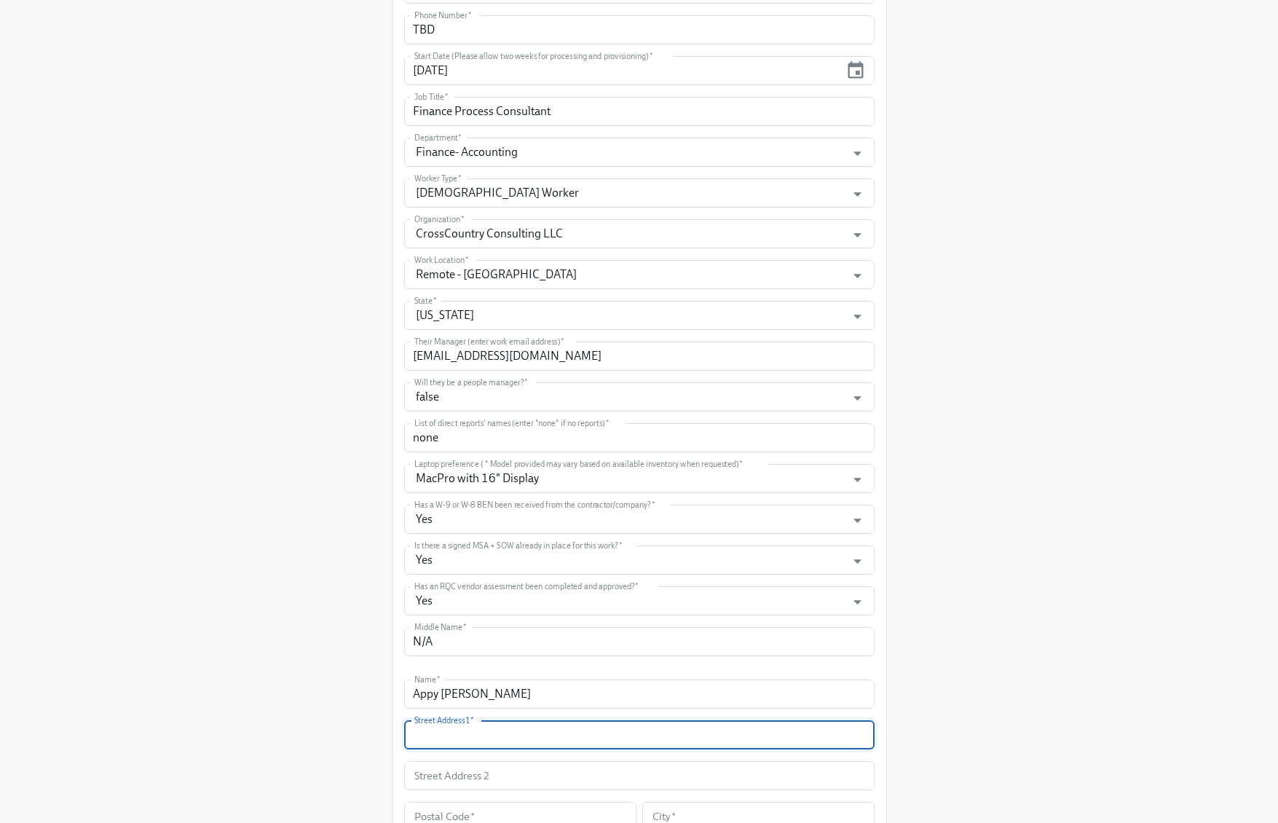
paste input "1421 Lyndale Blvd"
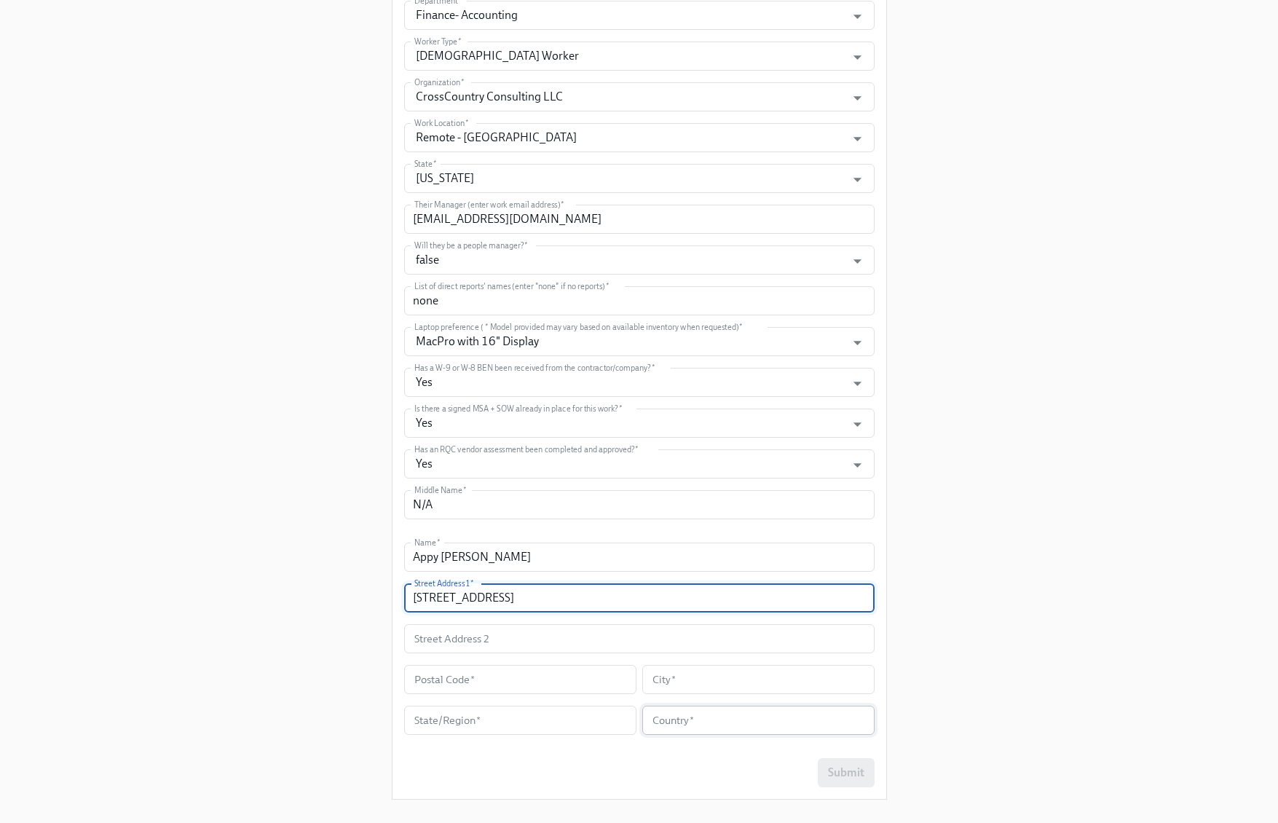
scroll to position [712, 0]
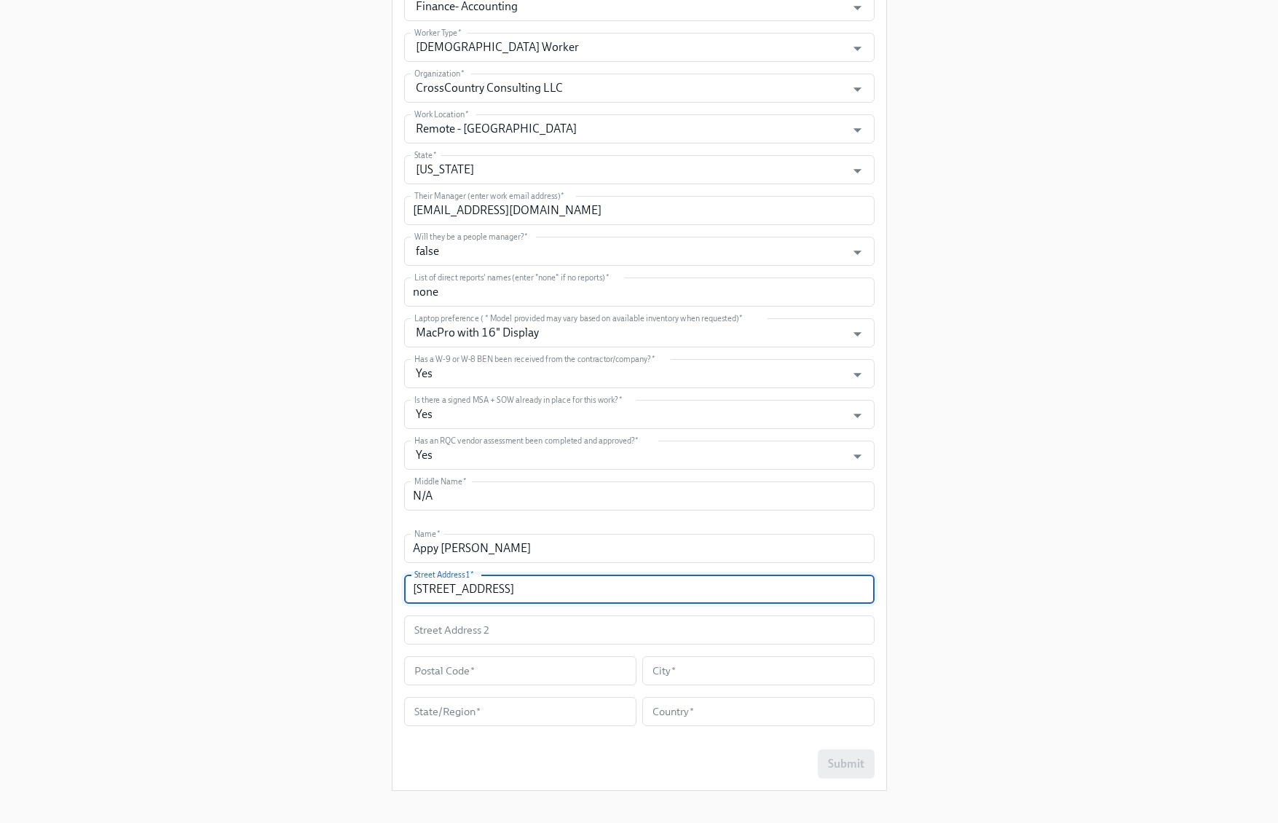
type input "1421 Lyndale Blvd"
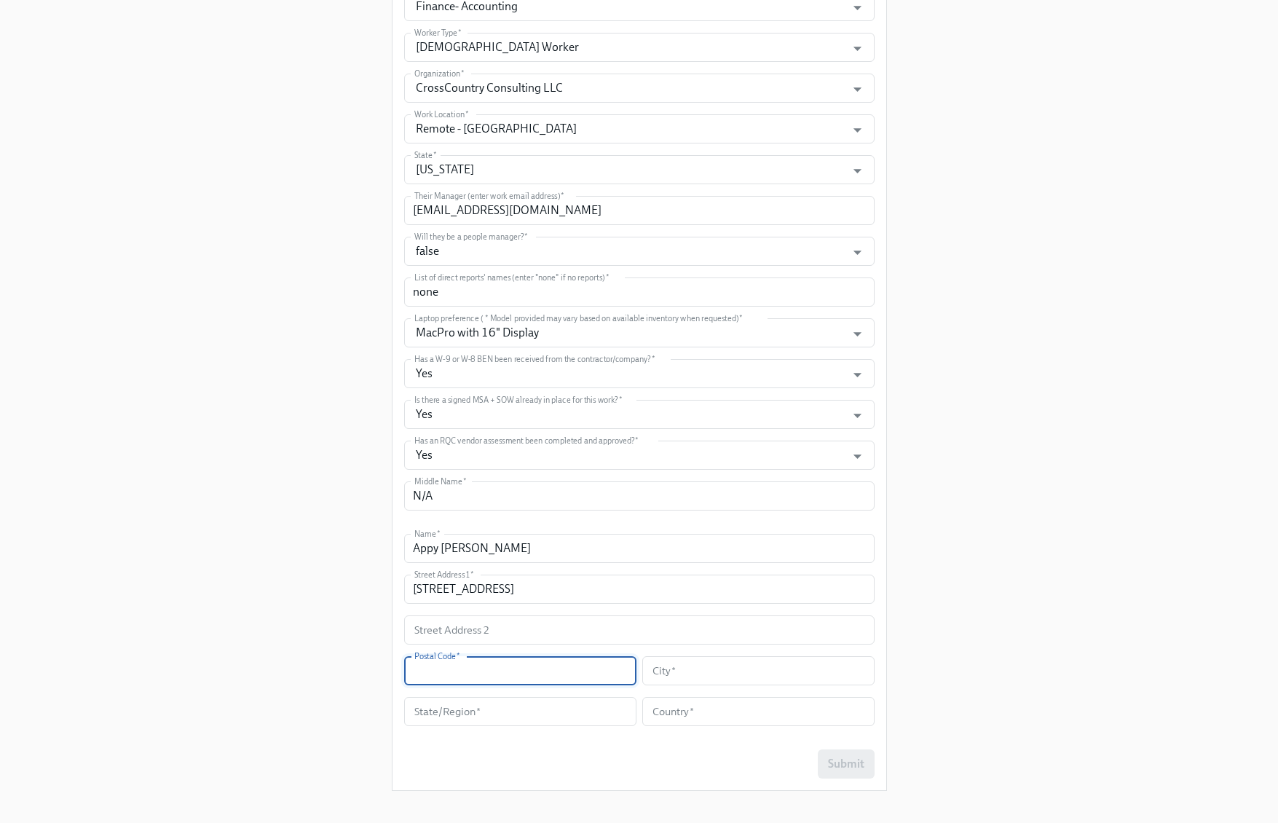
drag, startPoint x: 592, startPoint y: 672, endPoint x: 667, endPoint y: 674, distance: 75.0
click at [592, 672] on input "text" at bounding box center [520, 670] width 232 height 29
paste input "32751"
type input "32751"
click at [703, 672] on input "text" at bounding box center [758, 670] width 232 height 29
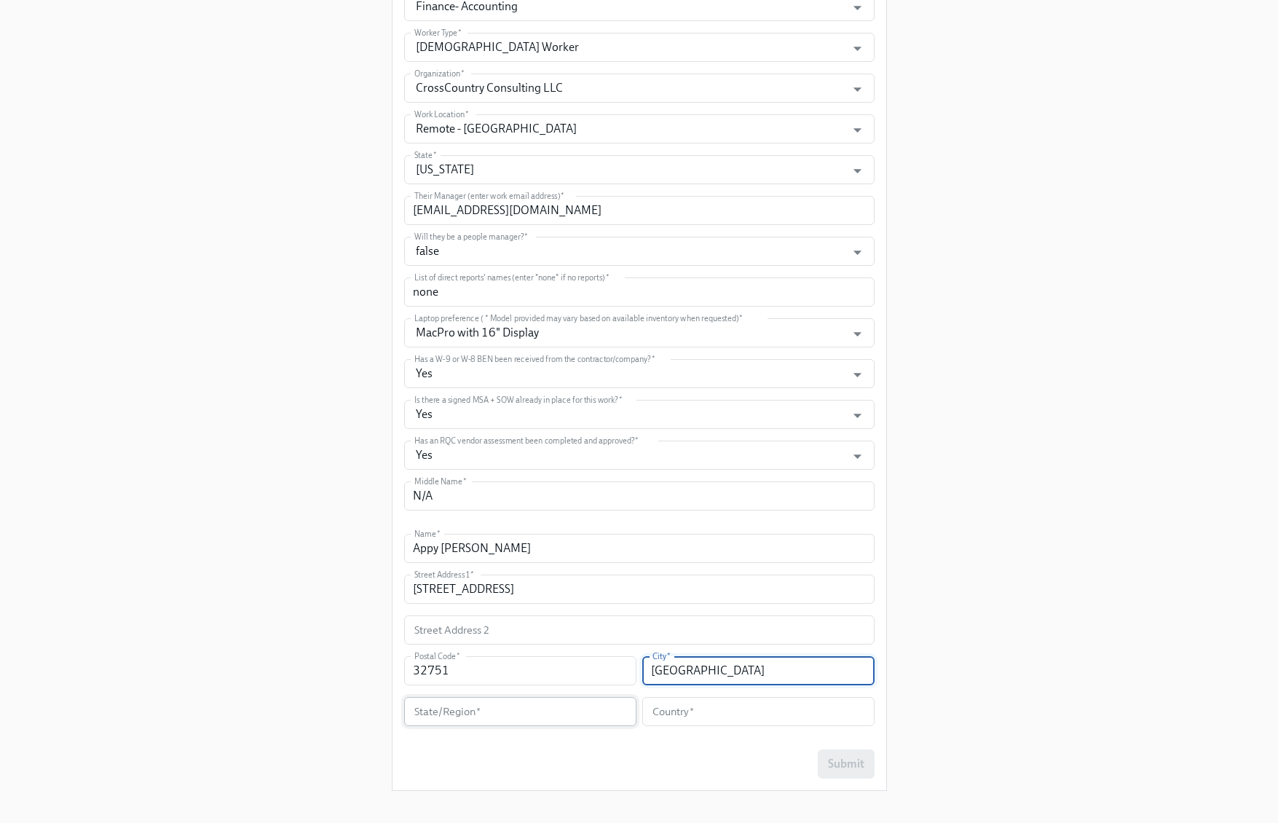
type input "Maitland"
click at [456, 713] on input "text" at bounding box center [520, 711] width 232 height 29
type input "FL"
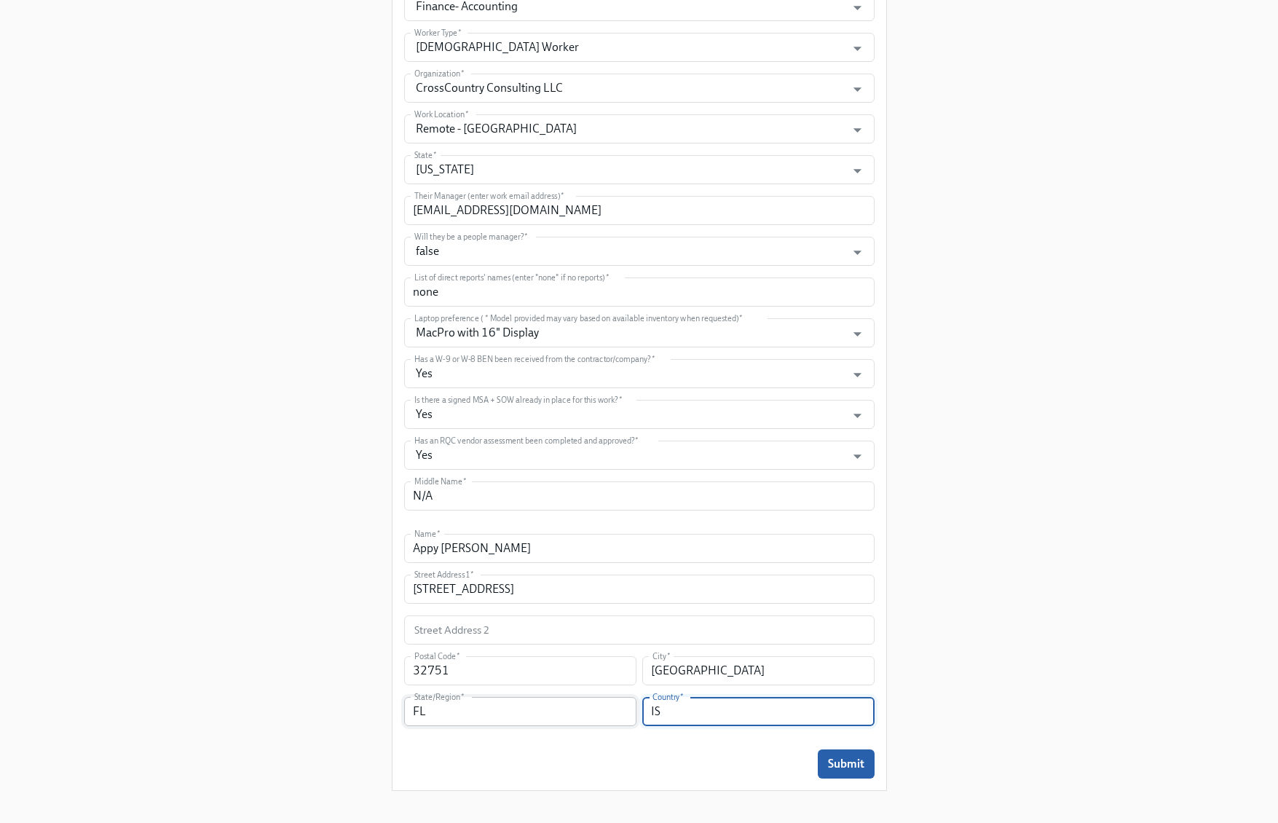
type input "I"
type input "USA"
click at [864, 765] on span "Submit" at bounding box center [846, 764] width 36 height 15
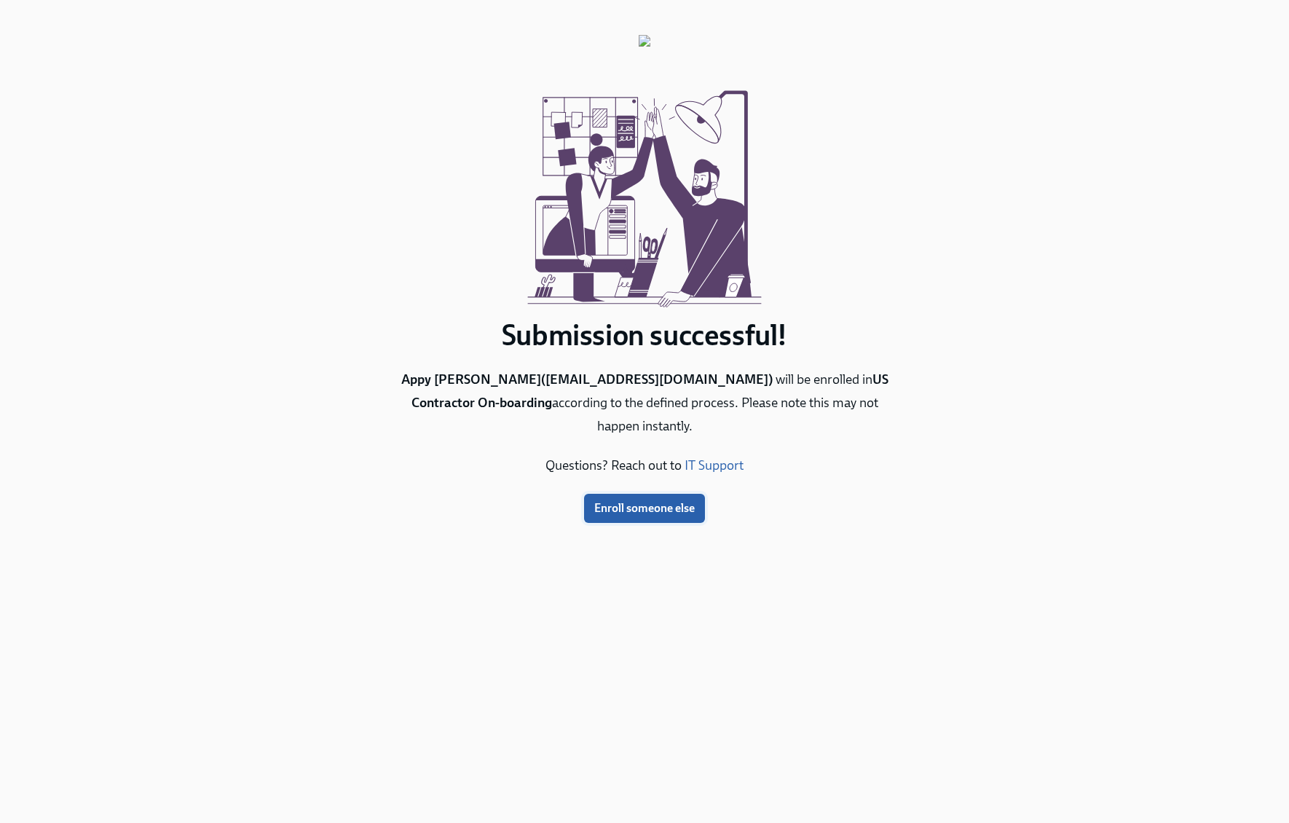
click at [643, 513] on span "Enroll someone else" at bounding box center [644, 508] width 101 height 15
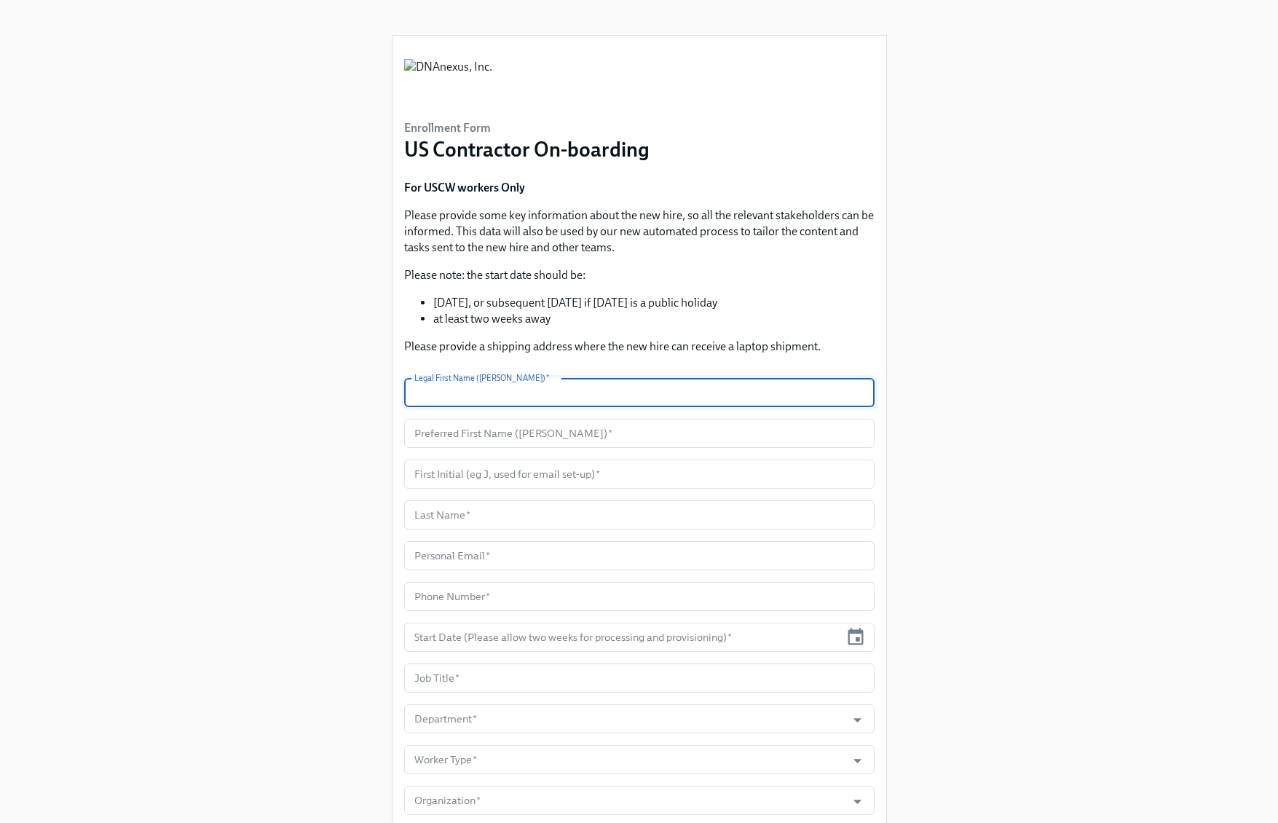
click at [493, 389] on input "text" at bounding box center [639, 392] width 470 height 29
paste input "Caleb"
type input "Caleb"
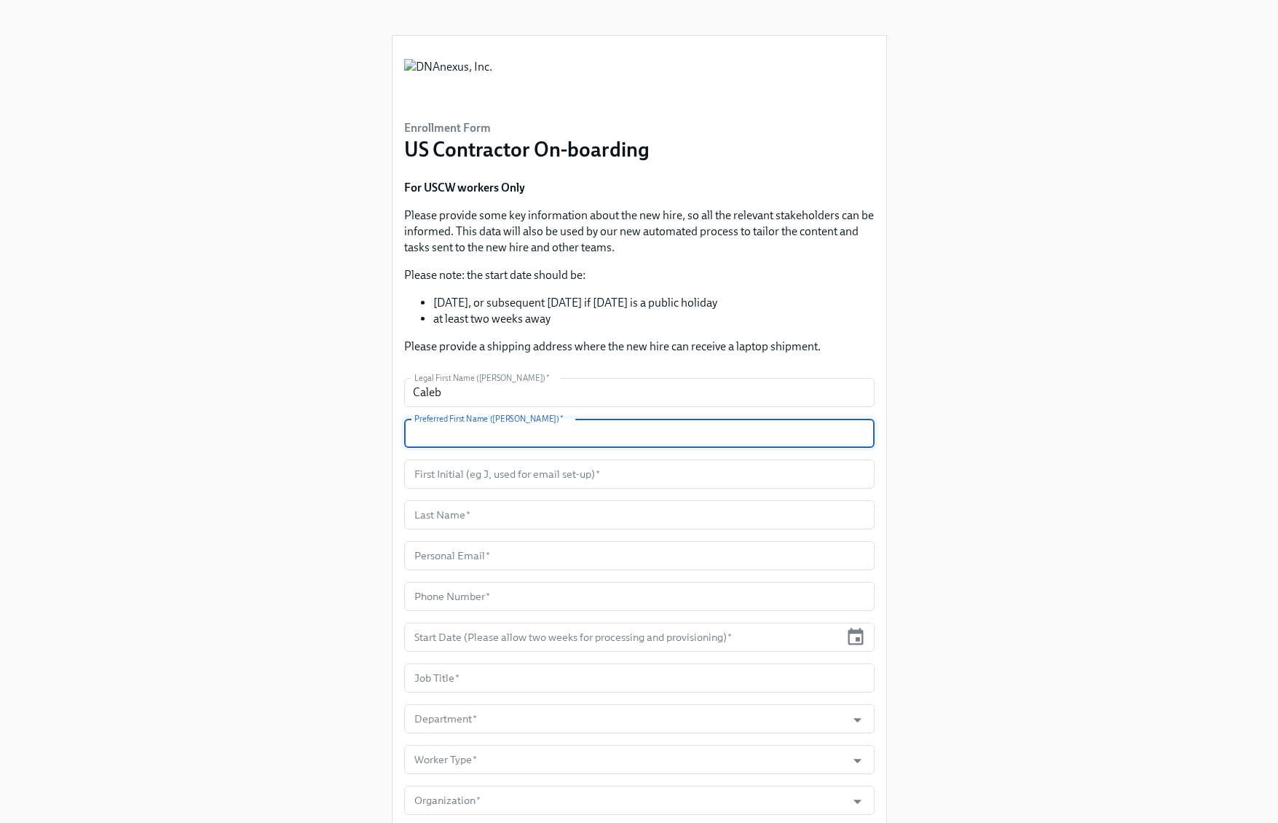
drag, startPoint x: 486, startPoint y: 441, endPoint x: 483, endPoint y: 449, distance: 7.8
click at [486, 441] on input "text" at bounding box center [639, 433] width 470 height 29
paste input "Caleb"
type input "Caleb"
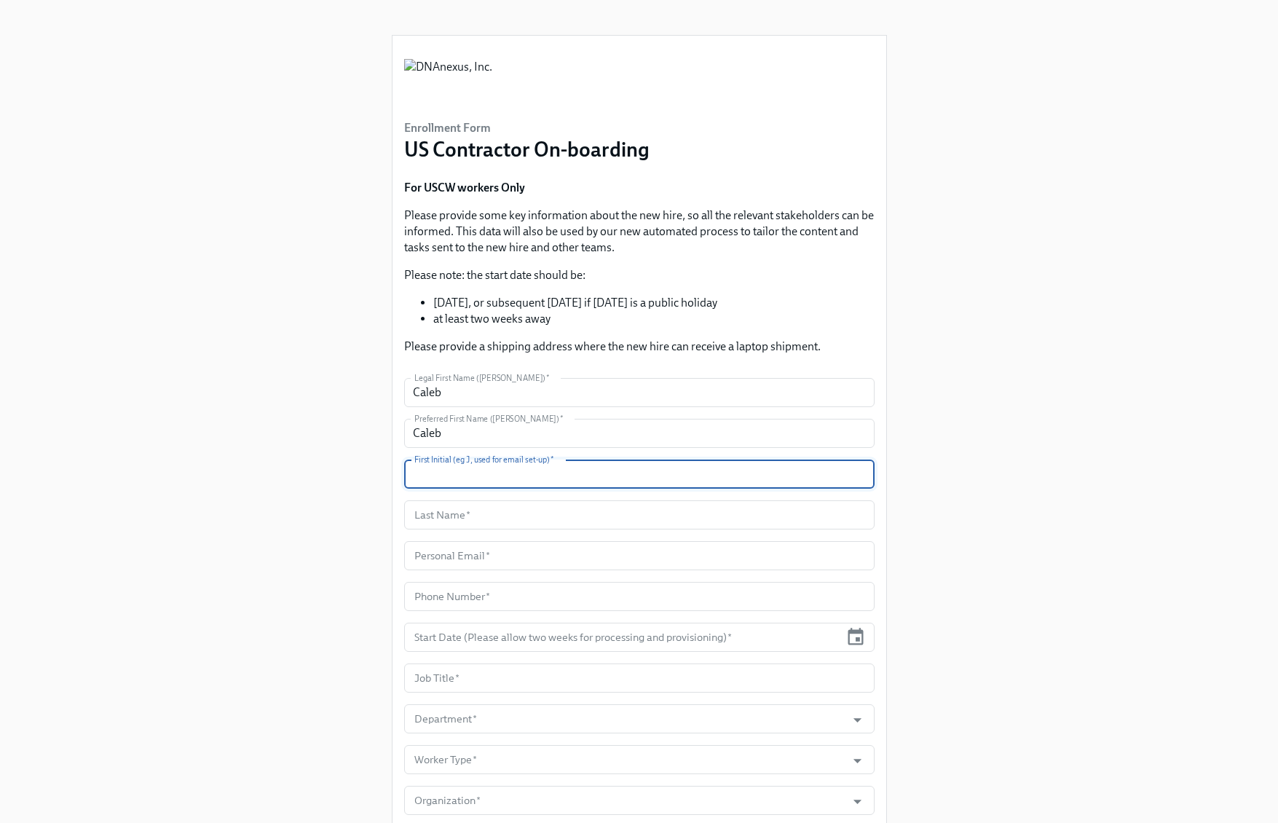
click at [467, 469] on input "text" at bounding box center [639, 474] width 470 height 29
type input "C"
click at [460, 502] on input "text" at bounding box center [639, 514] width 470 height 29
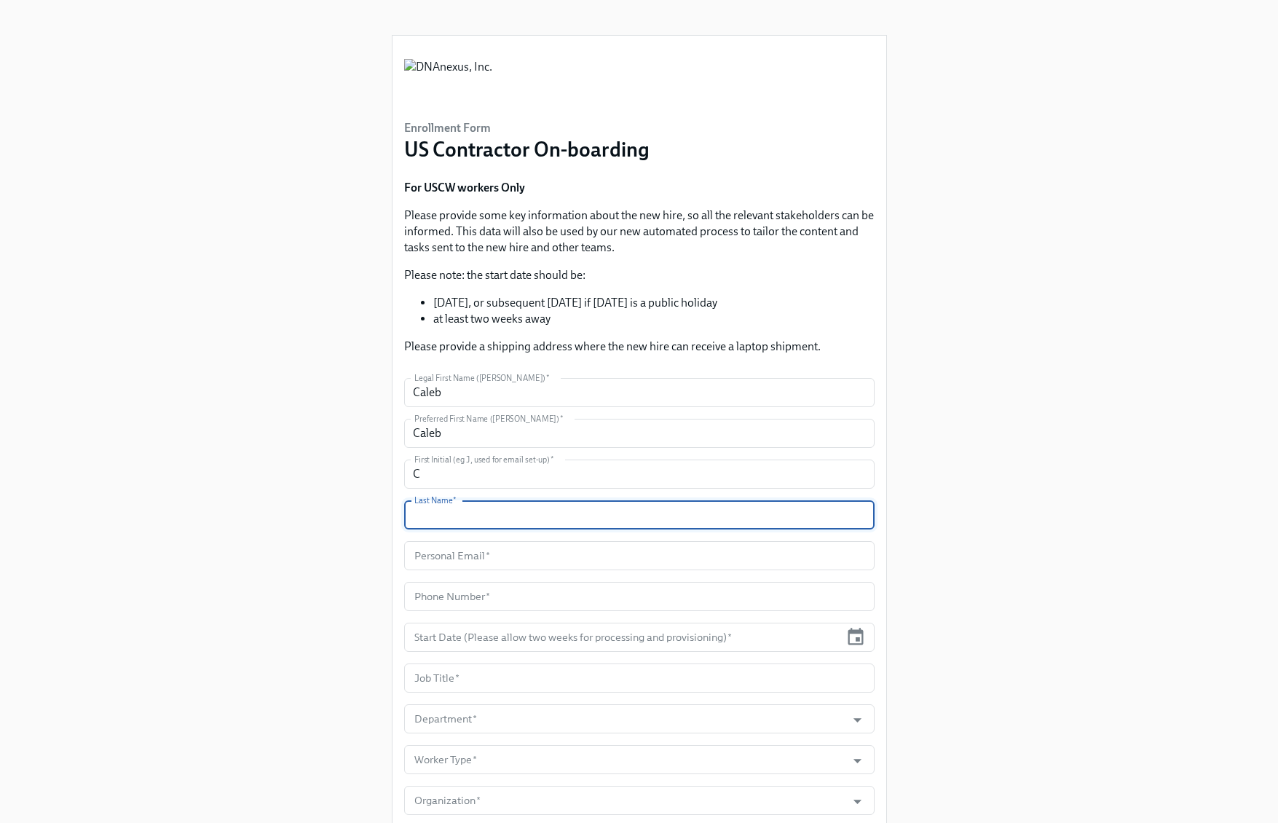
click at [512, 516] on input "text" at bounding box center [639, 514] width 470 height 29
paste input "Sanchez"
type input "Sanchez"
click at [513, 558] on input "text" at bounding box center [639, 555] width 470 height 29
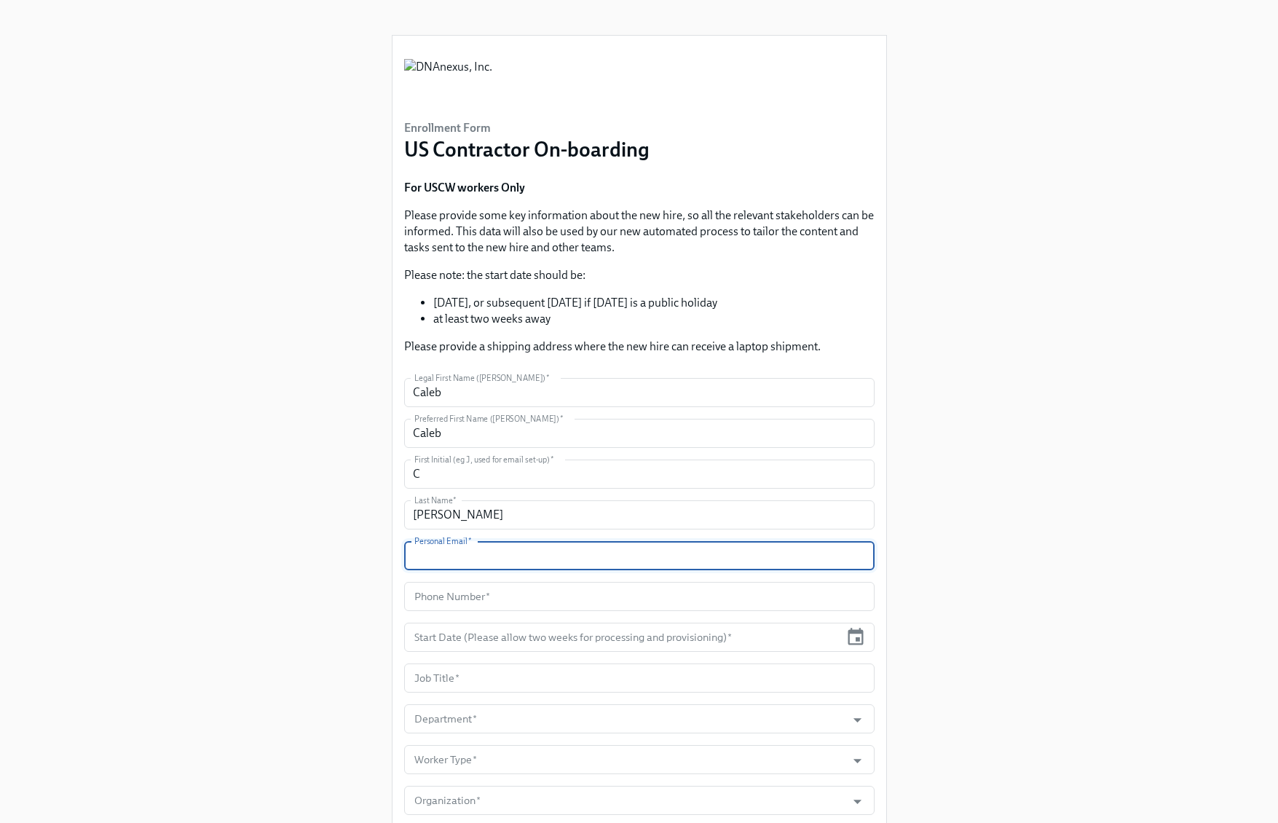
paste input "CSanchez@CrossCountry-Consulting.com"
type input "CSanchez@CrossCountry-Consulting.com"
click at [618, 595] on input "text" at bounding box center [639, 596] width 470 height 29
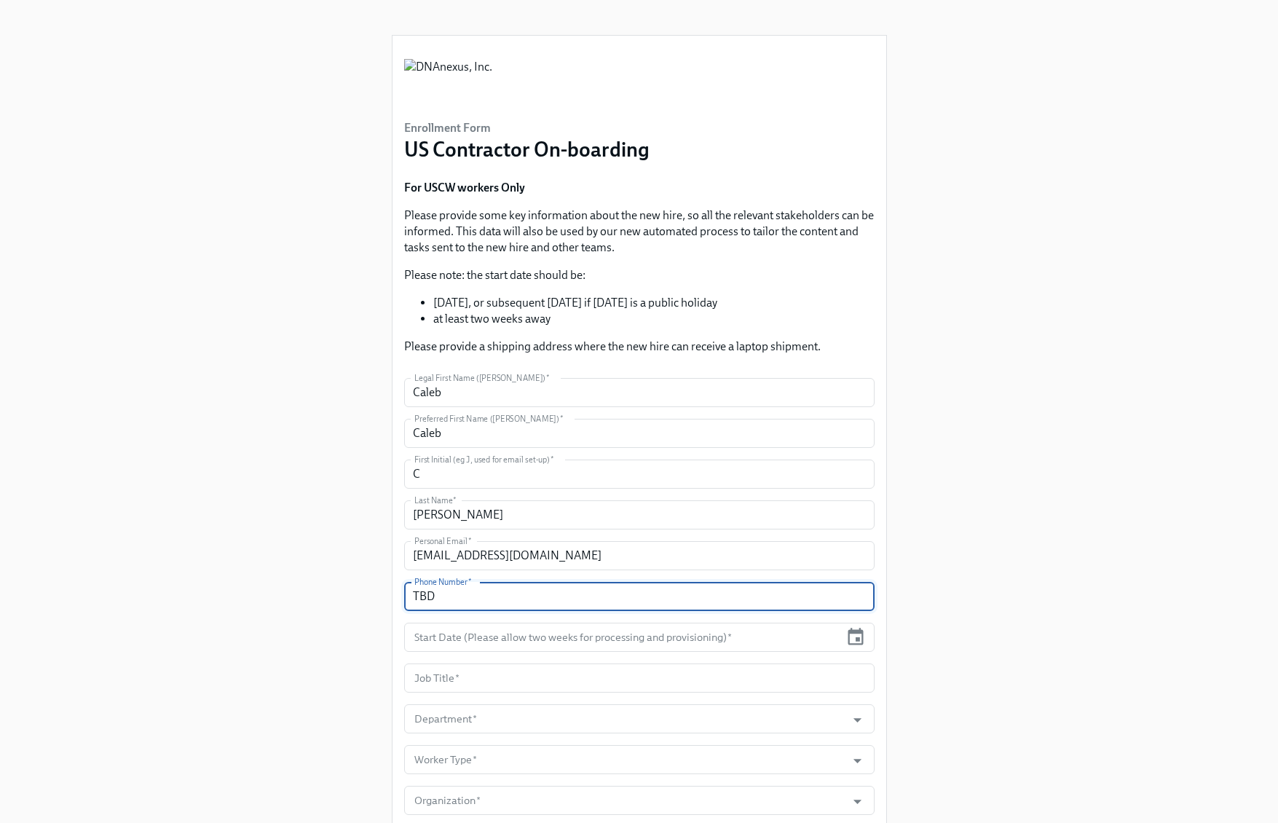
type input "TBD"
click at [584, 642] on input "text" at bounding box center [622, 637] width 436 height 29
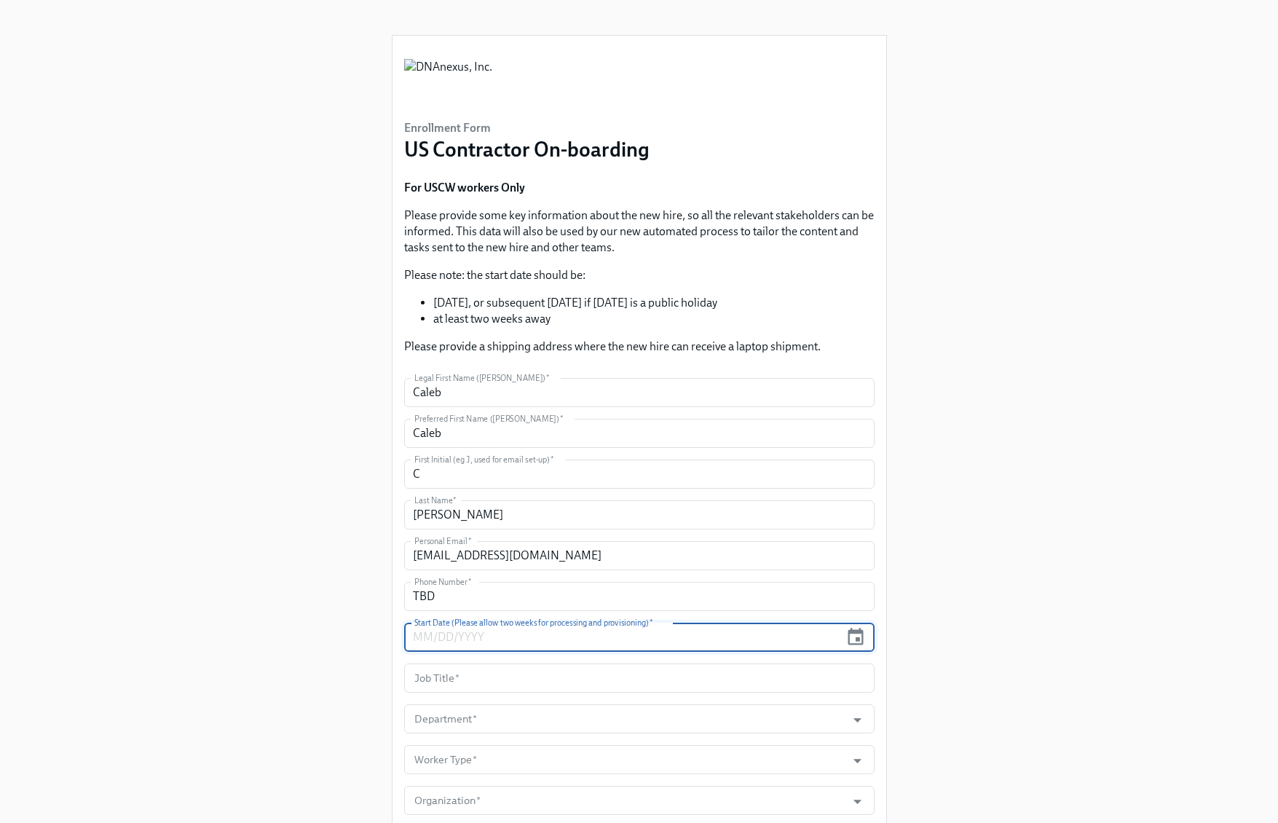
paste input "10/13/2025"
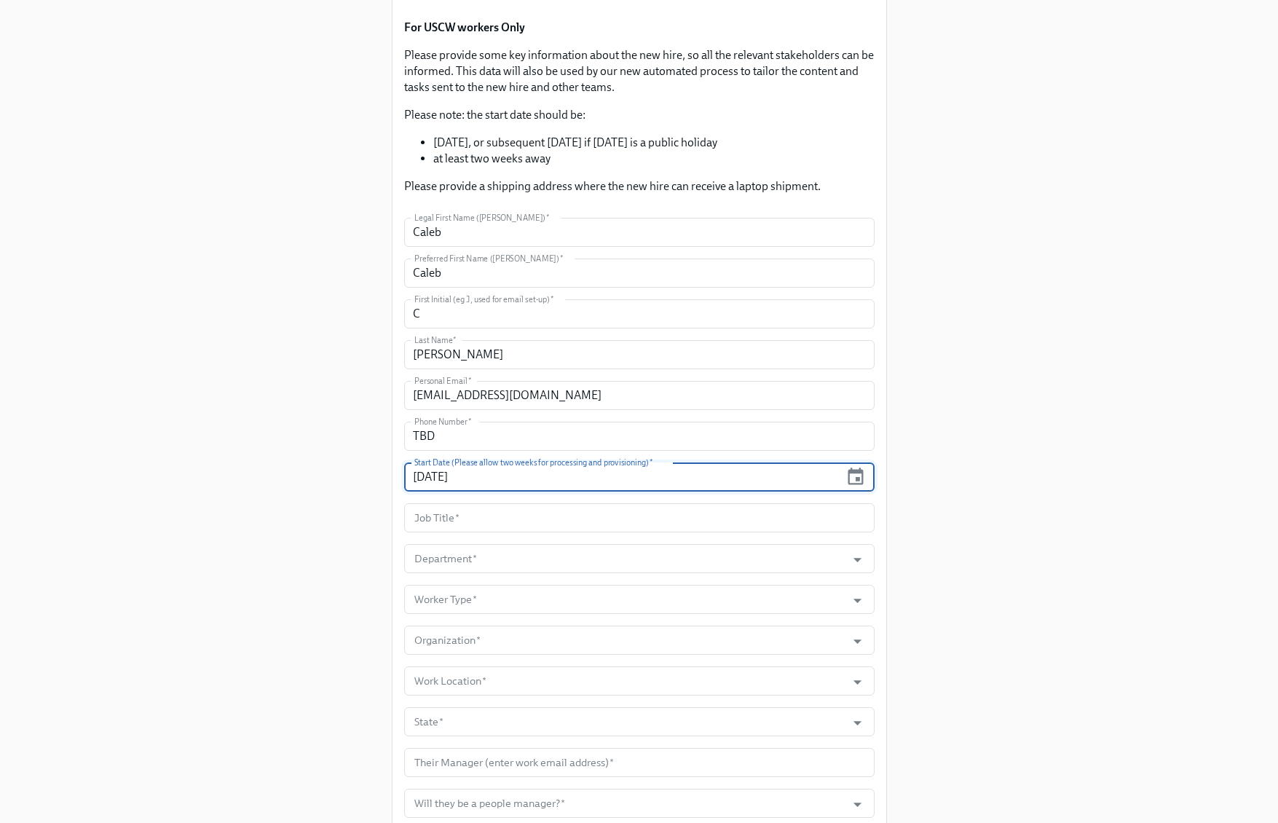
scroll to position [161, 0]
type input "10/13/2025"
click at [753, 519] on input "text" at bounding box center [639, 517] width 470 height 29
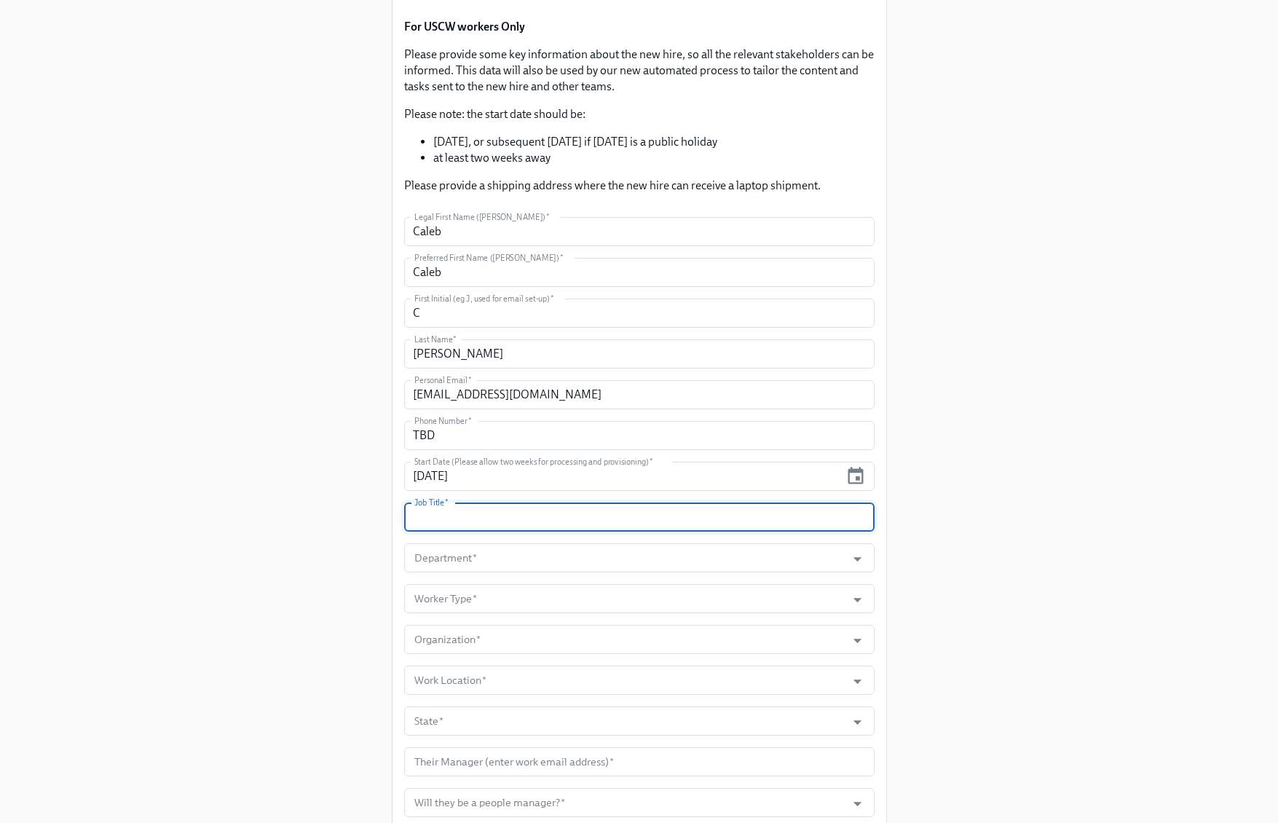
paste input "Finance Process Consultant"
type input "Finance Process Consultant"
click at [673, 554] on input "Department   *" at bounding box center [625, 557] width 428 height 29
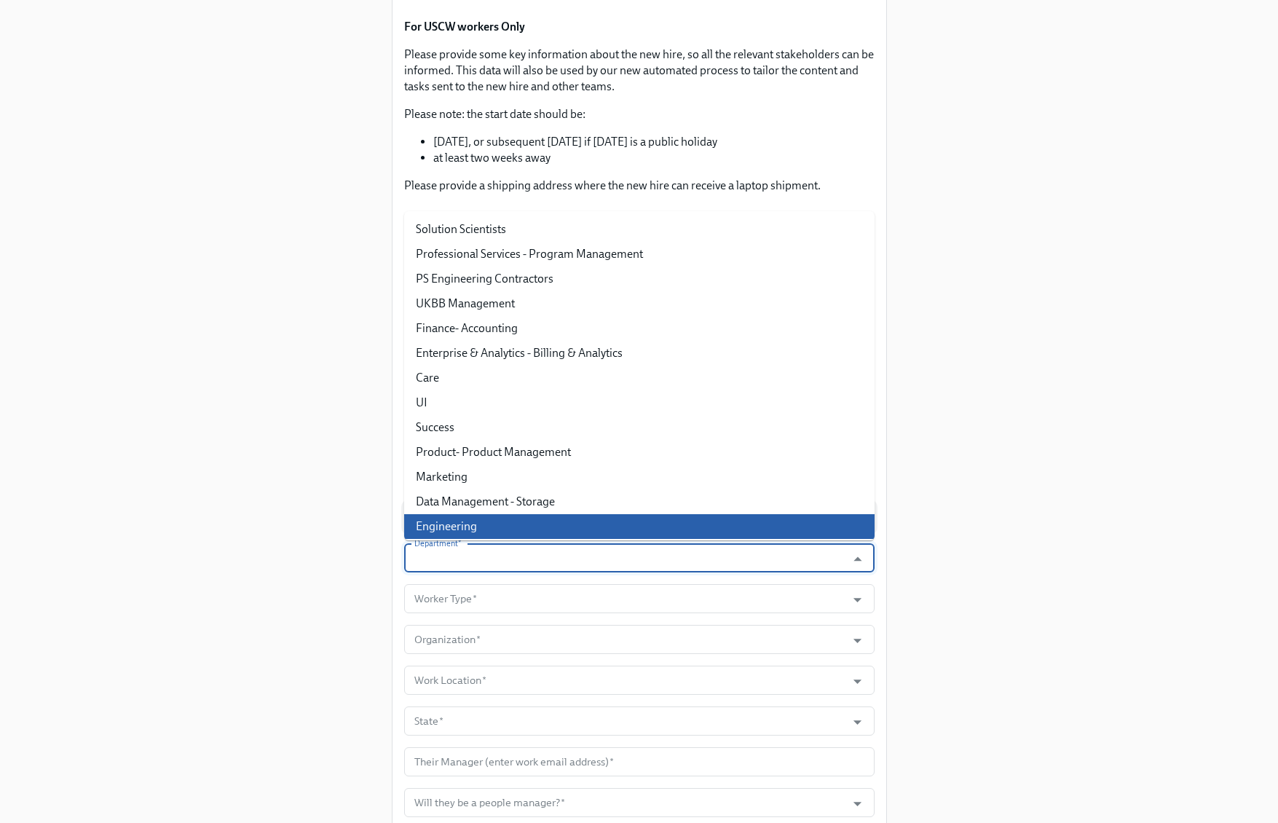
paste input "Finance- Accounting"
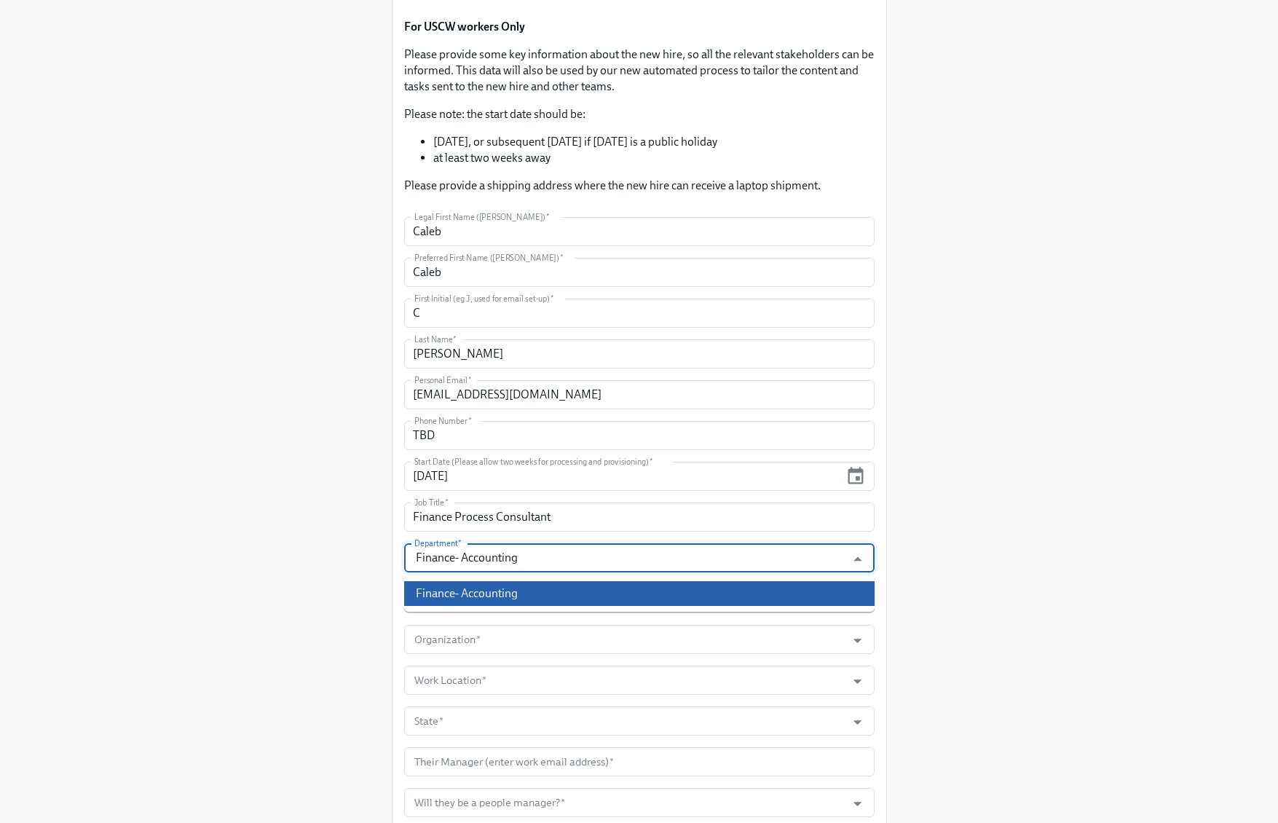
click at [545, 602] on li "Finance- Accounting" at bounding box center [639, 593] width 470 height 25
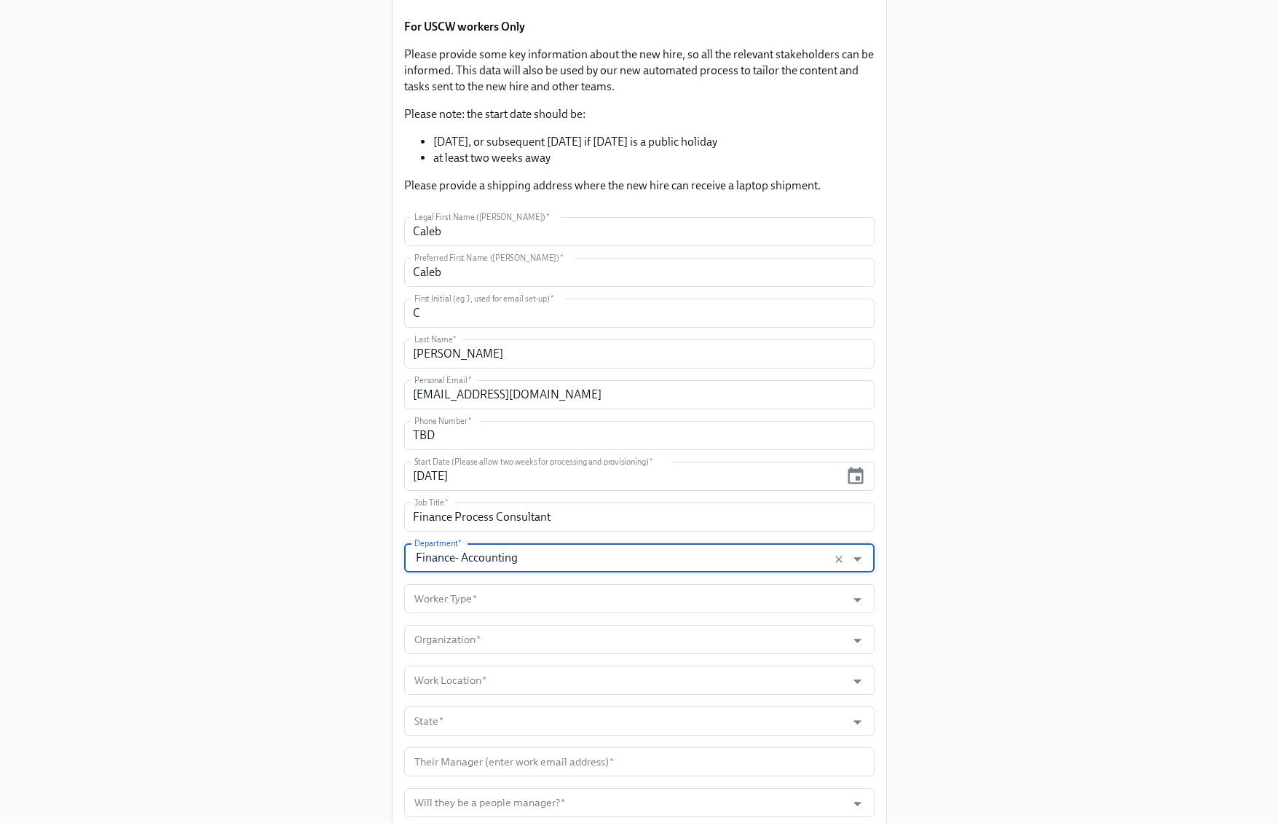
type input "Finance- Accounting"
click at [1152, 586] on div "Enrollment Form US Contractor On-boarding For USCW workers Only Please provide …" at bounding box center [639, 596] width 1208 height 1515
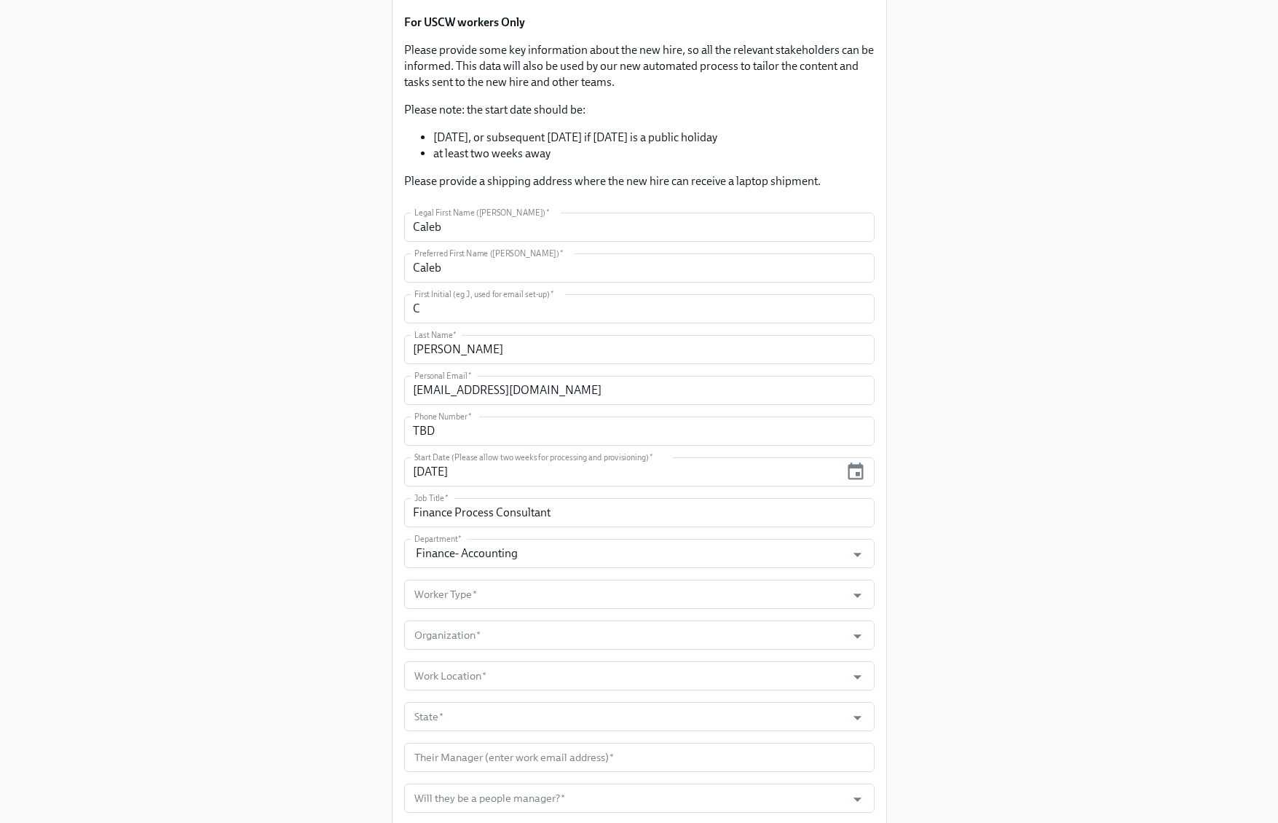
scroll to position [181, 0]
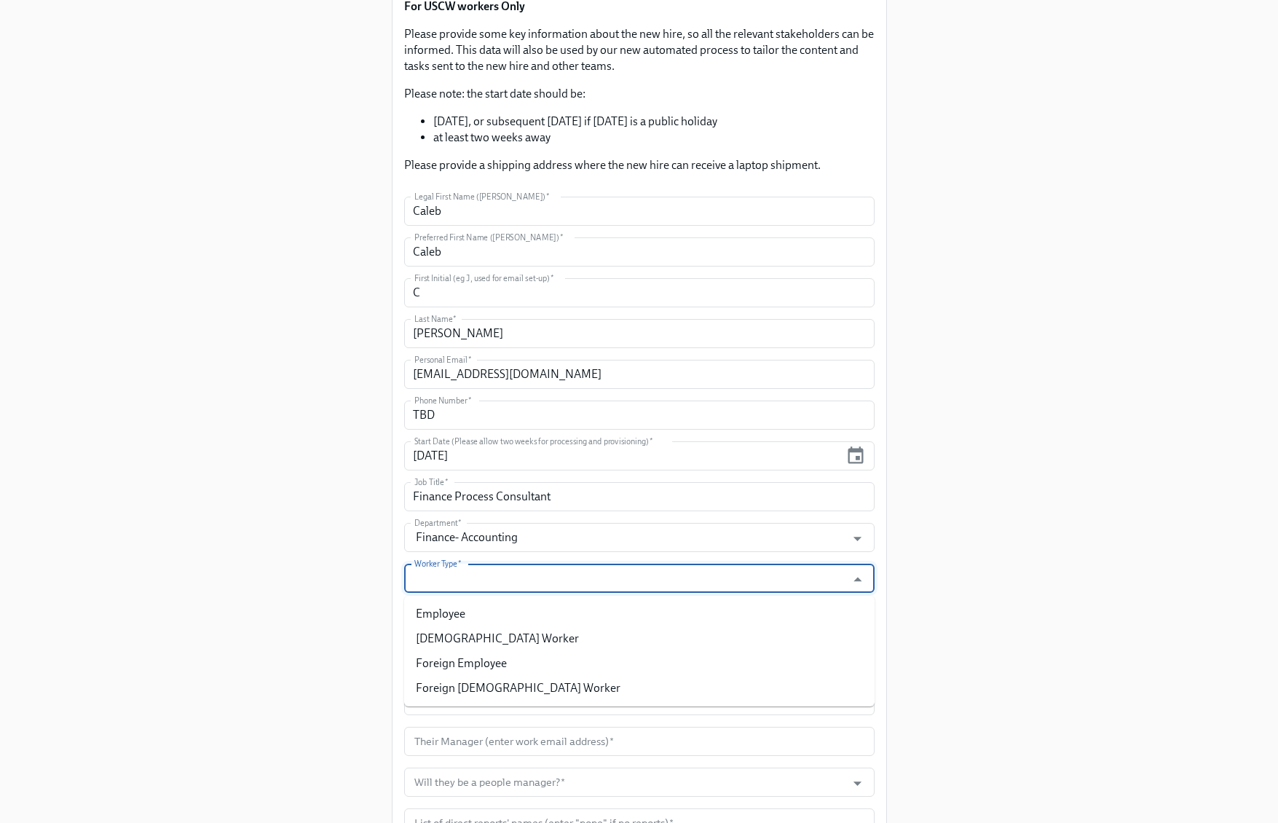
click at [677, 584] on input "Worker Type   *" at bounding box center [625, 578] width 428 height 29
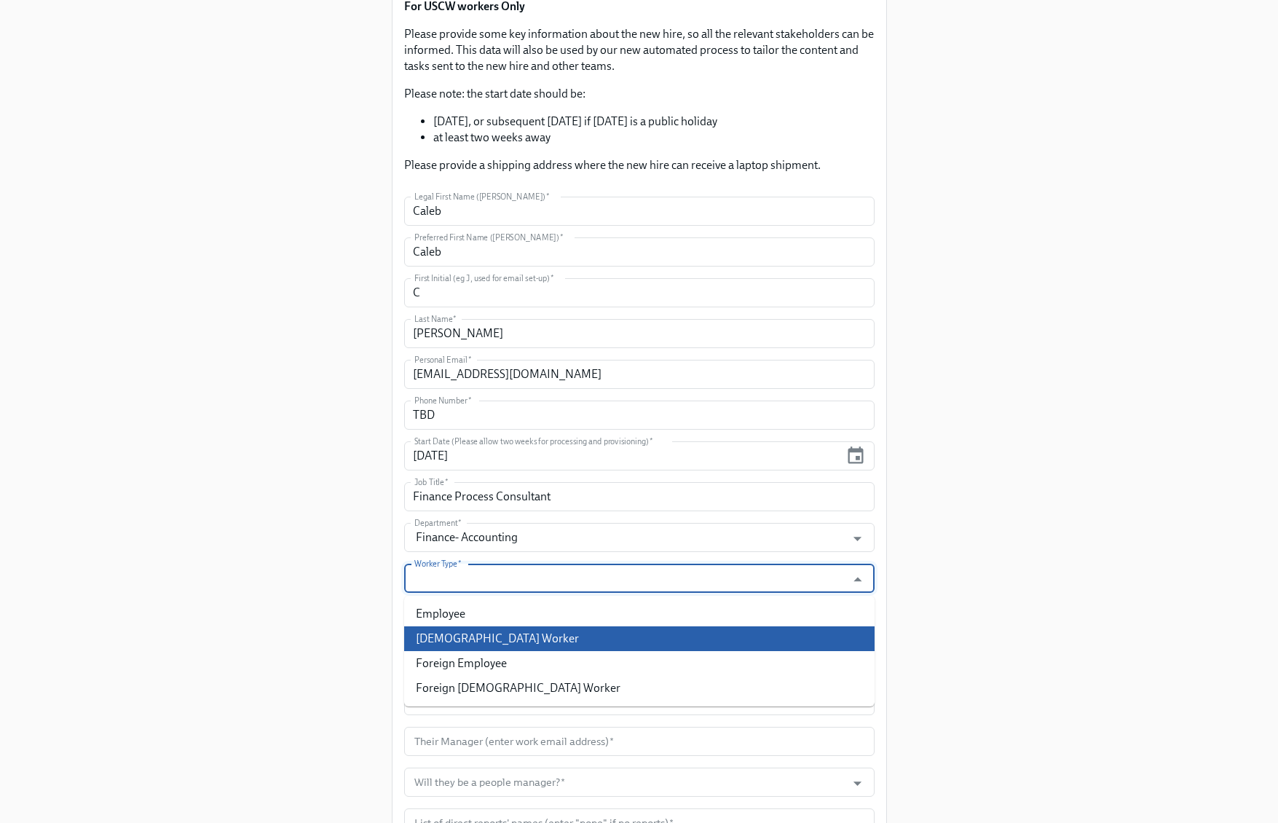
click at [535, 643] on li "Contingent Worker" at bounding box center [639, 638] width 470 height 25
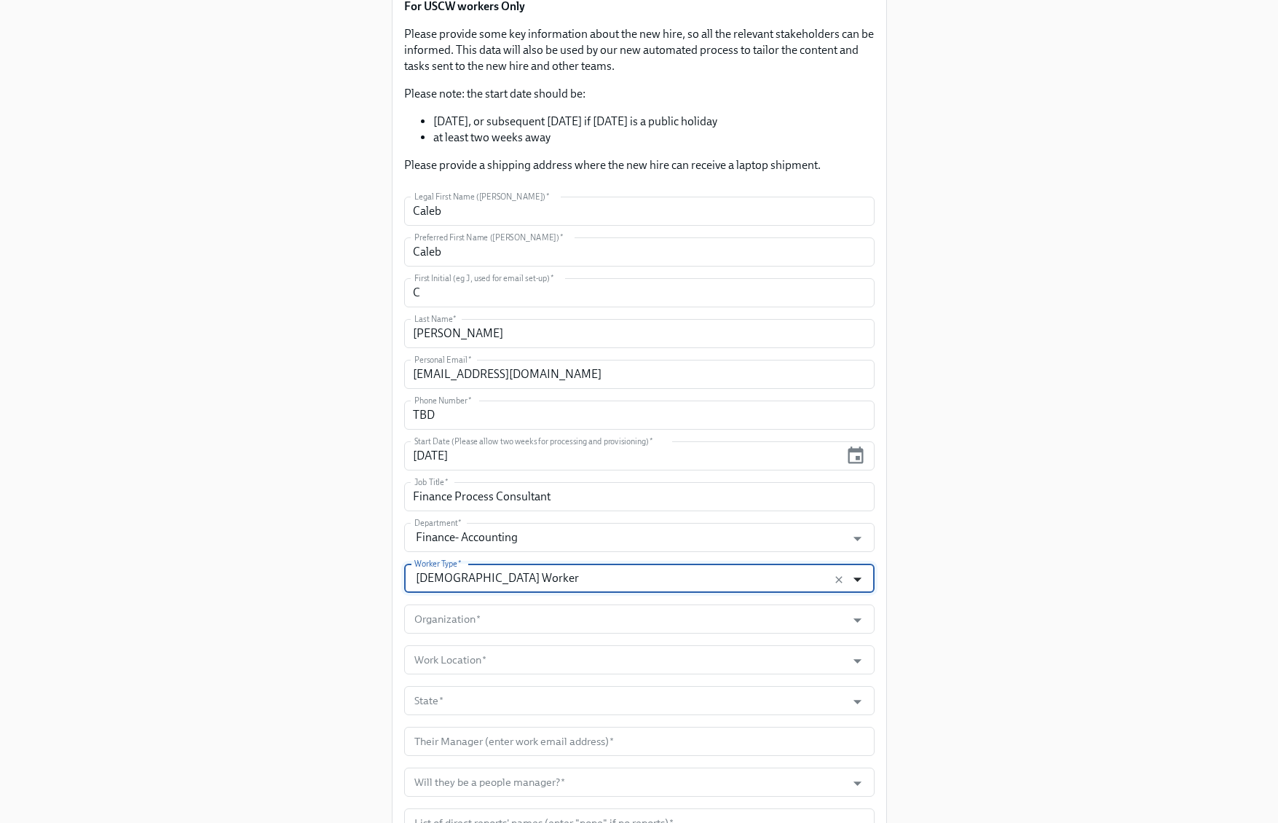
click at [856, 573] on icon "Open" at bounding box center [858, 580] width 20 height 20
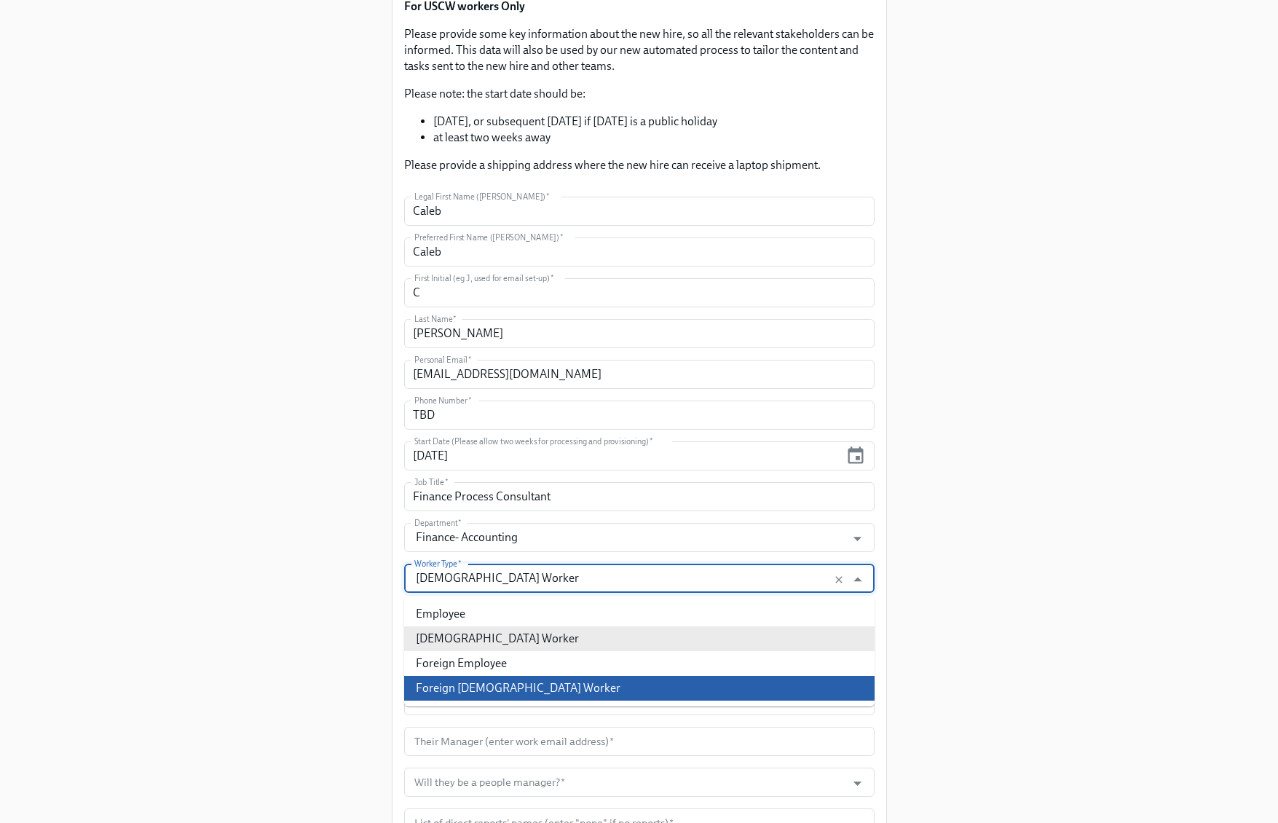
click at [576, 679] on li "Foreign Contingent Worker" at bounding box center [639, 688] width 470 height 25
type input "Foreign Contingent Worker"
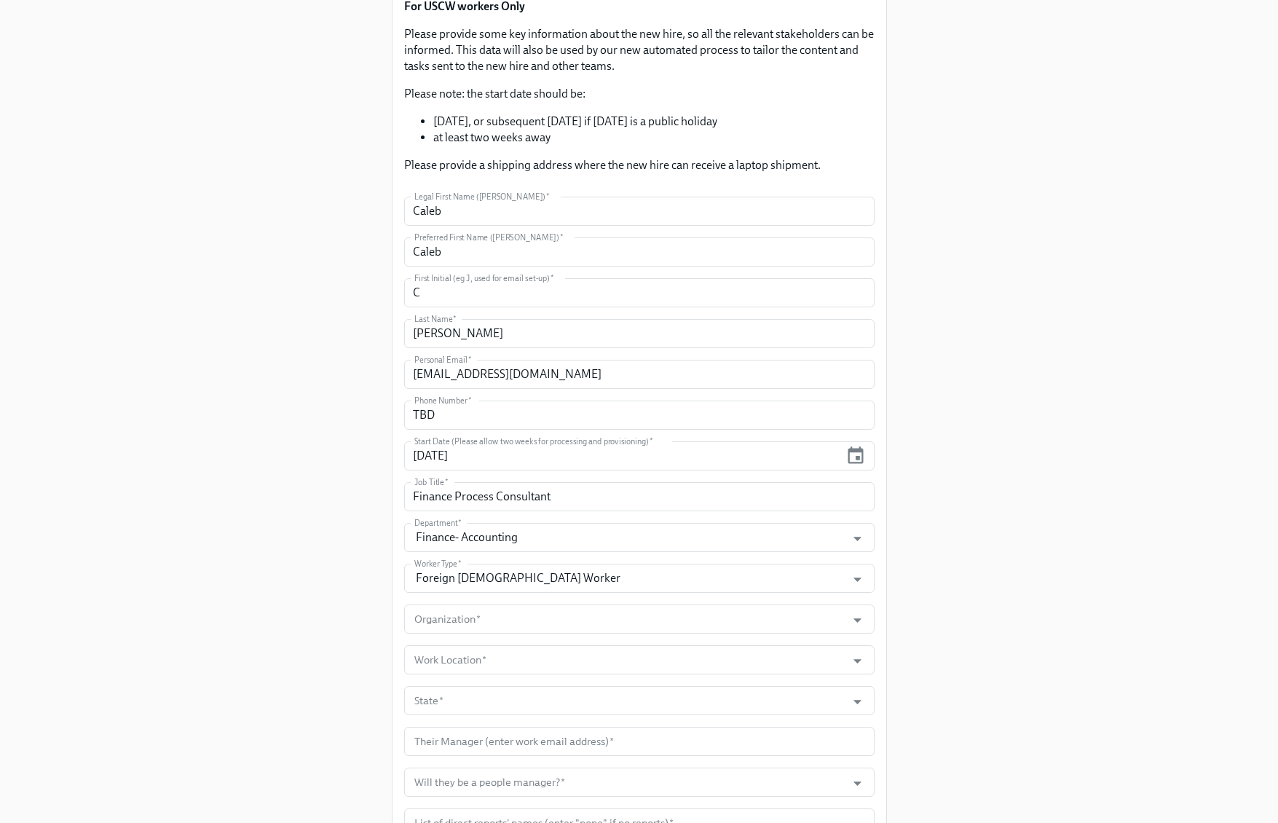
drag, startPoint x: 977, startPoint y: 621, endPoint x: 1096, endPoint y: 580, distance: 125.5
click at [977, 621] on div "Enrollment Form US Contractor On-boarding For USCW workers Only Please provide …" at bounding box center [639, 576] width 1208 height 1515
click at [470, 615] on input "Organization   *" at bounding box center [625, 618] width 428 height 29
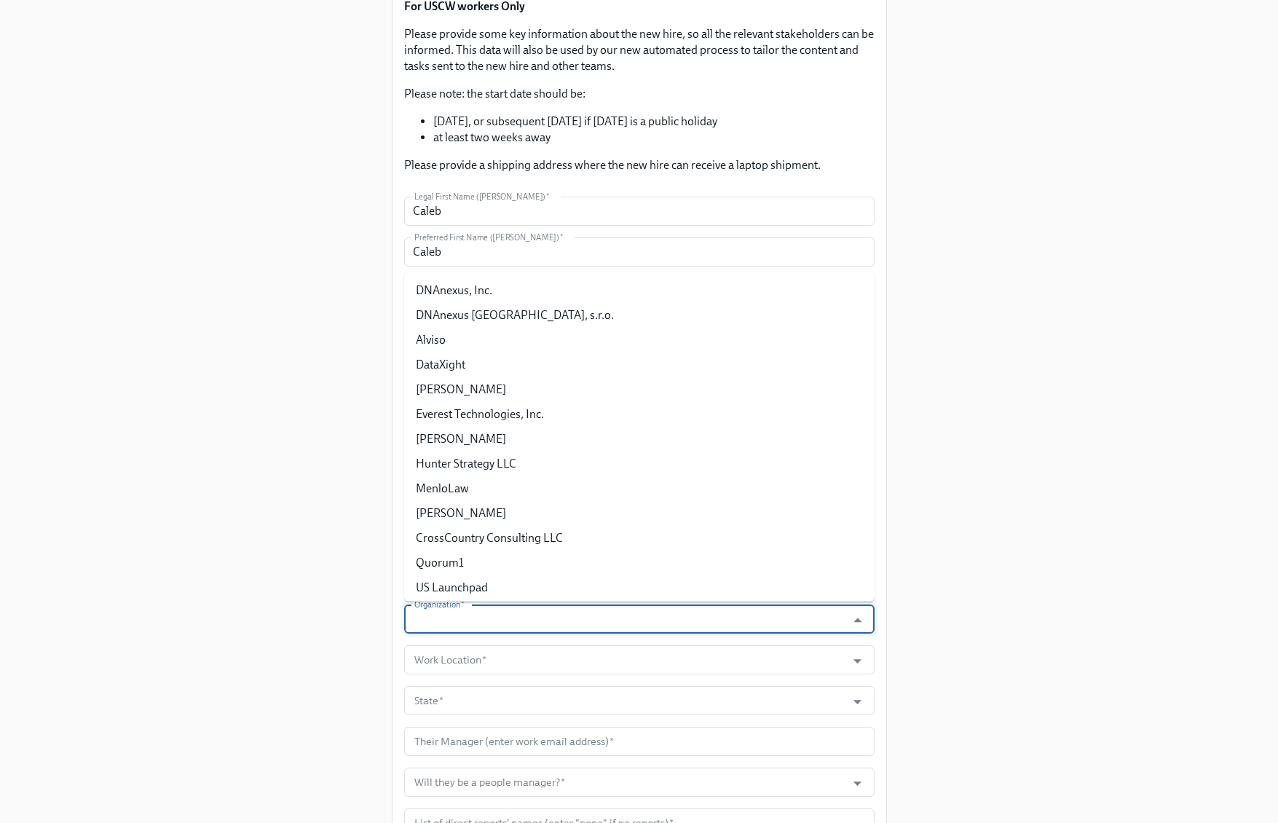
paste input "CrossCountry Consulting LLC"
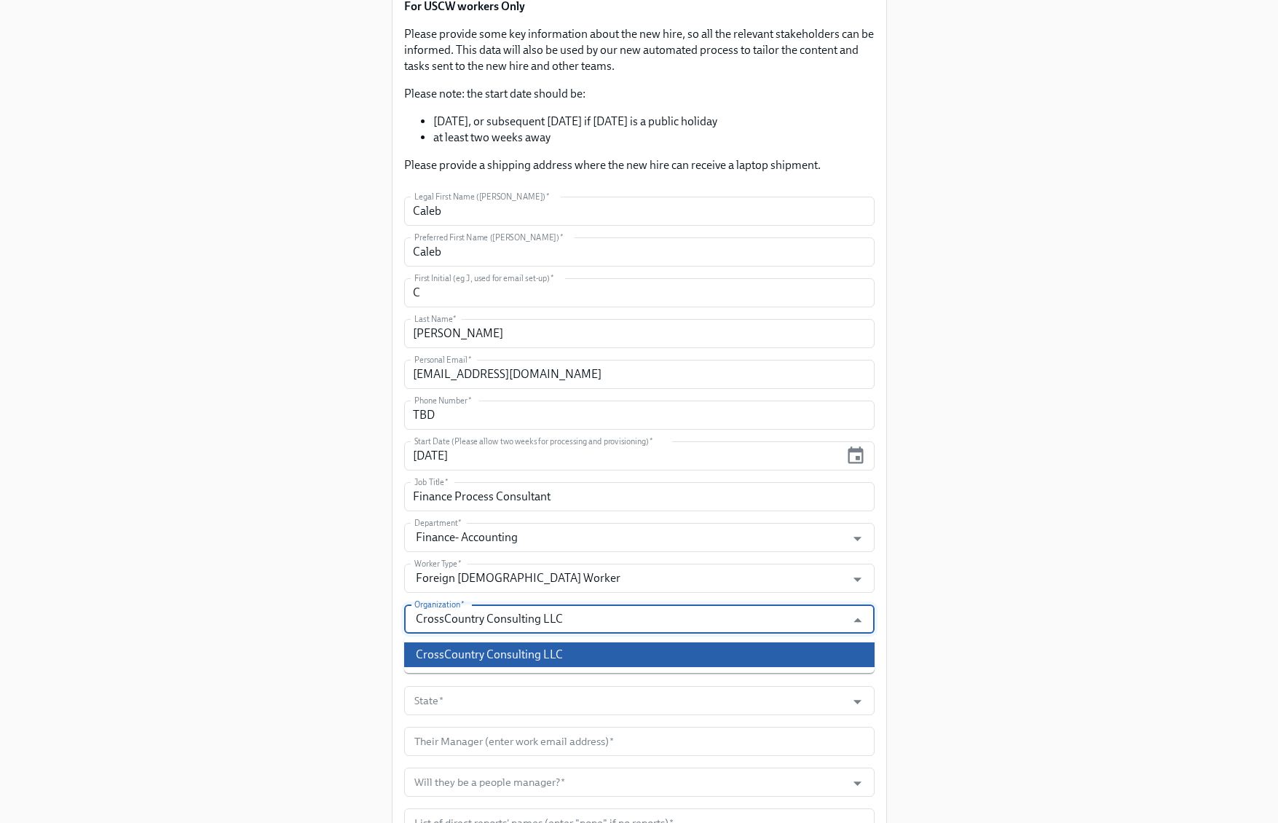
click at [495, 650] on li "CrossCountry Consulting LLC" at bounding box center [639, 654] width 470 height 25
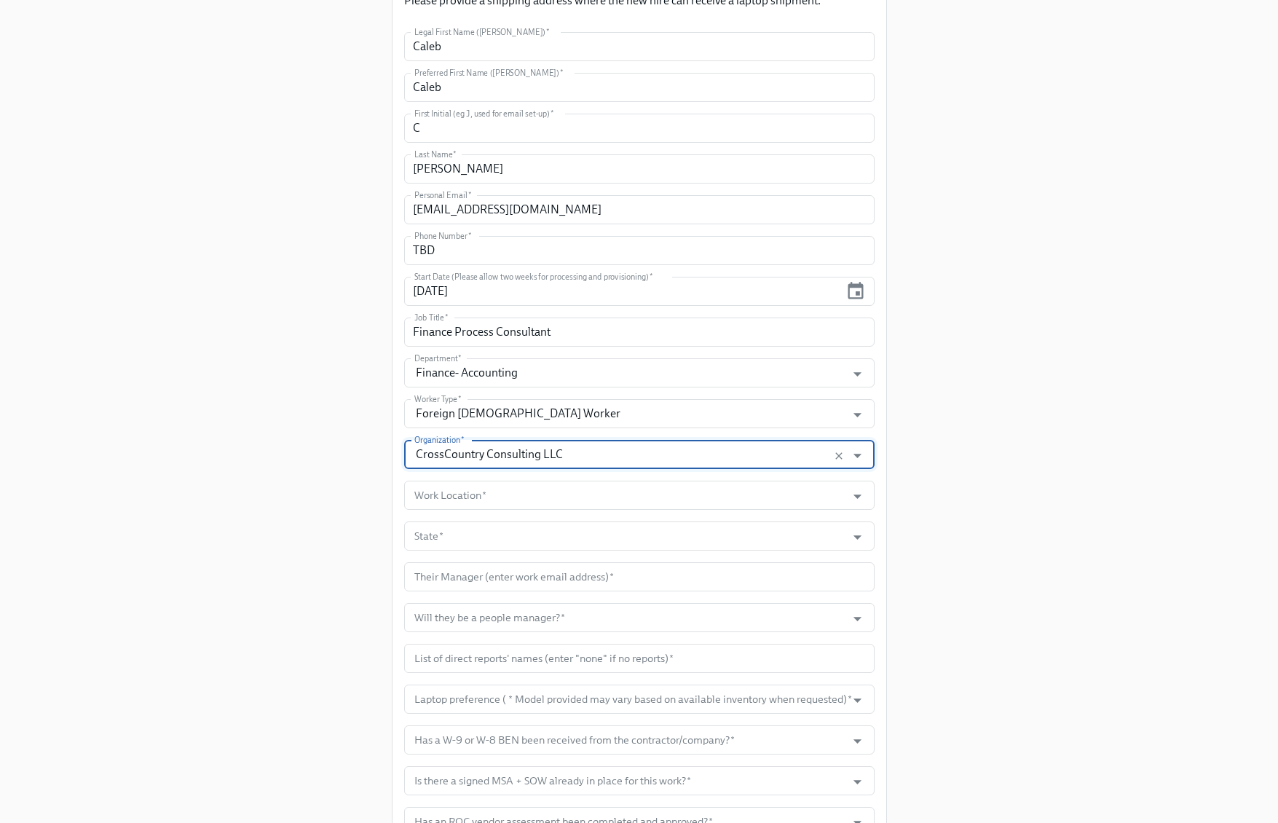
scroll to position [347, 0]
type input "CrossCountry Consulting LLC"
click at [487, 491] on input "Work Location   *" at bounding box center [625, 494] width 428 height 29
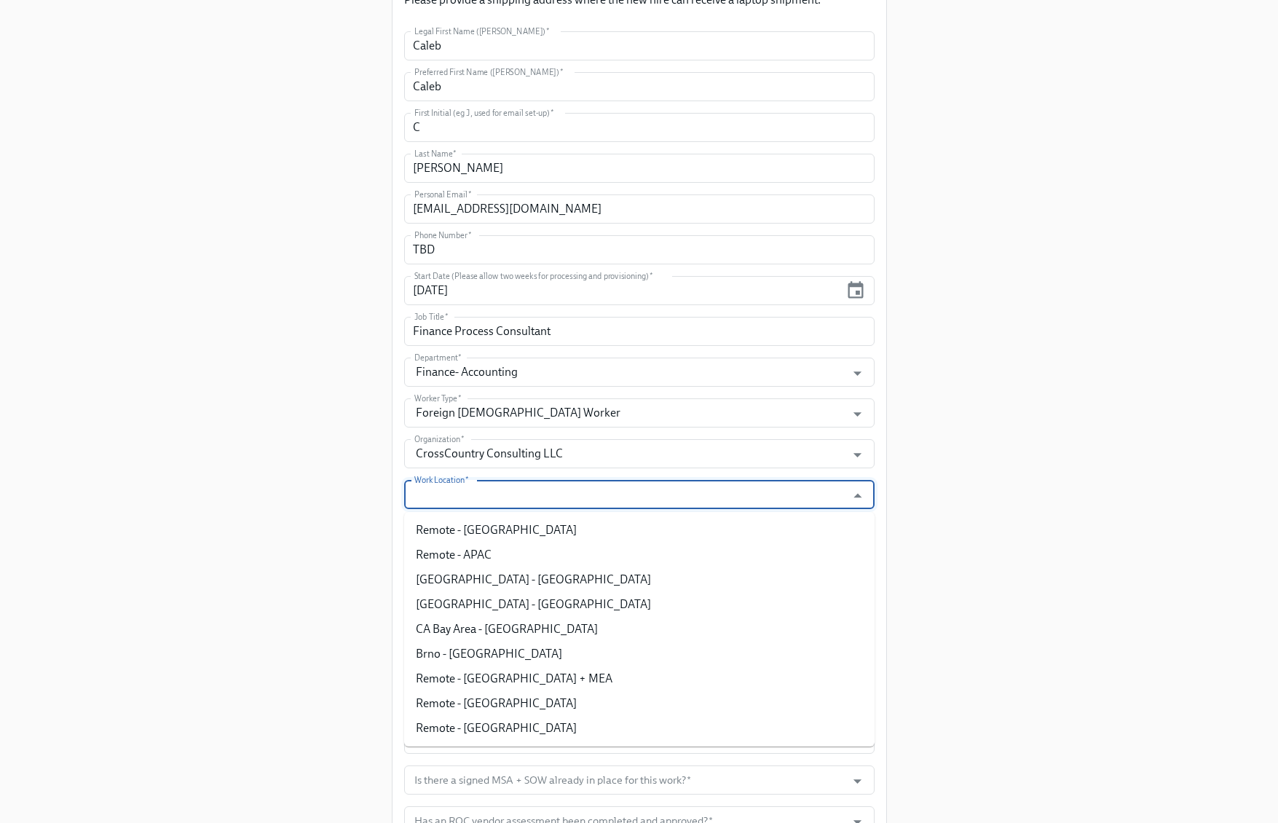
paste input "Remote - APAC"
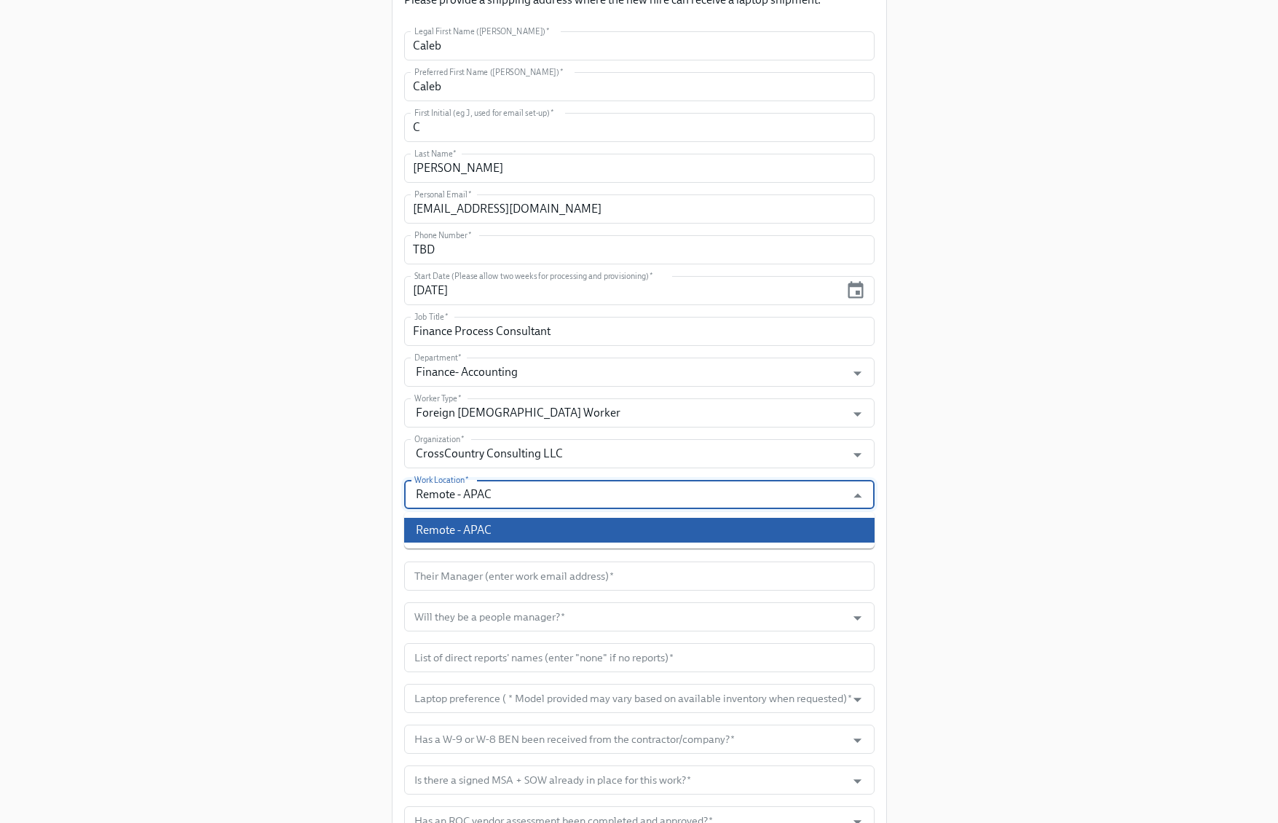
click at [472, 529] on li "Remote - APAC" at bounding box center [639, 530] width 470 height 25
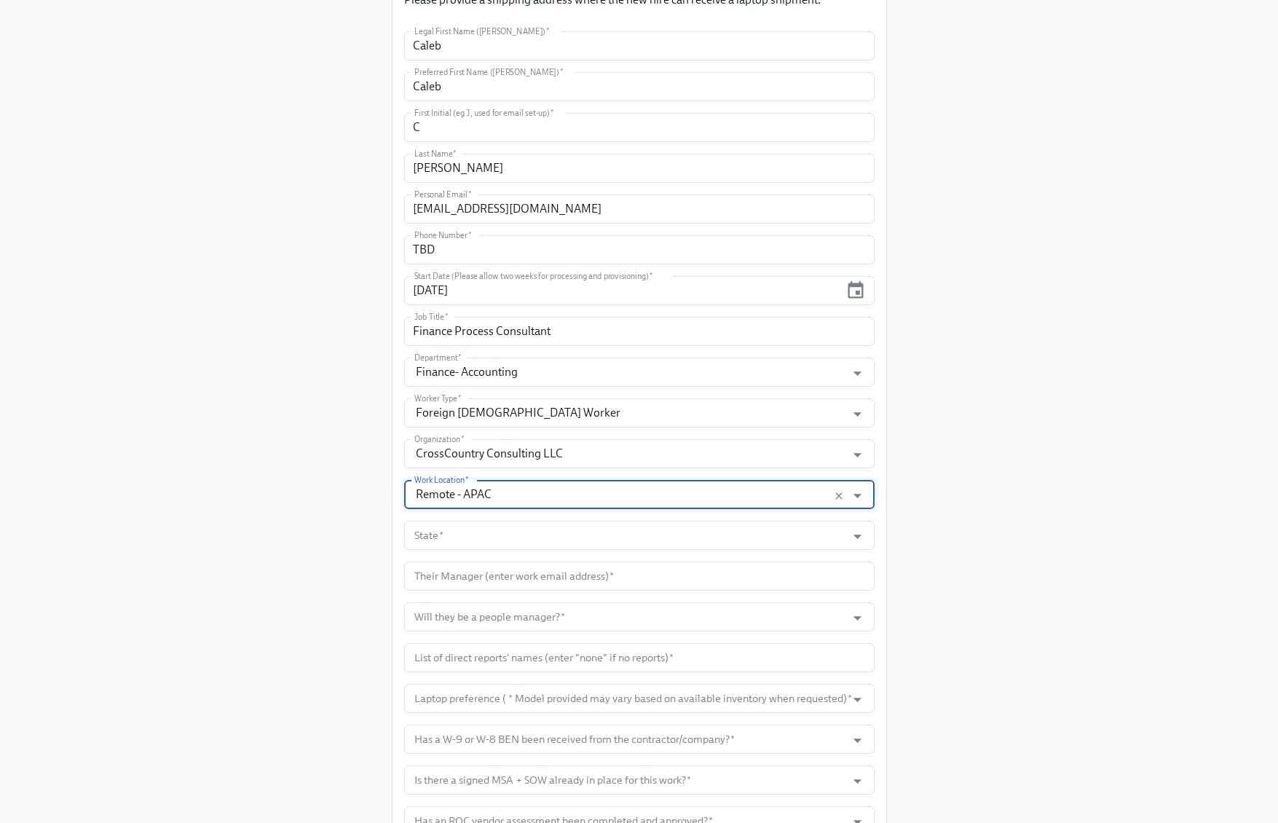
type input "Remote - APAC"
click at [695, 535] on input "State   *" at bounding box center [625, 535] width 428 height 29
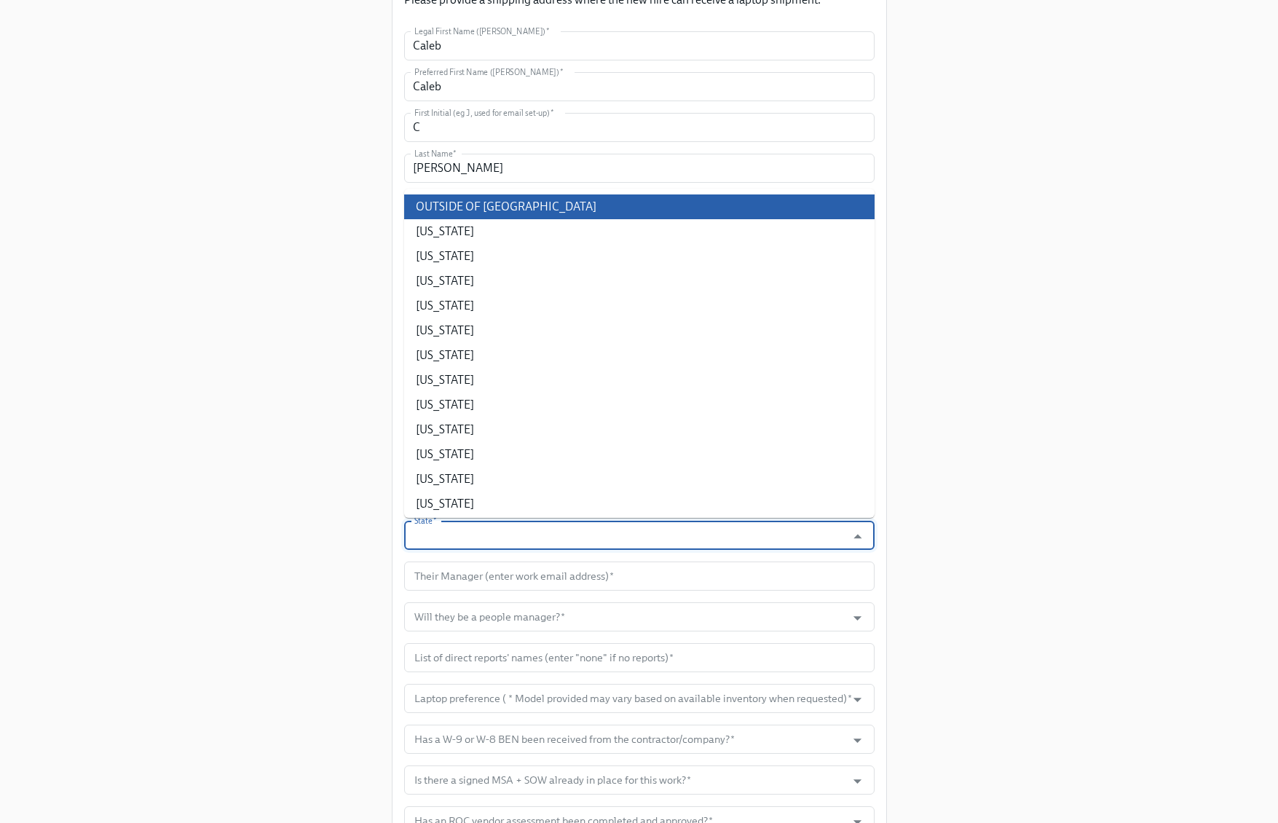
click at [494, 210] on li "OUTSIDE OF US" at bounding box center [639, 206] width 470 height 25
type input "OUTSIDE OF US"
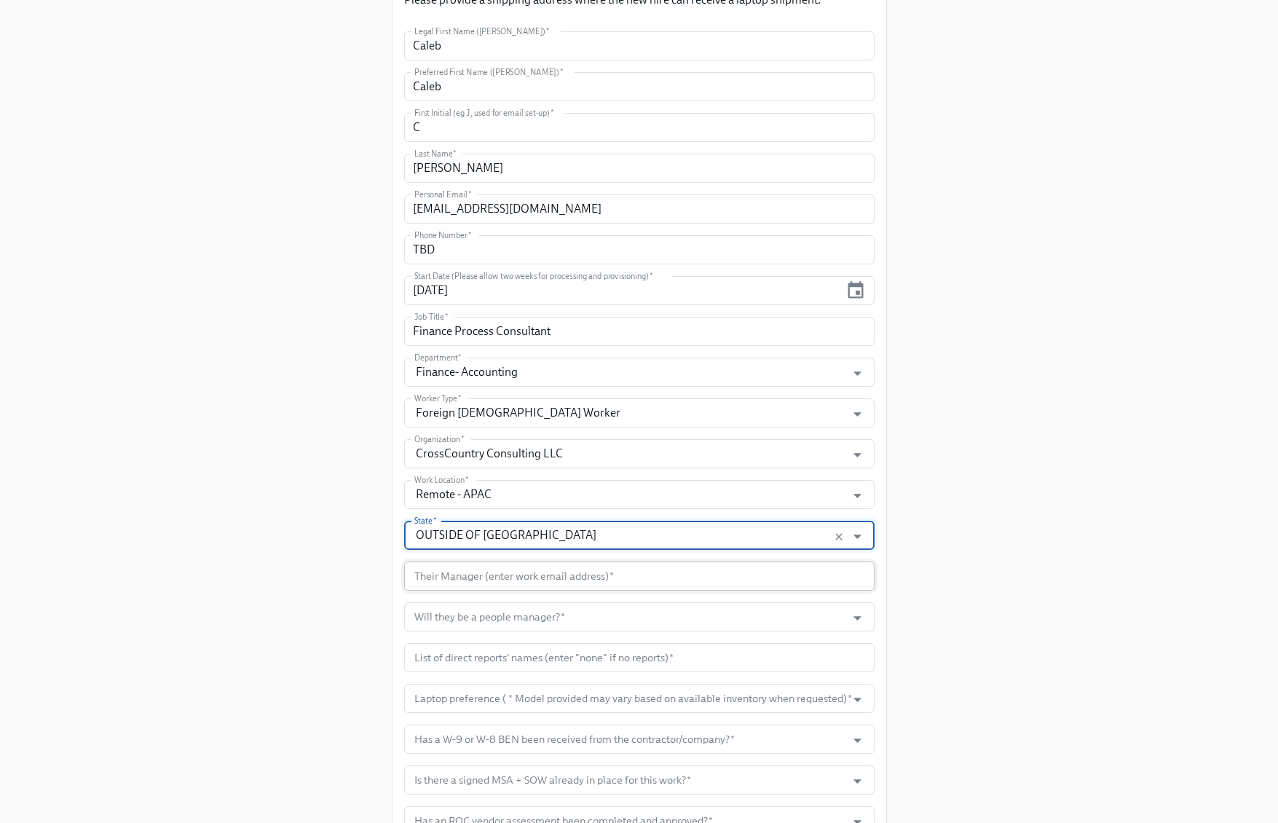
click at [517, 578] on input "text" at bounding box center [639, 576] width 470 height 29
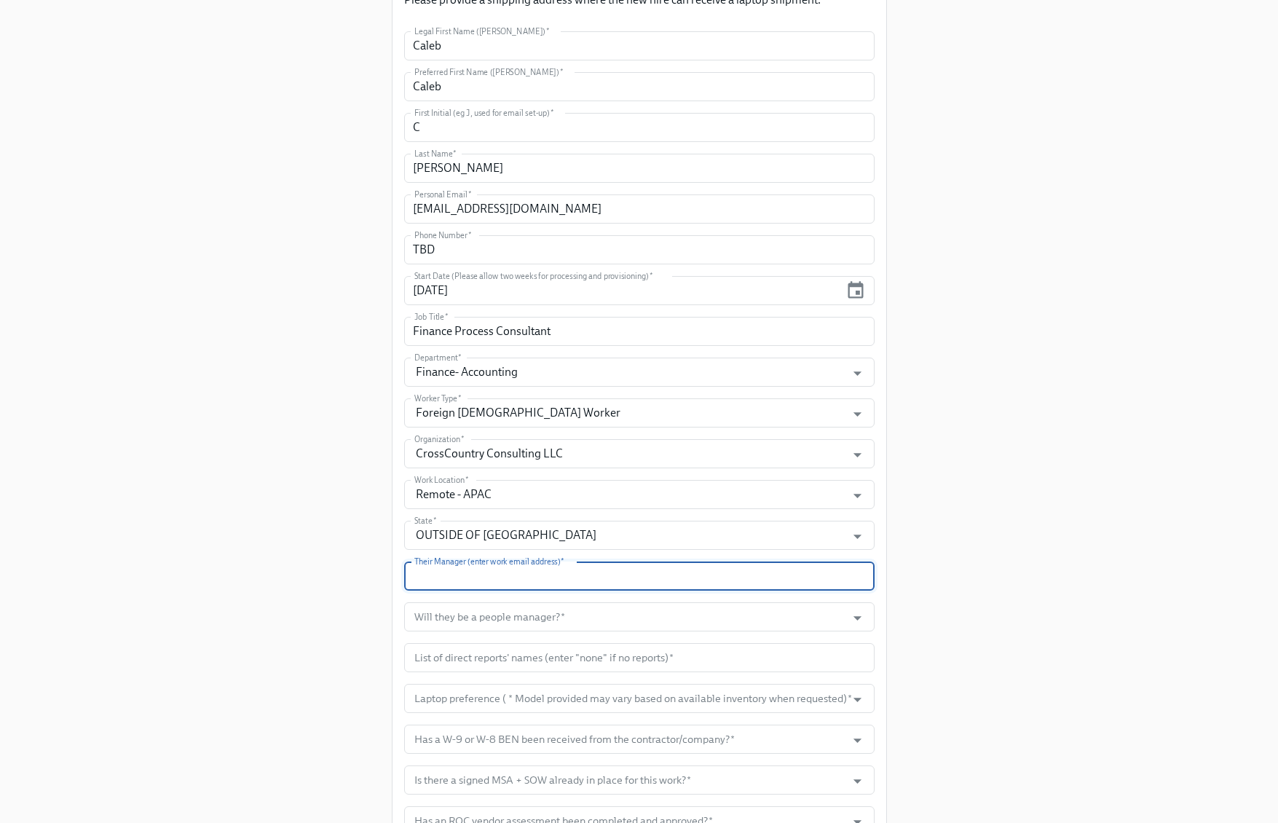
paste input "kmccartney@dnanexus.com"
type input "kmccartney@dnanexus.com"
click at [580, 614] on input "Will they be a people manager?   *" at bounding box center [625, 616] width 428 height 29
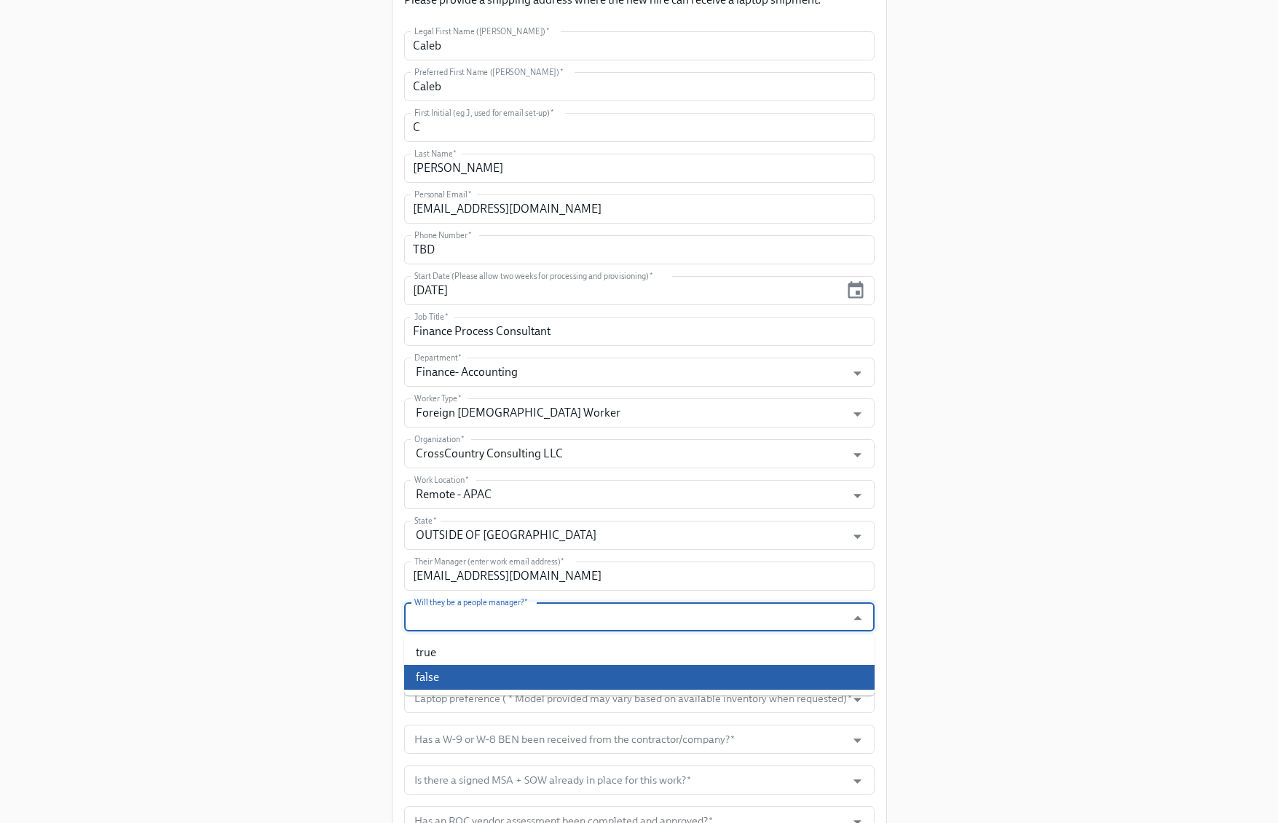
click at [497, 674] on li "false" at bounding box center [639, 677] width 470 height 25
type input "false"
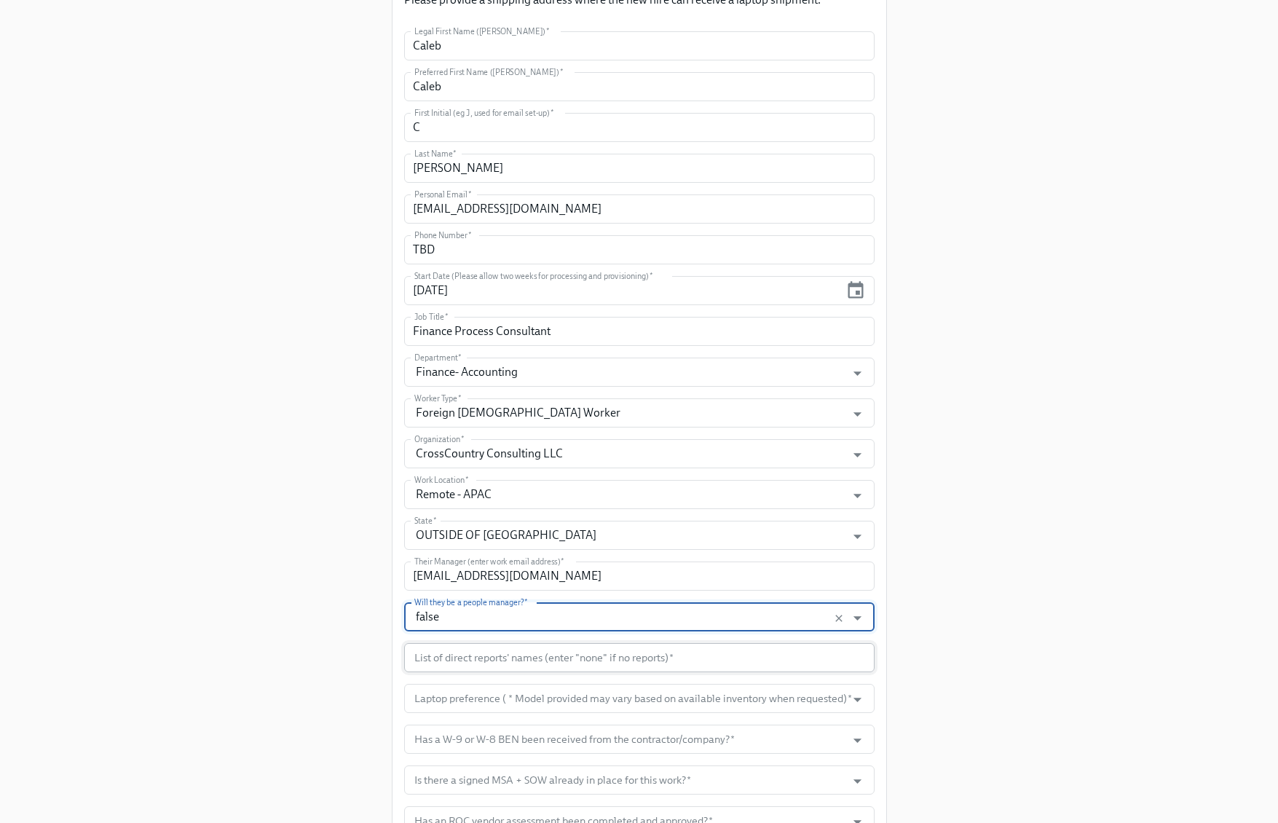
click at [511, 664] on input "text" at bounding box center [639, 657] width 470 height 29
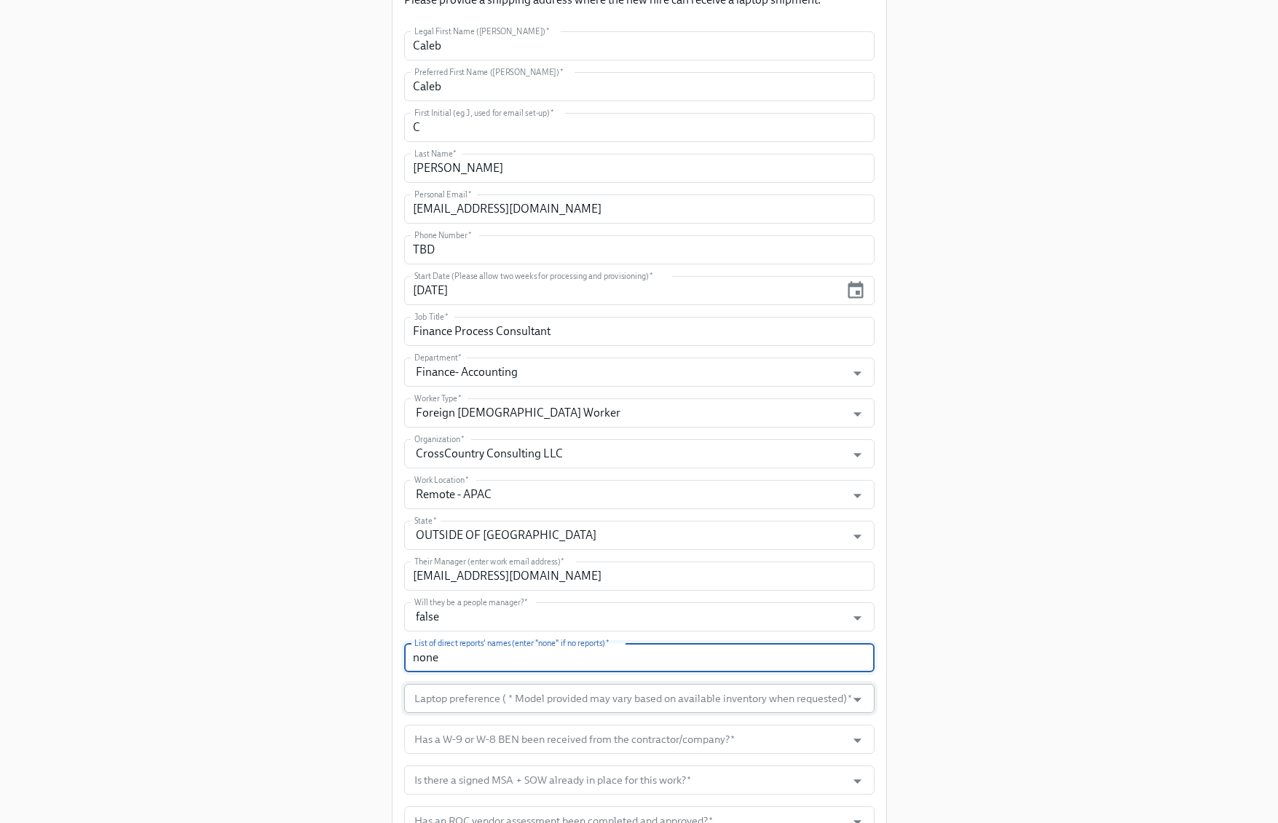
type input "none"
click at [517, 696] on input "Laptop preference ( * Model provided may vary based on available inventory when…" at bounding box center [625, 698] width 428 height 29
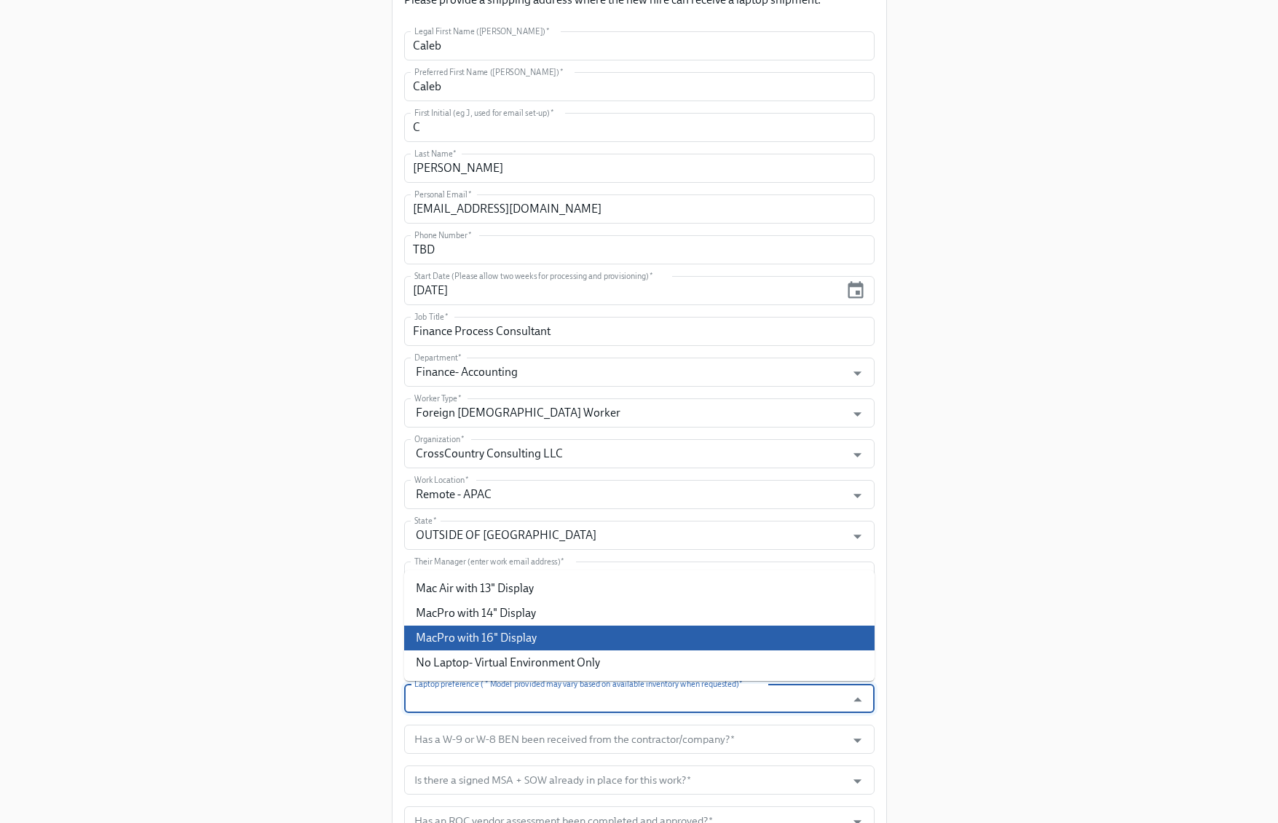
click at [507, 647] on li "MacPro with 16" Display" at bounding box center [639, 638] width 470 height 25
type input "MacPro with 16" Display"
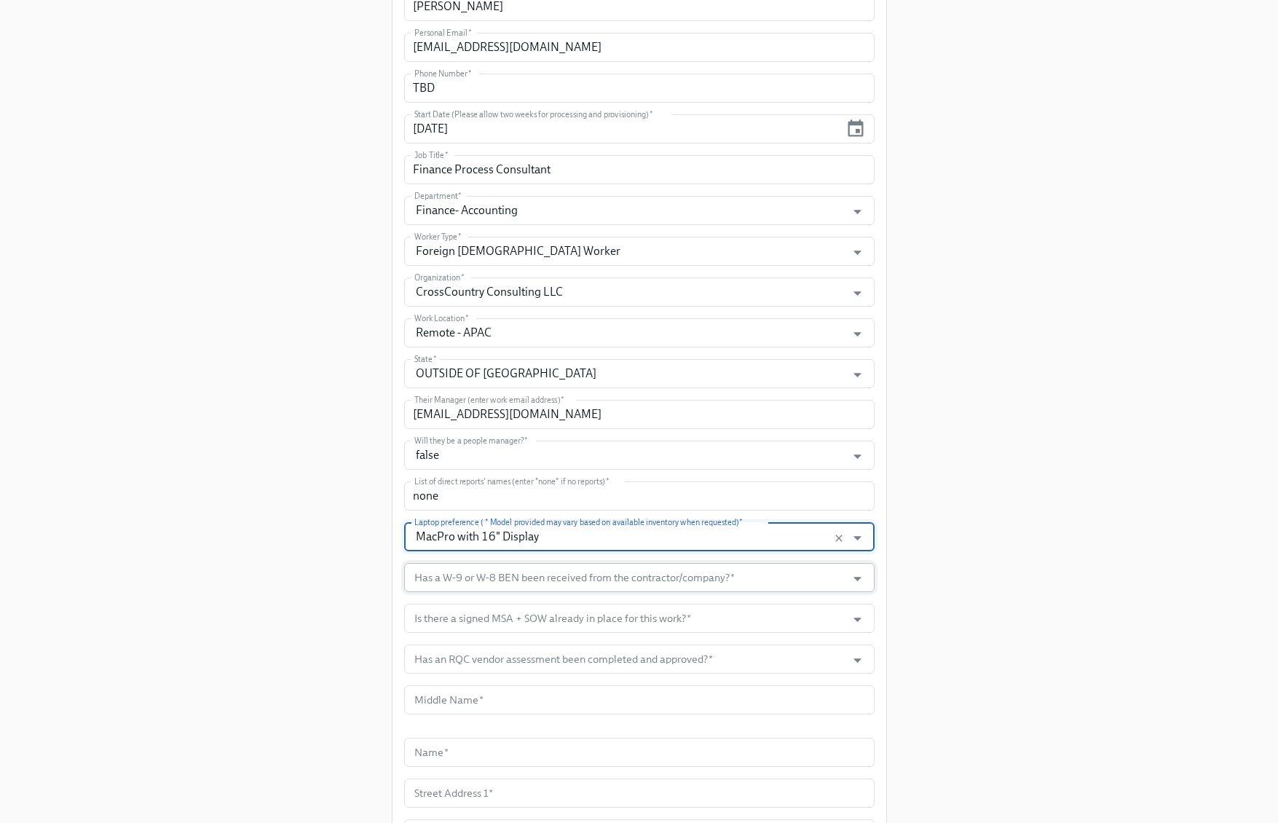
scroll to position [510, 0]
click at [703, 577] on input "Has a W-9 or W-8 BEN been received from the contractor/company?   *" at bounding box center [625, 576] width 428 height 29
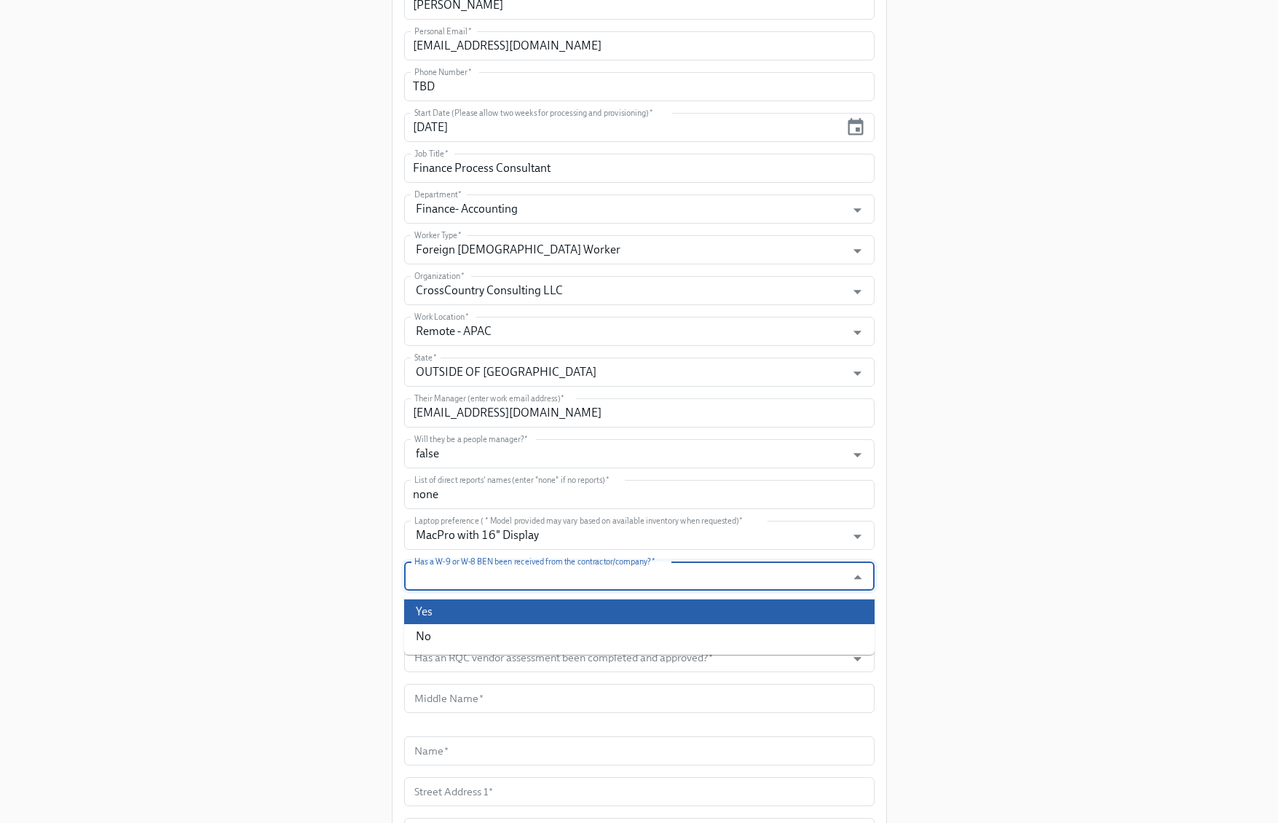
click at [569, 608] on li "Yes" at bounding box center [639, 611] width 470 height 25
type input "Yes"
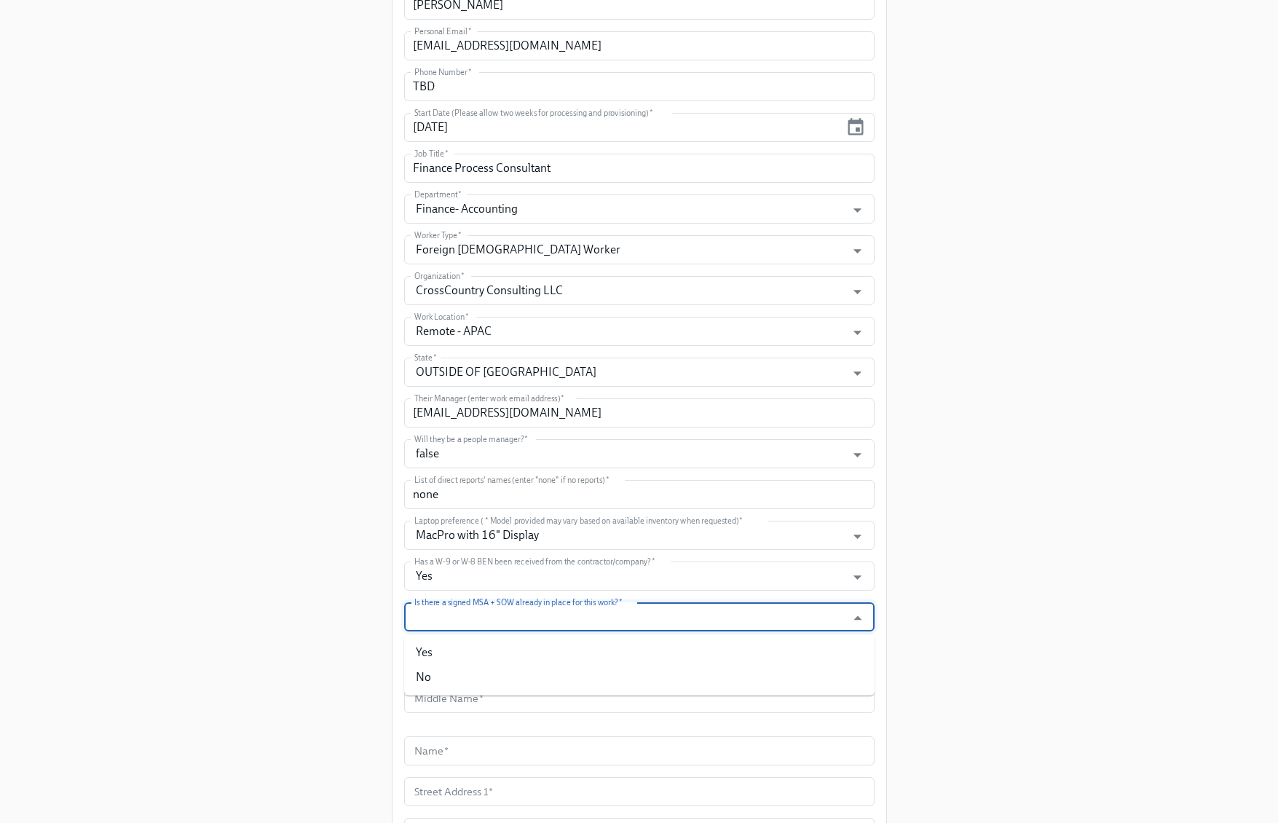
click at [555, 629] on input "Is there a signed MSA + SOW already in place for this work?   *" at bounding box center [625, 616] width 428 height 29
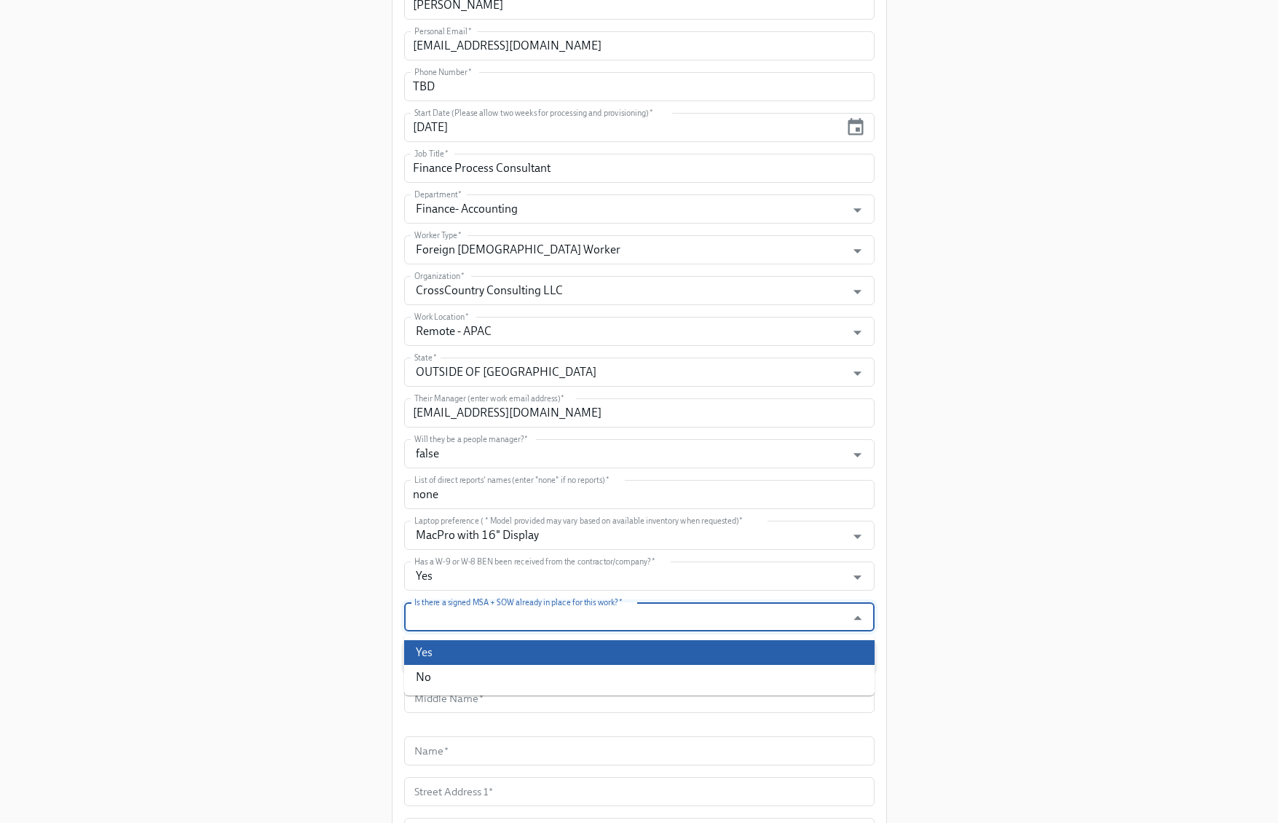
click at [500, 647] on li "Yes" at bounding box center [639, 652] width 470 height 25
type input "Yes"
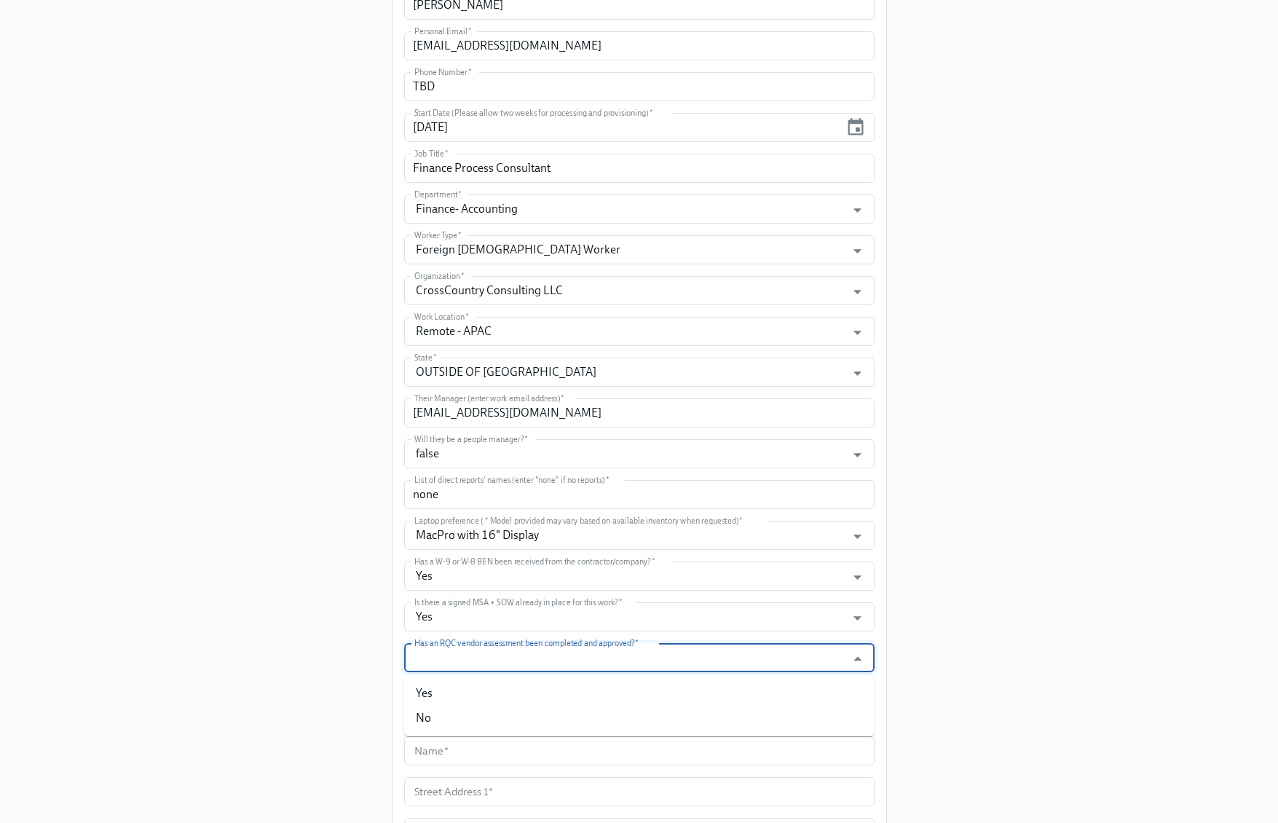
drag, startPoint x: 499, startPoint y: 660, endPoint x: 505, endPoint y: 655, distance: 8.3
click at [499, 660] on input "Has an RQC vendor assessment been completed and approved?   *" at bounding box center [625, 657] width 428 height 29
click at [485, 678] on ul "Yes No" at bounding box center [639, 705] width 470 height 61
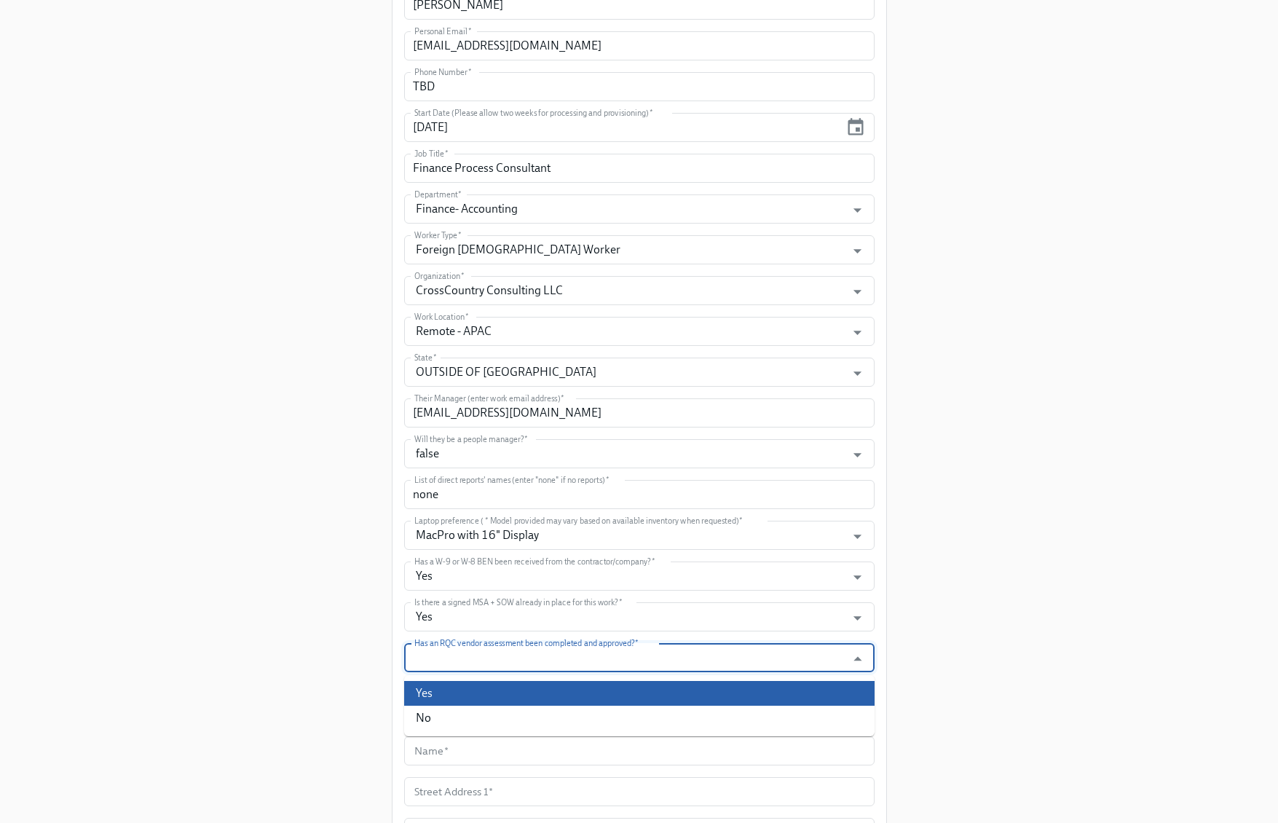
click at [472, 688] on li "Yes" at bounding box center [639, 693] width 470 height 25
type input "Yes"
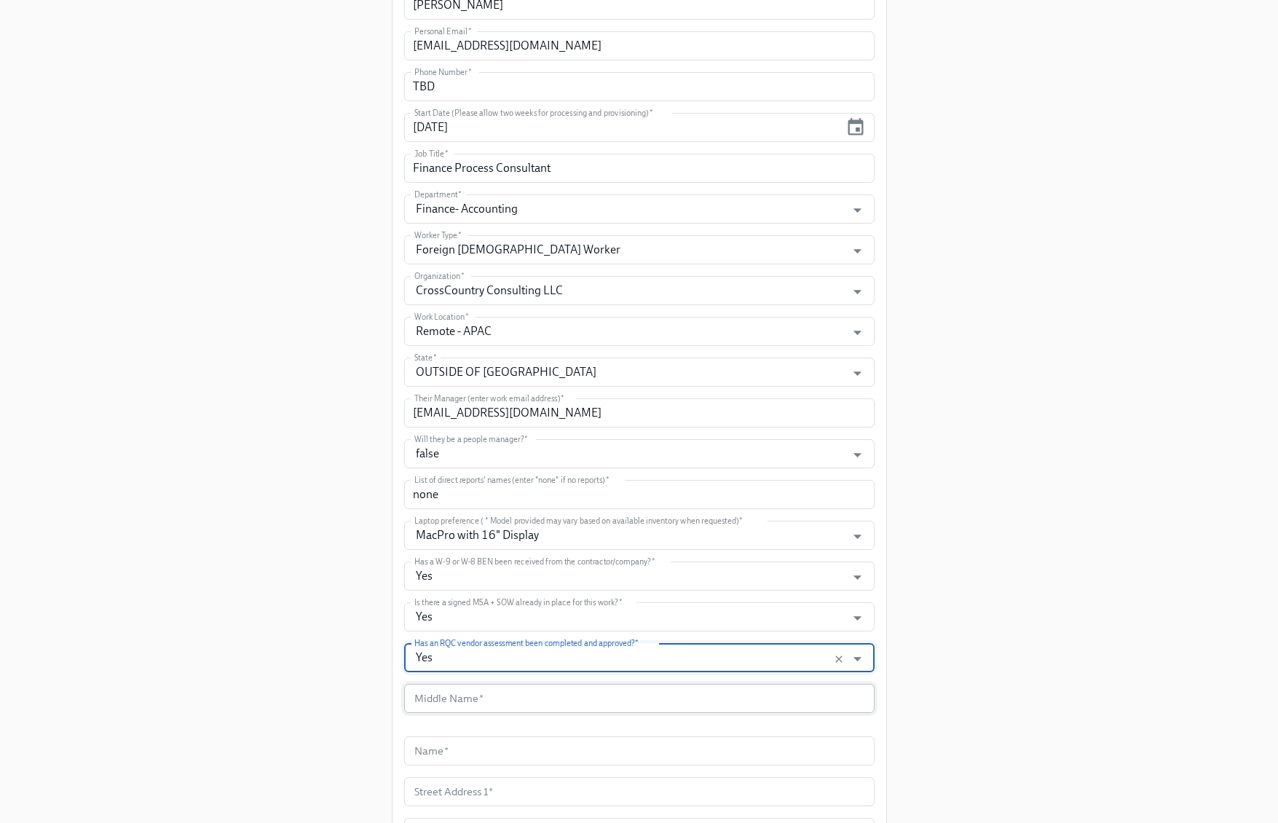
click at [478, 696] on input "text" at bounding box center [639, 698] width 470 height 29
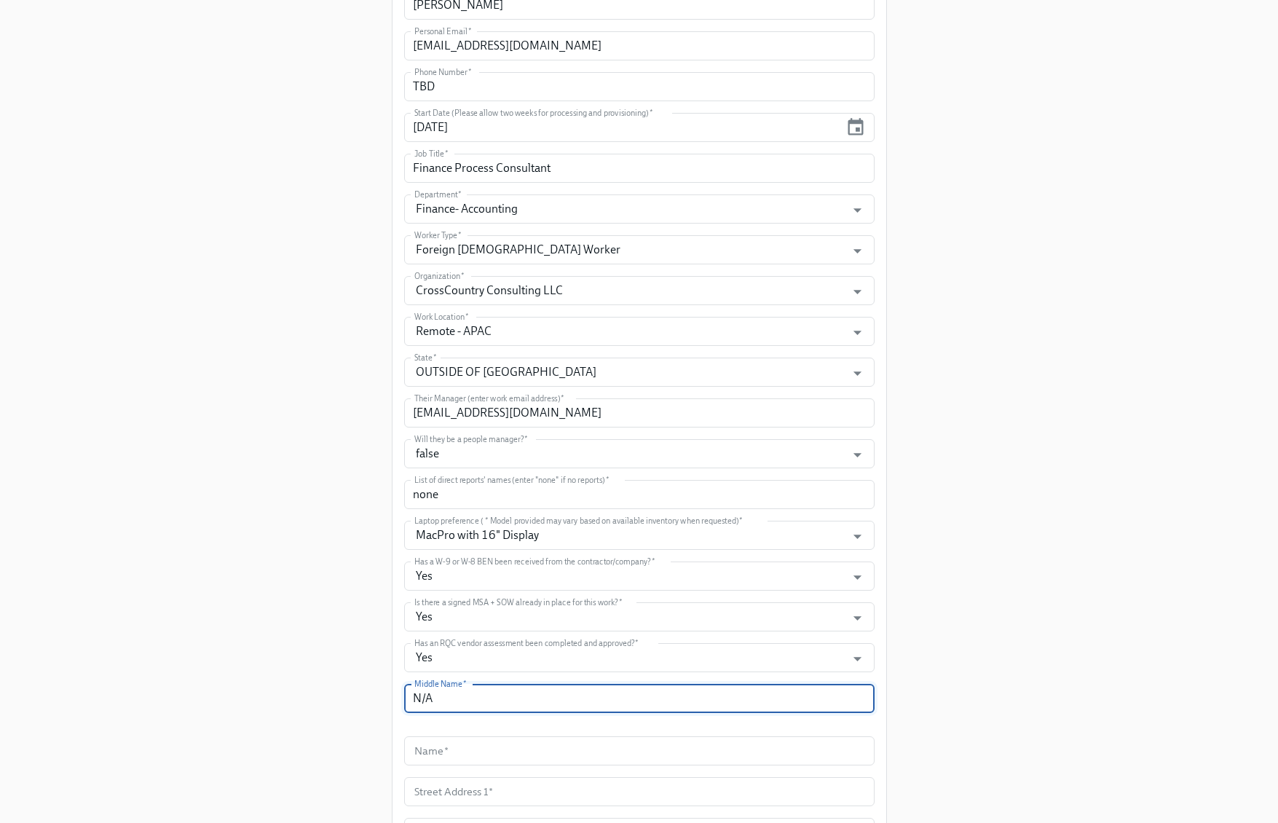
type input "N/A"
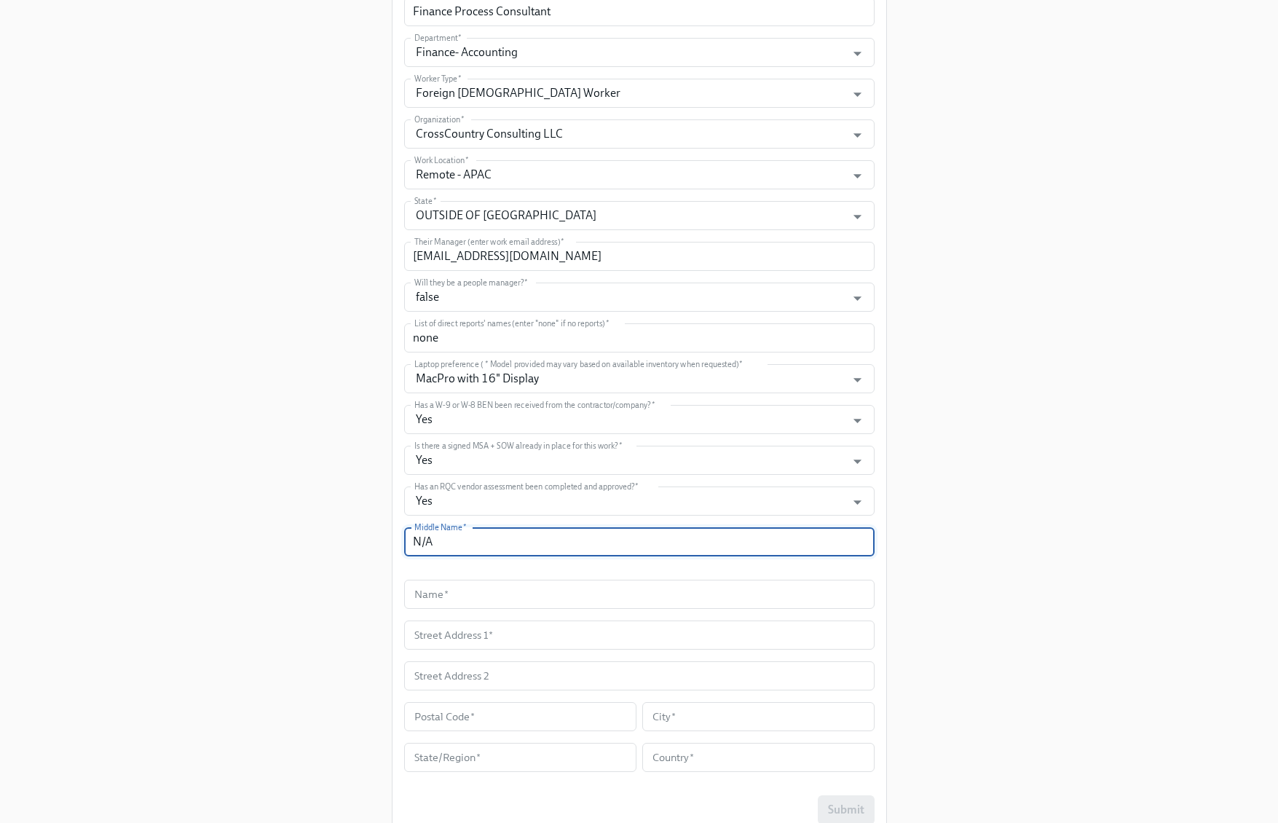
scroll to position [668, 0]
click at [496, 596] on input "text" at bounding box center [639, 592] width 470 height 29
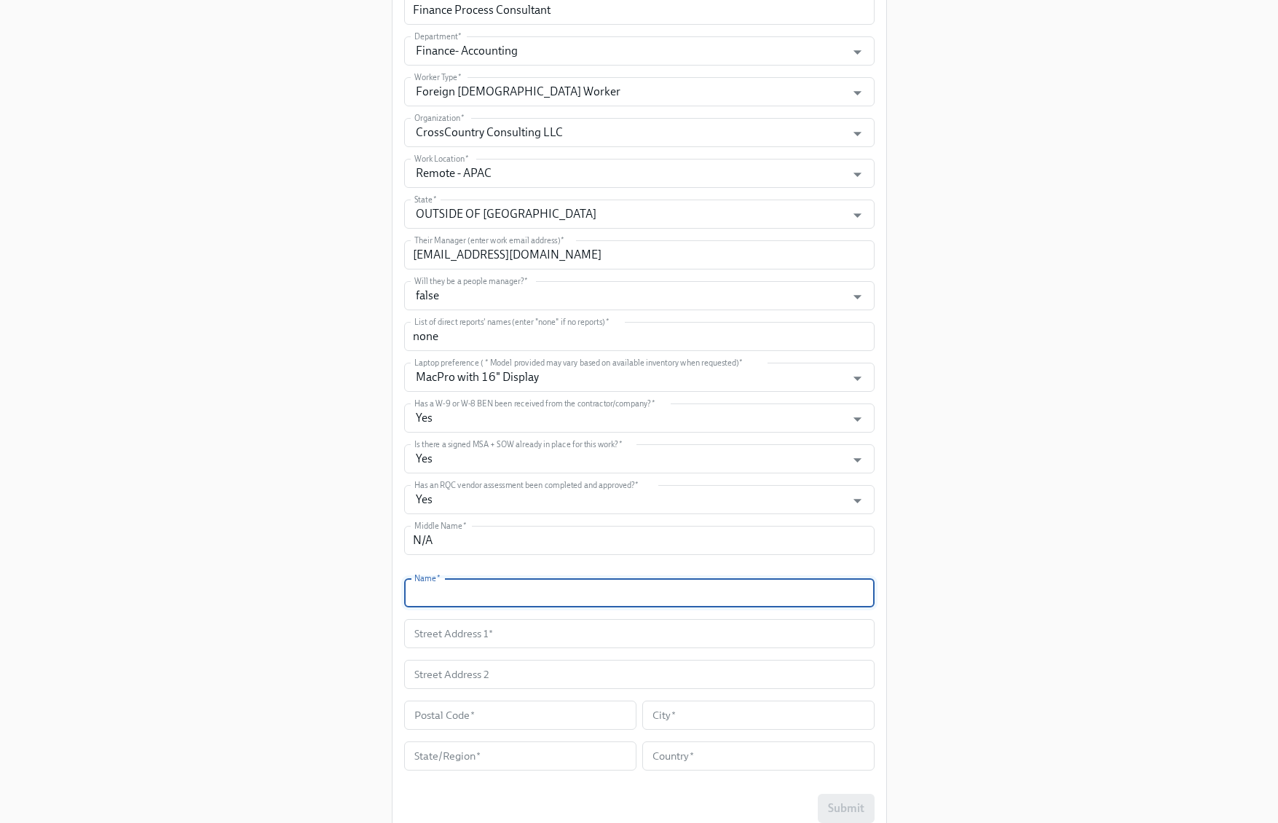
paste input "Caleb Charles Sanchez"
type input "Caleb Charles Sanchez"
drag, startPoint x: 713, startPoint y: 639, endPoint x: 975, endPoint y: 610, distance: 263.7
click at [713, 639] on input "text" at bounding box center [639, 633] width 470 height 29
paste input "406 Cielo Building, Capri Oasis"
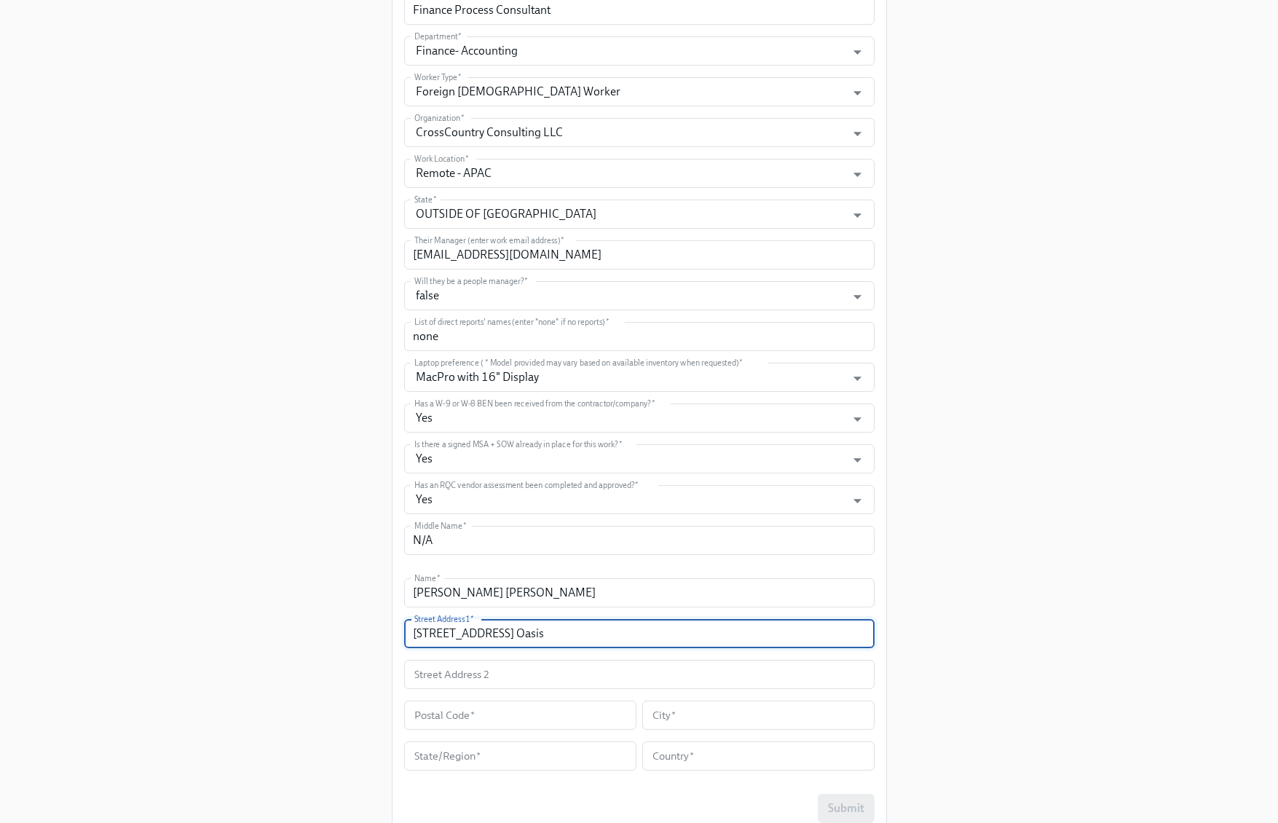
type input "406 Cielo Building, Capri Oasis"
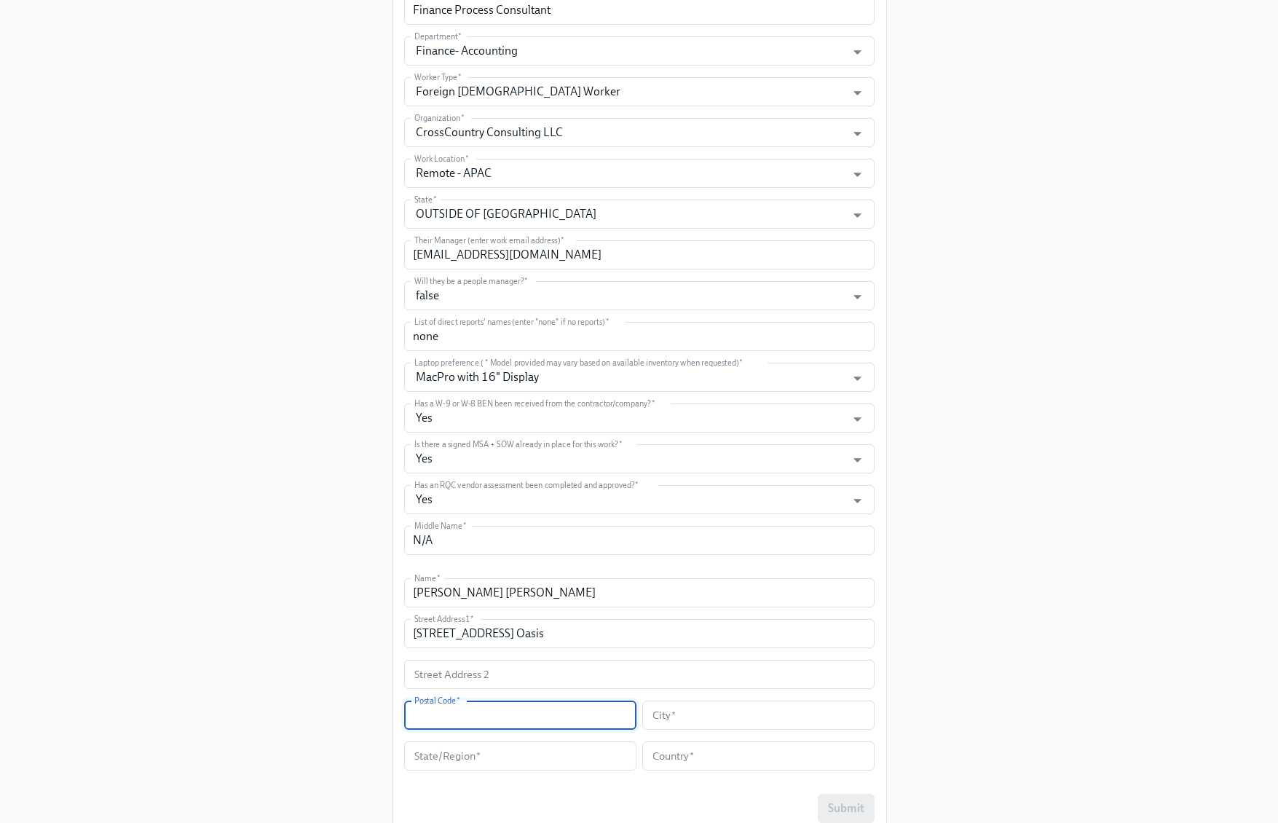
drag, startPoint x: 561, startPoint y: 719, endPoint x: 980, endPoint y: 691, distance: 419.7
click at [561, 719] on input "text" at bounding box center [520, 715] width 232 height 29
paste input "1067"
type input "1067"
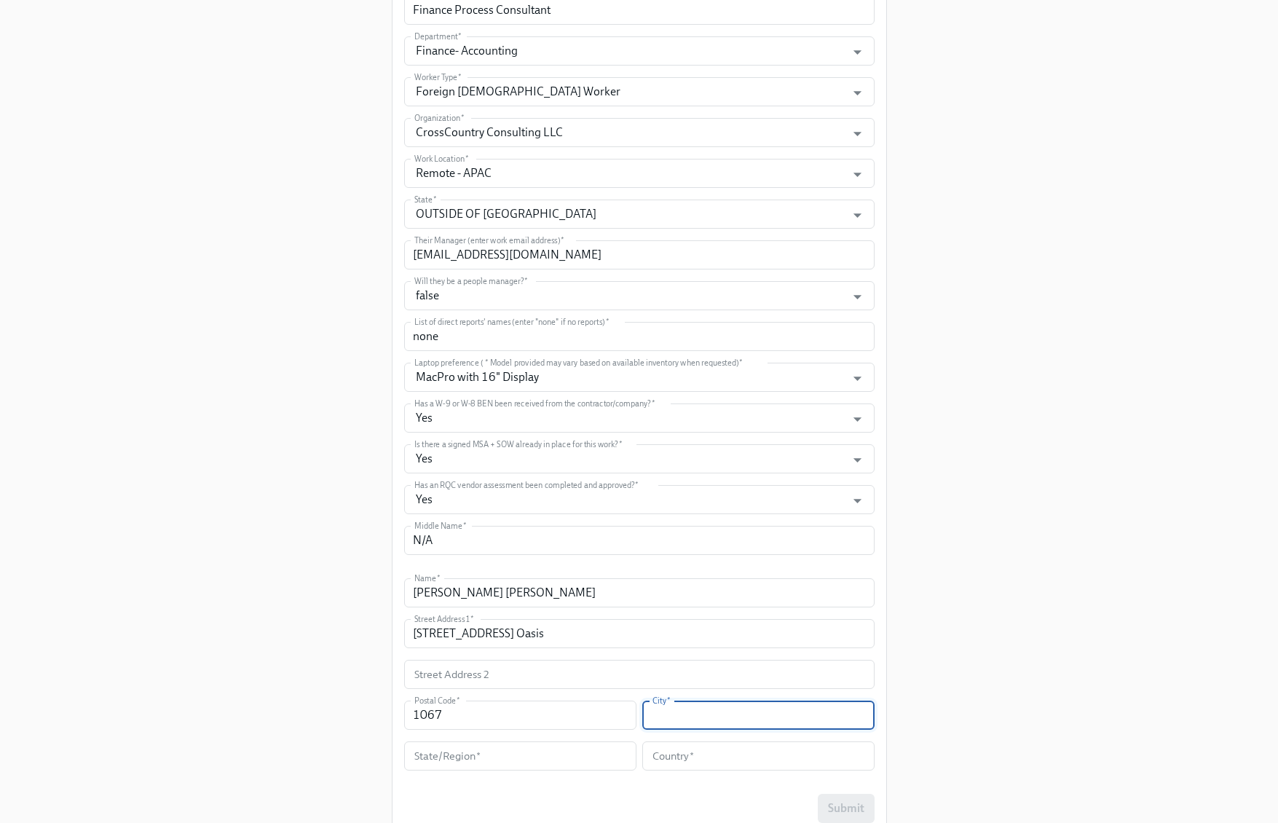
click at [718, 722] on input "text" at bounding box center [758, 715] width 232 height 29
paste input "Maybunga Pasig"
type input "Maybunga Pasig"
click at [678, 761] on input "text" at bounding box center [758, 755] width 232 height 29
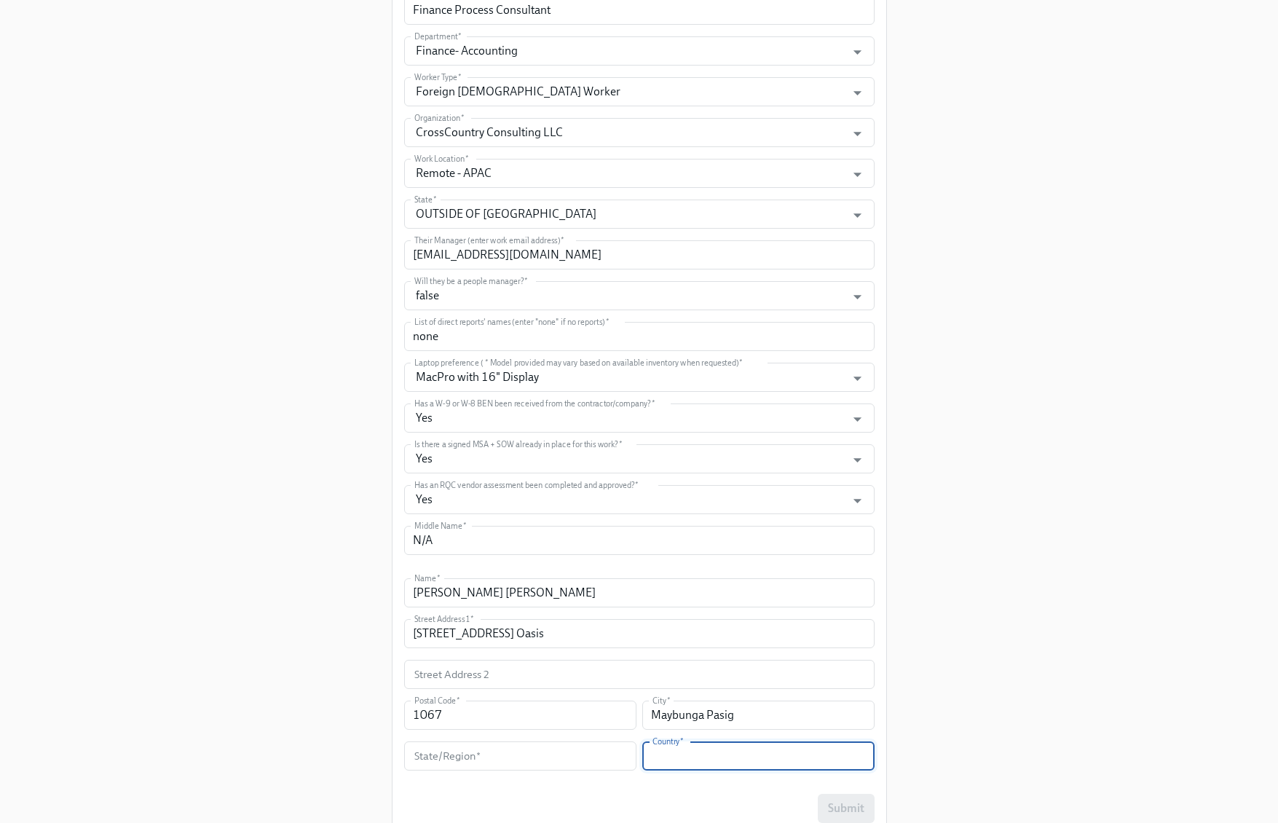
paste input "Philippines"
type input "Philippines"
click at [565, 755] on input "text" at bounding box center [520, 755] width 232 height 29
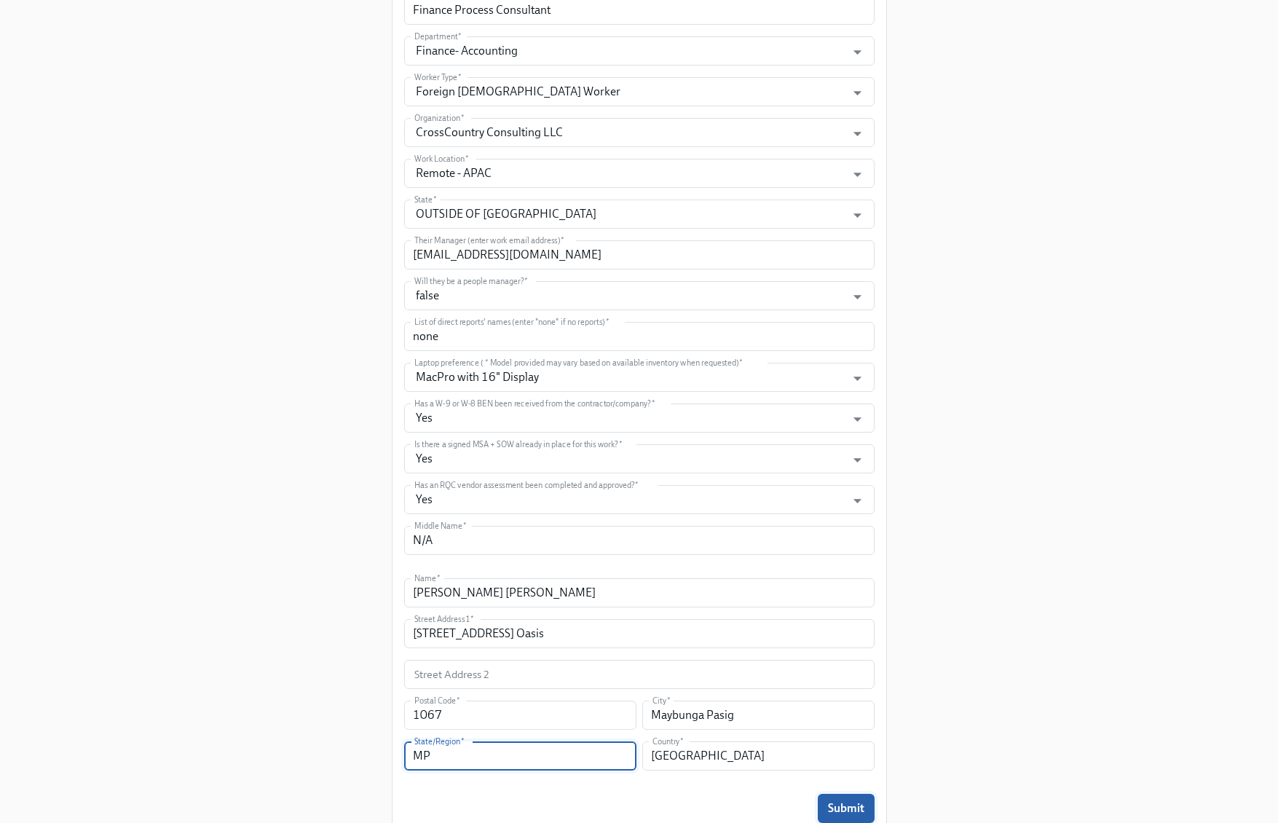
type input "MP"
click at [868, 817] on button "Submit" at bounding box center [846, 808] width 57 height 29
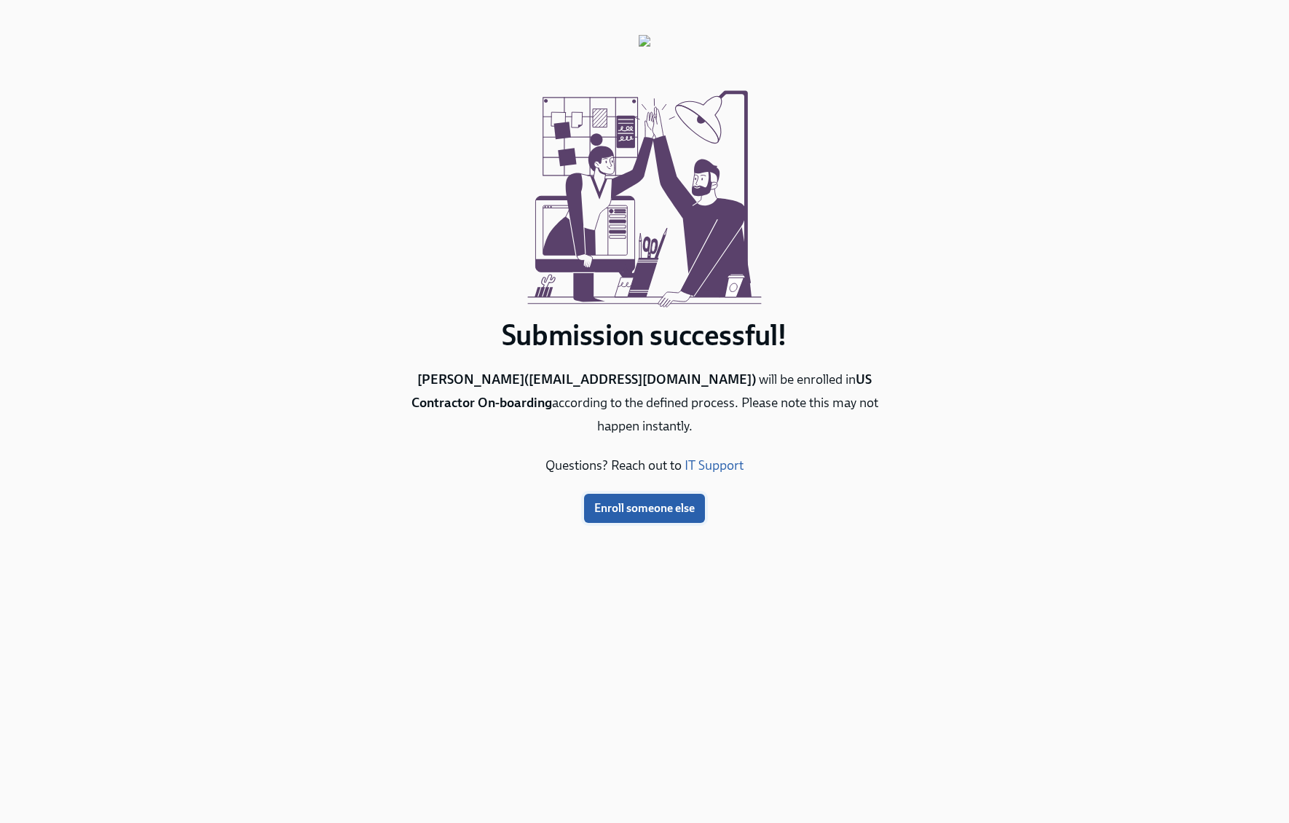
click at [639, 497] on button "Enroll someone else" at bounding box center [644, 508] width 121 height 29
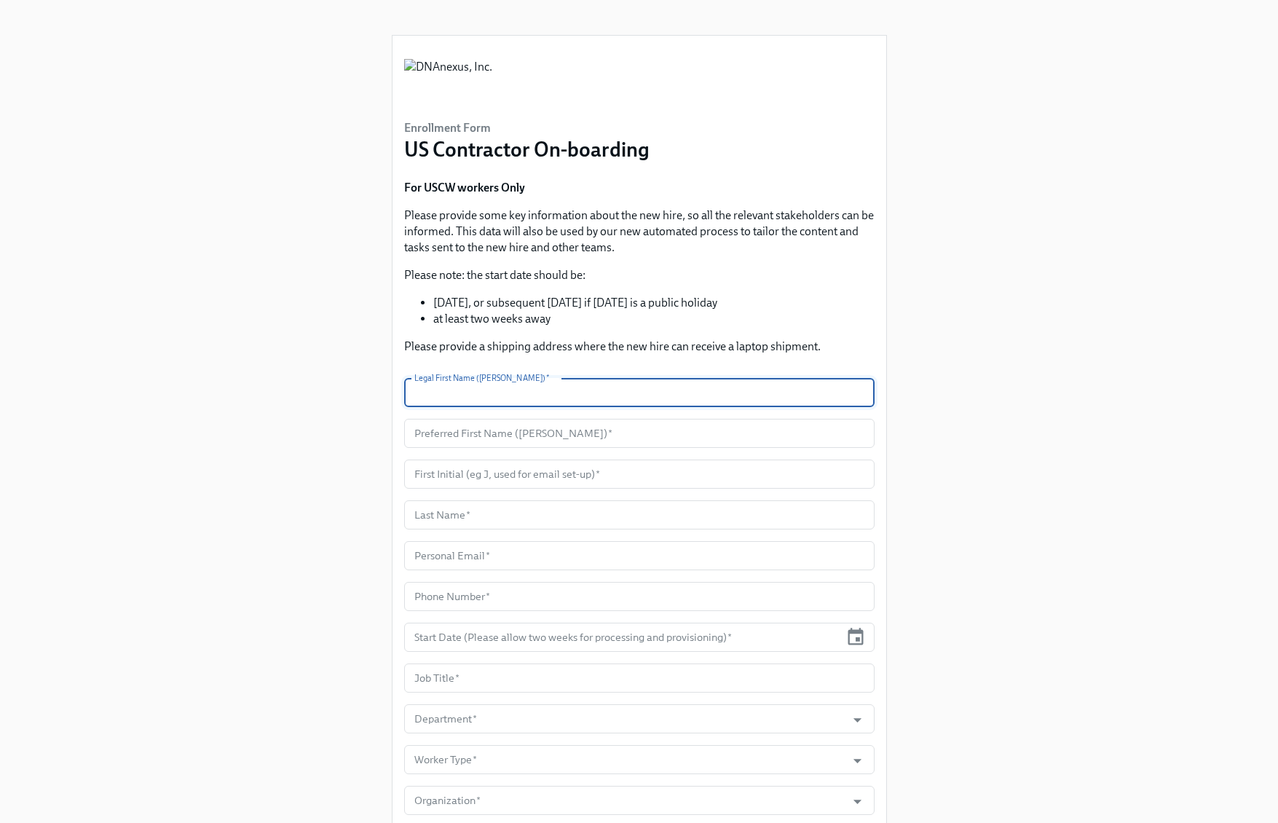
click at [663, 387] on input "text" at bounding box center [639, 392] width 470 height 29
paste input "Austin"
type input "Austin"
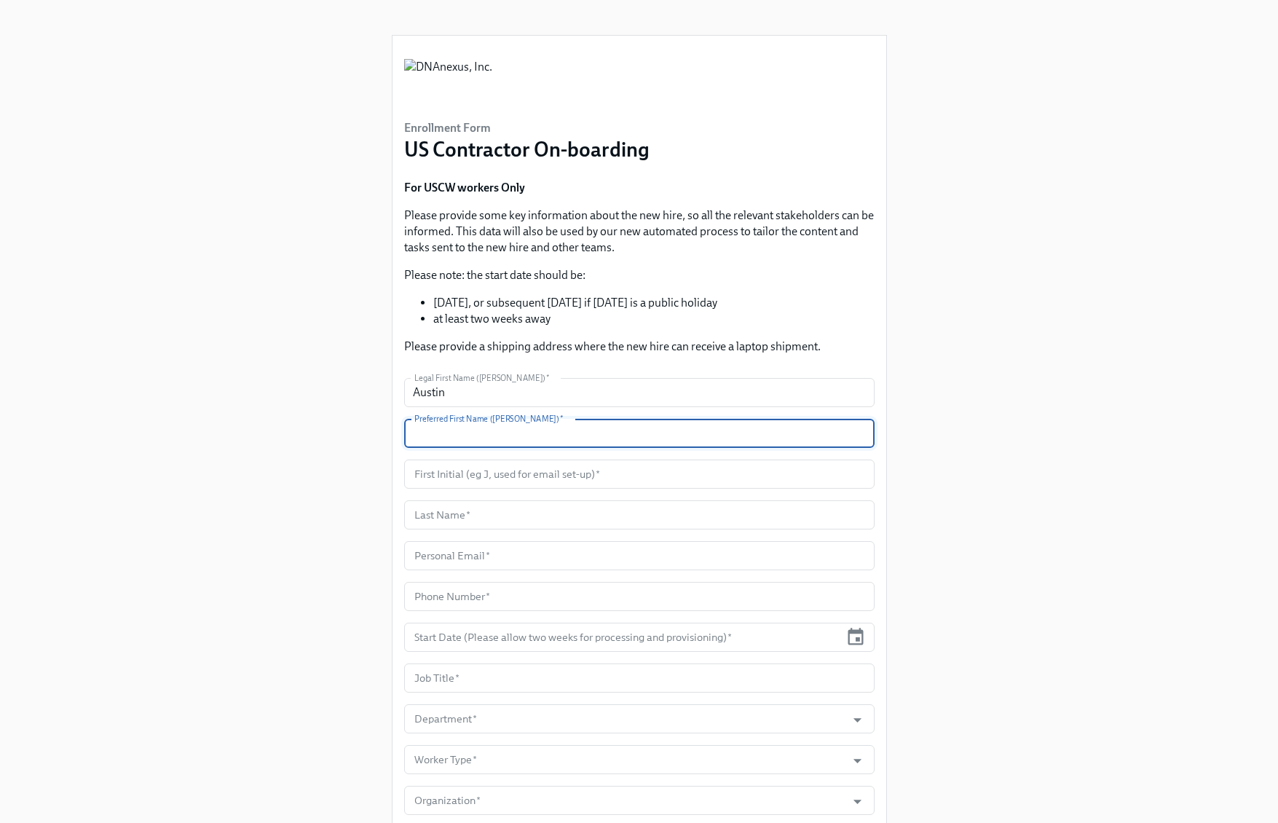
drag, startPoint x: 575, startPoint y: 422, endPoint x: 562, endPoint y: 433, distance: 16.6
click at [575, 422] on input "text" at bounding box center [639, 433] width 470 height 29
paste input "Austin"
type input "Austin"
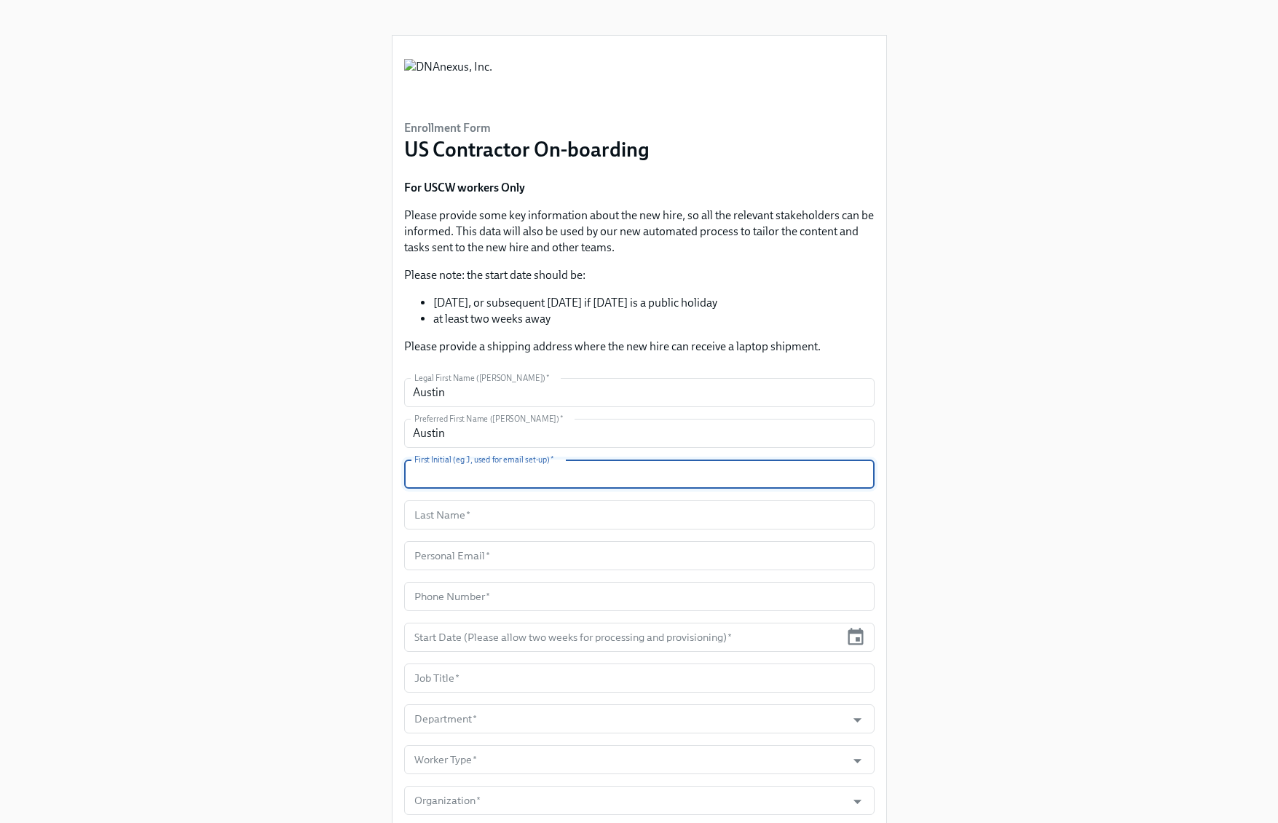
click at [518, 473] on input "text" at bounding box center [639, 474] width 470 height 29
type input "A"
click at [556, 528] on input "text" at bounding box center [639, 514] width 470 height 29
paste input "Burlone"
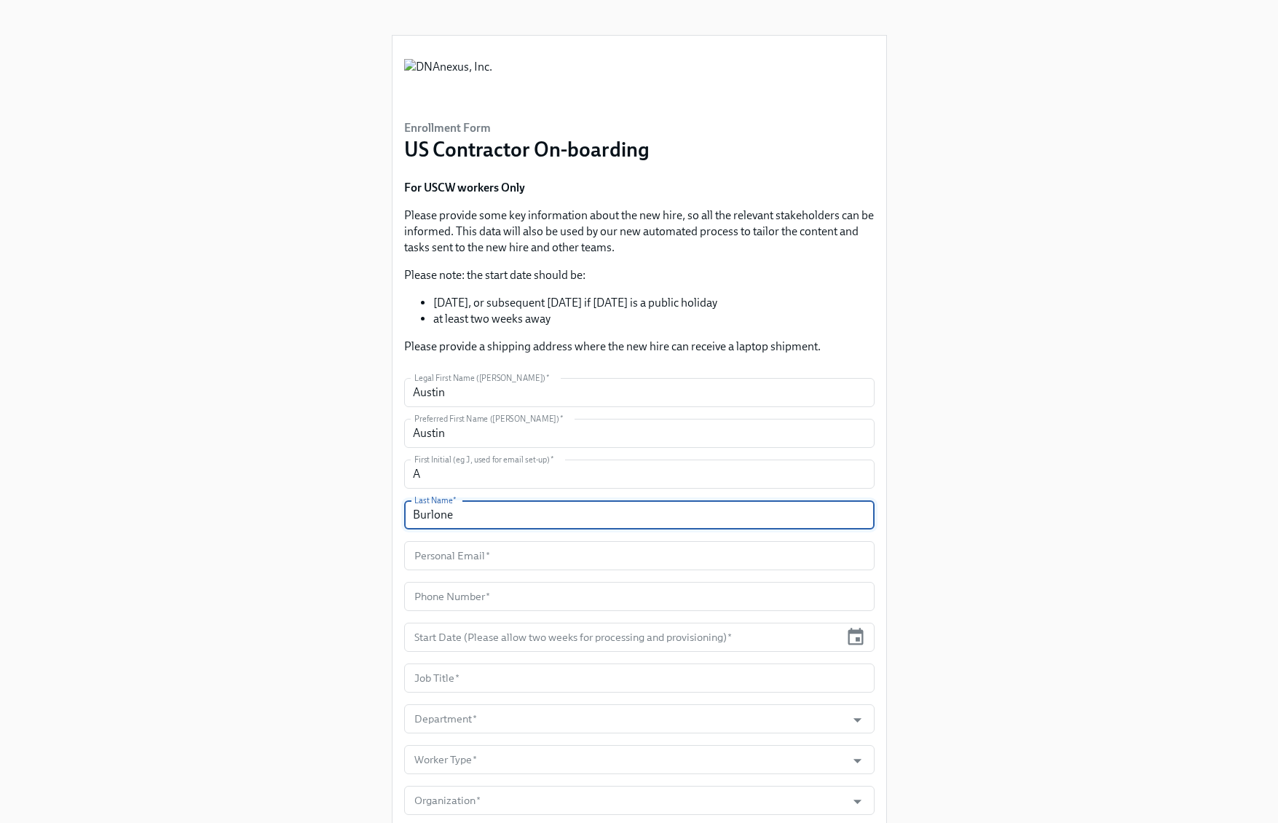
type input "Burlone"
click at [481, 564] on input "text" at bounding box center [639, 555] width 470 height 29
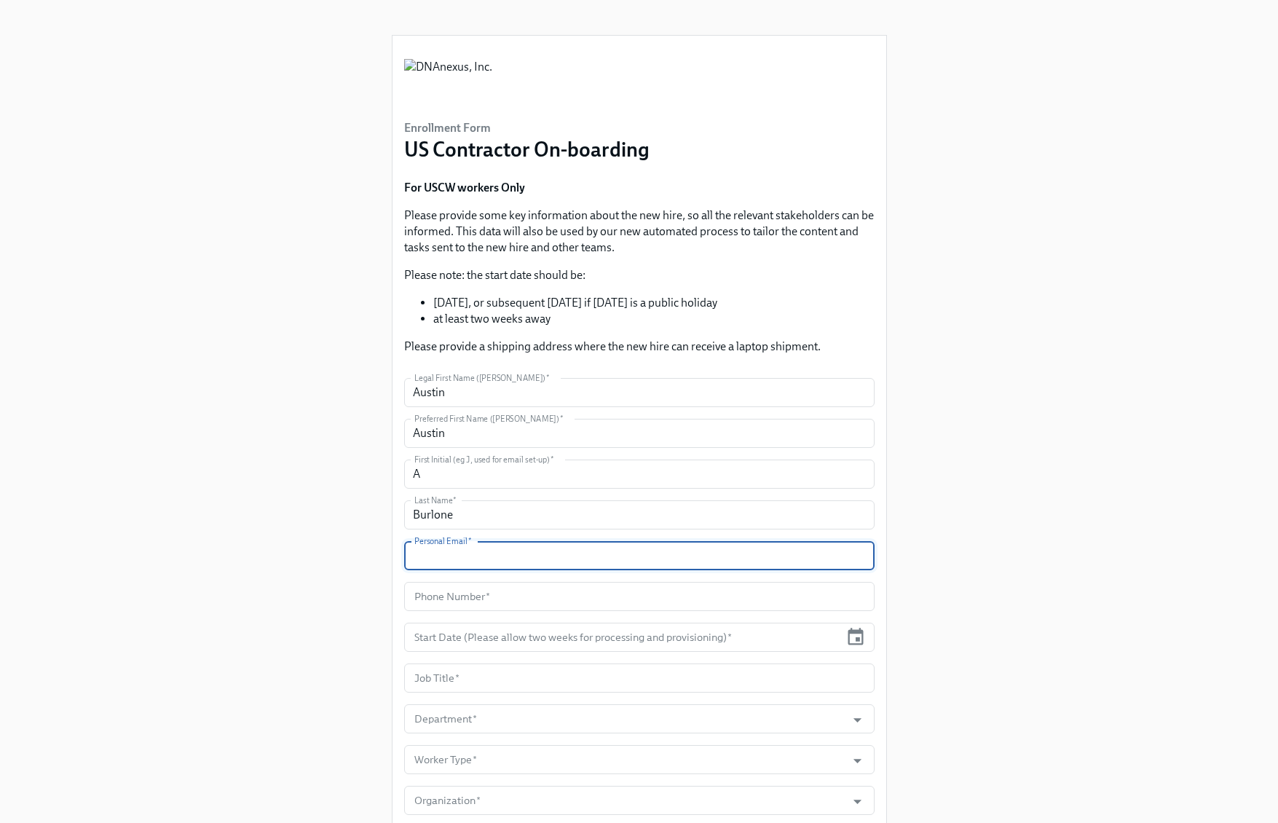
paste input "aburlone@crosscountry-consulting.com"
type input "aburlone@crosscountry-consulting.com"
click at [682, 607] on input "text" at bounding box center [639, 596] width 470 height 29
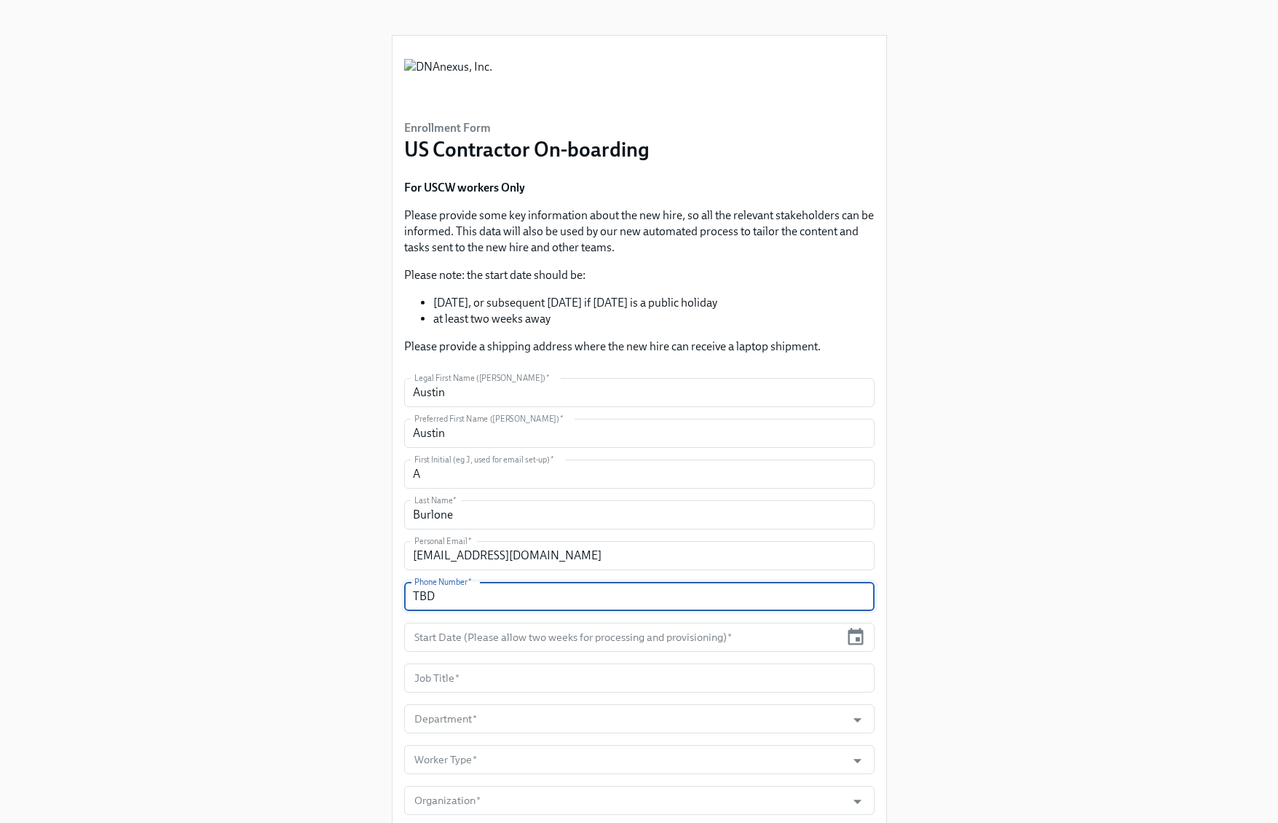
type input "TBD"
click at [460, 635] on input "text" at bounding box center [622, 637] width 436 height 29
paste input "10/13/2025"
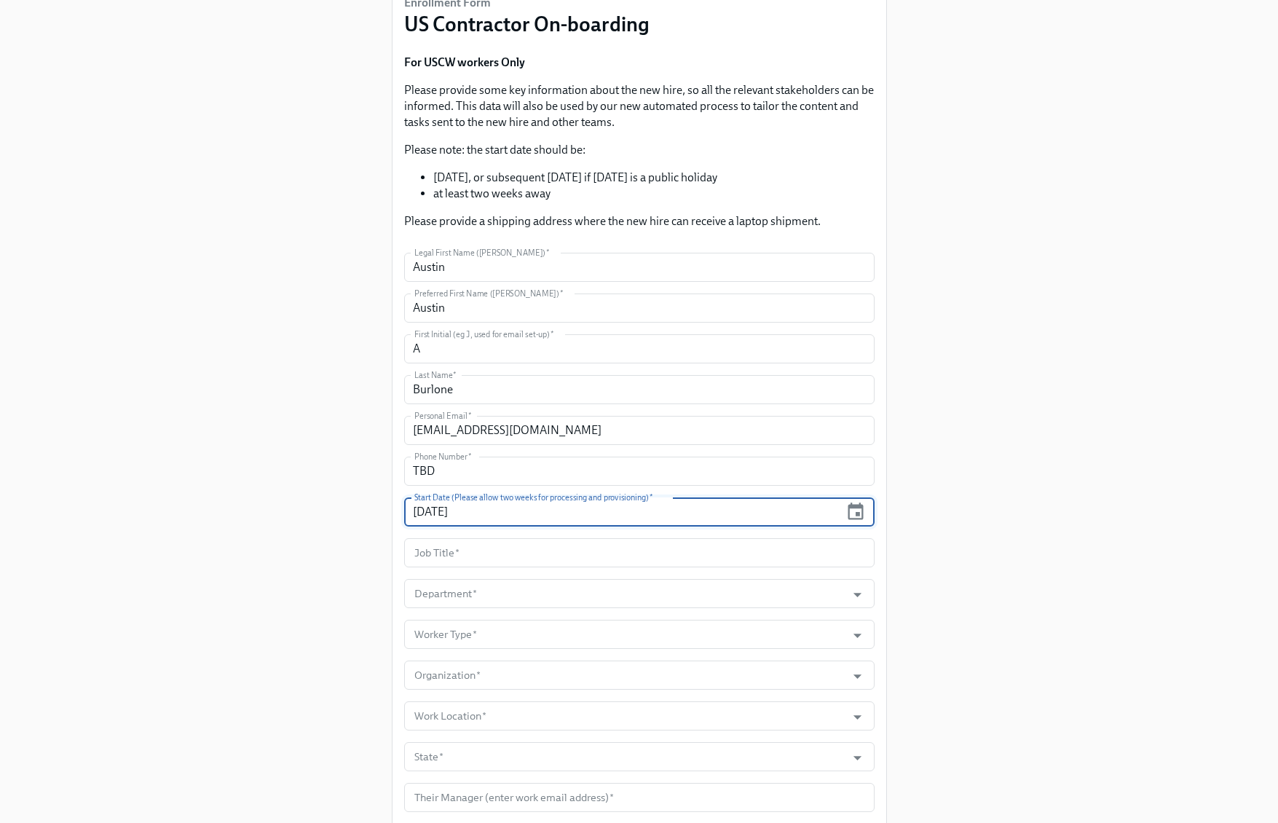
scroll to position [137, 0]
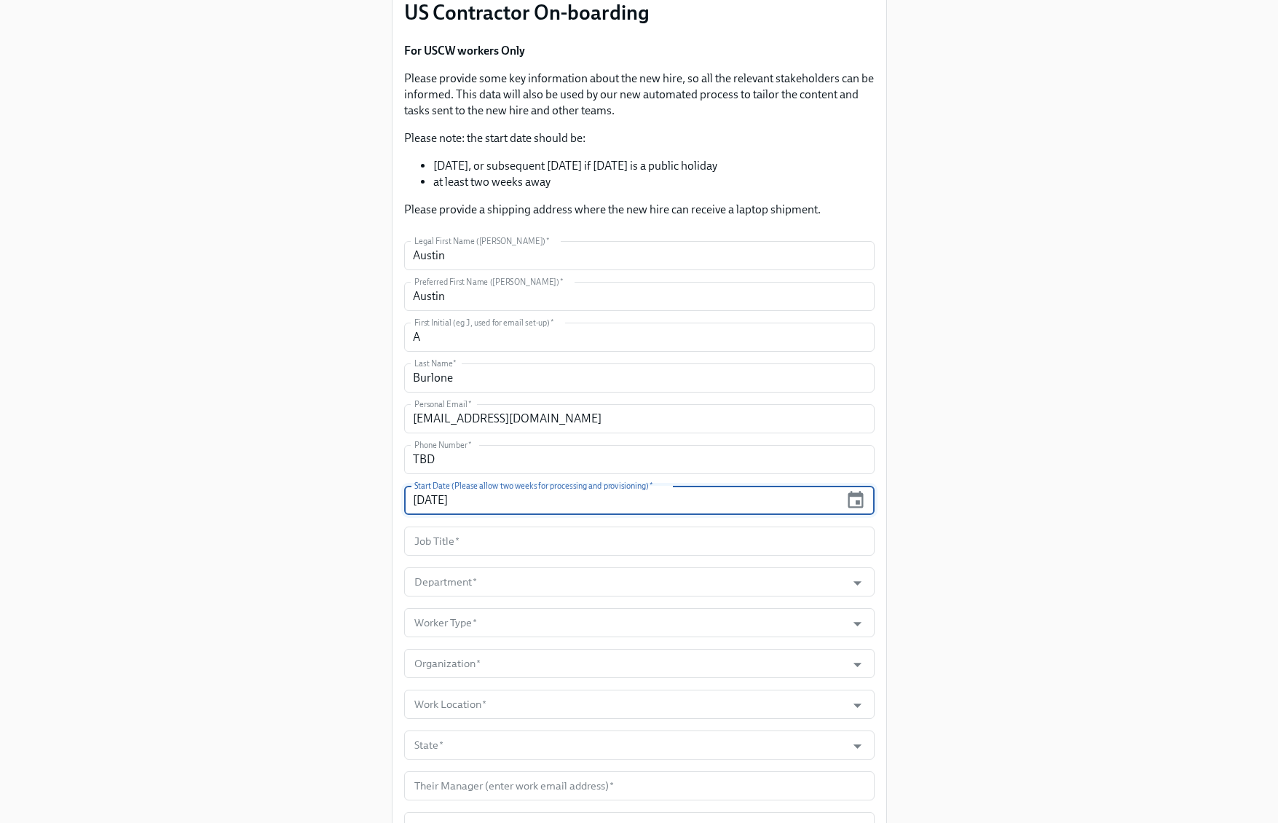
type input "10/13/2025"
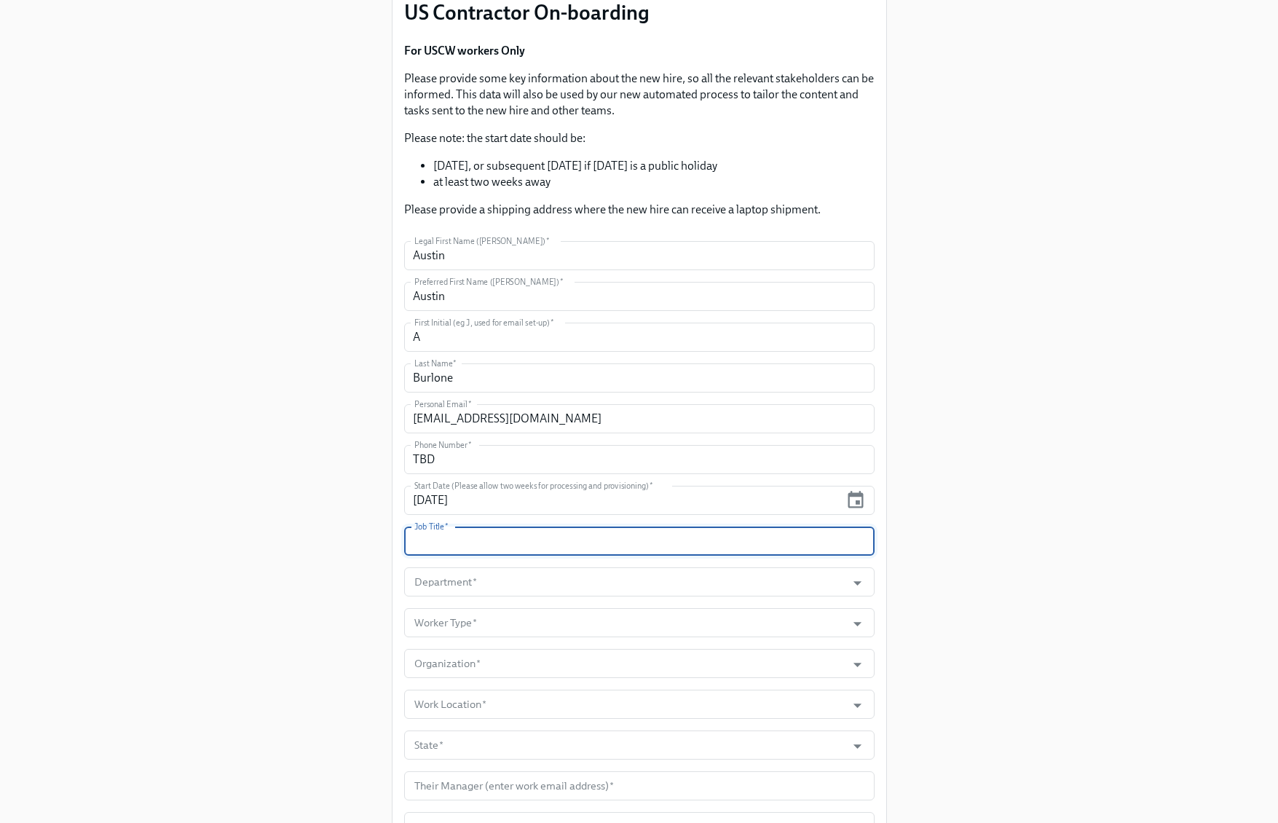
drag, startPoint x: 778, startPoint y: 540, endPoint x: 836, endPoint y: 538, distance: 58.3
click at [777, 540] on input "text" at bounding box center [639, 541] width 470 height 29
paste input "Finance Process Consultant"
type input "Finance Process Consultant"
click at [541, 585] on input "Department   *" at bounding box center [625, 581] width 428 height 29
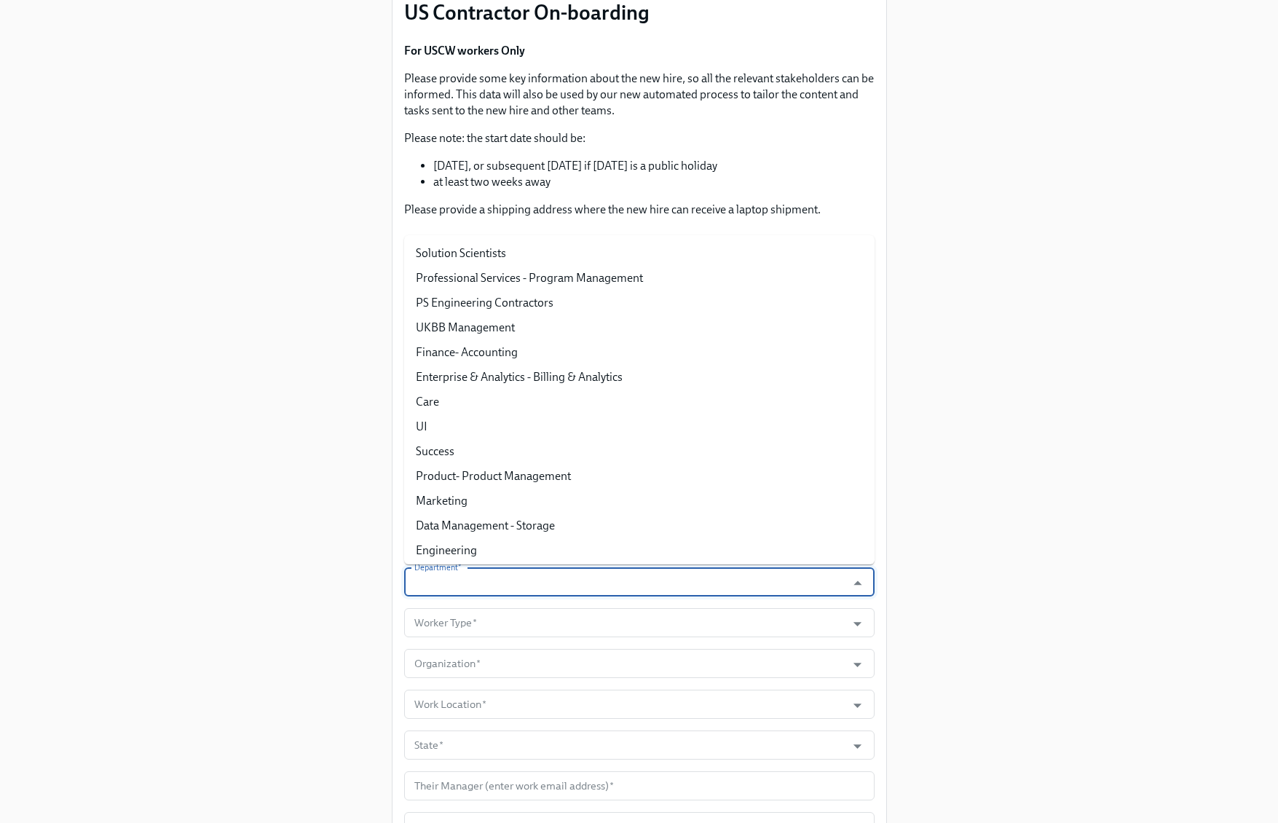
paste input "Finance- Accounting"
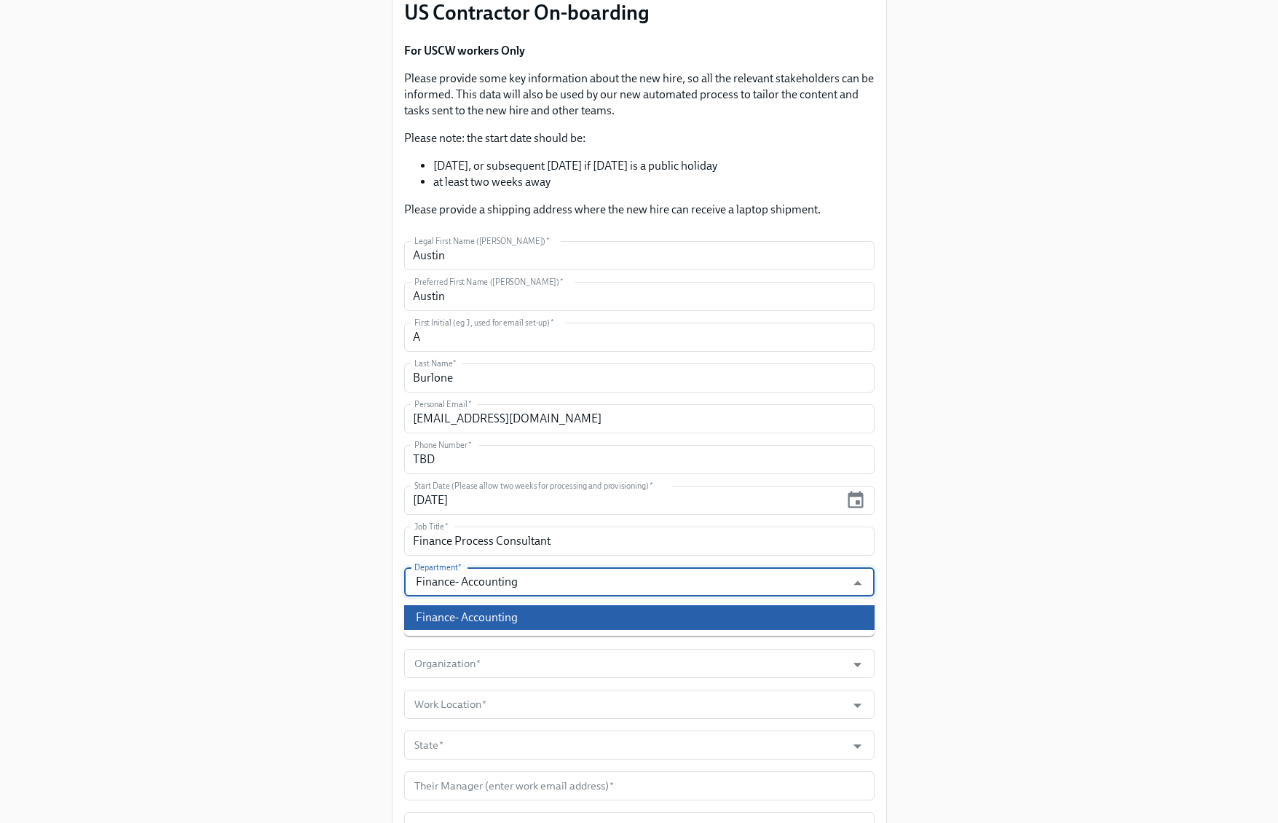
click at [517, 621] on li "Finance- Accounting" at bounding box center [639, 617] width 470 height 25
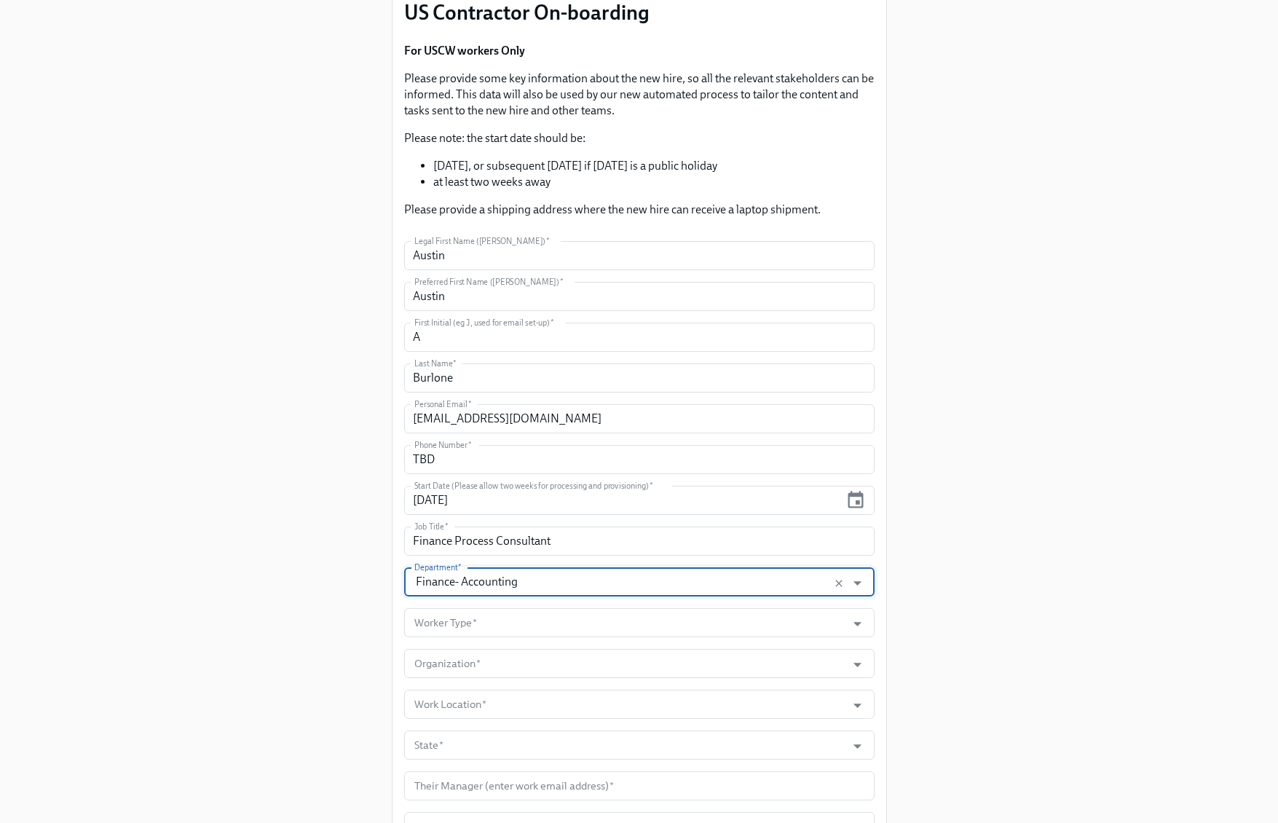
type input "Finance- Accounting"
click at [513, 661] on input "Organization   *" at bounding box center [625, 663] width 428 height 29
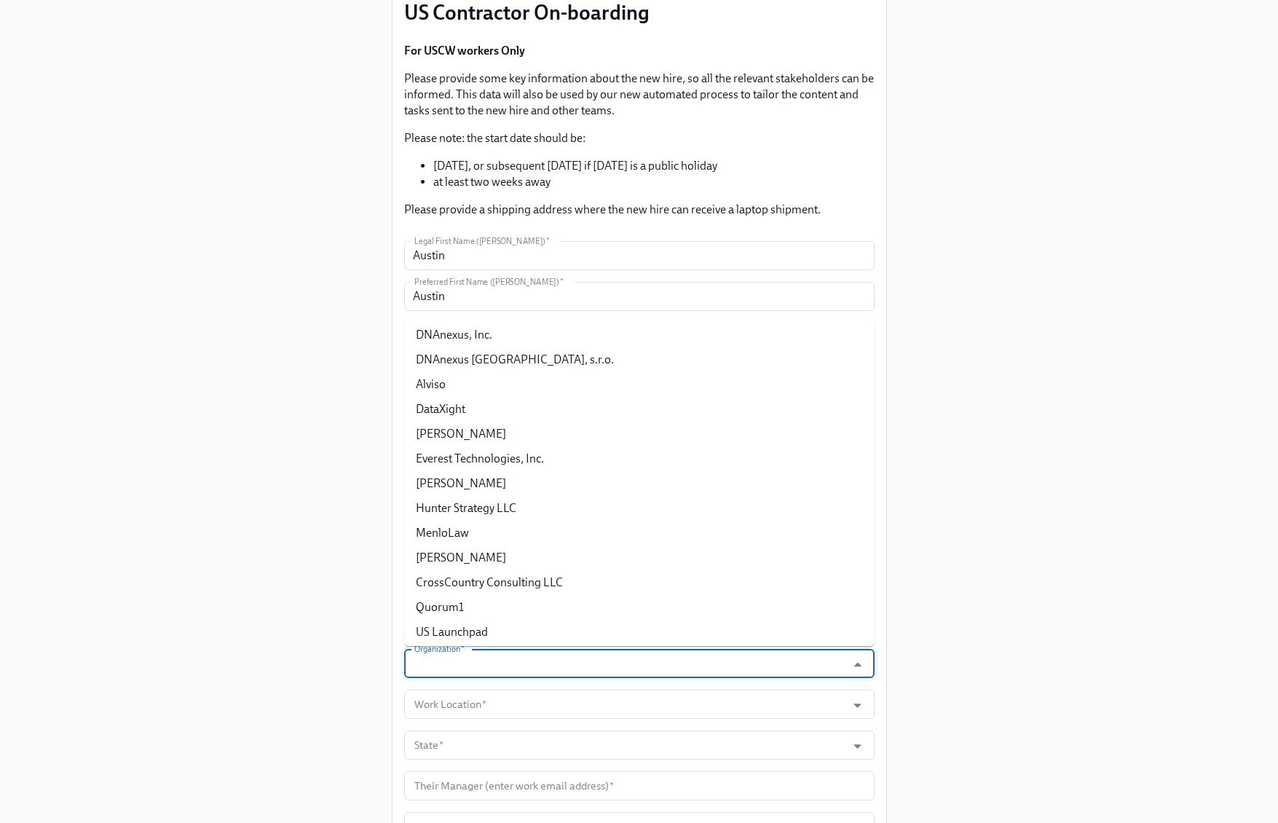
paste input "CrossCountry Consulting LLC"
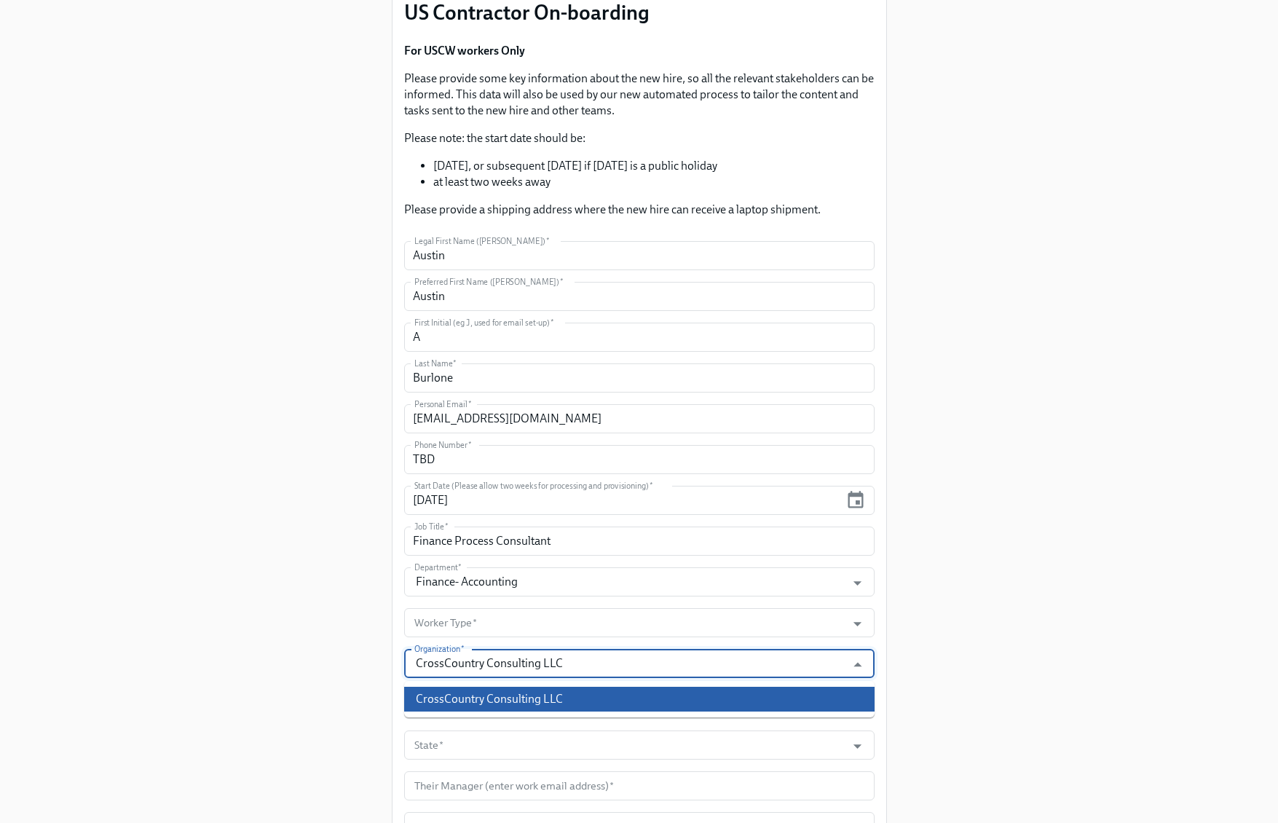
click at [608, 694] on li "CrossCountry Consulting LLC" at bounding box center [639, 699] width 470 height 25
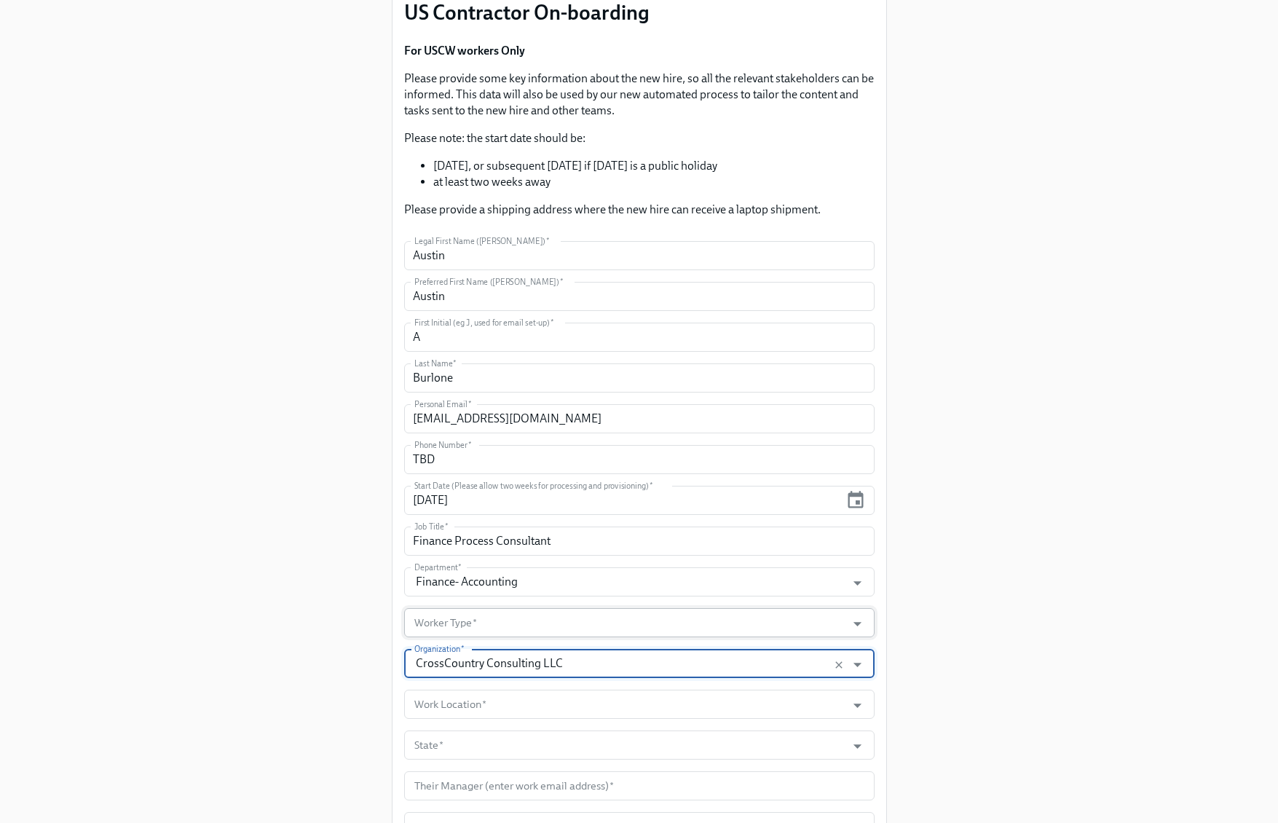
type input "CrossCountry Consulting LLC"
click at [806, 615] on input "Worker Type   *" at bounding box center [625, 622] width 428 height 29
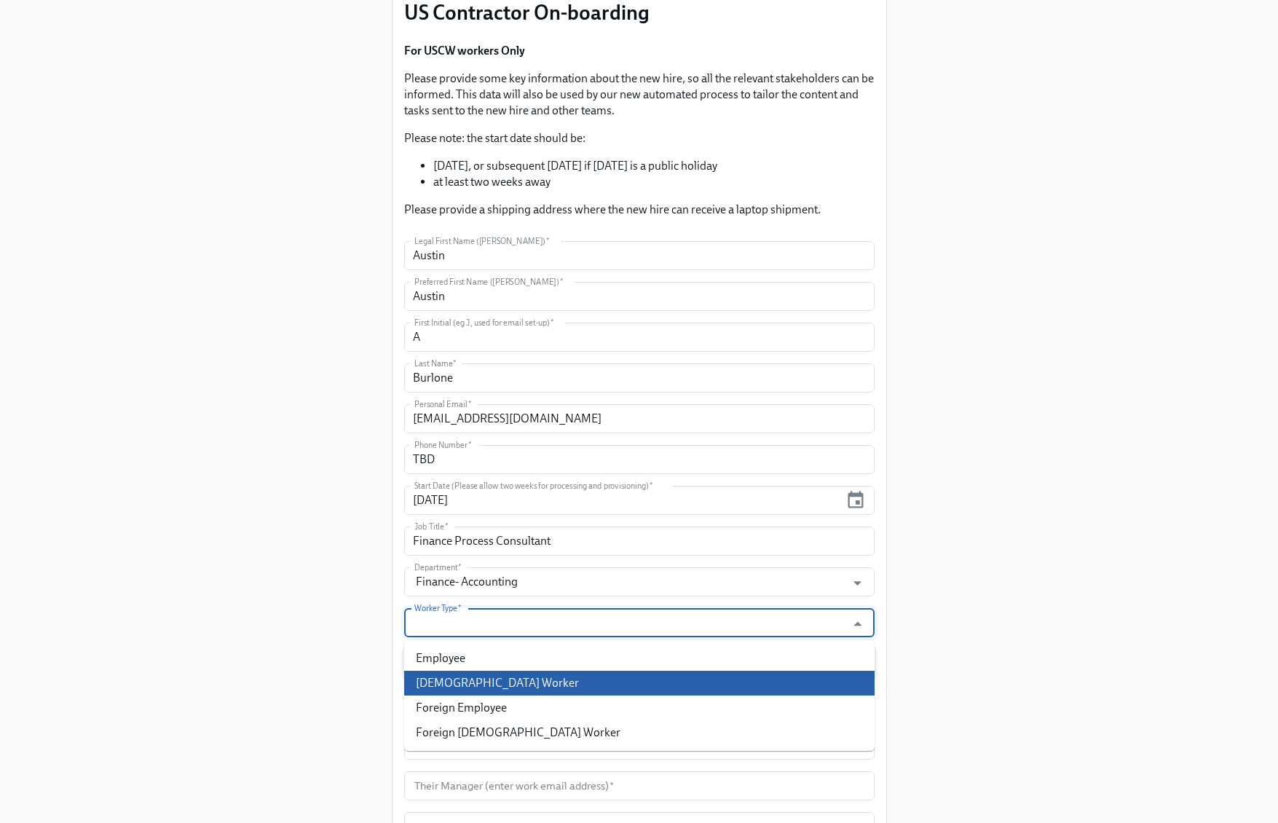
drag, startPoint x: 559, startPoint y: 671, endPoint x: 575, endPoint y: 665, distance: 18.0
click at [559, 671] on li "Contingent Worker" at bounding box center [639, 683] width 470 height 25
type input "Contingent Worker"
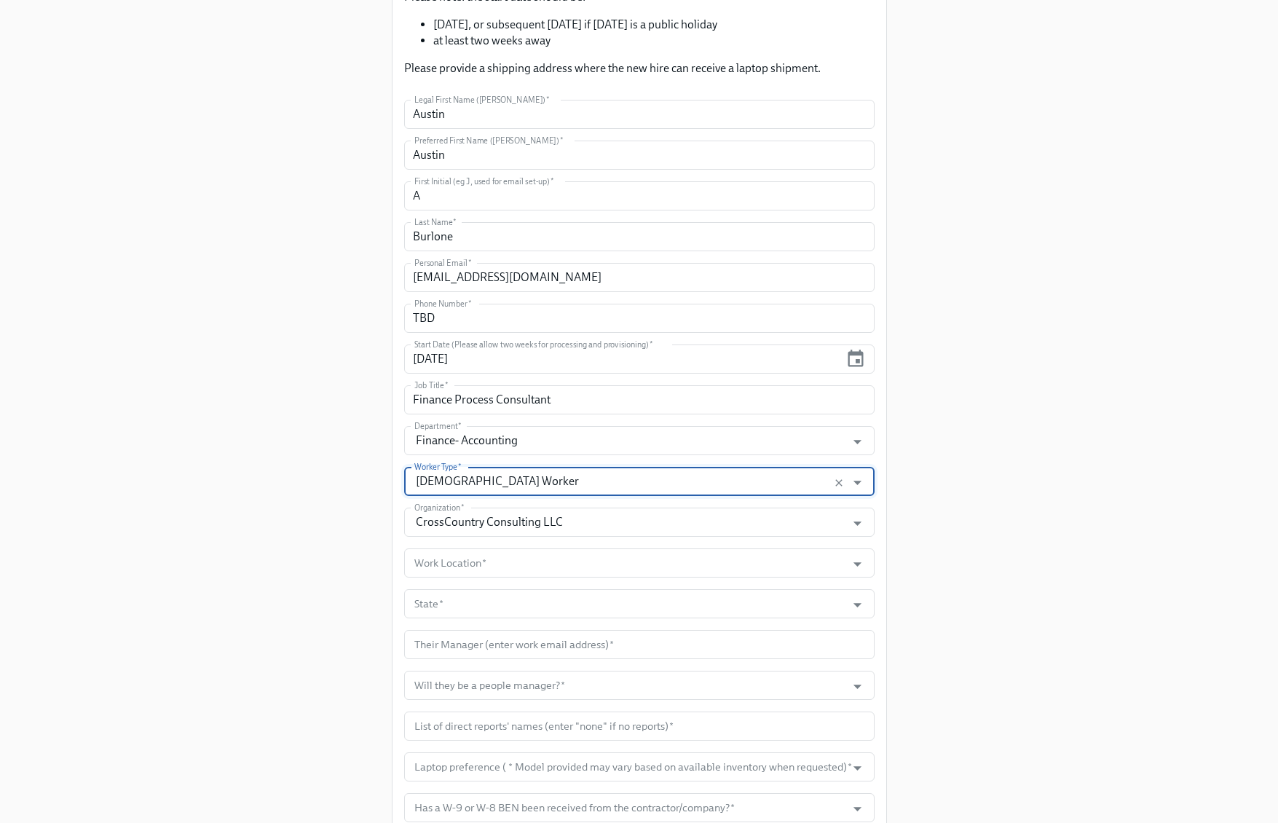
scroll to position [280, 0]
click at [535, 558] on input "Work Location   *" at bounding box center [625, 560] width 428 height 29
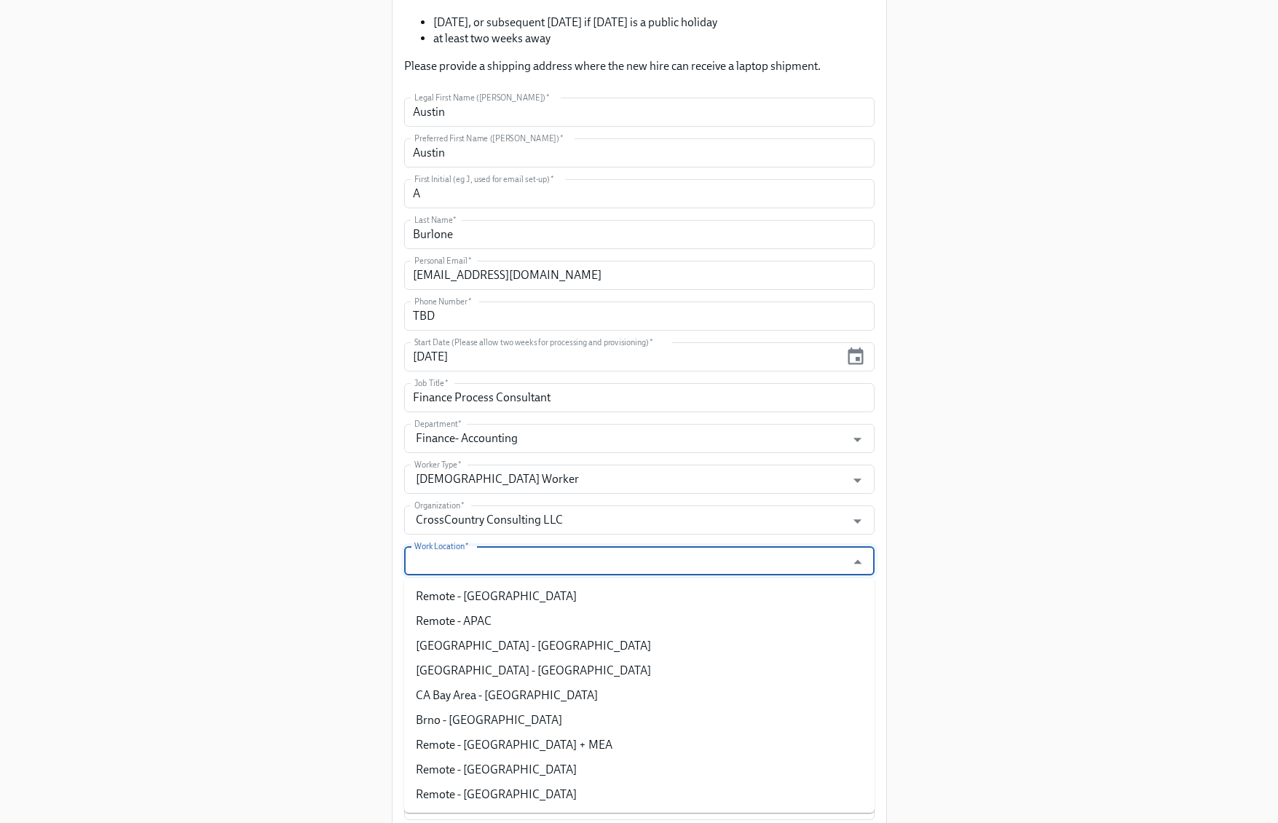
paste input "Remote - [GEOGRAPHIC_DATA]"
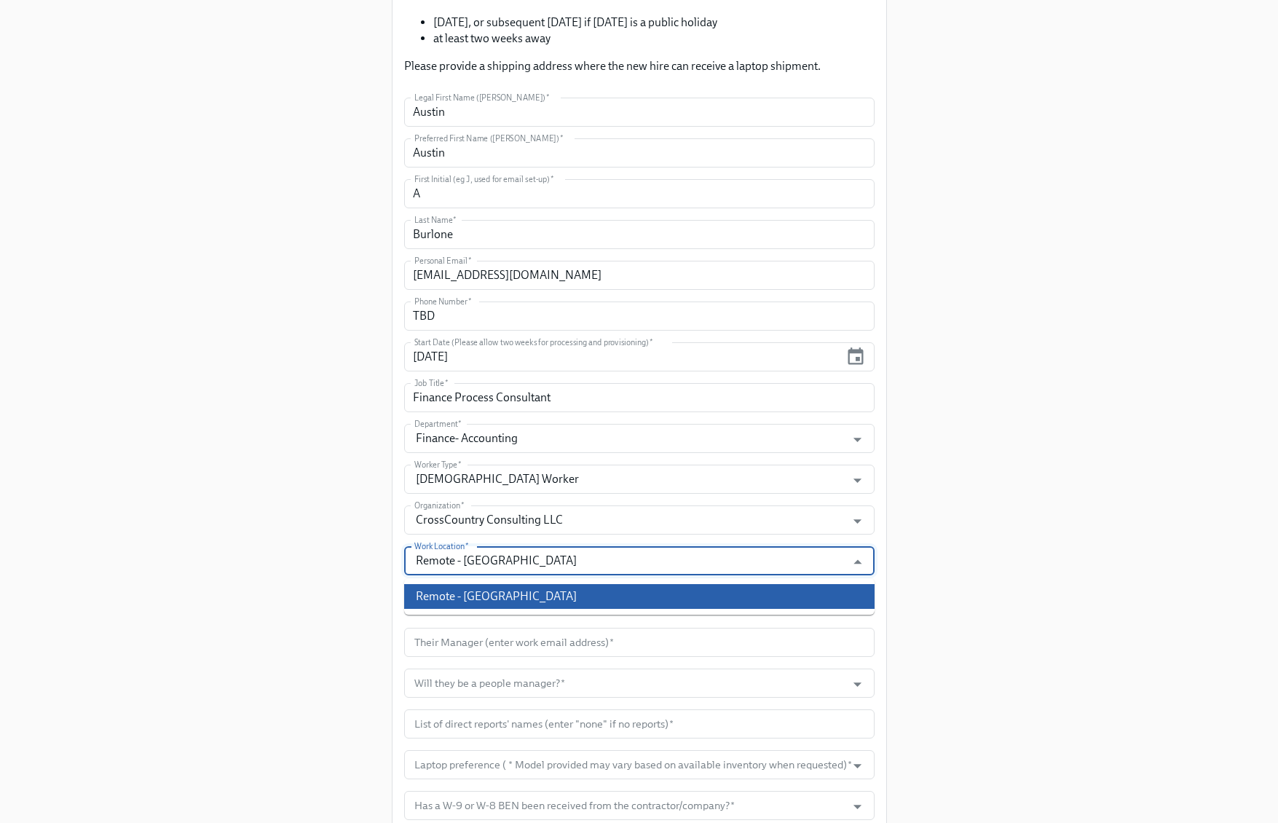
click at [511, 594] on li "Remote - [GEOGRAPHIC_DATA]" at bounding box center [639, 596] width 470 height 25
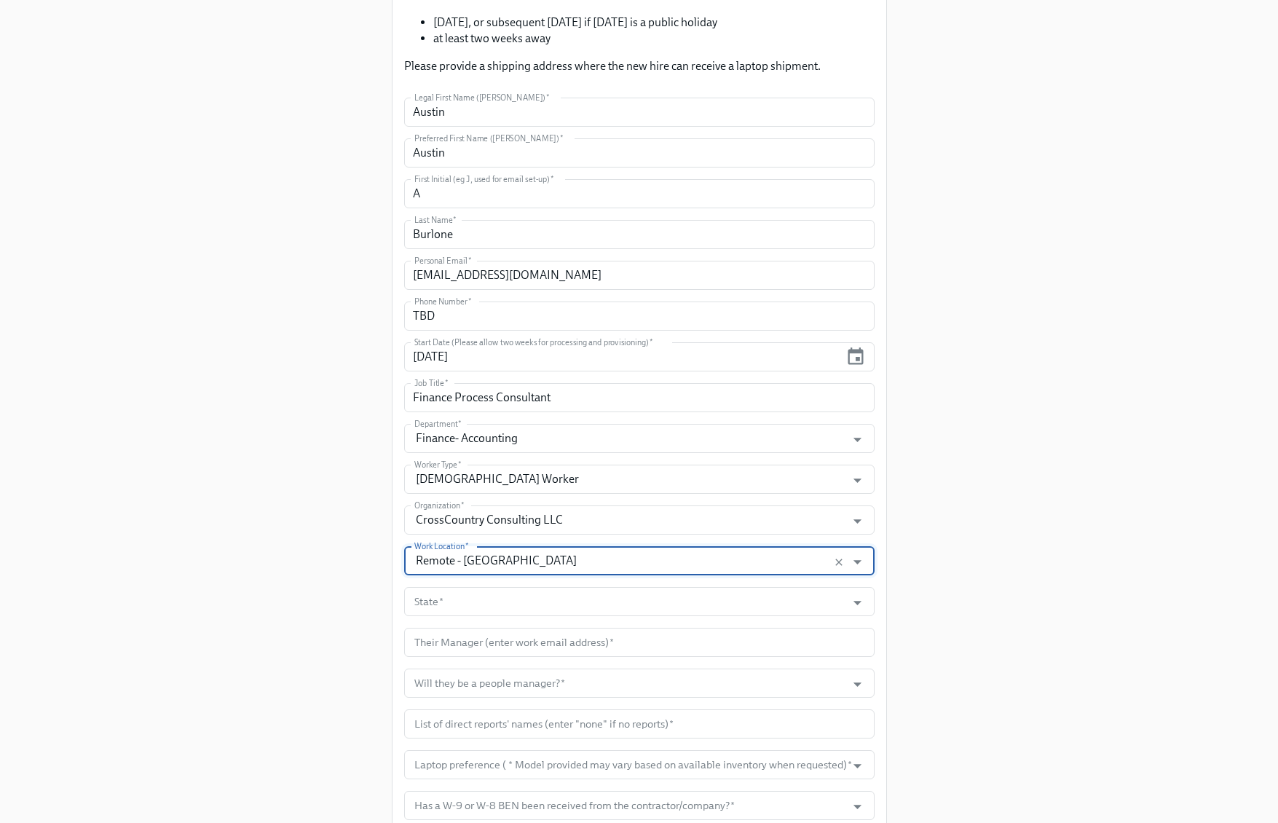
type input "Remote - [GEOGRAPHIC_DATA]"
click at [601, 605] on input "State   *" at bounding box center [625, 601] width 428 height 29
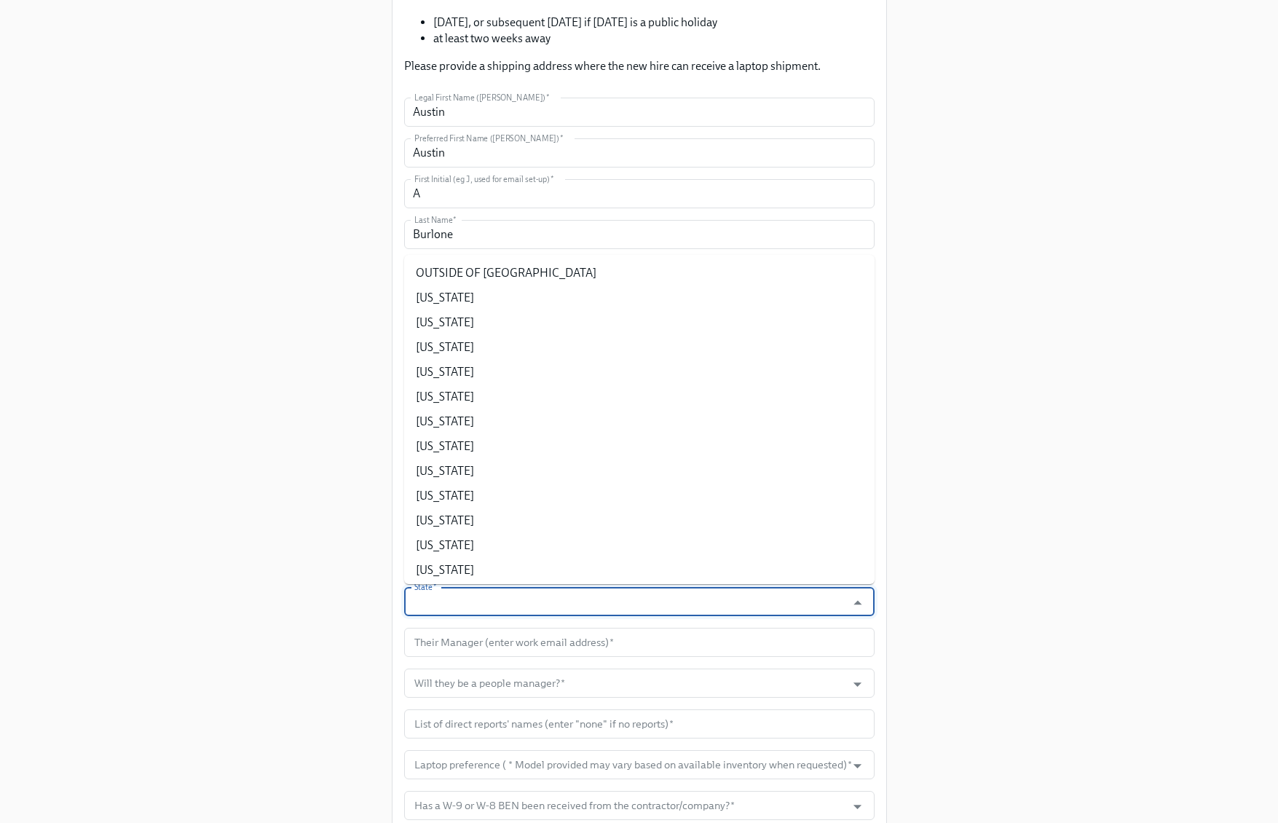
paste input "kmccartney@dnanexus.com"
type input "kmccartney@dnanexus.com"
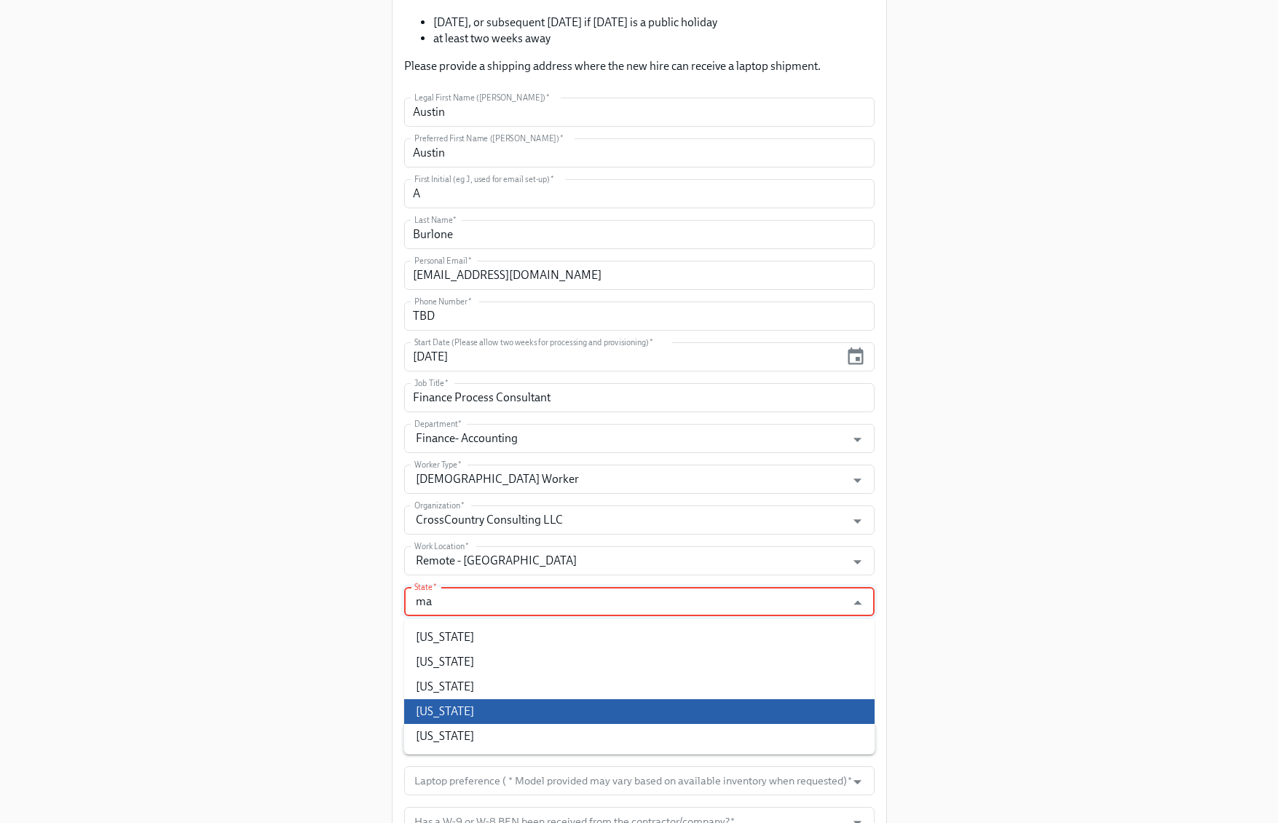
click at [540, 712] on li "Massachusetts" at bounding box center [639, 711] width 470 height 25
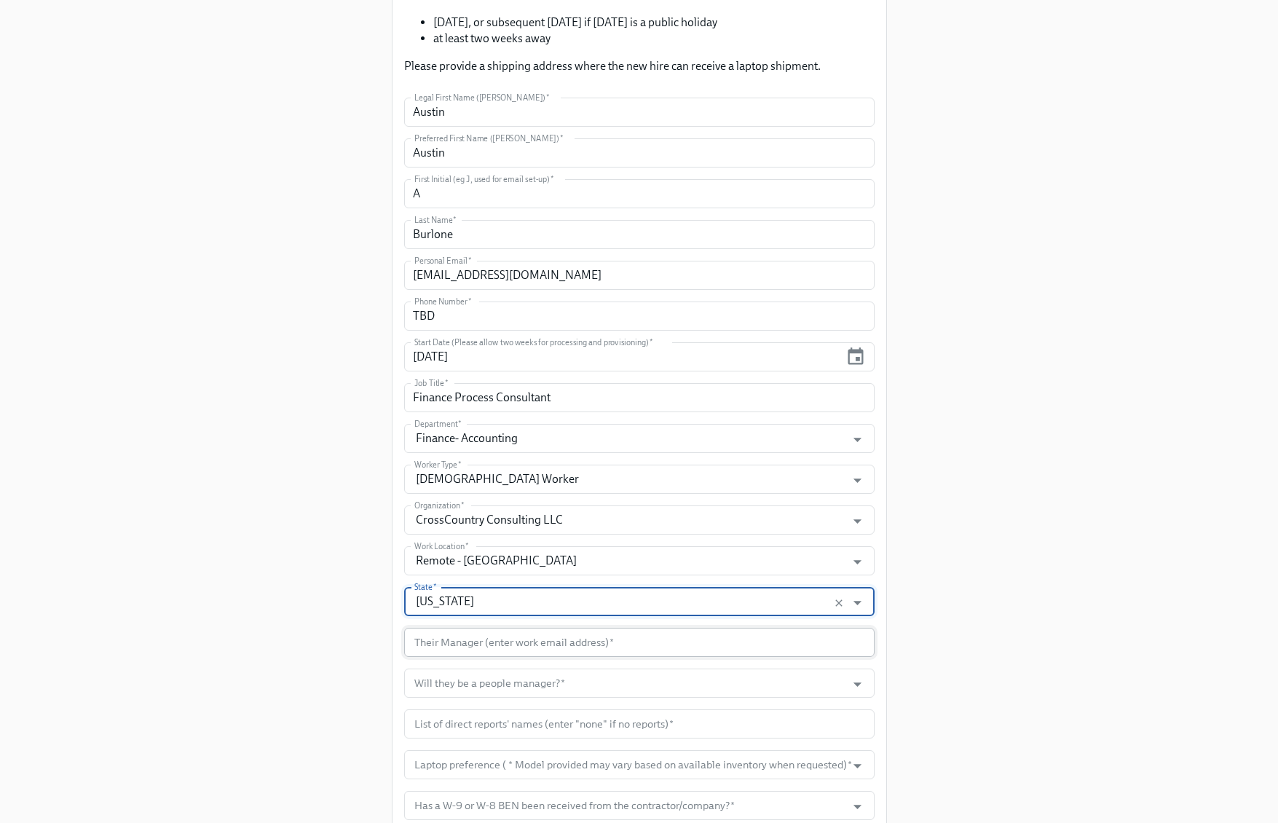
type input "Massachusetts"
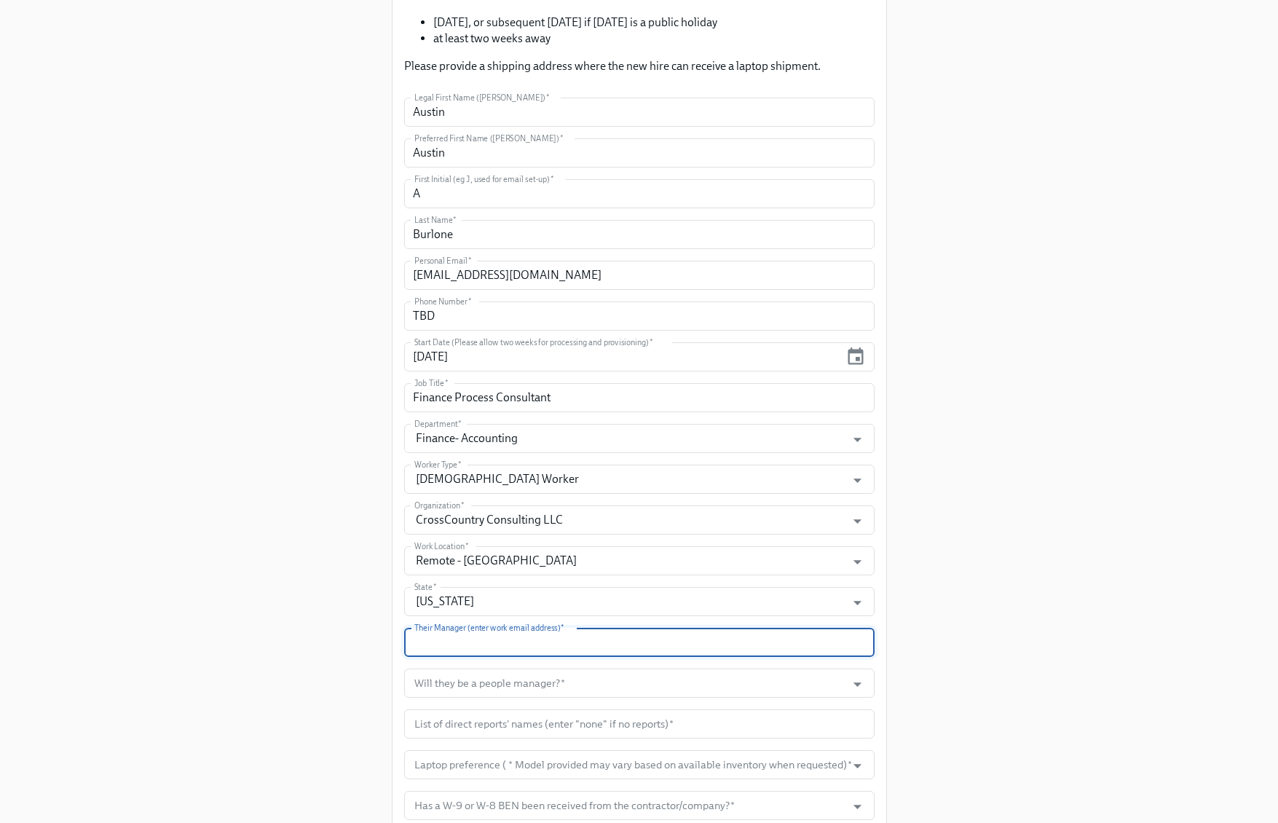
click at [535, 648] on input "text" at bounding box center [639, 642] width 470 height 29
paste input "kmccartney@dnanexus.com"
type input "kmccartney@dnanexus.com"
click at [521, 682] on input "Will they be a people manager?   *" at bounding box center [625, 683] width 428 height 29
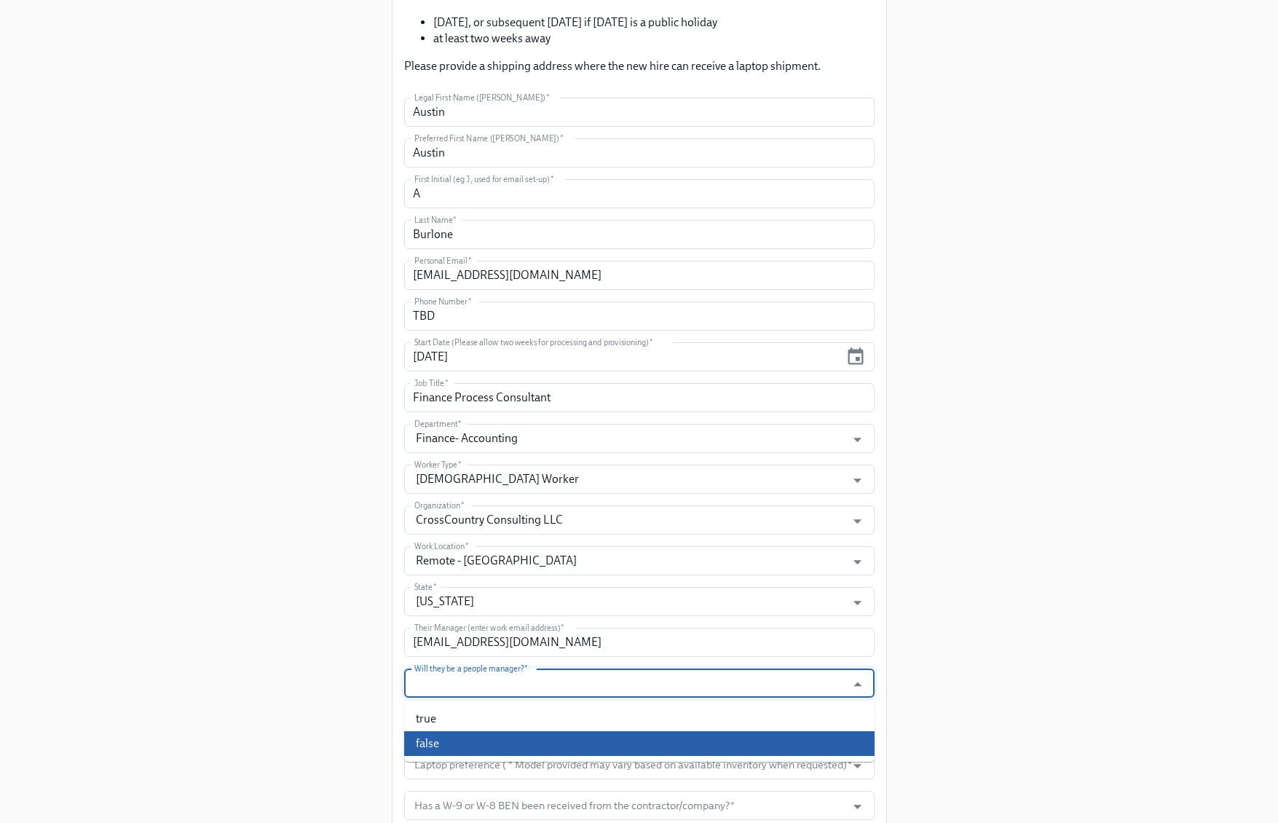
click at [476, 741] on li "false" at bounding box center [639, 743] width 470 height 25
type input "false"
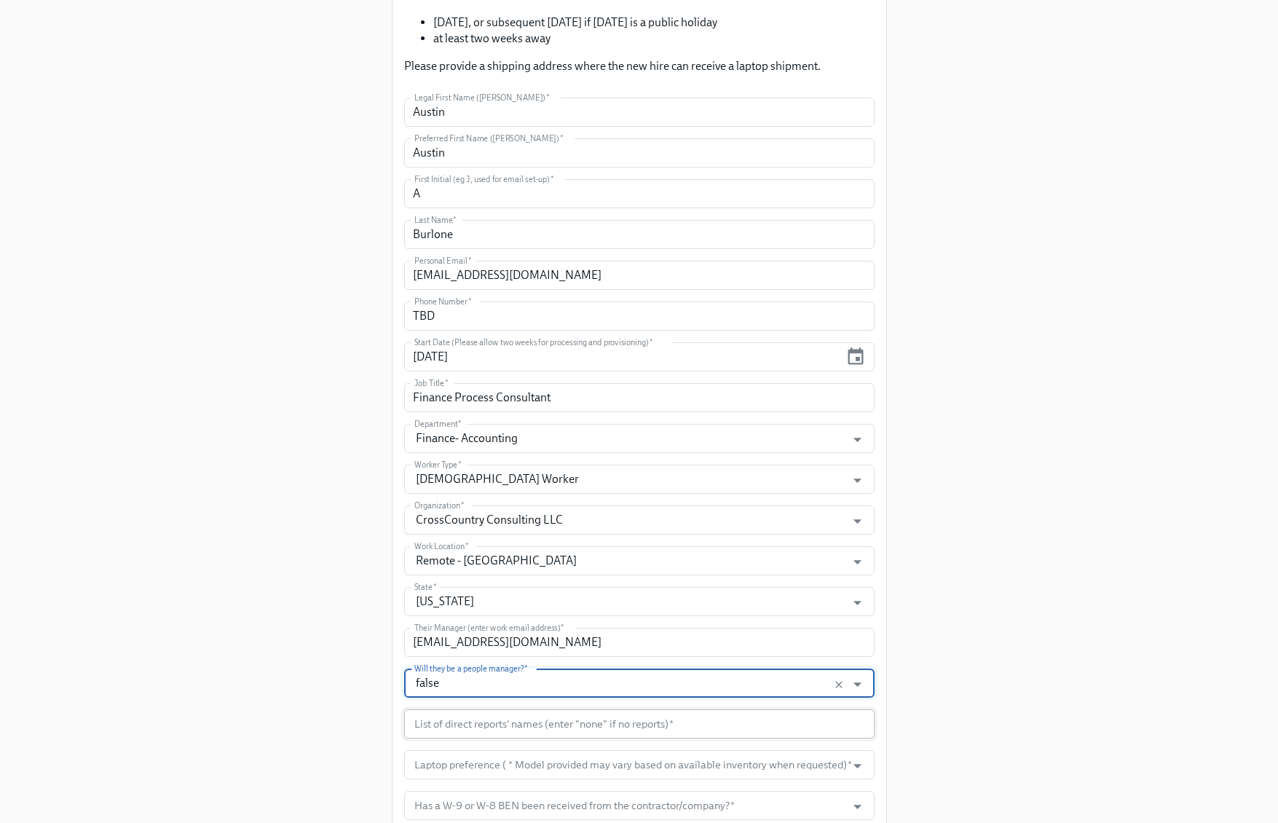
click at [583, 722] on input "text" at bounding box center [639, 723] width 470 height 29
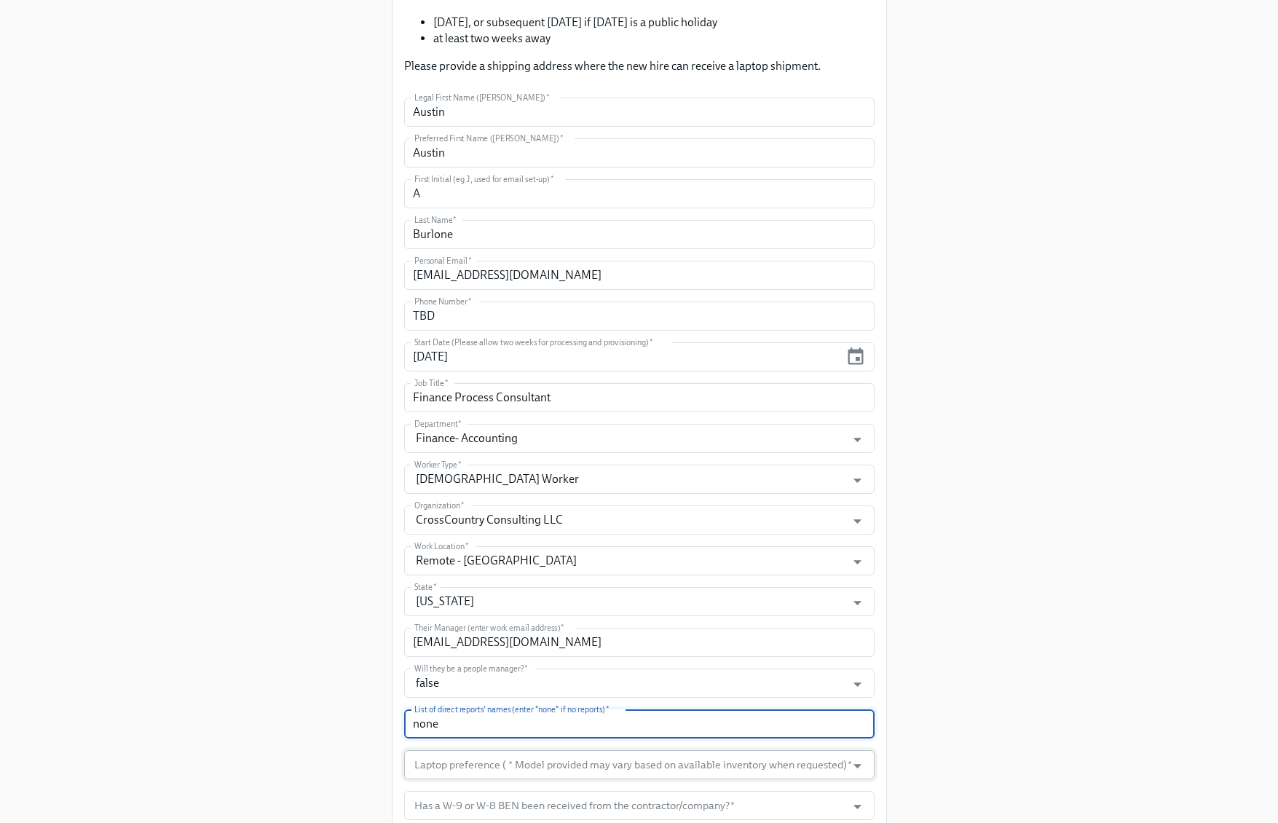
type input "none"
click at [572, 757] on input "Laptop preference ( * Model provided may vary based on available inventory when…" at bounding box center [625, 764] width 428 height 29
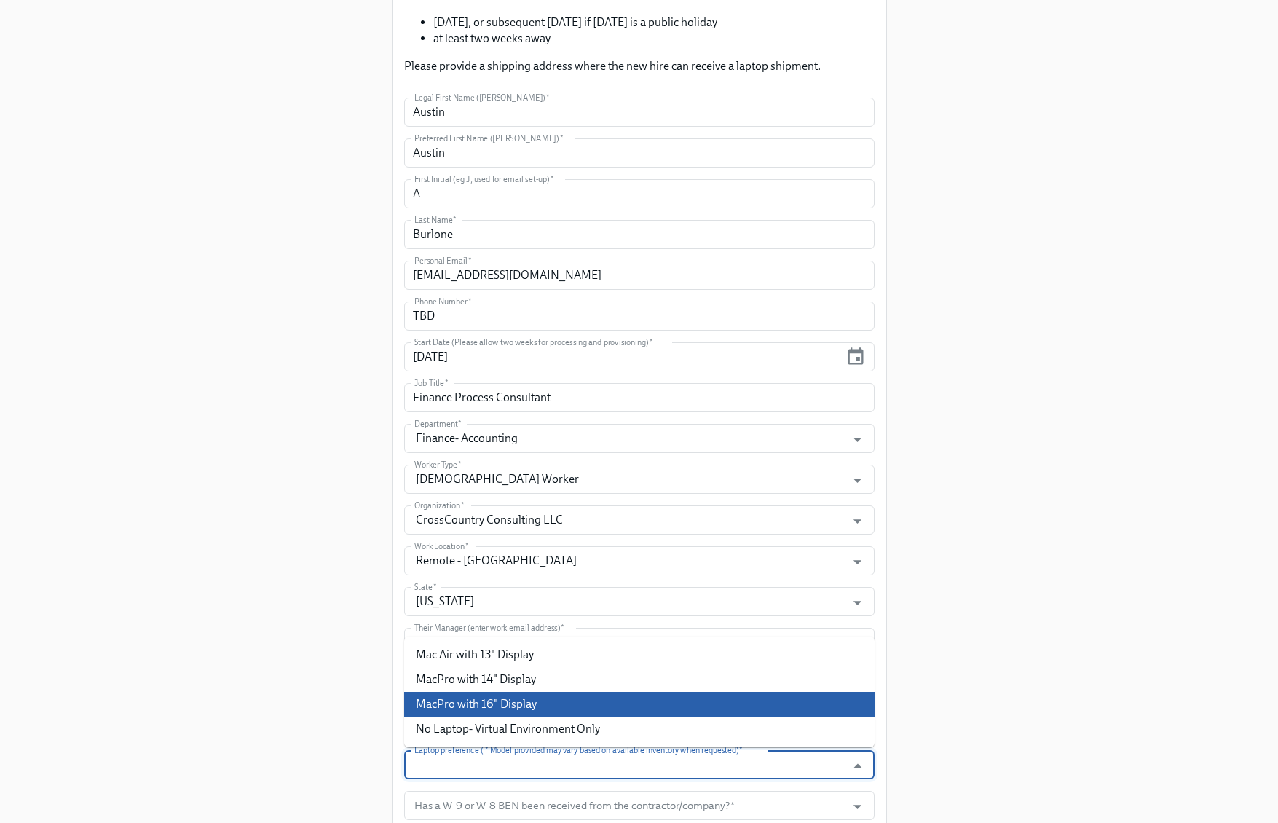
click at [527, 712] on li "MacPro with 16" Display" at bounding box center [639, 704] width 470 height 25
type input "MacPro with 16" Display"
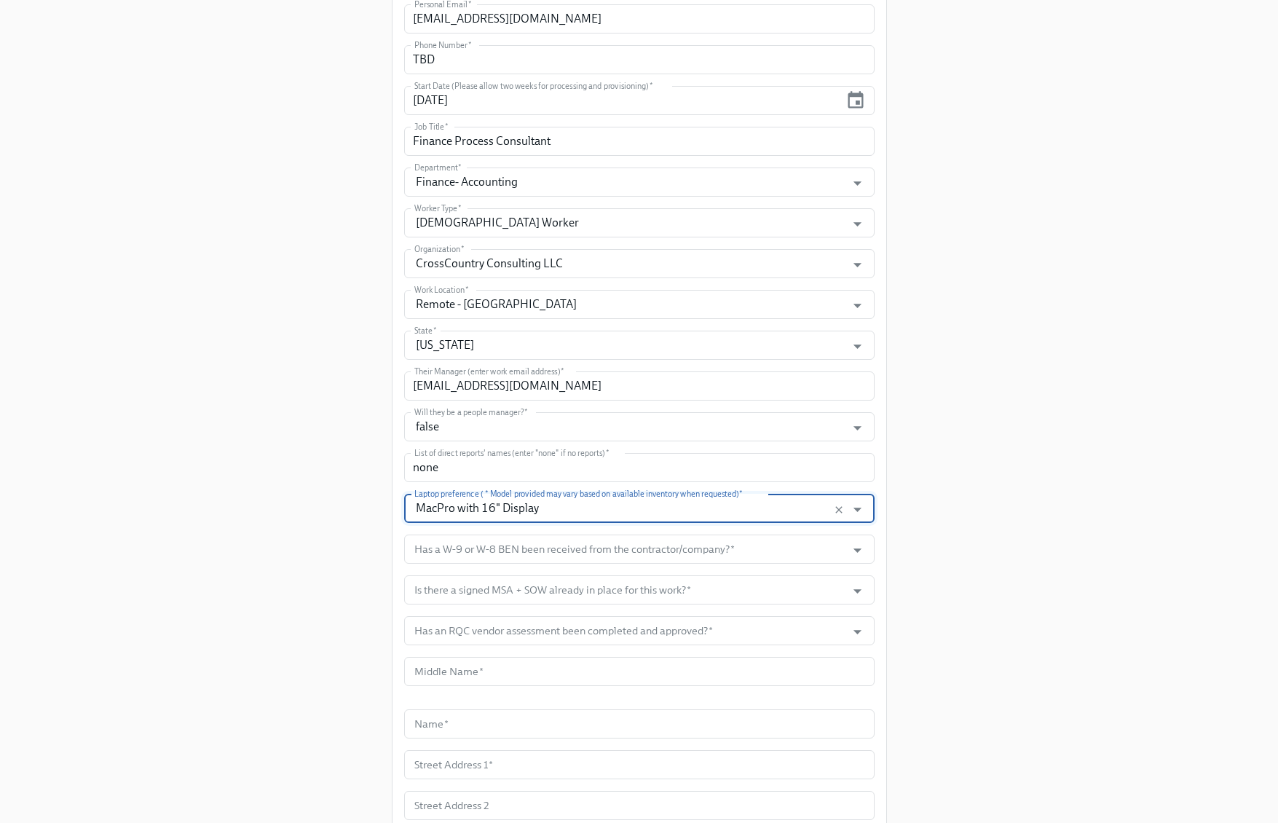
scroll to position [543, 0]
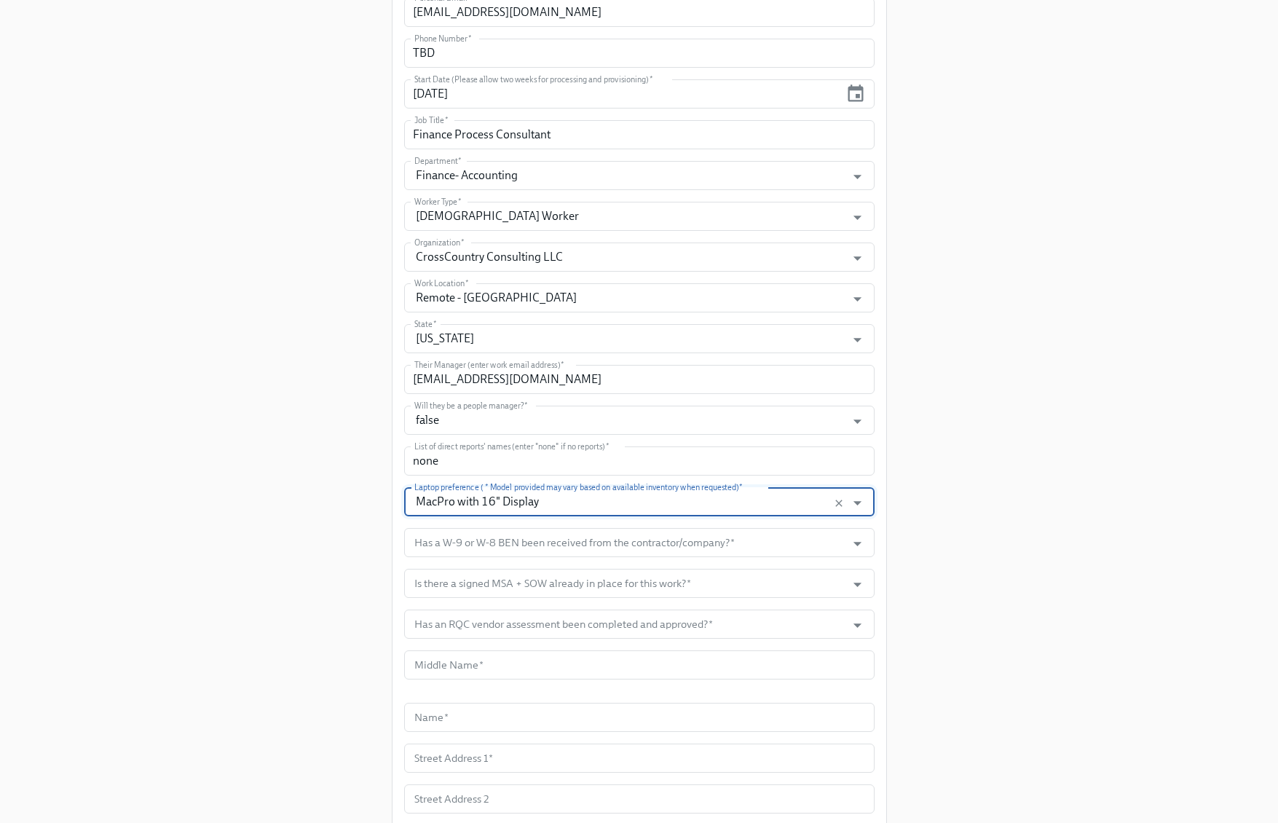
drag, startPoint x: 801, startPoint y: 522, endPoint x: 794, endPoint y: 526, distance: 8.1
click at [800, 522] on form "Legal First Name (eg Jennifer)   * Austin Legal First Name (eg Jennifer) * Pref…" at bounding box center [639, 391] width 470 height 1113
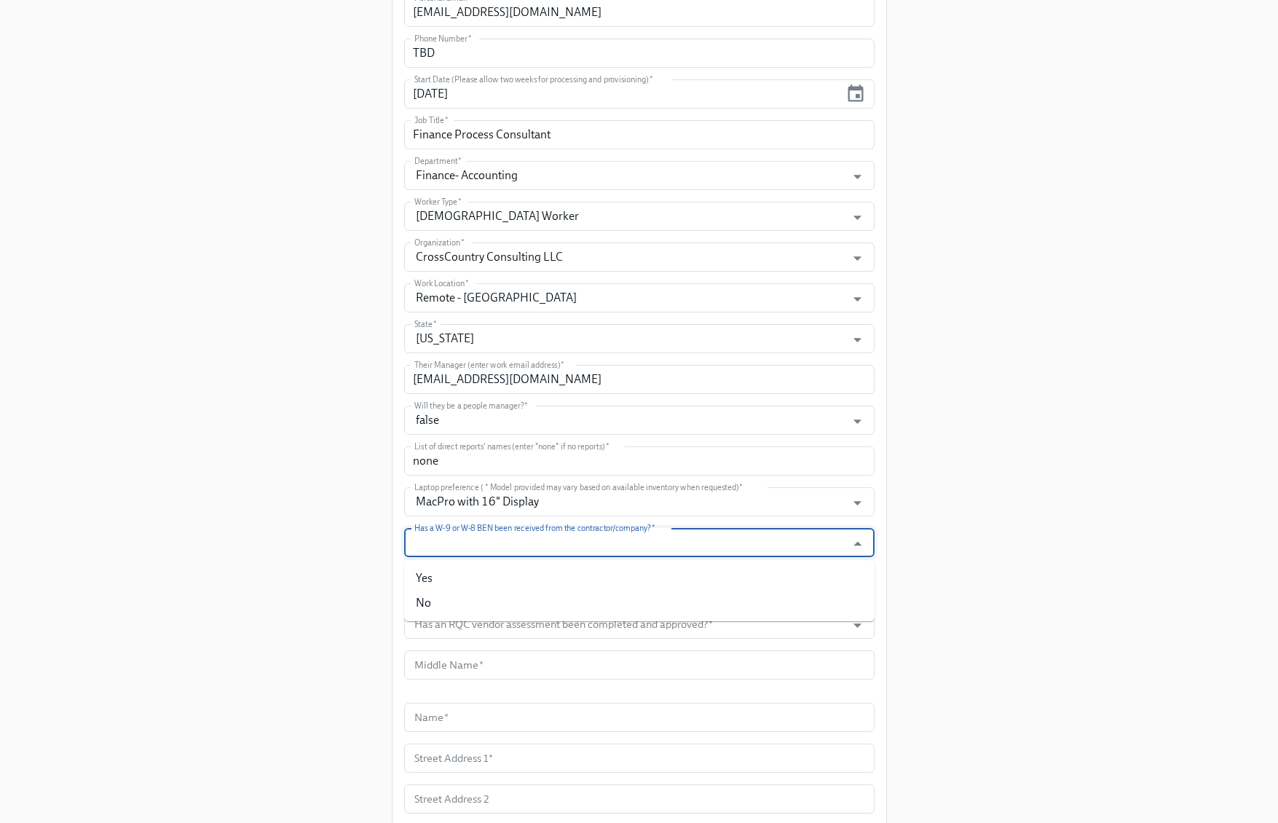
drag, startPoint x: 781, startPoint y: 530, endPoint x: 719, endPoint y: 546, distance: 64.7
click at [778, 531] on input "Has a W-9 or W-8 BEN been received from the contractor/company?   *" at bounding box center [625, 542] width 428 height 29
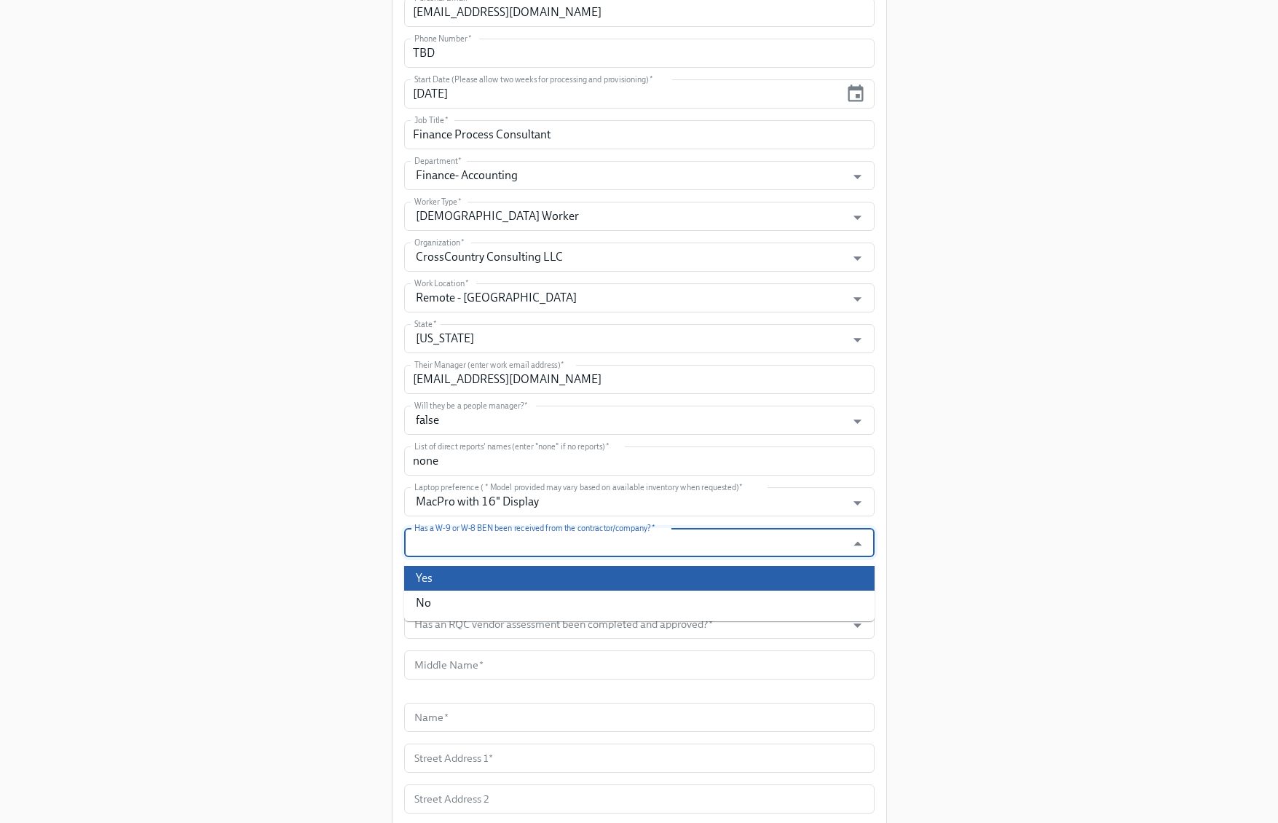
click at [601, 571] on li "Yes" at bounding box center [639, 578] width 470 height 25
type input "Yes"
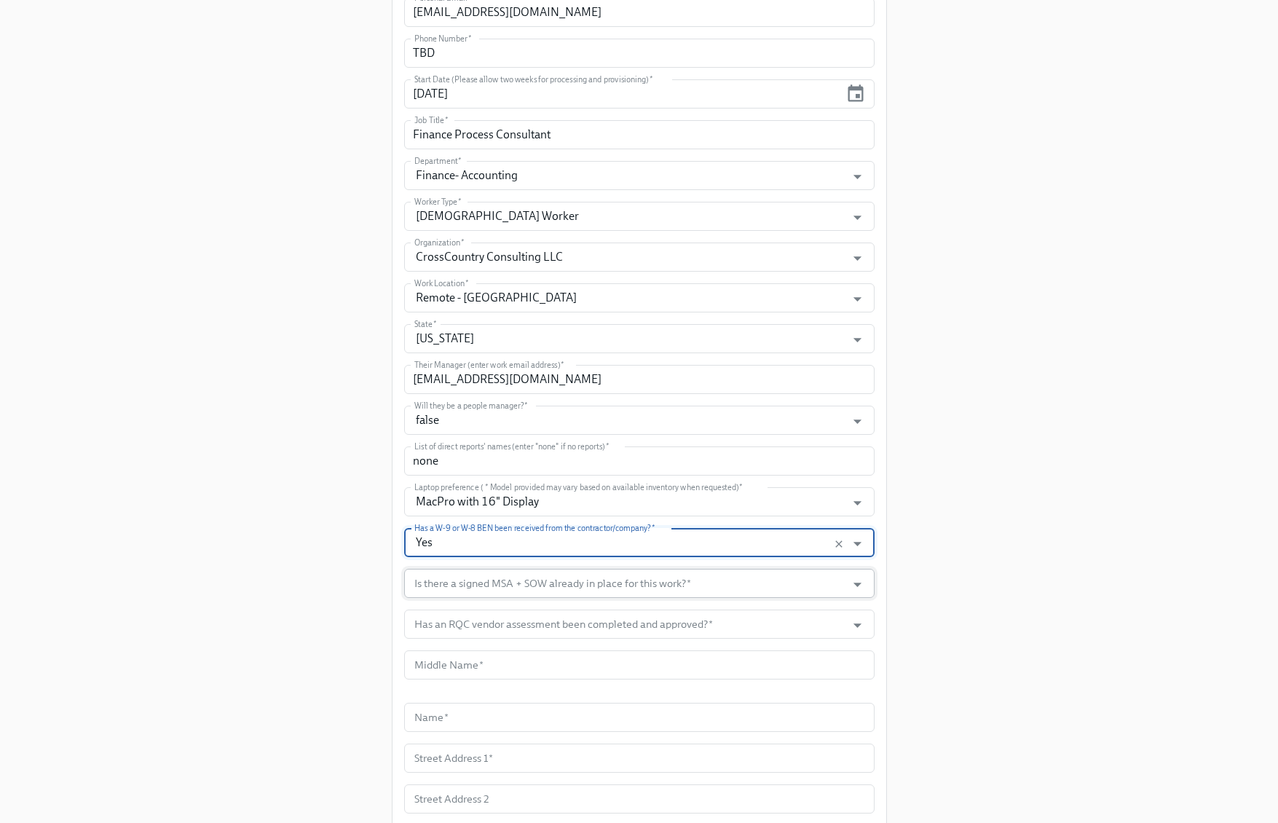
click at [598, 583] on input "Is there a signed MSA + SOW already in place for this work?   *" at bounding box center [625, 583] width 428 height 29
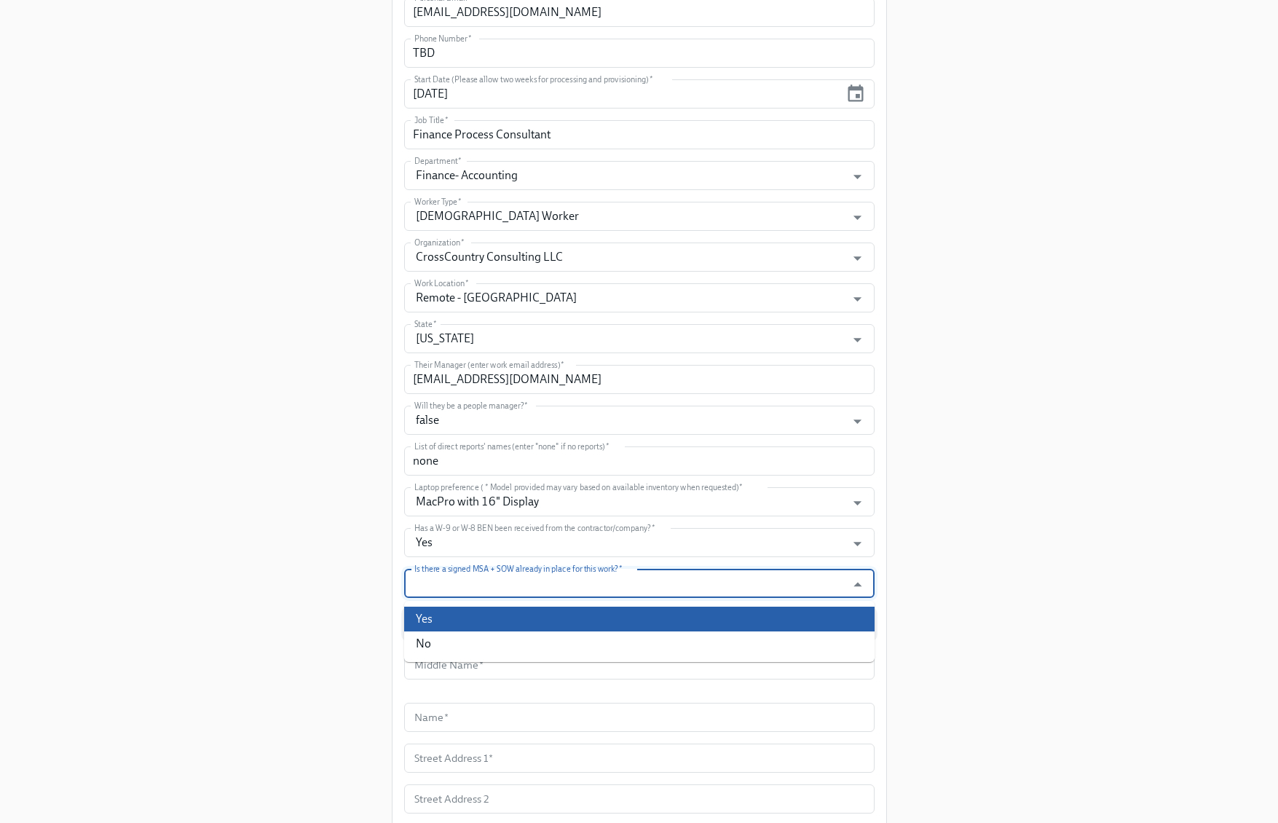
click at [517, 615] on li "Yes" at bounding box center [639, 619] width 470 height 25
type input "Yes"
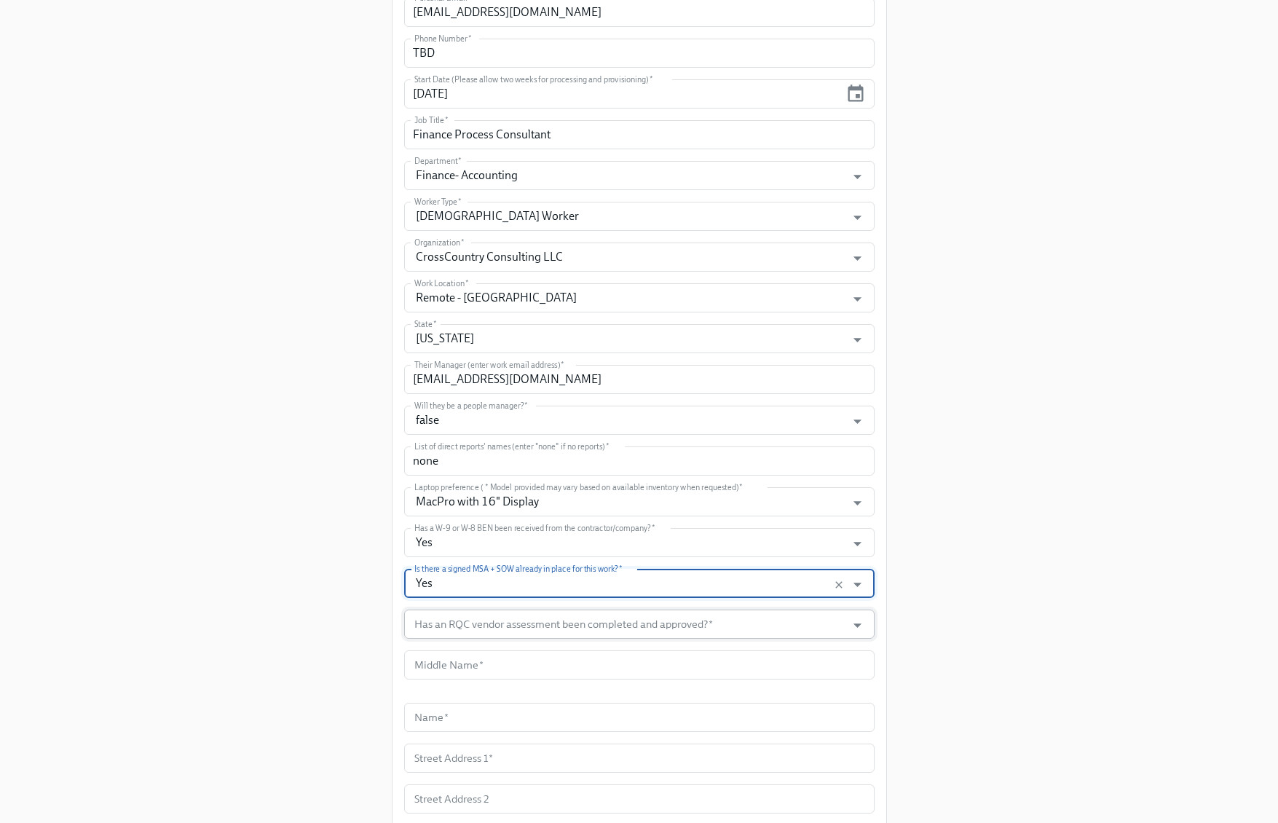
click at [528, 637] on input "Has an RQC vendor assessment been completed and approved?   *" at bounding box center [625, 624] width 428 height 29
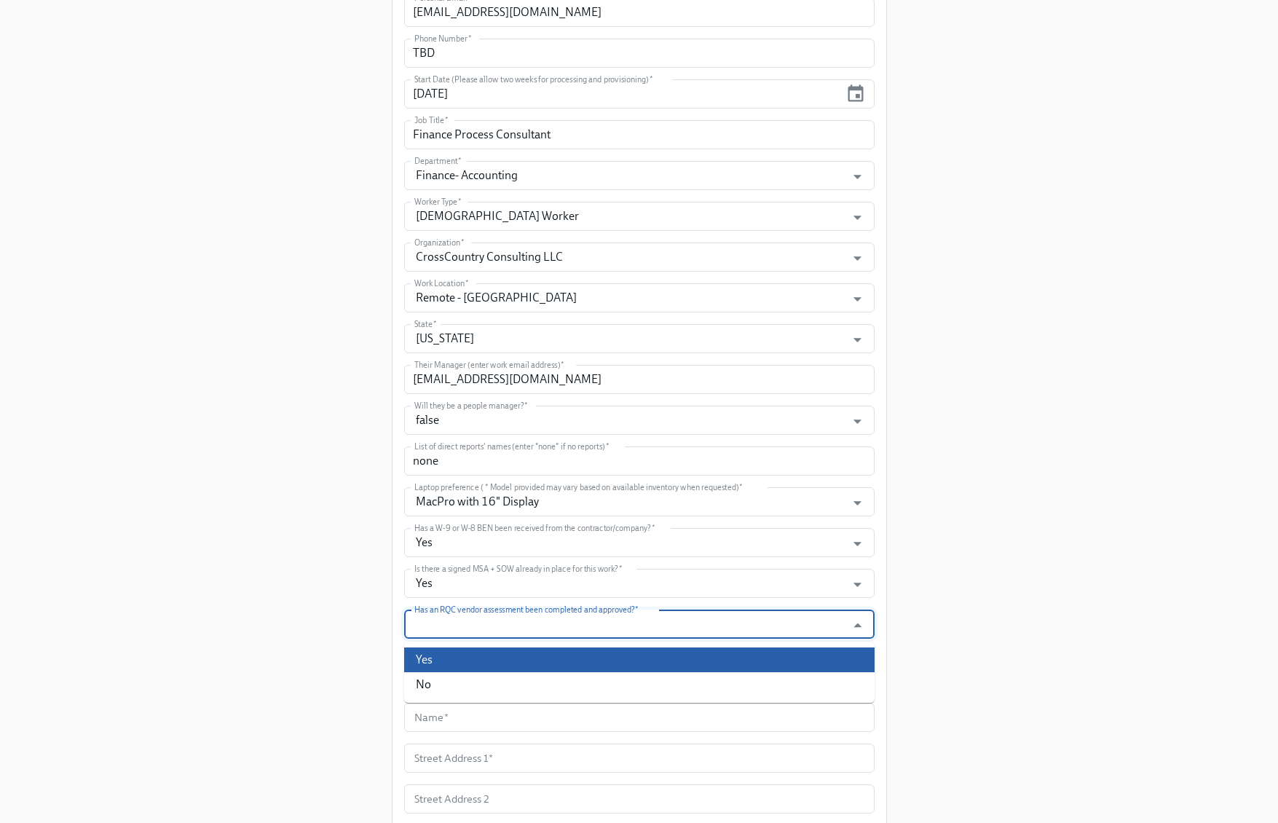
drag, startPoint x: 470, startPoint y: 656, endPoint x: 508, endPoint y: 659, distance: 38.7
click at [470, 656] on li "Yes" at bounding box center [639, 659] width 470 height 25
type input "Yes"
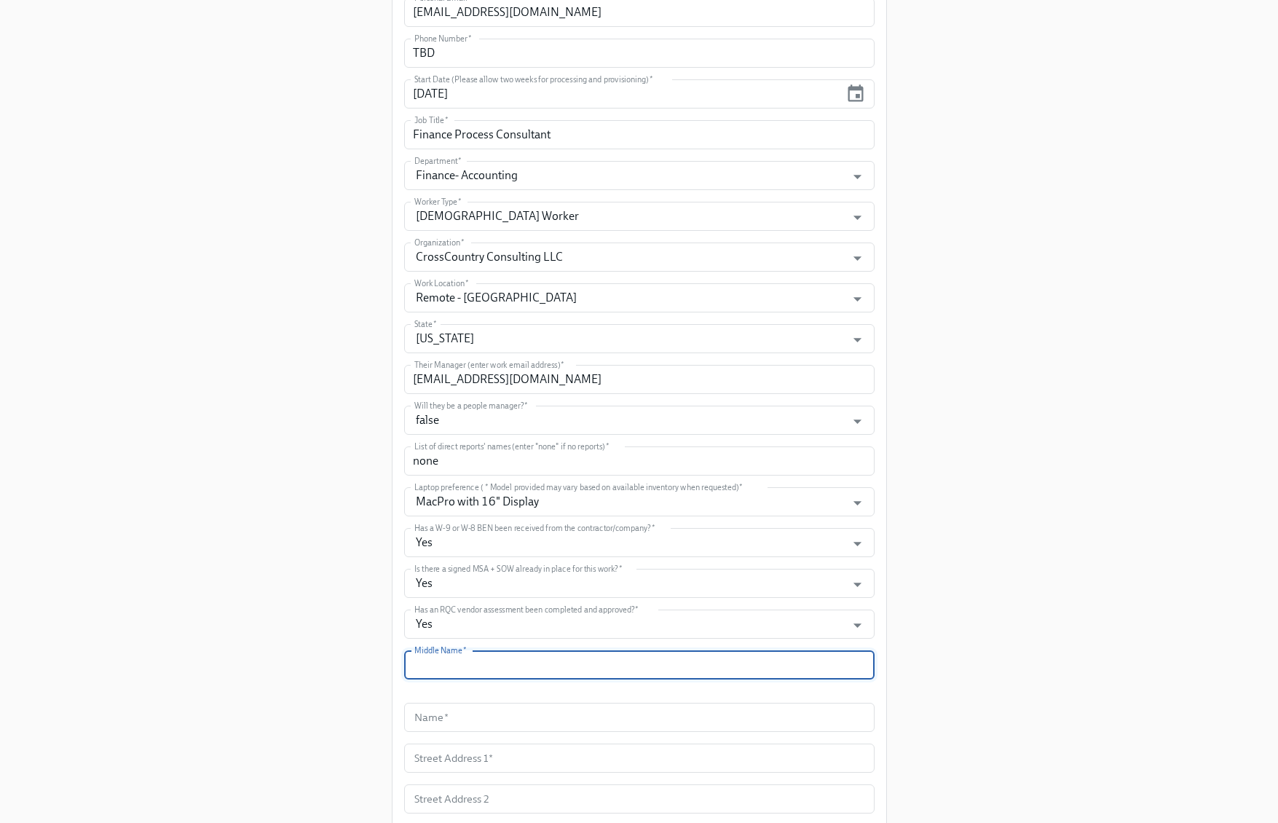
click at [590, 664] on input "text" at bounding box center [639, 664] width 470 height 29
type input "N/A"
drag, startPoint x: 495, startPoint y: 718, endPoint x: 535, endPoint y: 709, distance: 41.0
click at [495, 718] on input "text" at bounding box center [639, 717] width 470 height 29
paste input "[PERSON_NAME]"
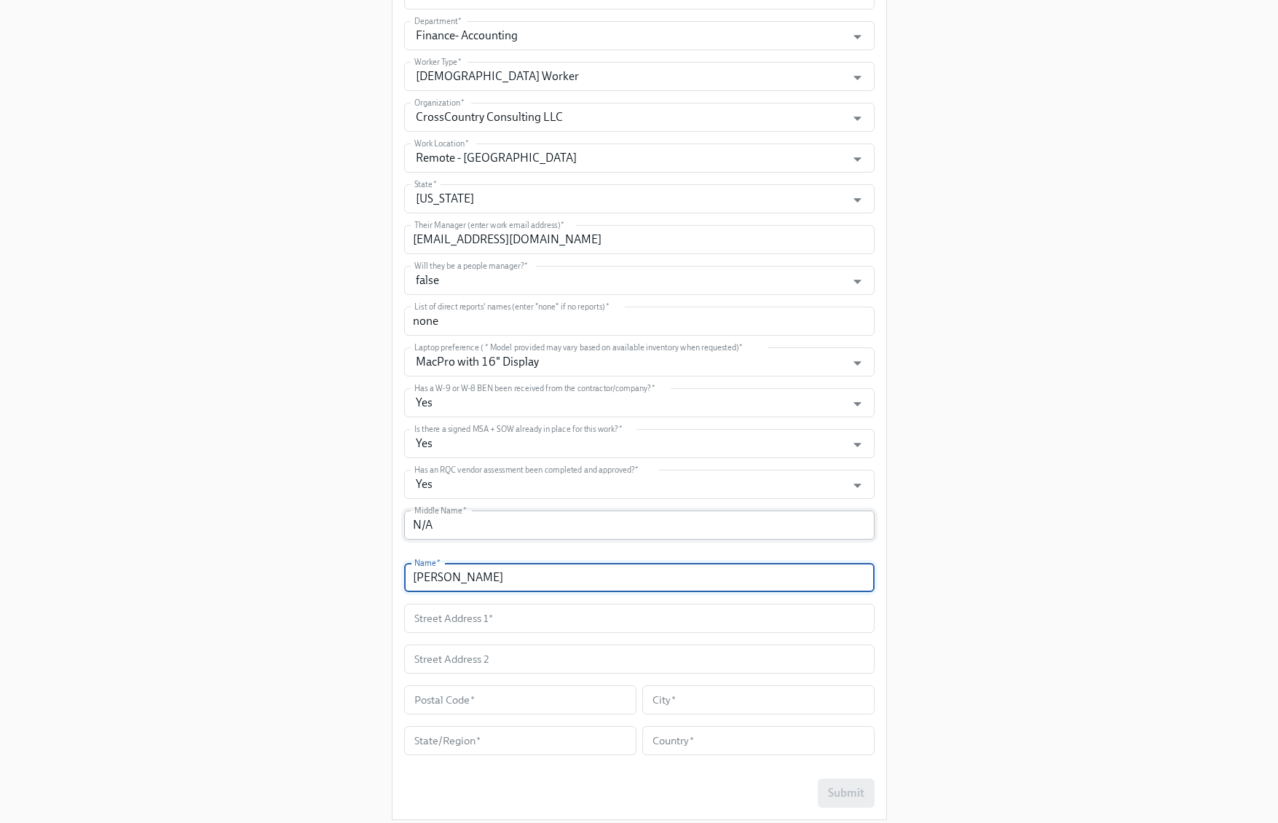
scroll to position [727, 0]
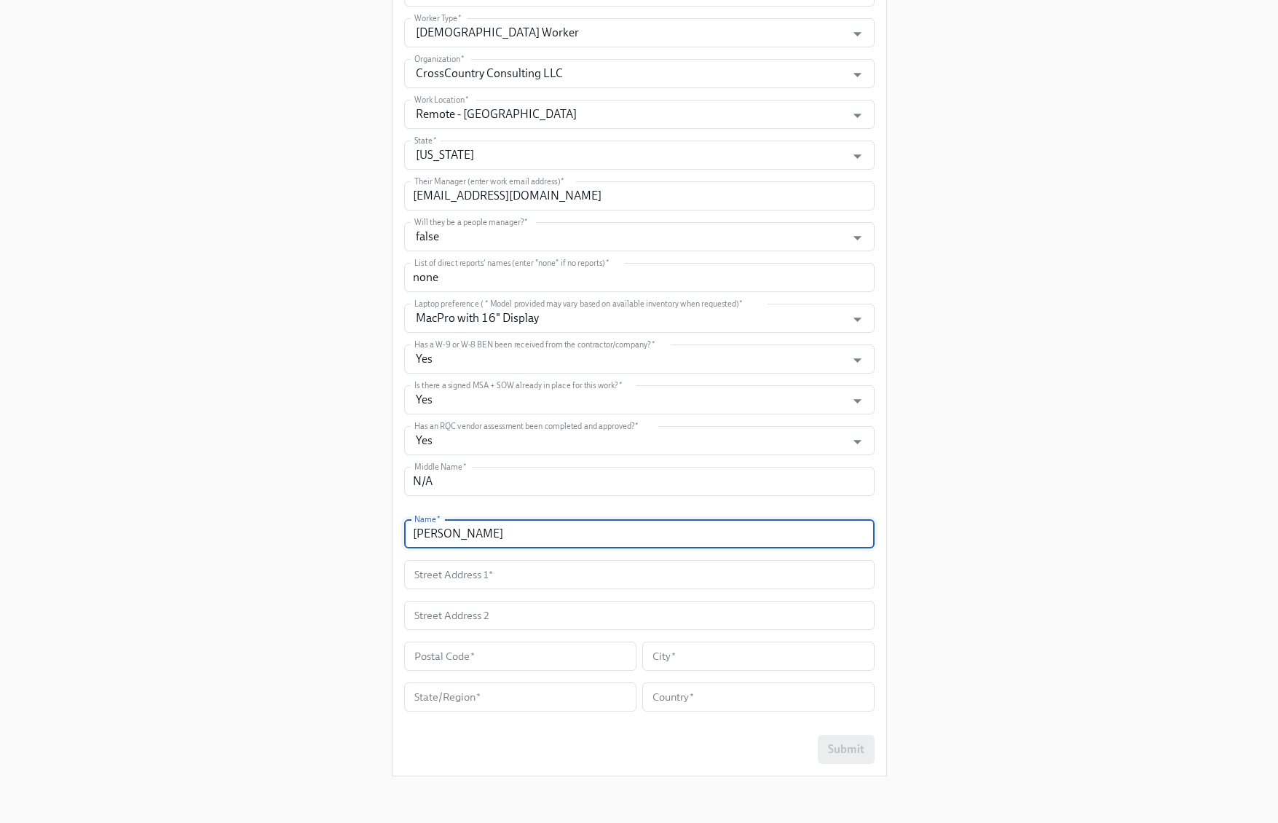
type input "[PERSON_NAME]"
click at [535, 572] on input "text" at bounding box center [639, 574] width 470 height 29
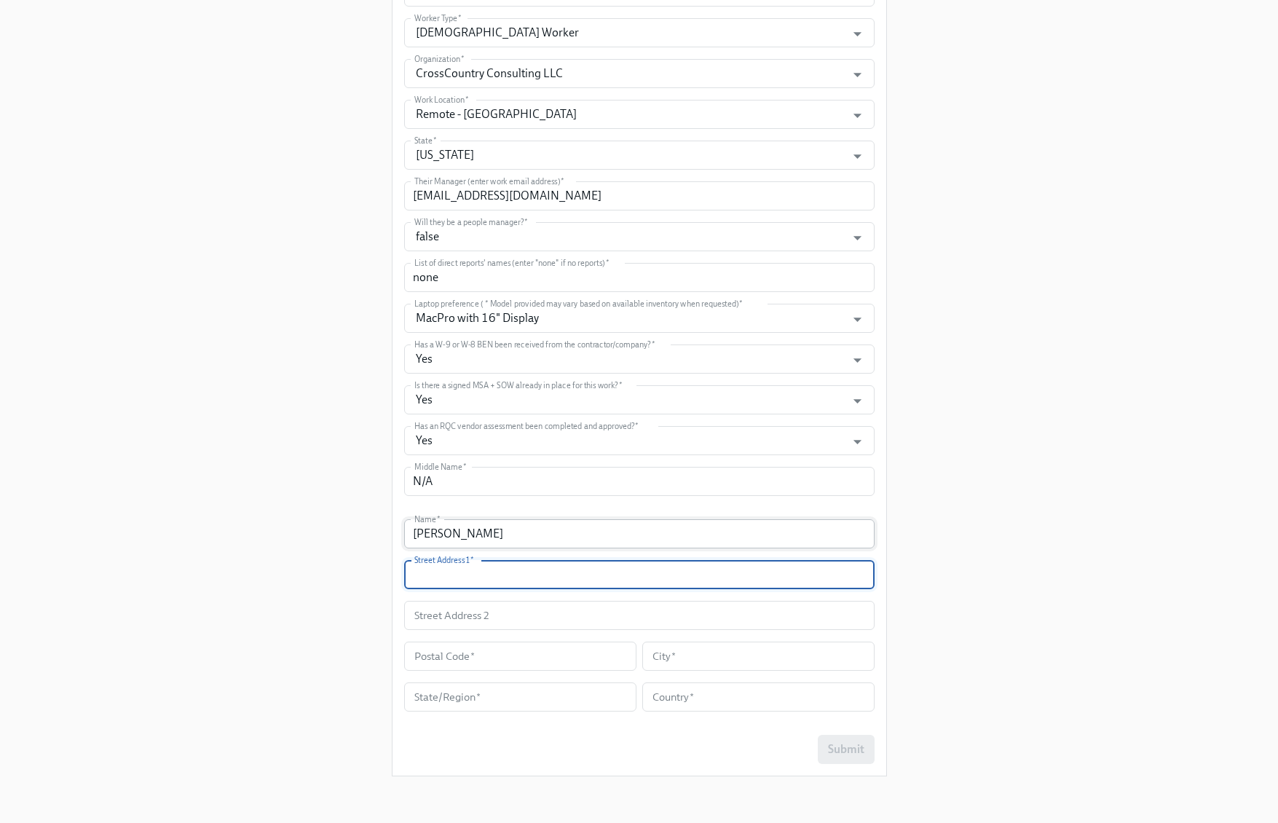
paste input "899 Congress Street, Apt 502"
type input "899 Congress Street, Apt 502"
click at [472, 658] on input "text" at bounding box center [520, 656] width 232 height 29
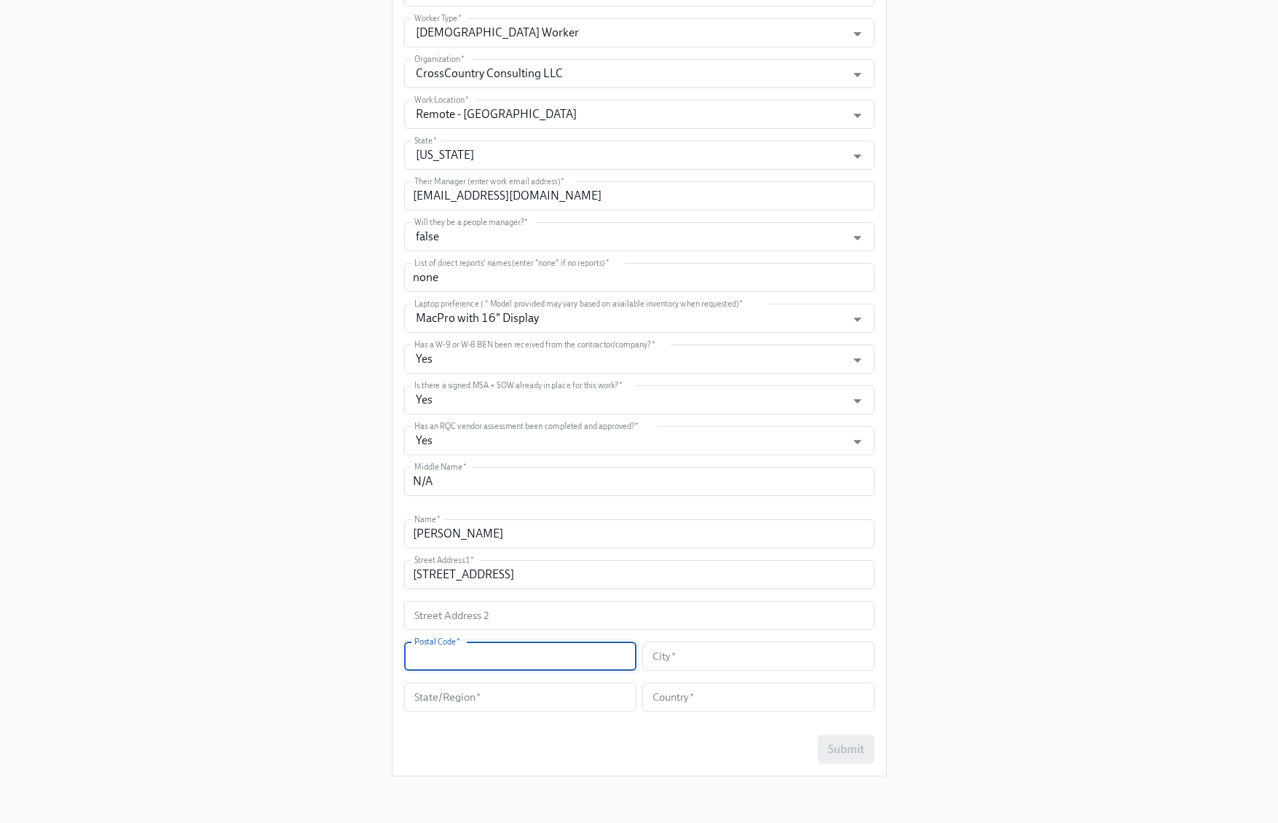
paste input "02210"
type input "02210"
click at [687, 661] on input "text" at bounding box center [758, 656] width 232 height 29
paste
type input "Boston"
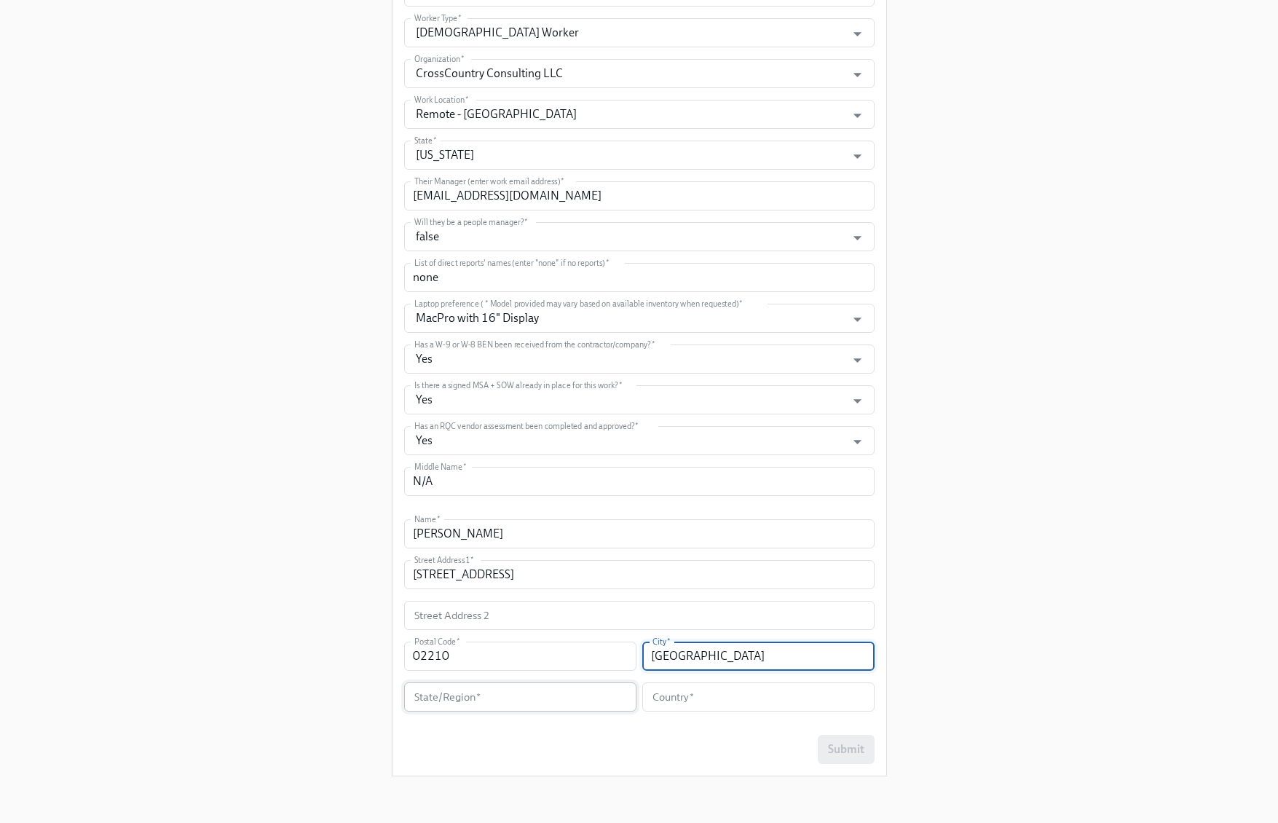
click at [476, 696] on input "text" at bounding box center [520, 696] width 232 height 29
type input "MA"
click at [686, 701] on input "text" at bounding box center [758, 696] width 232 height 29
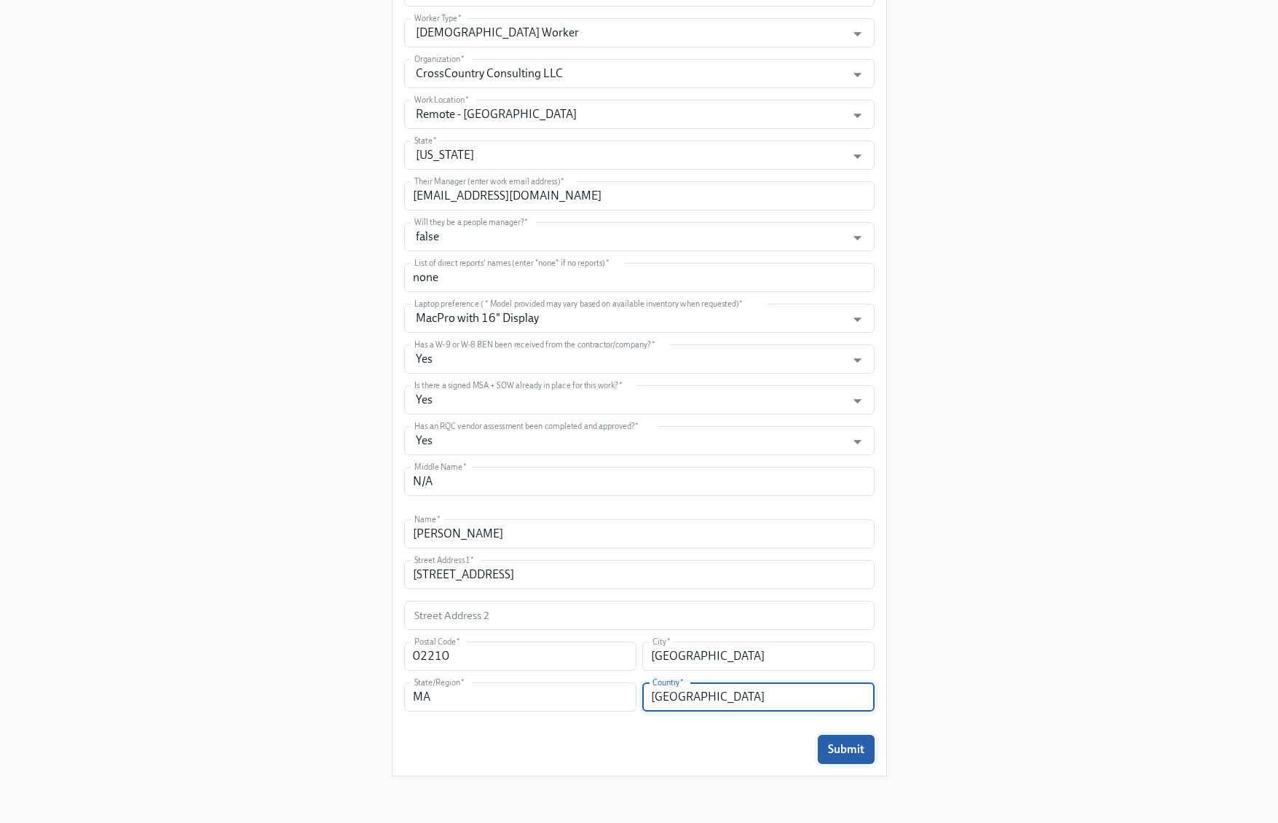
type input "USA"
click at [835, 755] on span "Submit" at bounding box center [846, 749] width 36 height 15
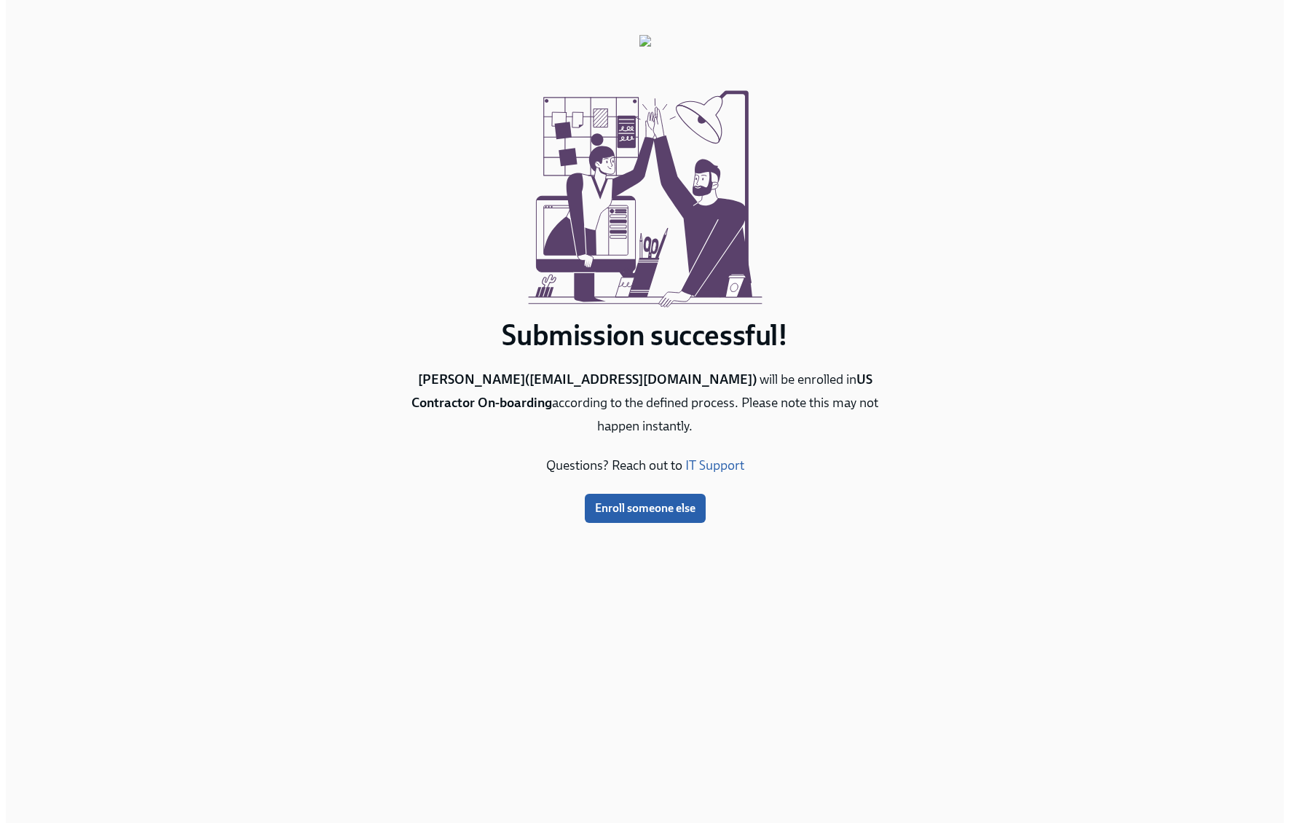
scroll to position [0, 0]
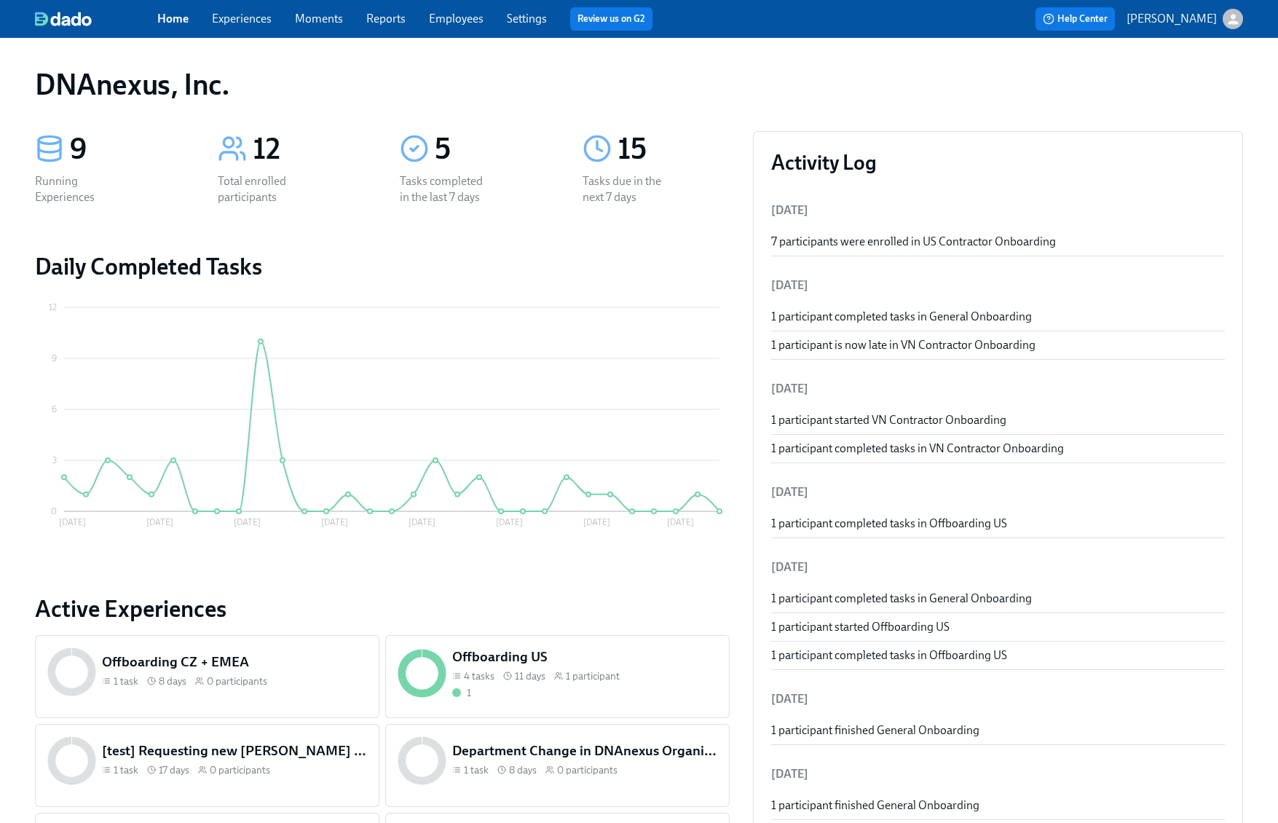
click at [251, 18] on link "Experiences" at bounding box center [242, 19] width 60 height 14
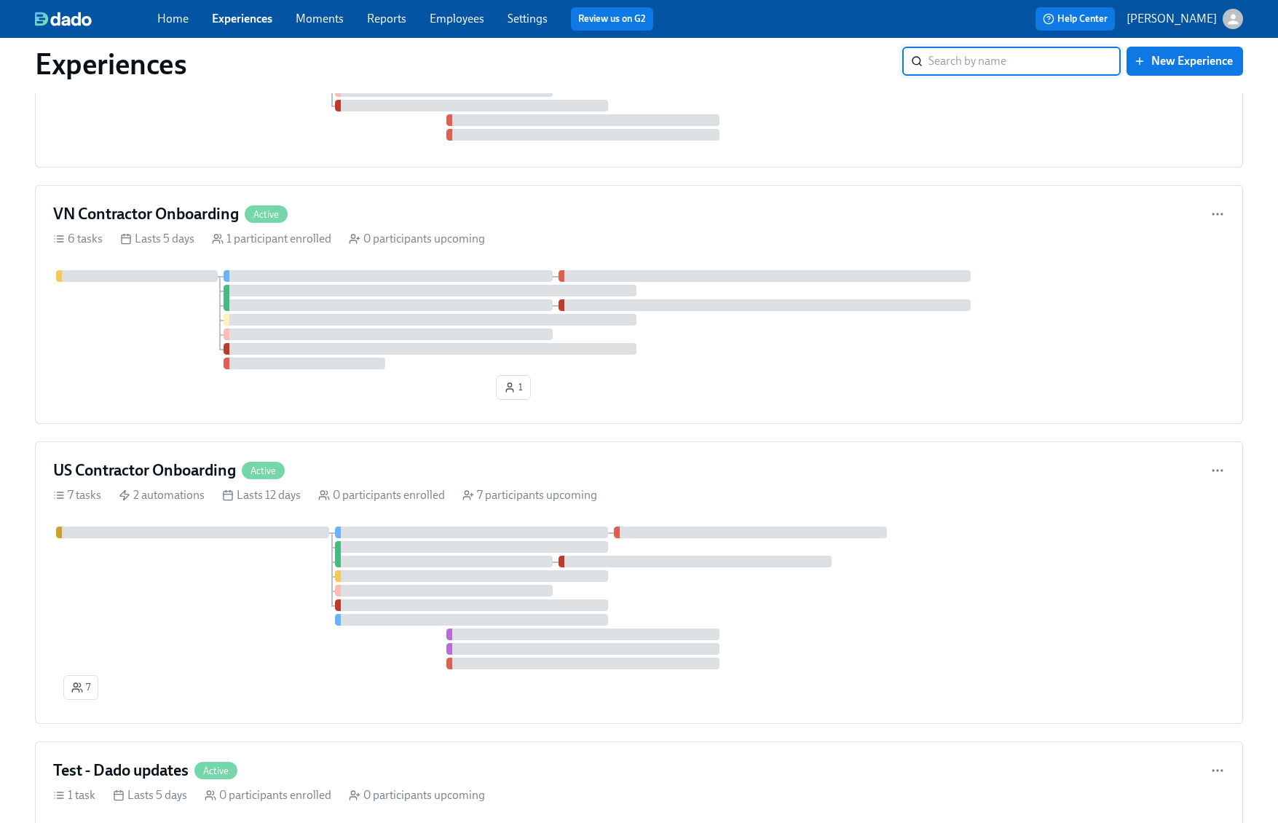
scroll to position [559, 0]
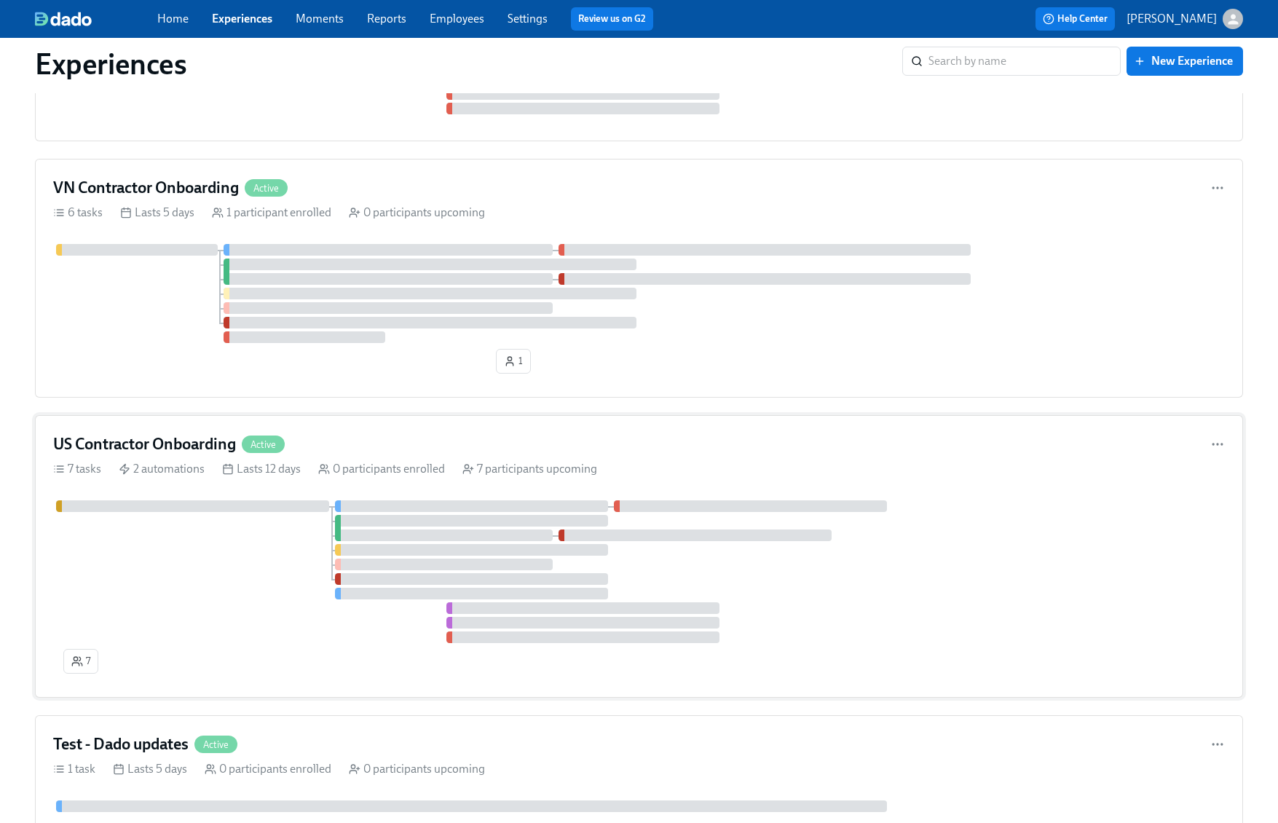
click at [376, 442] on div "US Contractor Onboarding Active" at bounding box center [639, 444] width 1172 height 22
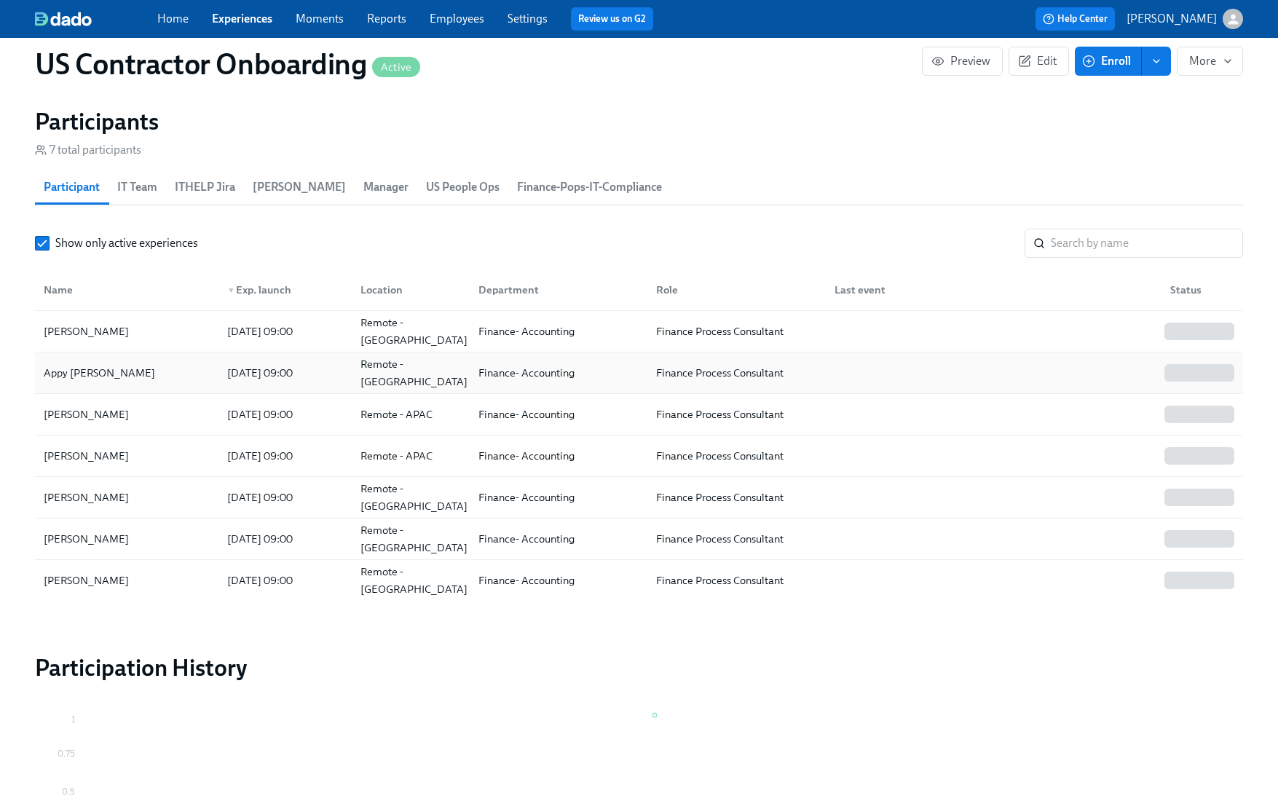
scroll to position [1306, 1]
click at [109, 344] on div "[PERSON_NAME]" at bounding box center [125, 331] width 178 height 29
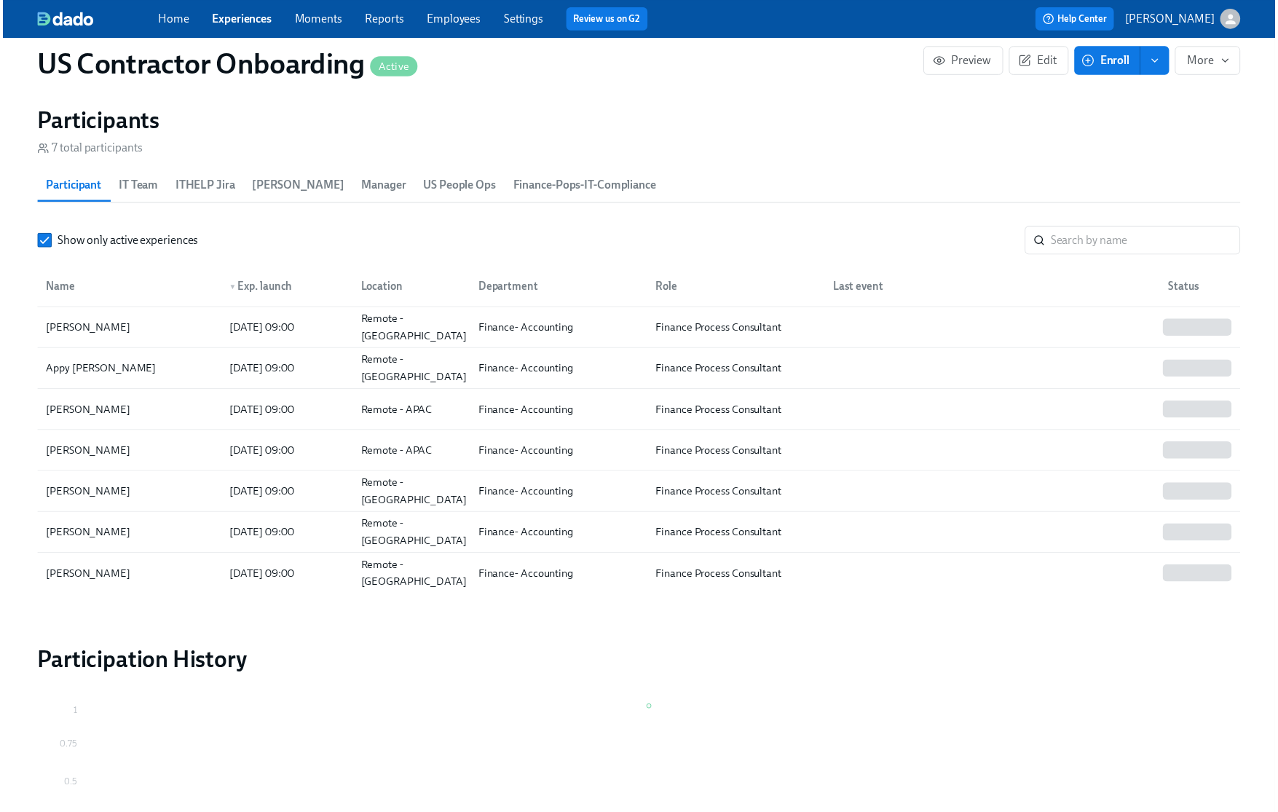
scroll to position [1306, 1]
